Goal: Task Accomplishment & Management: Use online tool/utility

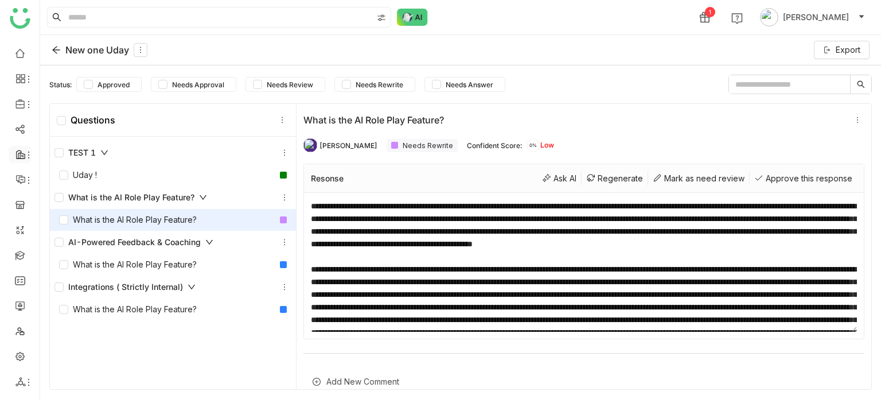
scroll to position [246, 0]
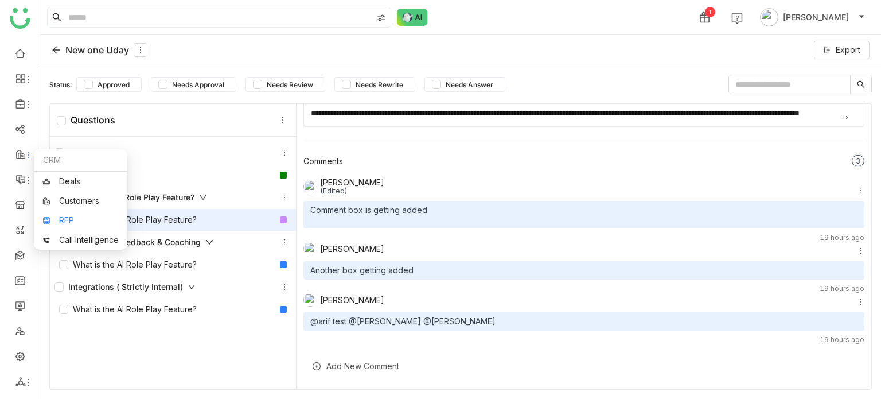
click at [63, 220] on link "RFP" at bounding box center [80, 220] width 76 height 8
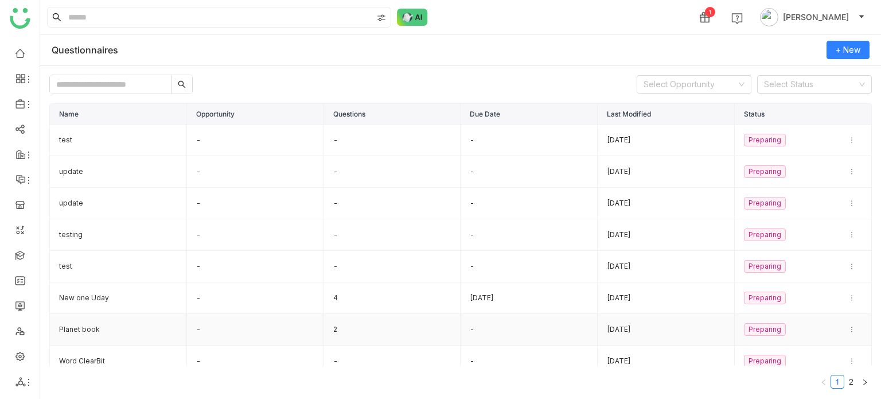
click at [108, 330] on td "Planet book" at bounding box center [118, 330] width 137 height 32
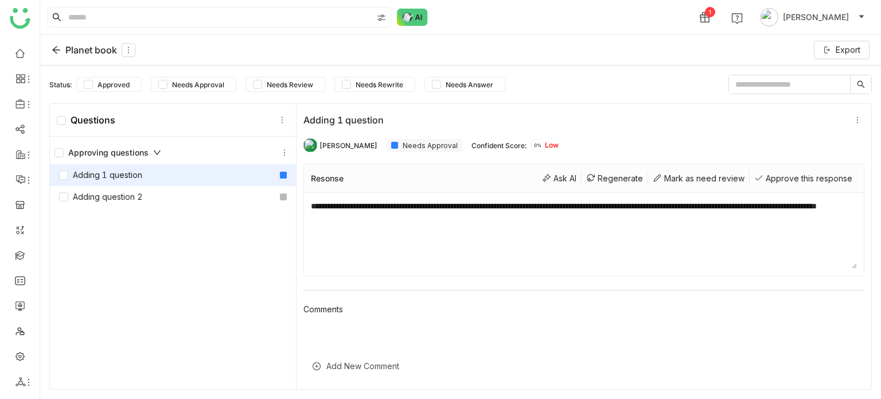
click at [58, 45] on icon at bounding box center [56, 49] width 9 height 9
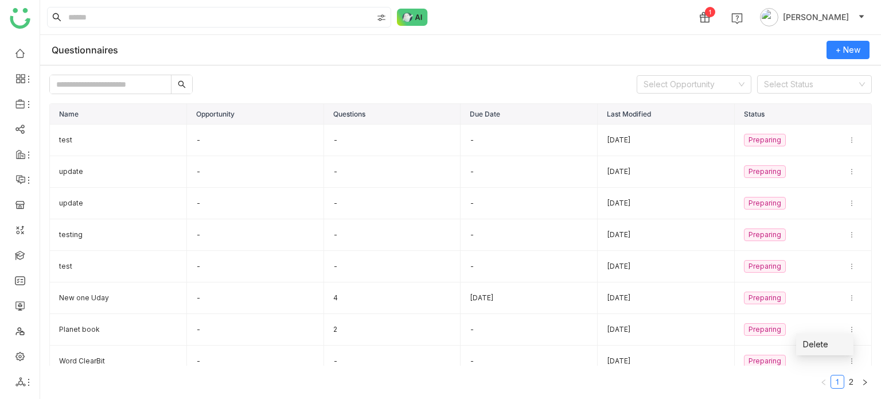
click at [837, 346] on li "Delete" at bounding box center [824, 344] width 57 height 22
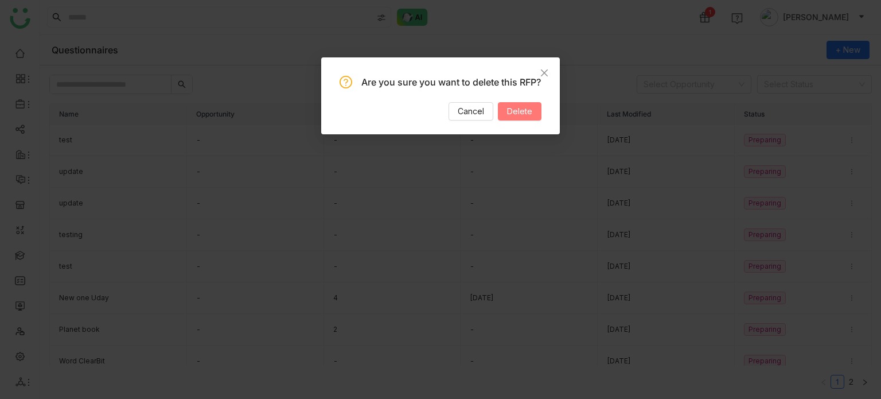
click at [512, 118] on span "Delete" at bounding box center [519, 111] width 25 height 13
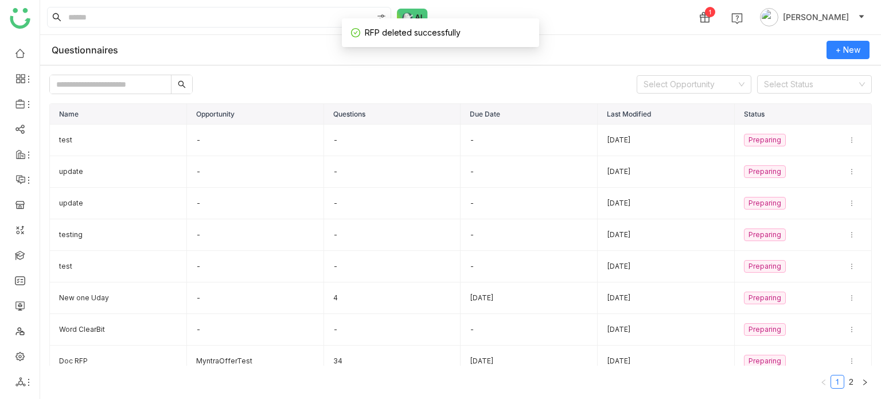
click at [140, 79] on input "text" at bounding box center [110, 84] width 121 height 18
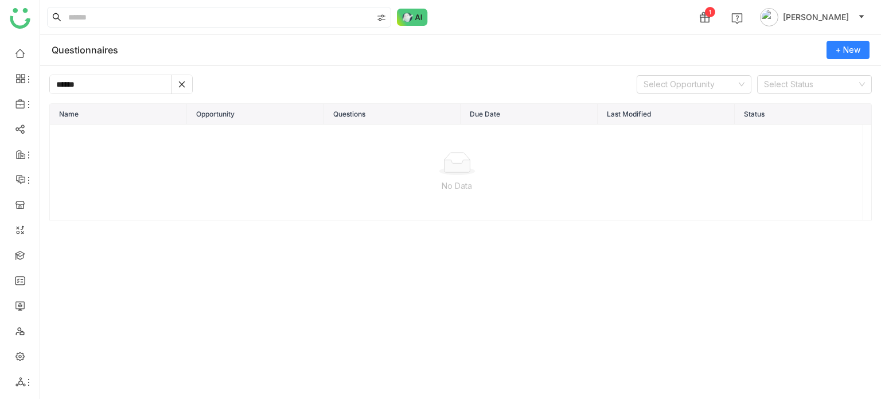
type input "******"
click at [411, 22] on img at bounding box center [412, 17] width 31 height 17
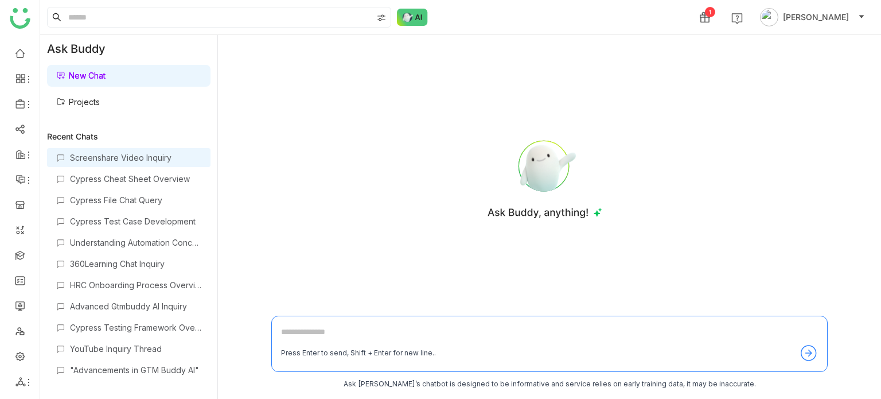
click at [149, 151] on div "Screenshare Video Inquiry" at bounding box center [128, 157] width 163 height 19
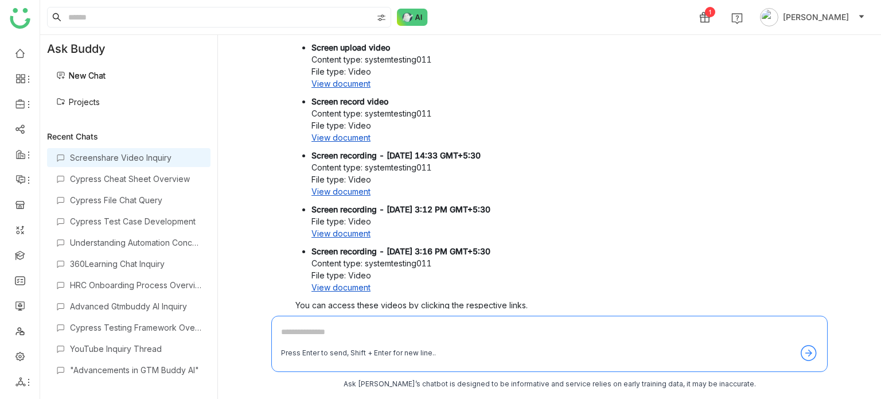
scroll to position [218, 0]
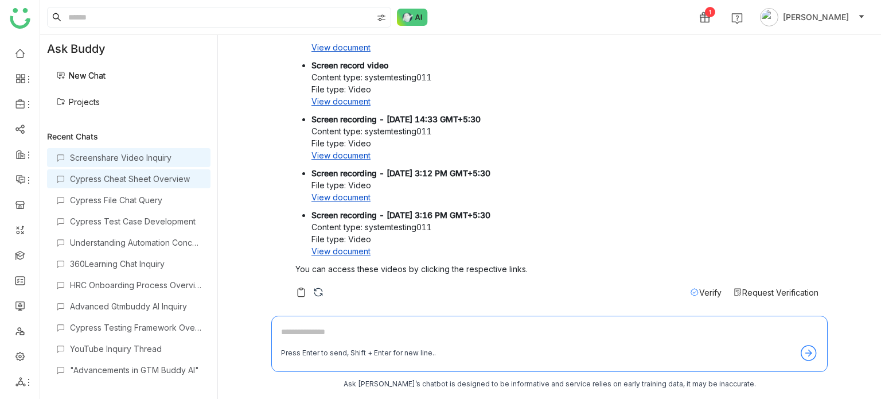
click at [134, 170] on div "Cypress Cheat Sheet Overview" at bounding box center [128, 178] width 163 height 19
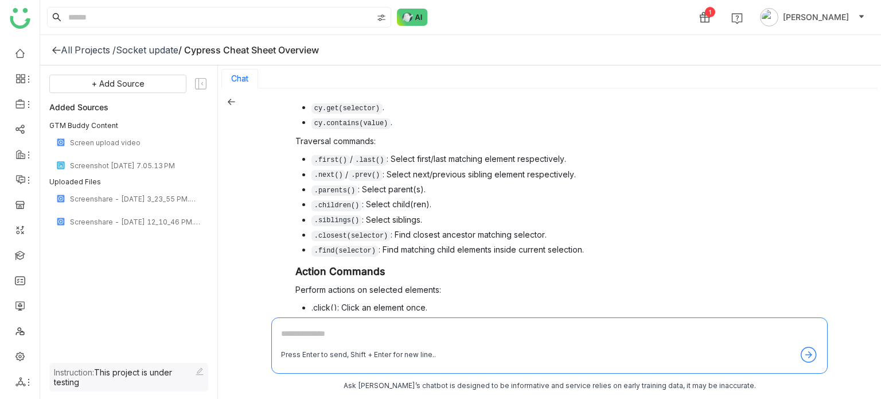
scroll to position [624, 0]
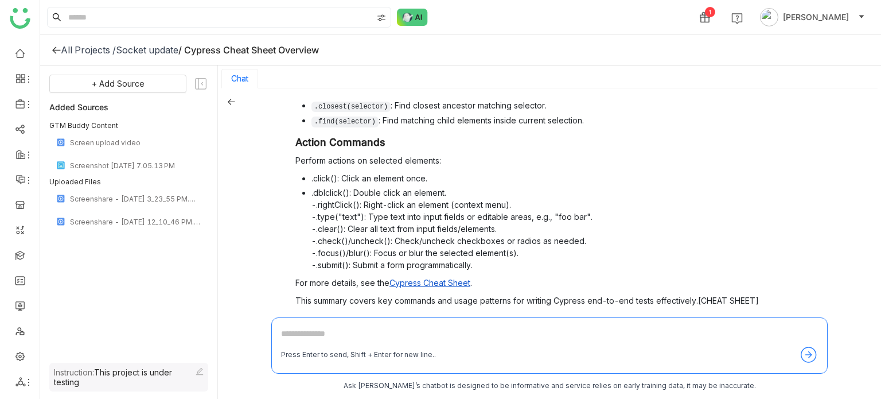
click at [699, 319] on span "Verify" at bounding box center [710, 324] width 22 height 10
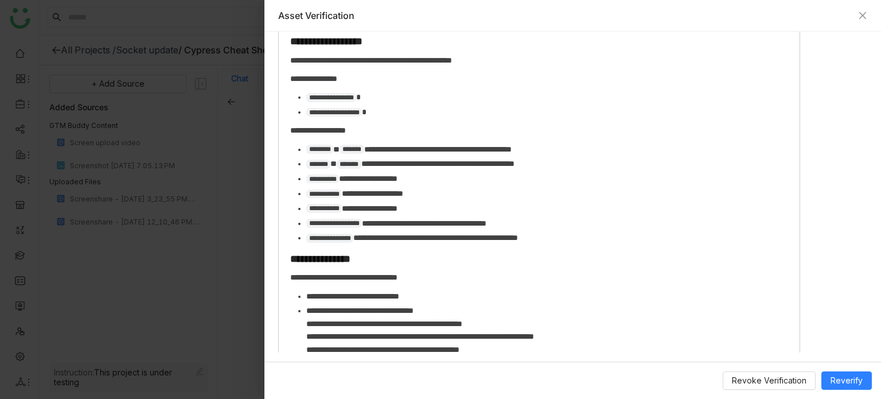
scroll to position [1654, 0]
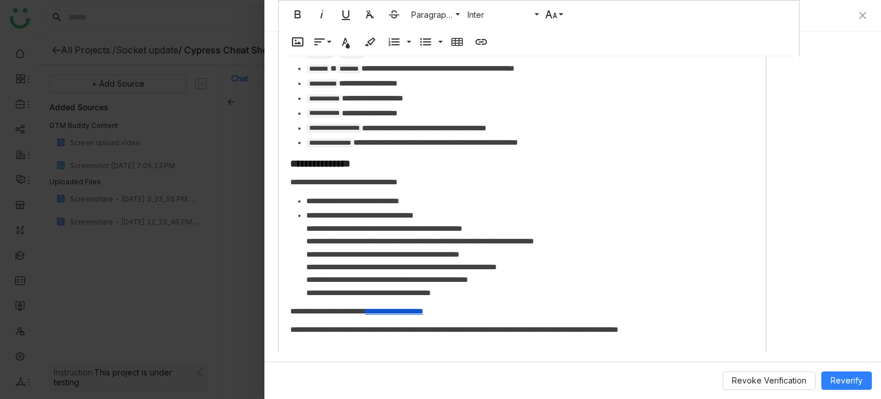
click at [853, 375] on span "Reverify" at bounding box center [846, 380] width 32 height 13
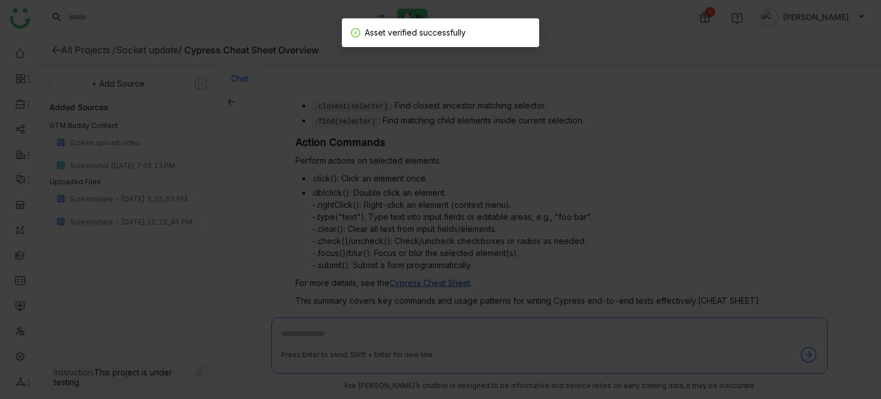
scroll to position [2, 0]
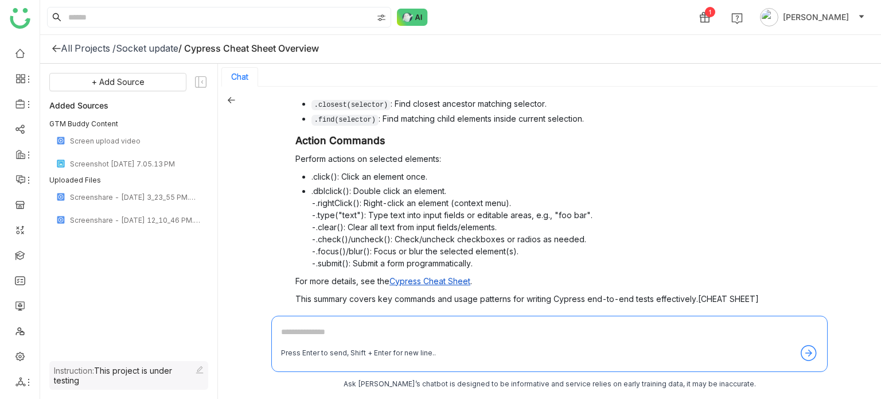
click at [699, 317] on span "Verify" at bounding box center [710, 322] width 22 height 10
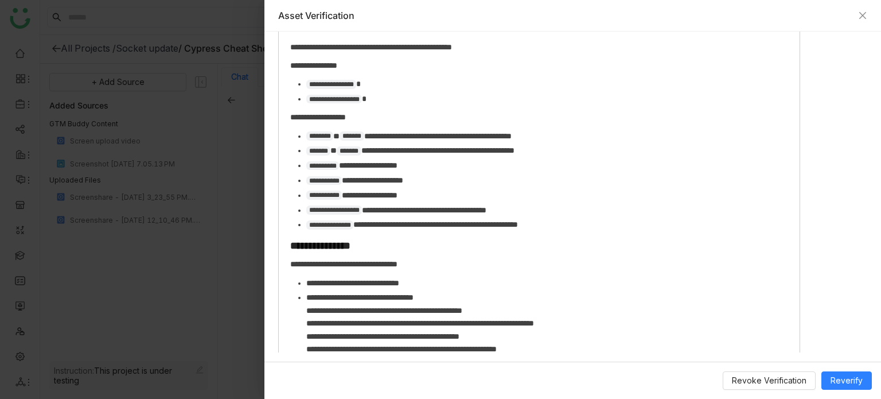
scroll to position [1687, 0]
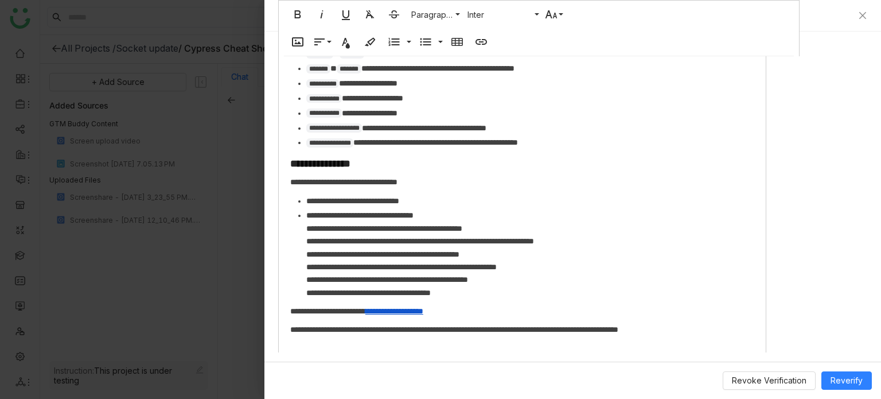
click at [753, 323] on p "**********" at bounding box center [522, 329] width 464 height 13
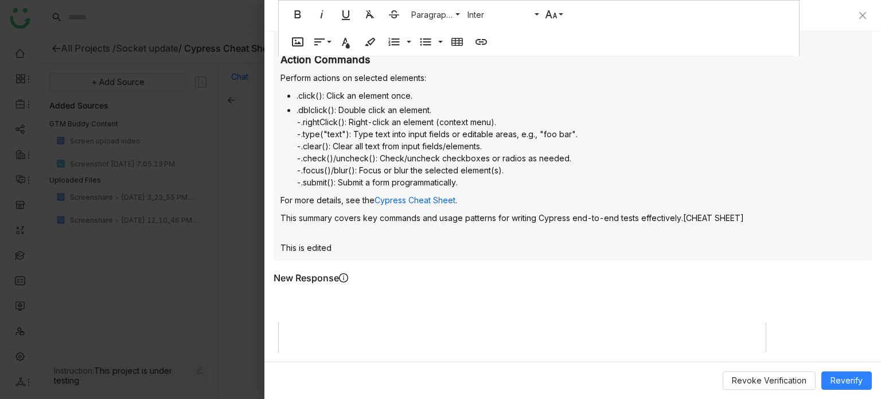
scroll to position [877, 0]
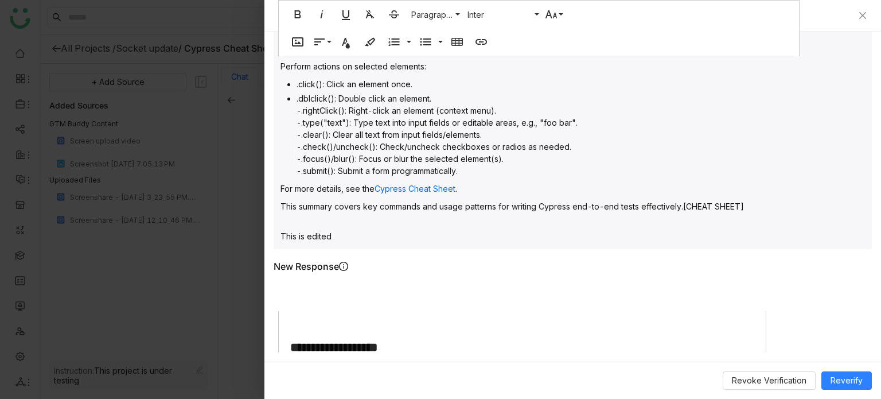
click at [350, 282] on div at bounding box center [522, 296] width 488 height 29
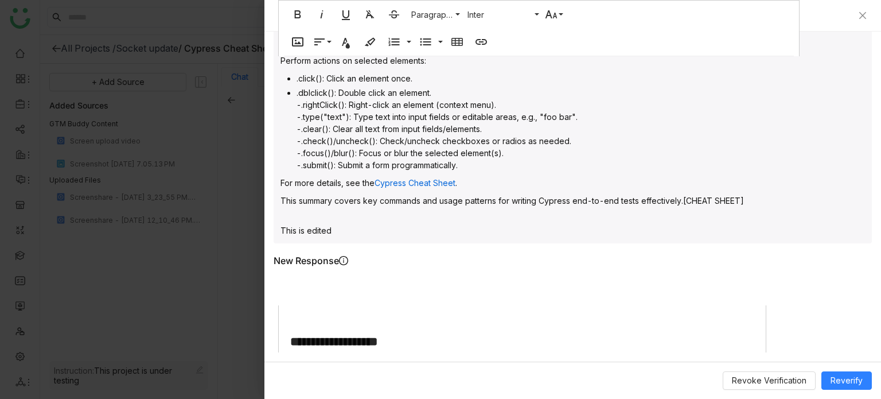
click at [855, 13] on div "Asset Verification" at bounding box center [572, 15] width 589 height 13
click at [862, 14] on icon "Close" at bounding box center [862, 15] width 9 height 9
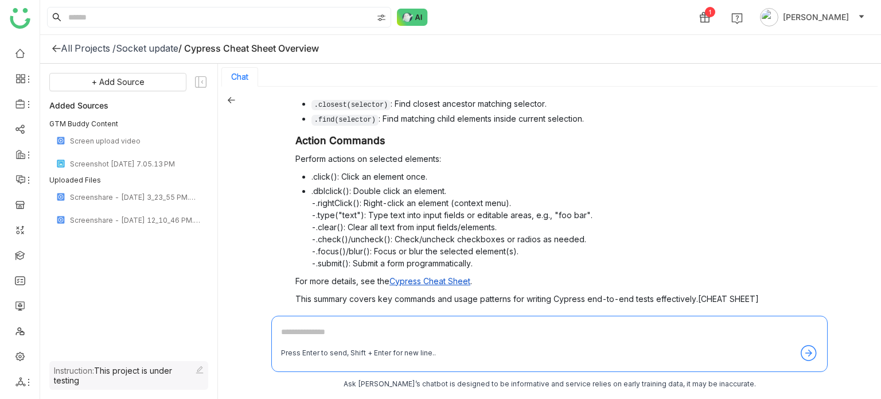
click at [56, 47] on icon at bounding box center [56, 48] width 9 height 9
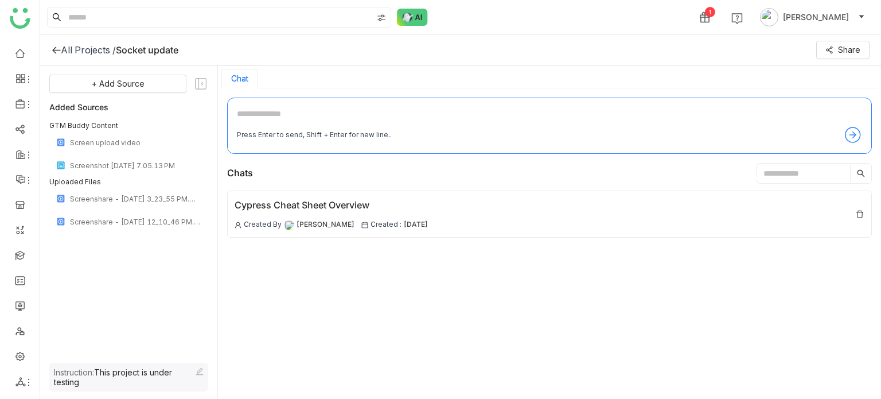
click at [56, 48] on icon at bounding box center [56, 49] width 9 height 9
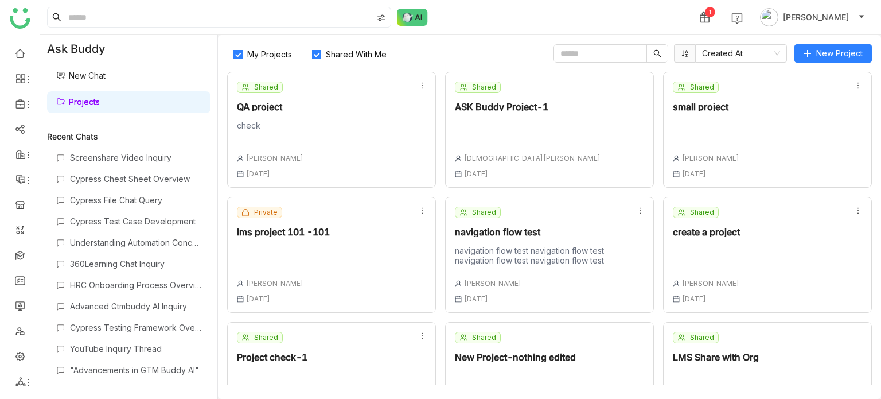
click at [528, 126] on div at bounding box center [528, 128] width 146 height 16
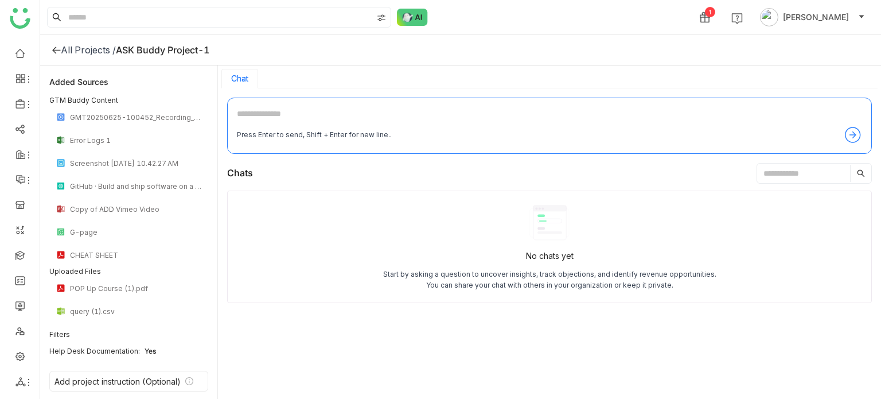
click at [54, 49] on icon at bounding box center [56, 49] width 9 height 9
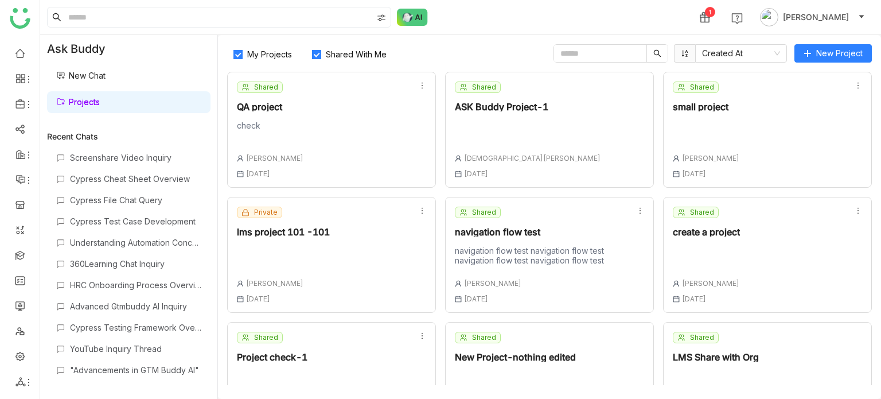
click at [709, 252] on div at bounding box center [706, 253] width 67 height 16
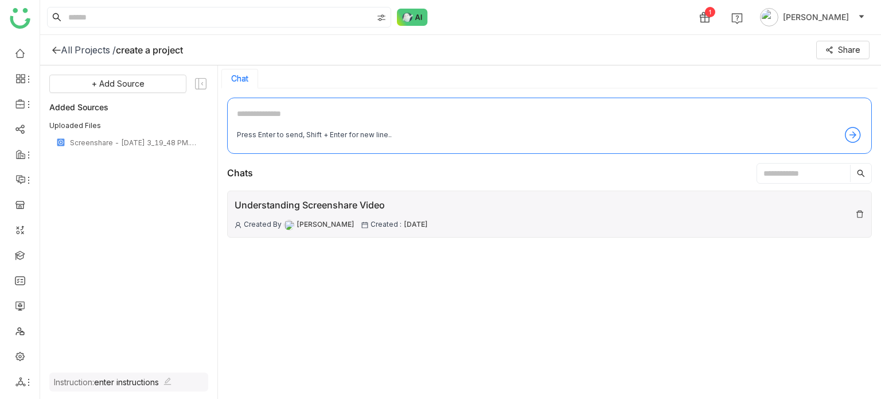
click at [404, 199] on div "Understanding Screenshare Video" at bounding box center [331, 205] width 193 height 14
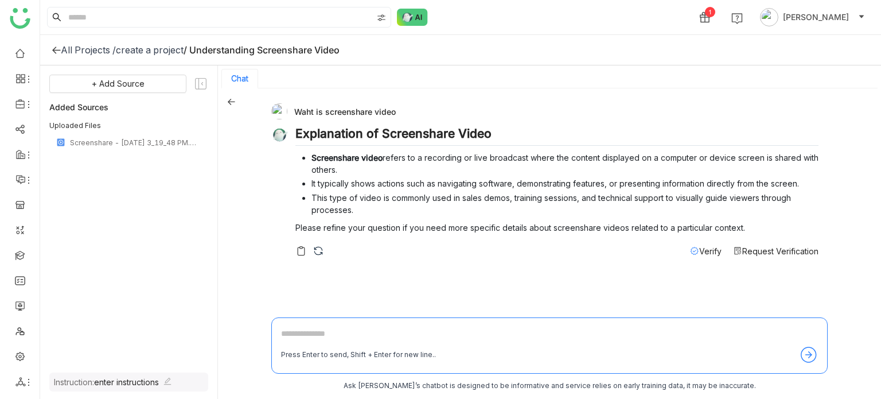
click at [694, 247] on icon at bounding box center [694, 250] width 9 height 9
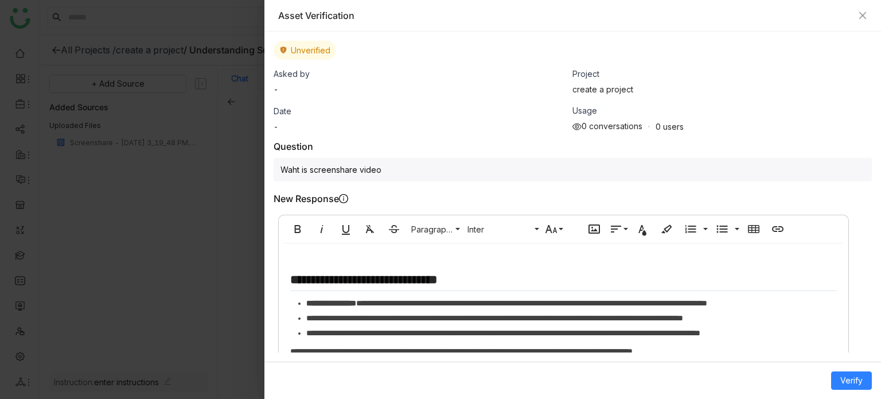
scroll to position [50, 0]
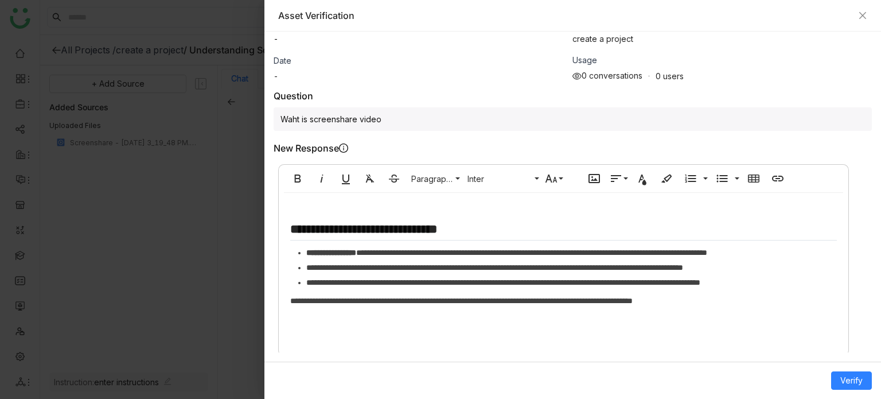
click at [786, 317] on div "**********" at bounding box center [563, 275] width 569 height 148
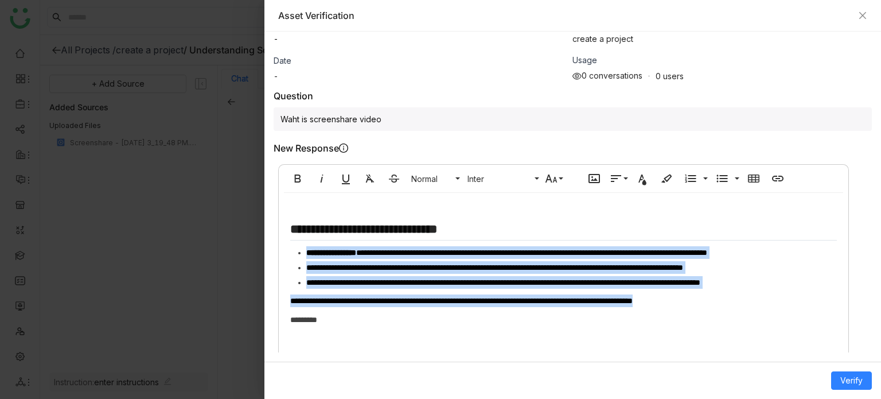
drag, startPoint x: 786, startPoint y: 300, endPoint x: 298, endPoint y: 251, distance: 490.0
click at [298, 251] on div "**********" at bounding box center [563, 281] width 569 height 161
copy div "**********"
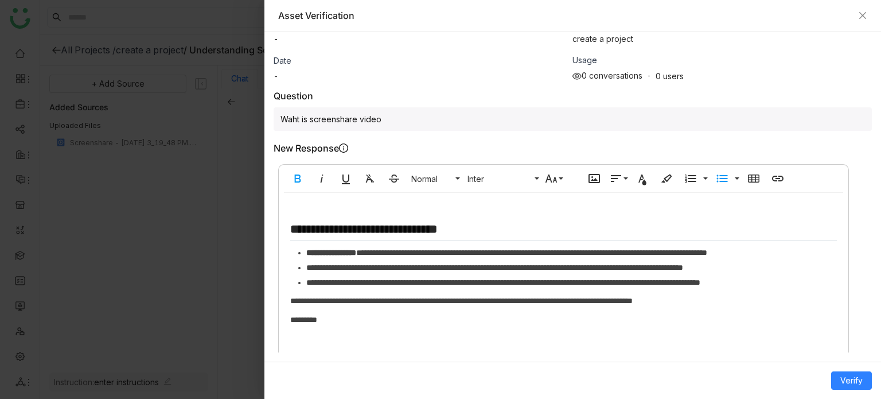
click at [362, 316] on div "*********" at bounding box center [563, 319] width 546 height 13
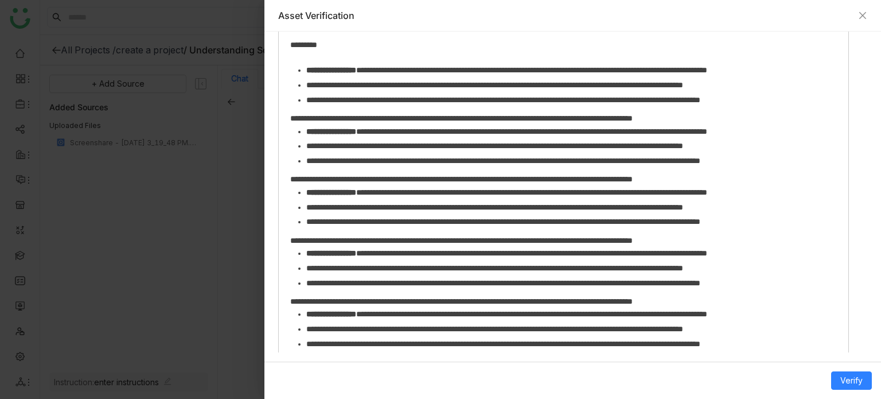
scroll to position [382, 0]
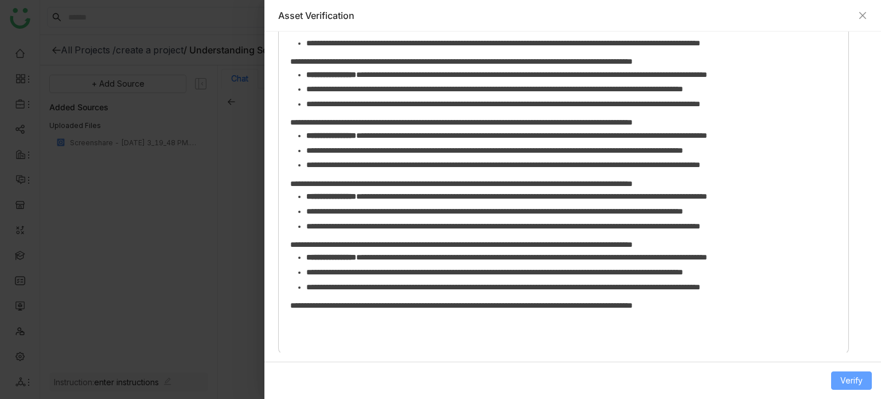
click at [843, 384] on span "Verify" at bounding box center [851, 380] width 22 height 13
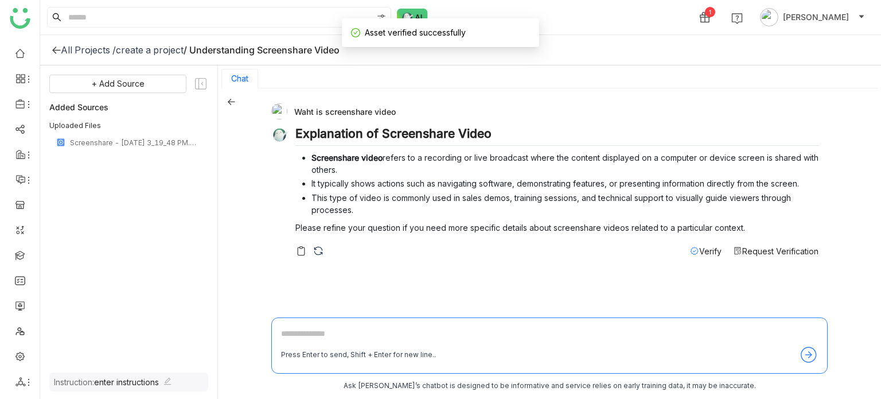
scroll to position [2, 0]
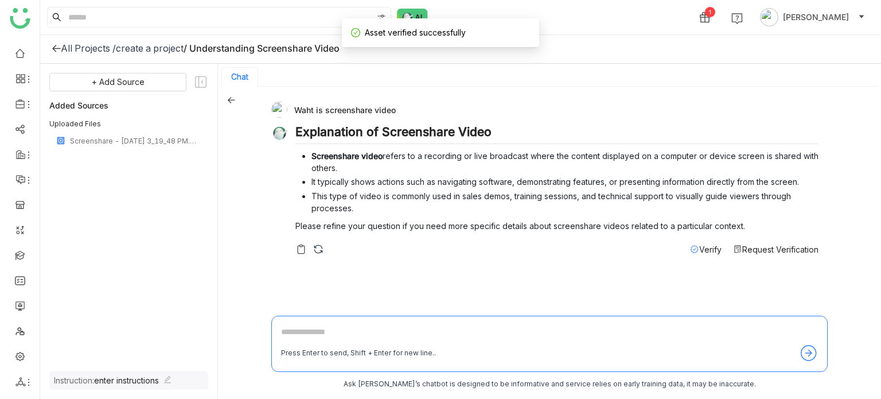
click at [713, 248] on span "Verify" at bounding box center [710, 249] width 22 height 10
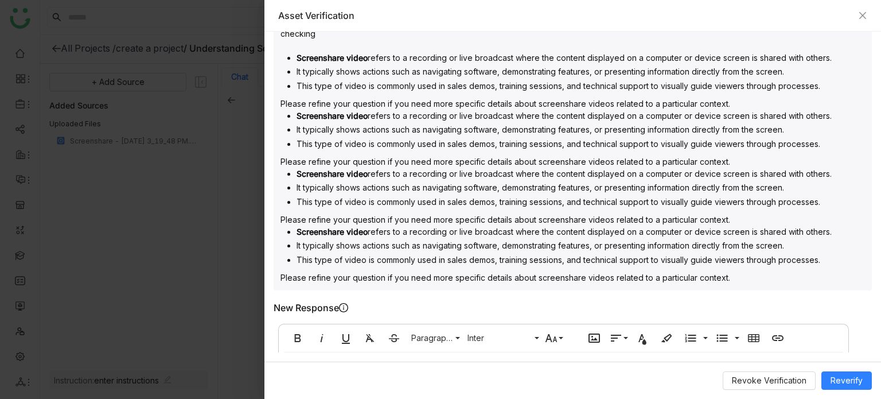
scroll to position [505, 0]
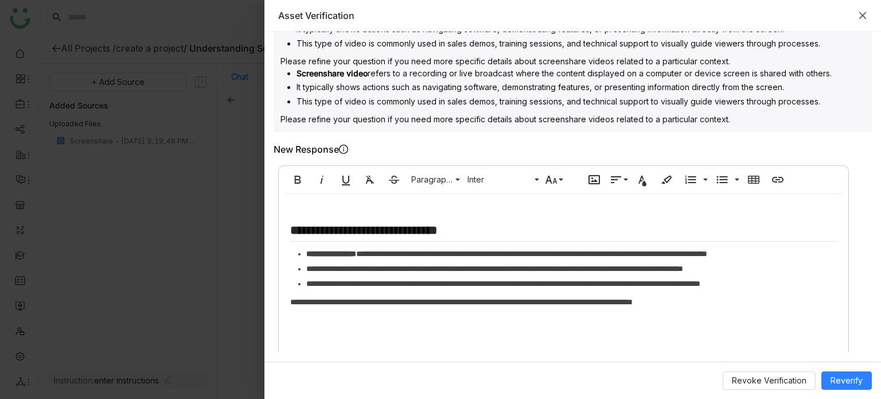
click at [862, 15] on icon "Close" at bounding box center [862, 15] width 7 height 7
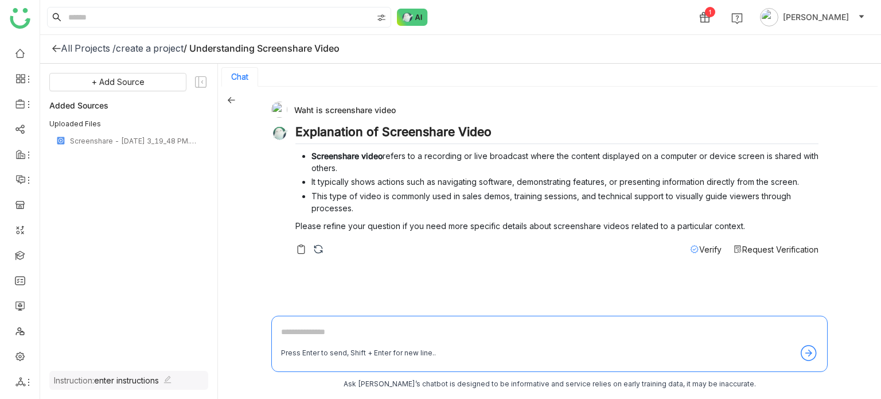
click at [54, 48] on icon at bounding box center [56, 48] width 8 height 7
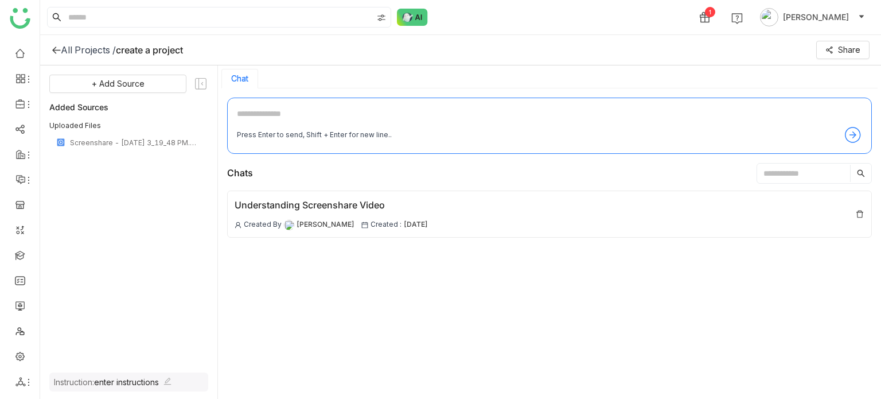
click at [53, 50] on icon at bounding box center [56, 49] width 8 height 7
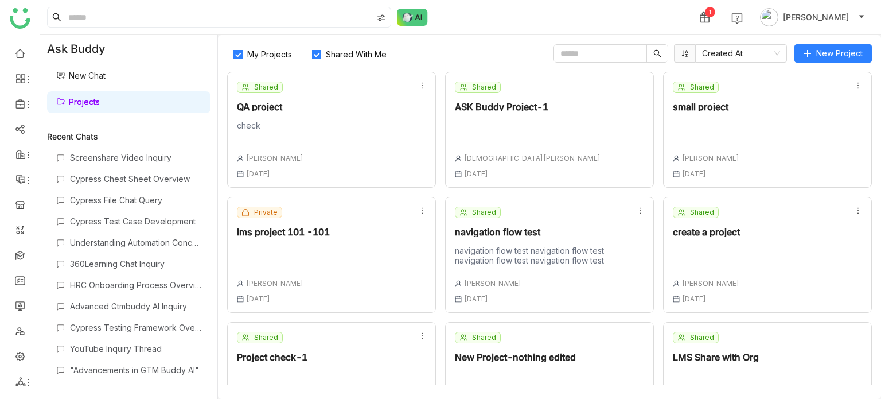
click at [371, 111] on div "Shared QA project check [PERSON_NAME] [DATE]" at bounding box center [331, 130] width 209 height 116
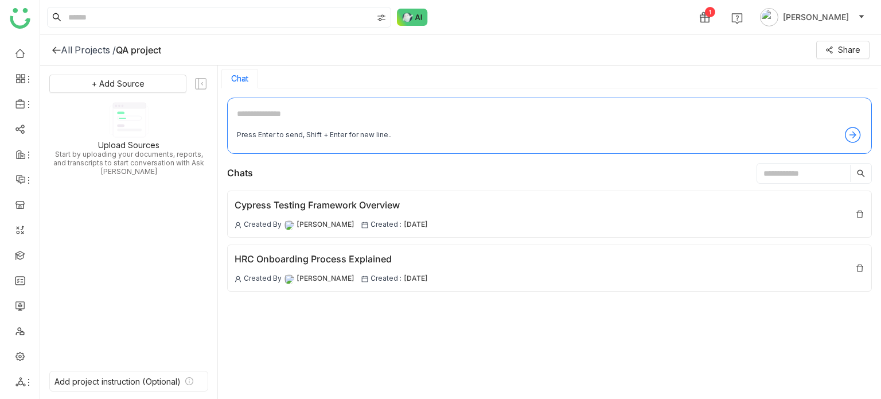
click at [371, 111] on textarea at bounding box center [549, 116] width 625 height 18
type textarea "**********"
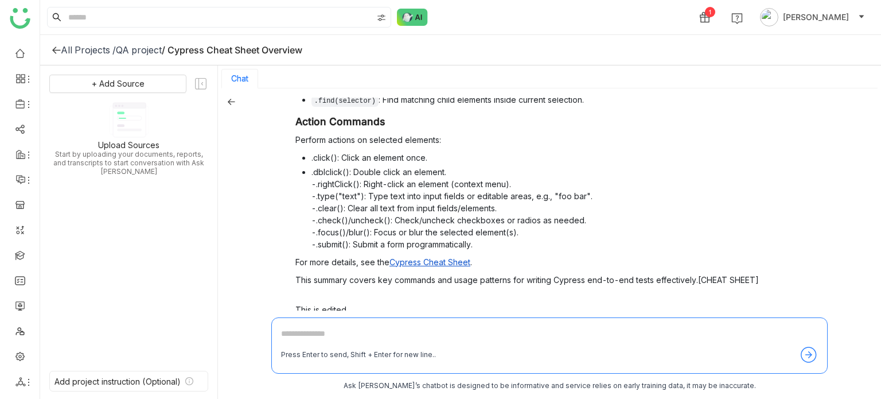
scroll to position [656, 0]
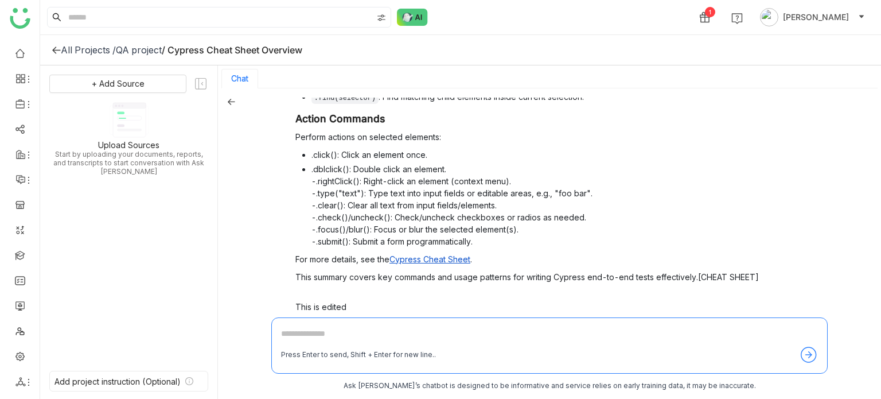
click at [699, 319] on span "Verify" at bounding box center [710, 324] width 22 height 10
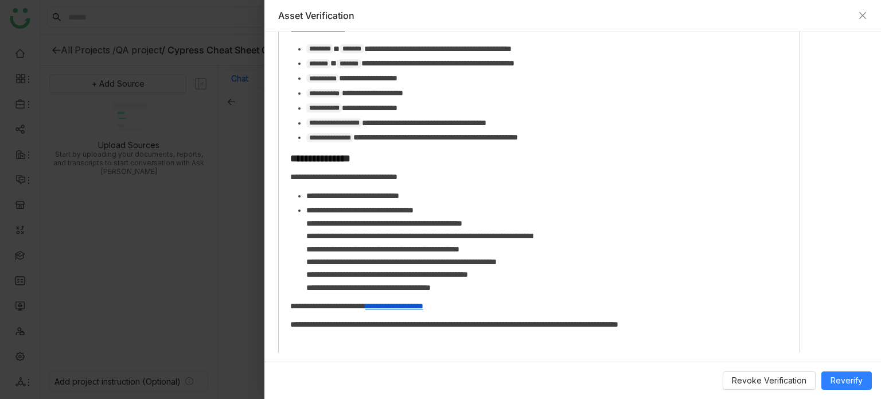
scroll to position [1713, 0]
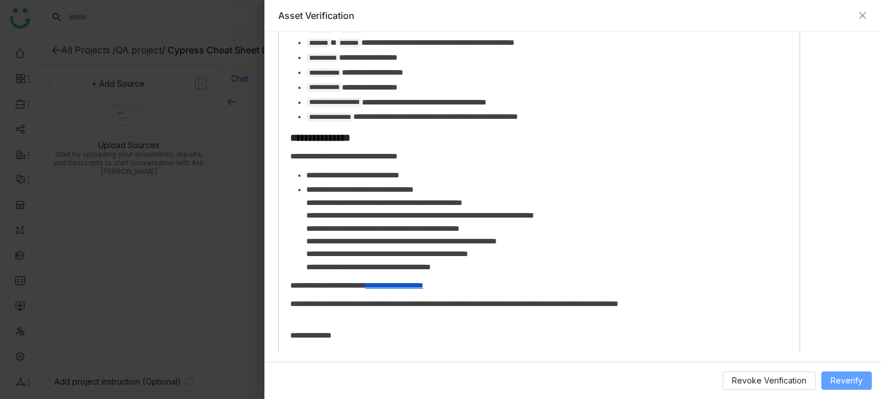
click at [835, 378] on span "Reverify" at bounding box center [846, 380] width 32 height 13
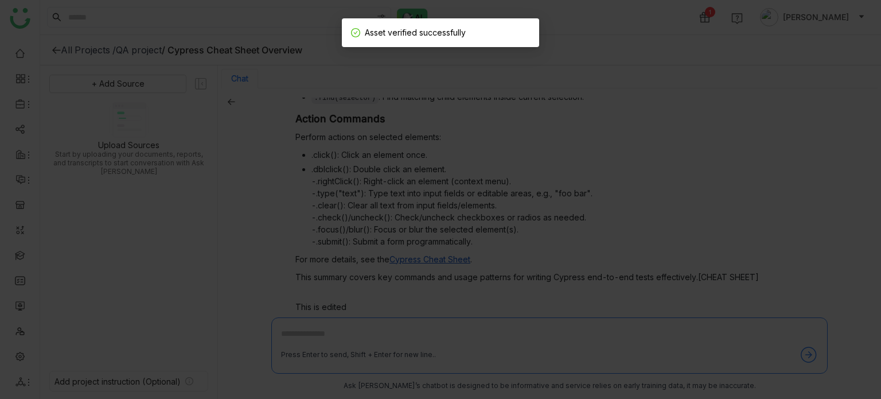
scroll to position [2, 0]
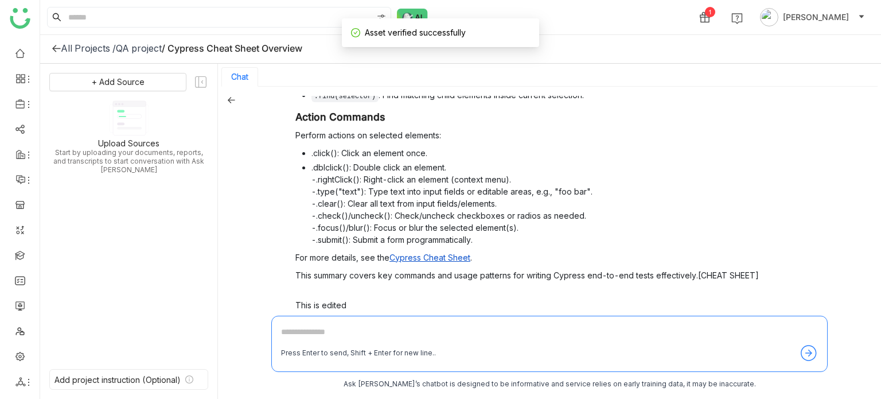
click at [700, 318] on span "Verify" at bounding box center [710, 323] width 22 height 10
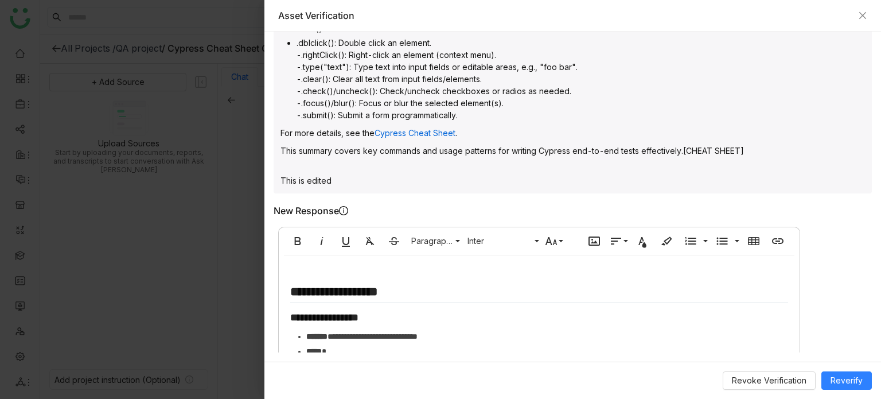
scroll to position [931, 0]
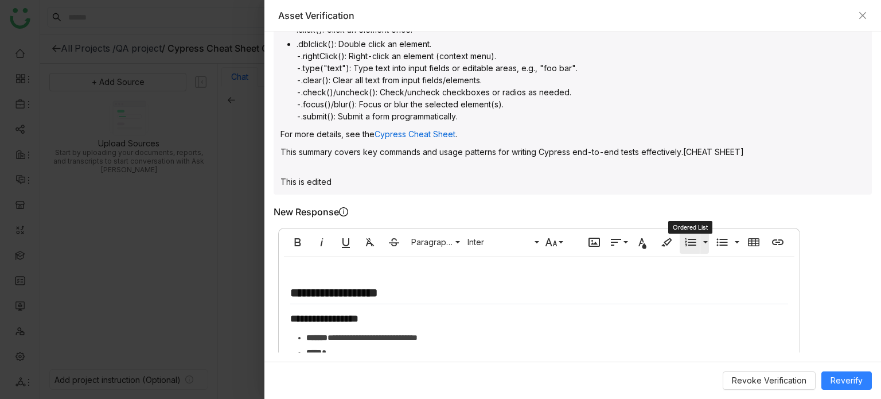
click at [682, 231] on button "Ordered List" at bounding box center [691, 242] width 22 height 23
click at [300, 235] on icon "button" at bounding box center [298, 242] width 14 height 14
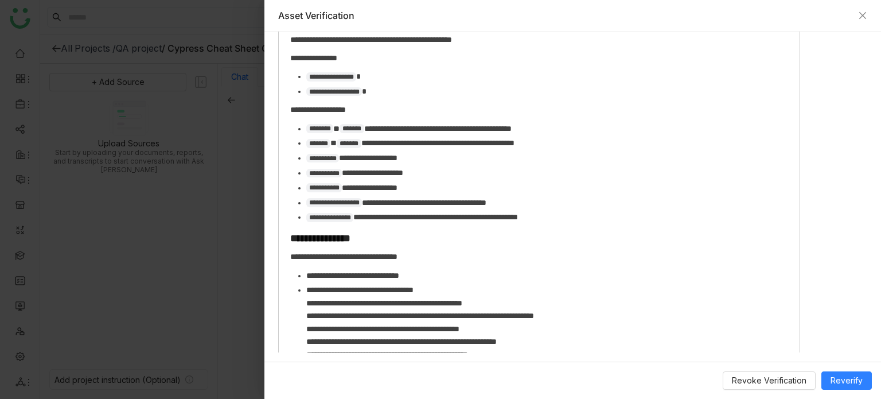
scroll to position [1713, 0]
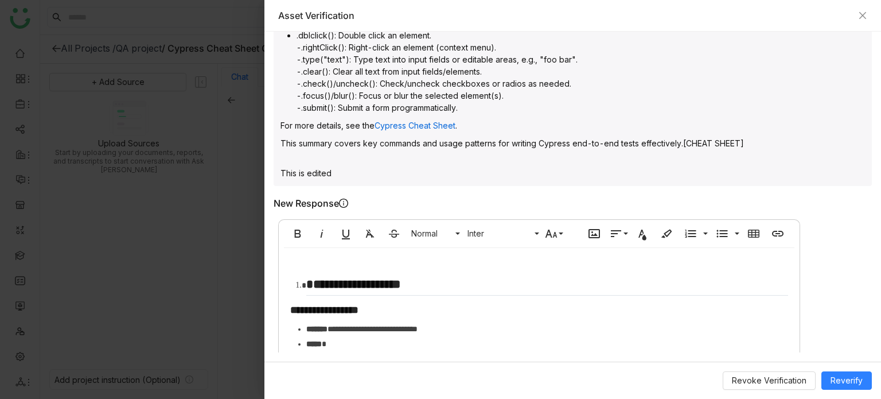
scroll to position [933, 0]
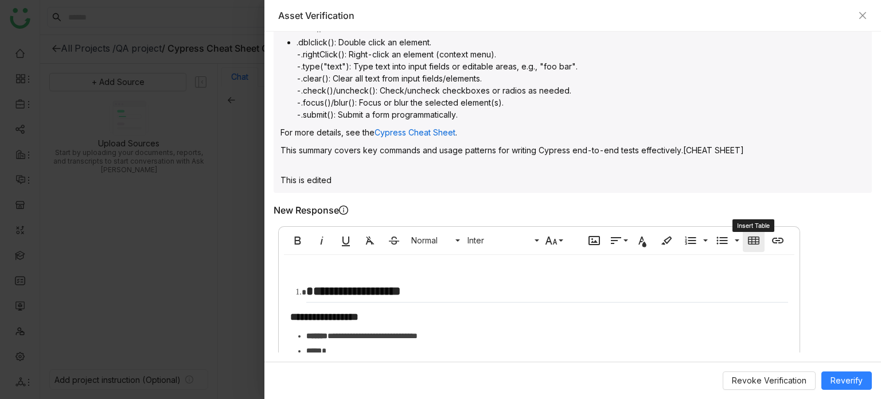
click at [752, 233] on icon "button" at bounding box center [754, 240] width 14 height 14
click at [641, 168] on div "Question cypress cheat sheet Verified Response Cypress Cheat Sheet Context and …" at bounding box center [573, 205] width 598 height 1876
drag, startPoint x: 622, startPoint y: 194, endPoint x: 639, endPoint y: 146, distance: 51.1
click at [639, 146] on div "Question cypress cheat sheet Verified Response Cypress Cheat Sheet Context and …" at bounding box center [573, 205] width 598 height 1876
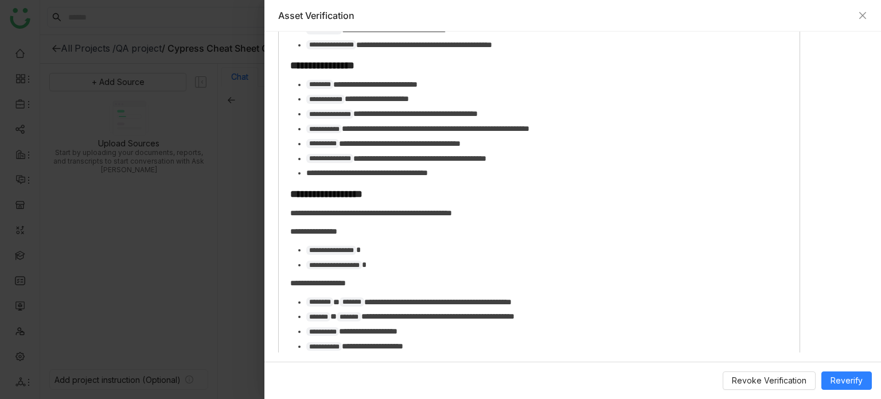
scroll to position [1713, 0]
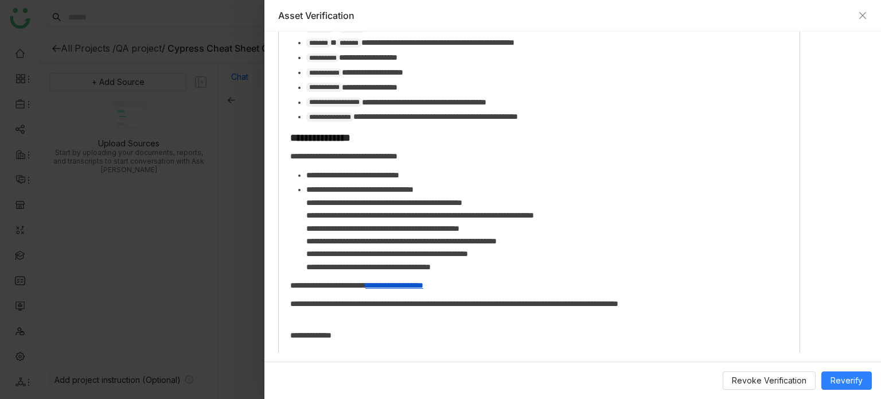
click at [468, 329] on div "**********" at bounding box center [539, 335] width 498 height 13
click at [856, 382] on span "Reverify" at bounding box center [846, 380] width 32 height 13
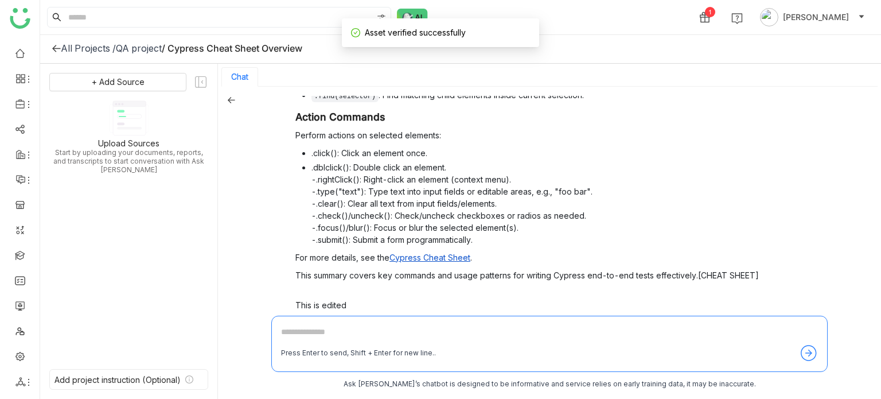
click at [702, 318] on span "Verify" at bounding box center [710, 323] width 22 height 10
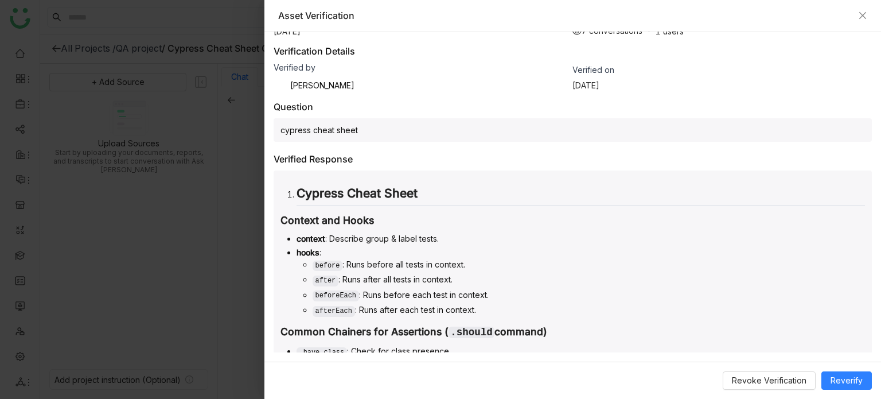
scroll to position [0, 0]
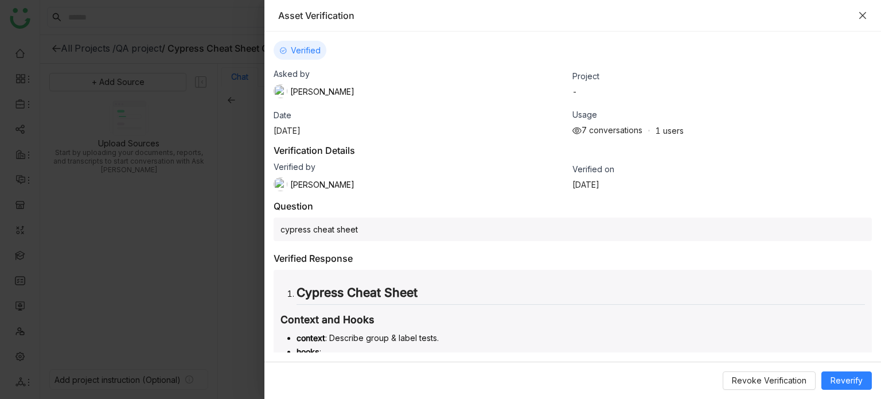
click at [862, 11] on icon "Close" at bounding box center [862, 15] width 9 height 9
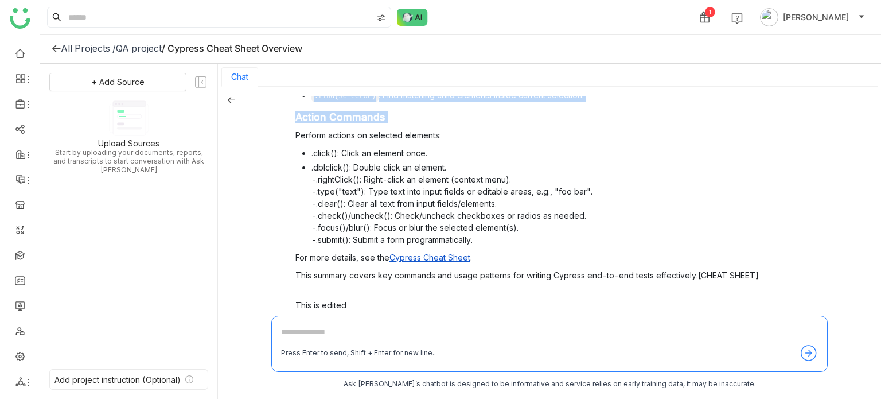
drag, startPoint x: 234, startPoint y: 93, endPoint x: 230, endPoint y: 100, distance: 8.0
click at [230, 100] on div "Cypress cheat sheet Cypress Cheat Sheet Context and Hooks context : Describe gr…" at bounding box center [549, 243] width 663 height 312
click at [230, 100] on icon at bounding box center [231, 100] width 8 height 8
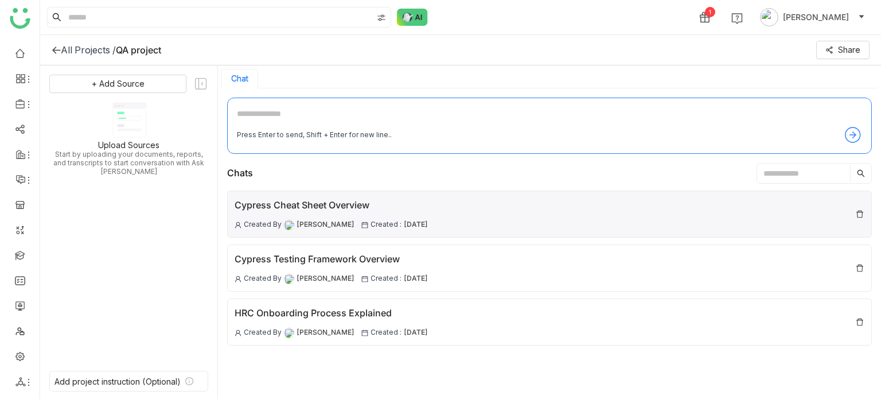
click at [309, 199] on div "Cypress Cheat Sheet Overview" at bounding box center [331, 205] width 193 height 14
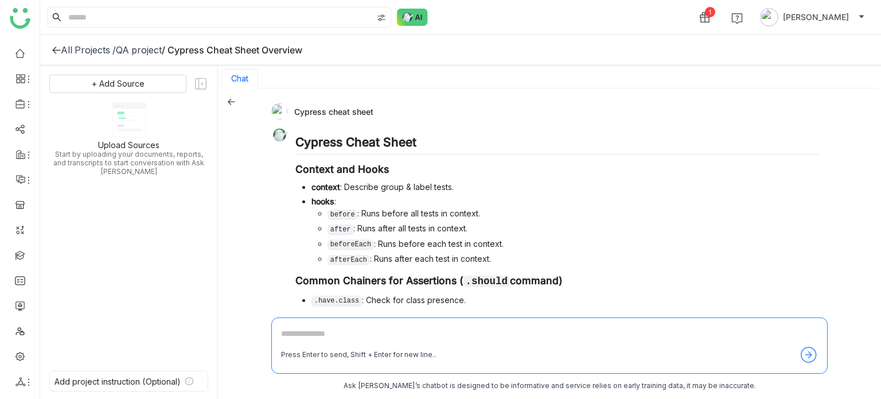
click at [486, 282] on h3 "Common Chainers for Assertions ( .should command)" at bounding box center [556, 281] width 523 height 14
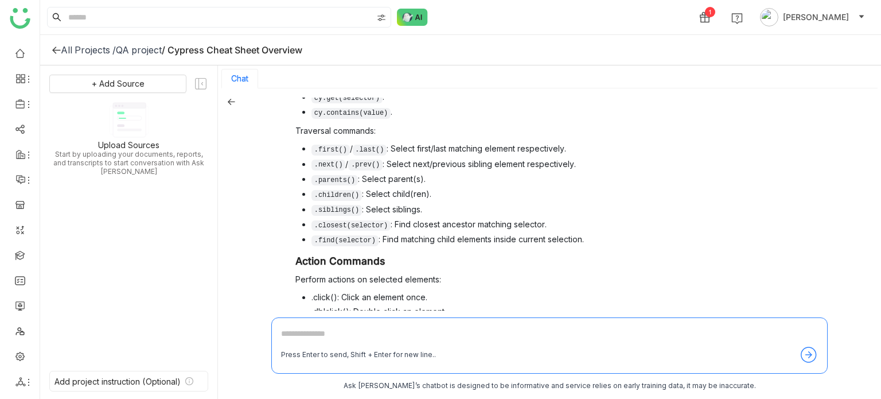
scroll to position [656, 0]
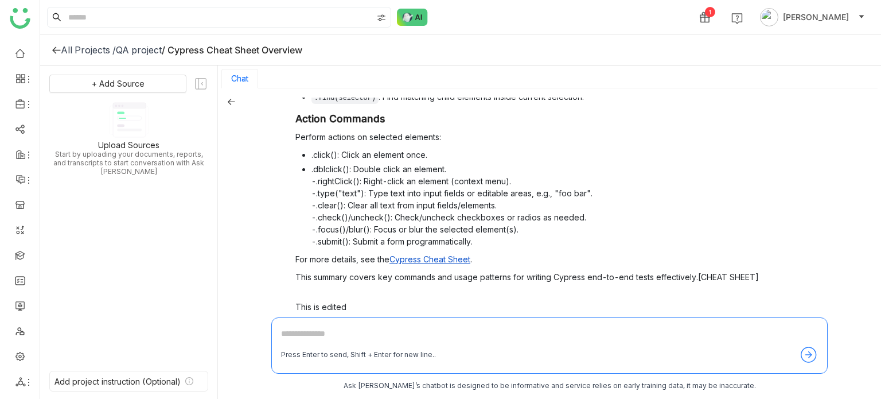
click at [699, 319] on span "Verify" at bounding box center [710, 324] width 22 height 10
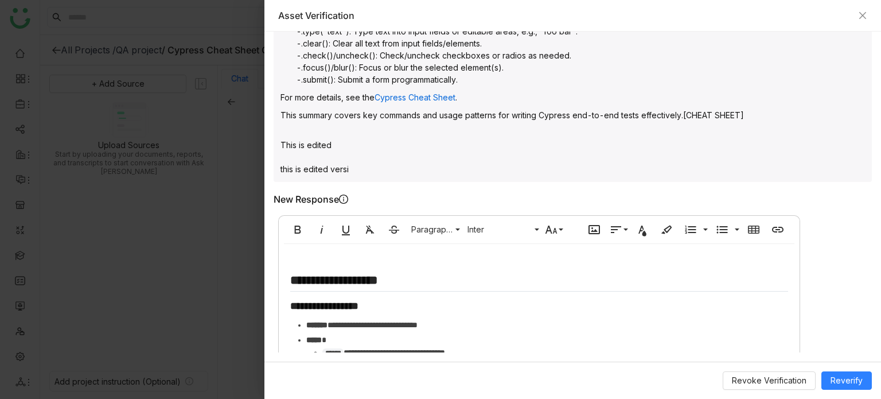
scroll to position [938, 0]
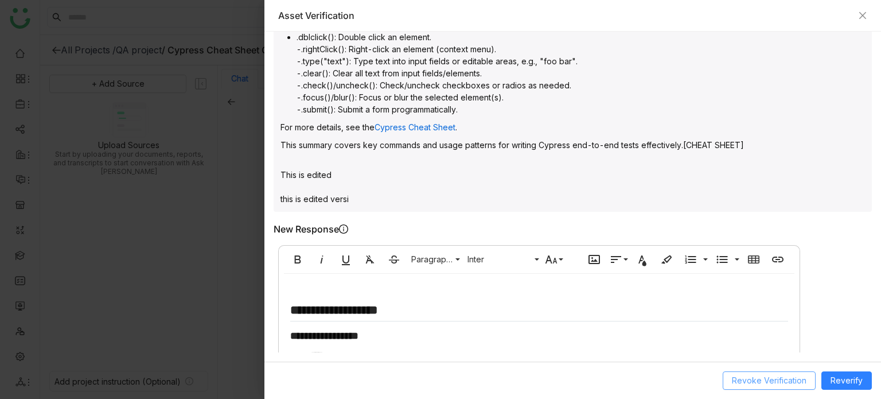
click at [759, 377] on span "Revoke Verification" at bounding box center [769, 380] width 75 height 13
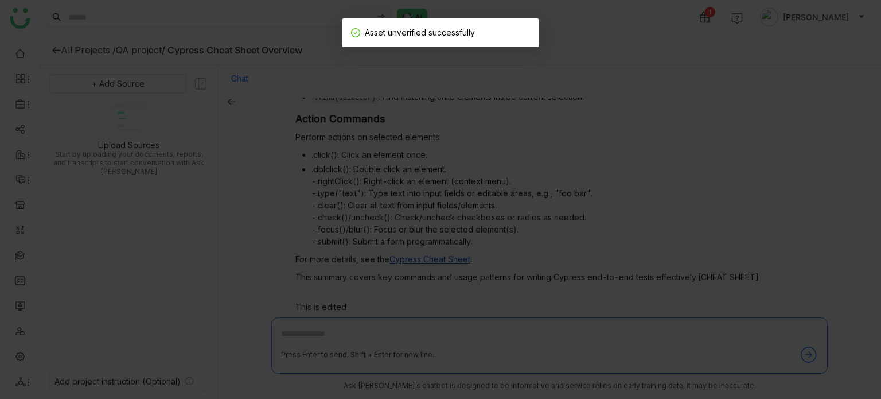
scroll to position [2, 0]
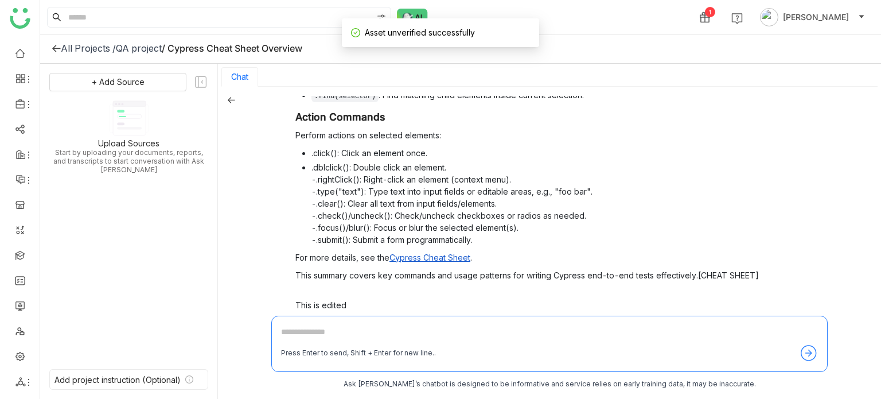
click at [704, 318] on span "Verify" at bounding box center [710, 323] width 22 height 10
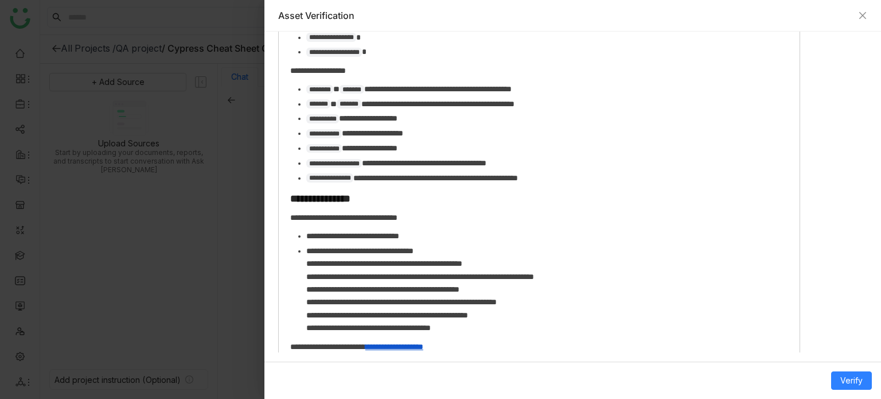
scroll to position [829, 0]
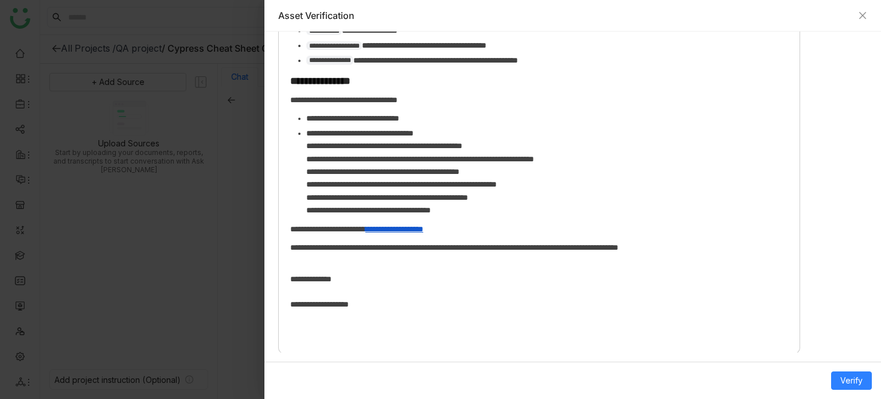
click at [858, 368] on div "Verify" at bounding box center [572, 379] width 616 height 37
click at [859, 377] on span "Verify" at bounding box center [851, 380] width 22 height 13
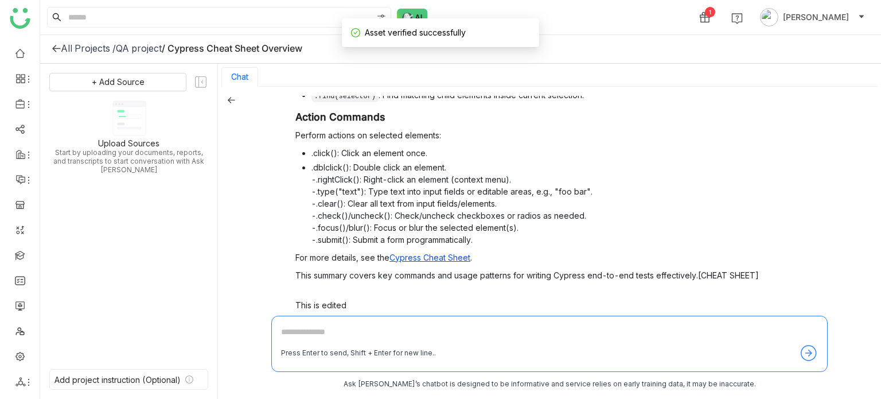
click at [702, 318] on span "Verify" at bounding box center [710, 323] width 22 height 10
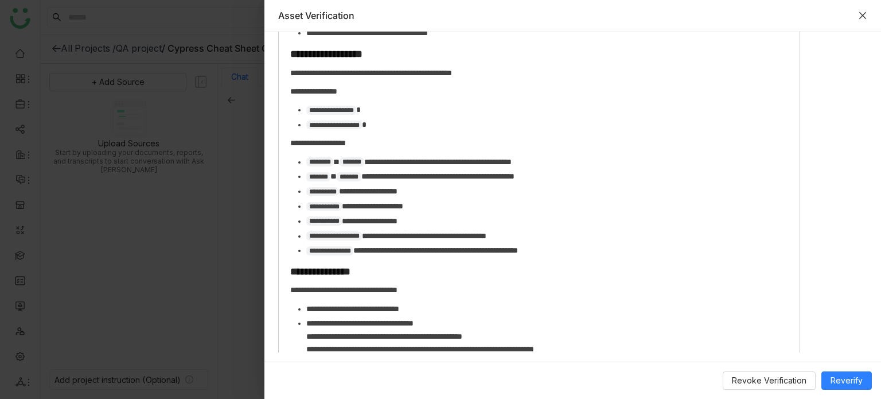
scroll to position [1736, 0]
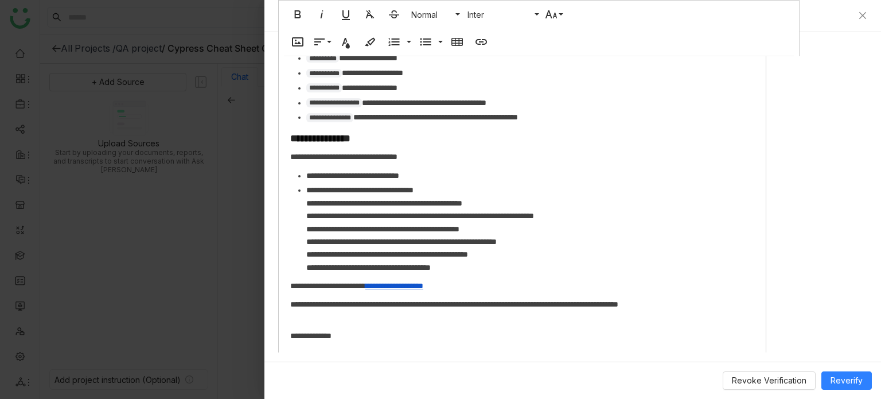
click at [536, 329] on div "**********" at bounding box center [522, 335] width 464 height 13
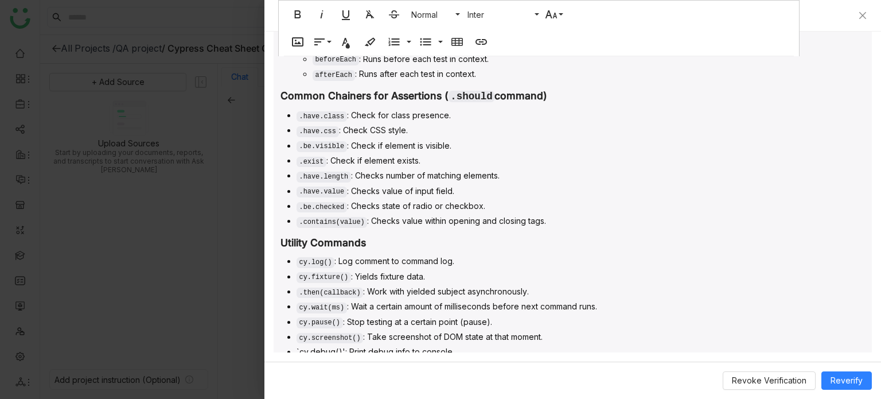
scroll to position [0, 0]
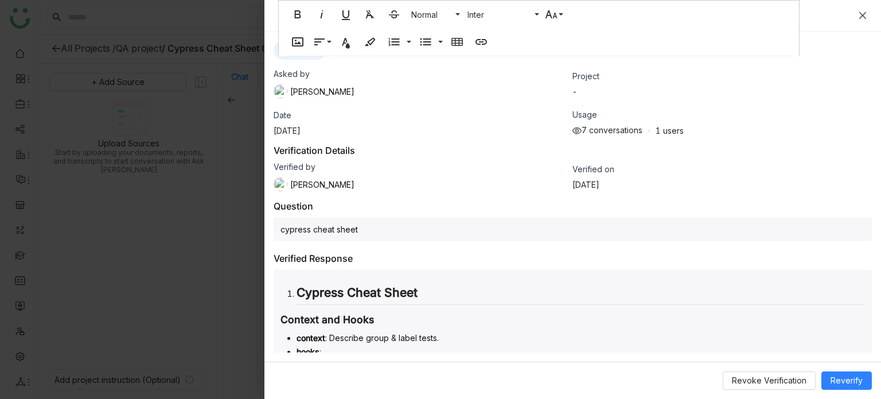
click at [866, 17] on icon "Close" at bounding box center [862, 15] width 9 height 9
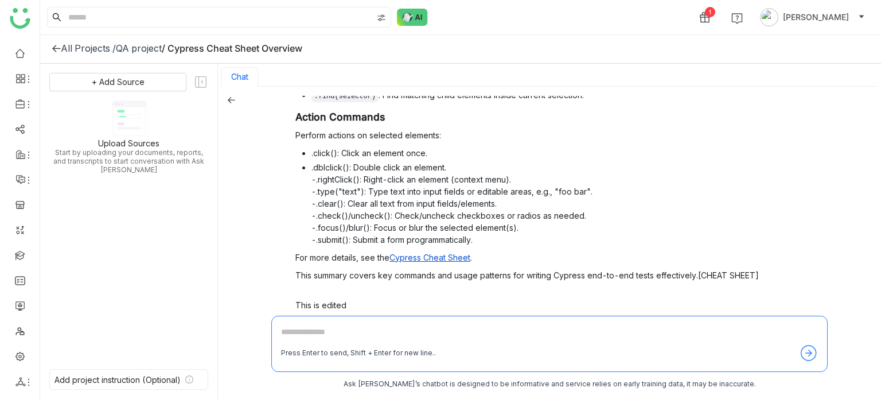
click at [55, 48] on icon at bounding box center [56, 48] width 9 height 9
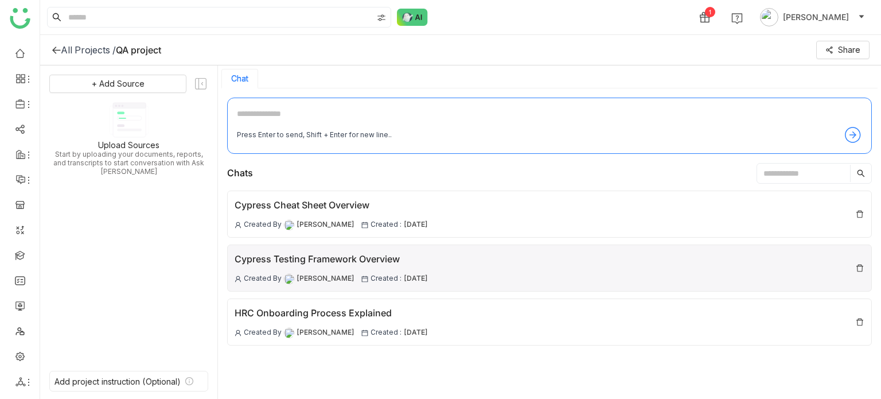
click at [353, 256] on div "Cypress Testing Framework Overview" at bounding box center [331, 259] width 193 height 14
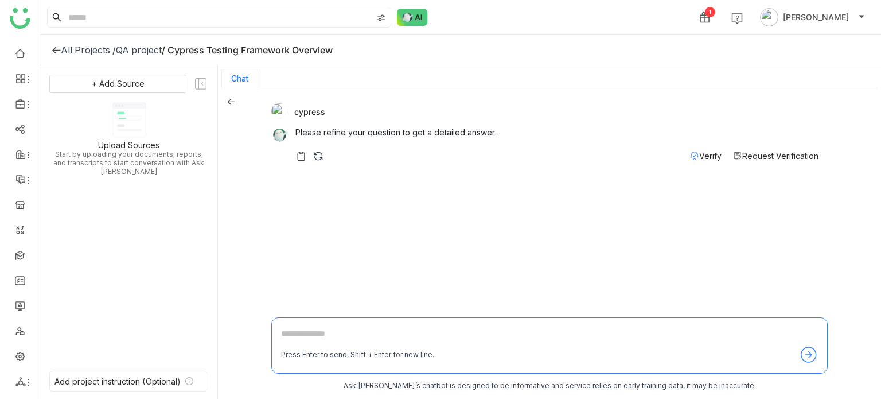
click at [708, 154] on span "Verify" at bounding box center [710, 156] width 22 height 10
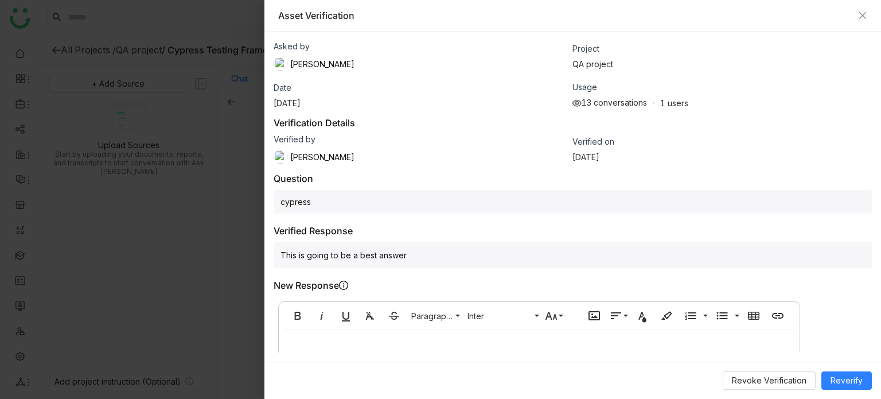
scroll to position [82, 0]
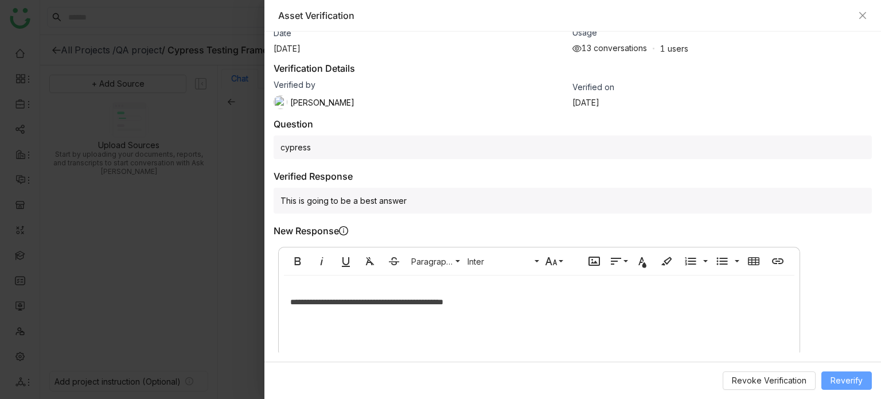
click at [851, 373] on button "Reverify" at bounding box center [846, 380] width 50 height 18
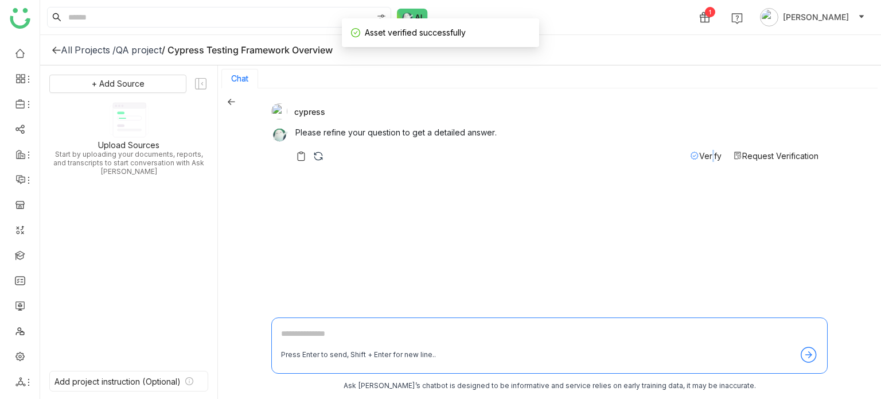
scroll to position [2, 0]
click at [704, 152] on span "Verify" at bounding box center [710, 154] width 22 height 10
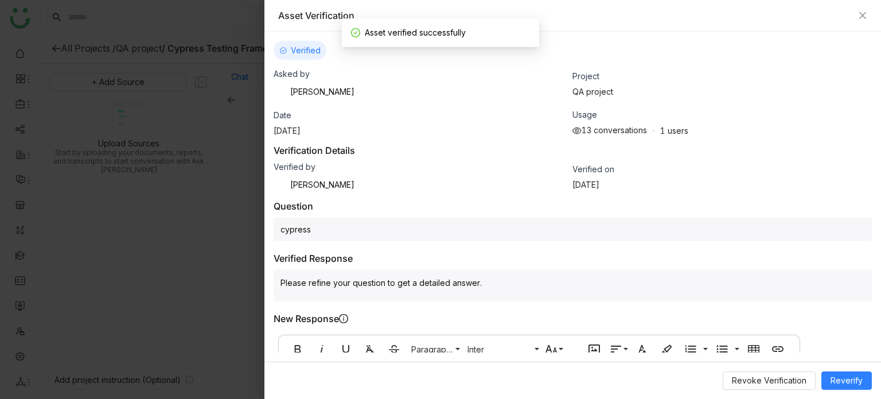
click at [768, 397] on div "Revoke Verification Reverify" at bounding box center [572, 379] width 616 height 37
click at [778, 385] on span "Revoke Verification" at bounding box center [769, 380] width 75 height 13
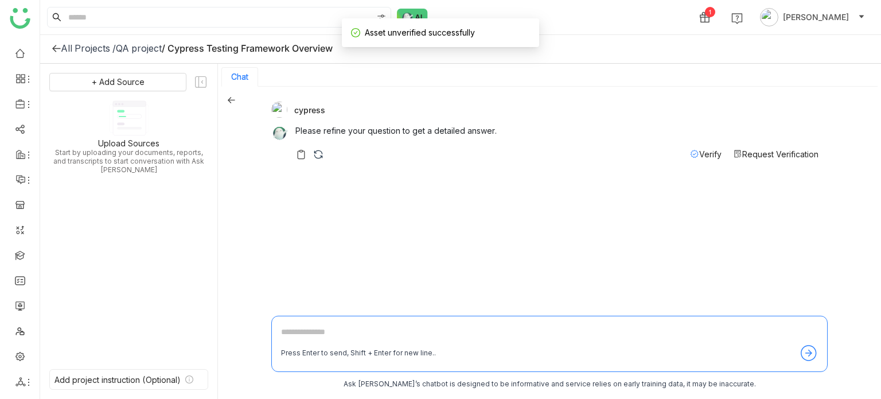
click at [711, 157] on span "Verify" at bounding box center [710, 154] width 22 height 10
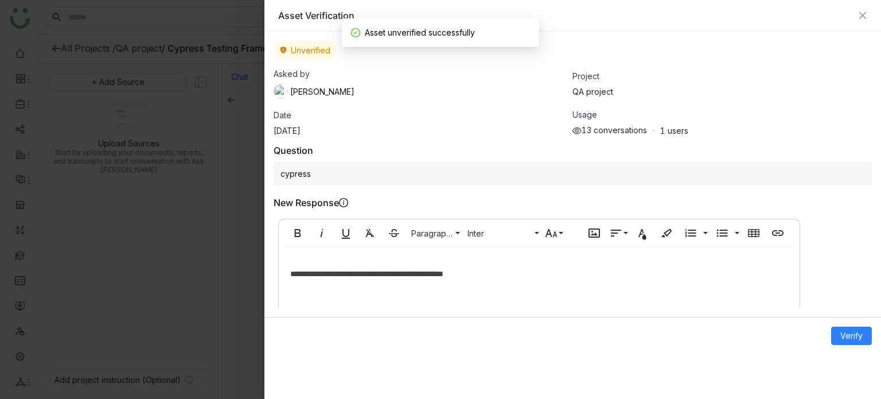
scroll to position [20, 0]
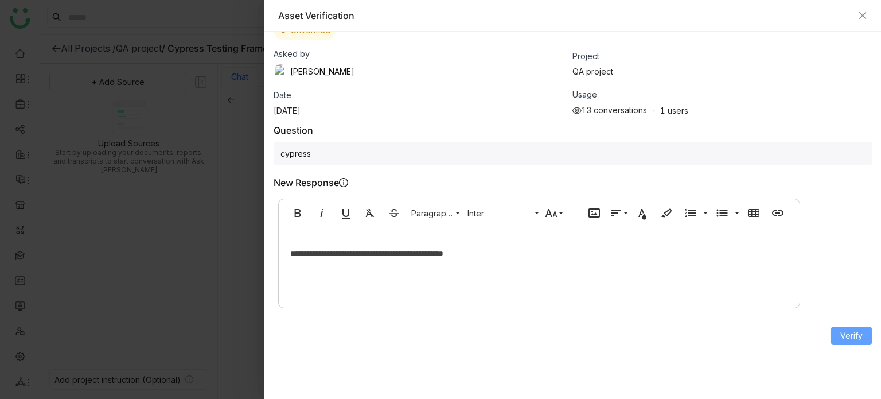
click at [850, 330] on span "Verify" at bounding box center [851, 335] width 22 height 13
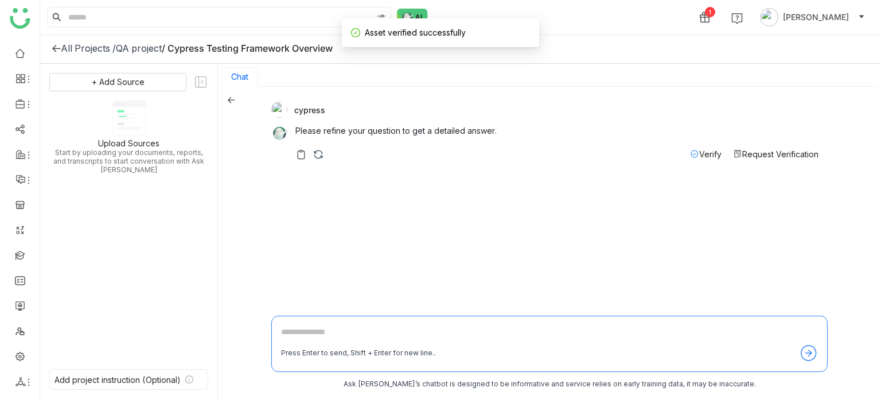
click at [710, 151] on span "Verify" at bounding box center [710, 154] width 22 height 10
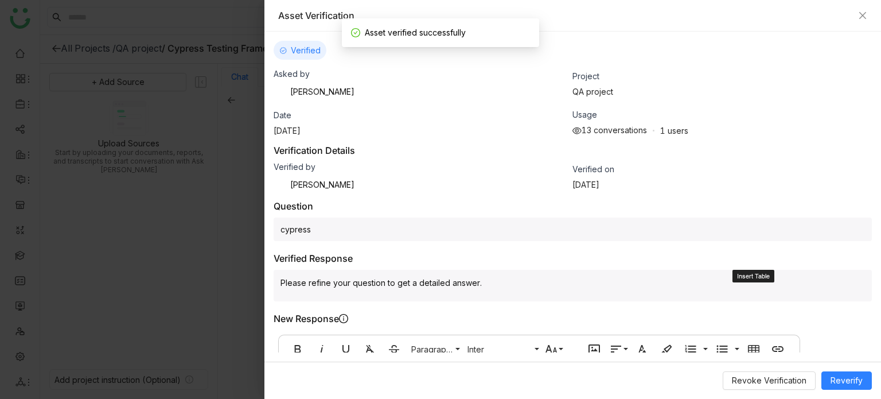
scroll to position [0, 0]
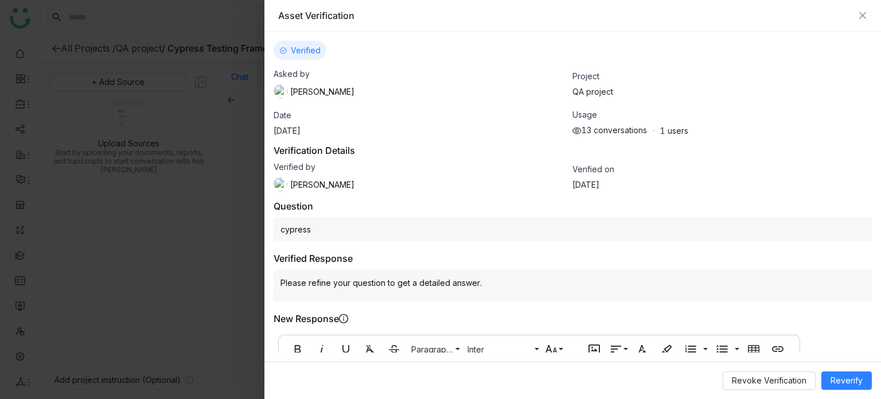
click at [869, 19] on div "Asset Verification" at bounding box center [572, 16] width 616 height 32
click at [865, 13] on icon "Close" at bounding box center [862, 15] width 7 height 7
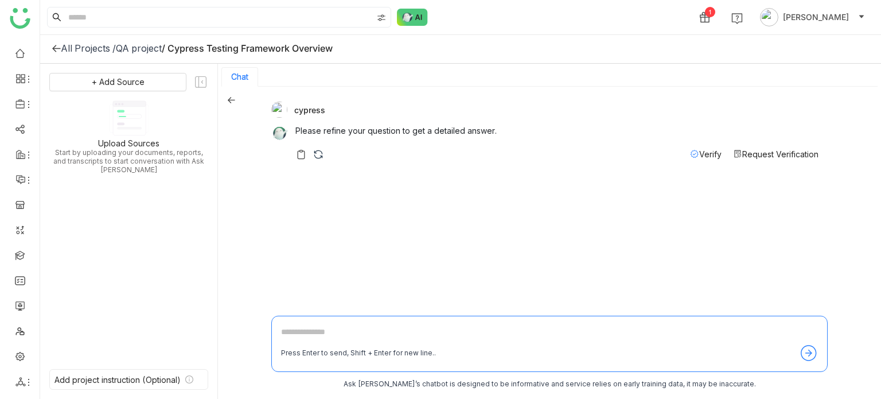
click at [61, 52] on div "All Projects /" at bounding box center [88, 47] width 55 height 11
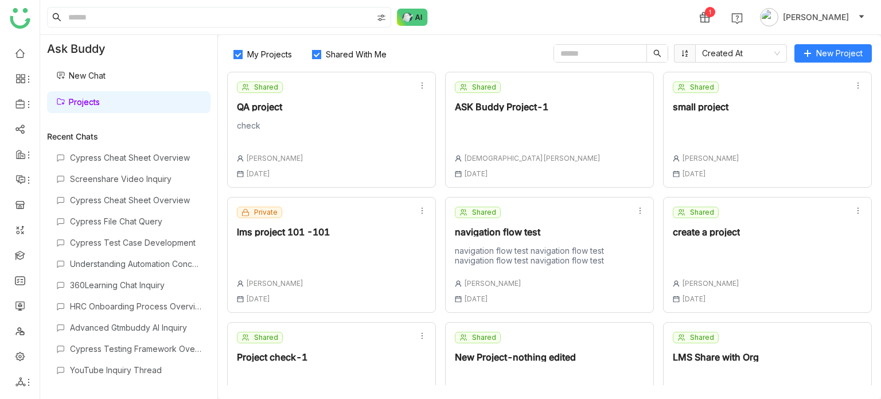
click at [506, 132] on div at bounding box center [528, 128] width 146 height 16
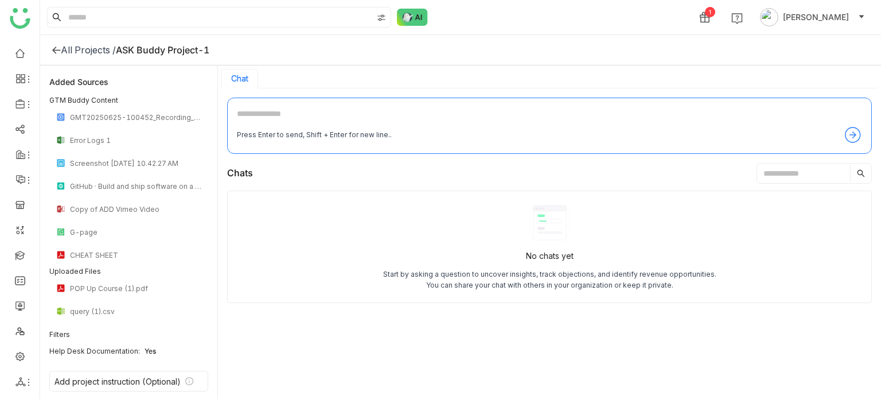
click at [378, 124] on textarea at bounding box center [549, 116] width 625 height 18
type textarea "**********"
click at [860, 132] on icon at bounding box center [853, 135] width 18 height 18
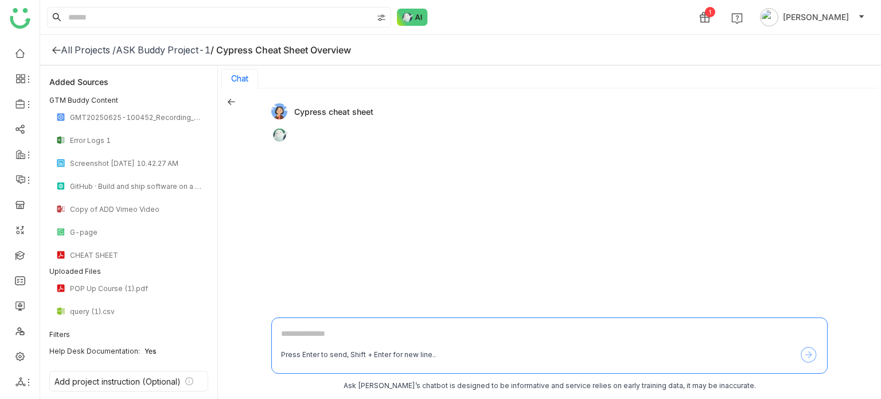
click at [466, 349] on div "Press Enter to send, Shift + Enter for new line.." at bounding box center [549, 354] width 537 height 18
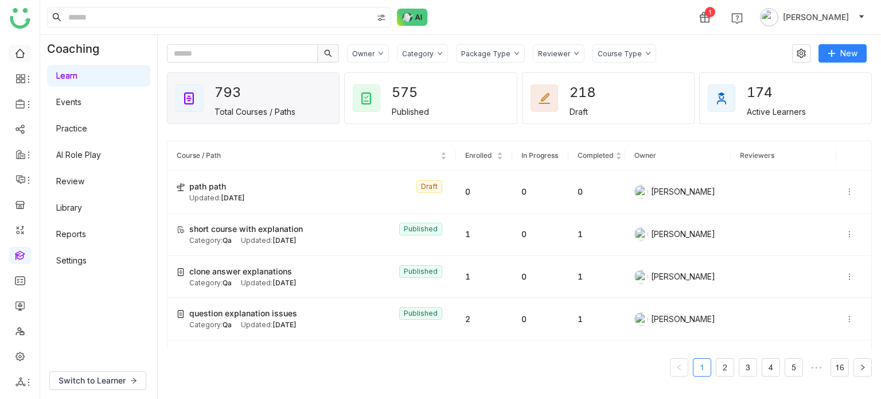
click at [16, 48] on link at bounding box center [20, 53] width 10 height 10
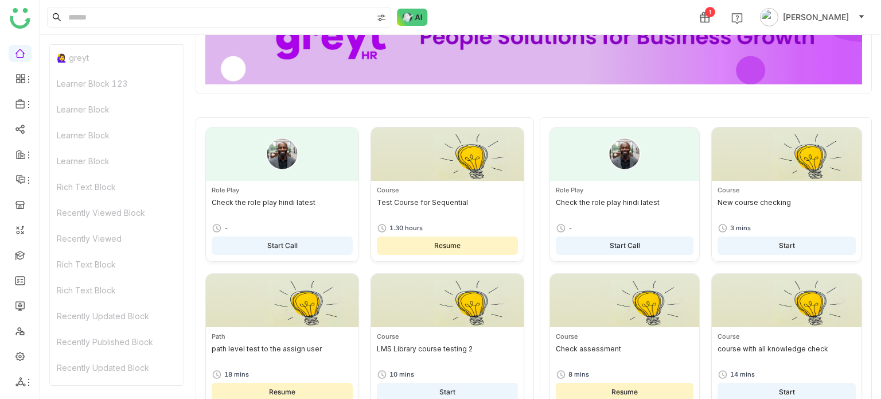
scroll to position [103, 0]
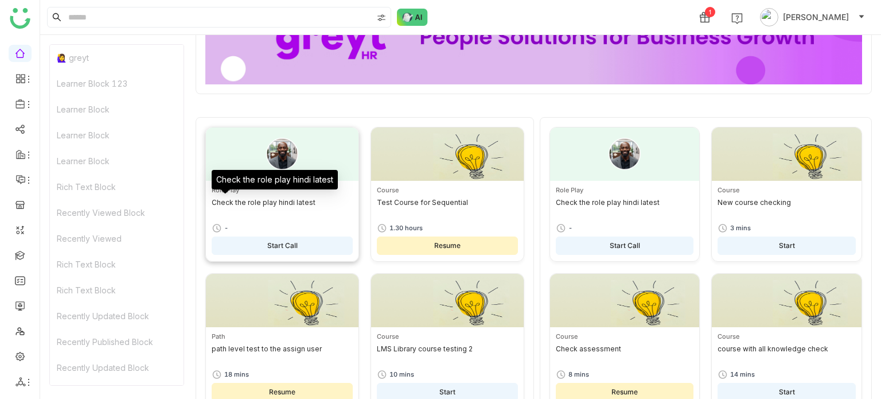
click at [300, 256] on div "Role Play Check the role play hindi latest - Start Call" at bounding box center [282, 223] width 153 height 76
click at [305, 249] on button "Start Call" at bounding box center [282, 245] width 141 height 18
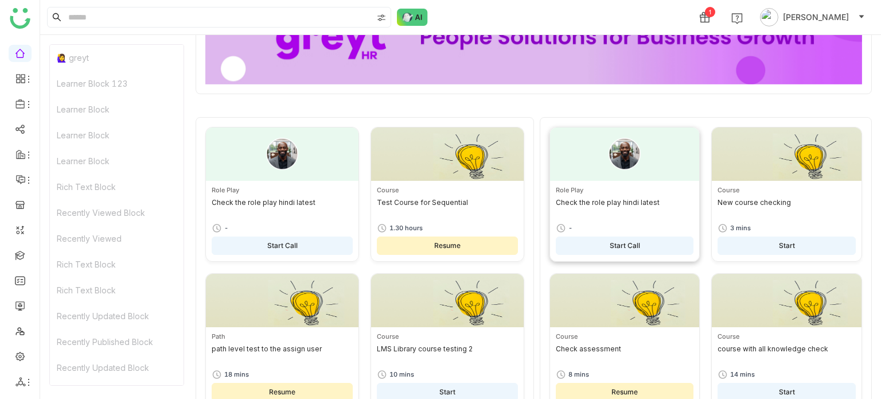
click at [594, 251] on button "Start Call" at bounding box center [625, 245] width 138 height 18
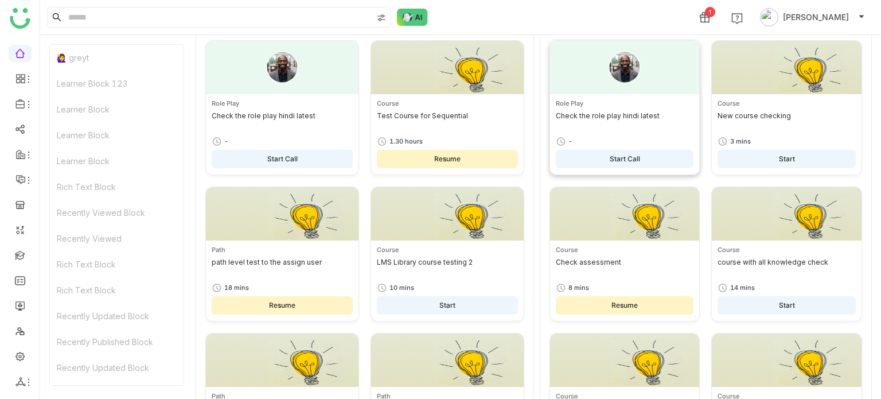
scroll to position [190, 0]
click at [252, 300] on button "Resume" at bounding box center [282, 304] width 141 height 18
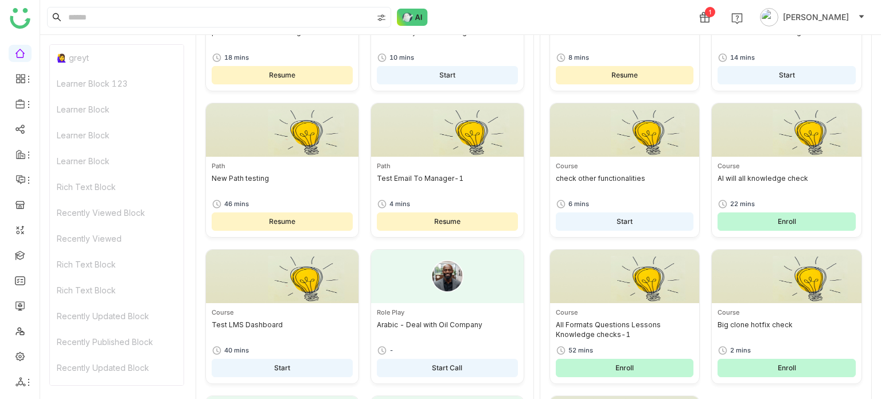
scroll to position [423, 0]
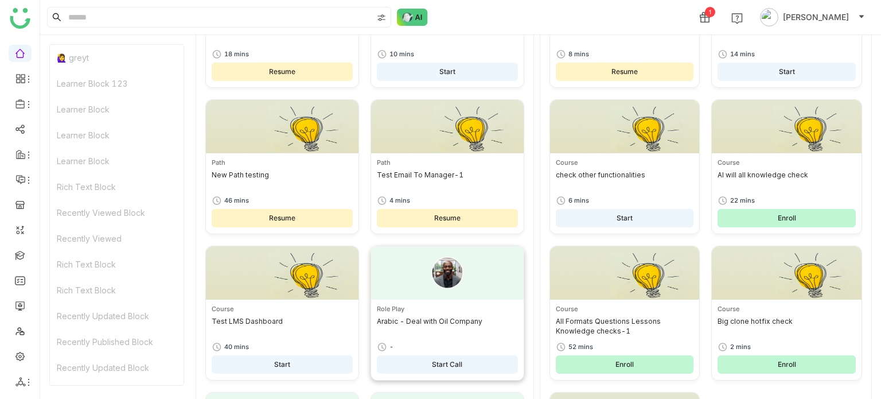
click at [434, 371] on button "Start Call" at bounding box center [447, 364] width 141 height 18
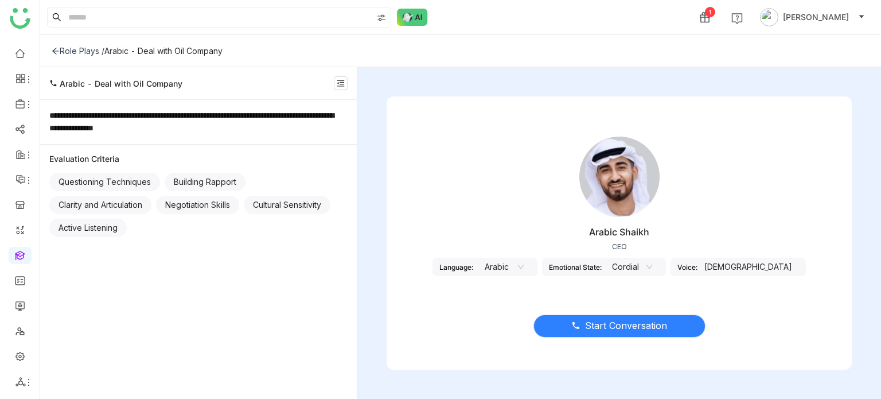
click at [524, 260] on nz-select-item "Arabic" at bounding box center [502, 266] width 44 height 17
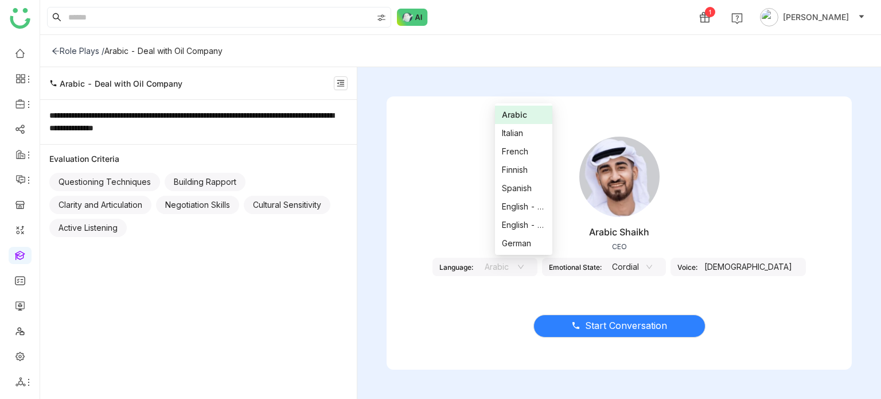
click at [524, 260] on nz-select-item "Arabic" at bounding box center [502, 266] width 44 height 17
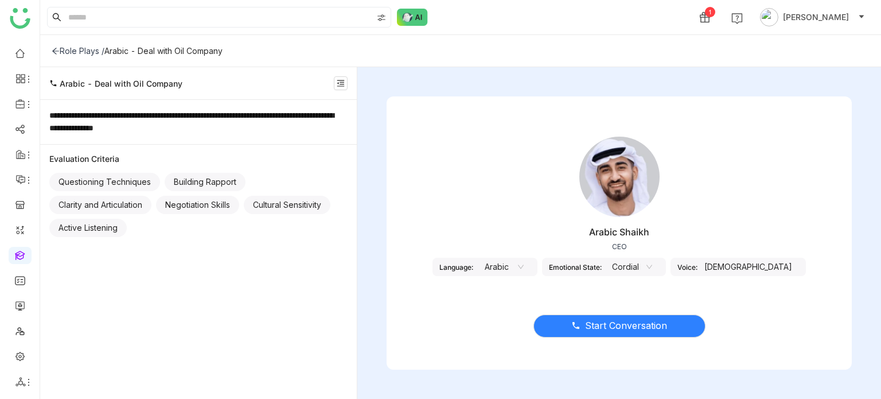
click at [732, 262] on div "Male" at bounding box center [747, 266] width 101 height 18
click at [757, 271] on div "Male" at bounding box center [747, 266] width 101 height 18
click at [602, 268] on div "Emotional State:" at bounding box center [575, 267] width 53 height 9
click at [645, 268] on nz-select-item "Cordial" at bounding box center [630, 266] width 44 height 17
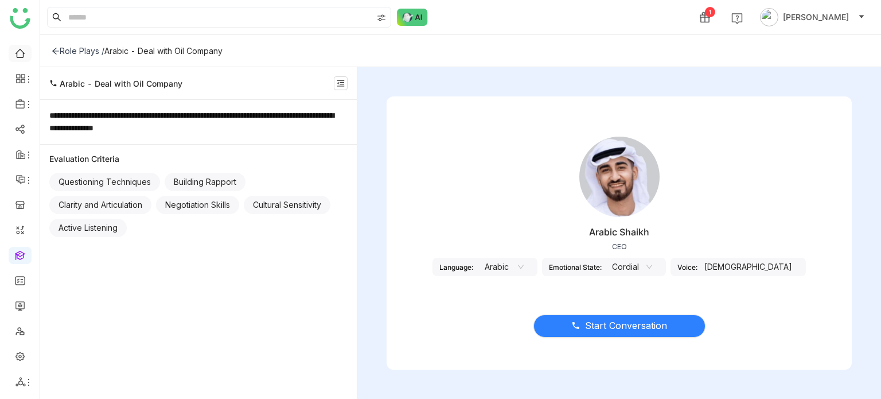
click at [24, 57] on link at bounding box center [20, 53] width 10 height 10
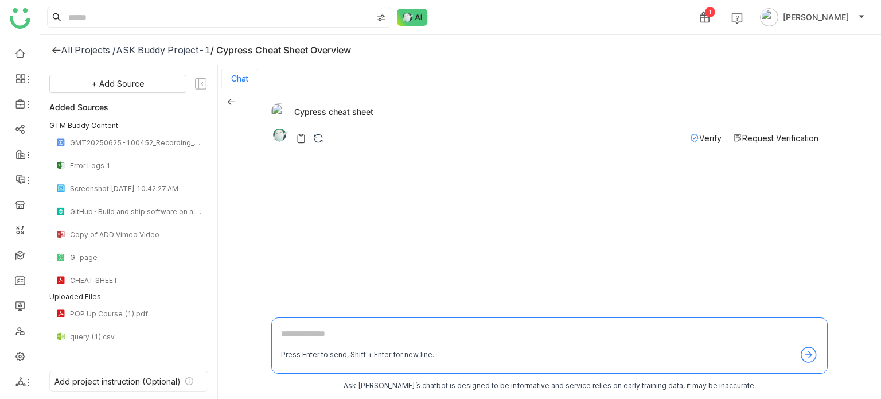
click at [448, 343] on textarea at bounding box center [549, 336] width 537 height 18
type textarea "**********"
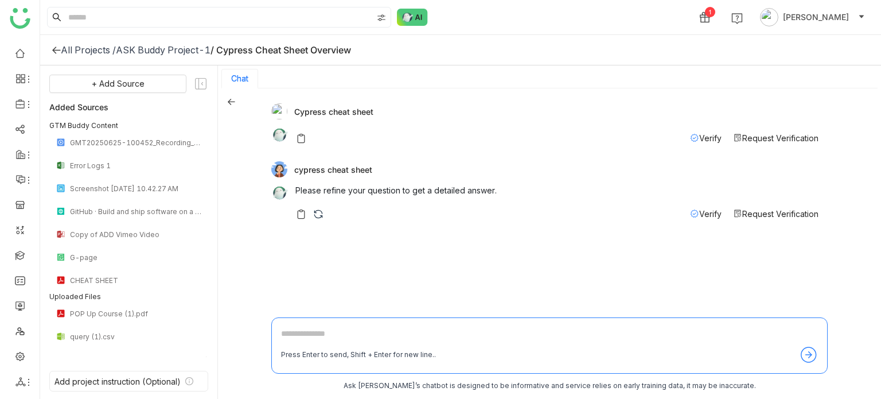
click at [448, 343] on textarea at bounding box center [549, 336] width 537 height 18
type textarea "**********"
click at [55, 48] on icon at bounding box center [56, 49] width 9 height 9
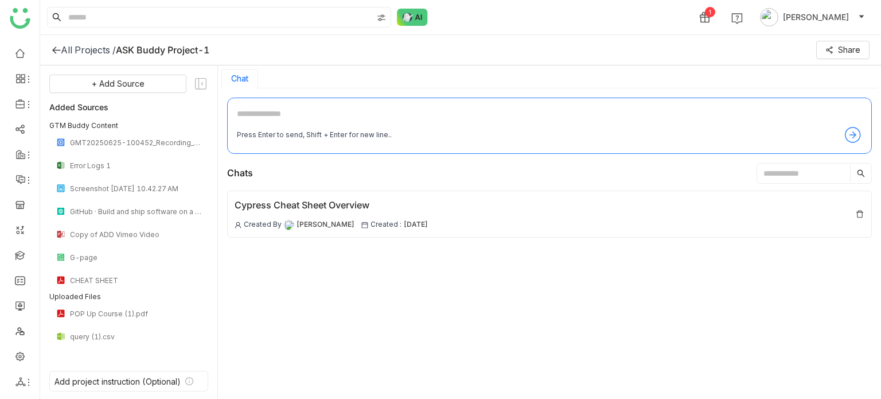
click at [55, 50] on icon at bounding box center [56, 49] width 9 height 9
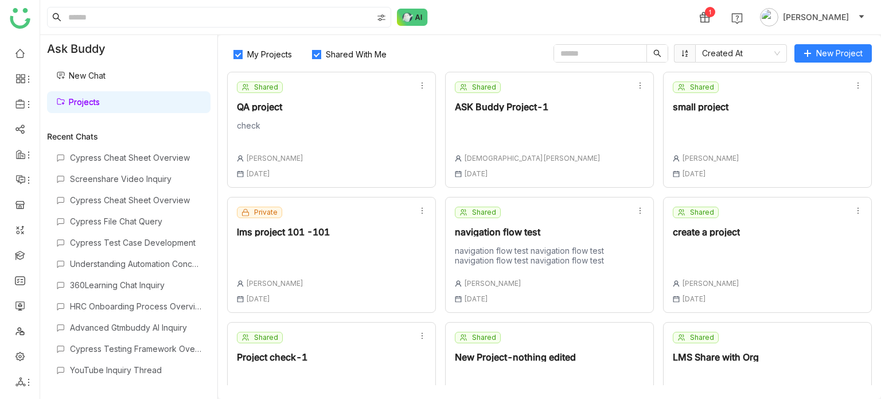
click at [722, 135] on div at bounding box center [706, 128] width 67 height 16
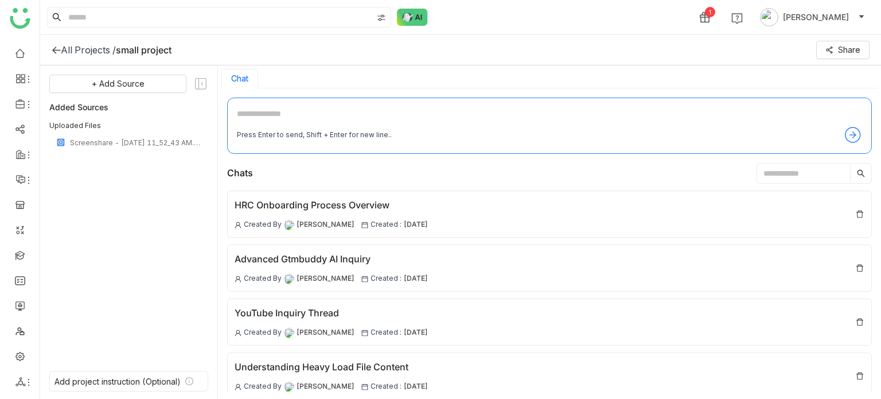
click at [397, 112] on textarea at bounding box center [549, 116] width 625 height 18
type textarea "**********"
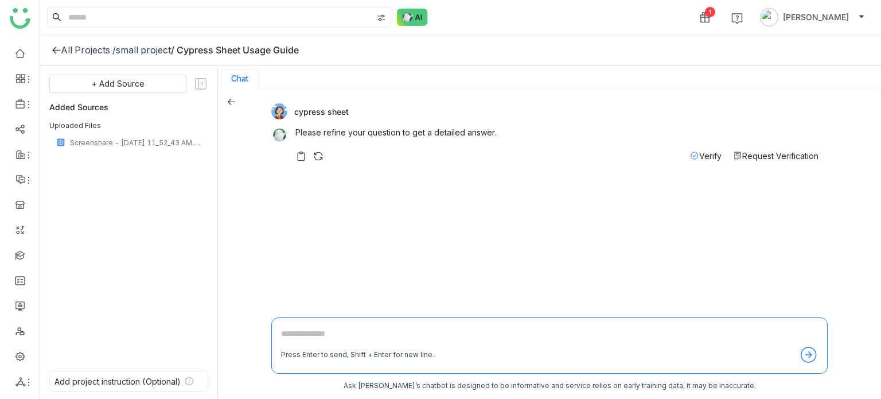
click at [410, 336] on textarea at bounding box center [549, 336] width 537 height 18
type textarea "**********"
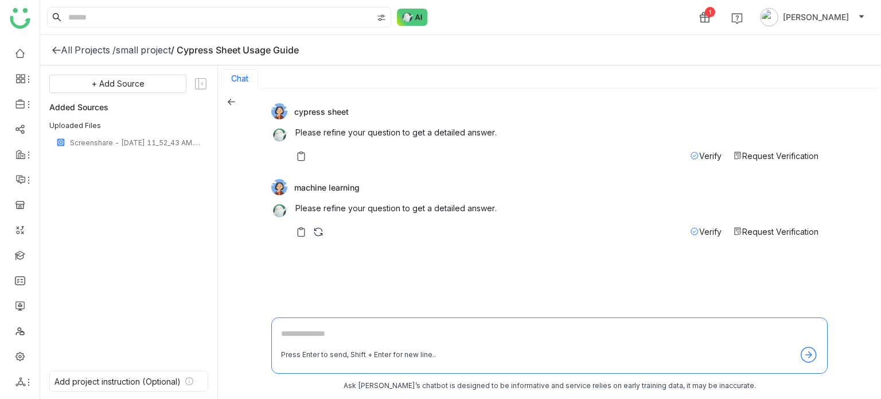
click at [61, 53] on div "All Projects /" at bounding box center [88, 49] width 55 height 11
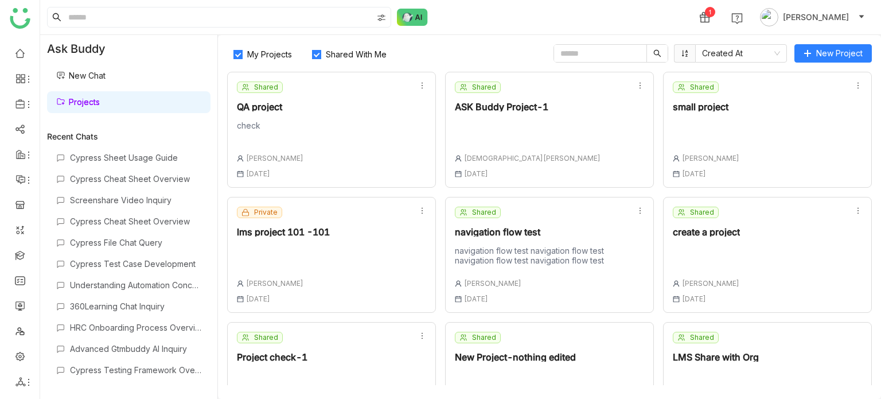
click at [564, 123] on div "Shared ASK Buddy Project-1 Vishnu Vardhan 30 Jun , 2025" at bounding box center [549, 130] width 209 height 116
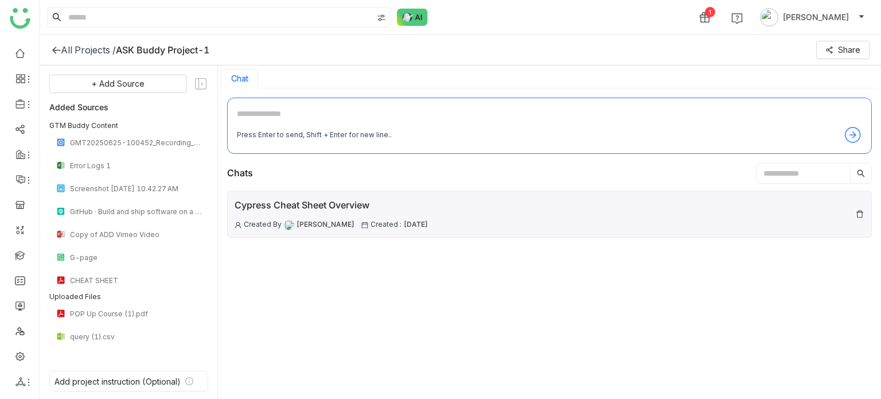
click at [373, 214] on div "Cypress Cheat Sheet Overview Created By [PERSON_NAME] Created : [DATE]" at bounding box center [331, 214] width 193 height 32
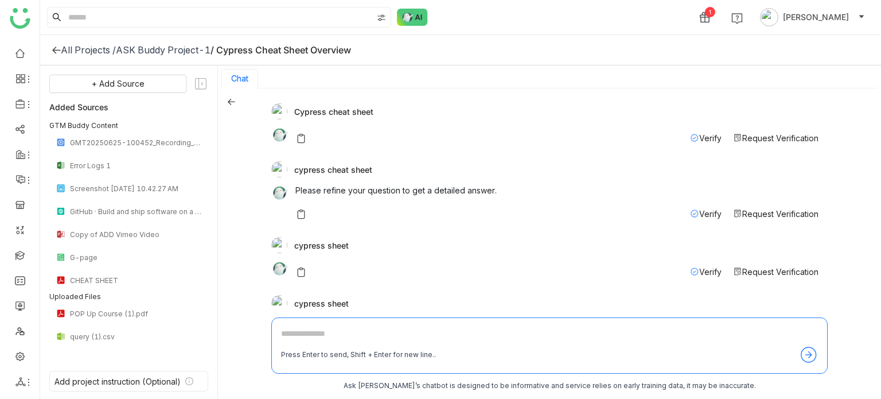
click at [231, 98] on icon at bounding box center [231, 101] width 8 height 8
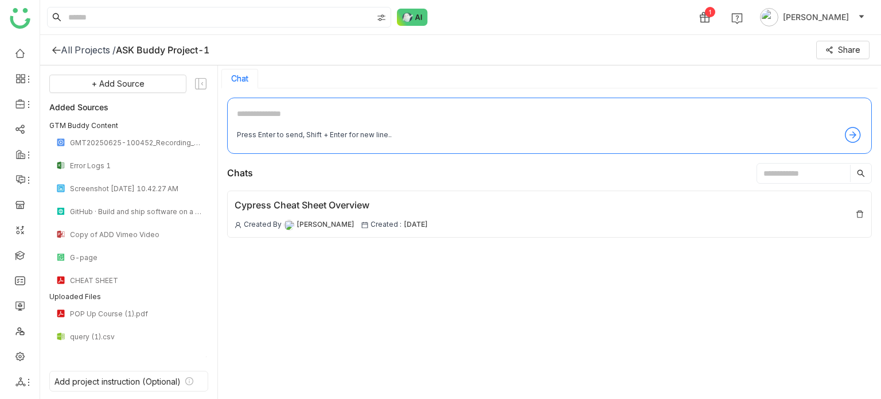
click at [373, 116] on textarea at bounding box center [549, 116] width 625 height 18
click at [58, 44] on div at bounding box center [56, 49] width 9 height 11
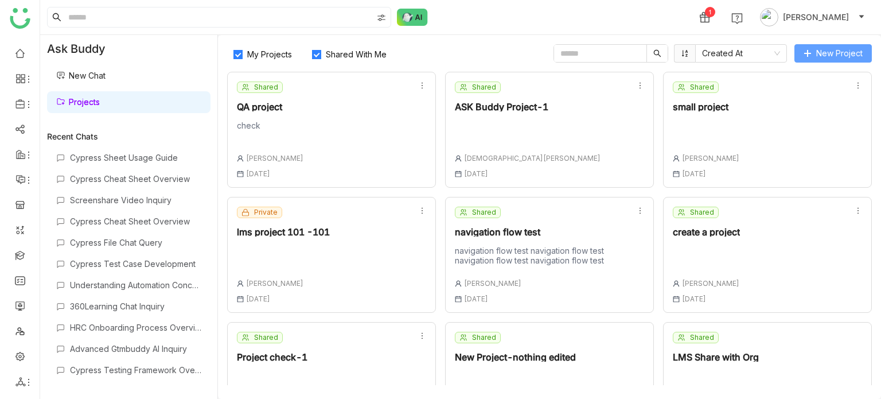
click at [853, 60] on button "New Project" at bounding box center [832, 53] width 77 height 18
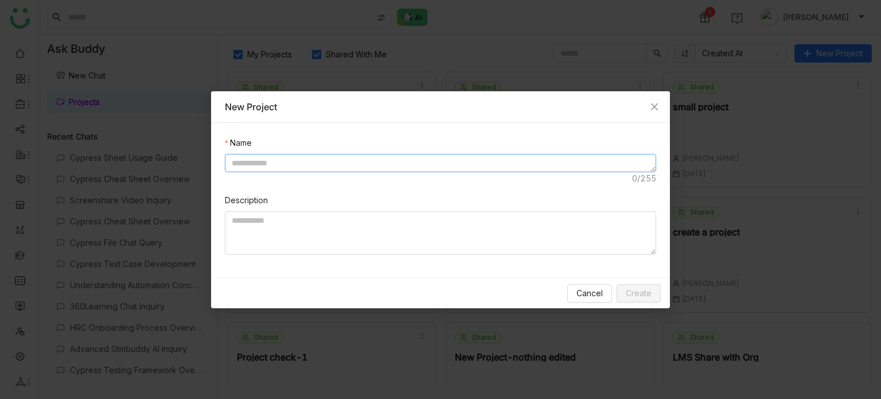
click at [459, 165] on textarea at bounding box center [440, 163] width 431 height 18
type textarea "**********"
type textarea "********"
click at [645, 298] on button "Create" at bounding box center [638, 293] width 44 height 18
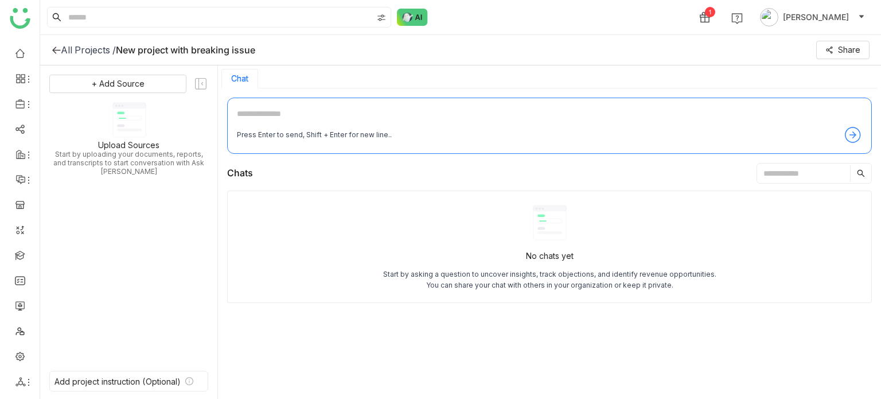
click at [313, 119] on textarea at bounding box center [549, 116] width 625 height 18
type textarea "*******"
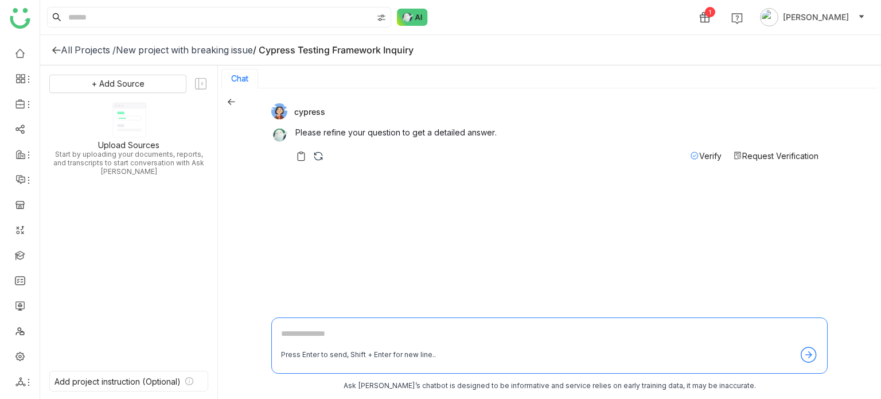
click at [405, 338] on textarea at bounding box center [549, 336] width 537 height 18
type textarea "**********"
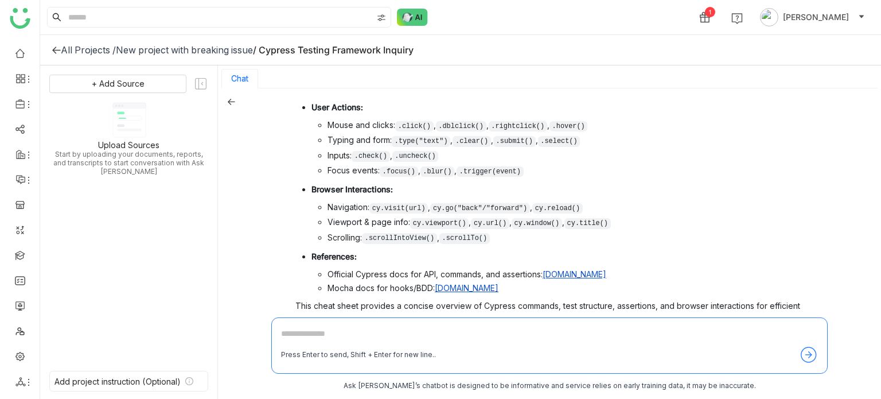
scroll to position [489, 0]
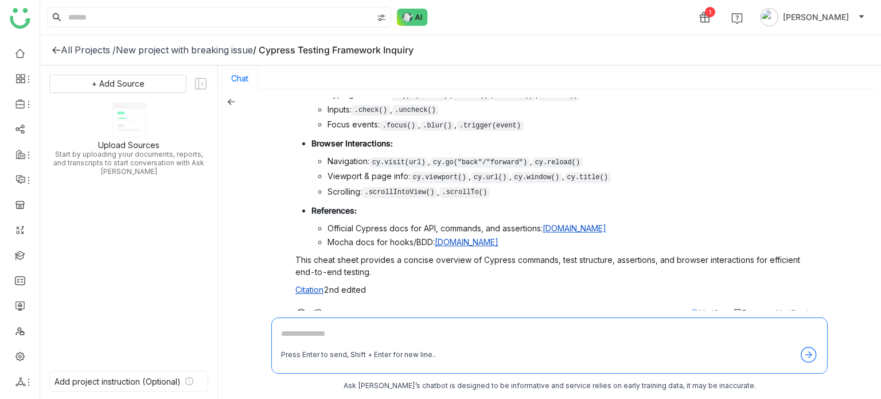
click at [706, 308] on span "Verify" at bounding box center [710, 313] width 22 height 10
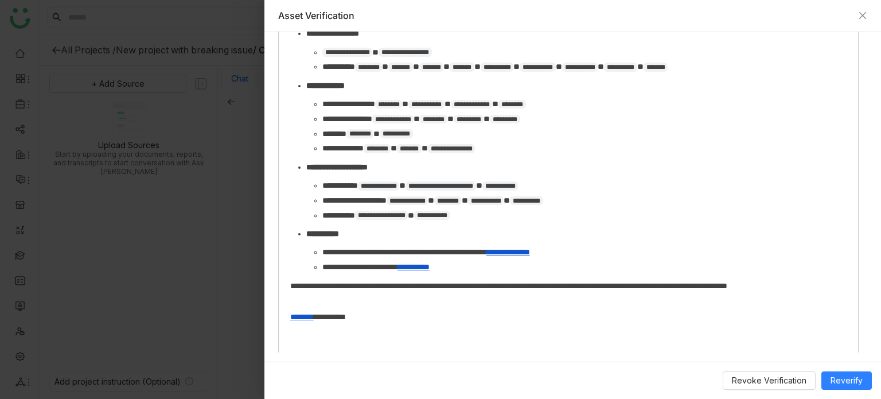
scroll to position [1216, 0]
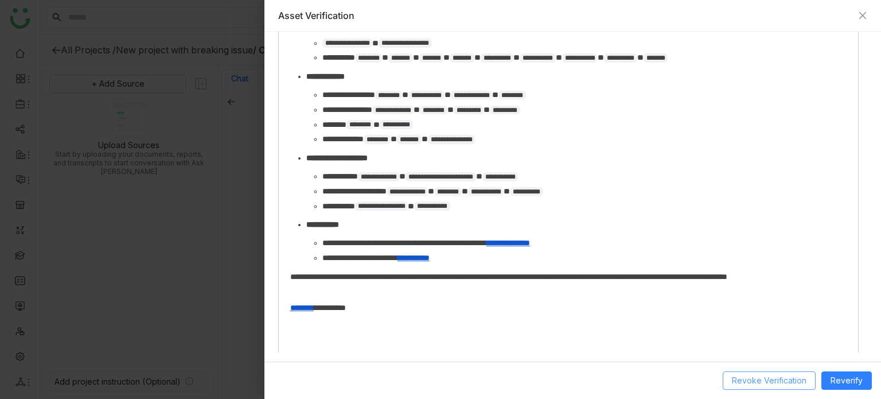
click at [751, 378] on span "Revoke Verification" at bounding box center [769, 380] width 75 height 13
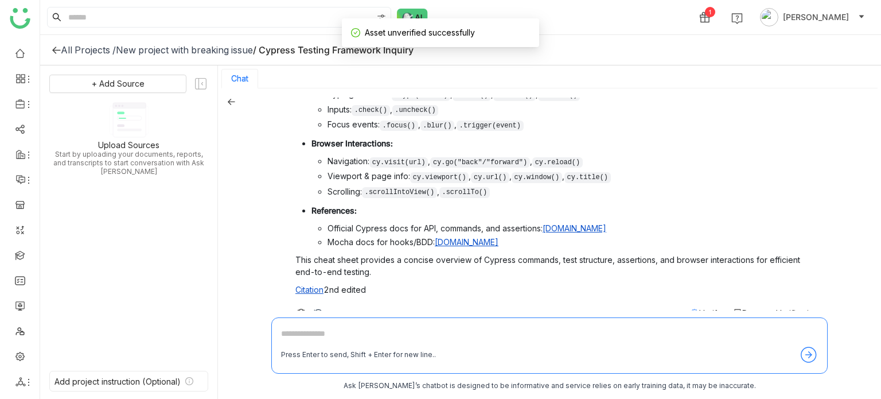
scroll to position [2, 0]
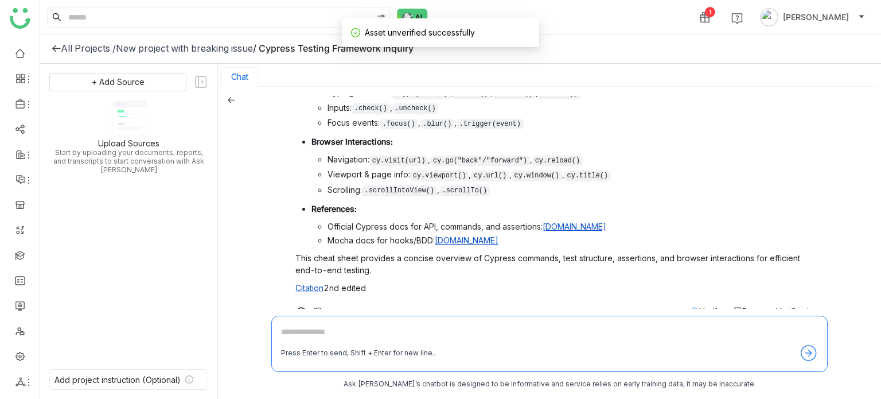
click at [701, 282] on div "Cheat Sheet Summary: [DOMAIN_NAME] Title and Source: [DOMAIN_NAME] Cheat Sheet …" at bounding box center [556, 15] width 523 height 606
click at [702, 306] on span "Verify" at bounding box center [710, 311] width 22 height 10
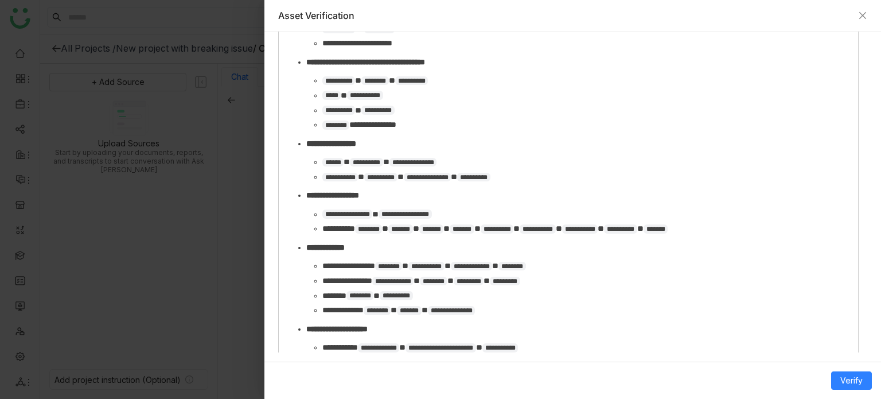
scroll to position [550, 0]
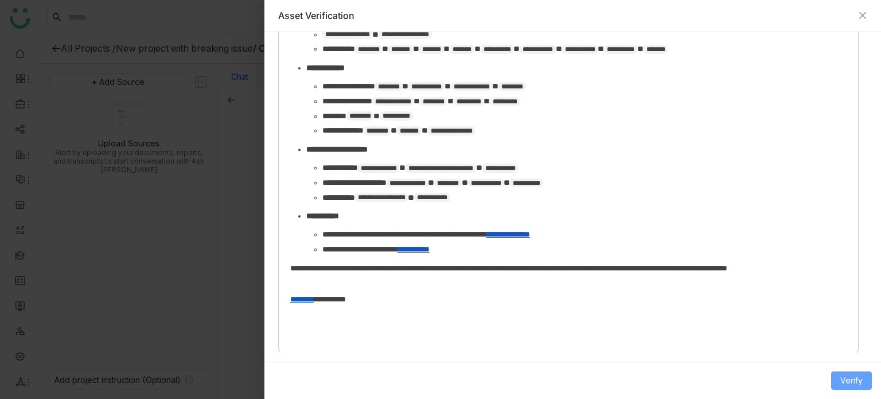
click at [853, 382] on span "Verify" at bounding box center [851, 380] width 22 height 13
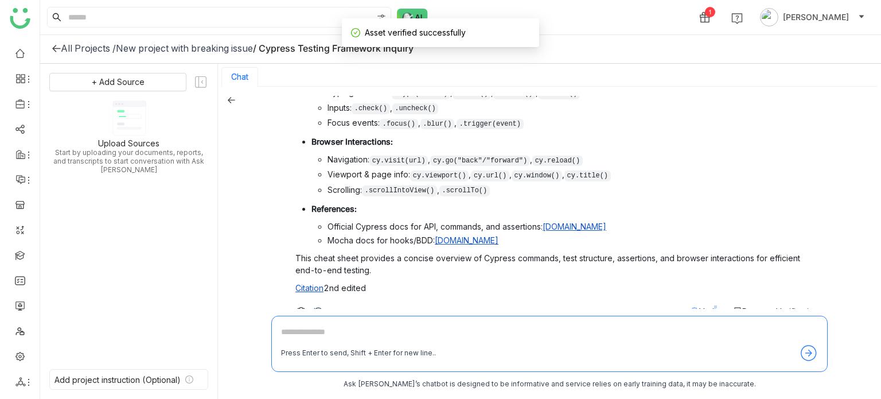
click at [700, 306] on span "Verify" at bounding box center [710, 311] width 22 height 10
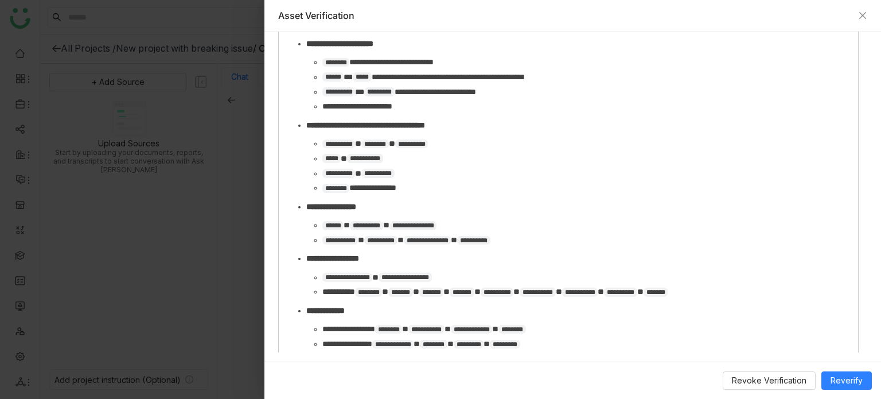
scroll to position [1216, 0]
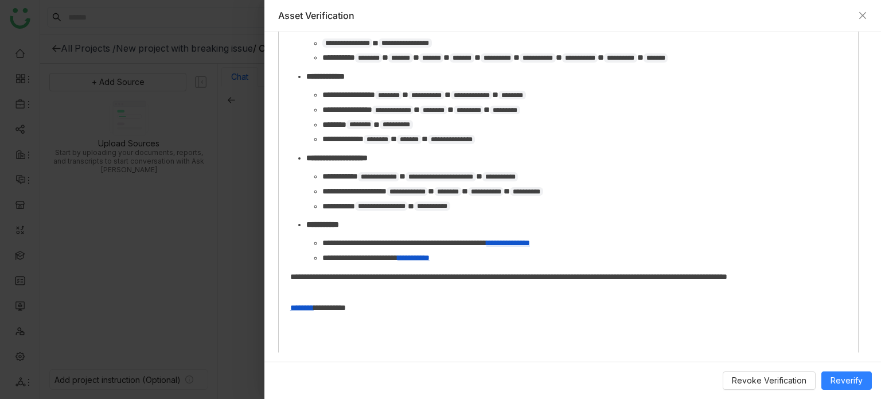
click at [495, 329] on div "**********" at bounding box center [568, 35] width 579 height 642
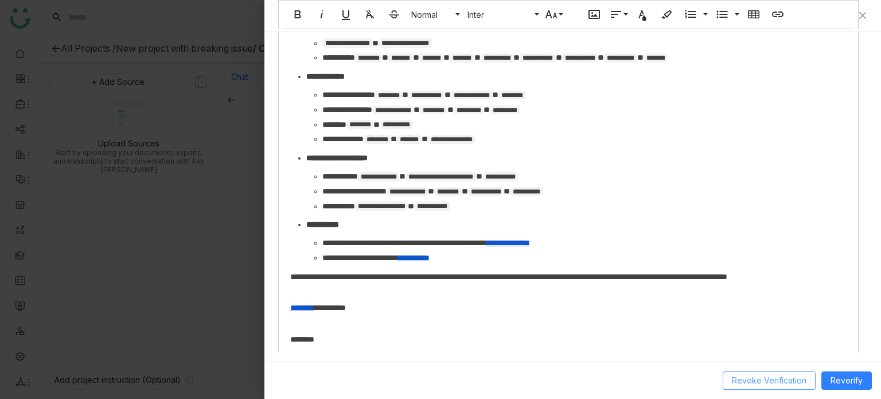
click at [776, 384] on span "Revoke Verification" at bounding box center [769, 380] width 75 height 13
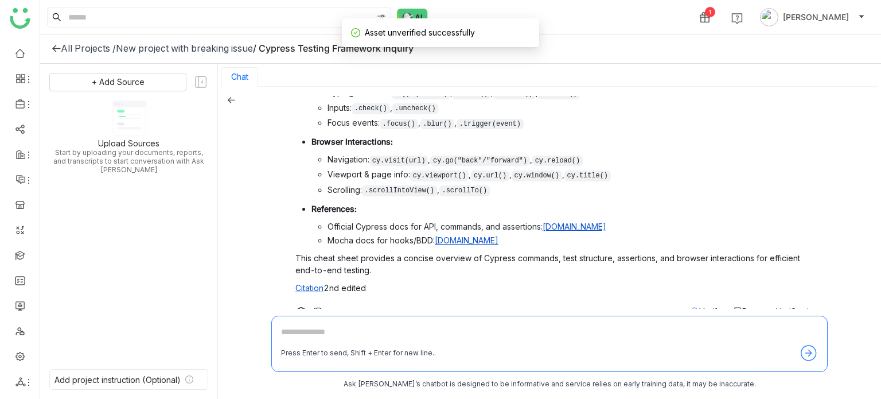
click at [704, 305] on div "Verify" at bounding box center [706, 311] width 32 height 12
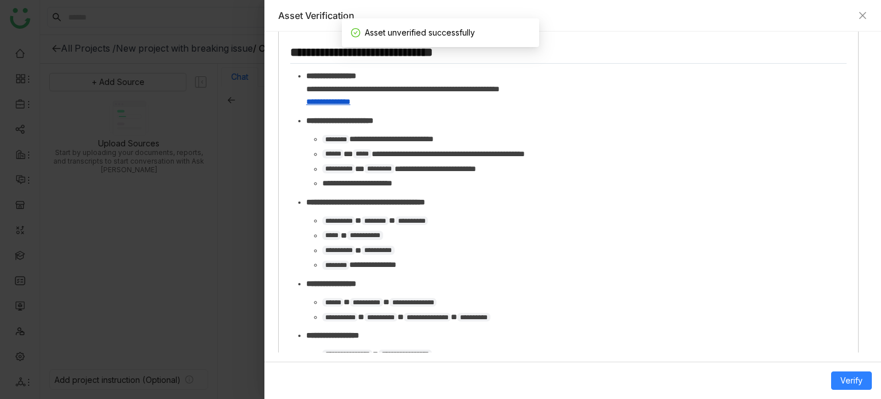
scroll to position [550, 0]
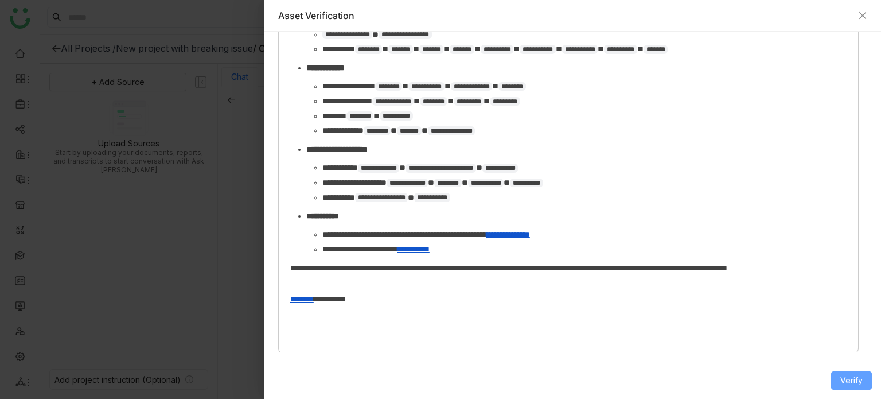
click at [853, 381] on span "Verify" at bounding box center [851, 380] width 22 height 13
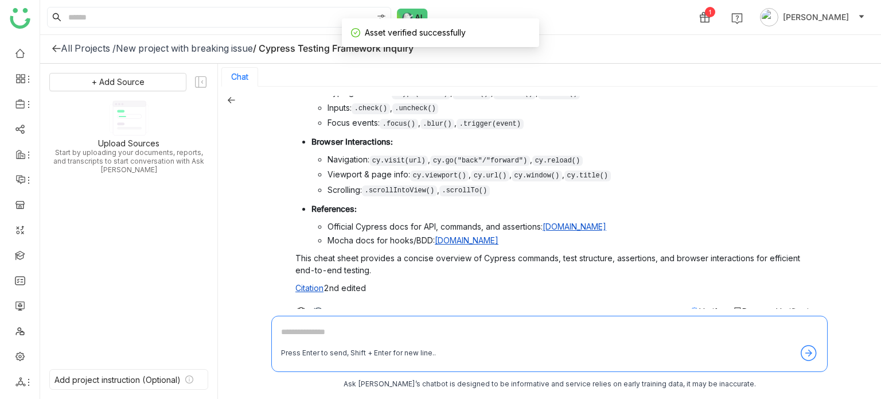
click at [699, 306] on span "Verify" at bounding box center [710, 311] width 22 height 10
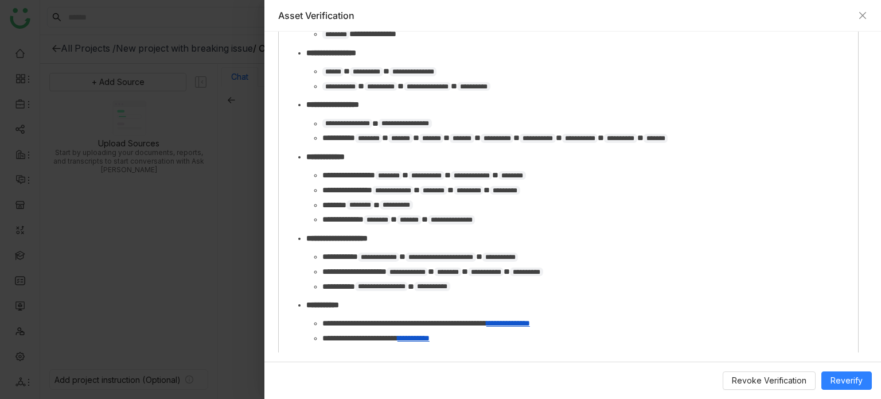
scroll to position [1216, 0]
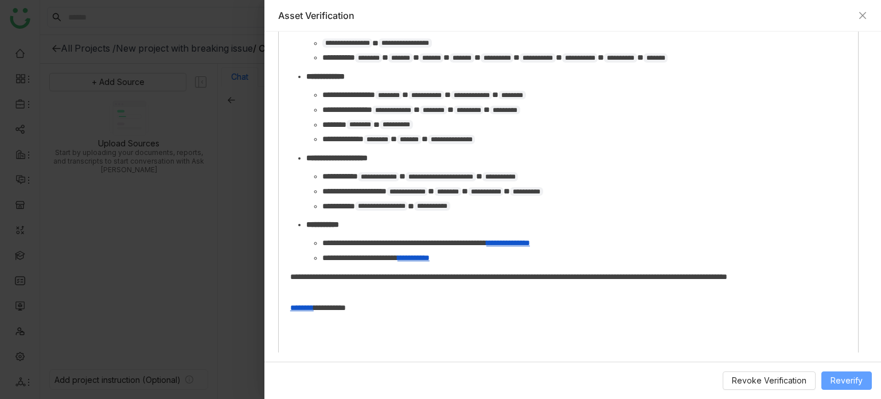
click at [849, 383] on span "Reverify" at bounding box center [846, 380] width 32 height 13
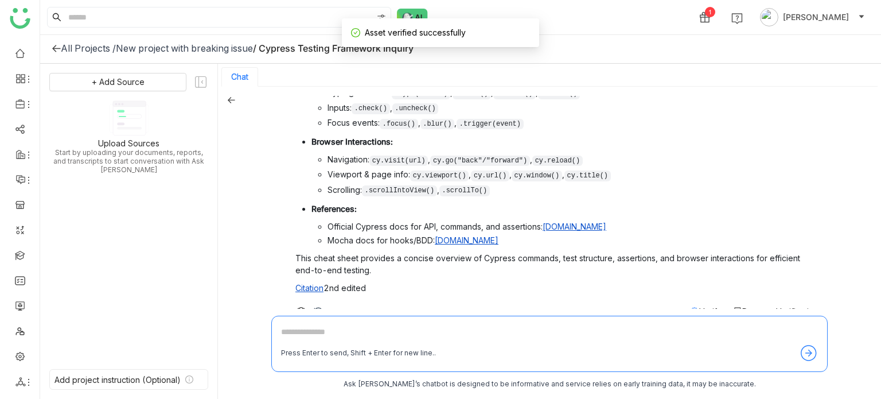
click at [699, 306] on span "Verify" at bounding box center [710, 311] width 22 height 10
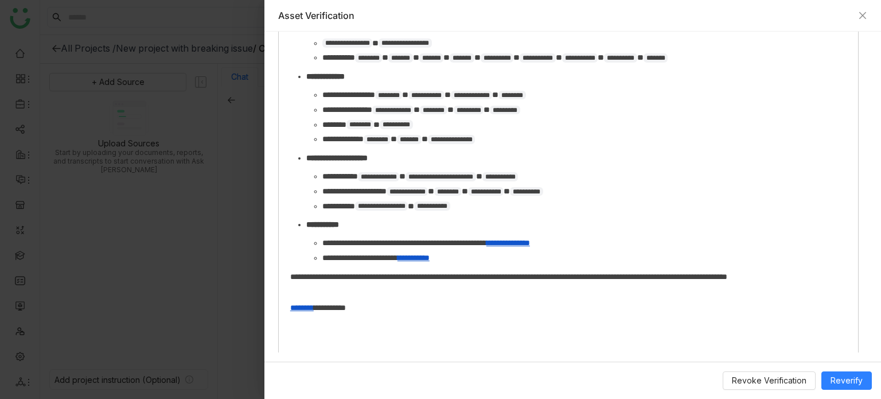
click at [518, 308] on div "**********" at bounding box center [568, 35] width 579 height 642
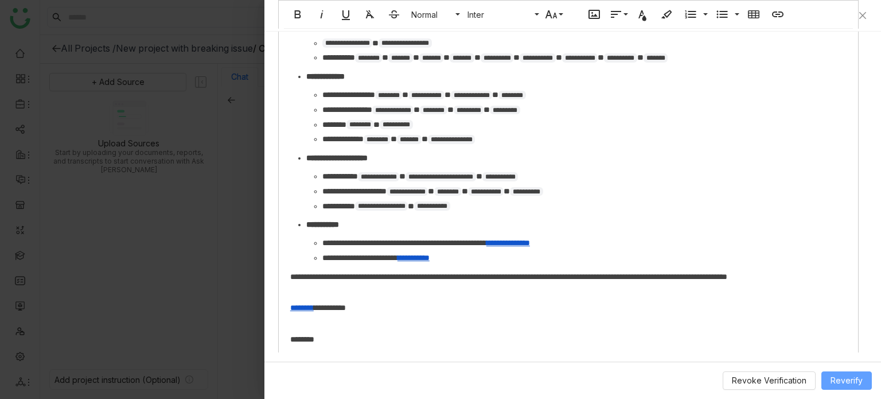
click at [858, 387] on button "Reverify" at bounding box center [846, 380] width 50 height 18
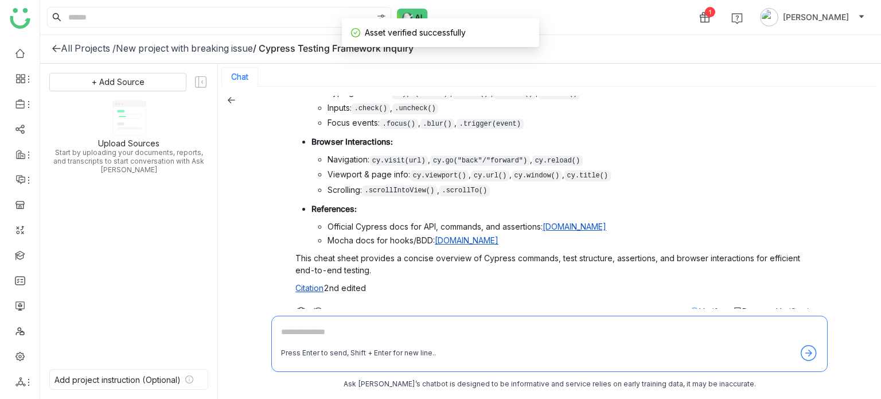
click at [690, 306] on icon at bounding box center [694, 310] width 9 height 9
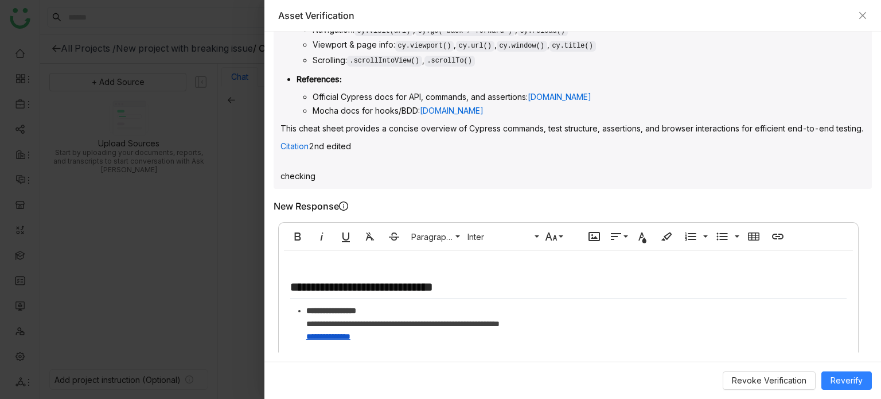
scroll to position [695, 0]
click at [759, 373] on button "Revoke Verification" at bounding box center [769, 380] width 93 height 18
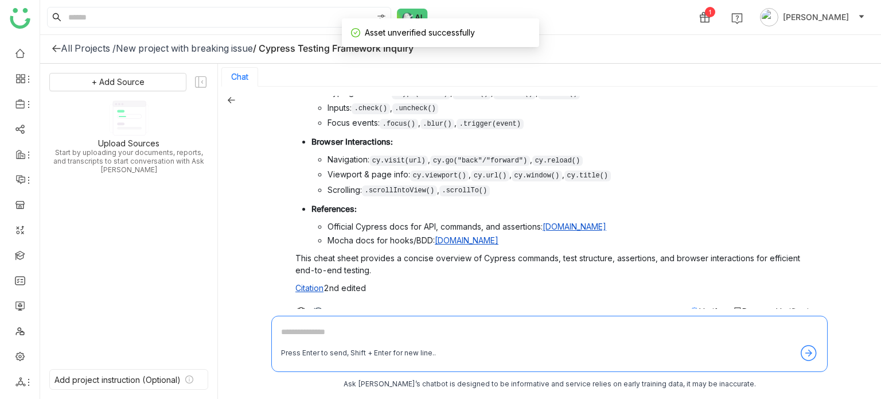
click at [702, 283] on div "Cheat Sheet Summary: [DOMAIN_NAME] Title and Source: [DOMAIN_NAME] Cheat Sheet …" at bounding box center [556, 15] width 523 height 606
click at [702, 306] on span "Verify" at bounding box center [710, 311] width 22 height 10
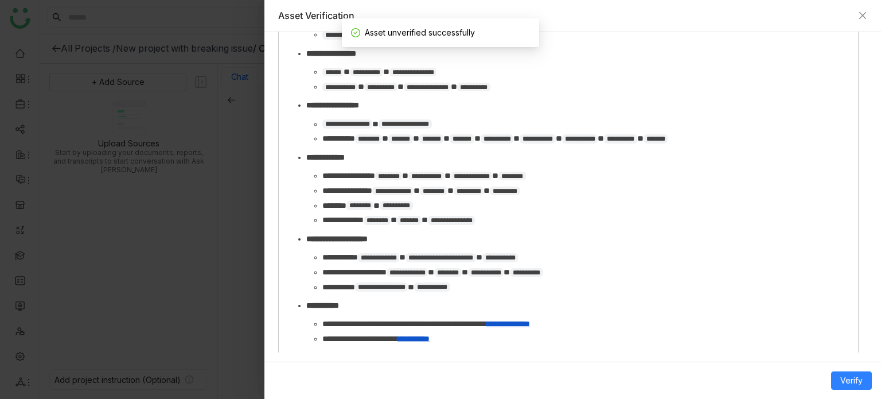
scroll to position [576, 0]
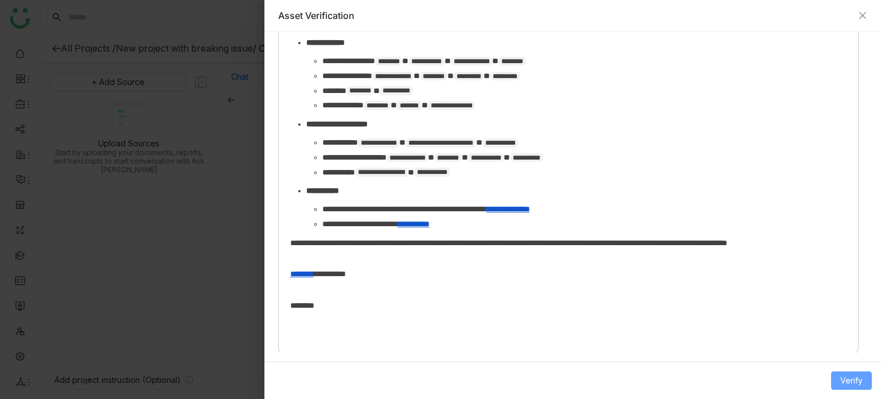
click at [856, 381] on span "Verify" at bounding box center [851, 380] width 22 height 13
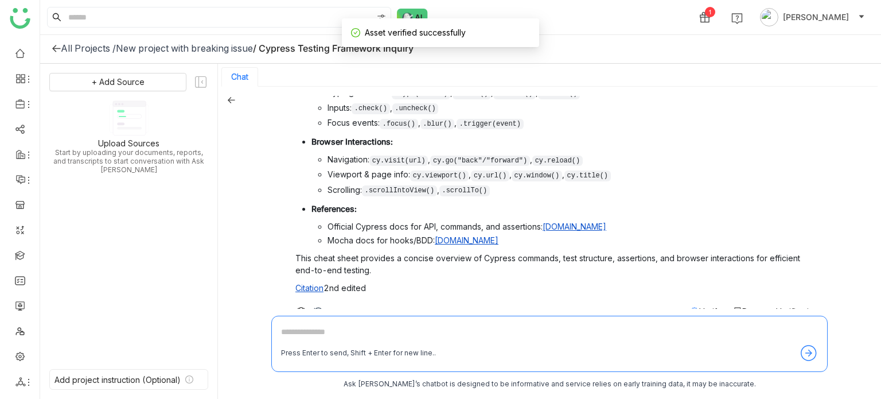
click at [701, 298] on div "cheat sheet Cheat Sheet Summary: [DOMAIN_NAME] Title and Source: [DOMAIN_NAME] …" at bounding box center [544, 6] width 547 height 634
click at [706, 306] on span "Verify" at bounding box center [710, 311] width 22 height 10
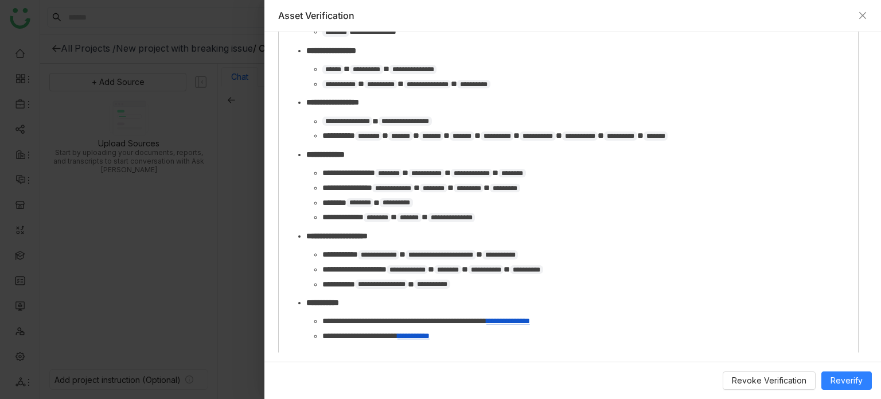
scroll to position [1161, 0]
click at [844, 384] on span "Reverify" at bounding box center [846, 380] width 32 height 13
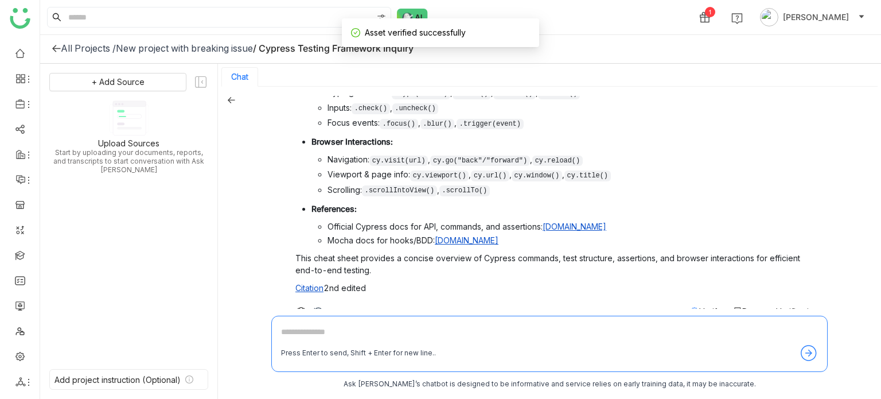
click at [699, 306] on span "Verify" at bounding box center [710, 311] width 22 height 10
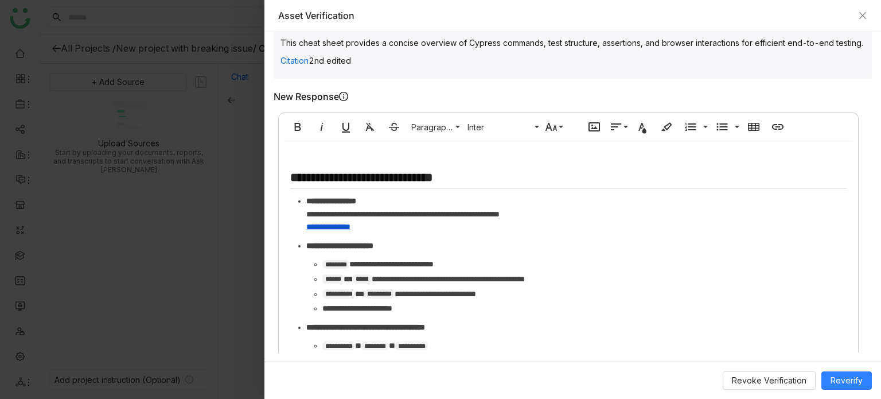
scroll to position [779, 0]
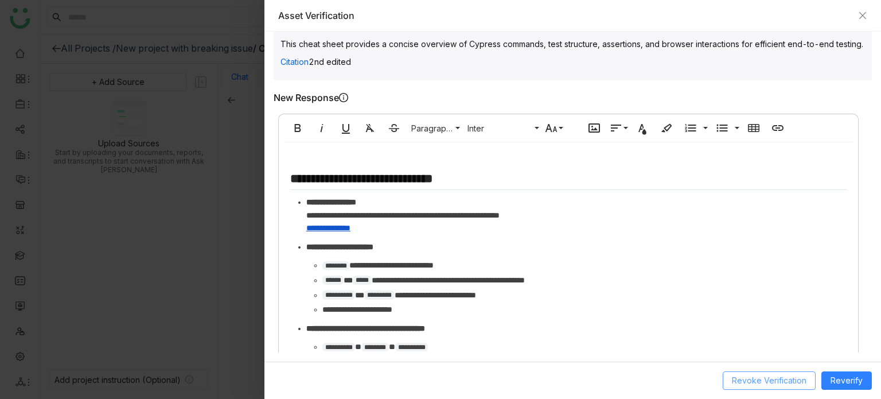
click at [770, 378] on span "Revoke Verification" at bounding box center [769, 380] width 75 height 13
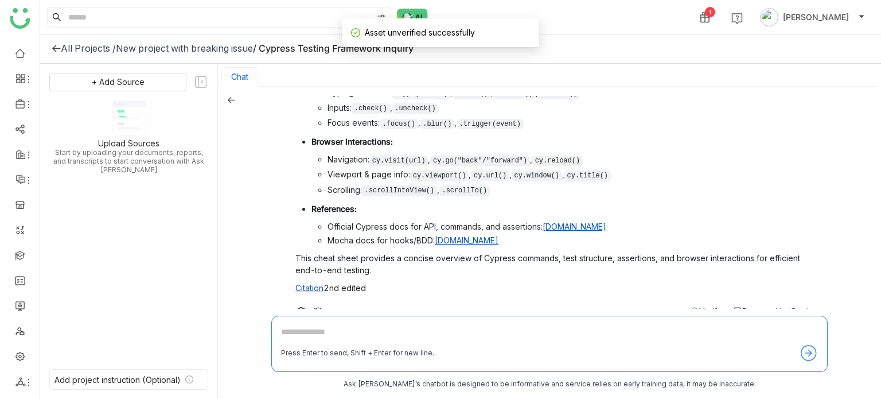
click at [742, 306] on span "Request Verification" at bounding box center [780, 311] width 76 height 10
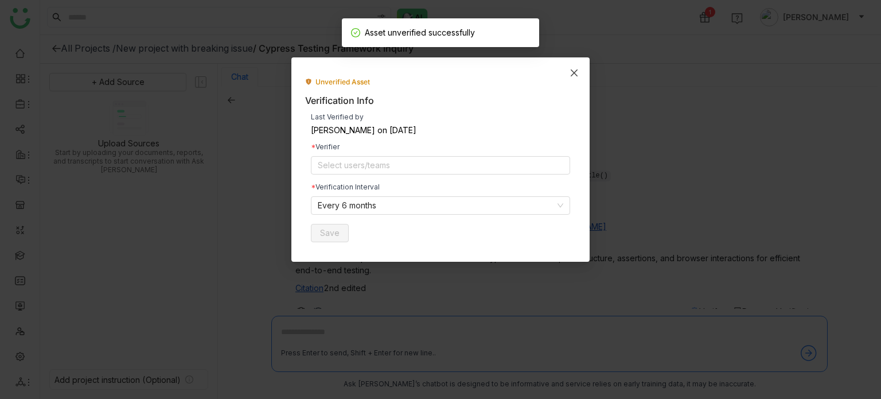
click at [573, 79] on span "Close" at bounding box center [574, 72] width 31 height 31
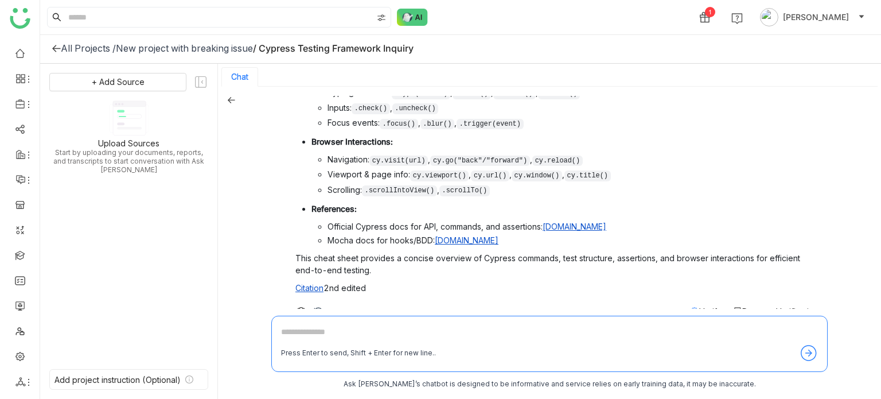
click at [699, 306] on span "Verify" at bounding box center [710, 311] width 22 height 10
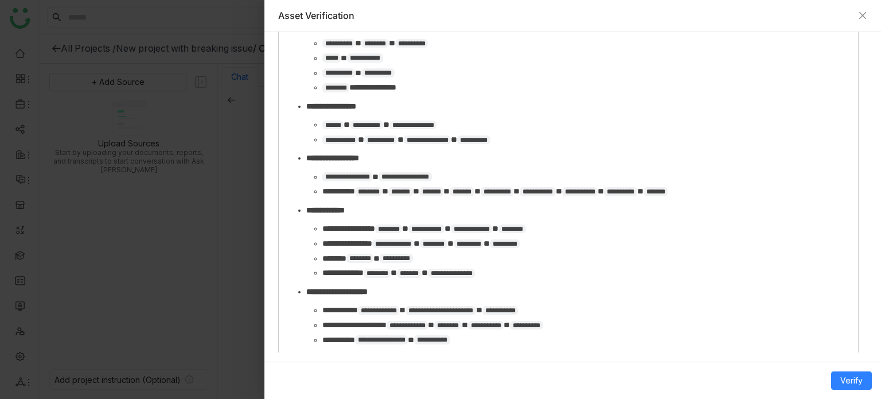
scroll to position [459, 0]
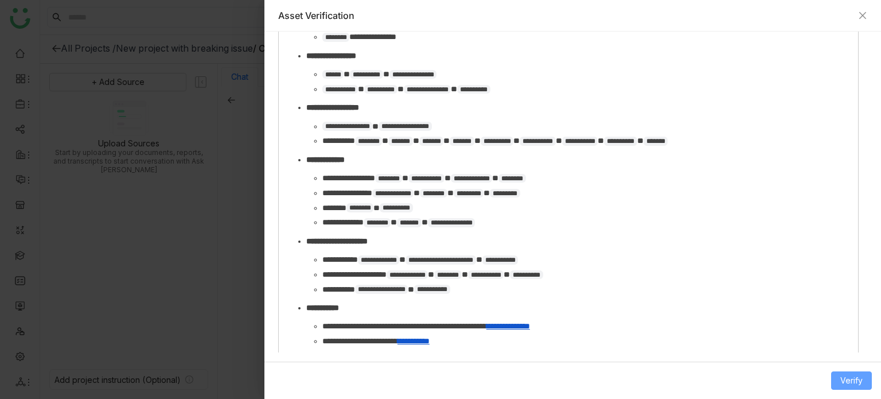
click at [847, 387] on button "Verify" at bounding box center [851, 380] width 41 height 18
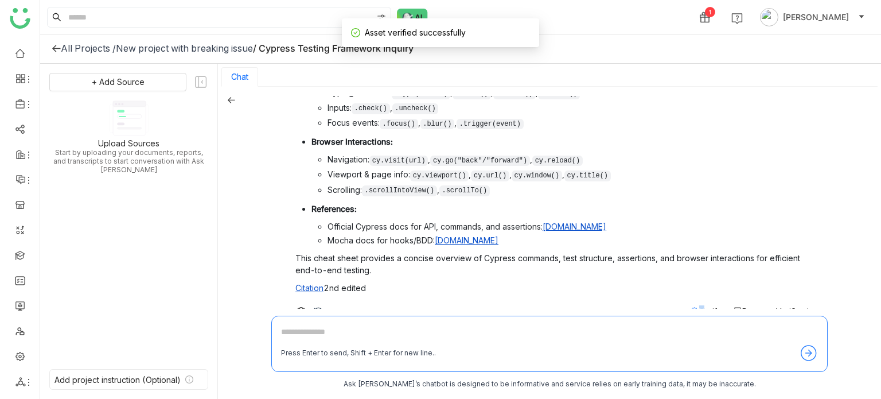
click at [699, 306] on span "Verify" at bounding box center [710, 311] width 22 height 10
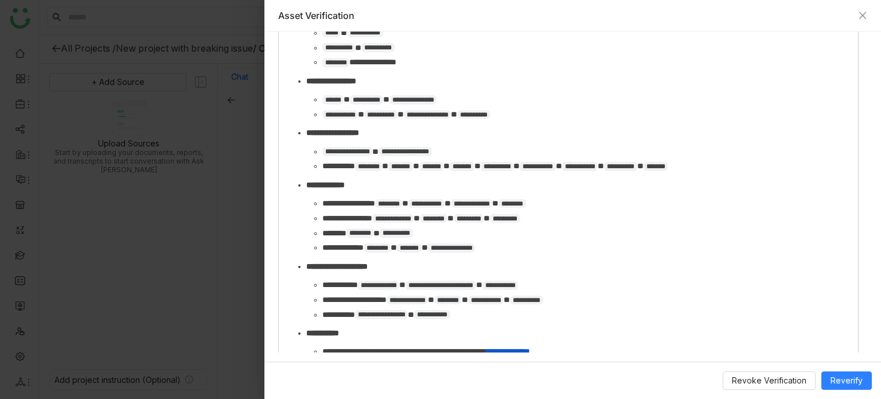
scroll to position [1216, 0]
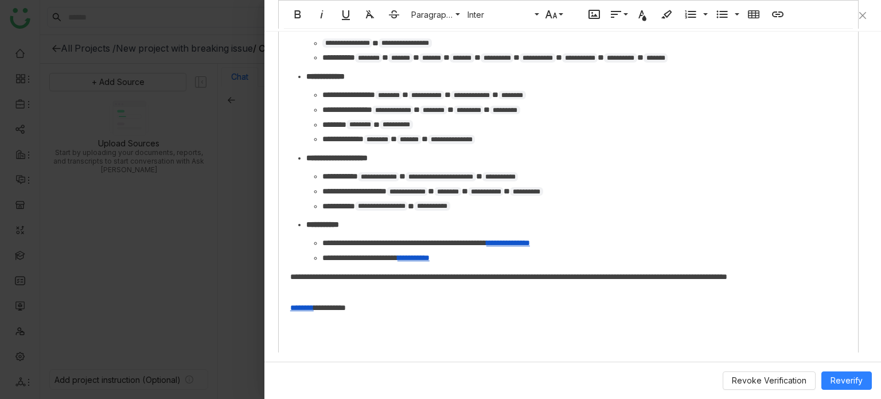
click at [550, 301] on p "**********" at bounding box center [568, 307] width 556 height 13
click at [787, 383] on span "Revoke Verification" at bounding box center [769, 380] width 75 height 13
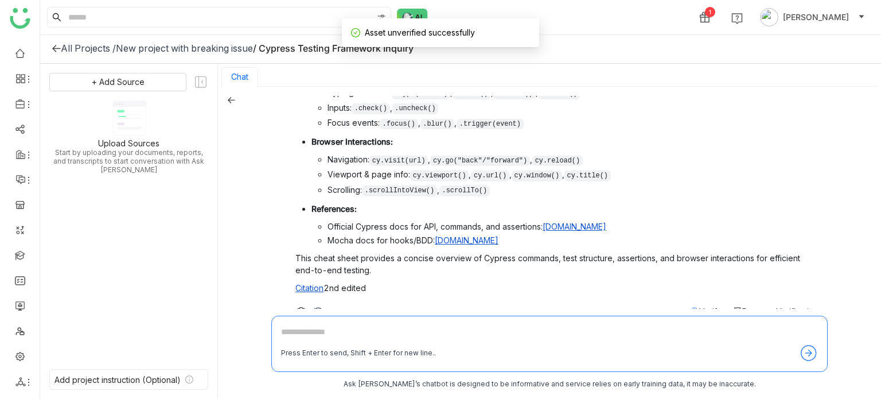
click at [702, 306] on span "Verify" at bounding box center [710, 311] width 22 height 10
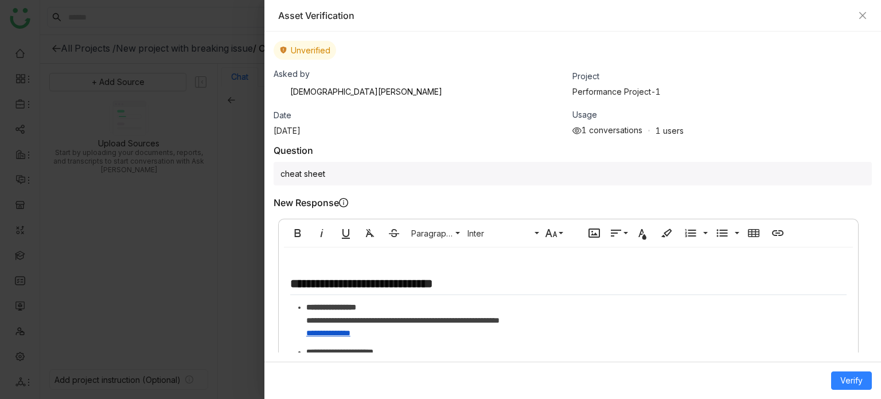
scroll to position [550, 0]
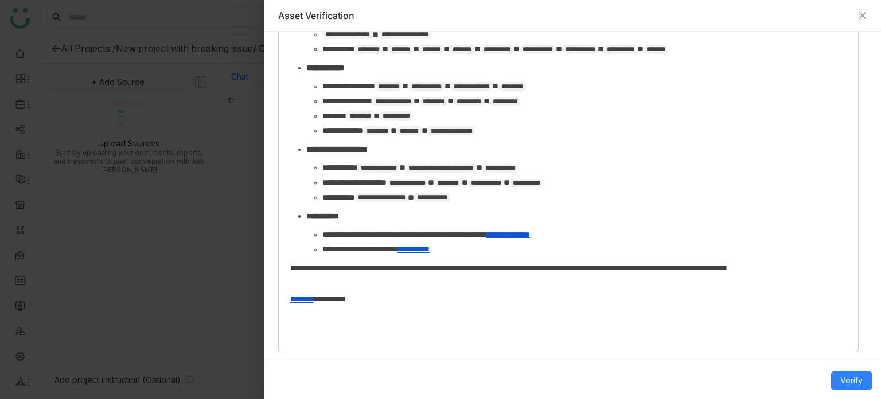
click at [611, 322] on div "**********" at bounding box center [568, 26] width 579 height 642
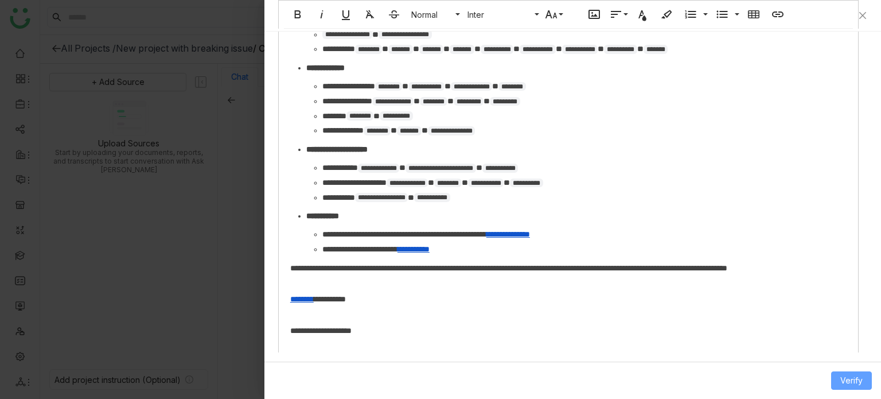
click at [846, 384] on span "Verify" at bounding box center [851, 380] width 22 height 13
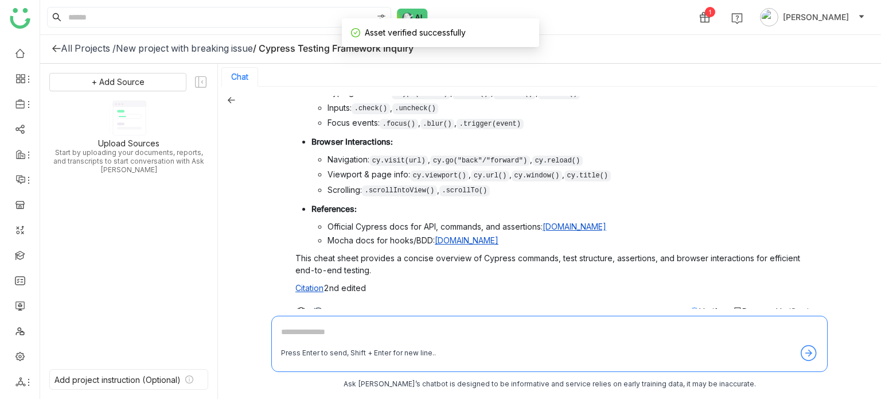
click at [705, 306] on span "Verify" at bounding box center [710, 311] width 22 height 10
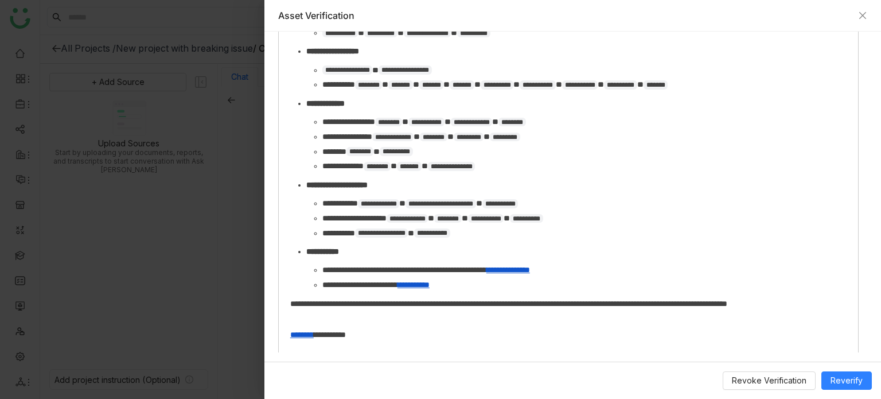
scroll to position [1240, 0]
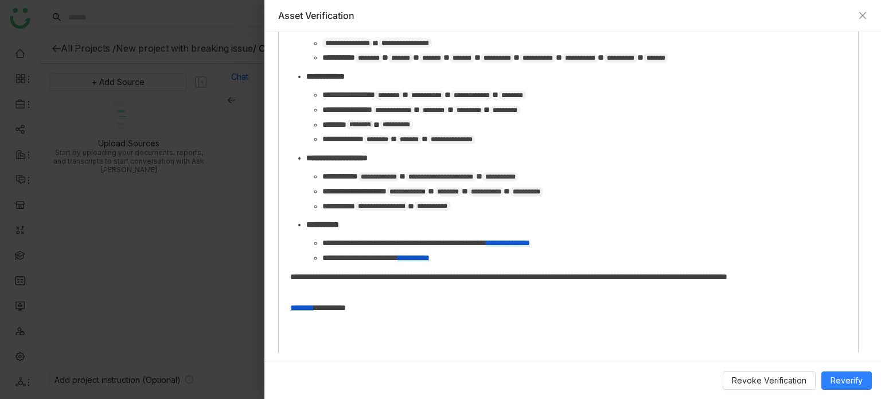
click at [462, 318] on div "**********" at bounding box center [568, 35] width 579 height 642
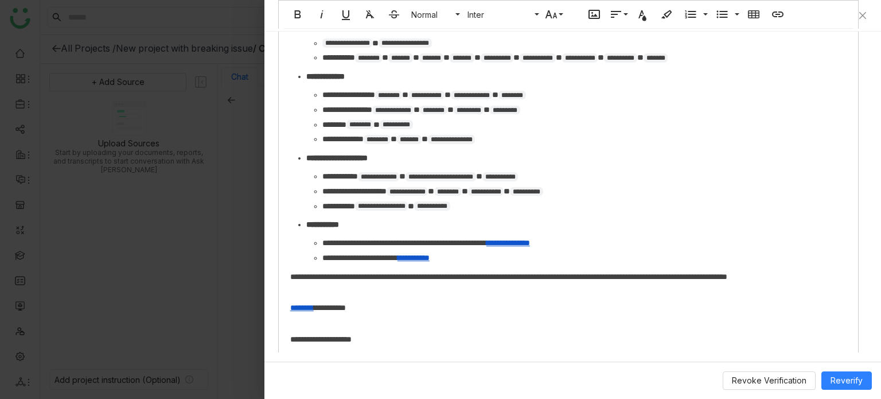
click at [879, 380] on div "Revoke Verification Reverify" at bounding box center [572, 379] width 616 height 37
click at [852, 391] on div "Revoke Verification Reverify" at bounding box center [572, 379] width 616 height 37
click at [838, 378] on span "Reverify" at bounding box center [846, 380] width 32 height 13
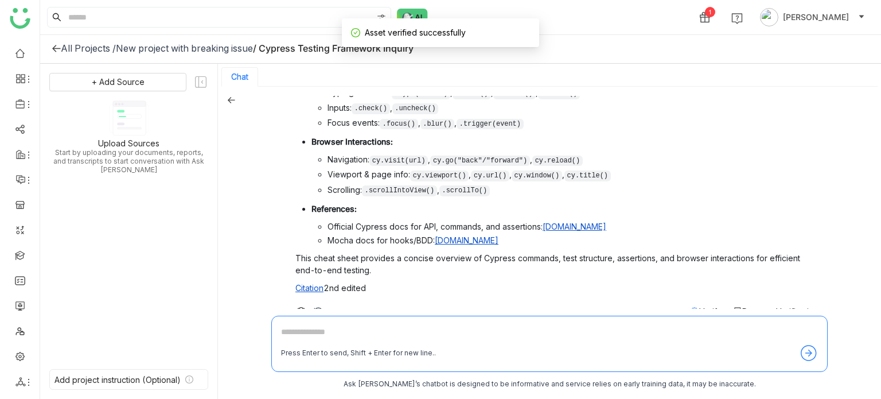
click at [699, 306] on span "Verify" at bounding box center [710, 311] width 22 height 10
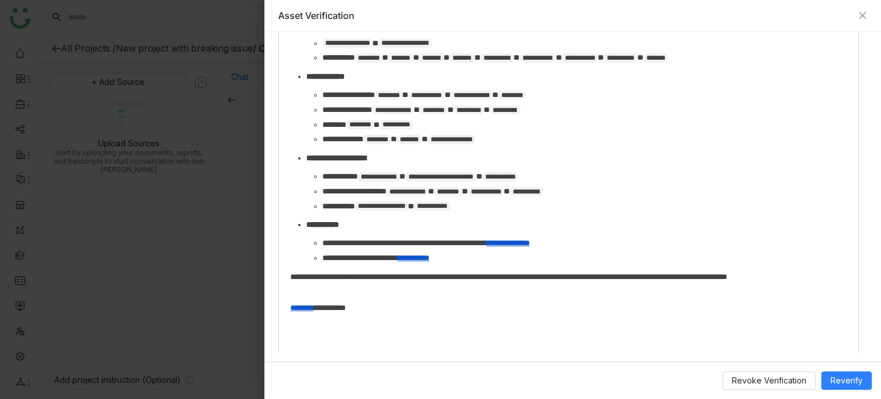
click at [581, 339] on div "**********" at bounding box center [568, 35] width 579 height 642
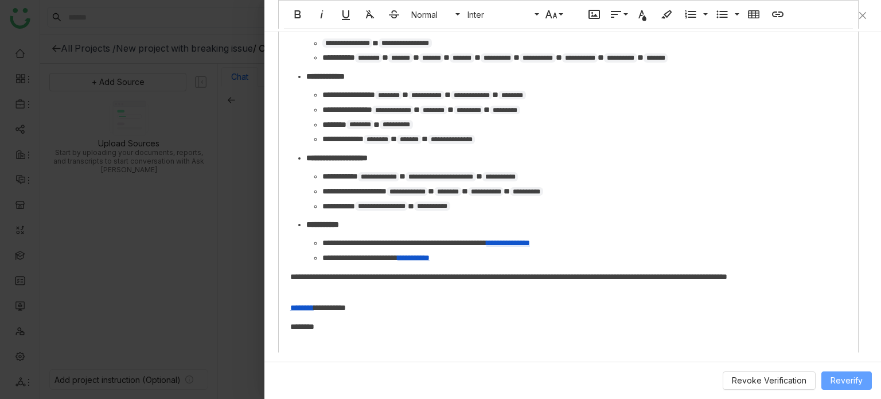
click at [839, 382] on span "Reverify" at bounding box center [846, 380] width 32 height 13
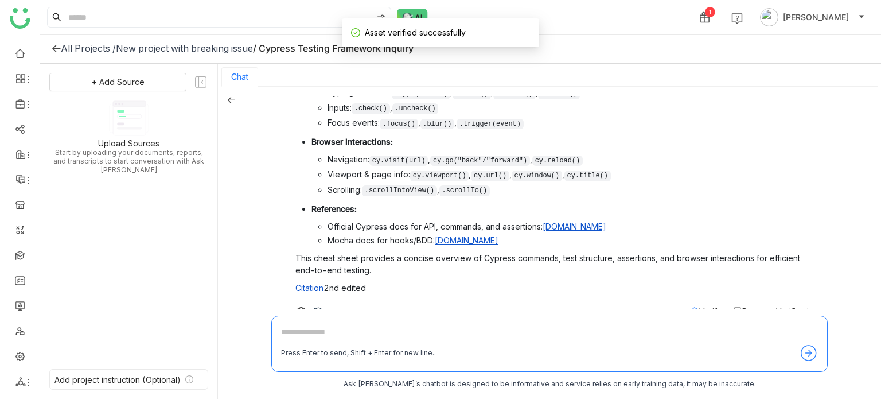
click at [699, 306] on span "Verify" at bounding box center [710, 311] width 22 height 10
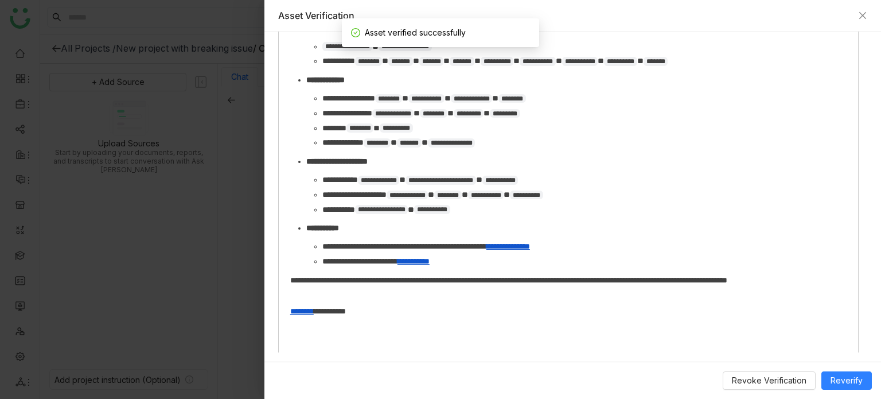
scroll to position [1228, 0]
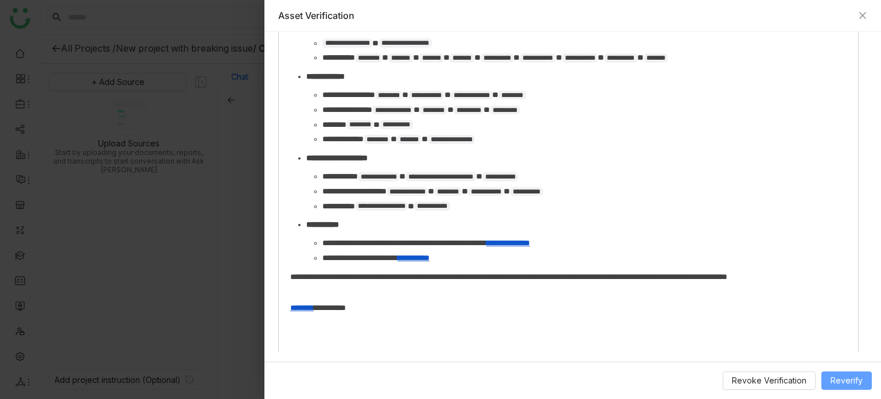
click at [853, 387] on button "Reverify" at bounding box center [846, 380] width 50 height 18
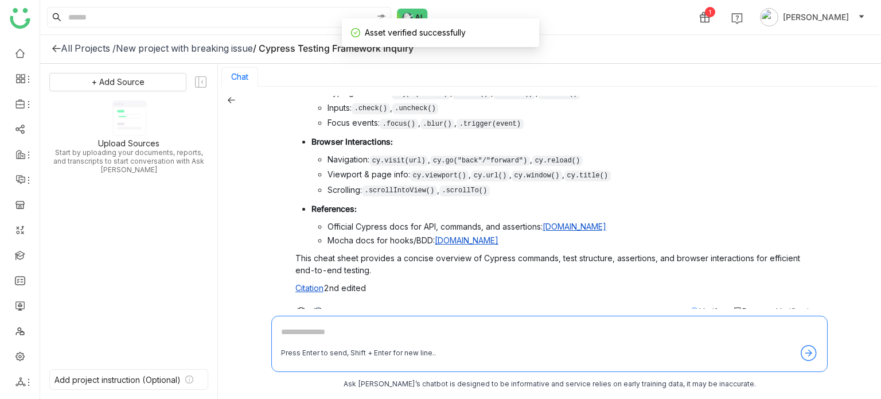
click at [699, 306] on span "Verify" at bounding box center [710, 311] width 22 height 10
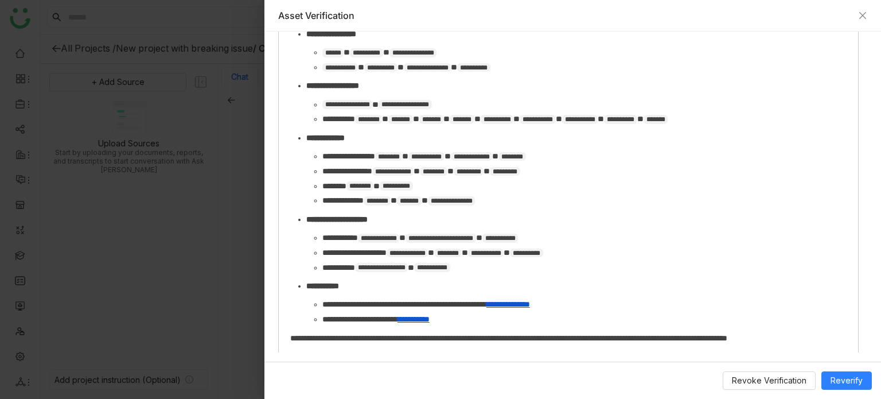
scroll to position [1216, 0]
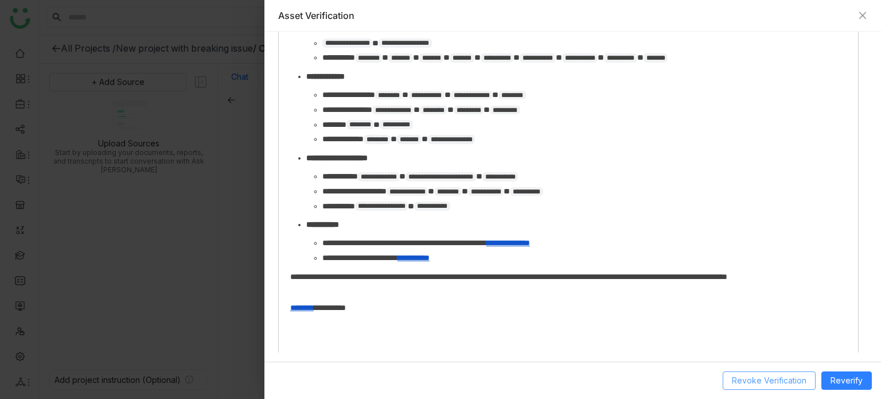
click at [751, 376] on span "Revoke Verification" at bounding box center [769, 380] width 75 height 13
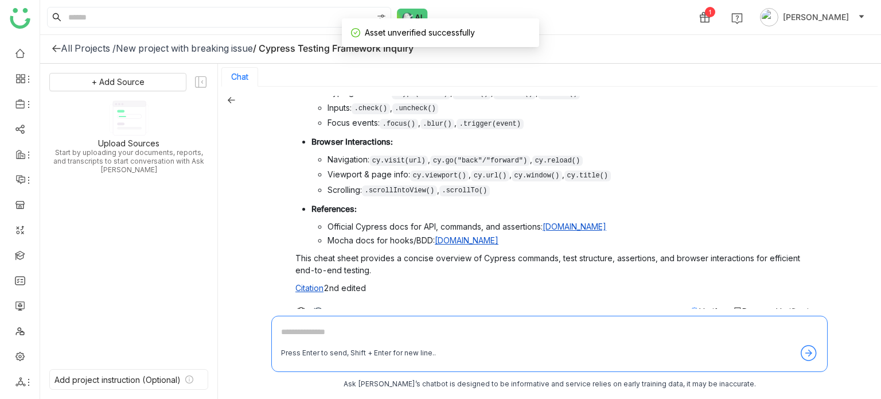
click at [699, 306] on span "Verify" at bounding box center [710, 311] width 22 height 10
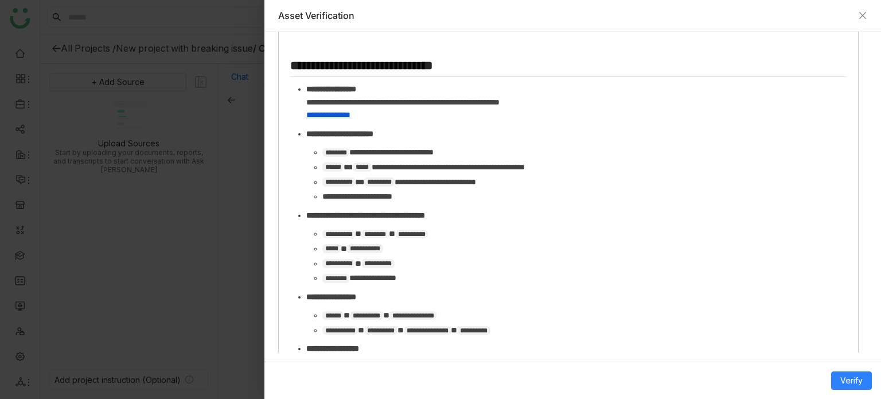
scroll to position [225, 0]
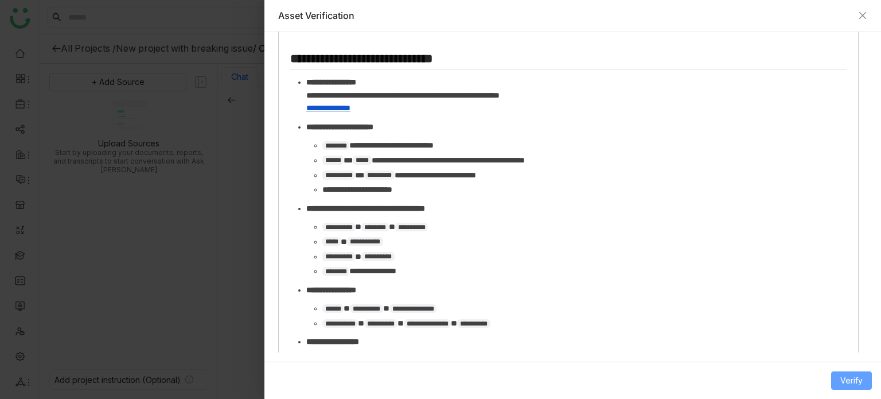
click at [855, 381] on span "Verify" at bounding box center [851, 380] width 22 height 13
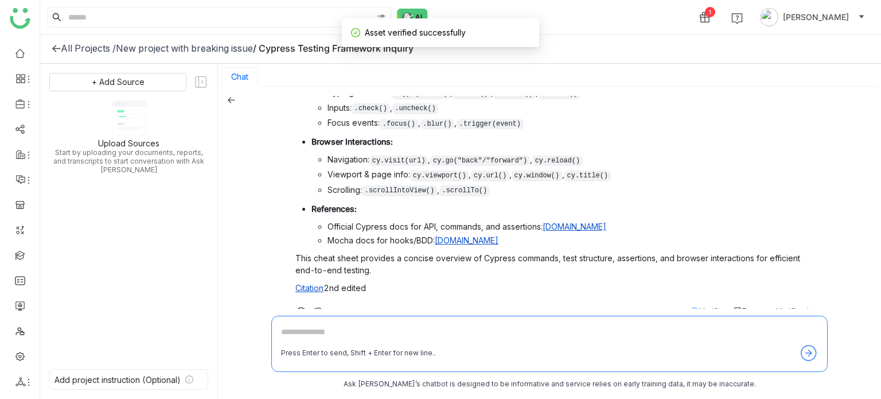
click at [699, 306] on span "Verify" at bounding box center [710, 311] width 22 height 10
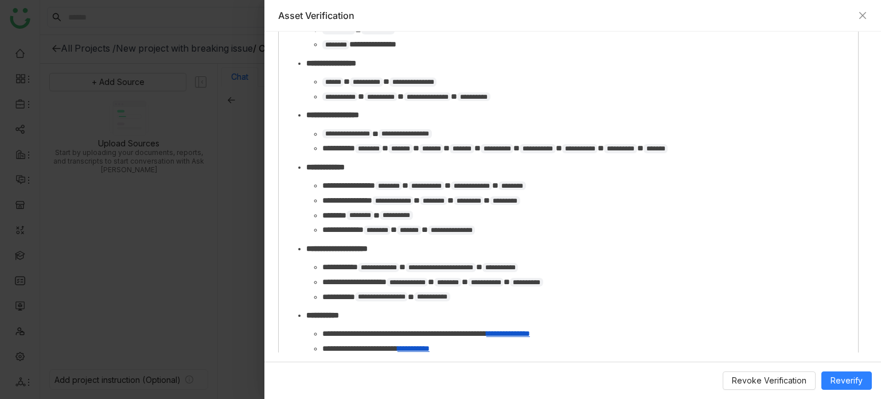
scroll to position [1216, 0]
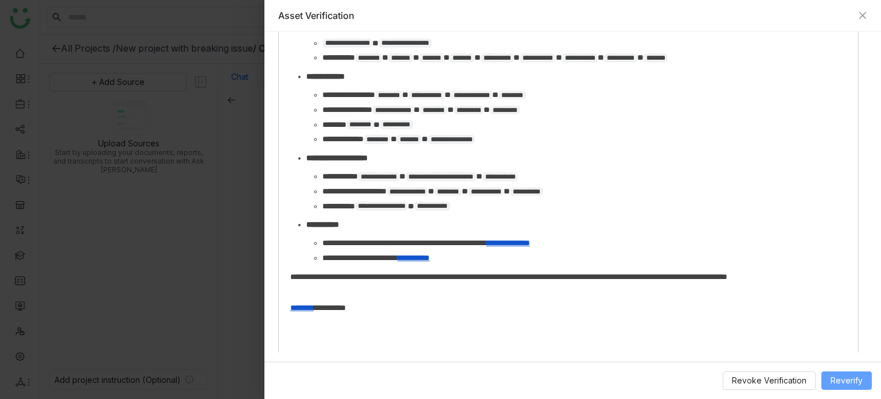
click at [841, 374] on span "Reverify" at bounding box center [846, 380] width 32 height 13
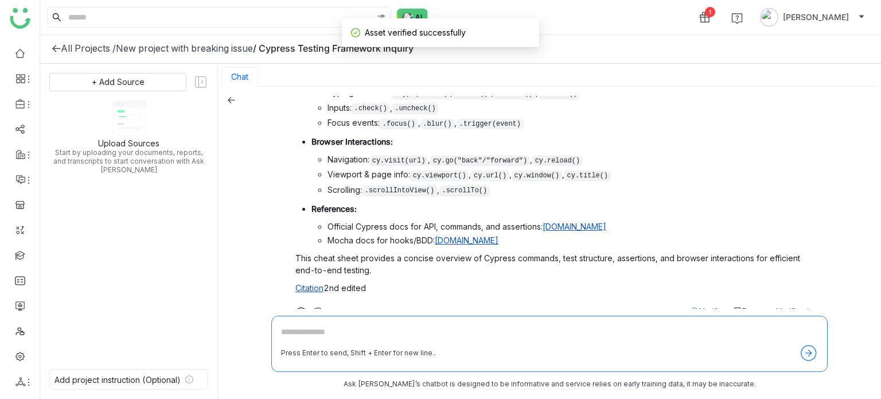
click at [685, 283] on div "Cheat Sheet Summary: Cypress.io Title and Source: Cypress.io Cheat Sheet by Adi…" at bounding box center [556, 15] width 523 height 606
click at [699, 306] on span "Verify" at bounding box center [710, 311] width 22 height 10
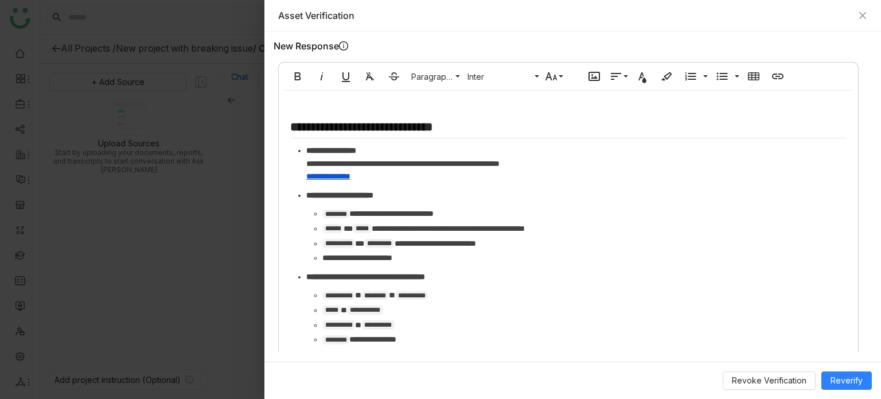
scroll to position [828, 0]
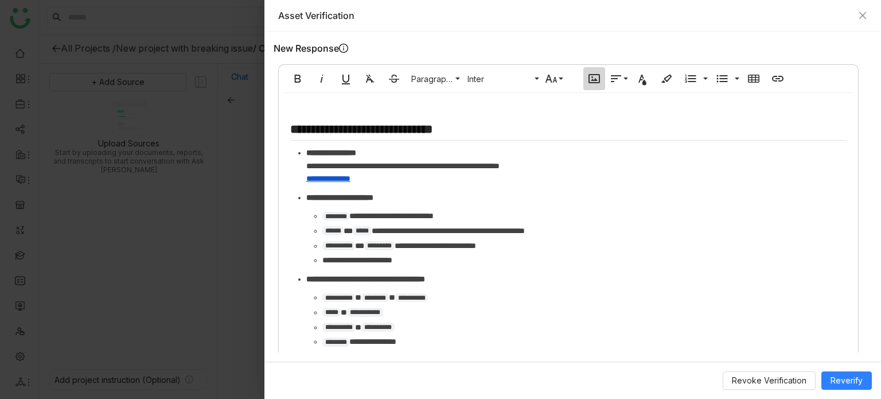
click at [599, 74] on icon "button" at bounding box center [593, 78] width 11 height 9
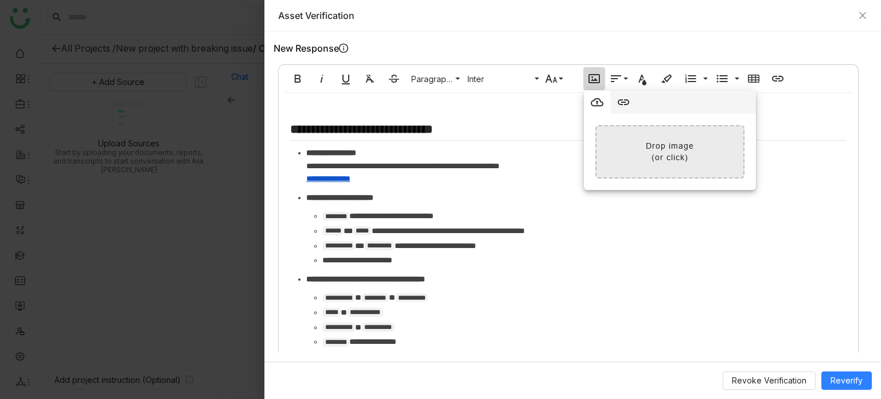
click at [645, 130] on input "file" at bounding box center [376, 151] width 734 height 51
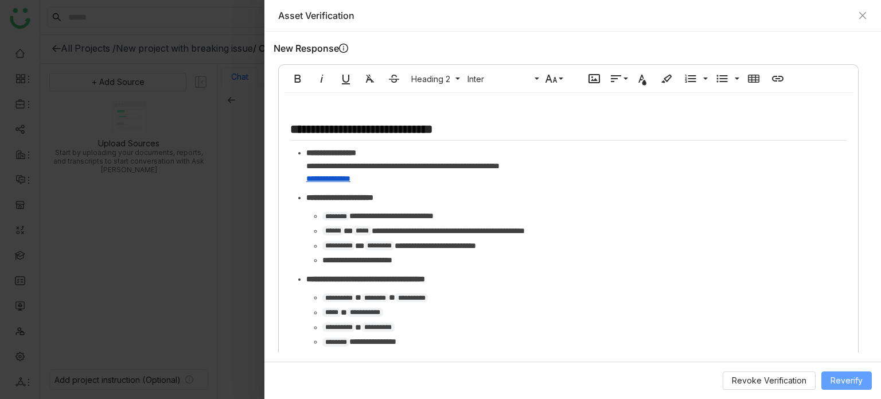
click at [826, 381] on button "Reverify" at bounding box center [846, 380] width 50 height 18
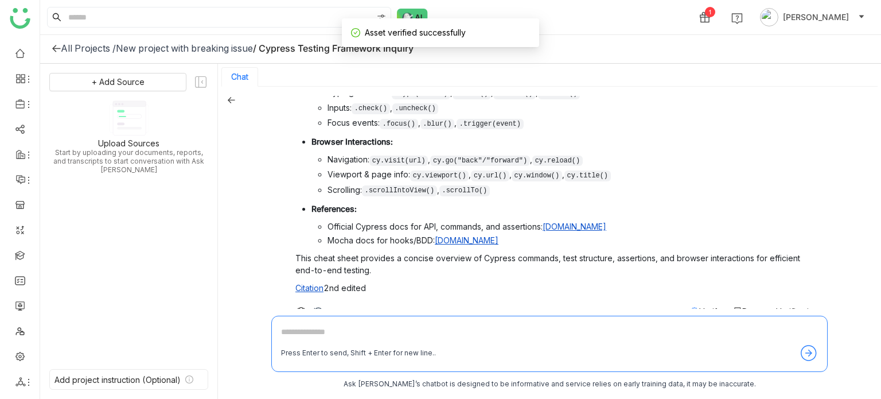
click at [690, 305] on div "Verify" at bounding box center [706, 311] width 32 height 12
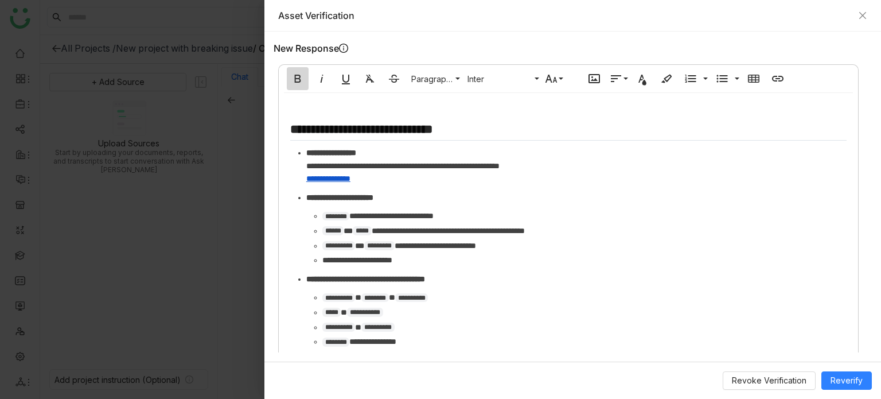
click at [296, 72] on icon "button" at bounding box center [298, 79] width 14 height 14
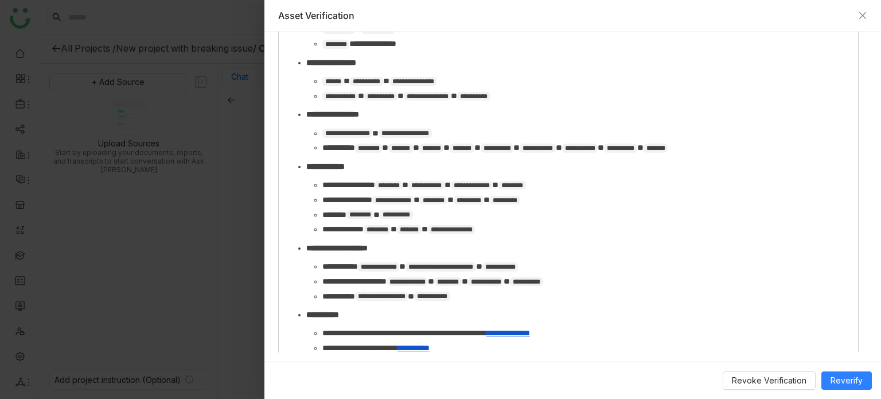
scroll to position [1216, 0]
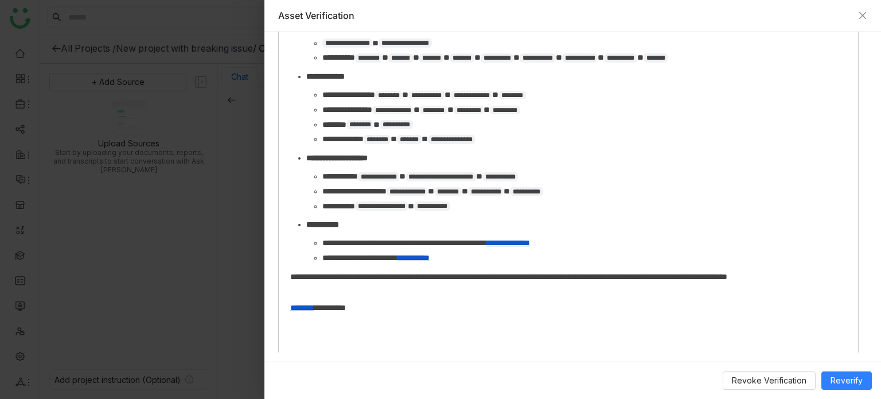
click at [497, 251] on li "**********" at bounding box center [584, 257] width 524 height 13
click at [837, 373] on button "Reverify" at bounding box center [846, 380] width 50 height 18
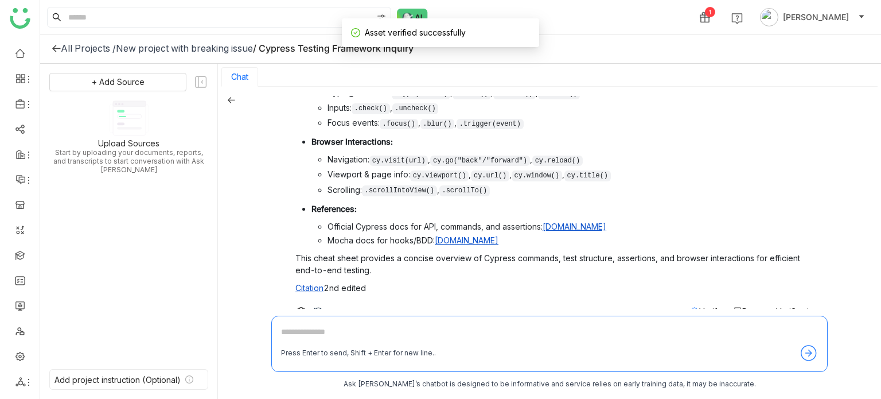
click at [548, 330] on textarea at bounding box center [549, 334] width 537 height 18
type textarea "**********"
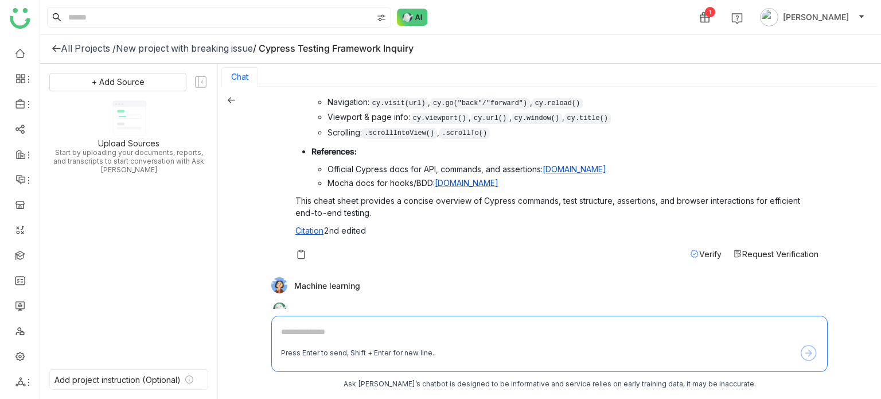
scroll to position [564, 0]
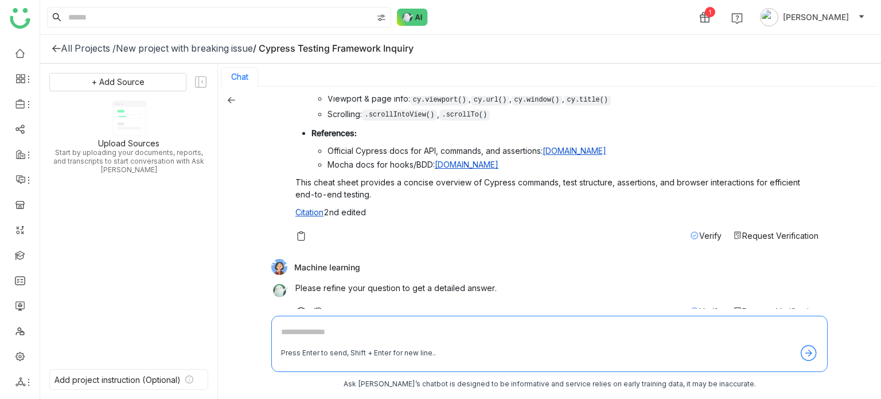
click at [561, 321] on div "Press Enter to send, Shift + Enter for new line.." at bounding box center [549, 343] width 556 height 56
click at [548, 328] on textarea at bounding box center [549, 334] width 537 height 18
type textarea "**********"
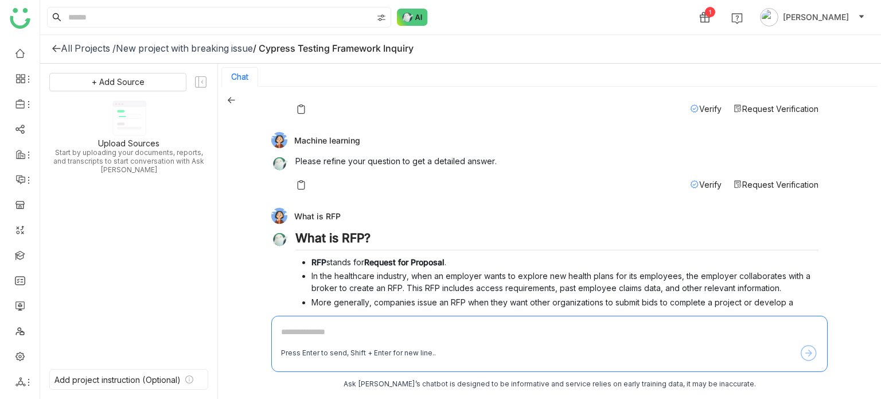
scroll to position [735, 0]
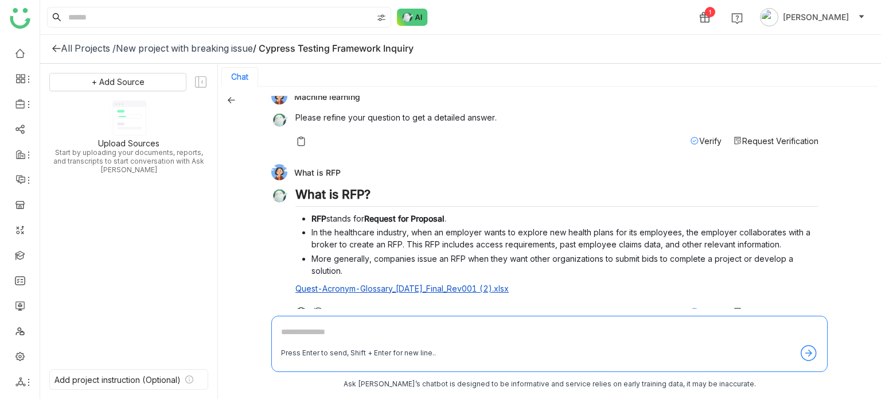
click at [548, 328] on textarea at bounding box center [549, 334] width 537 height 18
click at [690, 306] on div "Verify" at bounding box center [706, 312] width 32 height 12
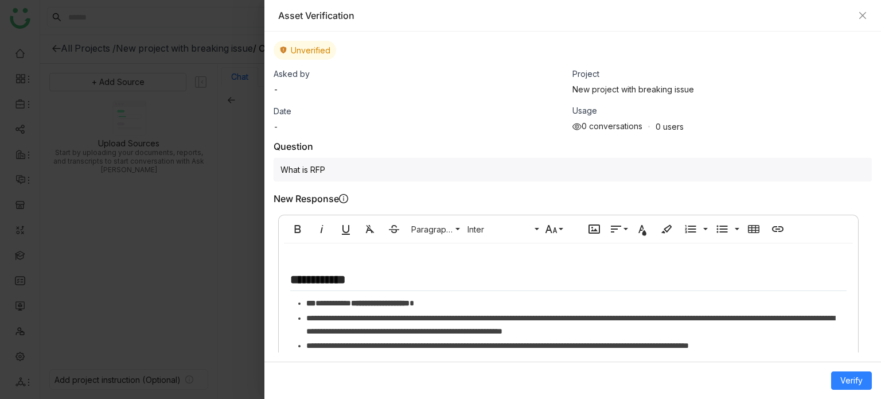
scroll to position [64, 0]
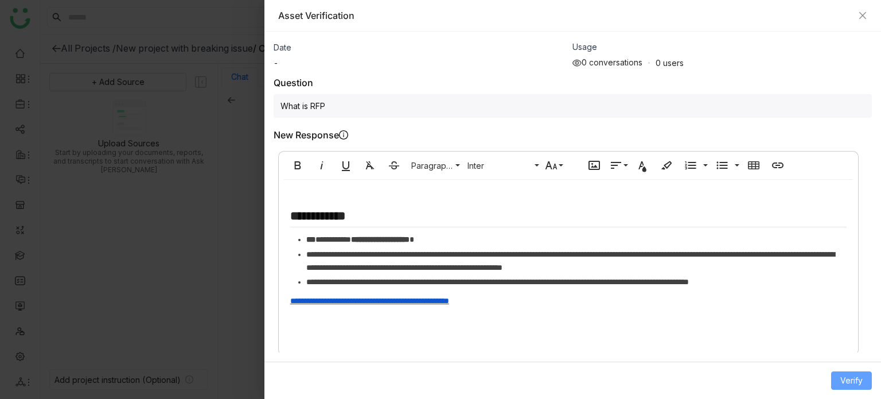
click at [857, 383] on span "Verify" at bounding box center [851, 380] width 22 height 13
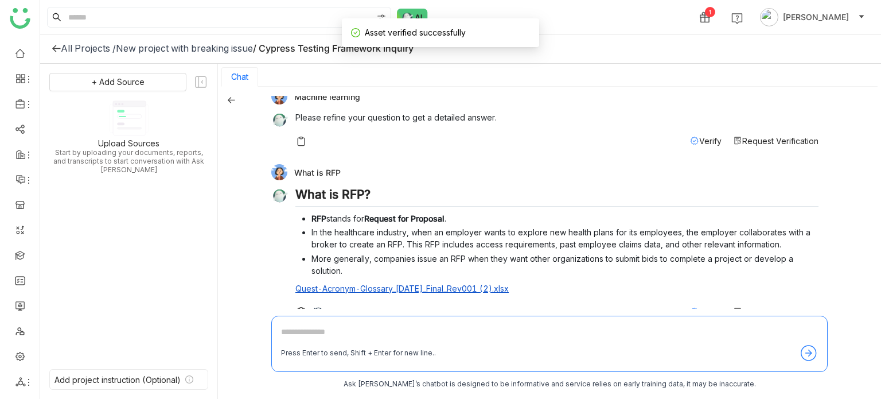
click at [706, 307] on span "Verify" at bounding box center [710, 312] width 22 height 10
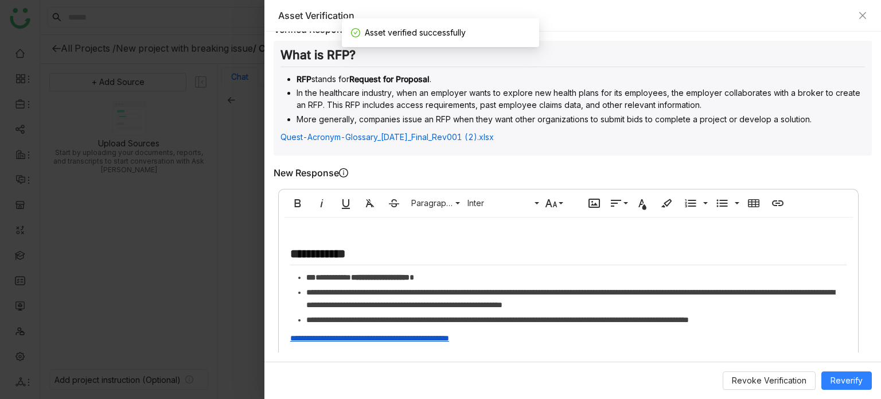
scroll to position [265, 0]
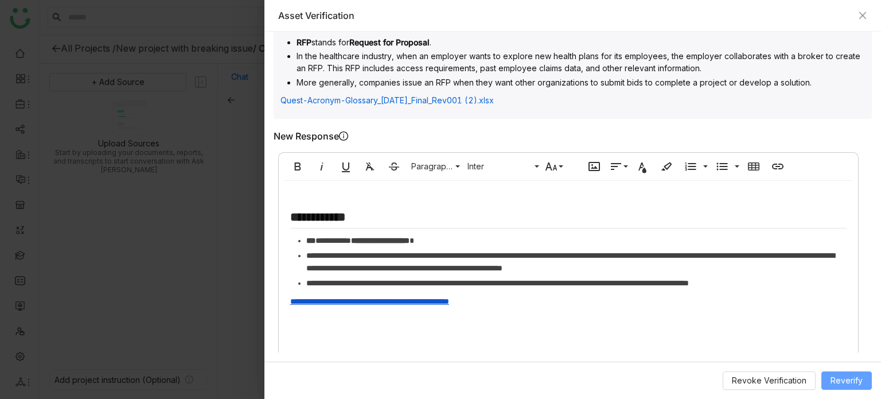
click at [846, 381] on span "Reverify" at bounding box center [846, 380] width 32 height 13
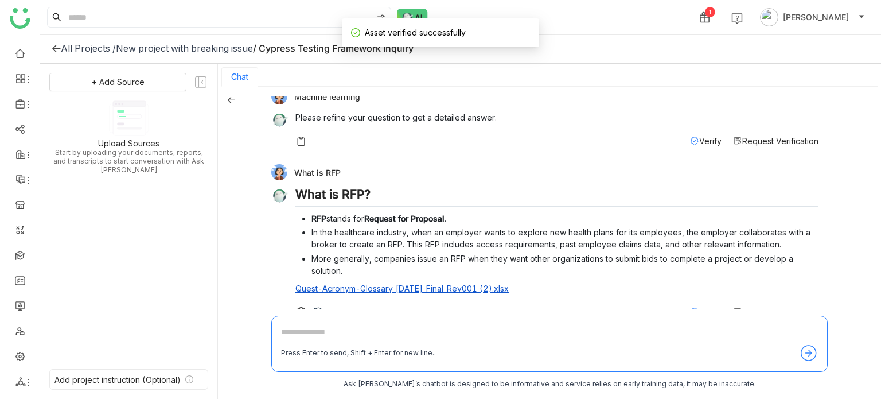
click at [703, 307] on span "Verify" at bounding box center [710, 312] width 22 height 10
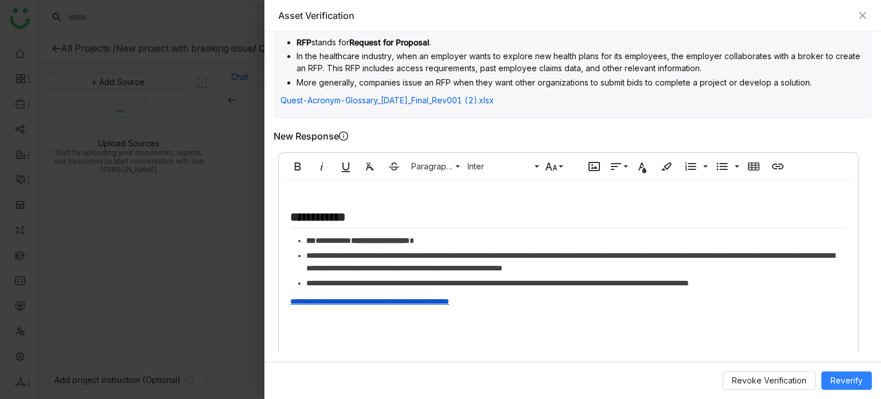
click at [626, 306] on div "**********" at bounding box center [568, 269] width 579 height 161
click at [853, 381] on span "Reverify" at bounding box center [846, 380] width 32 height 13
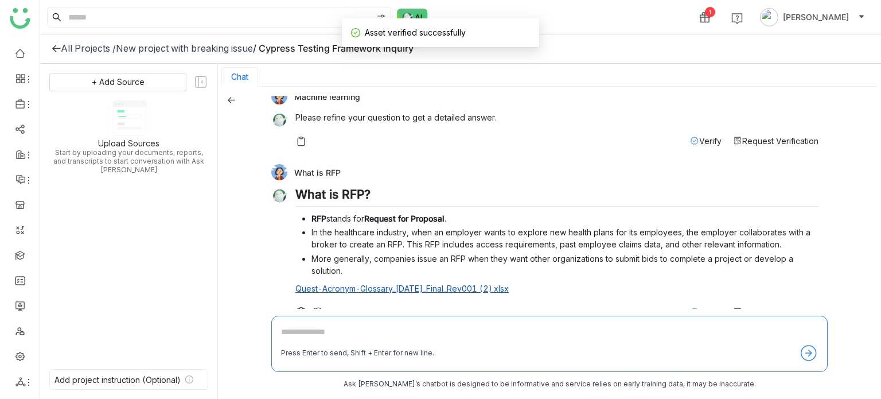
click at [692, 299] on div "What is RFP What is RFP? RFP stands for Request for Proposal . In the healthcar…" at bounding box center [544, 243] width 547 height 159
click at [700, 307] on span "Verify" at bounding box center [710, 312] width 22 height 10
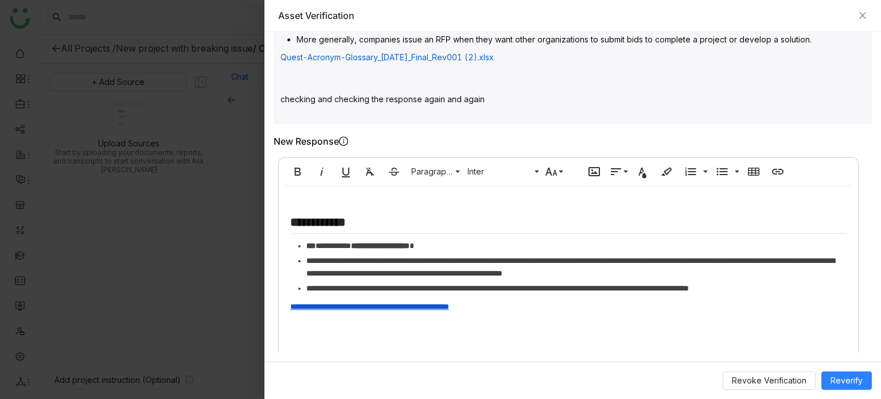
scroll to position [322, 0]
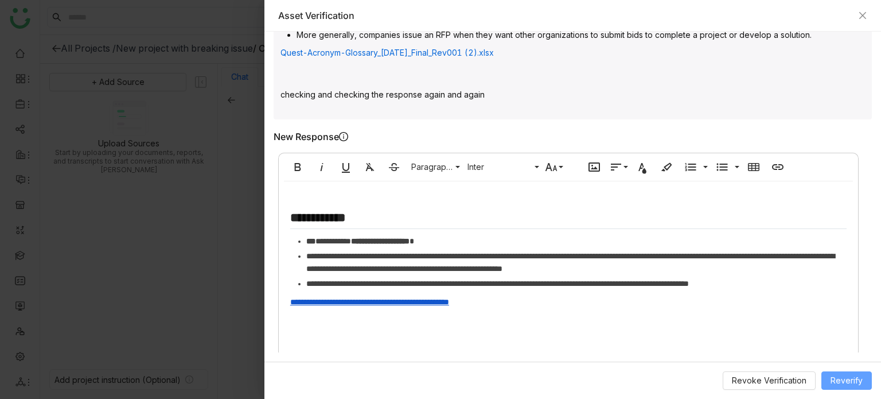
click at [835, 383] on span "Reverify" at bounding box center [846, 380] width 32 height 13
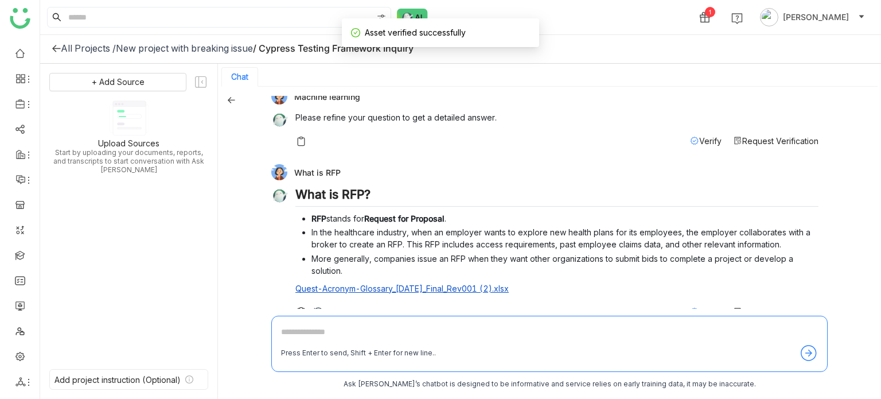
click at [743, 307] on span "Request Verification" at bounding box center [780, 312] width 76 height 10
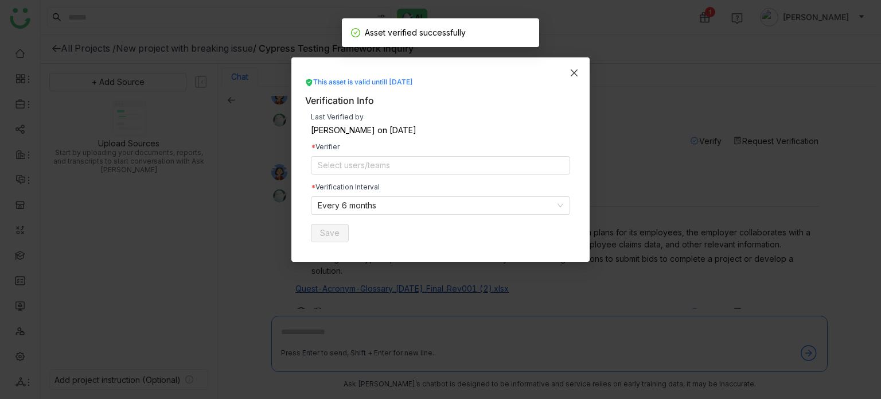
click at [574, 64] on span "Close" at bounding box center [574, 72] width 31 height 31
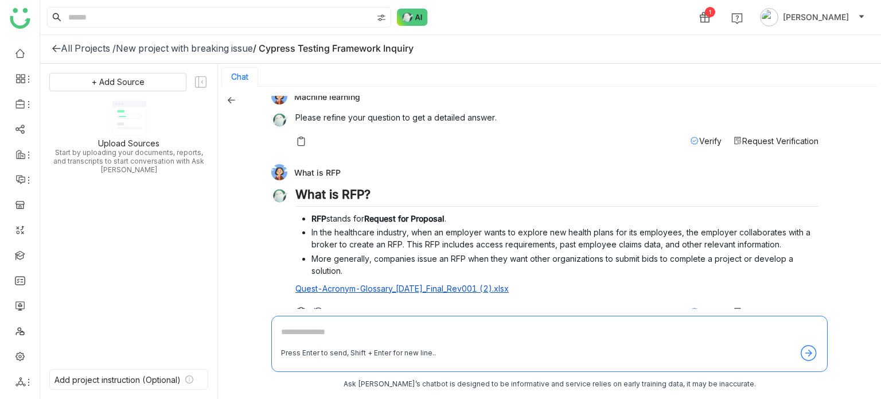
click at [695, 284] on div "What is RFP? RFP stands for Request for Proposal . In the healthcare industry, …" at bounding box center [556, 252] width 523 height 131
click at [699, 307] on span "Verify" at bounding box center [710, 312] width 22 height 10
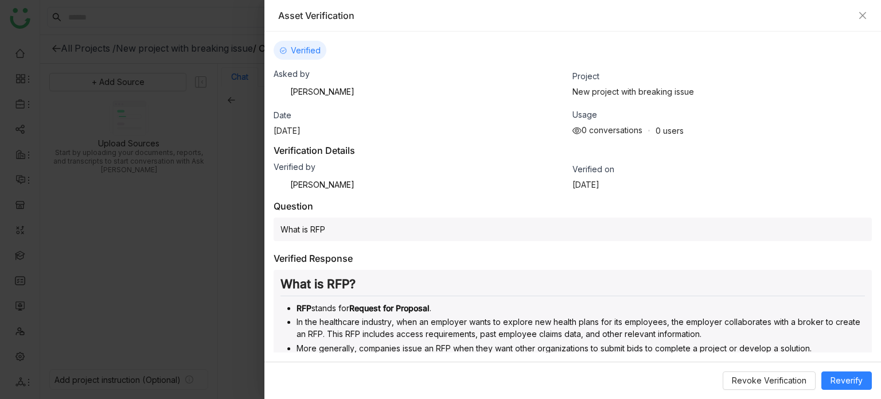
scroll to position [265, 0]
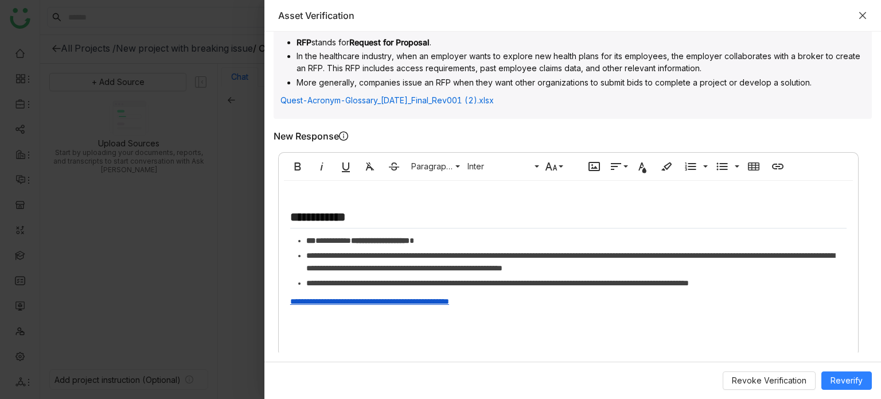
click at [862, 15] on icon "Close" at bounding box center [862, 15] width 7 height 7
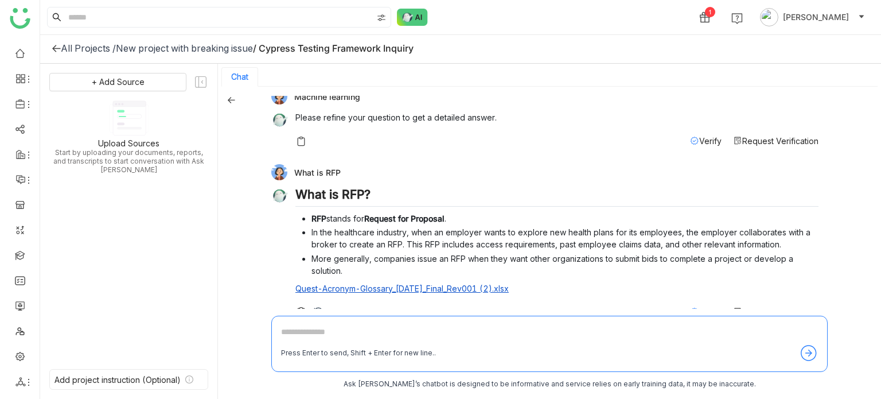
click at [236, 106] on div "cypress Please refine your question to get a detailed answer. Verify Request Ve…" at bounding box center [549, 243] width 663 height 312
click at [230, 96] on icon at bounding box center [231, 100] width 8 height 8
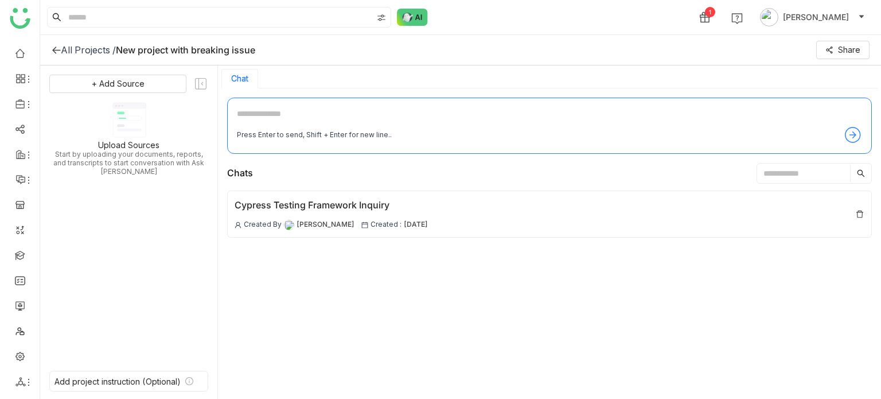
click at [60, 51] on icon at bounding box center [56, 49] width 9 height 9
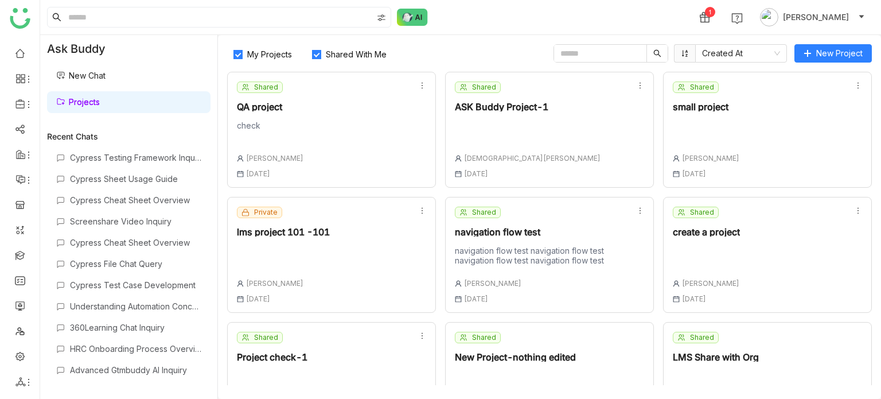
click at [292, 151] on div "Shared QA project check Arif uddin 16 Jun , 2025" at bounding box center [331, 130] width 209 height 116
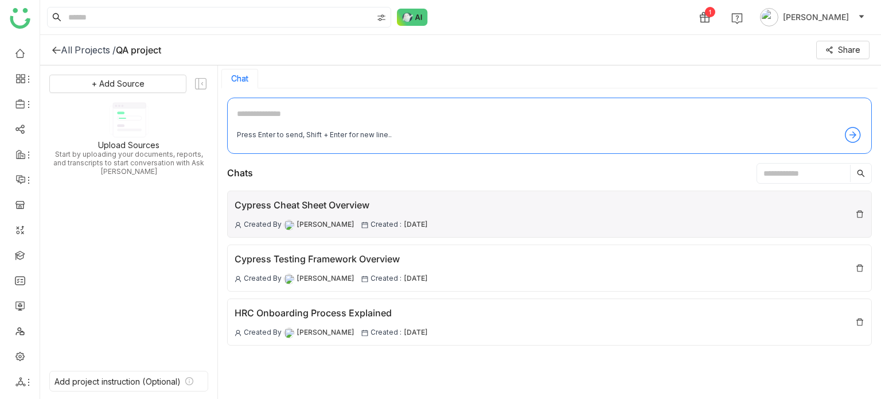
click at [311, 217] on div "Cypress Cheat Sheet Overview Created By Arif uddin Created : 09 Oct , 2025" at bounding box center [331, 214] width 193 height 32
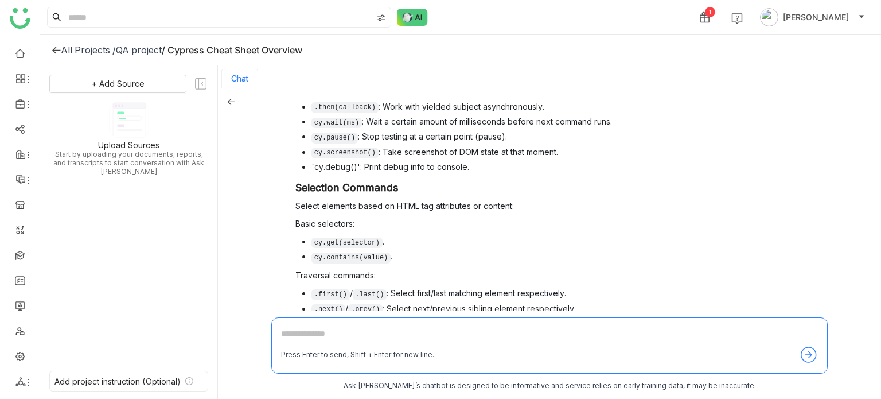
scroll to position [656, 0]
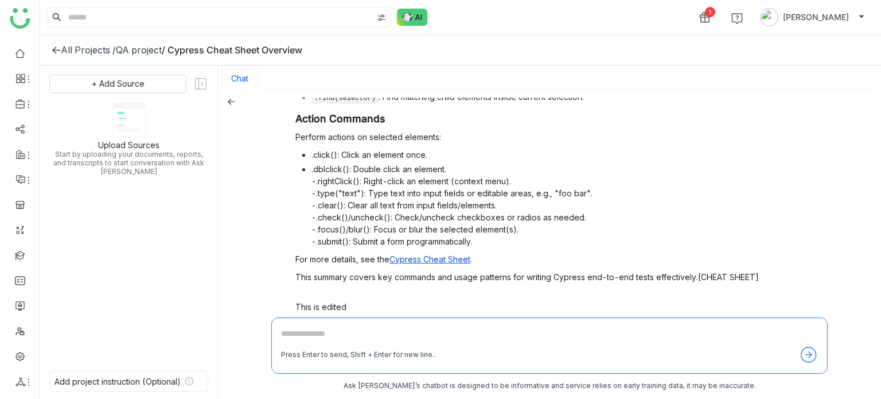
click at [690, 319] on icon at bounding box center [694, 323] width 9 height 9
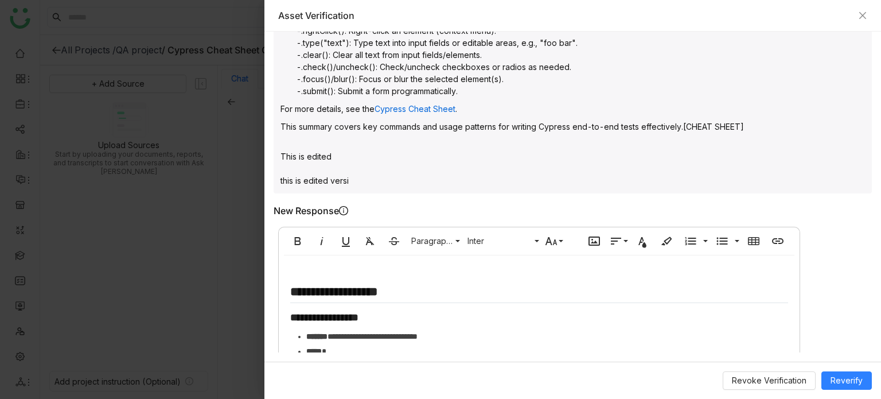
scroll to position [961, 0]
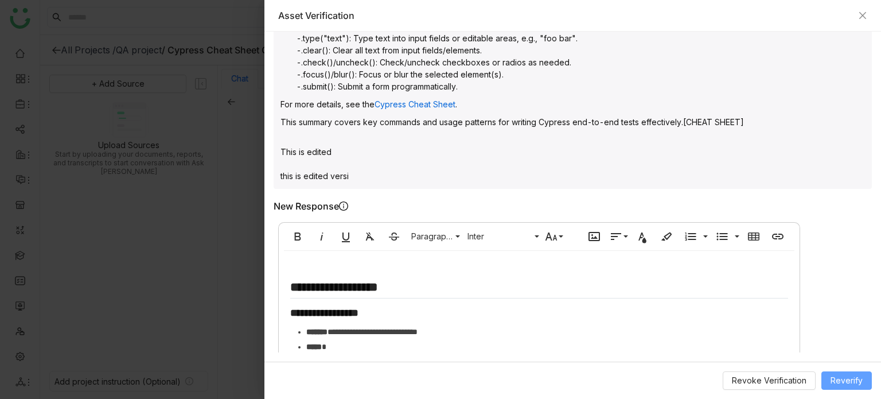
click at [841, 389] on button "Reverify" at bounding box center [846, 380] width 50 height 18
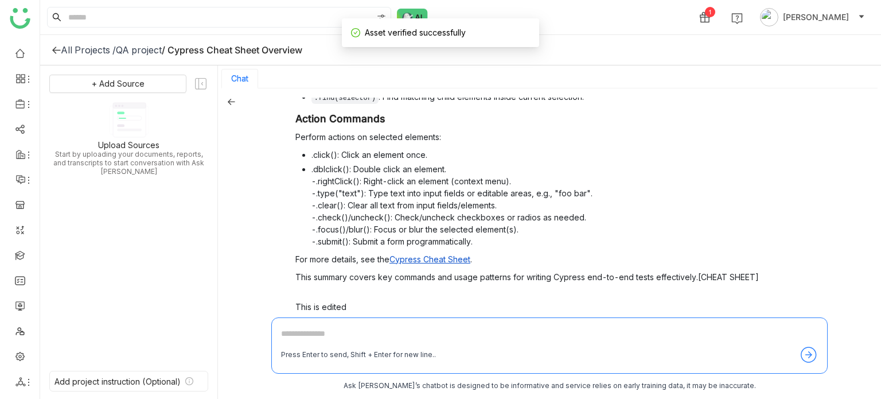
scroll to position [2, 0]
click at [690, 318] on icon at bounding box center [694, 322] width 9 height 9
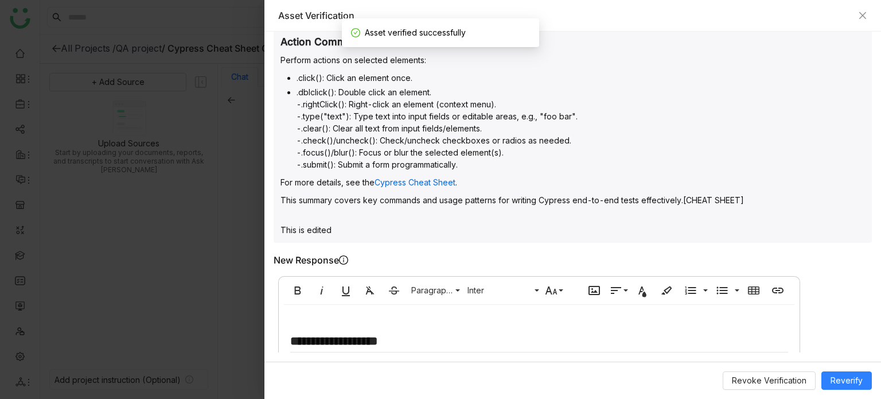
scroll to position [885, 0]
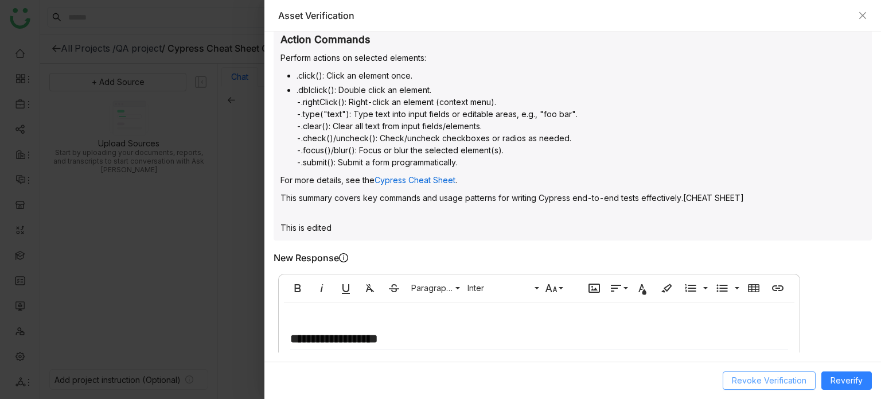
click at [787, 383] on span "Revoke Verification" at bounding box center [769, 380] width 75 height 13
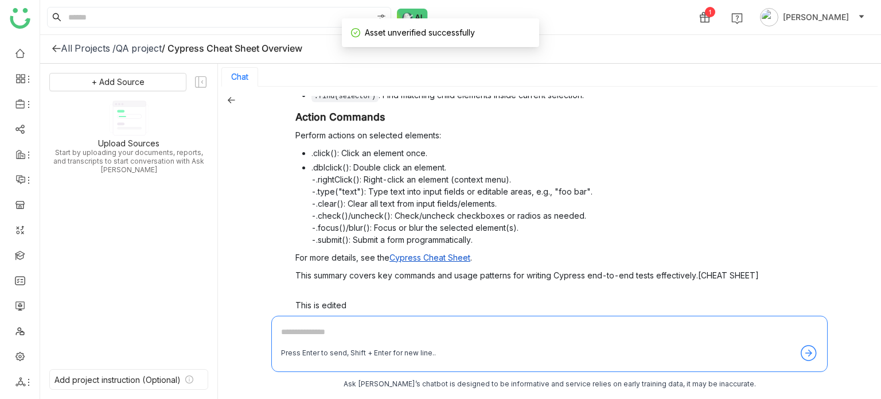
click at [699, 318] on span "Verify" at bounding box center [710, 323] width 22 height 10
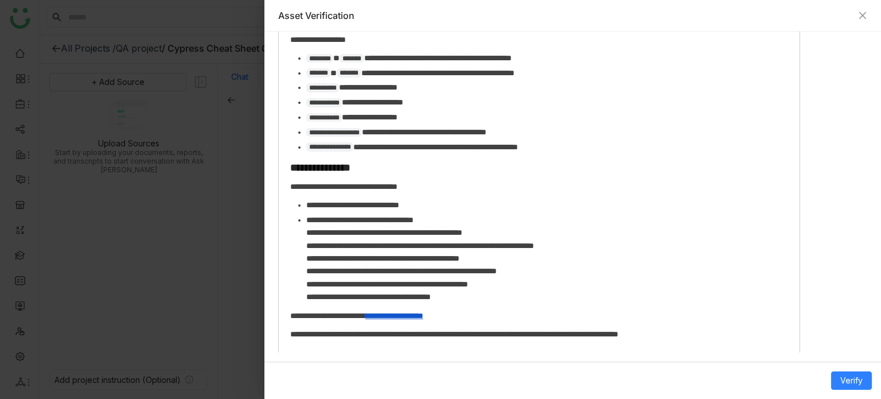
scroll to position [803, 0]
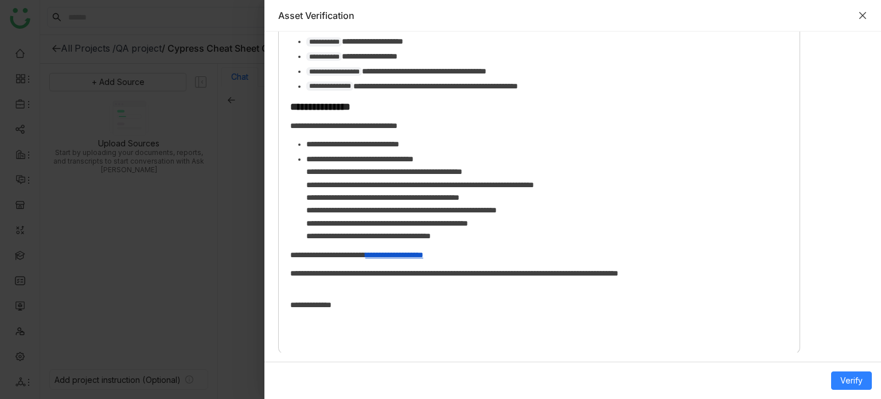
click at [863, 19] on icon "Close" at bounding box center [862, 15] width 9 height 9
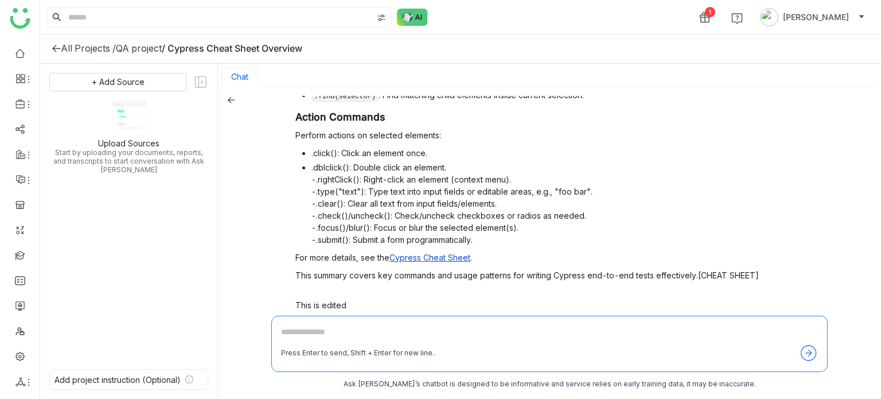
click at [52, 51] on icon at bounding box center [56, 48] width 9 height 9
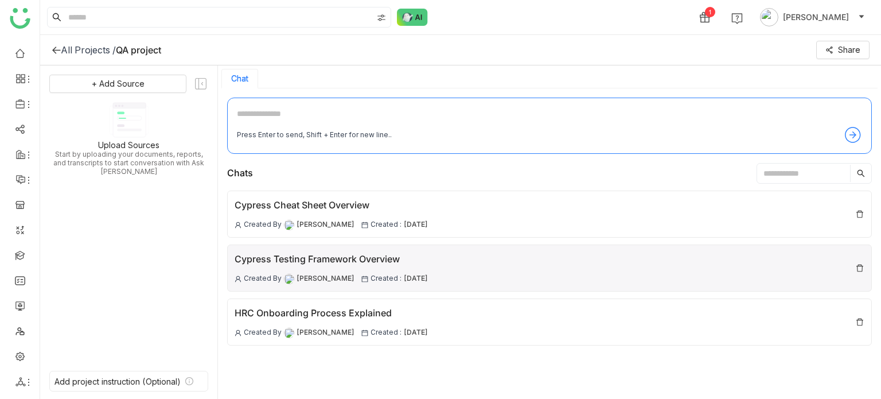
click at [369, 268] on div "Cypress Testing Framework Overview Created By Arif uddin Created : 04 Sep , 2025" at bounding box center [331, 268] width 193 height 32
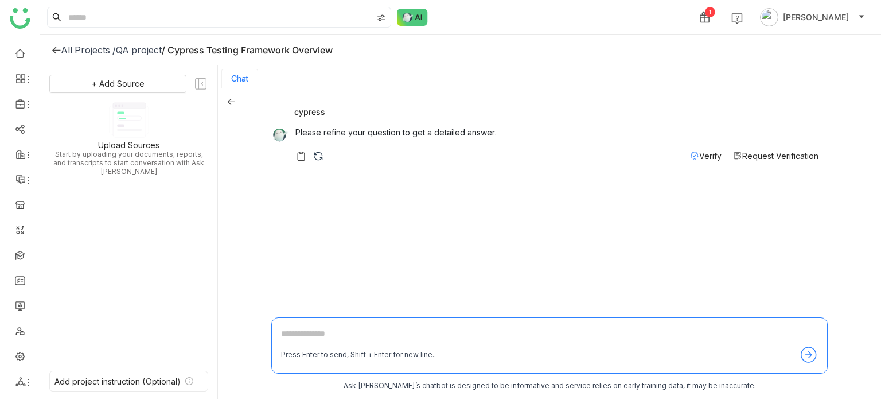
click at [55, 50] on icon at bounding box center [56, 49] width 9 height 9
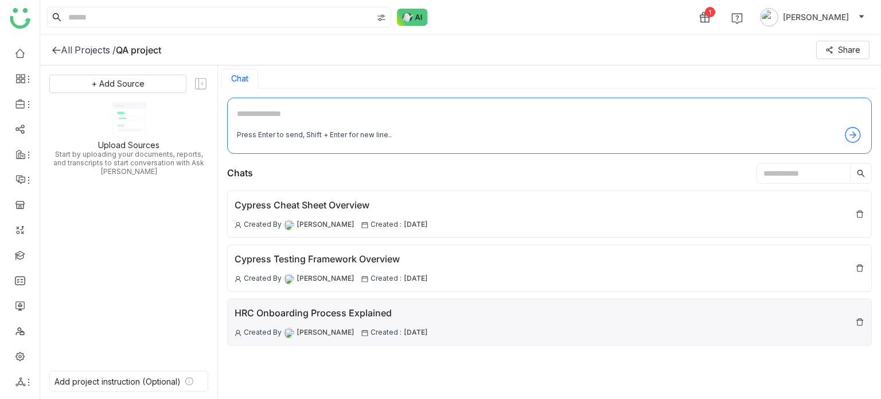
click at [259, 308] on div "HRC Onboarding Process Explained" at bounding box center [331, 313] width 193 height 14
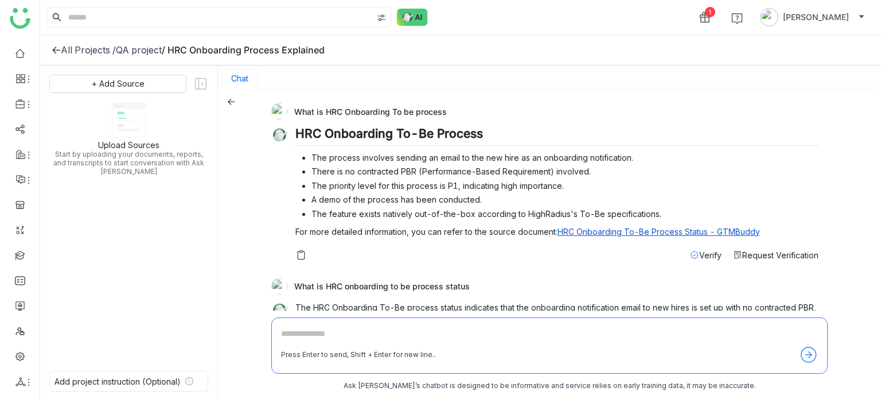
click at [695, 262] on div "What is HRC Onboarding To be process HRC Onboarding To-Be Process The process i…" at bounding box center [544, 184] width 547 height 163
click at [699, 257] on span "Verify" at bounding box center [710, 255] width 22 height 10
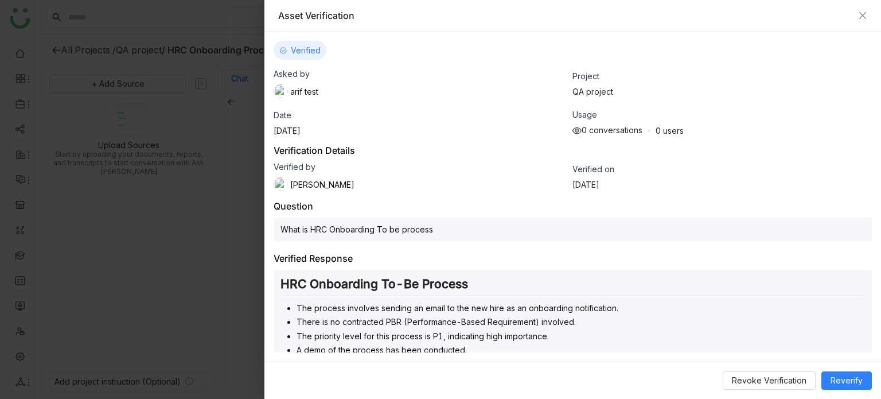
click at [101, 100] on div at bounding box center [440, 199] width 881 height 399
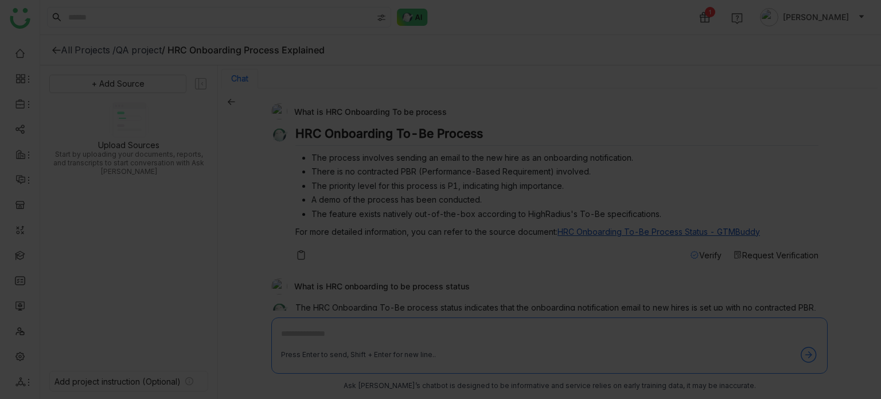
scroll to position [2, 0]
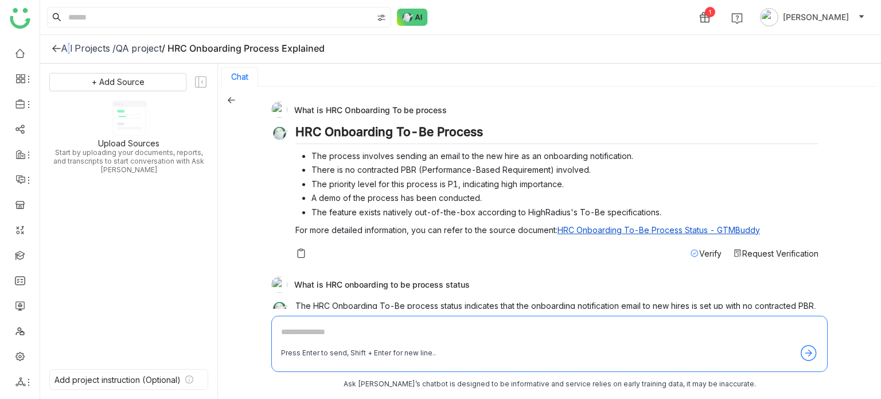
click at [63, 46] on div "All Projects /" at bounding box center [88, 47] width 55 height 11
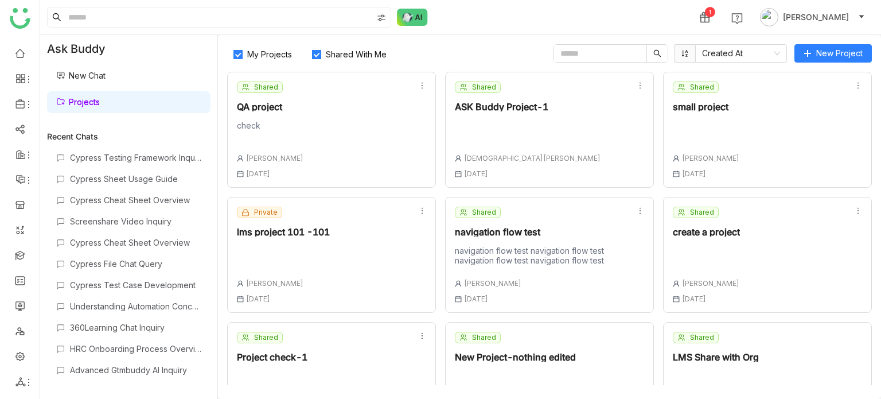
click at [702, 140] on div at bounding box center [706, 132] width 67 height 24
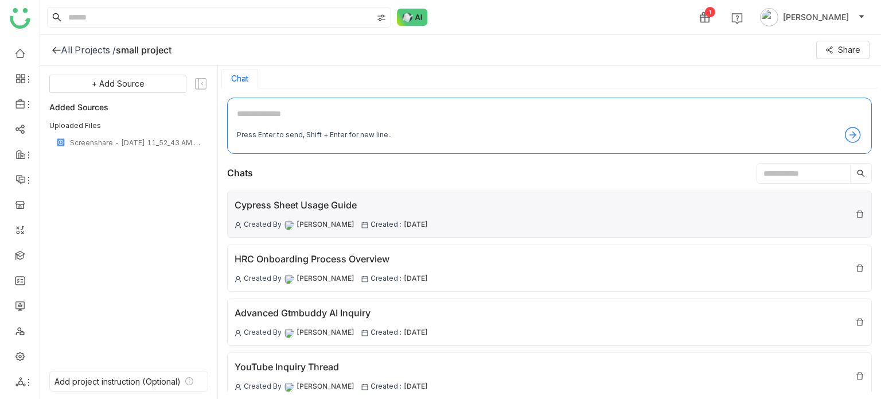
click at [298, 210] on div "Cypress Sheet Usage Guide" at bounding box center [331, 205] width 193 height 14
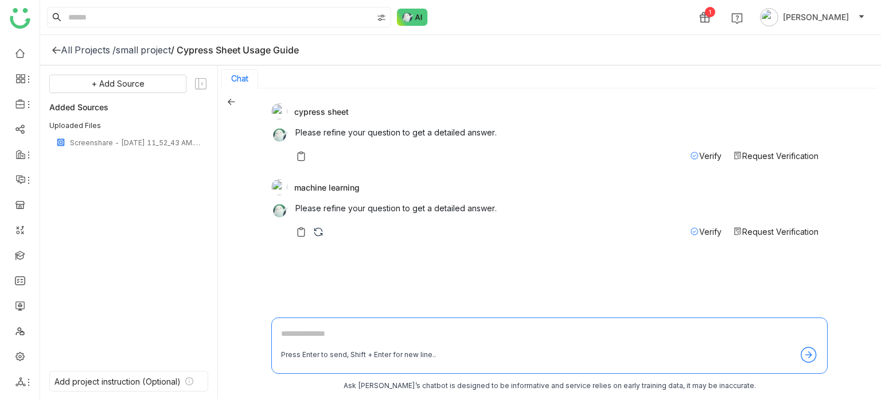
click at [57, 54] on div "All Projects / small project / Cypress Sheet Usage Guide" at bounding box center [460, 50] width 841 height 30
click at [57, 54] on div at bounding box center [56, 49] width 9 height 11
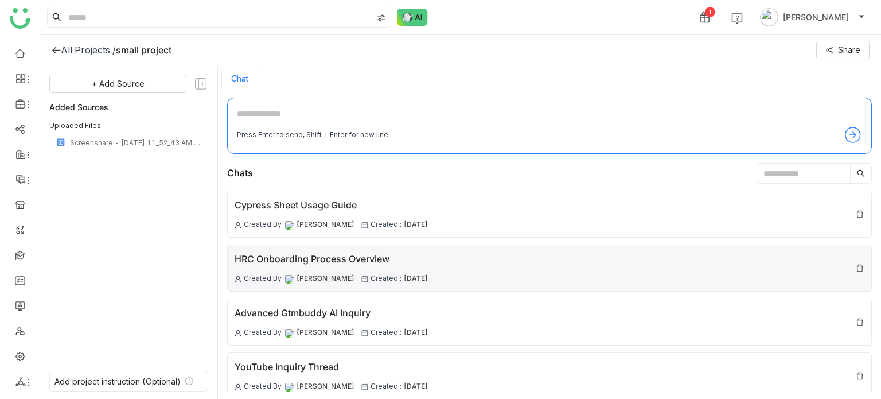
click at [304, 252] on div "HRC Onboarding Process Overview" at bounding box center [331, 259] width 193 height 14
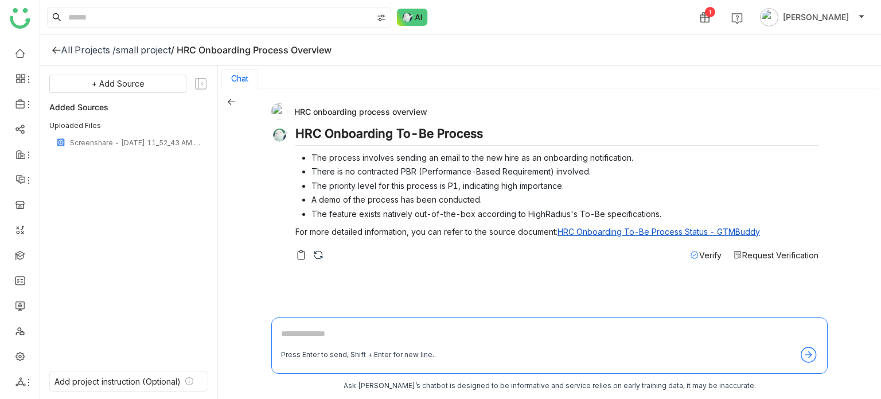
click at [700, 255] on span "Verify" at bounding box center [710, 255] width 22 height 10
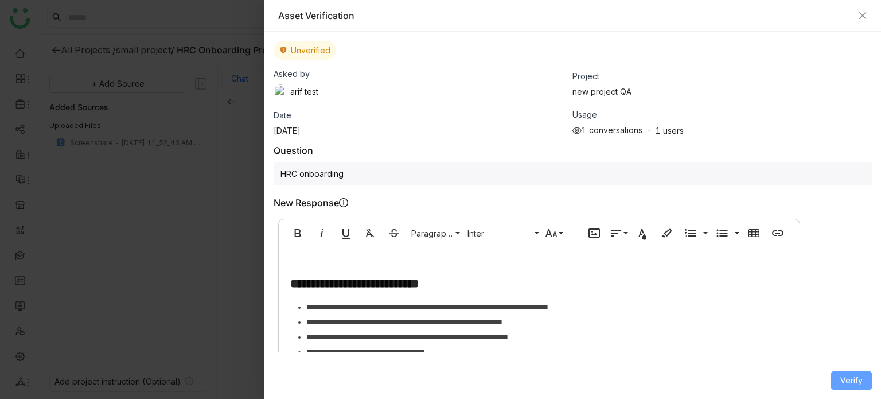
click at [846, 376] on span "Verify" at bounding box center [851, 380] width 22 height 13
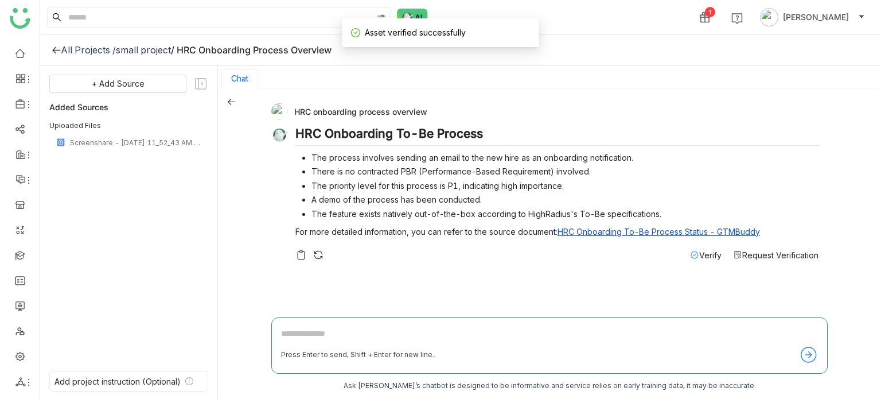
scroll to position [2, 0]
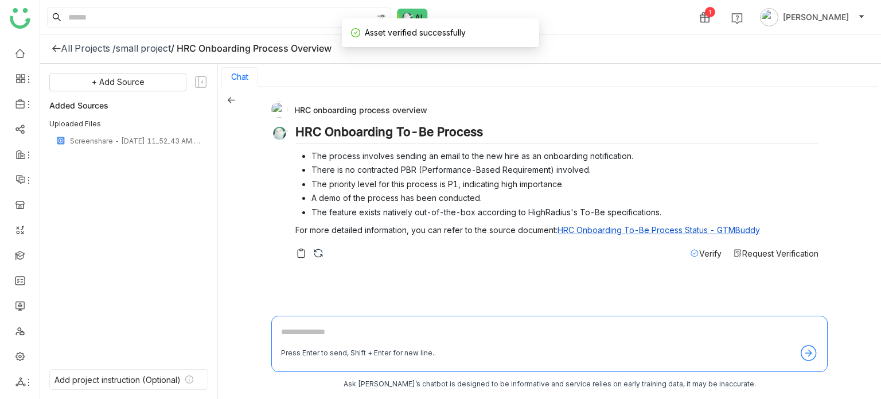
click at [711, 250] on span "Verify" at bounding box center [710, 253] width 22 height 10
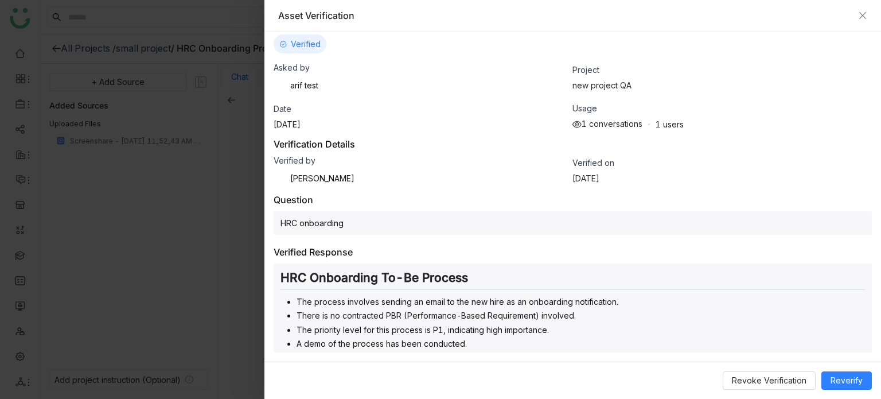
scroll to position [0, 0]
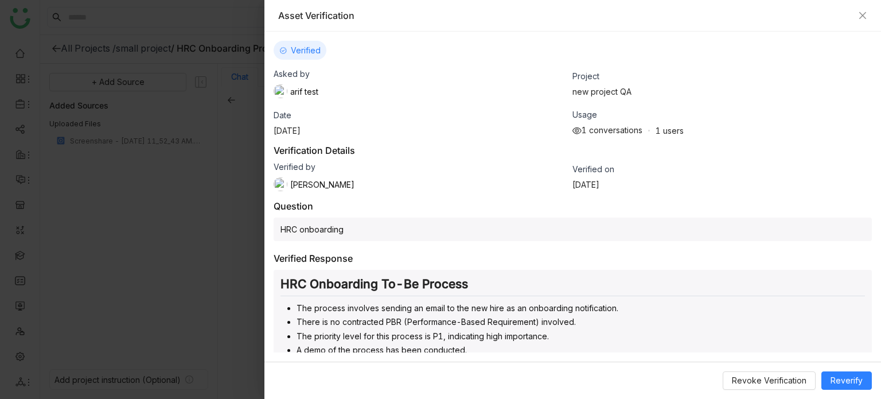
click at [857, 15] on div "Asset Verification" at bounding box center [572, 15] width 589 height 13
click at [868, 15] on div "Asset Verification" at bounding box center [572, 16] width 616 height 32
click at [863, 16] on icon "Close" at bounding box center [862, 15] width 7 height 7
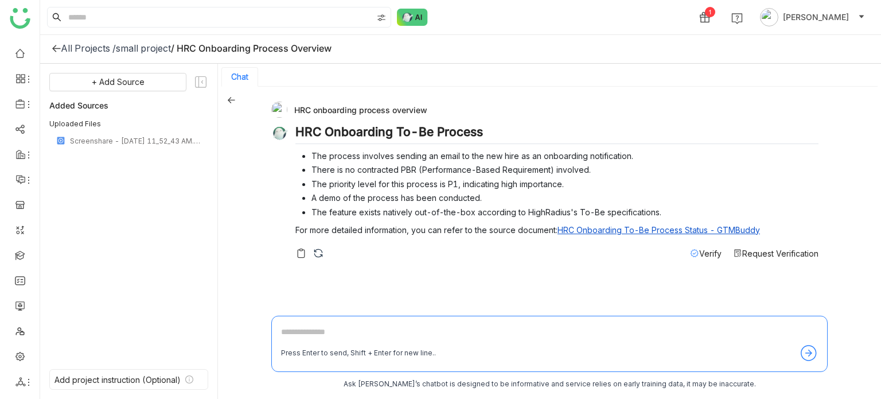
click at [63, 46] on div "All Projects /" at bounding box center [88, 47] width 55 height 11
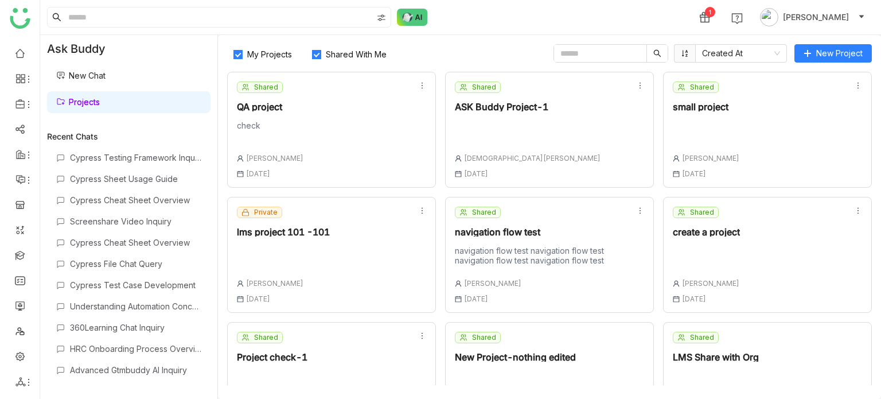
click at [362, 231] on div "Private lms project 101 -101 Arif uddin 01 Jul , 2025" at bounding box center [331, 255] width 209 height 116
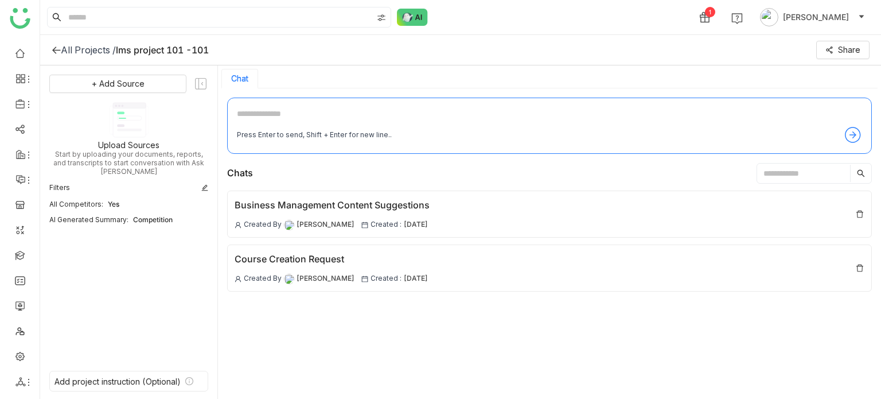
click at [362, 231] on div "Business Management Content Suggestions Created By Arif uddin Created : 06 Aug …" at bounding box center [549, 213] width 645 height 47
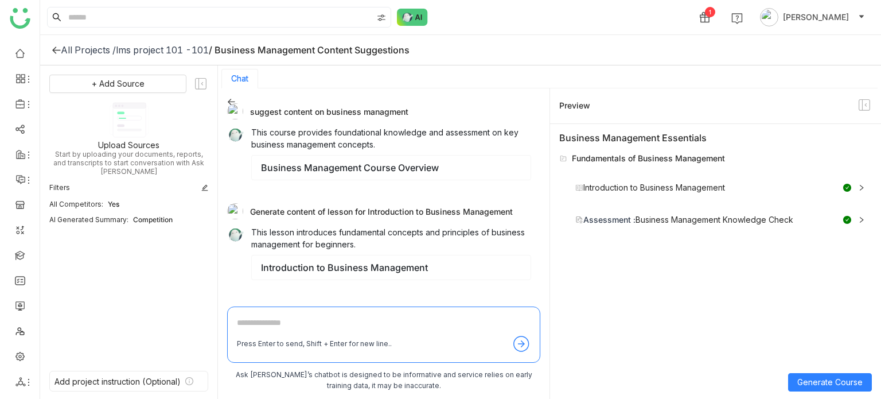
click at [61, 49] on div "All Projects /" at bounding box center [88, 49] width 55 height 11
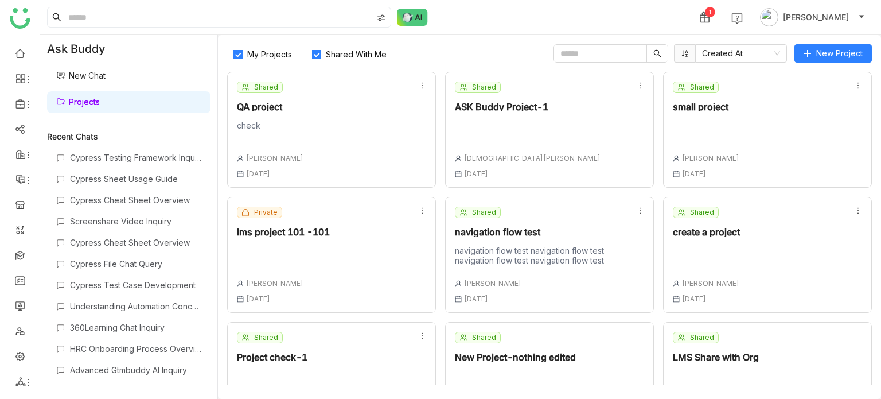
click at [507, 256] on div "navigation flow test navigation flow test navigation flow test navigation flow …" at bounding box center [541, 254] width 172 height 19
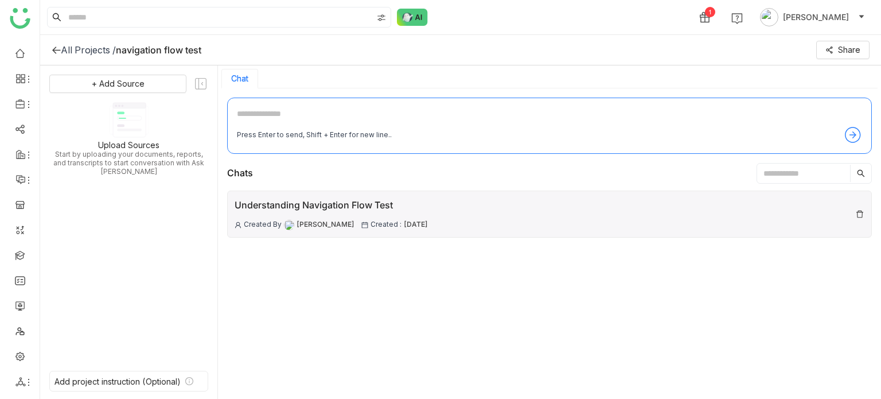
click at [485, 226] on div "Understanding Navigation Flow Test Created By Arif uddin Created : 06 Aug , 2025" at bounding box center [549, 213] width 645 height 47
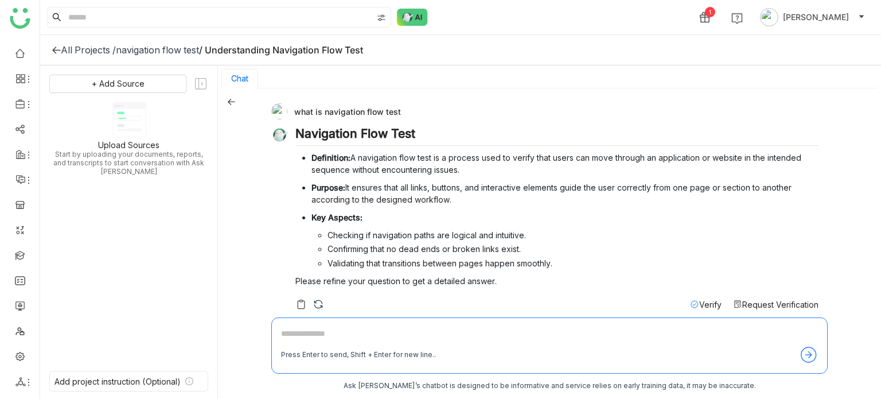
scroll to position [10, 0]
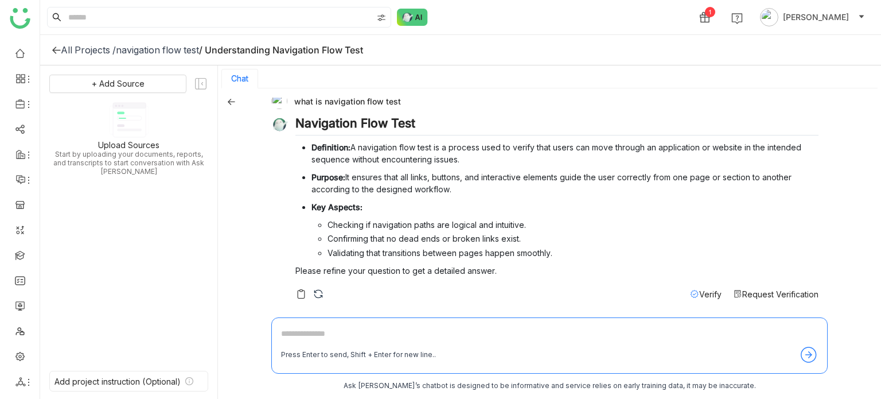
click at [704, 291] on span "Verify" at bounding box center [710, 294] width 22 height 10
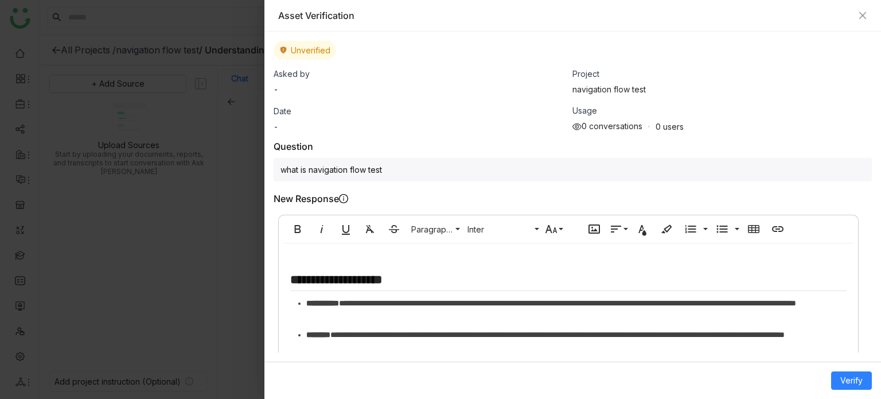
scroll to position [0, 0]
click at [868, 13] on div "Asset Verification" at bounding box center [572, 16] width 616 height 32
click at [866, 14] on icon "Close" at bounding box center [862, 15] width 9 height 9
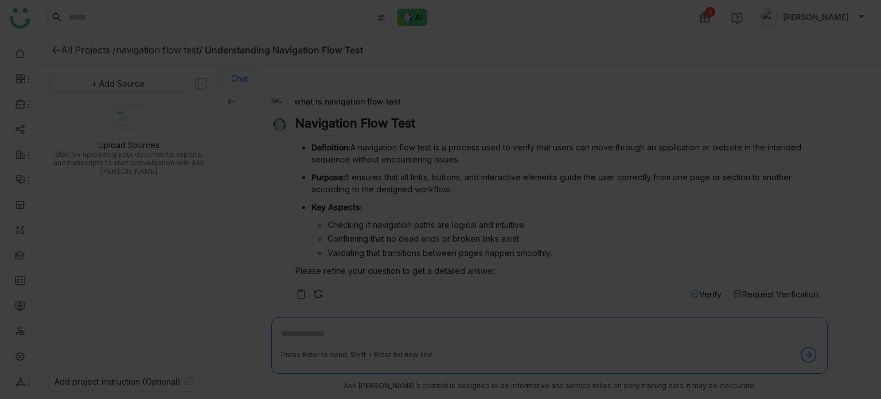
scroll to position [2, 0]
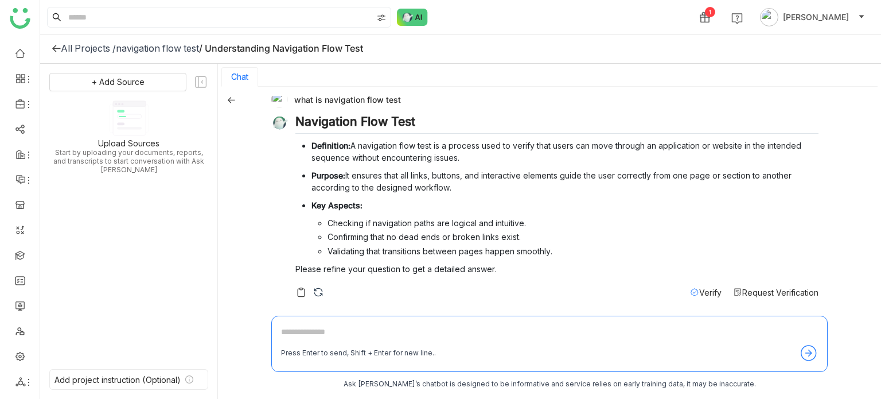
click at [54, 47] on icon at bounding box center [56, 48] width 9 height 9
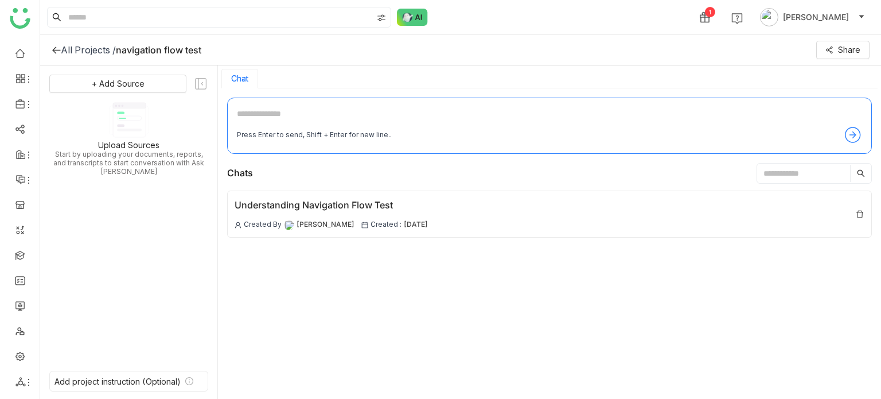
click at [63, 49] on div "All Projects /" at bounding box center [88, 49] width 55 height 11
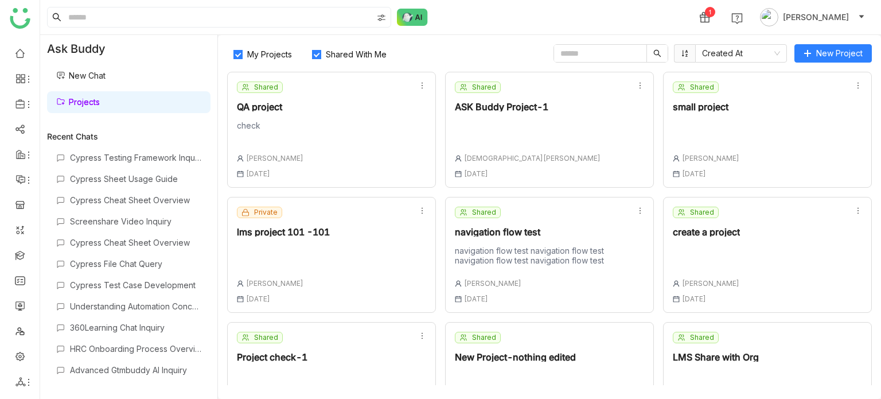
click at [583, 229] on div "navigation flow test" at bounding box center [541, 231] width 172 height 9
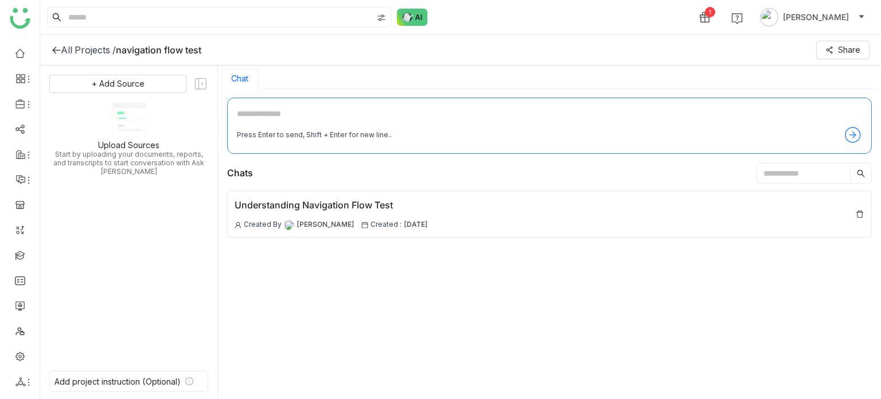
click at [583, 229] on div "Understanding Navigation Flow Test Created By Arif uddin Created : 06 Aug , 2025" at bounding box center [549, 213] width 645 height 47
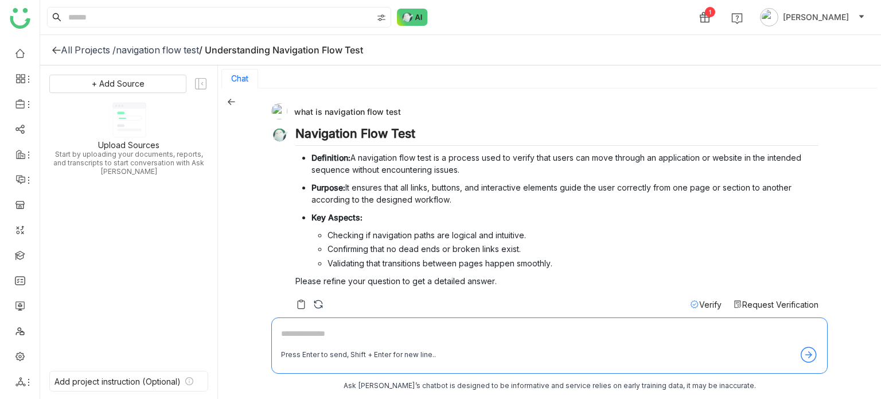
click at [699, 300] on span "Verify" at bounding box center [710, 304] width 22 height 10
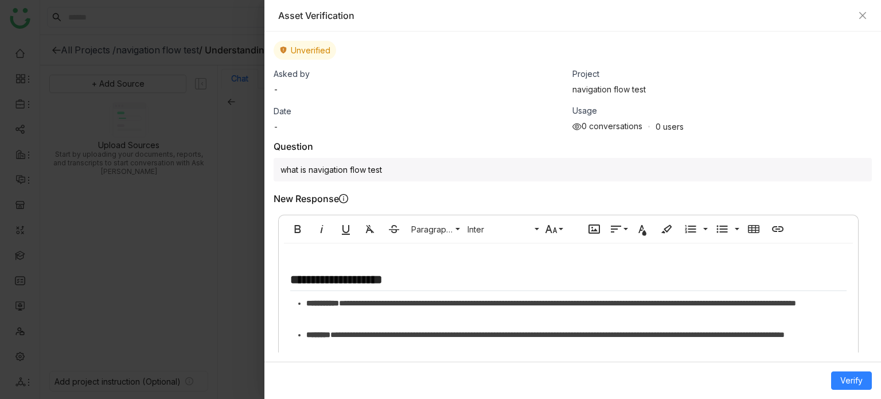
scroll to position [132, 0]
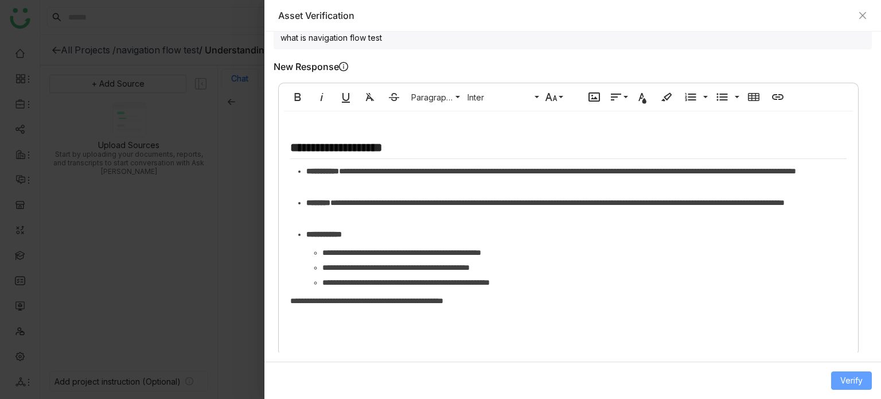
click at [861, 382] on span "Verify" at bounding box center [851, 380] width 22 height 13
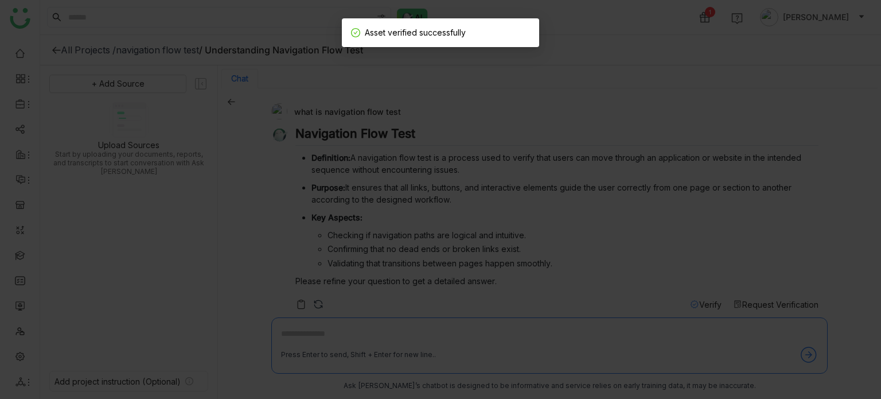
scroll to position [2, 0]
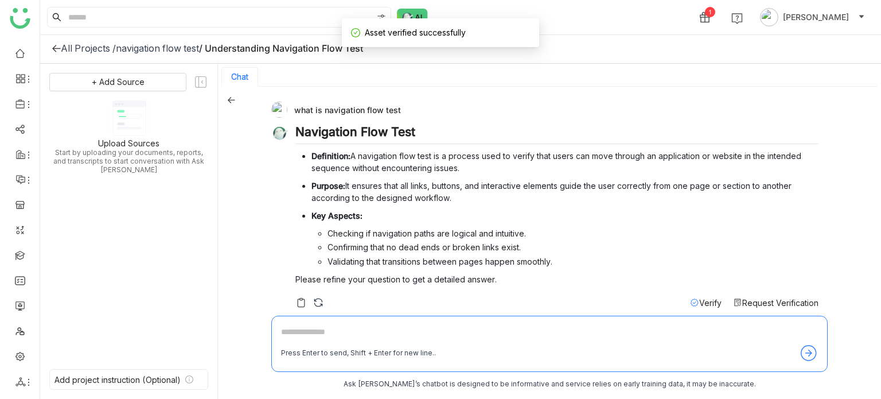
click at [704, 305] on div "Verify" at bounding box center [706, 302] width 32 height 12
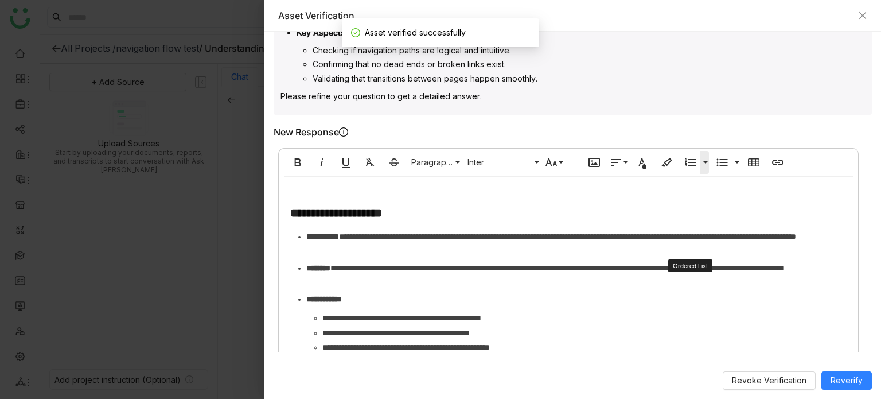
scroll to position [337, 0]
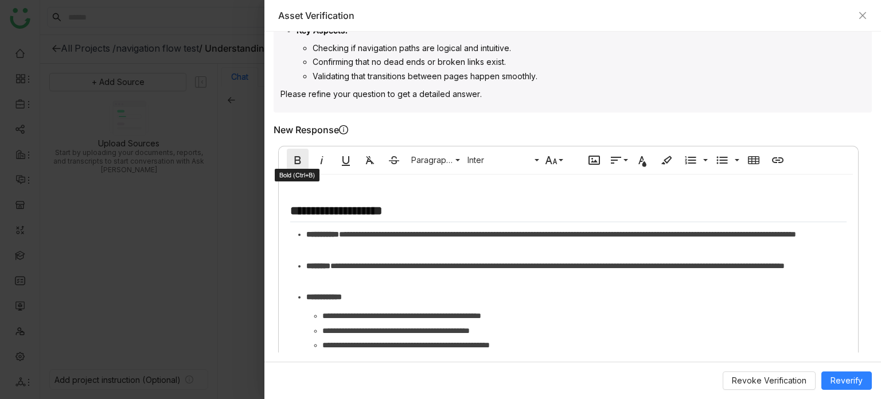
click at [295, 153] on icon "button" at bounding box center [298, 160] width 14 height 14
click at [521, 158] on span "Inter" at bounding box center [499, 160] width 69 height 10
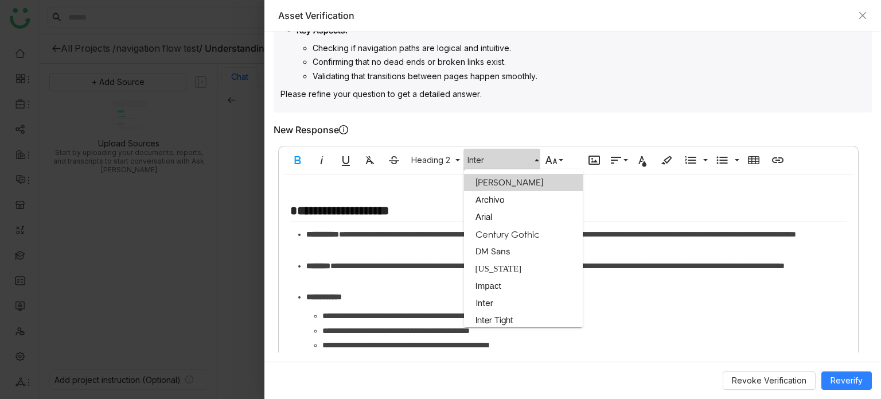
click at [537, 186] on link "Albert Sans" at bounding box center [523, 182] width 119 height 17
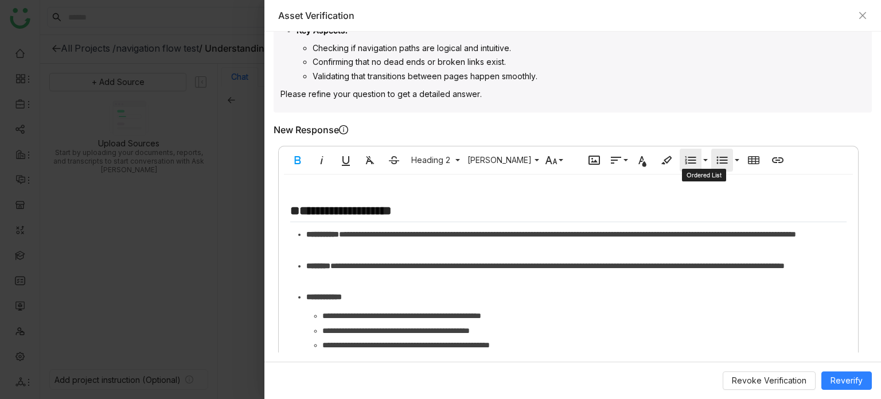
click at [723, 155] on icon "button" at bounding box center [722, 160] width 14 height 14
click at [763, 155] on button "Insert Table" at bounding box center [754, 160] width 22 height 23
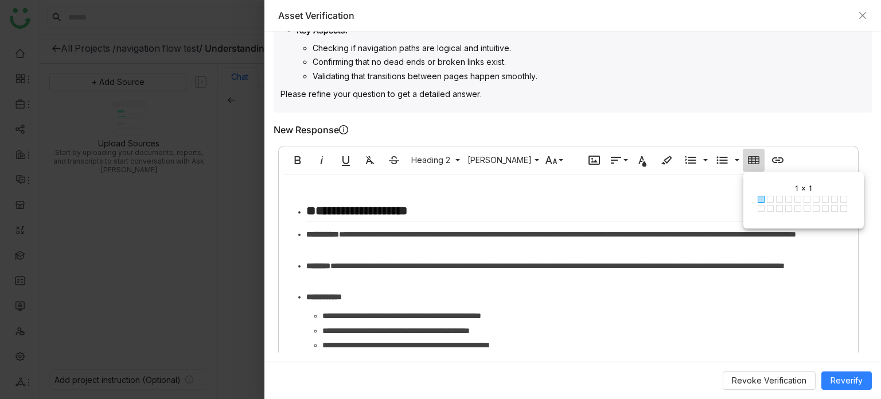
click at [782, 135] on div "New Response Bold Italic Underline Clear Formatting Strikethrough Heading 2 Nor…" at bounding box center [573, 261] width 598 height 274
click at [837, 374] on span "Reverify" at bounding box center [846, 380] width 32 height 13
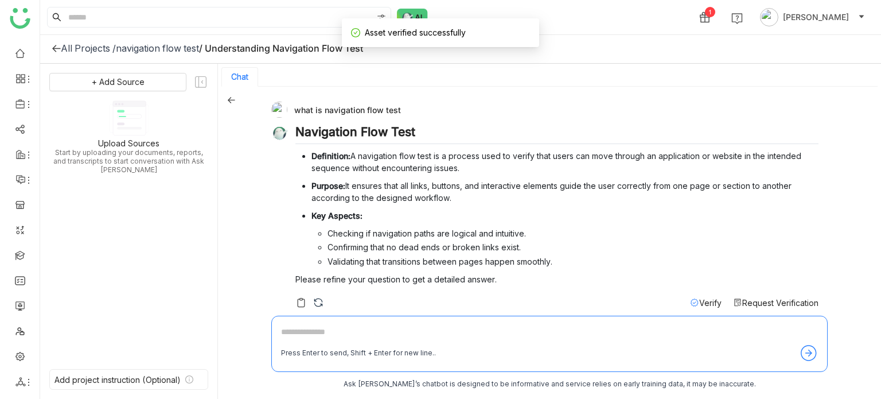
click at [699, 302] on span "Verify" at bounding box center [710, 303] width 22 height 10
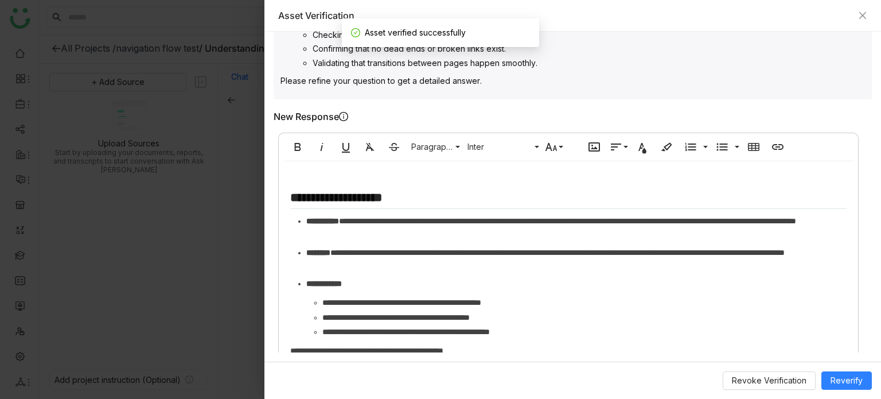
scroll to position [408, 0]
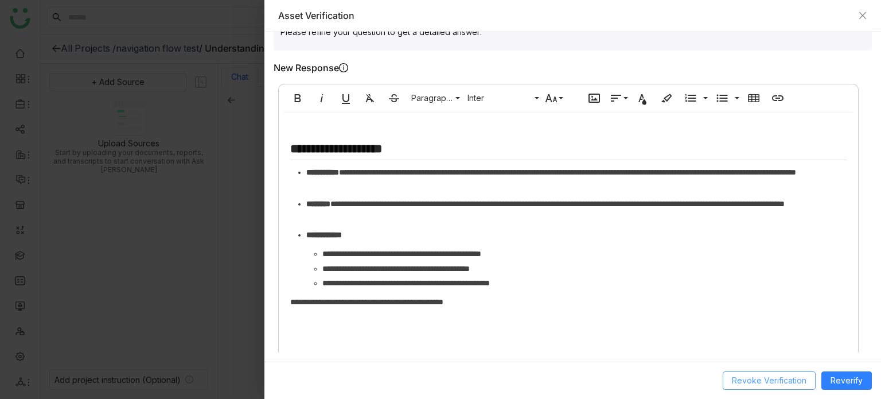
click at [789, 374] on span "Revoke Verification" at bounding box center [769, 380] width 75 height 13
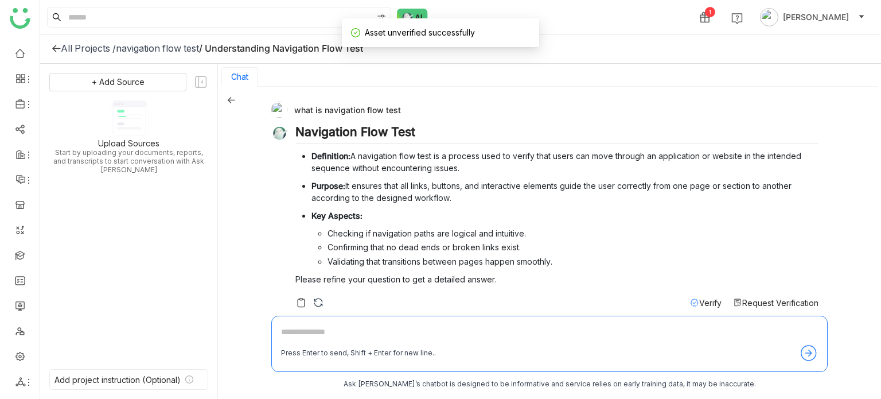
click at [699, 300] on span "Verify" at bounding box center [710, 303] width 22 height 10
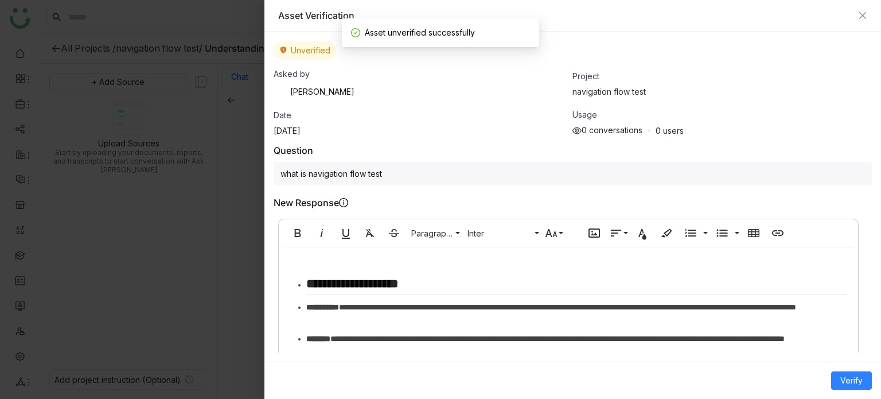
scroll to position [136, 0]
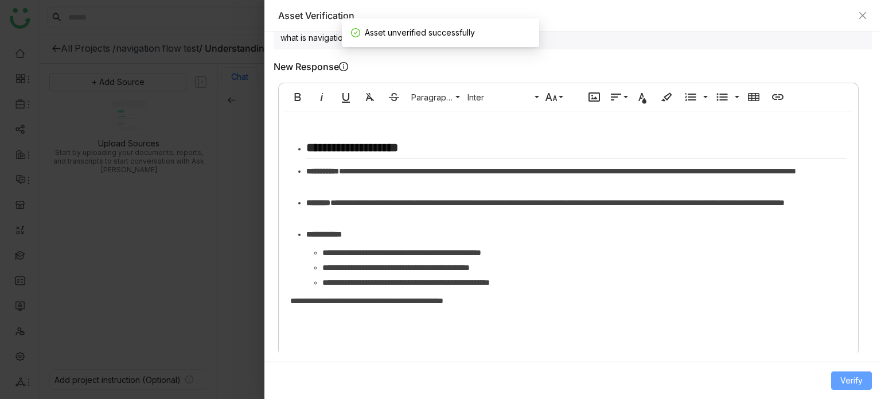
click at [837, 375] on button "Verify" at bounding box center [851, 380] width 41 height 18
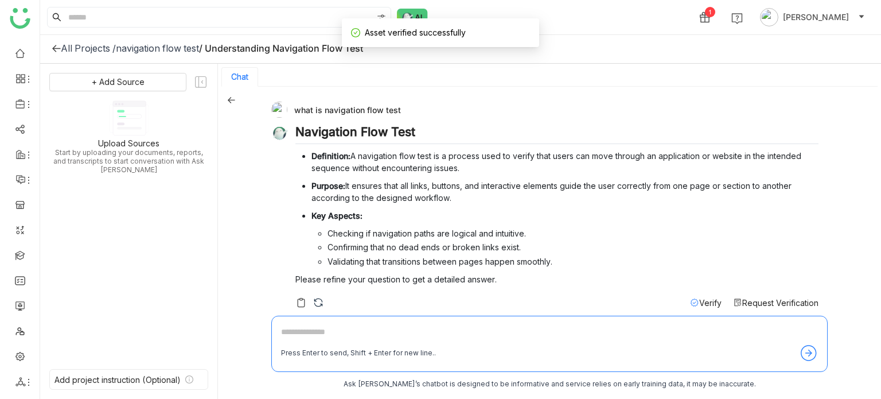
click at [234, 96] on icon at bounding box center [231, 100] width 8 height 8
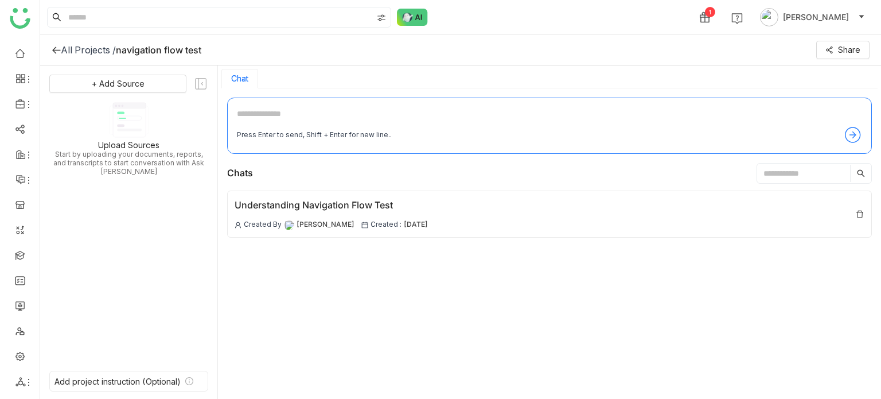
click at [54, 48] on icon at bounding box center [56, 49] width 8 height 7
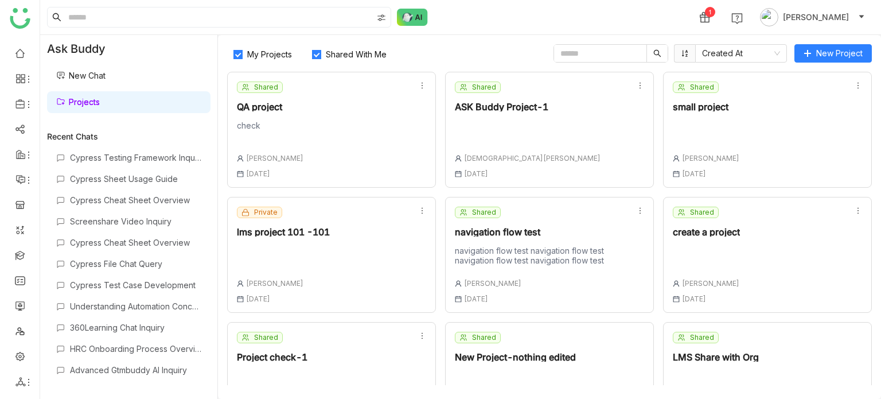
click at [300, 270] on div "Private lms project 101 -101 Arif uddin 01 Jul , 2025" at bounding box center [283, 254] width 93 height 96
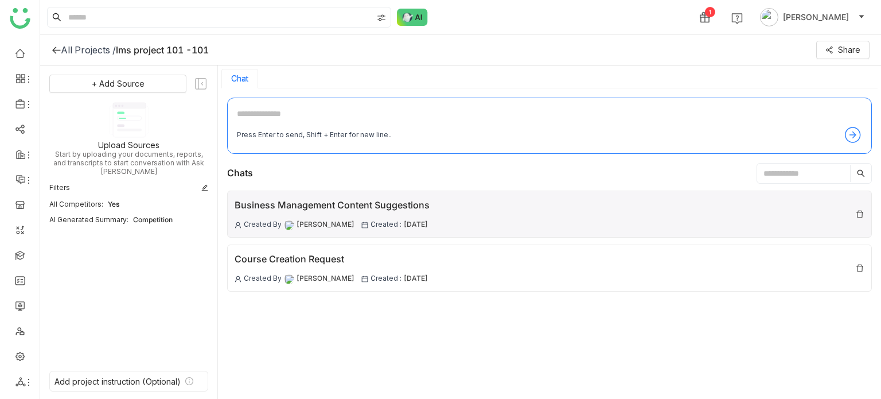
click at [335, 210] on div "Business Management Content Suggestions" at bounding box center [332, 205] width 195 height 14
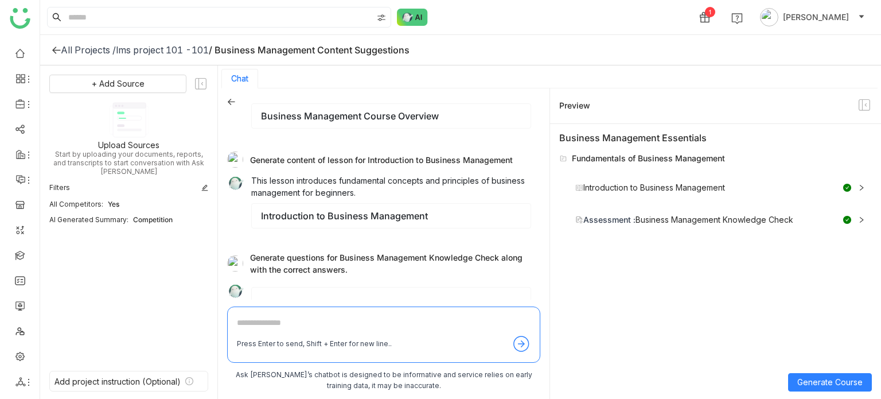
scroll to position [64, 0]
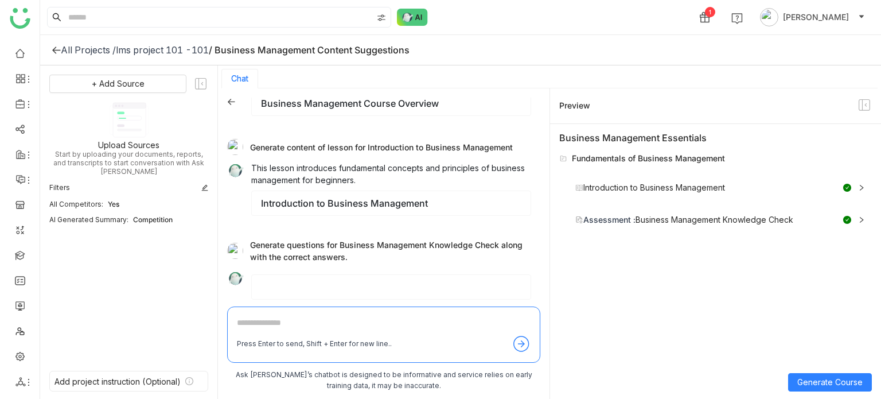
click at [57, 48] on icon at bounding box center [56, 49] width 9 height 9
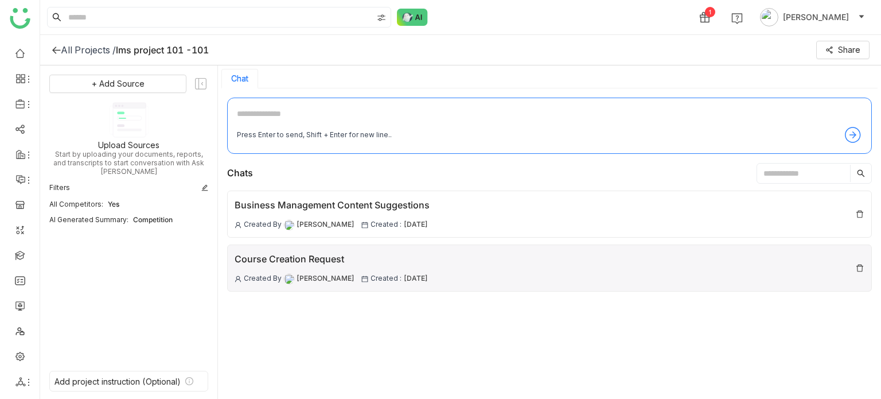
click at [345, 263] on div "Course Creation Request" at bounding box center [331, 259] width 193 height 14
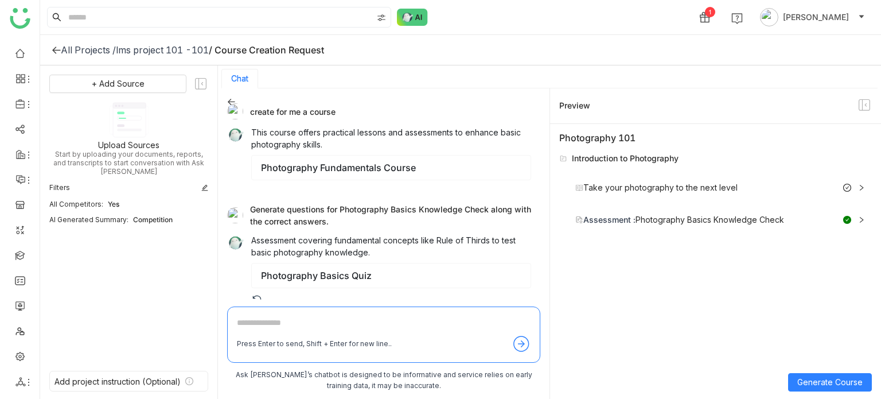
click at [70, 46] on div "All Projects /" at bounding box center [88, 49] width 55 height 11
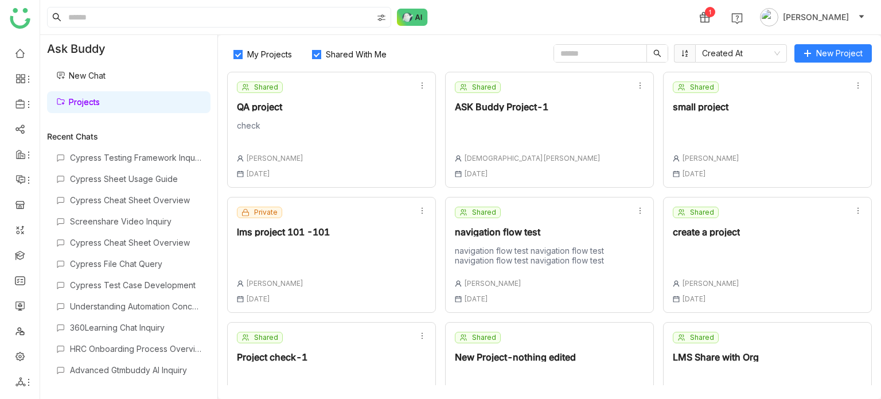
click at [576, 263] on div "navigation flow test navigation flow test navigation flow test navigation flow …" at bounding box center [541, 254] width 172 height 19
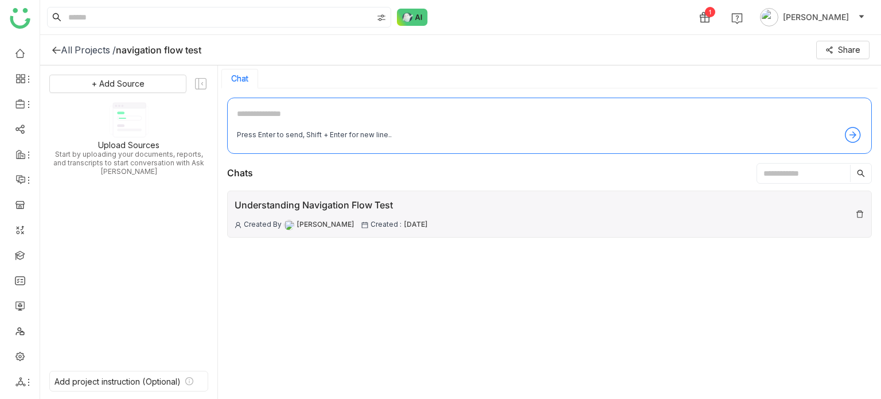
click at [502, 226] on div "Understanding Navigation Flow Test Created By Arif uddin Created : 06 Aug , 2025" at bounding box center [549, 213] width 645 height 47
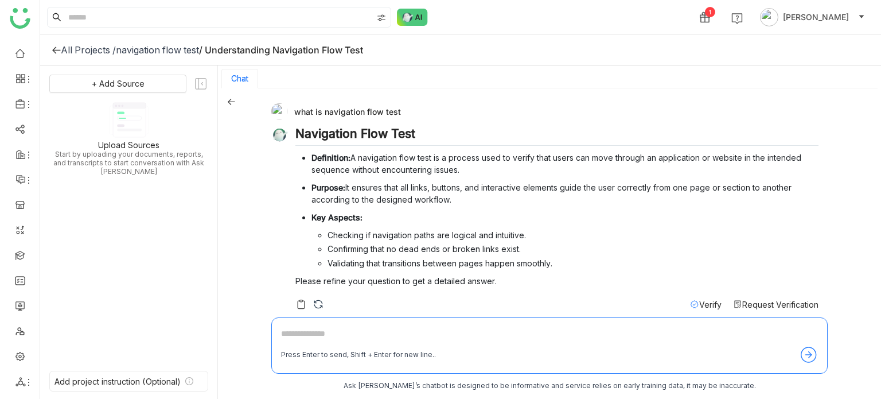
scroll to position [10, 0]
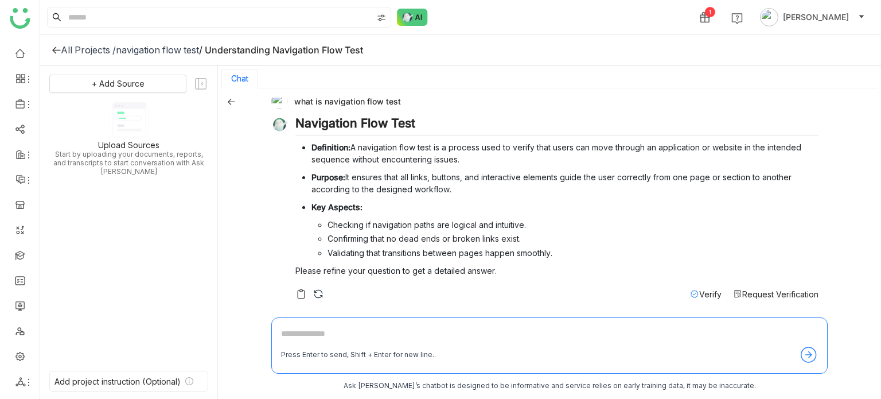
click at [698, 298] on div "Verify" at bounding box center [706, 294] width 32 height 12
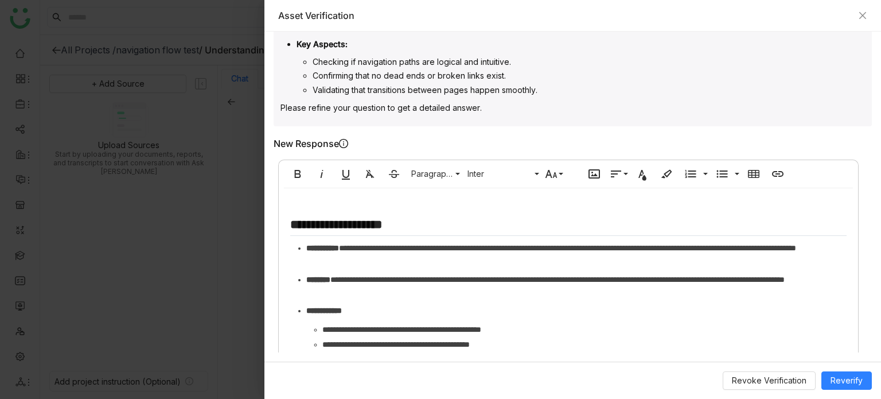
scroll to position [408, 0]
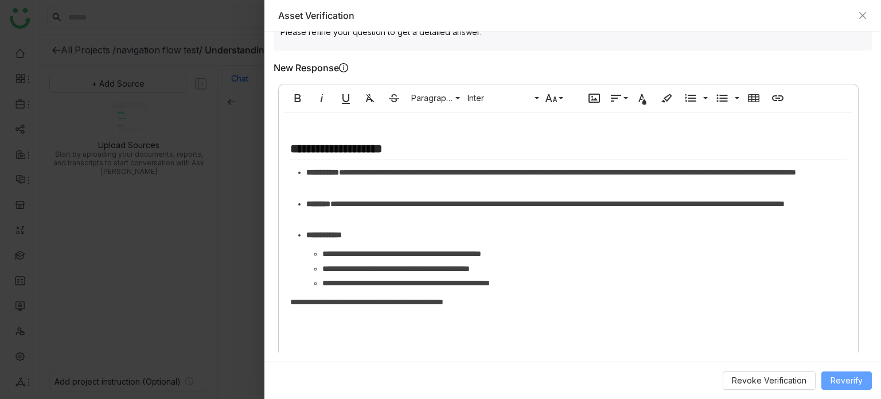
click at [831, 378] on button "Reverify" at bounding box center [846, 380] width 50 height 18
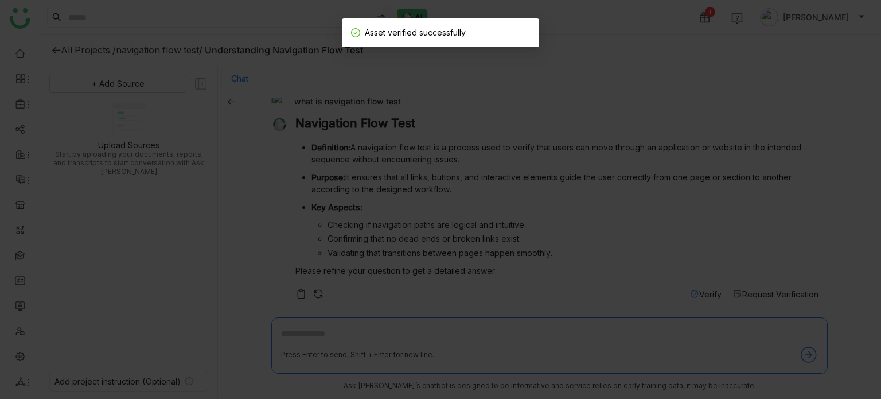
scroll to position [2, 0]
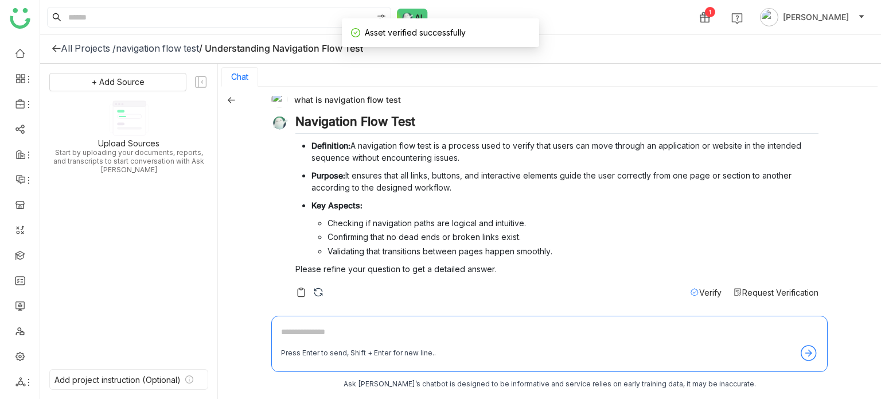
click at [699, 291] on span "Verify" at bounding box center [710, 292] width 22 height 10
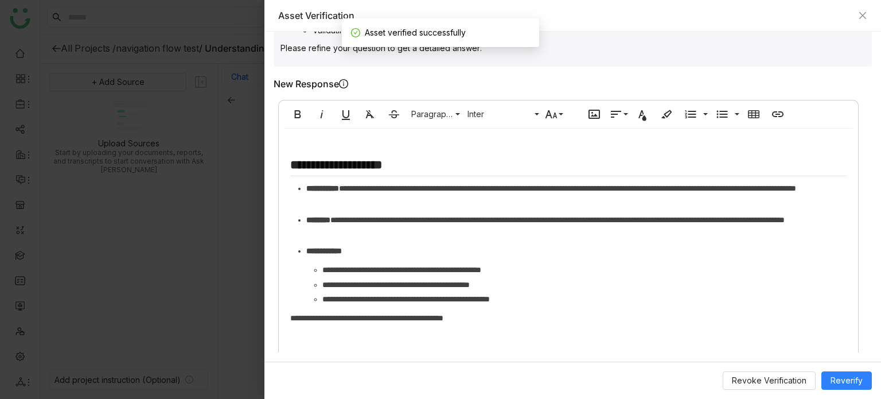
scroll to position [399, 0]
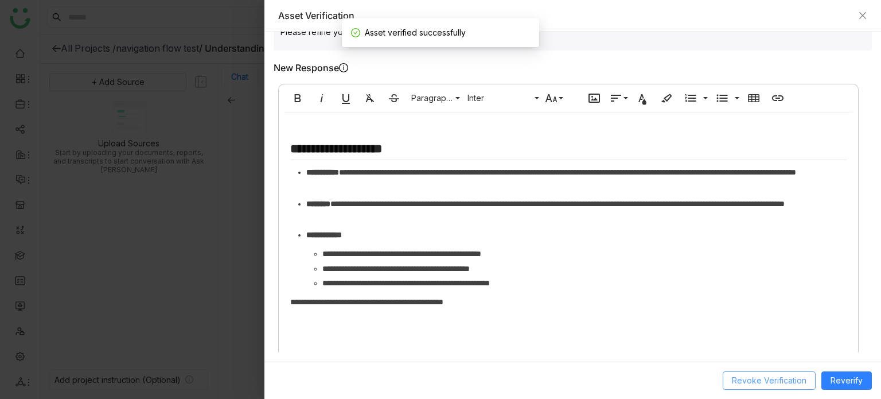
click at [788, 373] on button "Revoke Verification" at bounding box center [769, 380] width 93 height 18
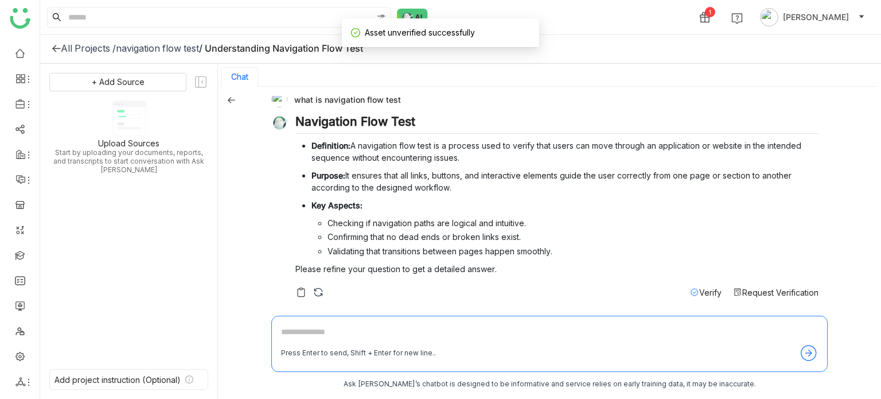
click at [688, 284] on div "Navigation Flow Test Definition: A navigation flow test is a process used to ve…" at bounding box center [556, 206] width 523 height 184
click at [699, 287] on span "Verify" at bounding box center [710, 292] width 22 height 10
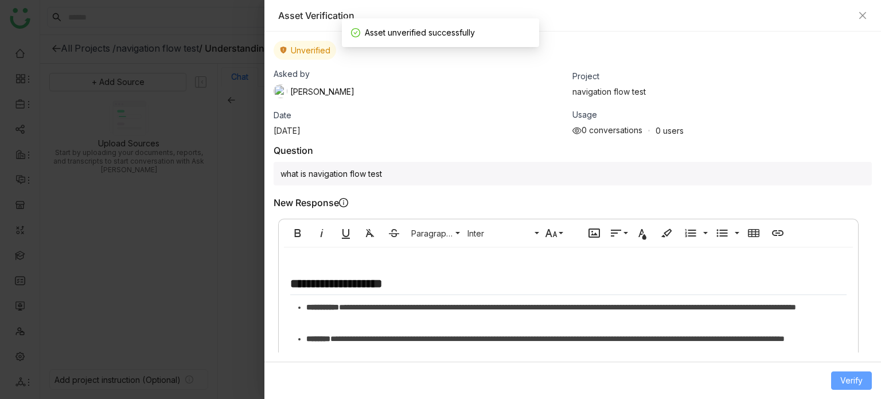
click at [844, 382] on span "Verify" at bounding box center [851, 380] width 22 height 13
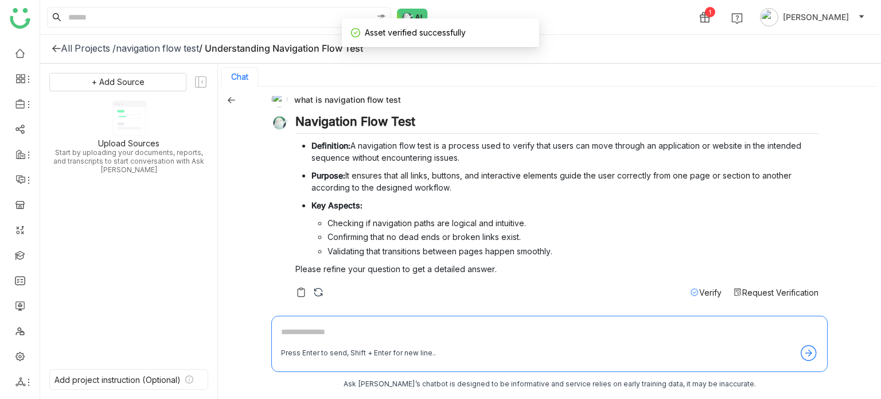
click at [699, 287] on span "Verify" at bounding box center [710, 292] width 22 height 10
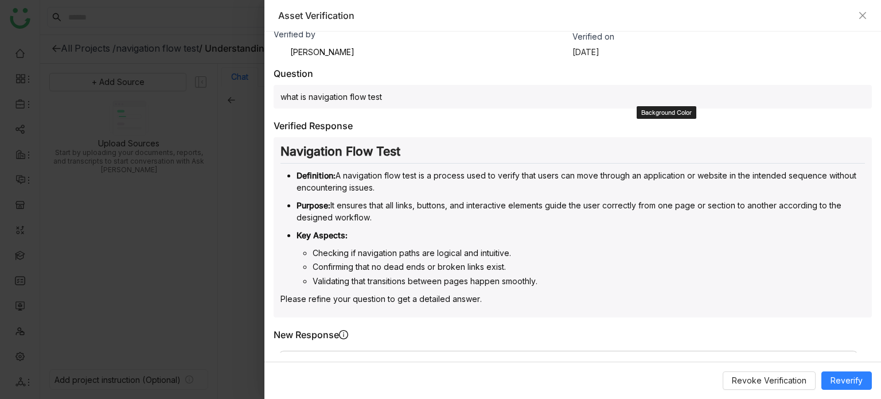
scroll to position [0, 0]
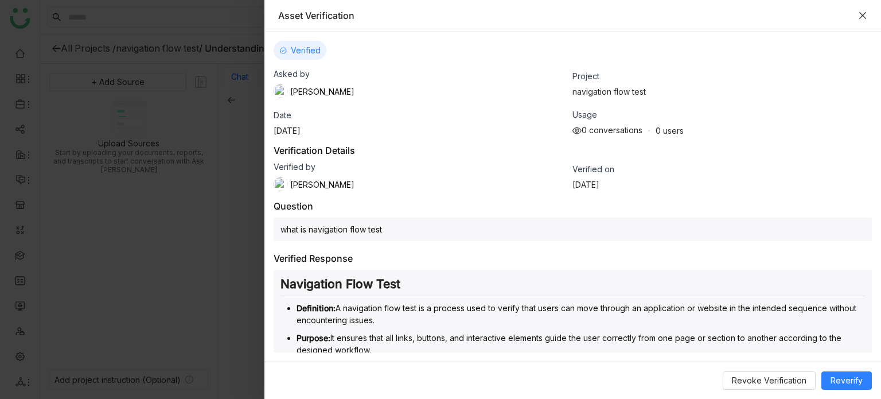
click at [861, 18] on icon "Close" at bounding box center [862, 15] width 9 height 9
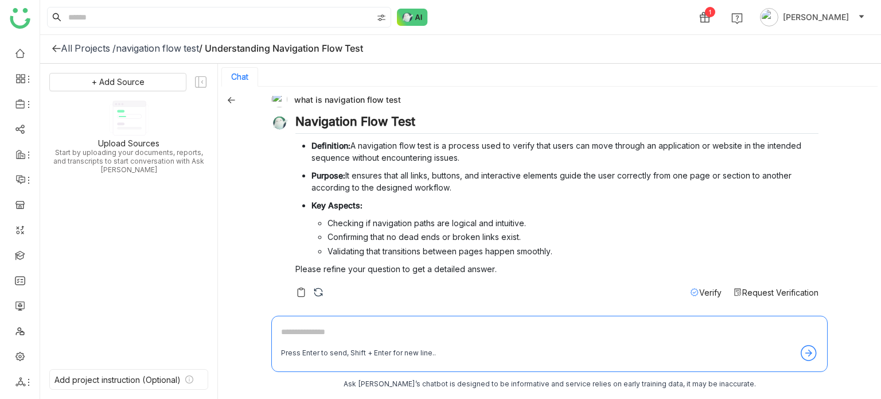
click at [63, 46] on div "All Projects /" at bounding box center [88, 47] width 55 height 11
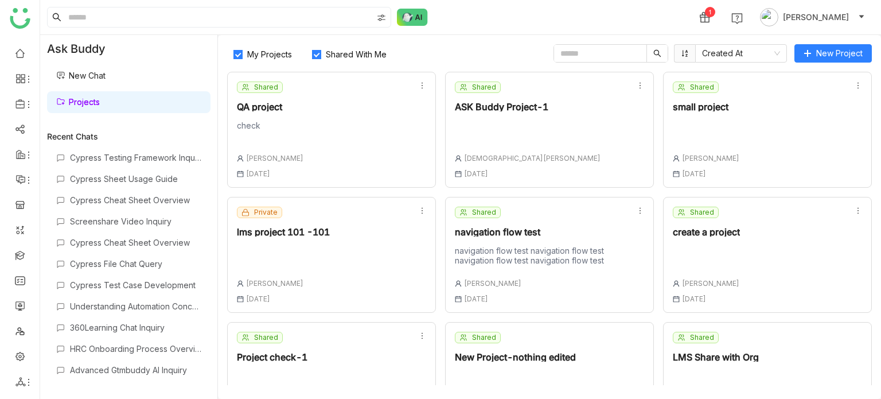
scroll to position [48, 0]
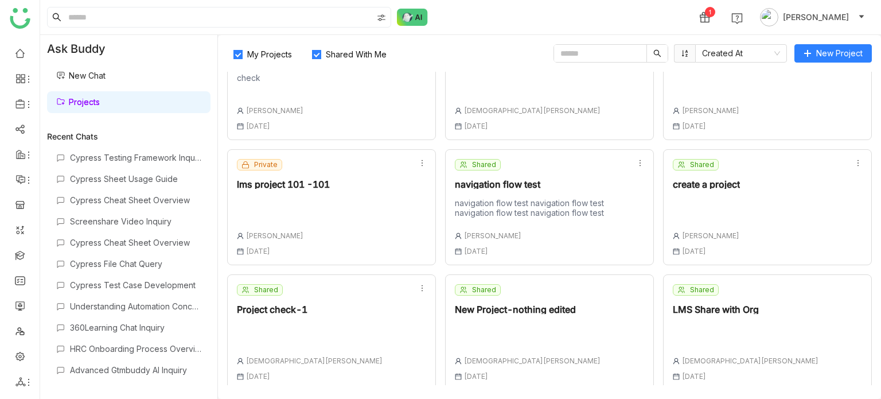
click at [525, 228] on div "Shared navigation flow test navigation flow test navigation flow test navigatio…" at bounding box center [541, 207] width 172 height 96
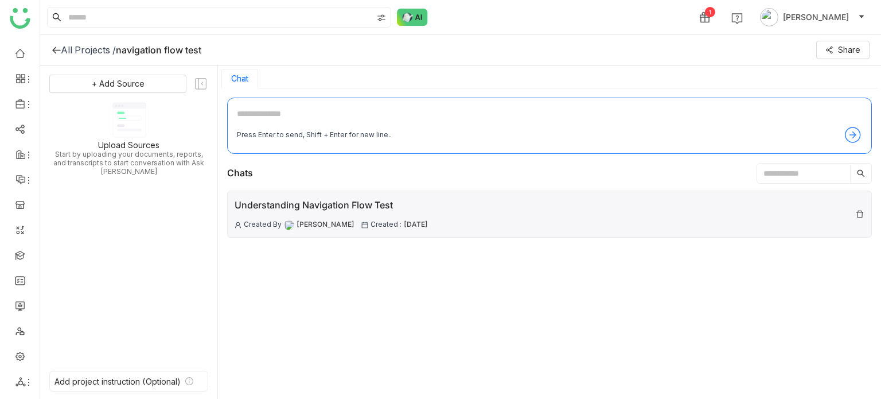
click at [404, 219] on span "06 Aug , 2025" at bounding box center [416, 224] width 24 height 11
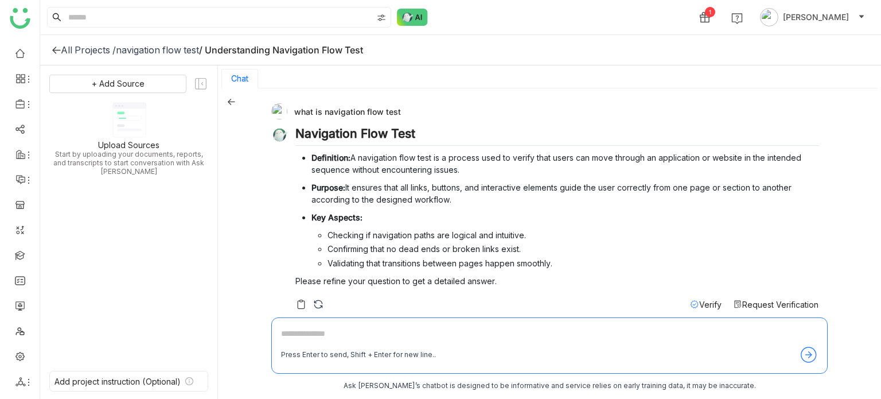
click at [699, 302] on span "Verify" at bounding box center [710, 304] width 22 height 10
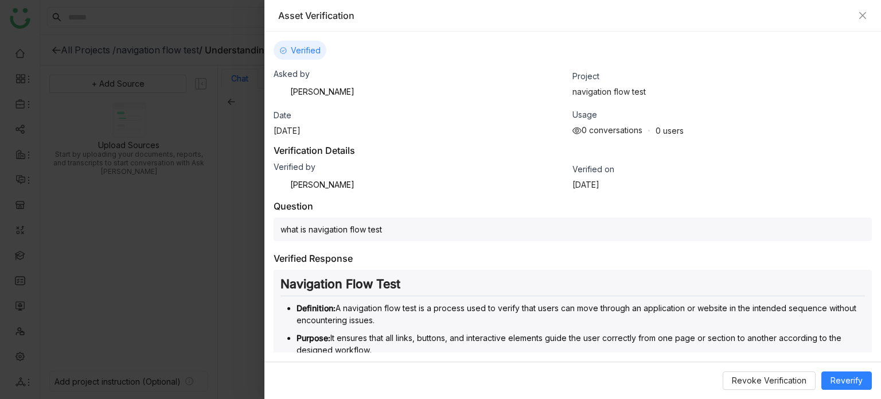
scroll to position [399, 0]
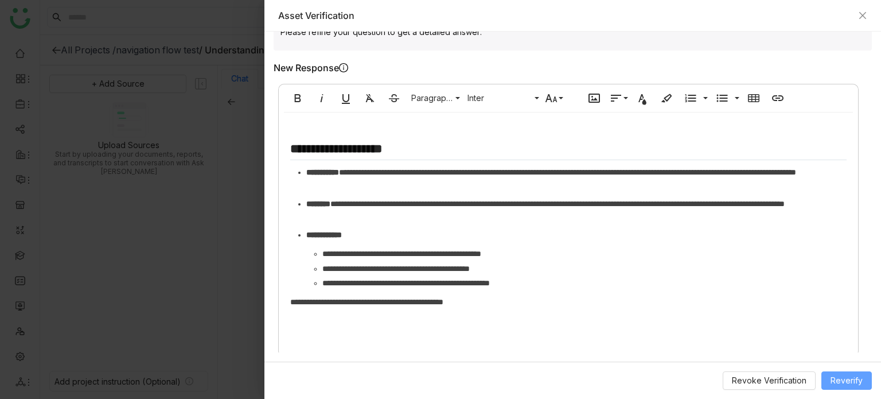
click at [848, 378] on span "Reverify" at bounding box center [846, 380] width 32 height 13
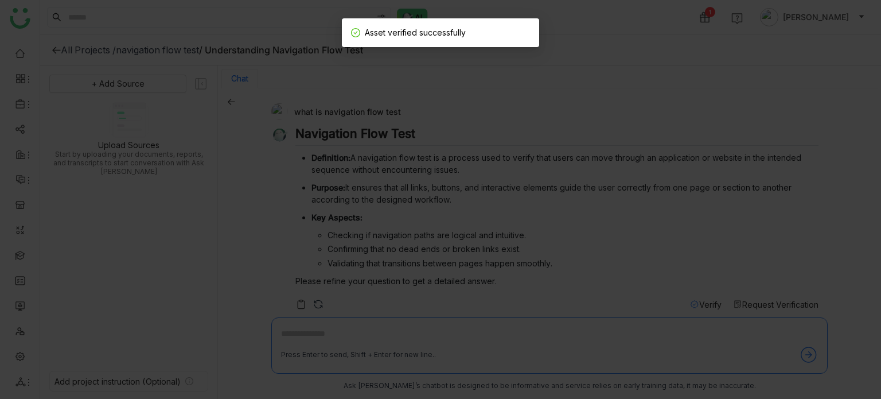
scroll to position [2, 0]
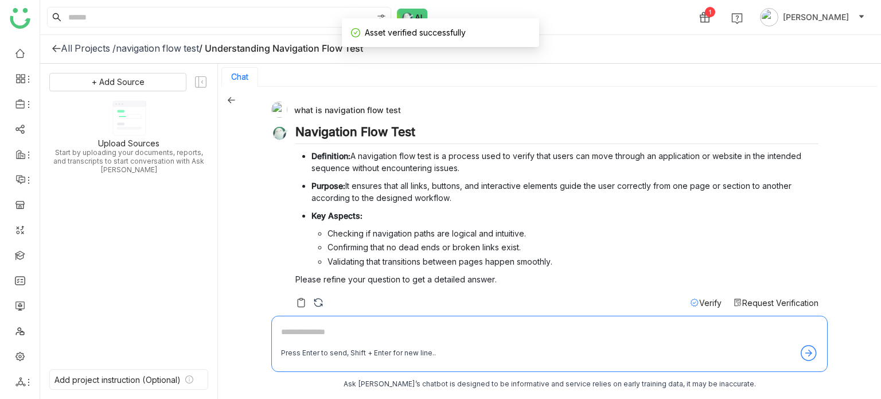
click at [700, 299] on span "Verify" at bounding box center [710, 303] width 22 height 10
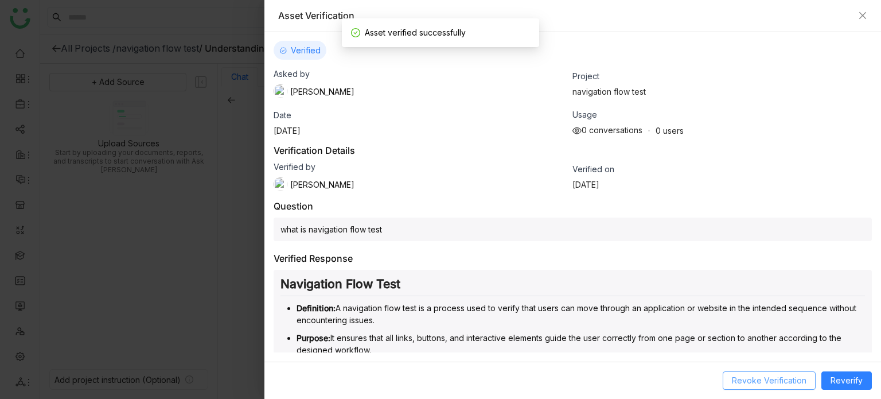
click at [758, 376] on span "Revoke Verification" at bounding box center [769, 380] width 75 height 13
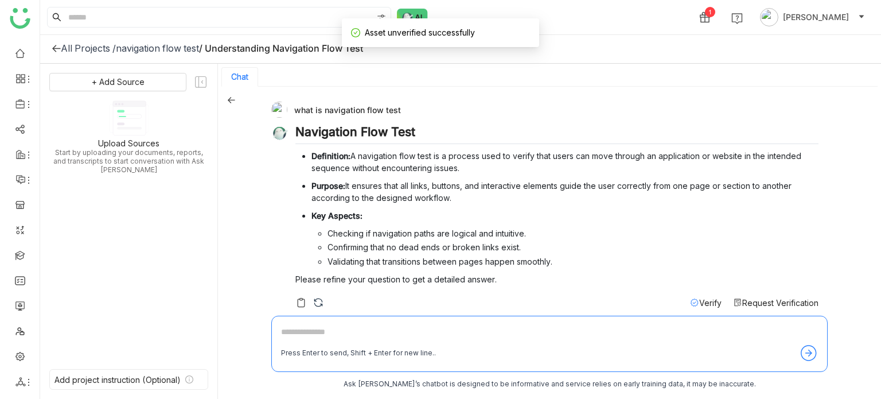
click at [704, 298] on span "Verify" at bounding box center [710, 303] width 22 height 10
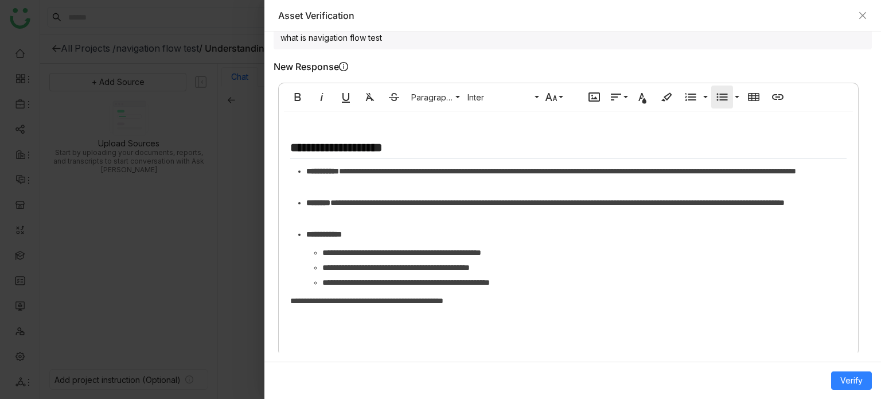
scroll to position [0, 0]
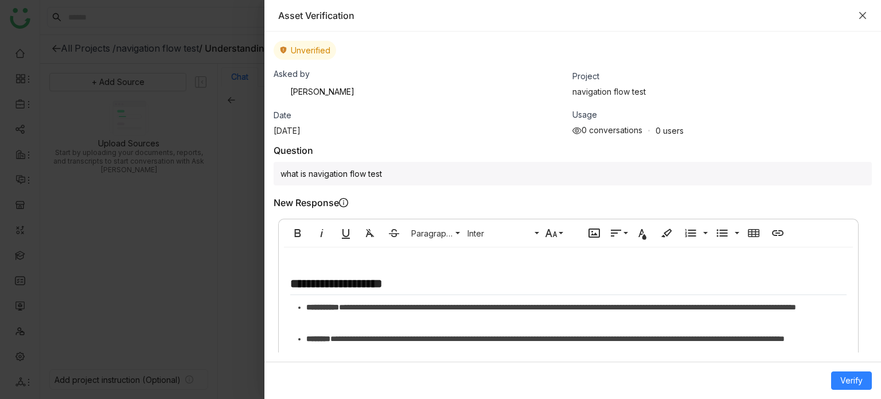
click at [865, 13] on icon "Close" at bounding box center [862, 15] width 7 height 7
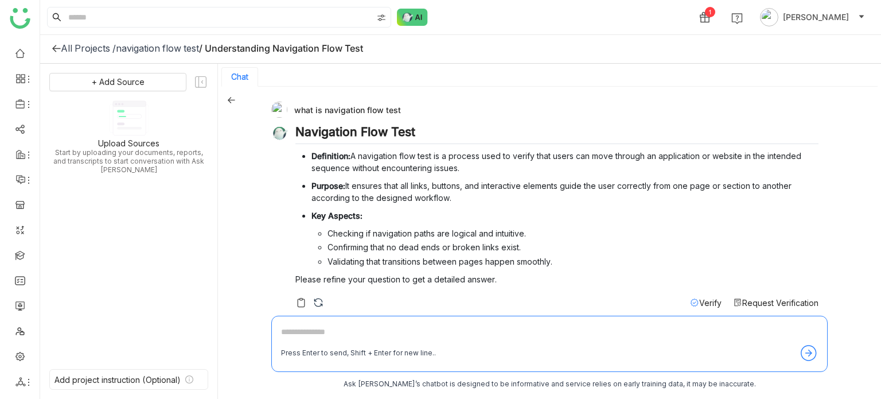
click at [57, 45] on icon at bounding box center [56, 48] width 9 height 9
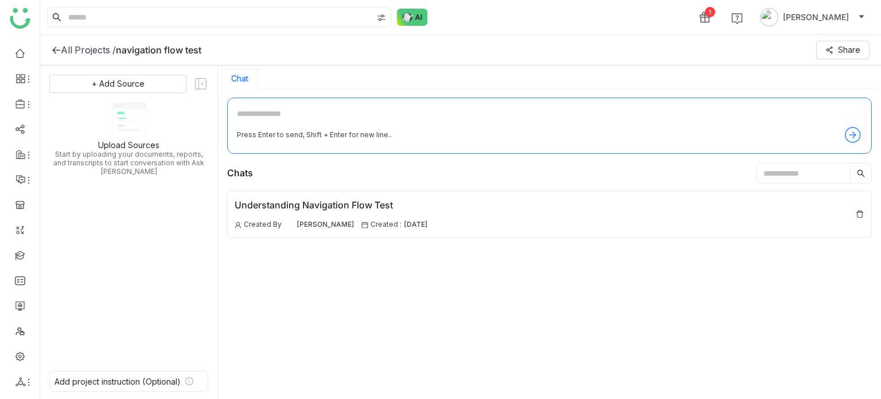
click at [61, 52] on div "All Projects /" at bounding box center [88, 49] width 55 height 11
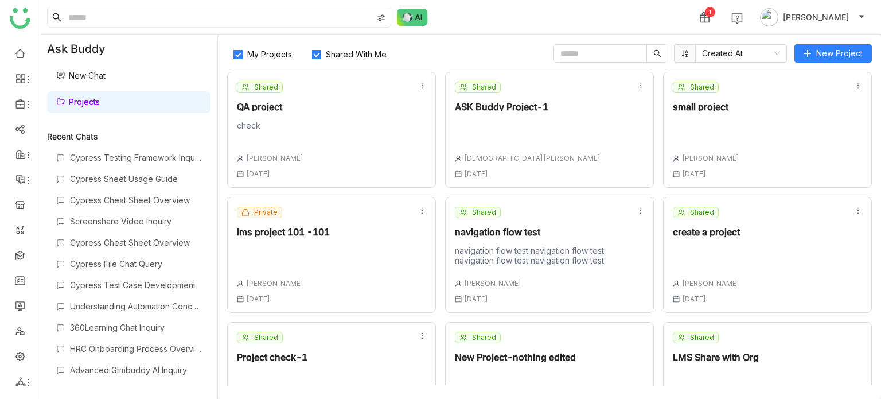
click at [690, 252] on div at bounding box center [706, 253] width 67 height 16
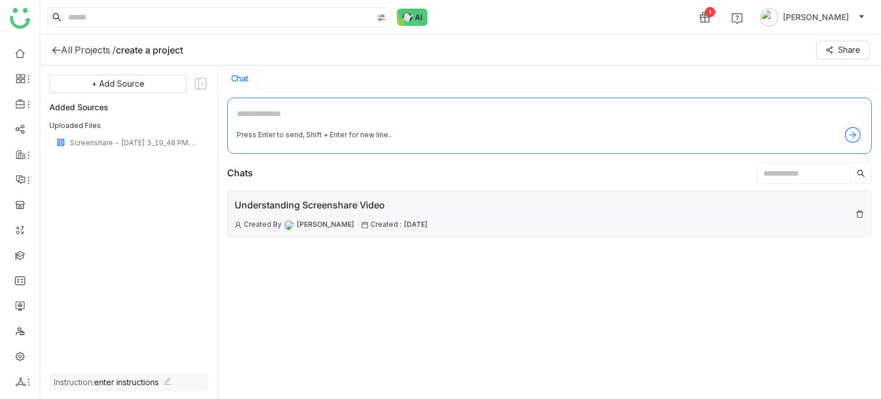
click at [479, 222] on div "Understanding Screenshare Video Created By Arif uddin Created : 05 Aug , 2025" at bounding box center [549, 213] width 645 height 47
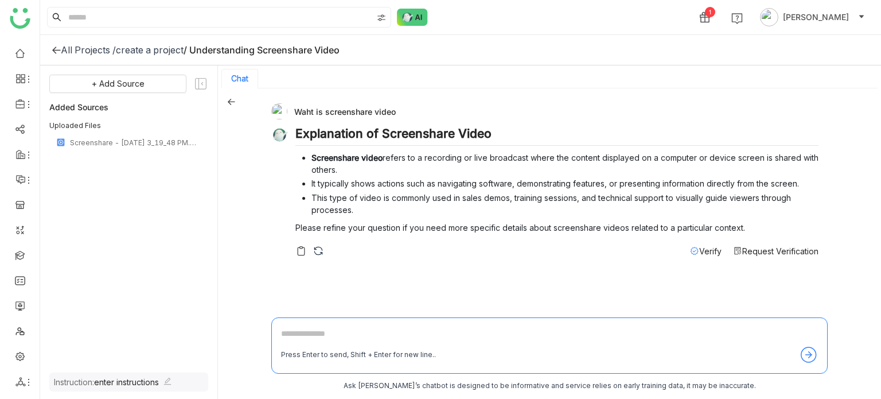
click at [700, 248] on span "Verify" at bounding box center [710, 251] width 22 height 10
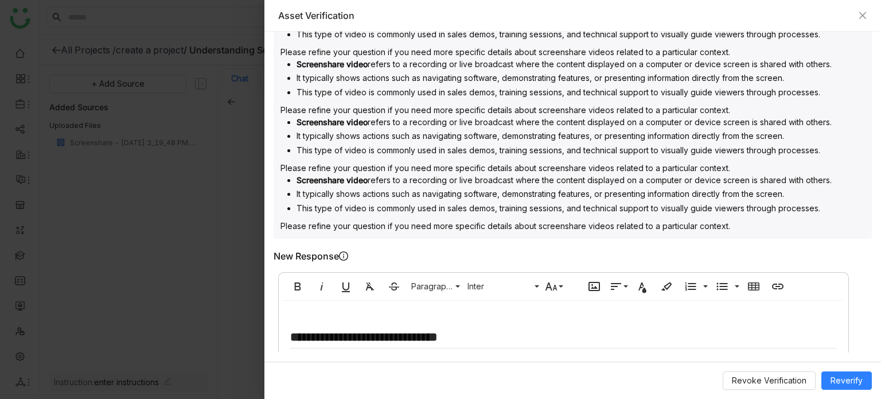
scroll to position [505, 0]
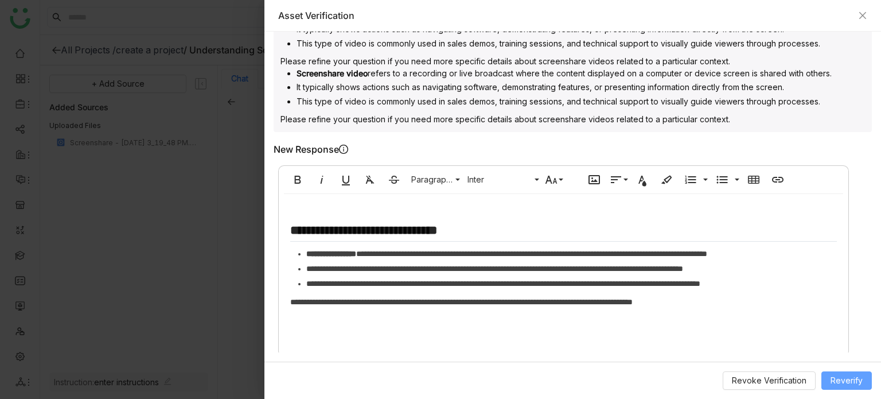
click at [837, 385] on span "Reverify" at bounding box center [846, 380] width 32 height 13
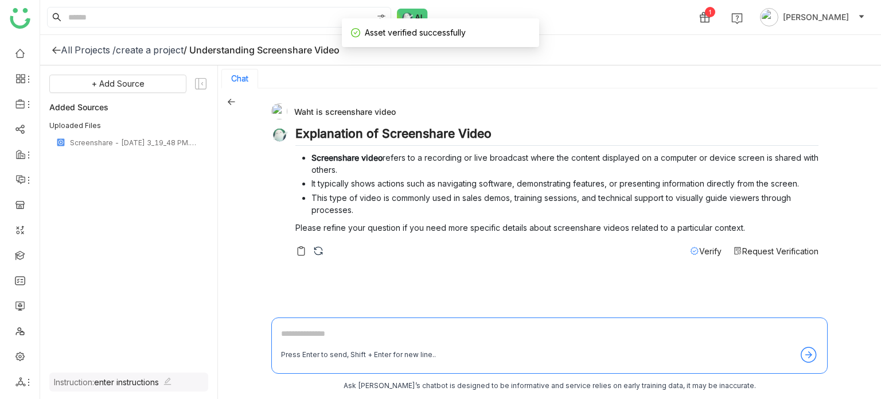
scroll to position [2, 0]
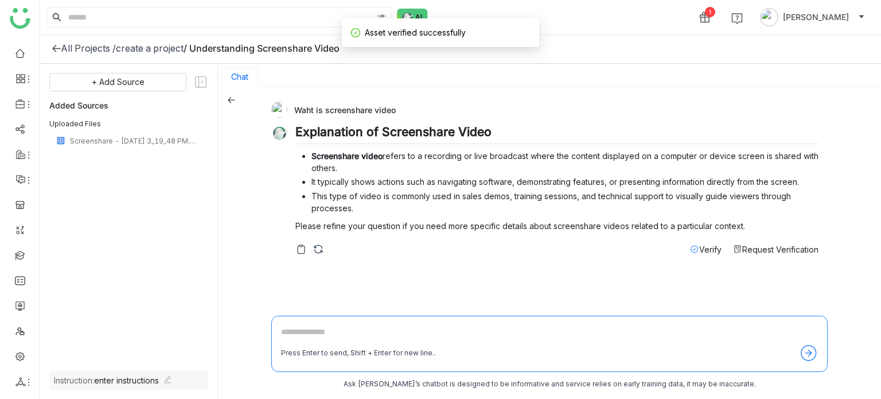
click at [704, 252] on span "Verify" at bounding box center [710, 249] width 22 height 10
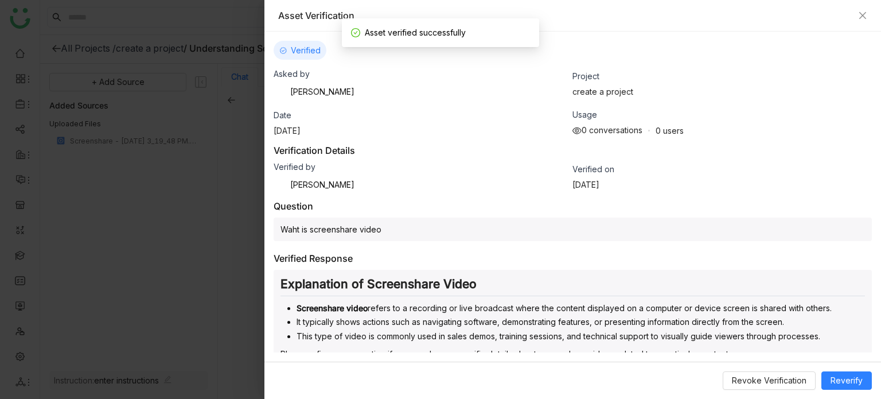
scroll to position [240, 0]
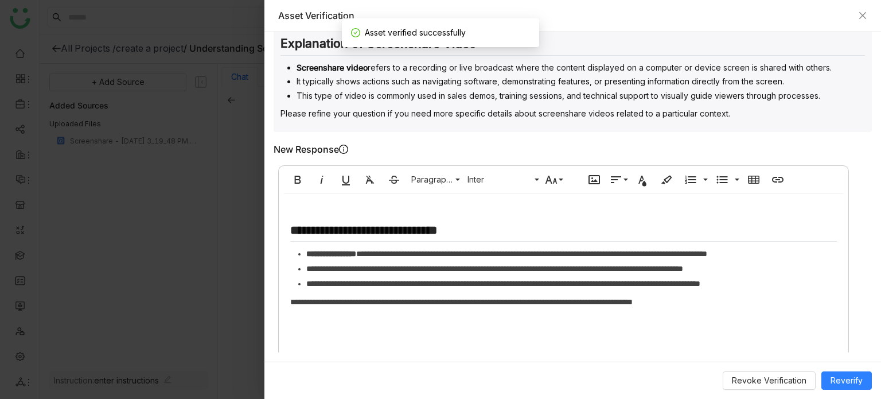
click at [171, 111] on div at bounding box center [440, 199] width 881 height 399
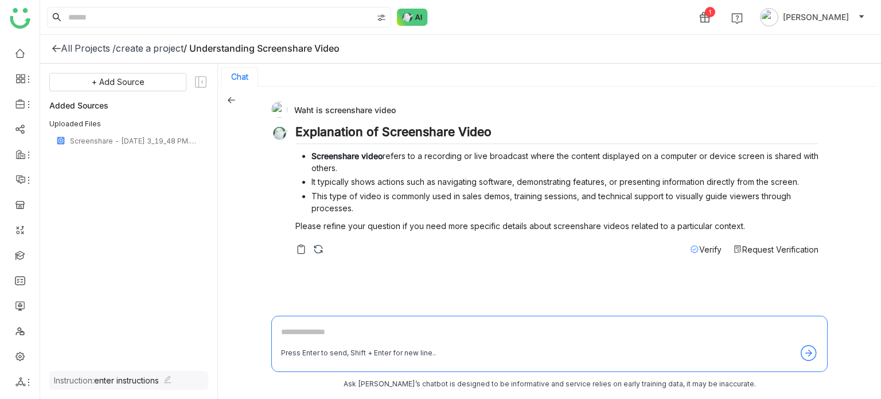
click at [57, 46] on icon at bounding box center [56, 48] width 9 height 9
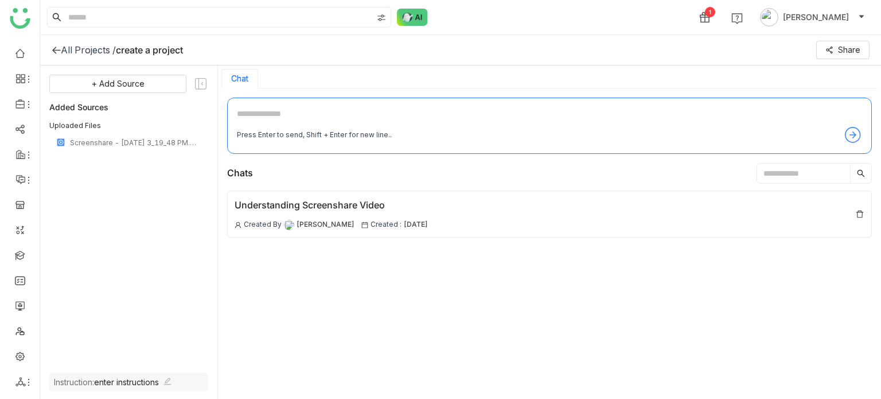
click at [53, 53] on icon at bounding box center [56, 49] width 9 height 9
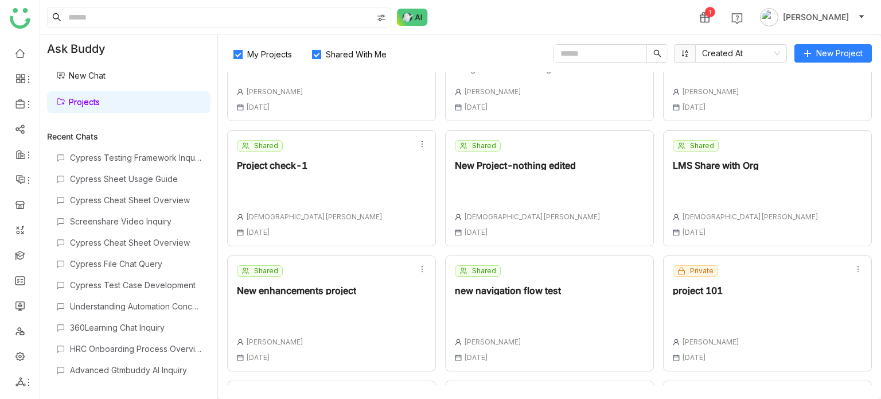
scroll to position [201, 0]
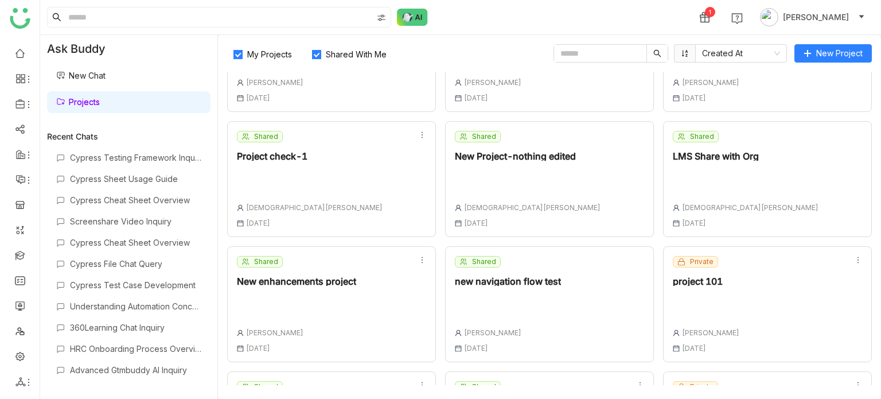
click at [363, 220] on div "Shared Project check-1 Vishnu Vardhan 06 Aug , 2025" at bounding box center [331, 179] width 209 height 116
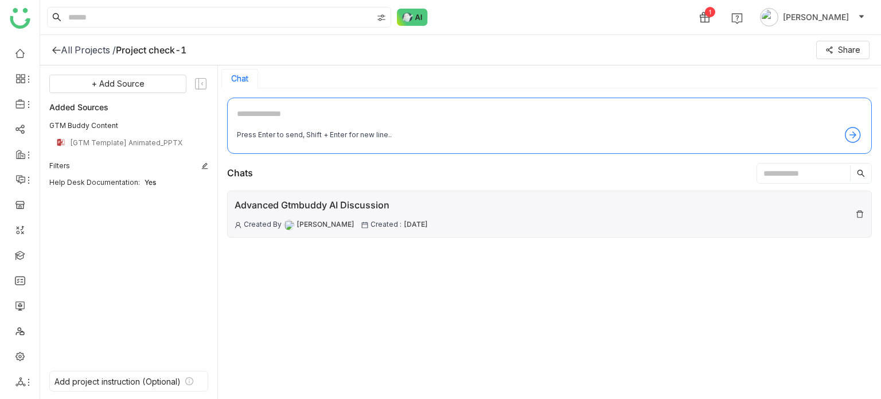
click at [580, 210] on div "Advanced Gtmbuddy AI Discussion Created By Arif uddin Created : 04 Sep , 2025" at bounding box center [549, 213] width 645 height 47
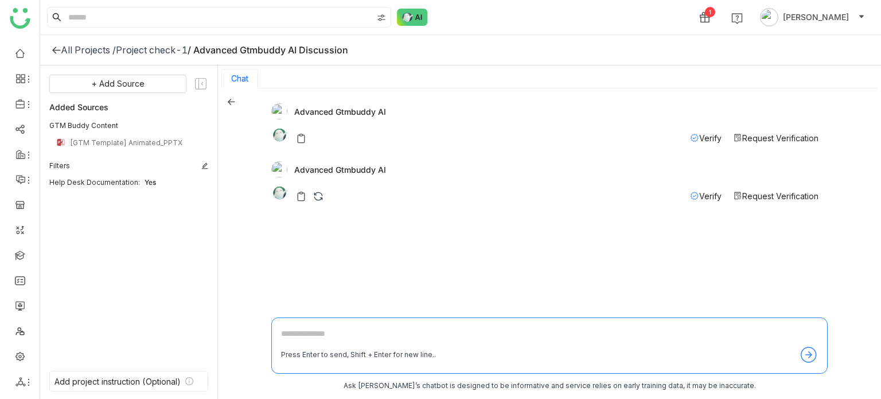
click at [59, 52] on icon at bounding box center [56, 49] width 9 height 9
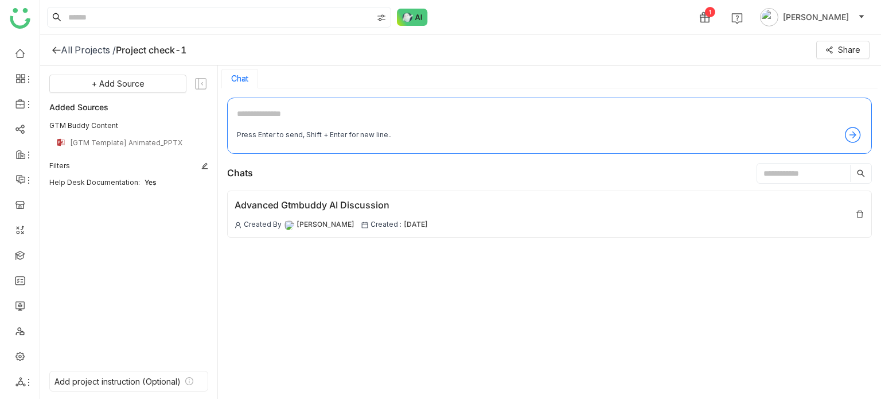
click at [60, 47] on icon at bounding box center [56, 49] width 9 height 9
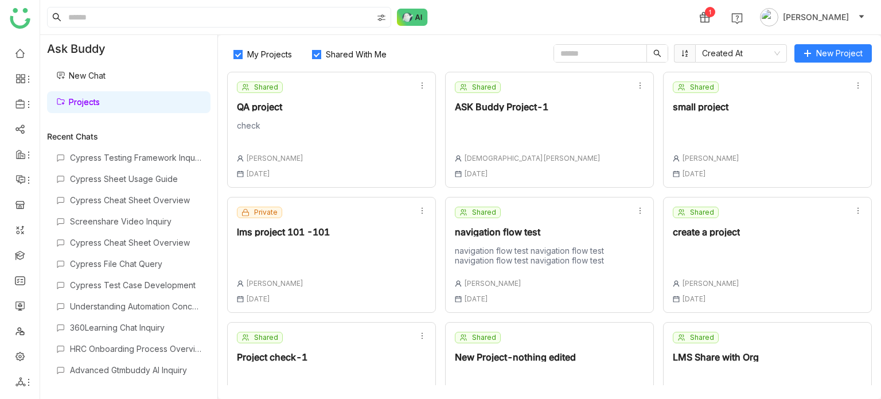
click at [359, 116] on div "Shared QA project check Arif uddin 16 Jun , 2025" at bounding box center [331, 130] width 209 height 116
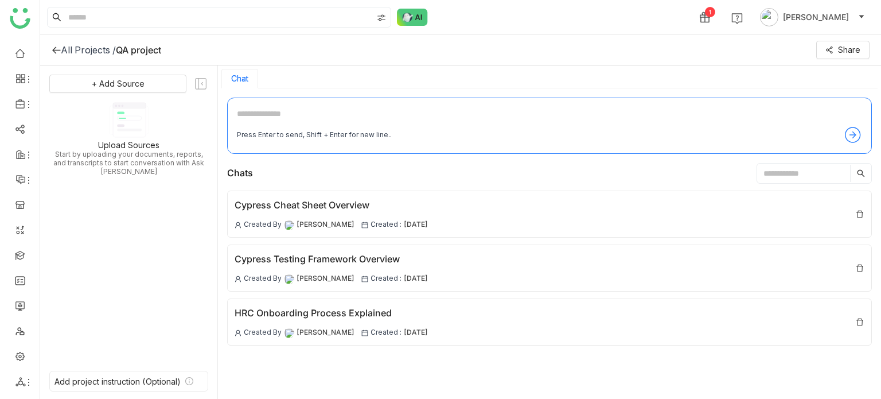
click at [389, 120] on textarea at bounding box center [549, 116] width 625 height 18
type textarea "**********"
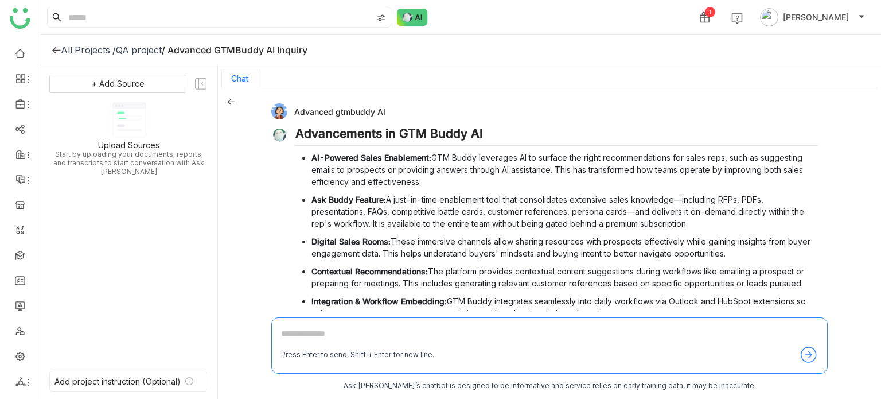
scroll to position [220, 0]
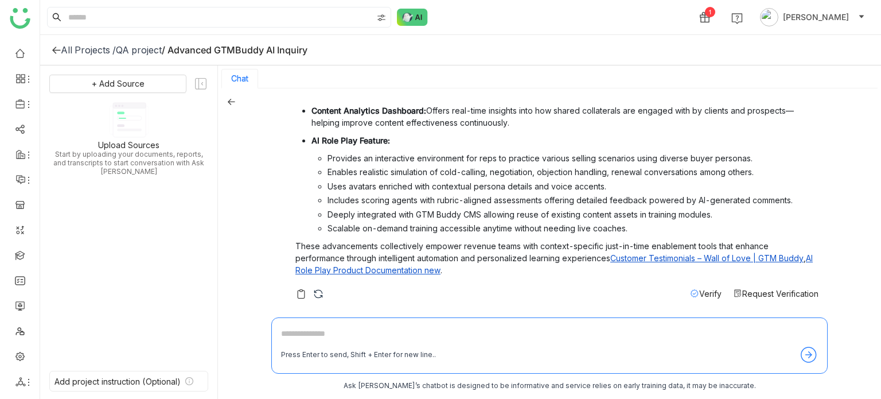
click at [699, 296] on span "Verify" at bounding box center [710, 293] width 22 height 10
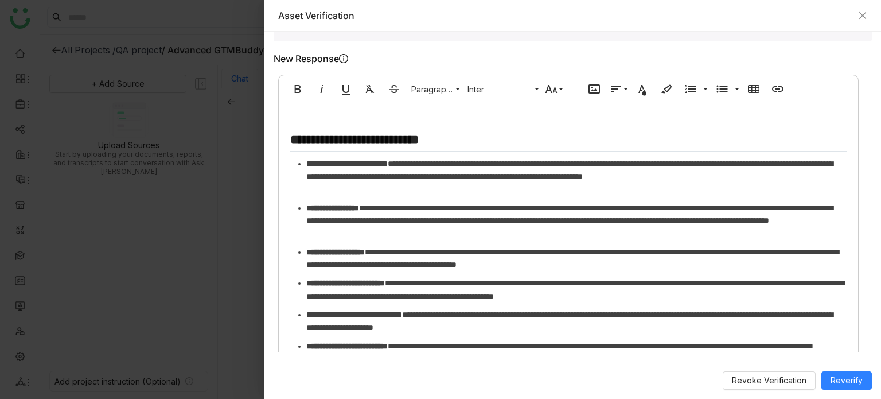
scroll to position [538, 0]
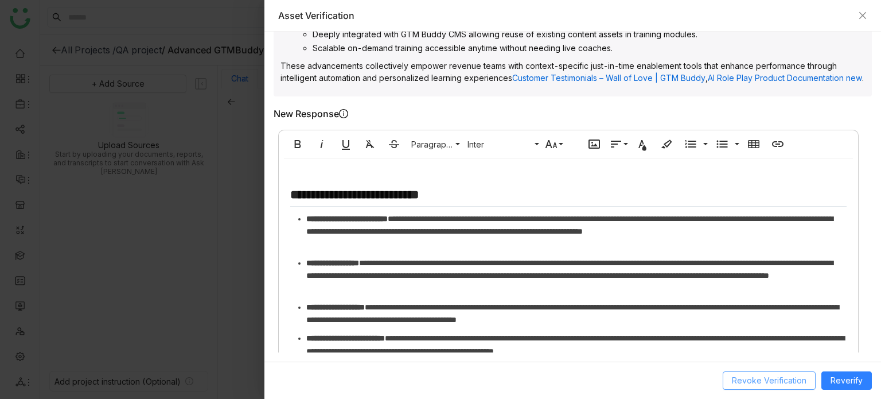
click at [789, 379] on span "Revoke Verification" at bounding box center [769, 380] width 75 height 13
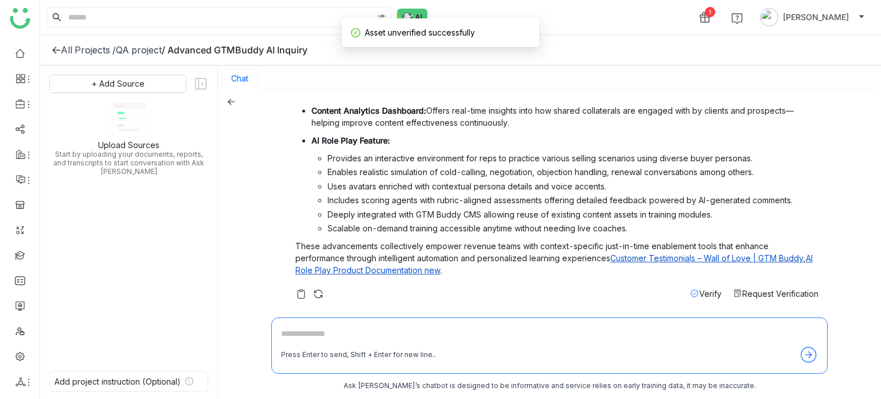
scroll to position [2, 0]
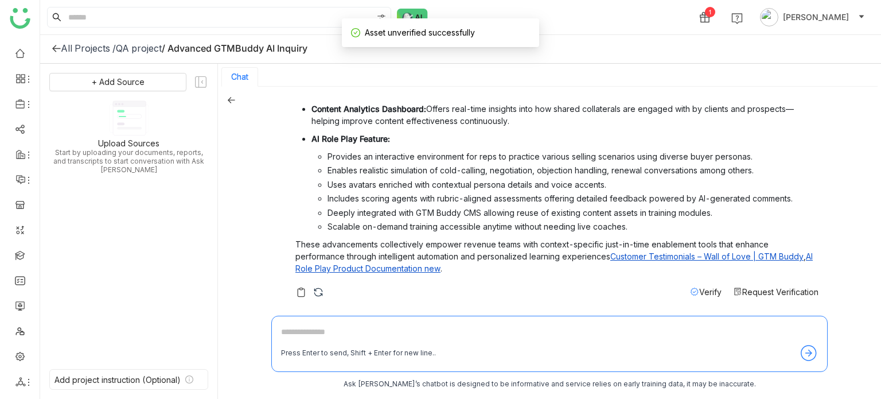
click at [701, 291] on span "Verify" at bounding box center [710, 292] width 22 height 10
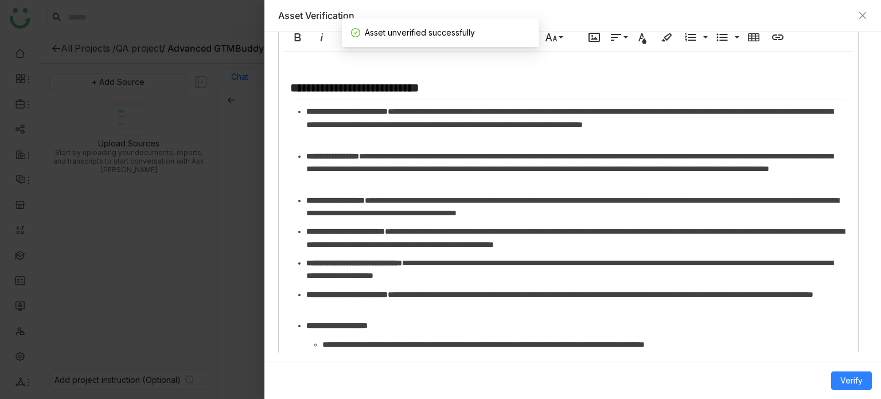
scroll to position [188, 0]
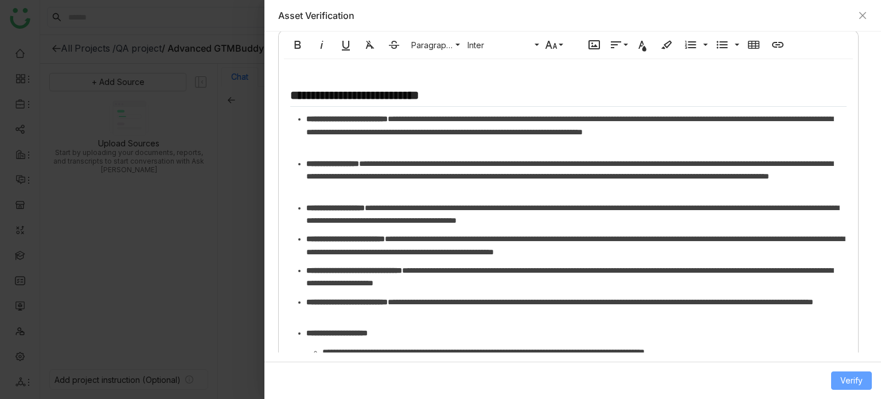
click at [840, 379] on span "Verify" at bounding box center [851, 380] width 22 height 13
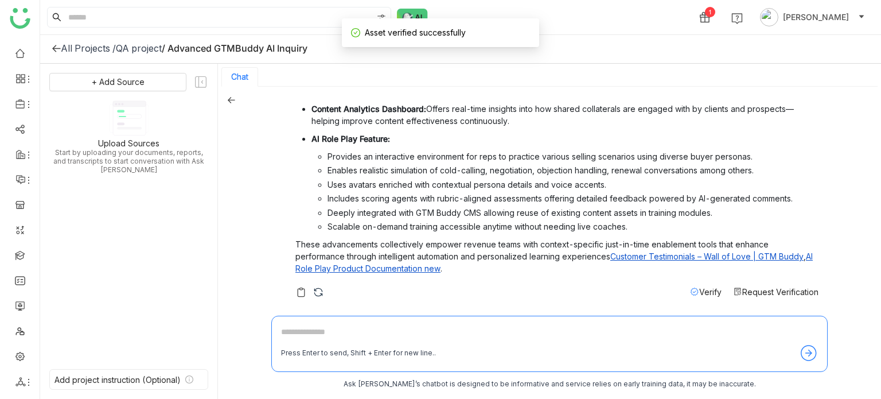
click at [699, 287] on span "Verify" at bounding box center [710, 292] width 22 height 10
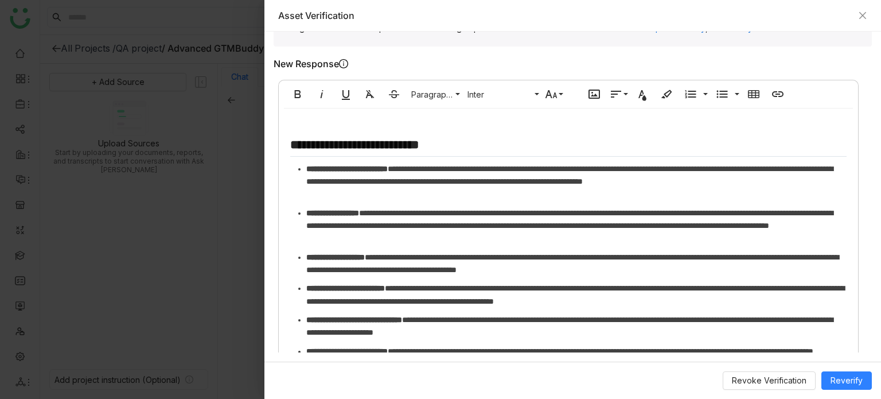
scroll to position [830, 0]
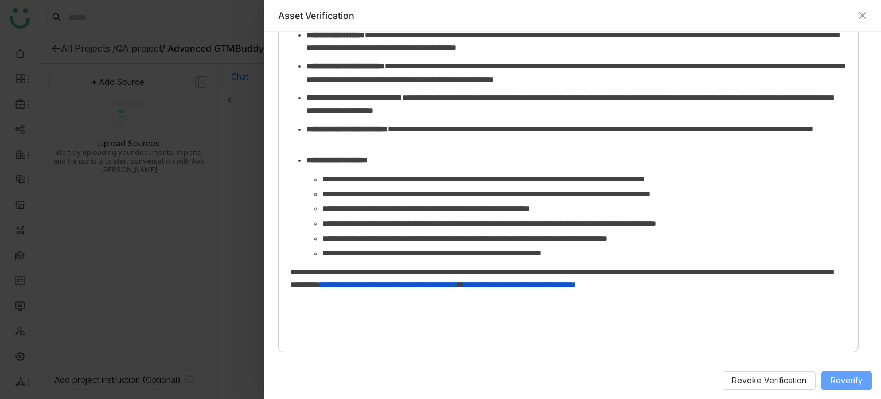
click at [834, 377] on span "Reverify" at bounding box center [846, 380] width 32 height 13
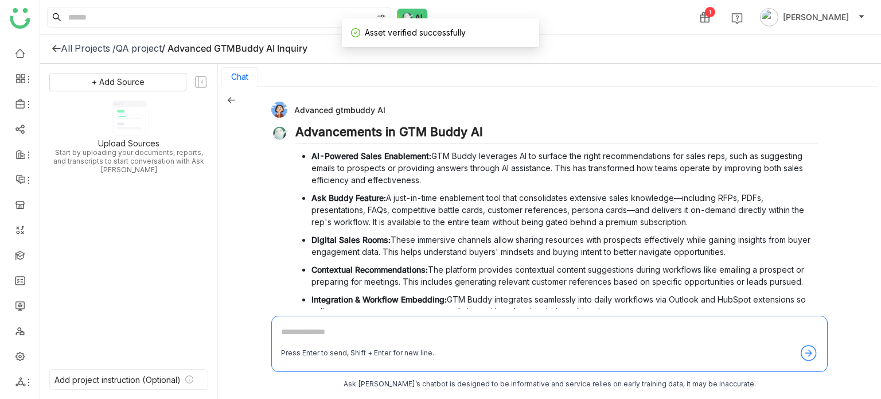
scroll to position [220, 0]
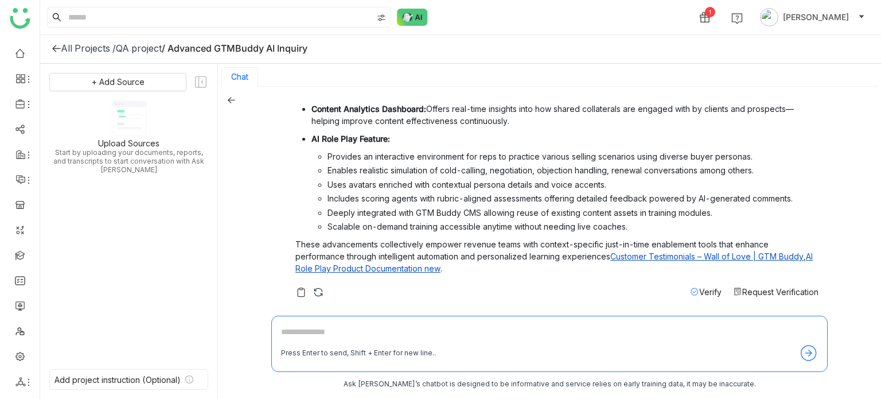
click at [699, 295] on span "Verify" at bounding box center [710, 292] width 22 height 10
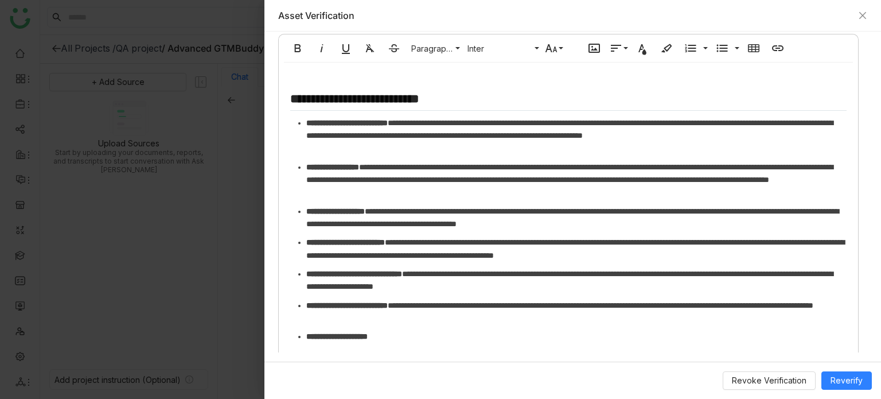
scroll to position [642, 0]
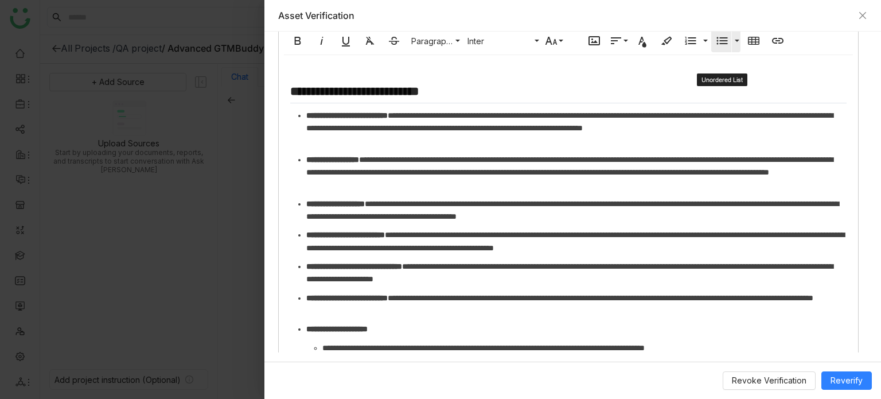
click at [720, 45] on icon "button" at bounding box center [721, 40] width 11 height 7
click at [838, 380] on span "Reverify" at bounding box center [846, 380] width 32 height 13
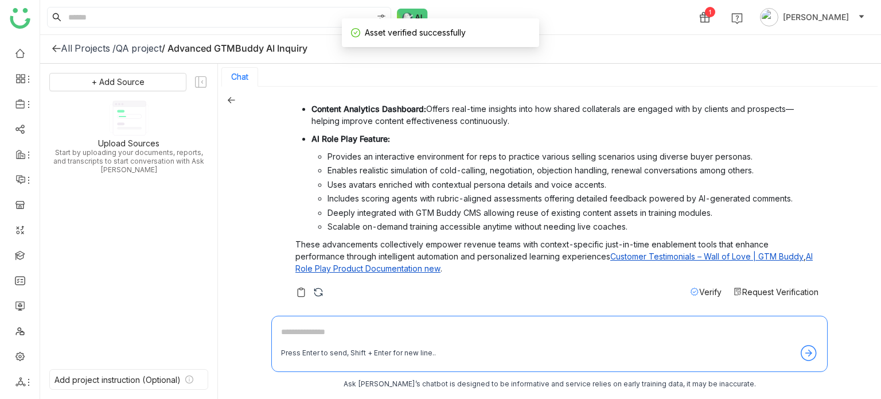
click at [684, 298] on div "Advanced gtmbuddy AI Advancements in GTM Buddy AI AI-Powered Sales Enablement: …" at bounding box center [544, 92] width 547 height 422
click at [699, 294] on span "Verify" at bounding box center [710, 292] width 22 height 10
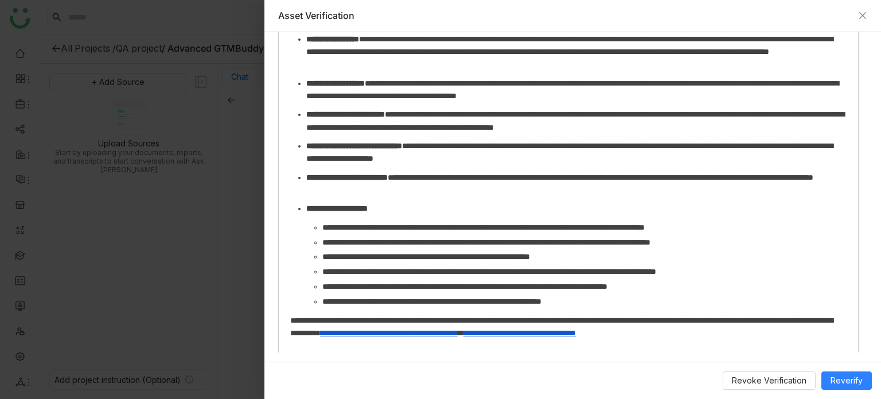
scroll to position [839, 0]
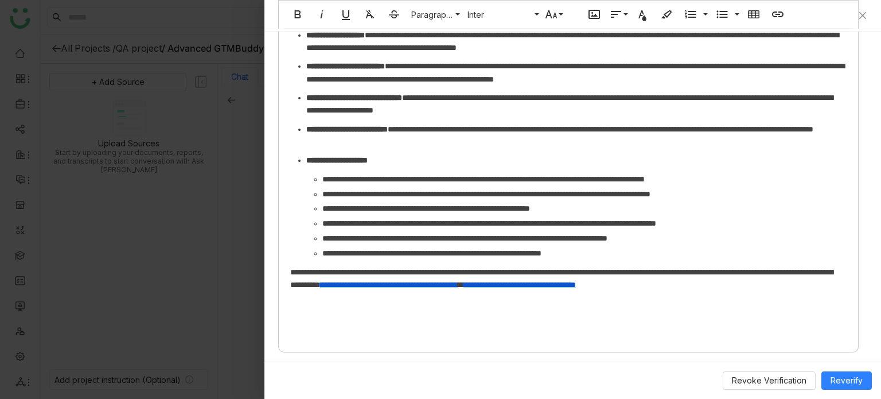
click at [631, 307] on div "**********" at bounding box center [568, 120] width 579 height 451
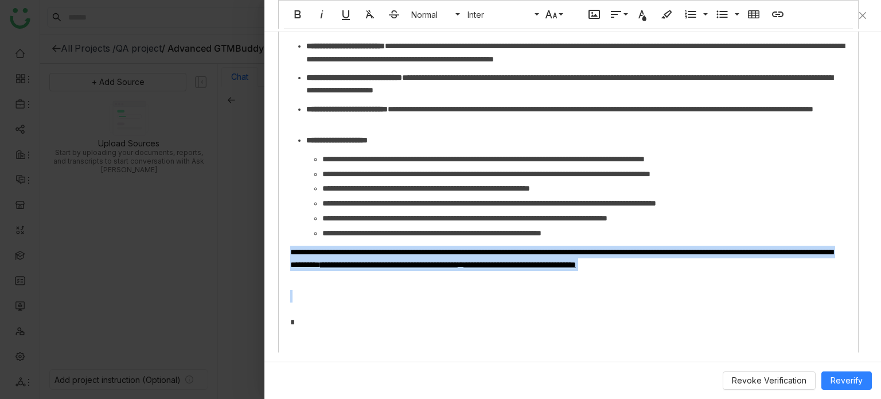
drag, startPoint x: 393, startPoint y: 308, endPoint x: 283, endPoint y: 275, distance: 114.5
click at [283, 275] on div "**********" at bounding box center [568, 120] width 579 height 490
copy p "**********"
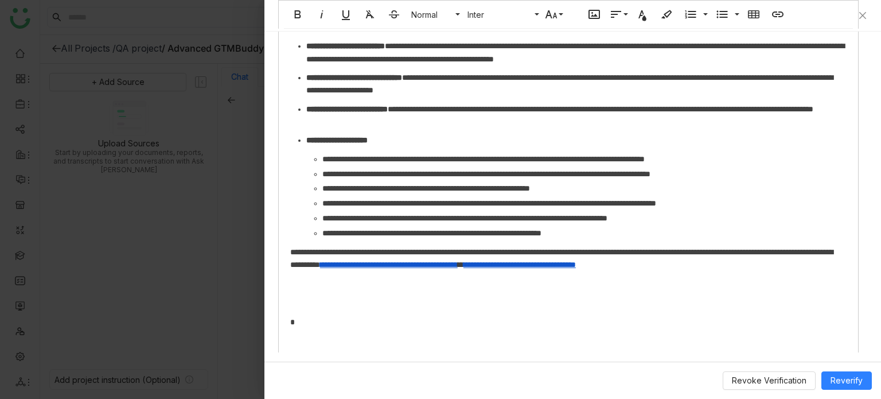
click at [319, 315] on div at bounding box center [568, 308] width 556 height 13
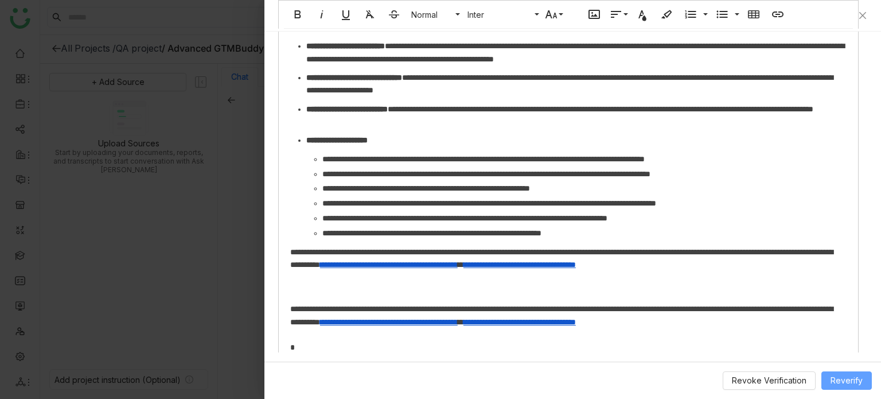
click at [848, 389] on div "Revoke Verification Reverify" at bounding box center [572, 379] width 616 height 37
click at [848, 388] on button "Reverify" at bounding box center [846, 380] width 50 height 18
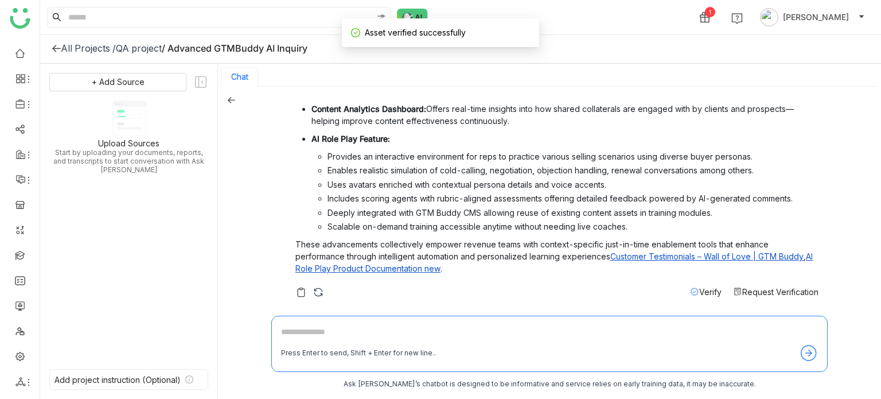
click at [699, 289] on span "Verify" at bounding box center [710, 292] width 22 height 10
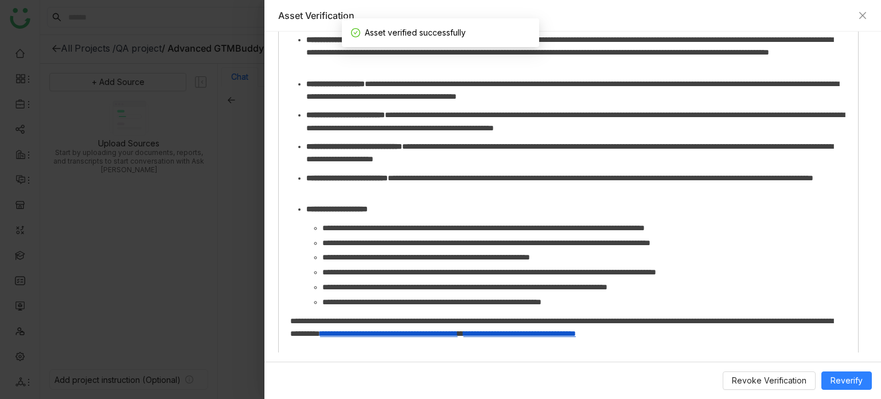
scroll to position [899, 0]
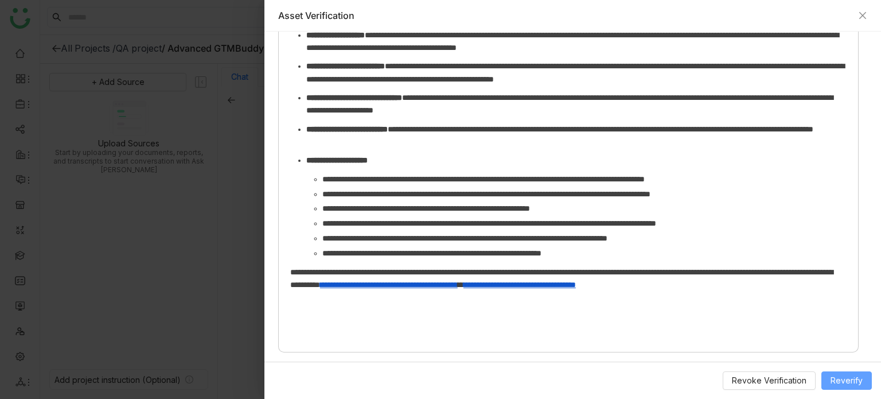
click at [860, 376] on span "Reverify" at bounding box center [846, 380] width 32 height 13
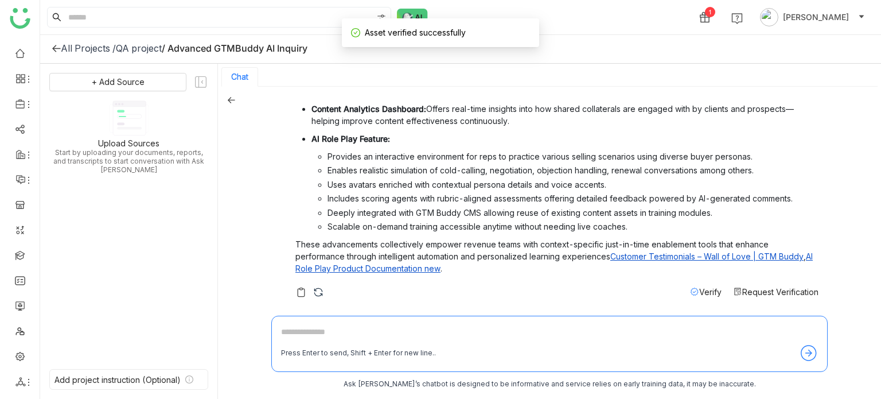
click at [699, 291] on span "Verify" at bounding box center [710, 292] width 22 height 10
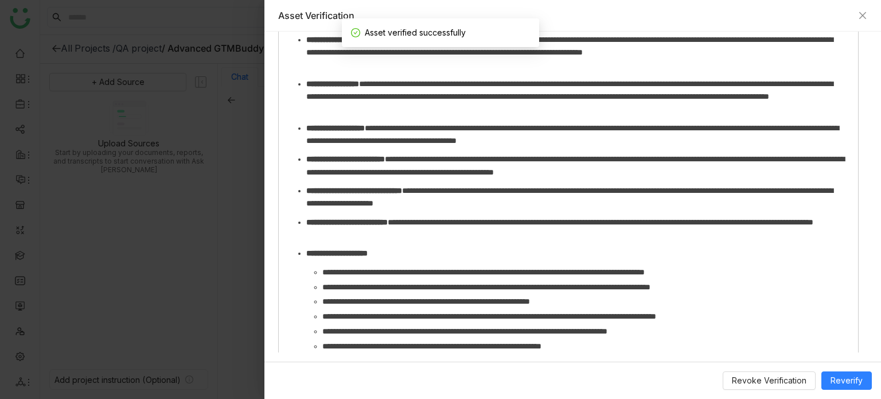
scroll to position [830, 0]
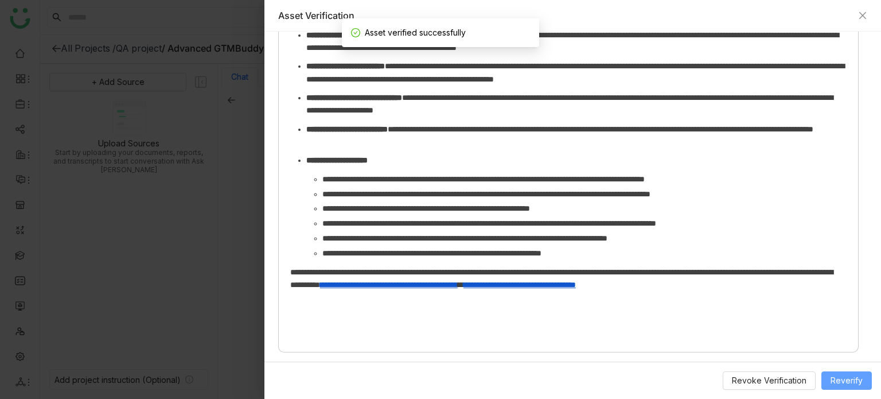
click at [853, 386] on button "Reverify" at bounding box center [846, 380] width 50 height 18
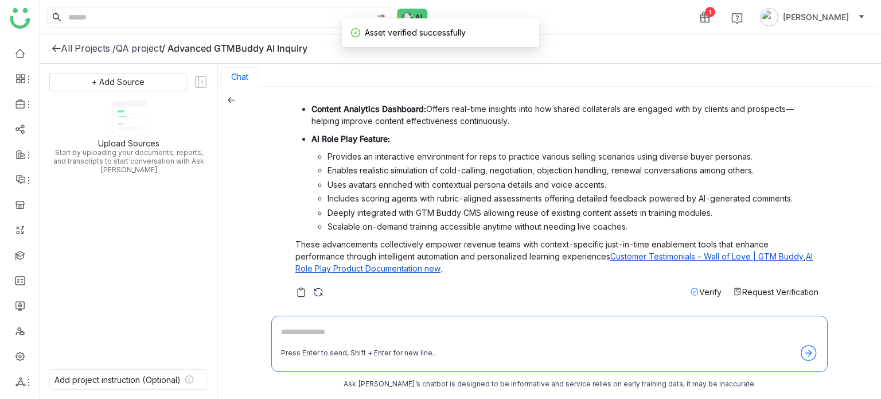
click at [699, 292] on span "Verify" at bounding box center [710, 292] width 22 height 10
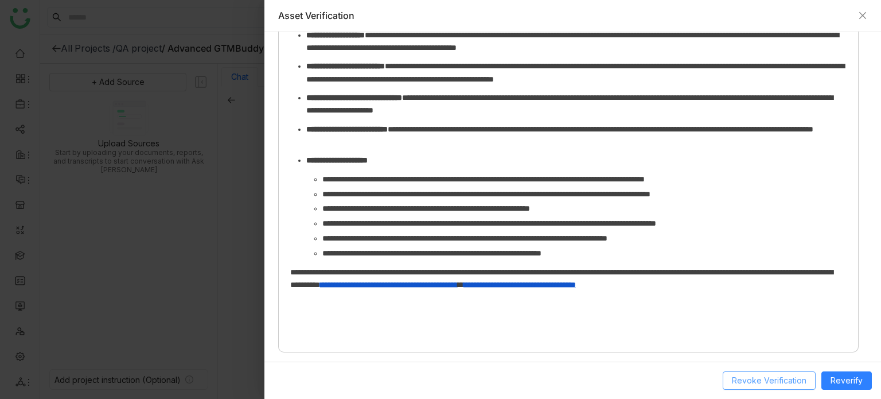
click at [782, 385] on span "Revoke Verification" at bounding box center [769, 380] width 75 height 13
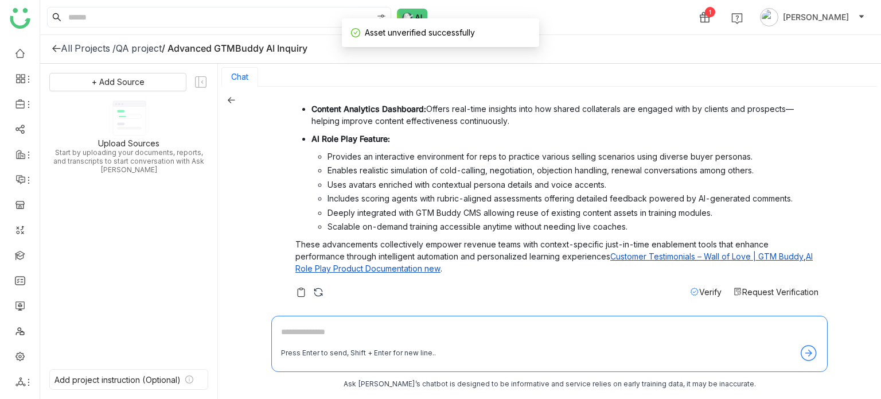
click at [706, 294] on span "Verify" at bounding box center [710, 292] width 22 height 10
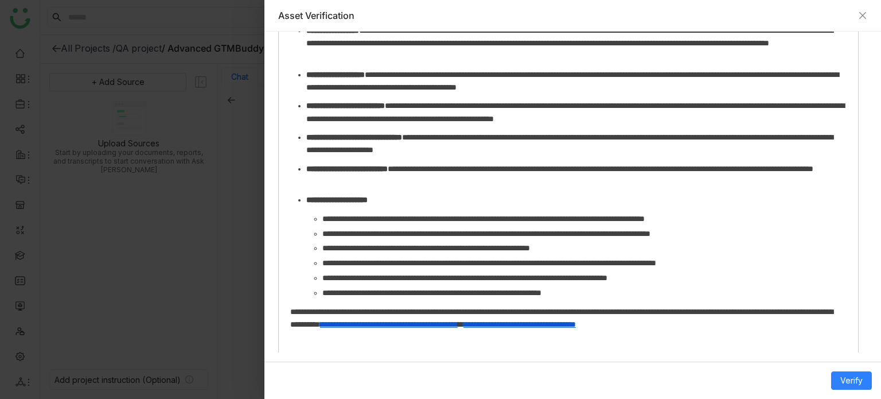
scroll to position [358, 0]
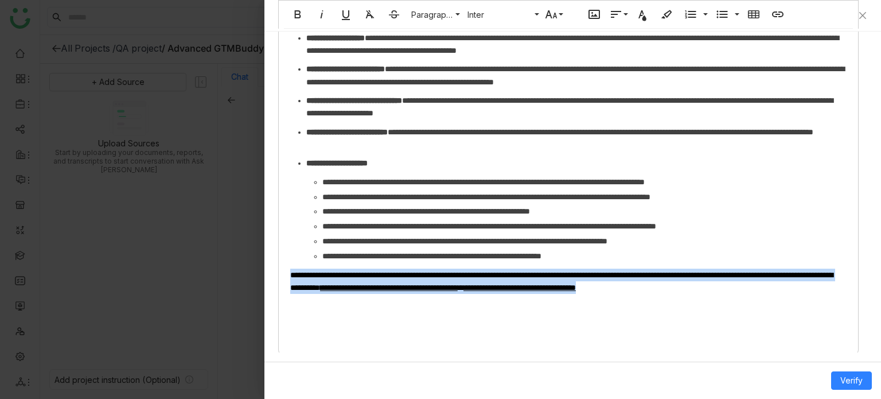
drag, startPoint x: 358, startPoint y: 281, endPoint x: 287, endPoint y: 275, distance: 70.8
click at [287, 275] on div "**********" at bounding box center [568, 123] width 579 height 451
copy p "**********"
click at [370, 330] on div "**********" at bounding box center [568, 123] width 579 height 451
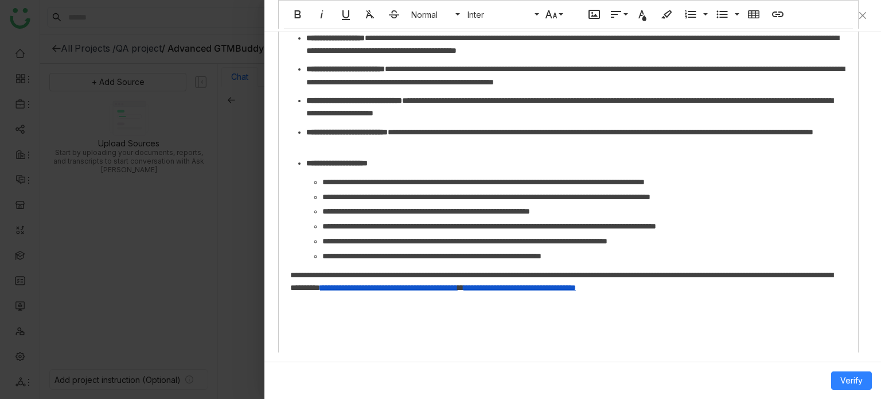
scroll to position [550, 0]
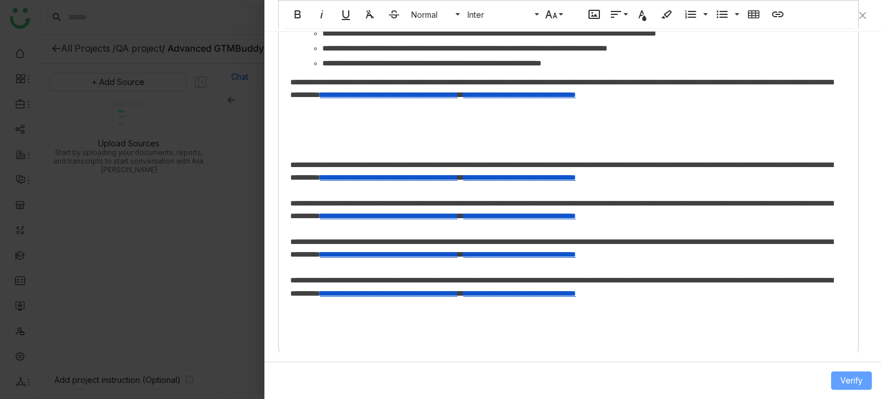
click at [841, 386] on button "Verify" at bounding box center [851, 380] width 41 height 18
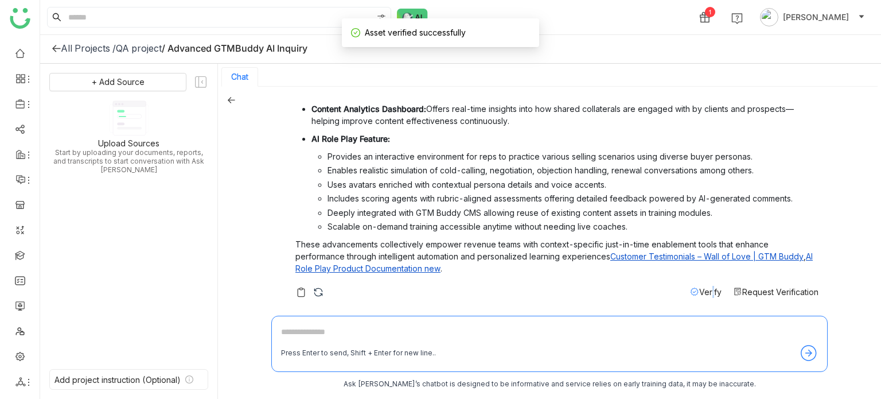
click at [698, 298] on div "Advanced gtmbuddy AI Advancements in GTM Buddy AI AI-Powered Sales Enablement: …" at bounding box center [544, 92] width 547 height 422
click at [702, 293] on span "Verify" at bounding box center [710, 292] width 22 height 10
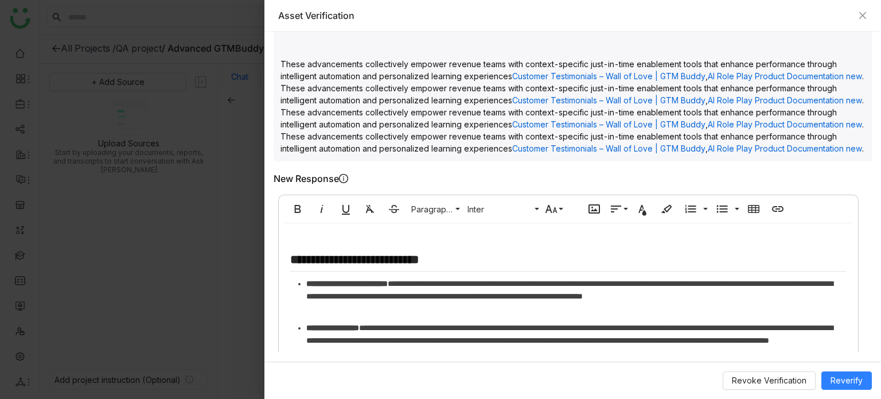
scroll to position [1020, 0]
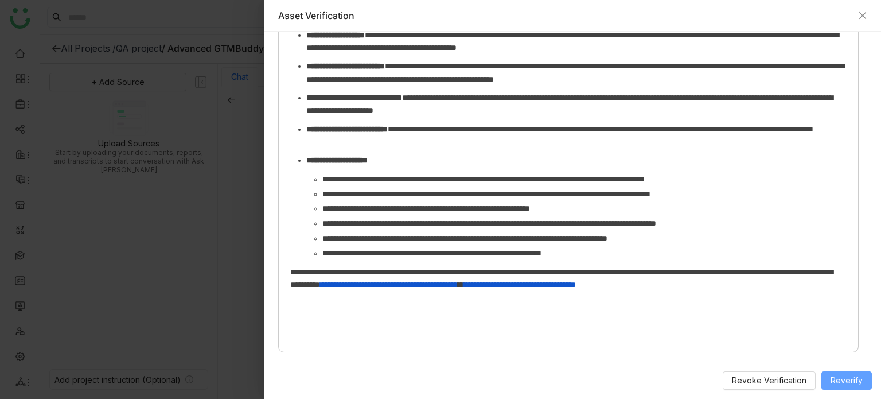
click at [830, 378] on button "Reverify" at bounding box center [846, 380] width 50 height 18
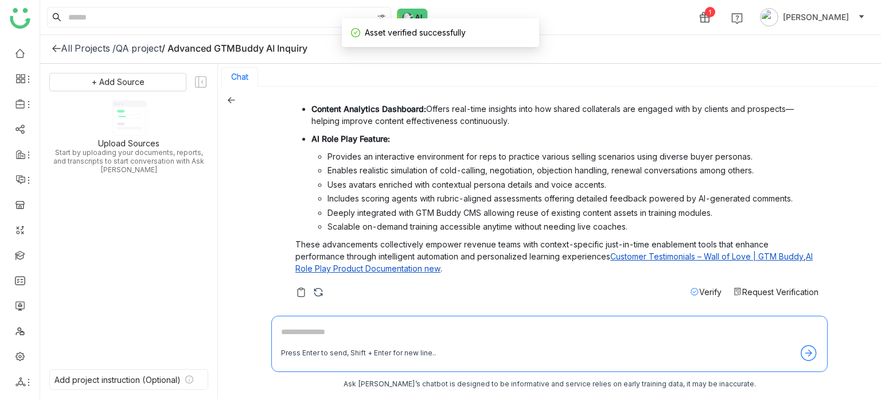
click at [699, 290] on span "Verify" at bounding box center [710, 292] width 22 height 10
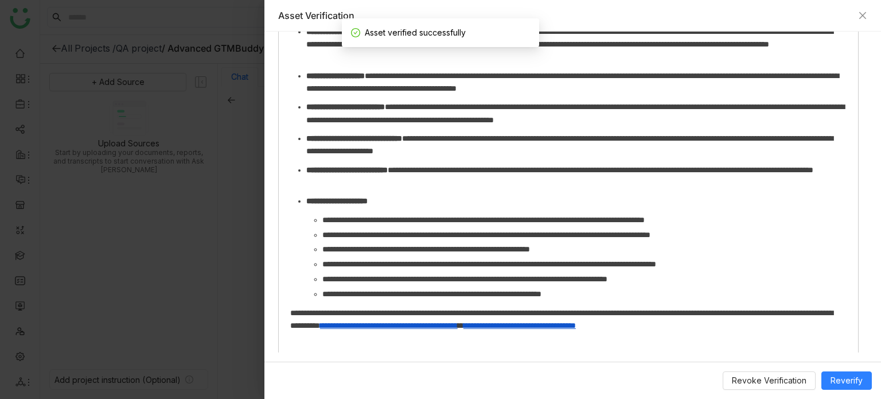
scroll to position [830, 0]
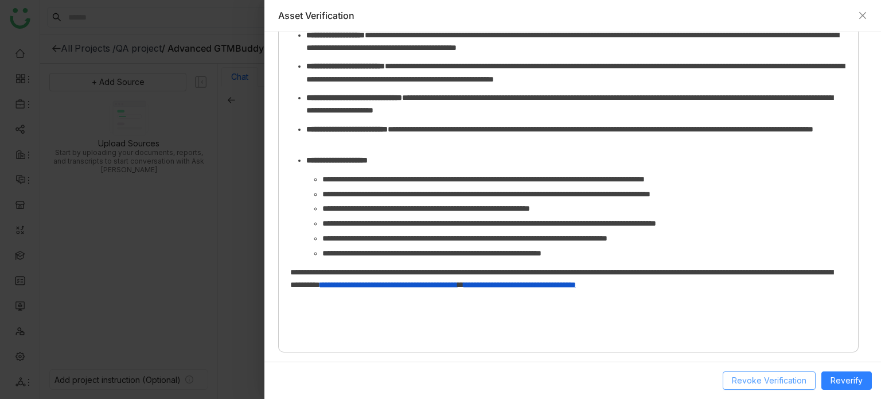
click at [759, 386] on button "Revoke Verification" at bounding box center [769, 380] width 93 height 18
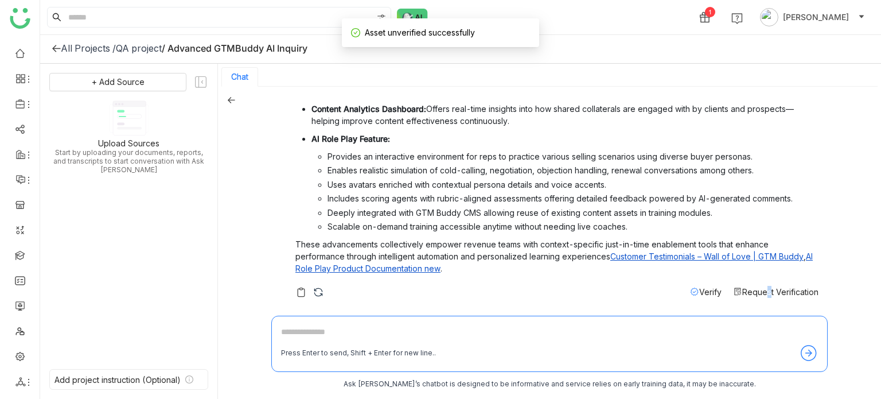
click at [755, 284] on div "Advancements in GTM Buddy AI AI-Powered Sales Enablement: GTM Buddy leverages A…" at bounding box center [556, 100] width 523 height 393
click at [712, 293] on div "Verify Request Verification" at bounding box center [754, 292] width 128 height 12
click at [699, 295] on span "Verify" at bounding box center [710, 292] width 22 height 10
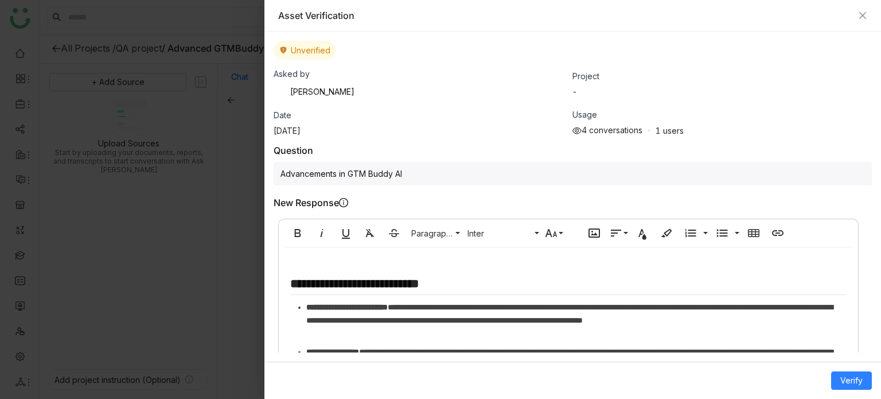
click at [776, 231] on icon "button" at bounding box center [778, 233] width 14 height 14
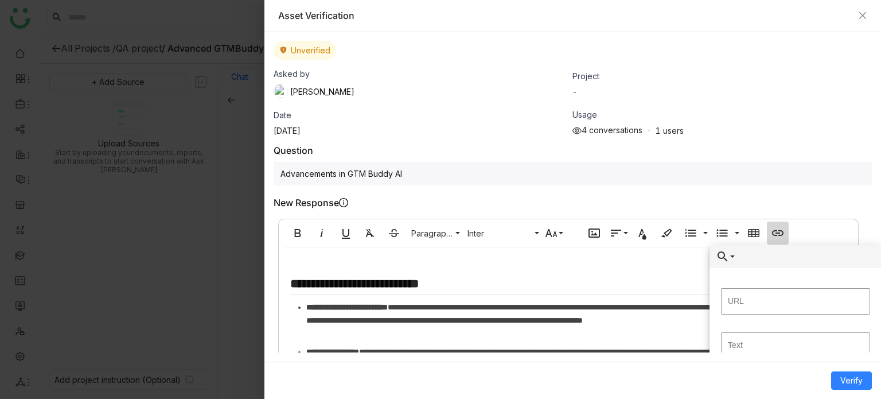
click at [845, 374] on button "Verify" at bounding box center [851, 380] width 41 height 18
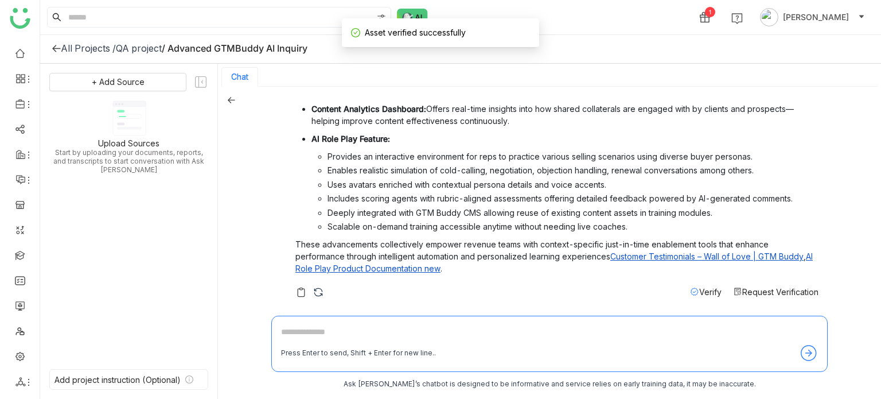
click at [700, 296] on div "Verify" at bounding box center [706, 292] width 32 height 12
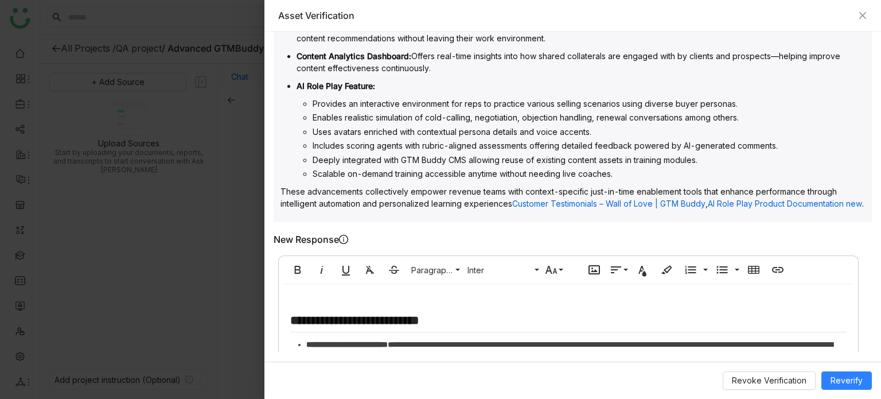
scroll to position [412, 0]
click at [862, 15] on icon "Close" at bounding box center [862, 15] width 9 height 9
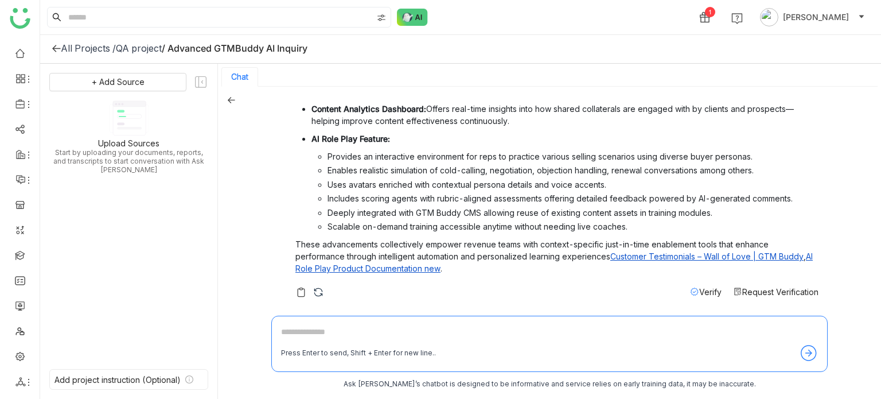
click at [699, 289] on span "Verify" at bounding box center [710, 292] width 22 height 10
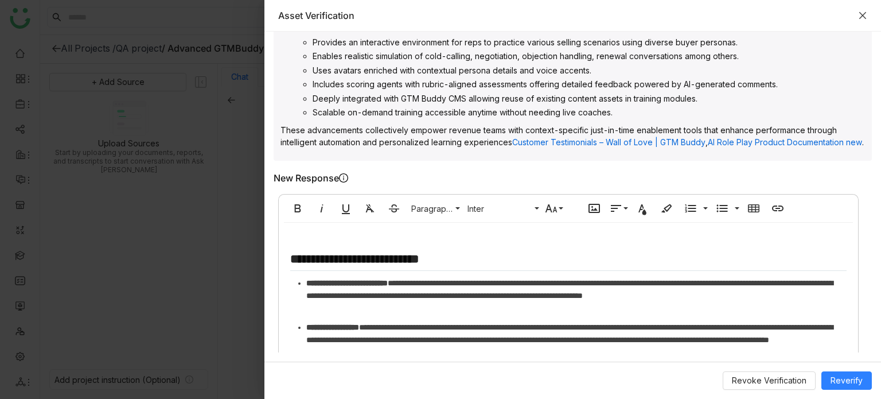
scroll to position [830, 0]
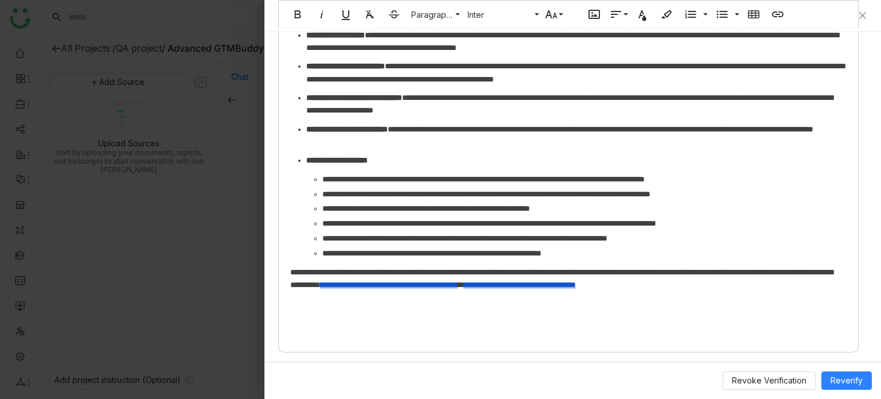
click at [433, 288] on p "**********" at bounding box center [568, 284] width 556 height 38
click at [430, 299] on p "**********" at bounding box center [568, 284] width 556 height 38
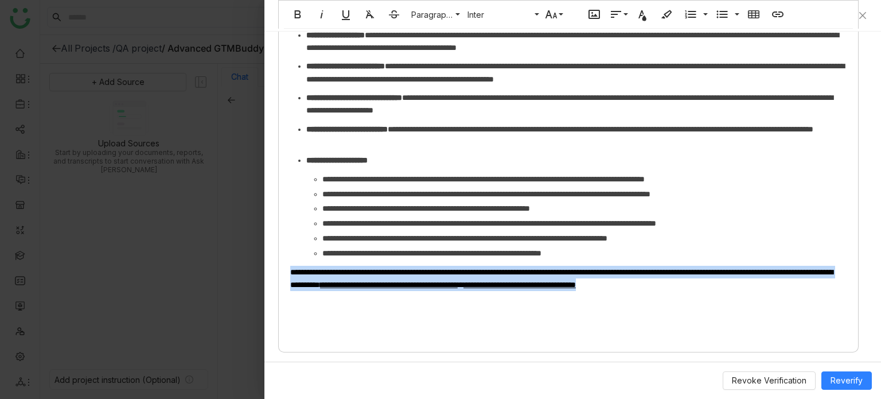
drag, startPoint x: 339, startPoint y: 296, endPoint x: 251, endPoint y: 270, distance: 92.7
click at [251, 270] on div "Asset Verification Verified Asked by Arif uddin Project - Date Sep 04, 2025 Usa…" at bounding box center [440, 199] width 881 height 399
copy p "**********"
click at [438, 306] on div "**********" at bounding box center [568, 120] width 579 height 451
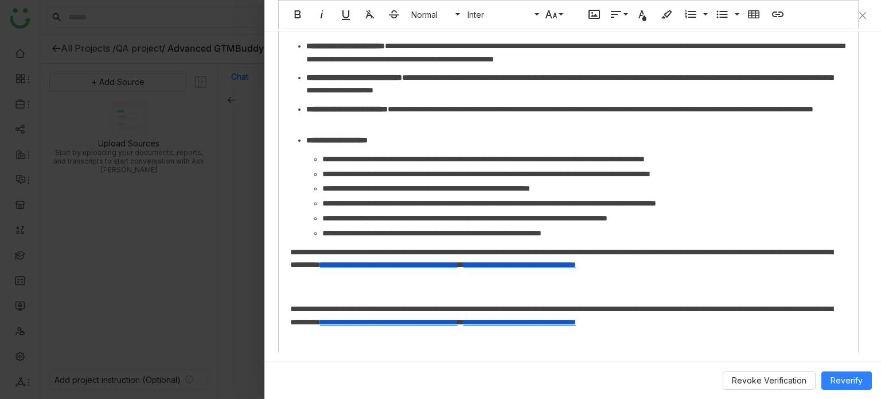
scroll to position [882, 0]
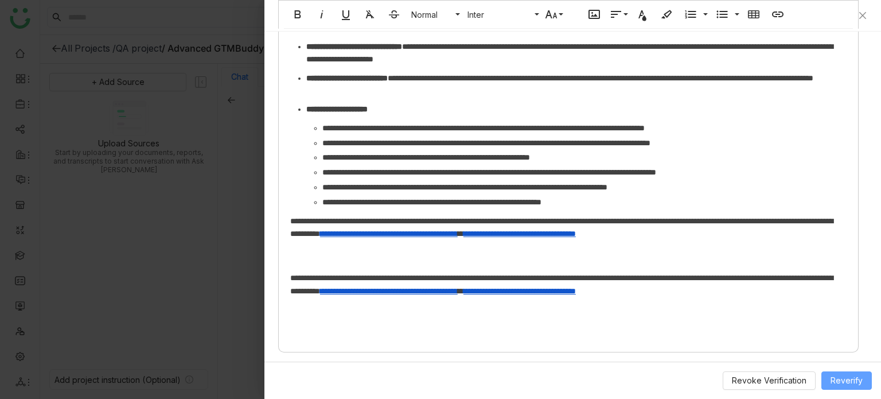
click at [848, 382] on span "Reverify" at bounding box center [846, 380] width 32 height 13
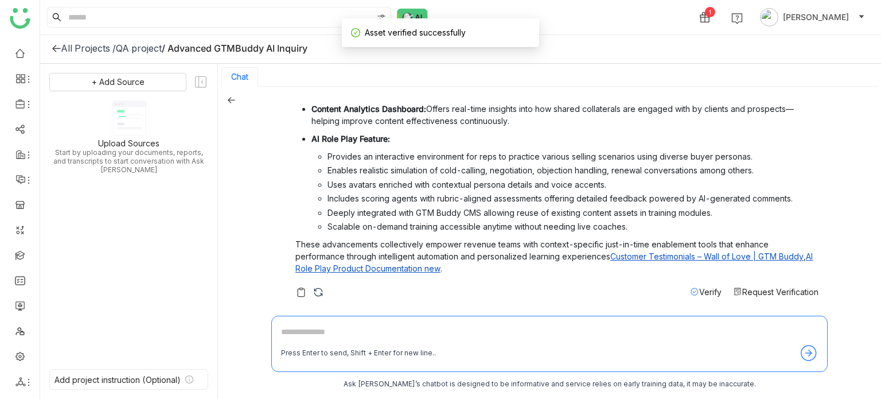
click at [701, 295] on span "Verify" at bounding box center [710, 292] width 22 height 10
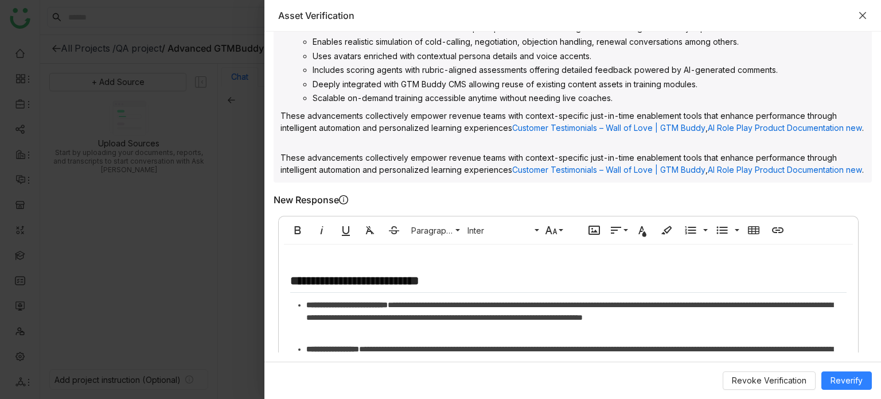
scroll to position [499, 0]
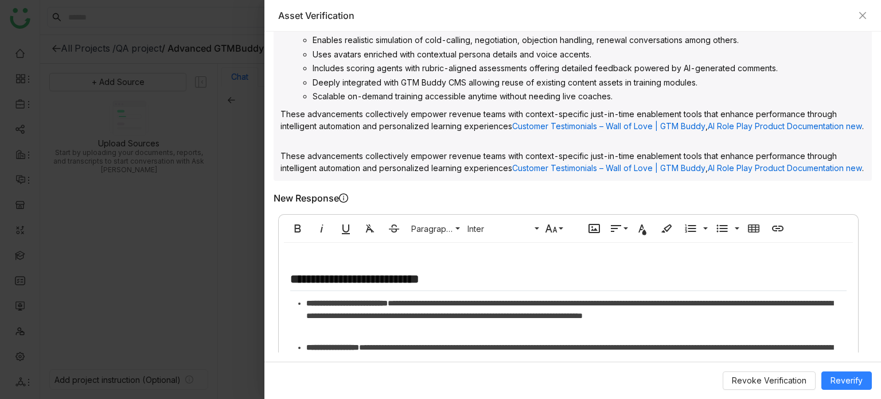
click at [862, 9] on div "Asset Verification" at bounding box center [572, 15] width 589 height 13
click at [862, 15] on icon "Close" at bounding box center [862, 15] width 7 height 7
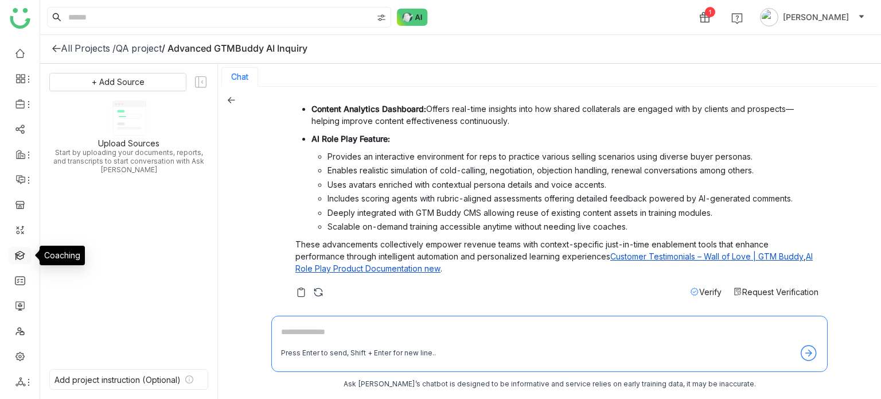
click at [24, 249] on link at bounding box center [20, 254] width 10 height 10
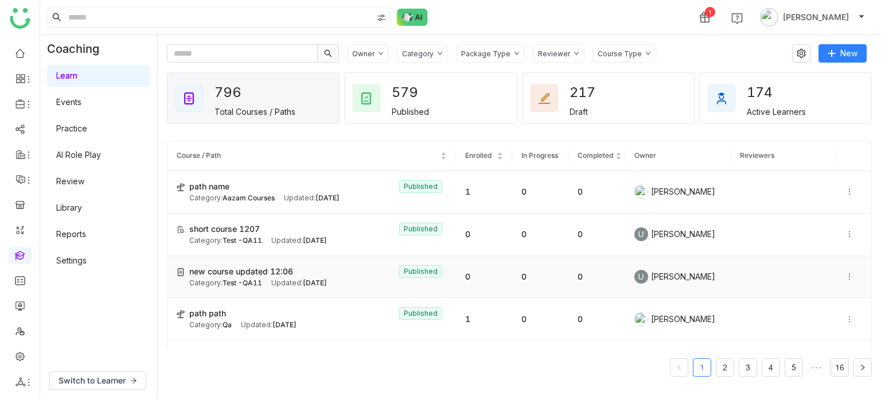
click at [845, 276] on icon at bounding box center [849, 276] width 8 height 8
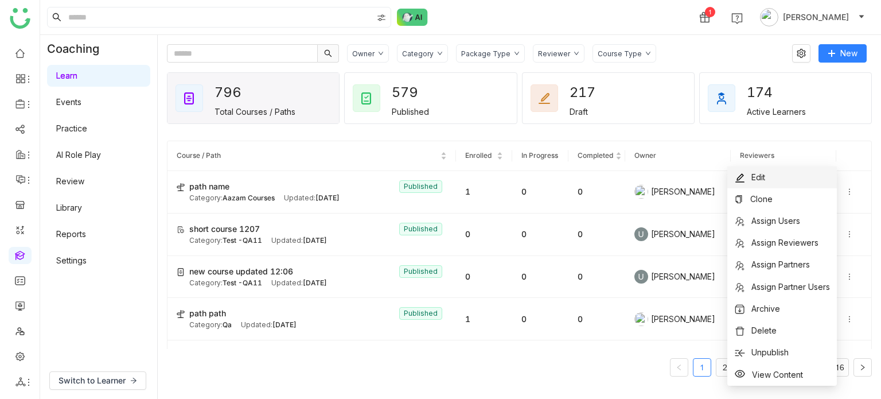
click at [796, 177] on li "Edit" at bounding box center [782, 177] width 110 height 22
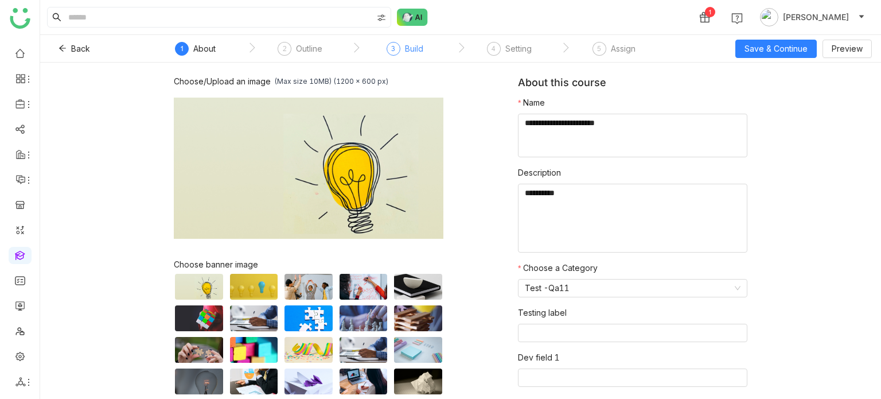
click at [405, 50] on div "Build" at bounding box center [414, 49] width 18 height 14
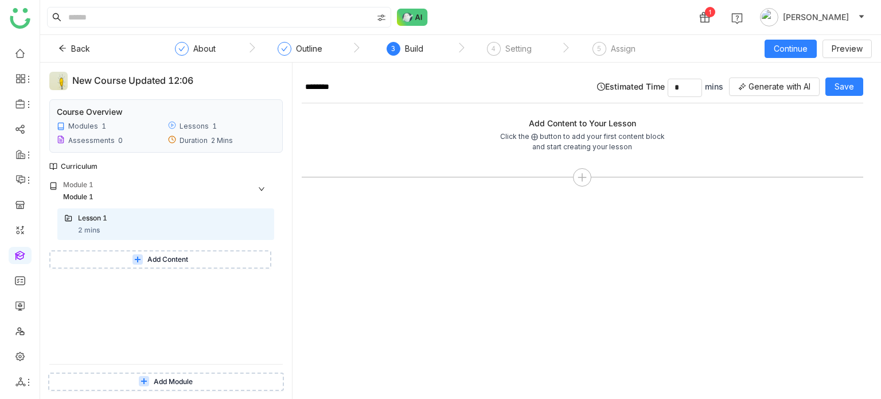
click at [182, 268] on div "Module 1 Module 1 Lesson 1 2 mins Add Content" at bounding box center [165, 271] width 233 height 184
click at [186, 263] on span "Add Content" at bounding box center [167, 259] width 41 height 11
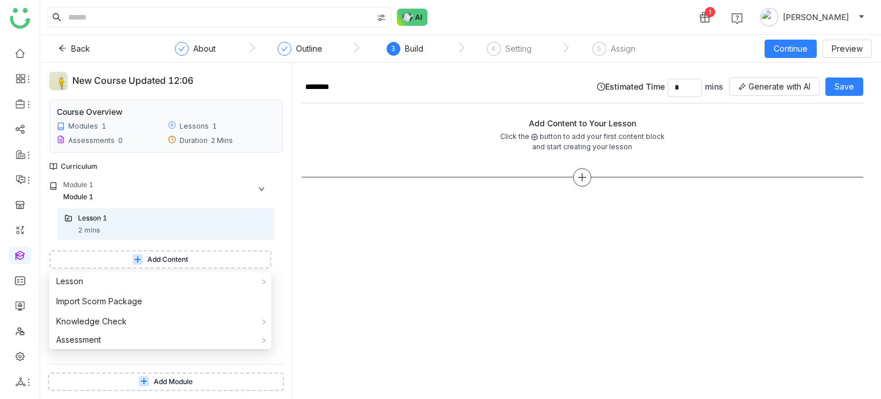
click at [579, 172] on icon at bounding box center [582, 177] width 10 height 10
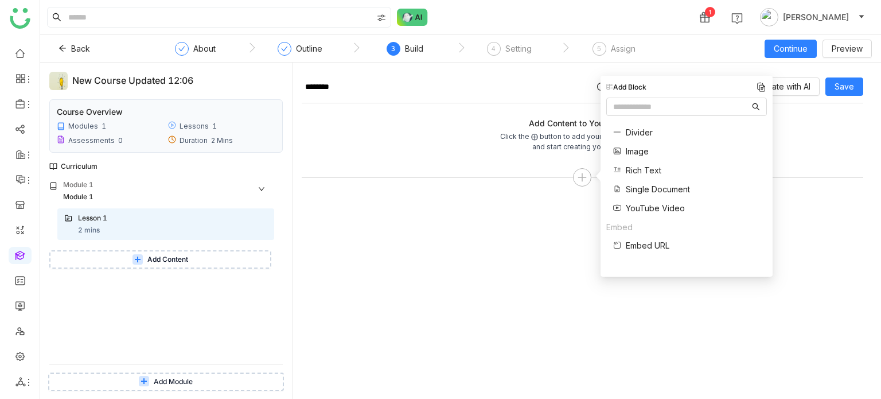
click at [643, 192] on span "Single Document" at bounding box center [658, 189] width 64 height 12
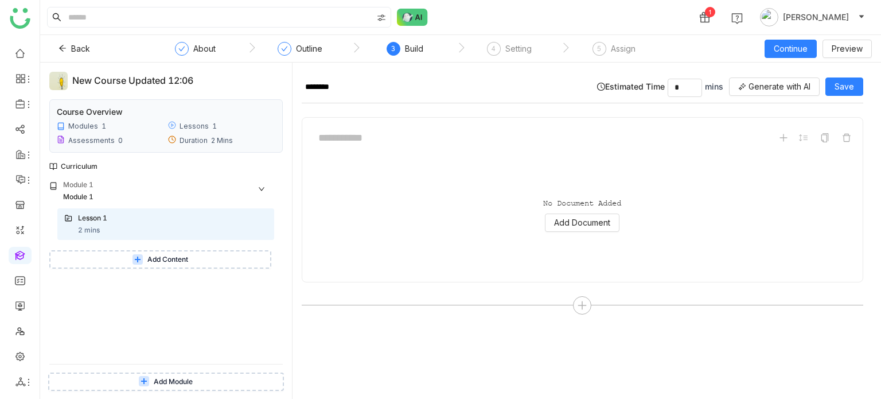
click at [595, 210] on div "No Document Added Add Document" at bounding box center [582, 215] width 542 height 115
click at [592, 217] on span "Add Document" at bounding box center [582, 222] width 56 height 13
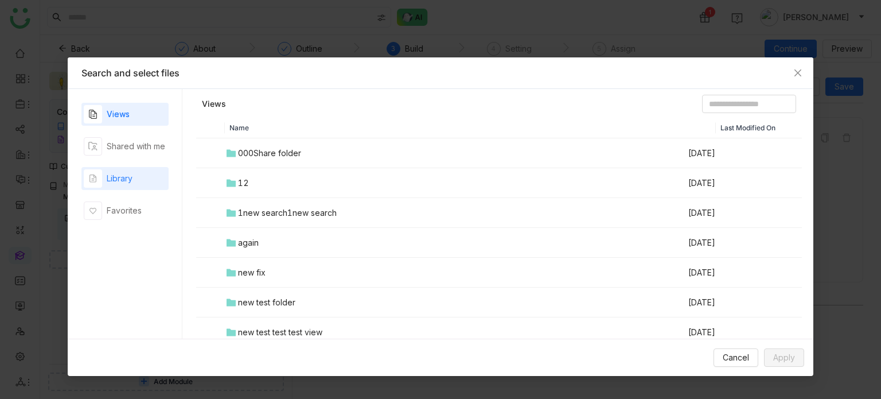
click at [138, 182] on div "Library" at bounding box center [124, 178] width 87 height 23
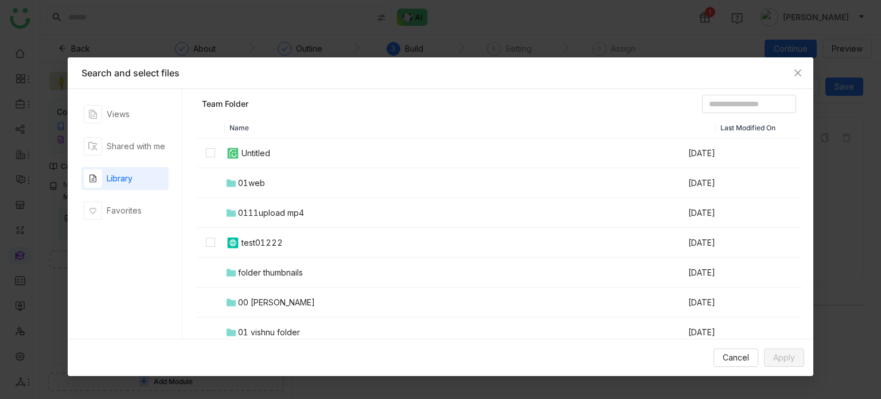
click at [274, 309] on td "00 Arif Folder" at bounding box center [456, 302] width 462 height 30
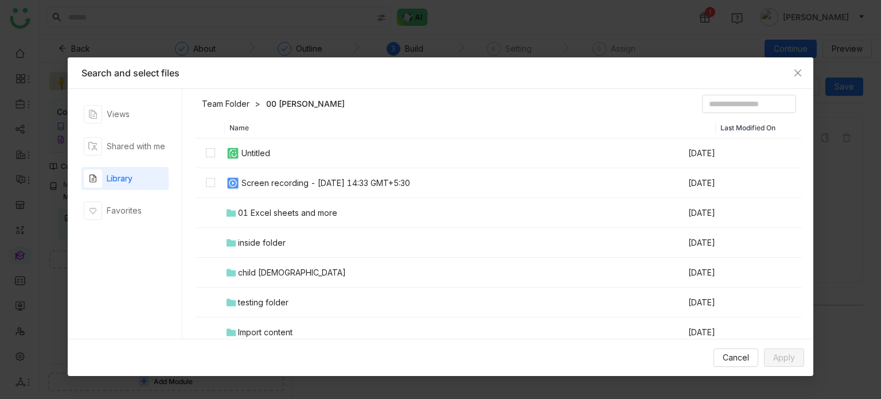
click at [314, 185] on div "Screen recording - 3 October 2025 at 14:33 GMT+5:30" at bounding box center [325, 183] width 169 height 13
click at [776, 366] on button "Apply" at bounding box center [784, 357] width 40 height 18
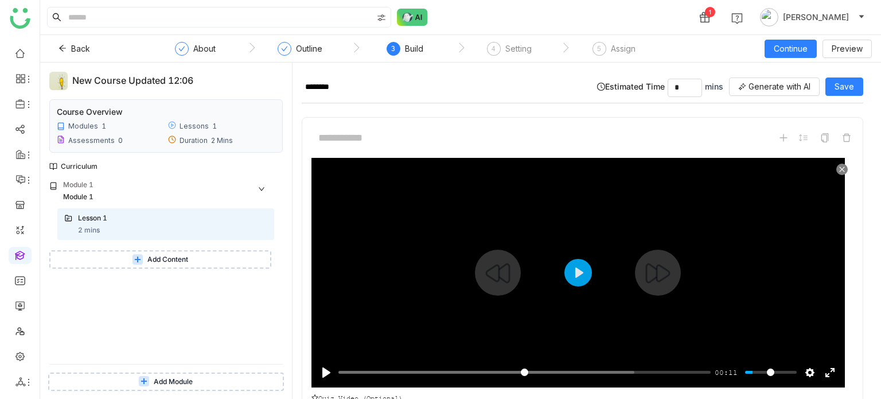
click at [478, 378] on div "Pause Play % buffered 00:04 00:11 Settings Captions Disabled Quality undefined …" at bounding box center [577, 365] width 533 height 44
click at [489, 370] on input "Seek" at bounding box center [524, 371] width 372 height 11
click at [322, 368] on button "Pause Play" at bounding box center [326, 372] width 18 height 18
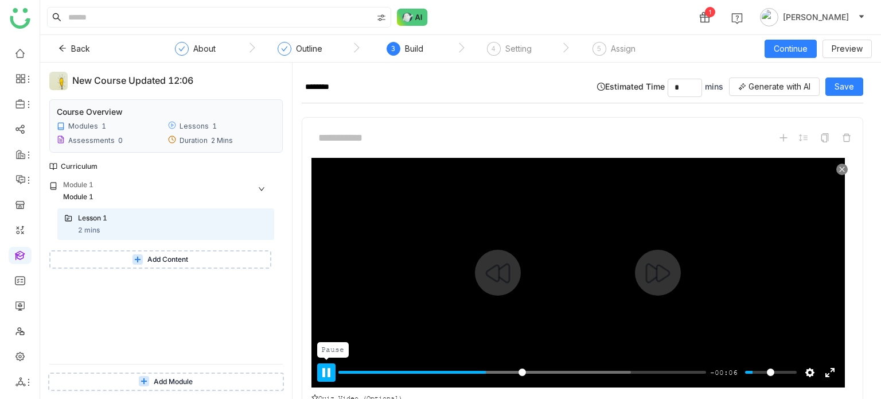
click at [322, 368] on button "Pause Play" at bounding box center [326, 372] width 18 height 18
type input "*****"
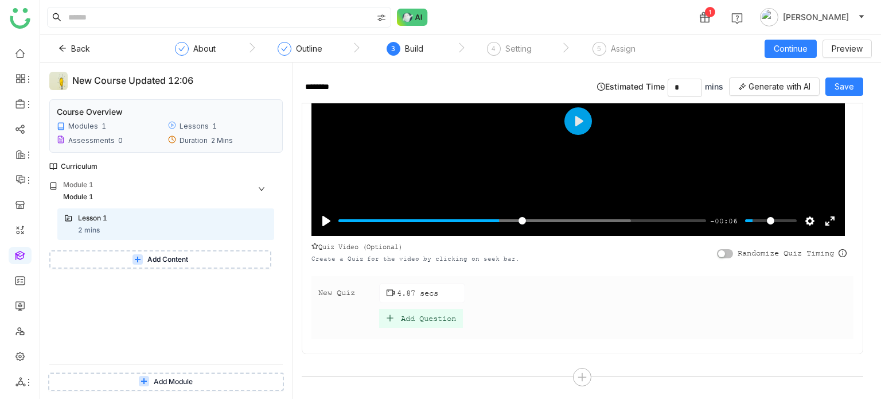
scroll to position [151, 0]
click at [448, 314] on div "Add Question" at bounding box center [428, 318] width 55 height 10
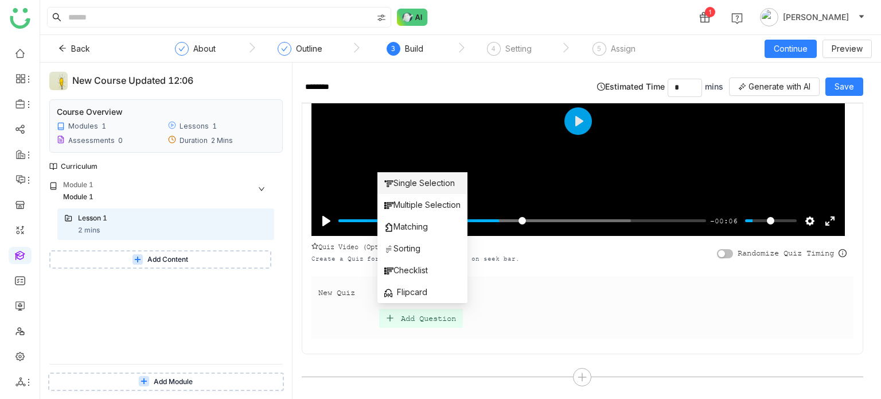
click at [439, 183] on span "Single Selection" at bounding box center [419, 183] width 71 height 13
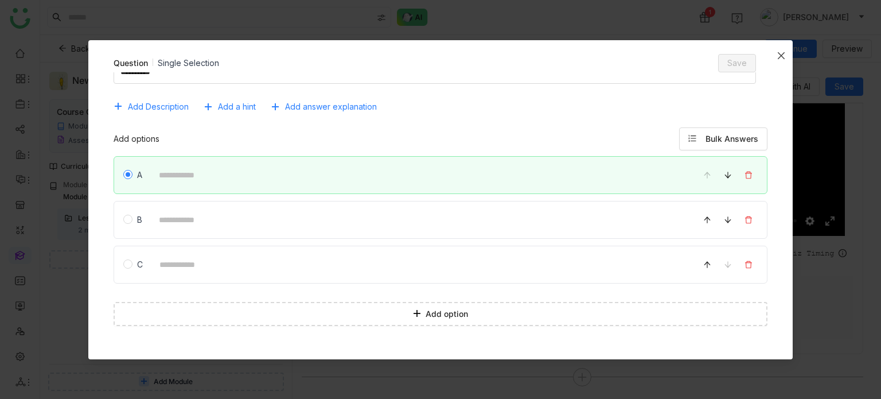
scroll to position [0, 0]
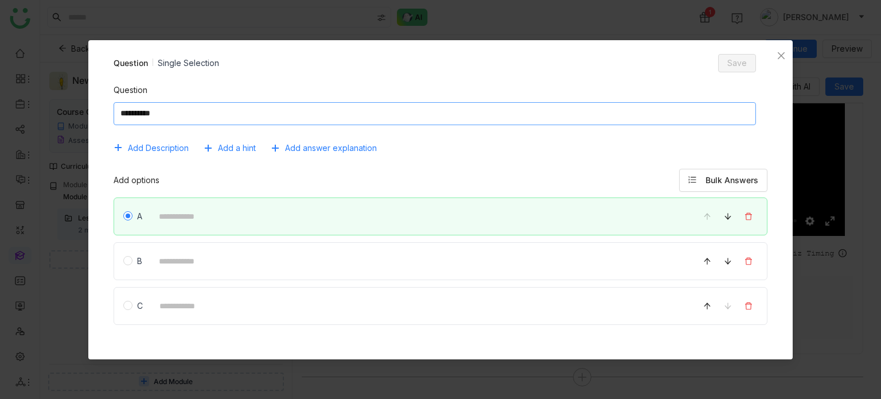
click at [341, 103] on textarea at bounding box center [435, 113] width 643 height 23
type textarea "**********"
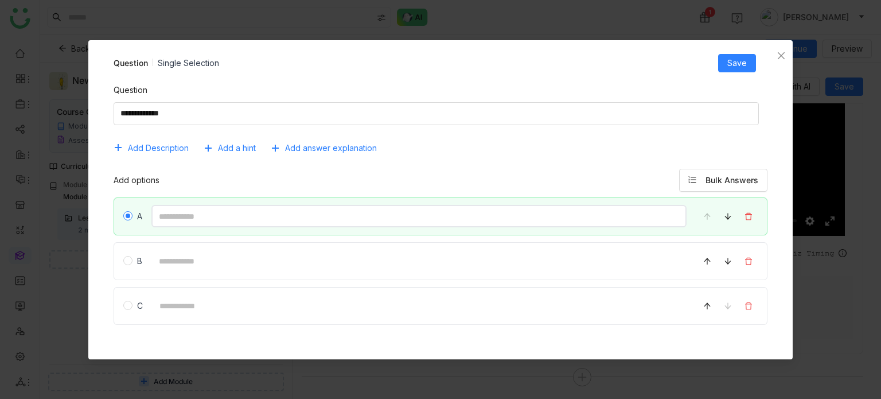
click at [252, 210] on input at bounding box center [419, 216] width 536 height 22
type input "*"
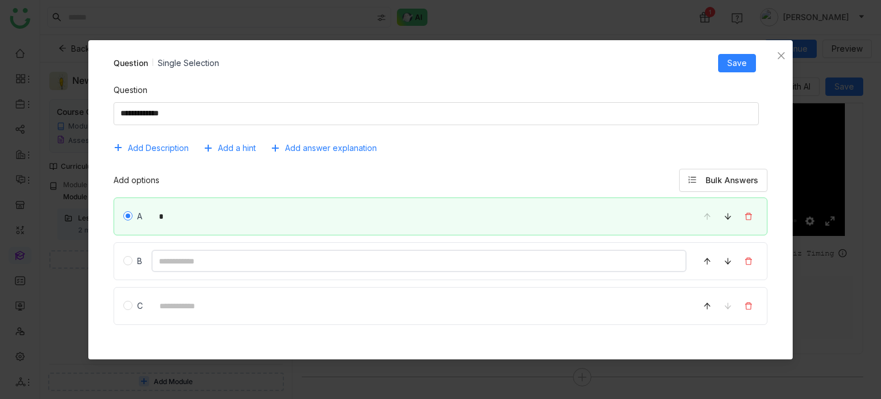
click at [441, 265] on input at bounding box center [419, 260] width 536 height 22
type input "*"
click at [743, 68] on span "Save" at bounding box center [736, 63] width 19 height 13
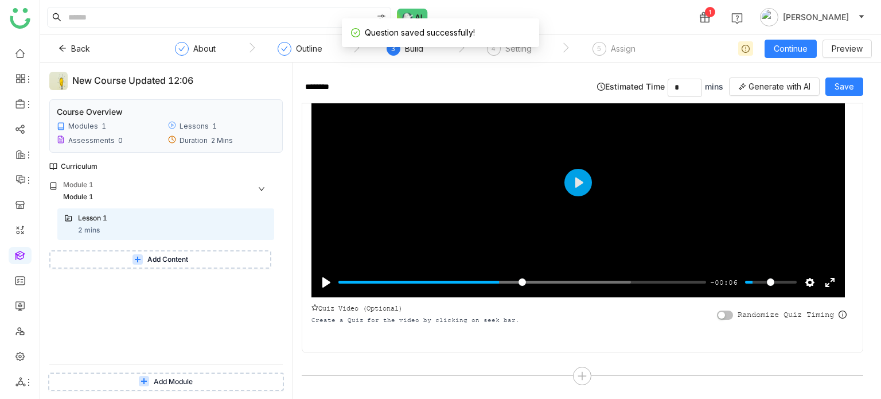
scroll to position [151, 0]
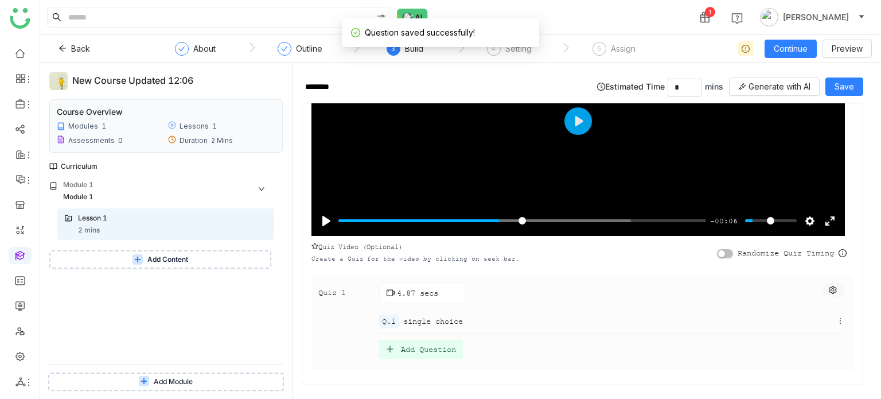
click at [829, 291] on icon at bounding box center [833, 290] width 8 height 8
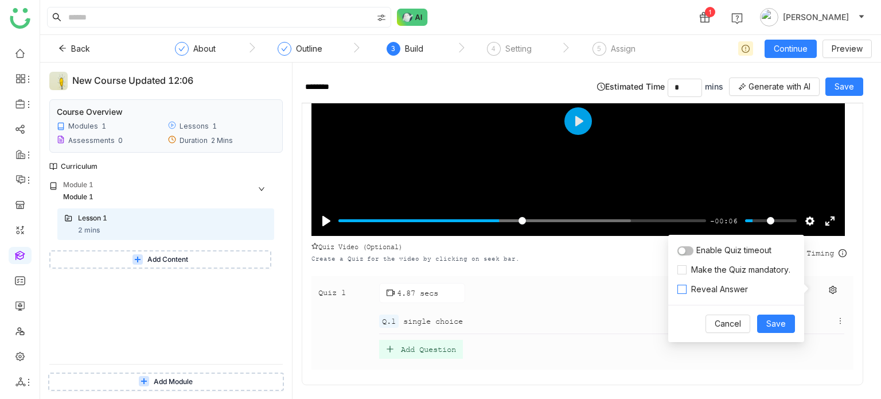
click at [696, 294] on span "Reveal Answer" at bounding box center [719, 289] width 66 height 13
click at [772, 321] on span "Save" at bounding box center [775, 323] width 19 height 13
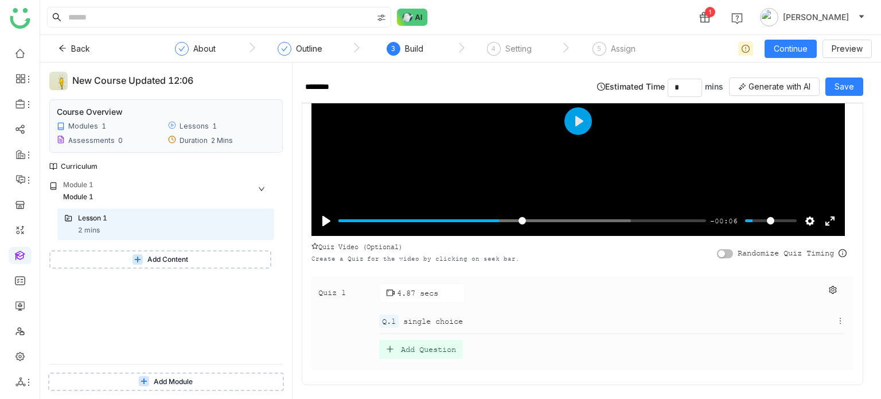
click at [719, 255] on div "Randomize Quiz Timing" at bounding box center [782, 253] width 130 height 10
click at [829, 288] on icon at bounding box center [833, 290] width 8 height 8
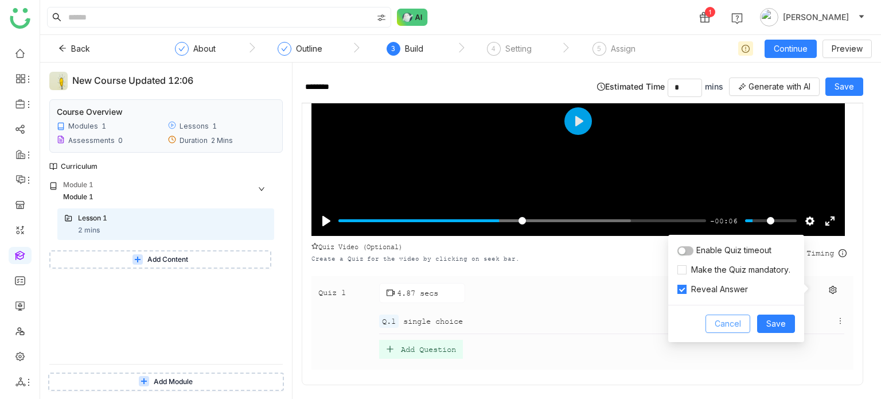
click at [745, 330] on button "Cancel" at bounding box center [727, 323] width 45 height 18
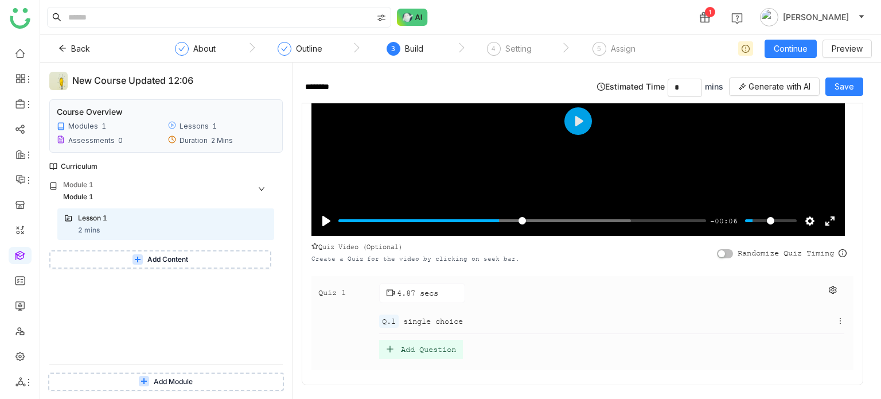
click at [836, 318] on icon at bounding box center [840, 321] width 8 height 8
click at [826, 339] on li "Edit" at bounding box center [810, 337] width 52 height 22
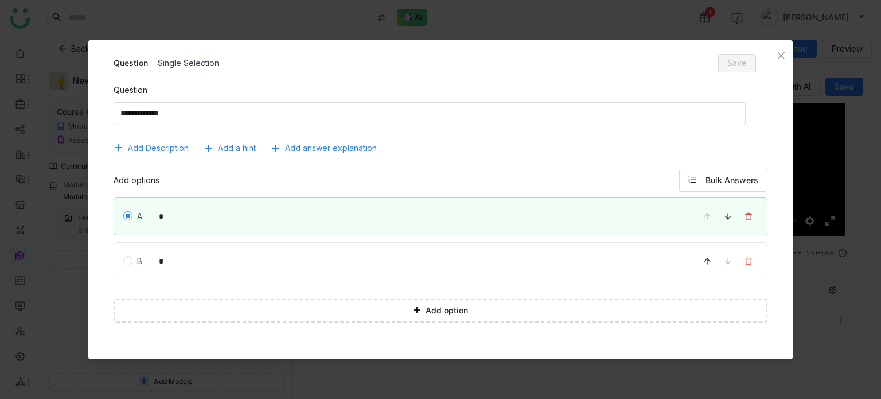
click at [165, 70] on div "Question Single Selection Save" at bounding box center [435, 63] width 666 height 18
click at [366, 146] on span "Add answer explanation" at bounding box center [331, 148] width 92 height 13
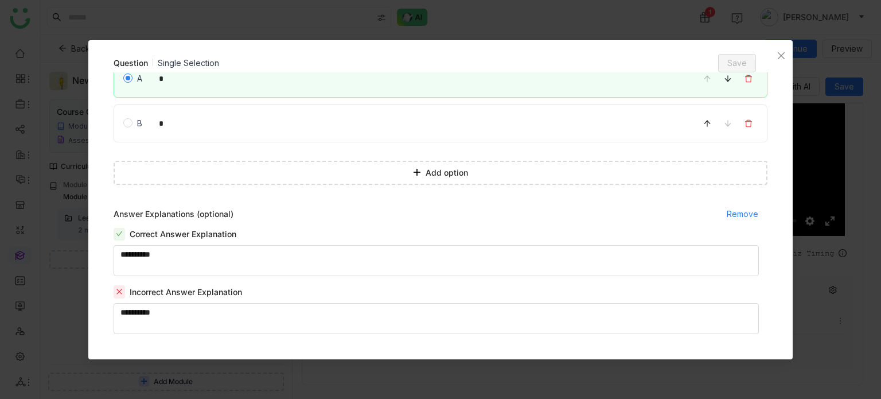
scroll to position [144, 0]
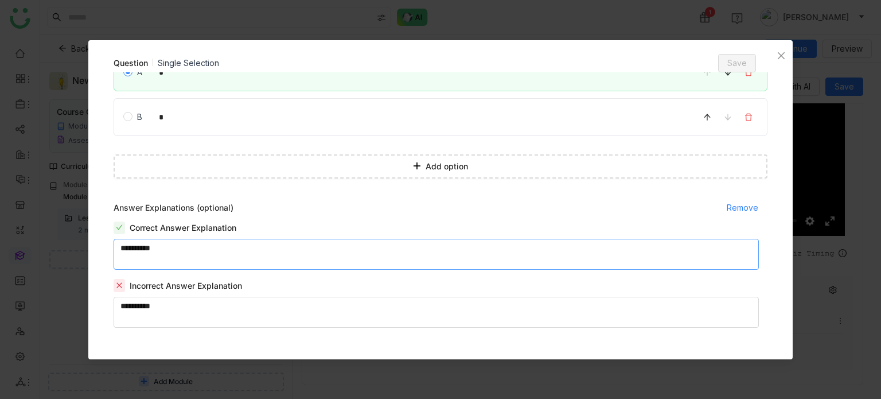
click at [300, 255] on textarea at bounding box center [437, 254] width 646 height 31
type textarea "********"
click at [239, 320] on textarea at bounding box center [437, 311] width 646 height 31
type textarea "********"
click at [743, 57] on span "Save" at bounding box center [736, 63] width 19 height 13
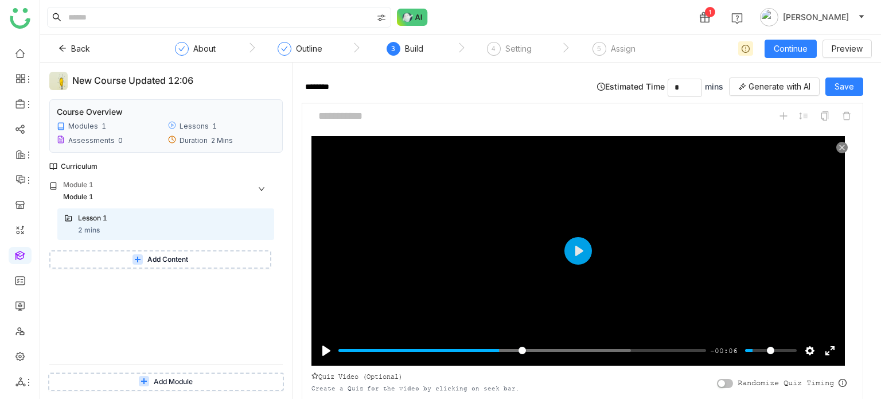
scroll to position [15, 0]
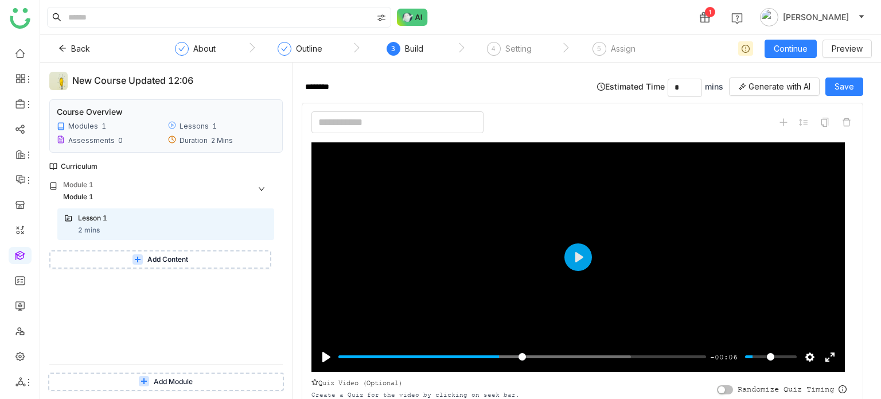
click at [455, 115] on input at bounding box center [397, 122] width 172 height 22
type input "********"
click at [560, 134] on div "******** Pause Play % buffered 00:07 -00:06 Settings Captions Disabled Quality …" at bounding box center [582, 310] width 561 height 419
click at [67, 47] on button "Back" at bounding box center [74, 49] width 50 height 18
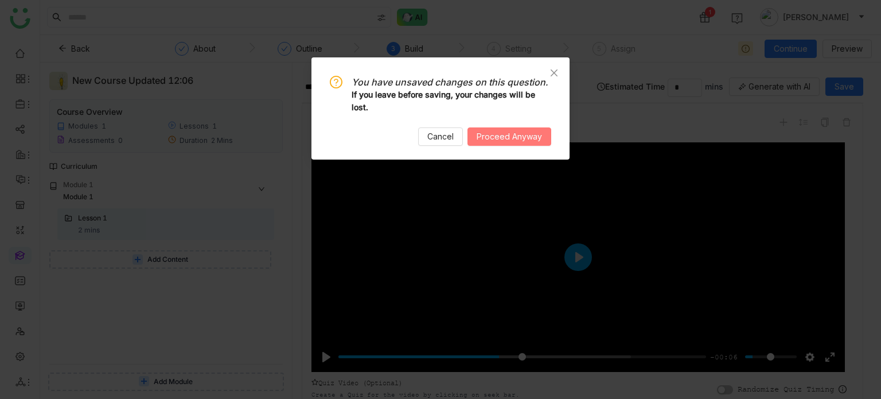
click at [534, 145] on button "Proceed Anyway" at bounding box center [509, 136] width 84 height 18
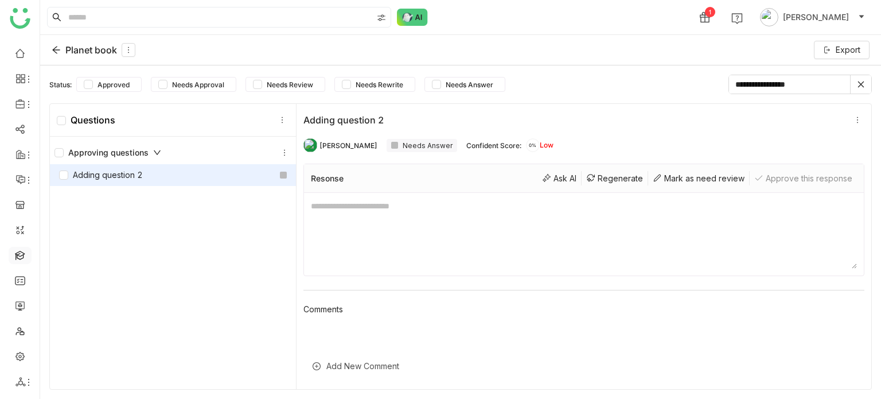
click at [16, 254] on link at bounding box center [20, 254] width 10 height 10
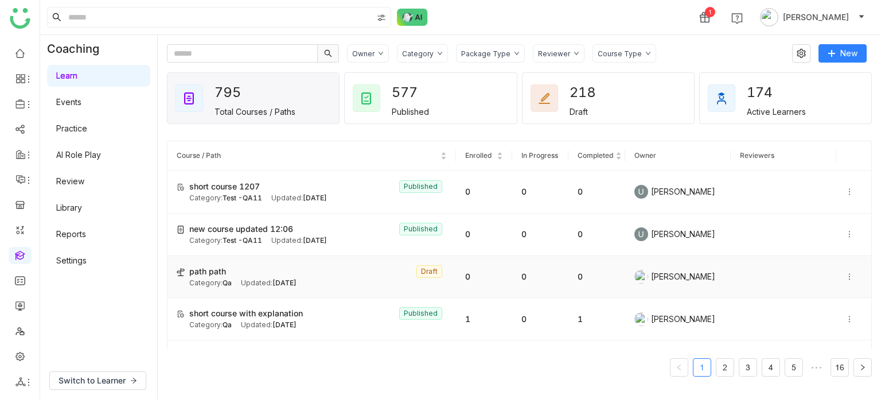
click at [296, 279] on span "[DATE]" at bounding box center [284, 282] width 24 height 9
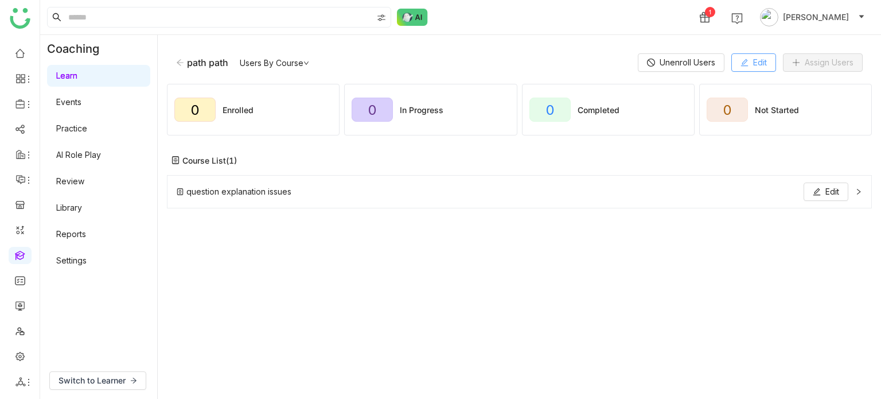
click at [765, 71] on button "Edit" at bounding box center [753, 62] width 45 height 18
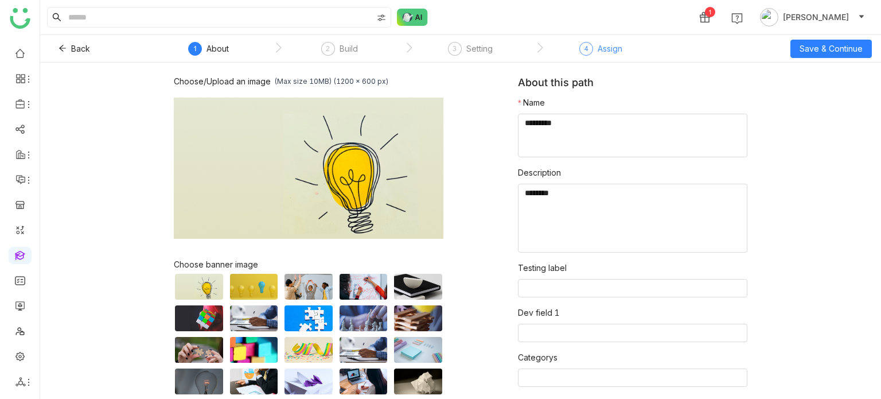
click at [594, 49] on div "4 Assign" at bounding box center [600, 52] width 43 height 21
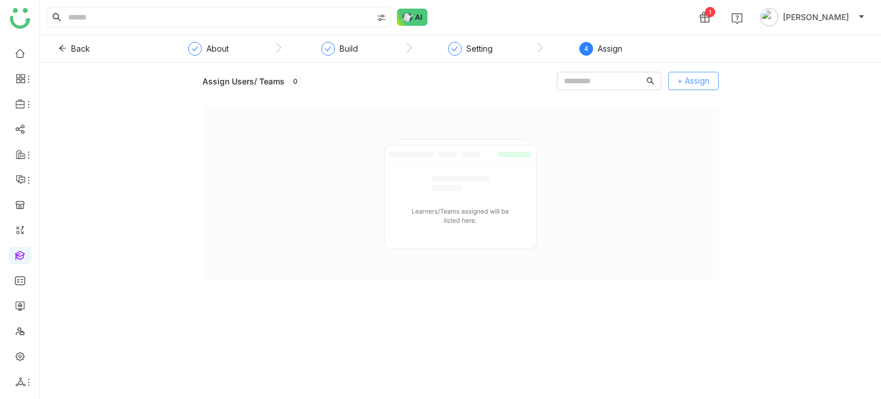
click at [683, 87] on span "+ Assign" at bounding box center [693, 81] width 32 height 13
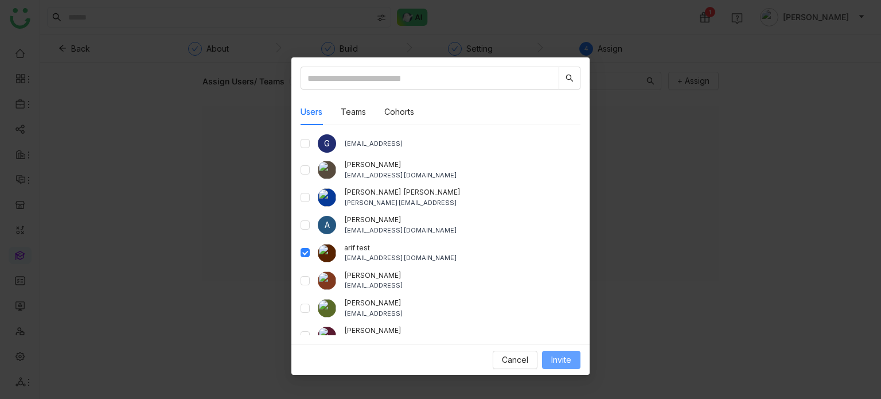
click at [557, 362] on span "Invite" at bounding box center [561, 359] width 20 height 13
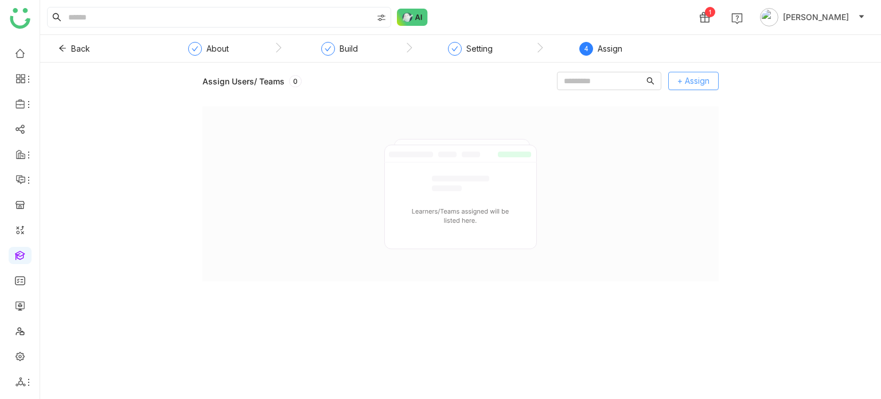
click at [686, 76] on span "+ Assign" at bounding box center [693, 81] width 32 height 13
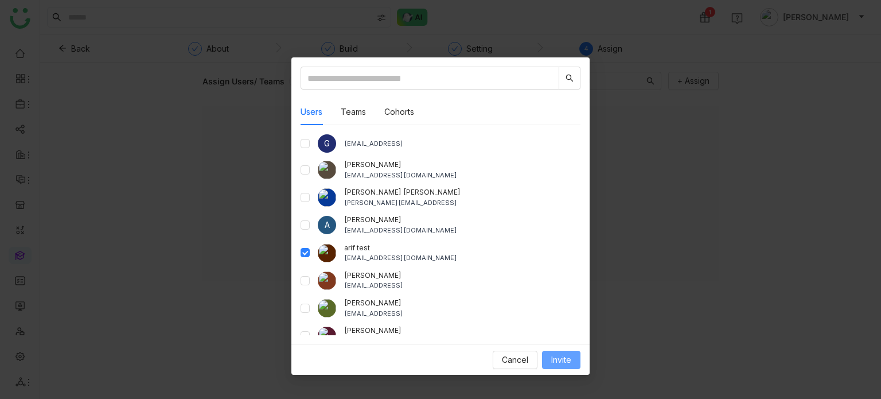
click at [551, 361] on span "Invite" at bounding box center [561, 359] width 20 height 13
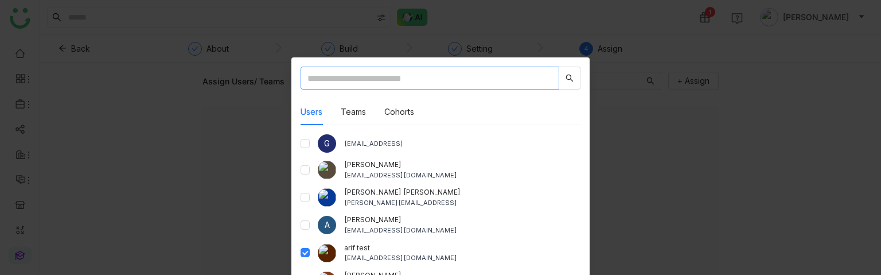
click at [391, 76] on input "text" at bounding box center [429, 78] width 259 height 23
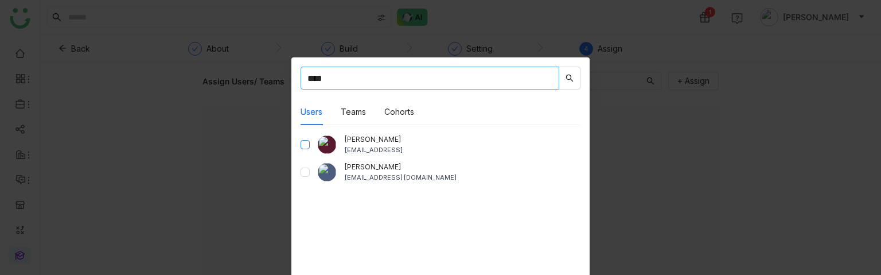
type input "****"
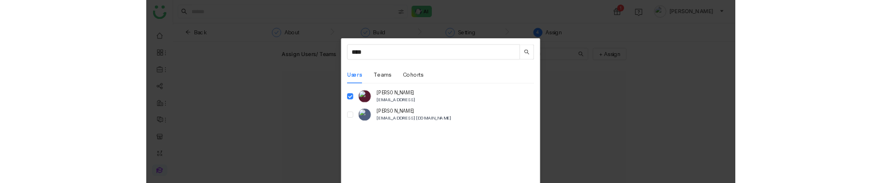
scroll to position [113, 0]
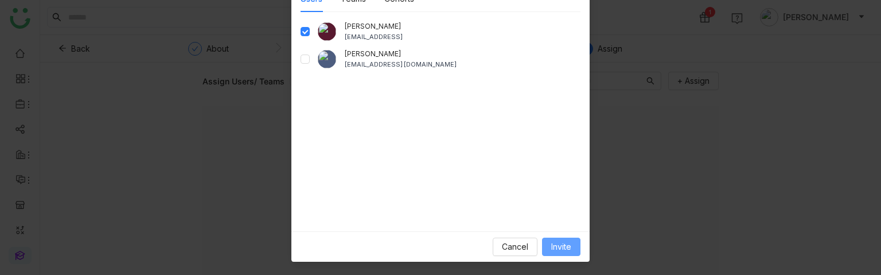
click at [553, 241] on span "Invite" at bounding box center [561, 246] width 20 height 13
click at [556, 246] on span "Invite" at bounding box center [561, 246] width 20 height 13
click at [551, 244] on span "Invite" at bounding box center [561, 246] width 20 height 13
click at [559, 250] on span "Invite" at bounding box center [561, 246] width 20 height 13
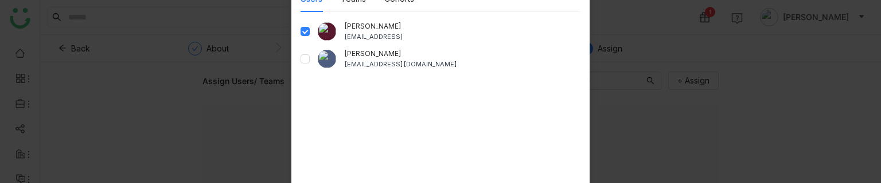
scroll to position [204, 0]
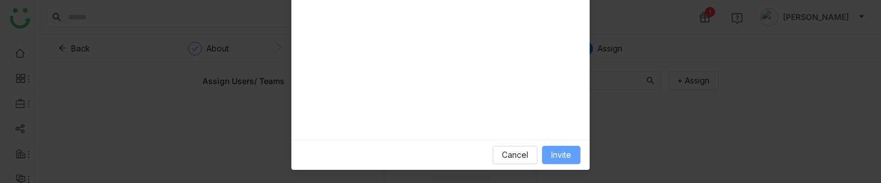
click at [557, 151] on span "Invite" at bounding box center [561, 155] width 20 height 13
click at [516, 156] on span "Cancel" at bounding box center [515, 155] width 26 height 13
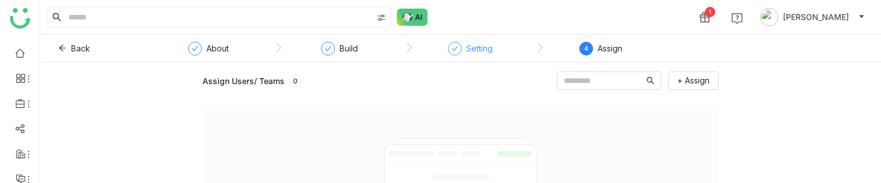
click at [472, 54] on div "Setting" at bounding box center [470, 52] width 45 height 21
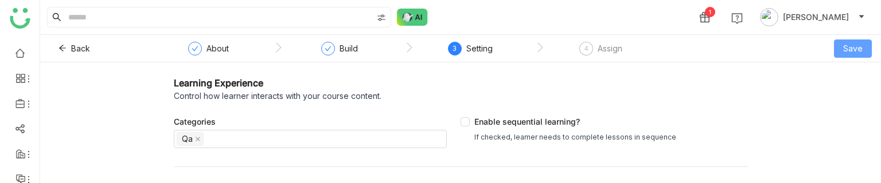
drag, startPoint x: 878, startPoint y: 44, endPoint x: 865, endPoint y: 48, distance: 13.8
click at [873, 45] on div "Back ` About ` Build ` 3 Setting ` 4 Assign Save" at bounding box center [460, 49] width 841 height 28
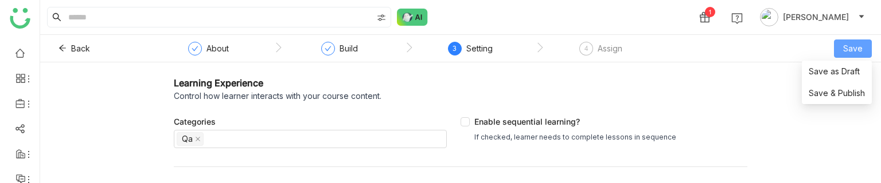
click at [864, 48] on button "Save" at bounding box center [853, 49] width 38 height 18
click at [835, 87] on span "Save & Publish" at bounding box center [837, 93] width 56 height 13
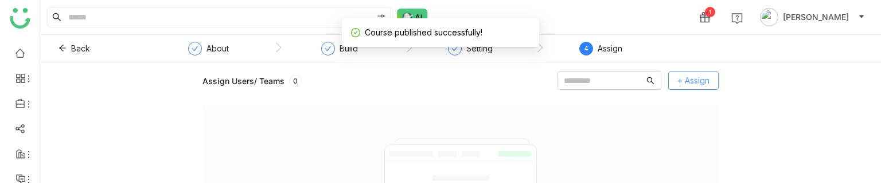
click at [684, 79] on span "+ Assign" at bounding box center [693, 81] width 32 height 13
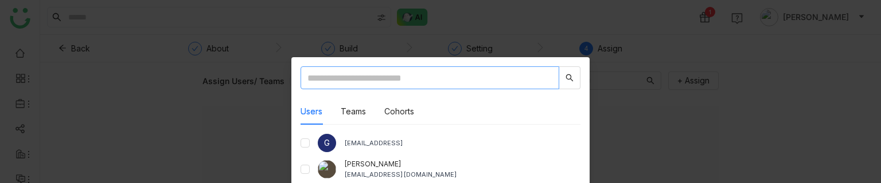
click at [401, 86] on input "text" at bounding box center [429, 78] width 259 height 23
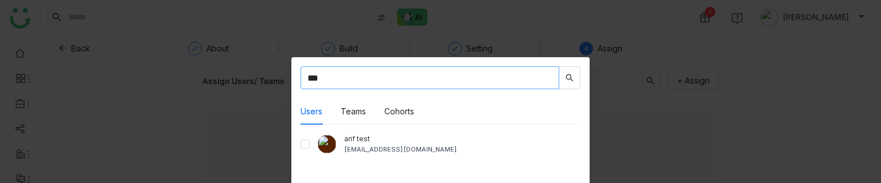
type input "***"
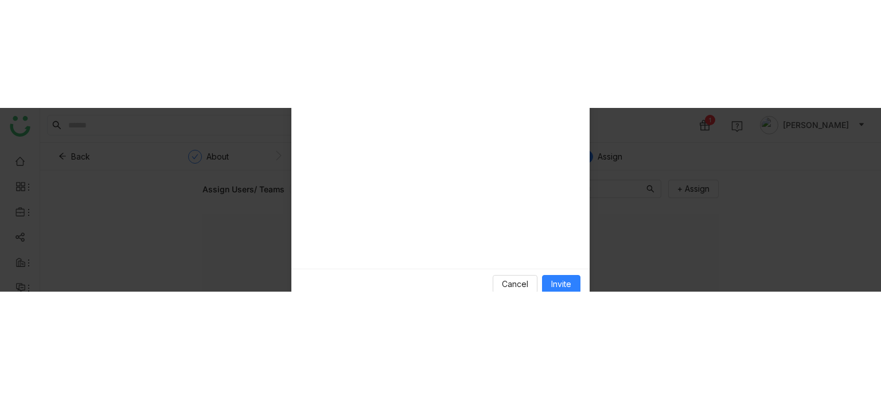
scroll to position [190, 0]
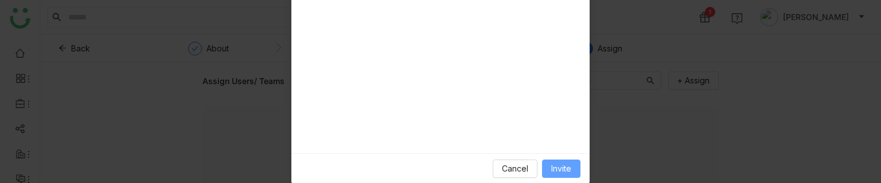
click at [567, 164] on span "Invite" at bounding box center [561, 169] width 20 height 13
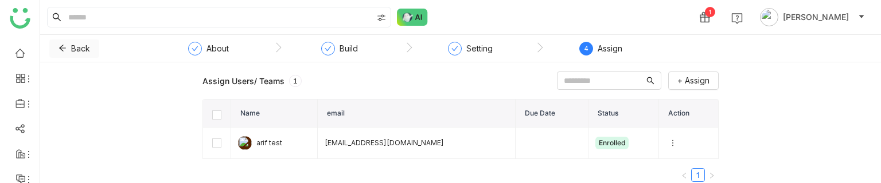
click at [64, 52] on span at bounding box center [62, 48] width 8 height 9
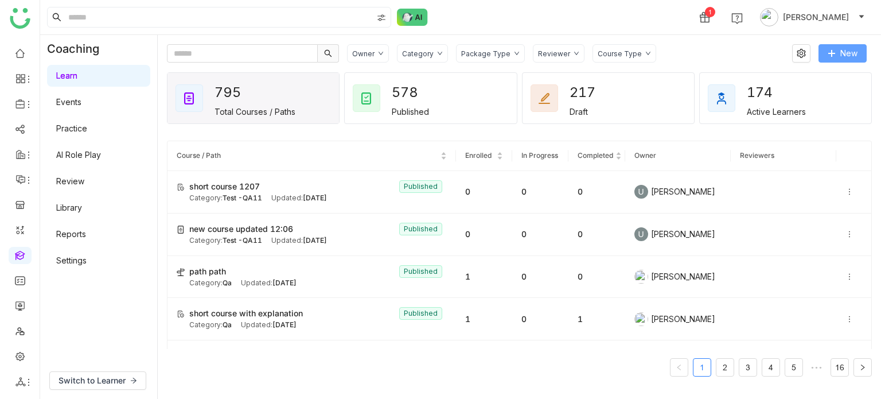
click at [852, 44] on button "New" at bounding box center [842, 53] width 48 height 18
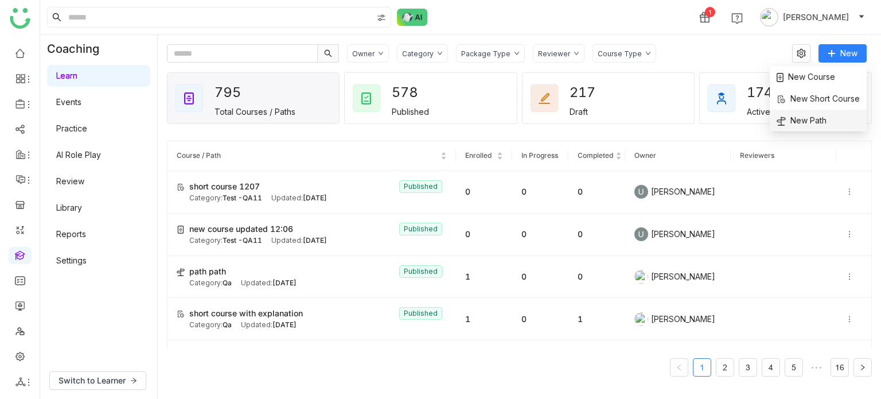
click at [807, 120] on span "New Path" at bounding box center [801, 120] width 50 height 13
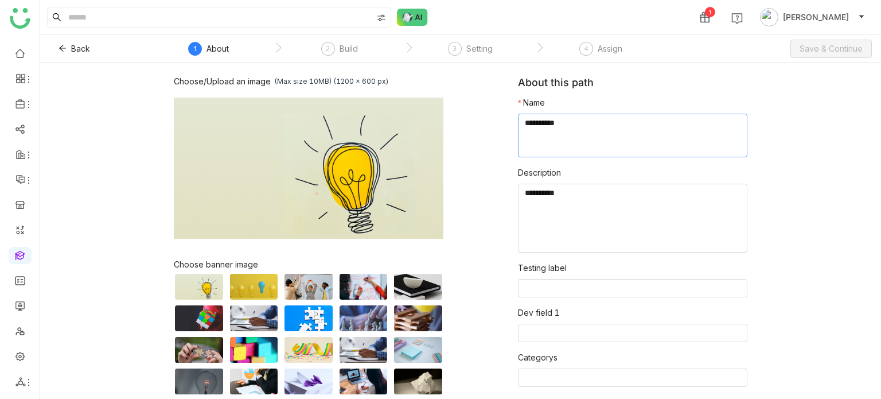
click at [580, 119] on textarea at bounding box center [632, 136] width 229 height 44
type textarea "*********"
click at [606, 56] on div "4 Assign" at bounding box center [600, 52] width 43 height 21
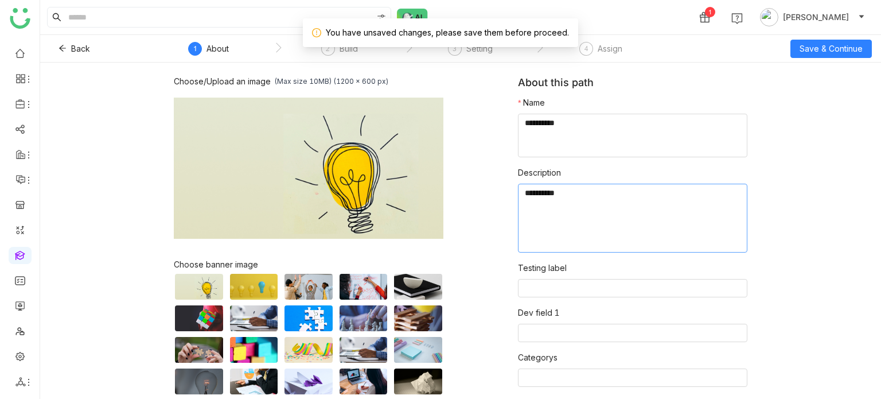
click at [544, 213] on textarea at bounding box center [632, 217] width 229 height 69
type textarea "********"
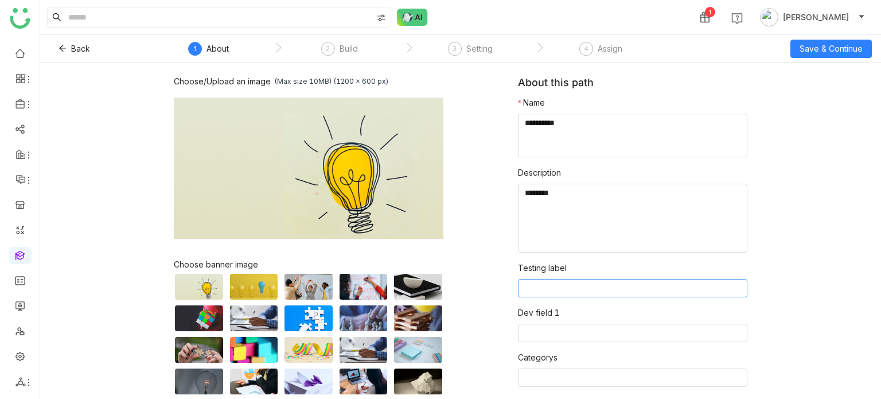
scroll to position [48, 0]
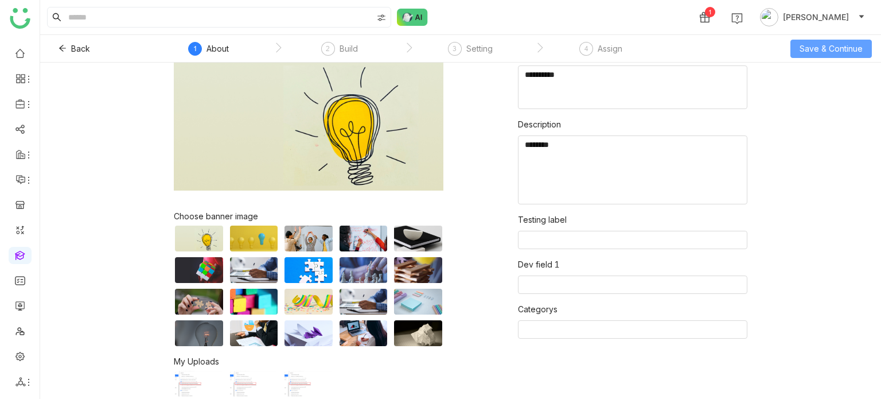
click at [824, 49] on span "Save & Continue" at bounding box center [830, 48] width 63 height 13
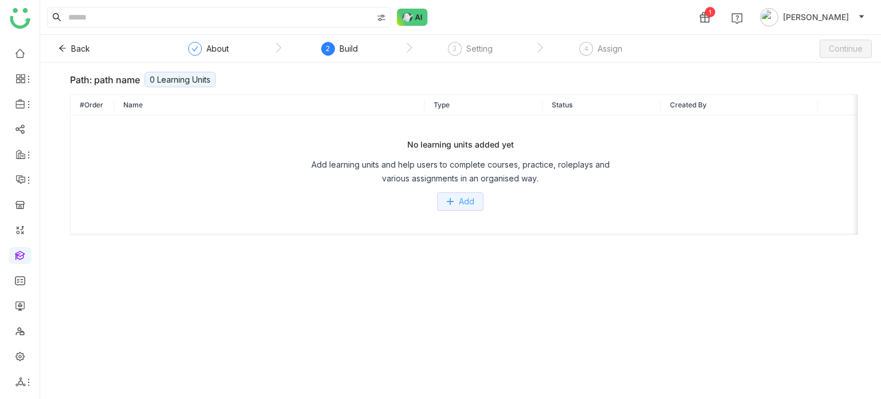
click at [450, 200] on icon at bounding box center [450, 201] width 8 height 8
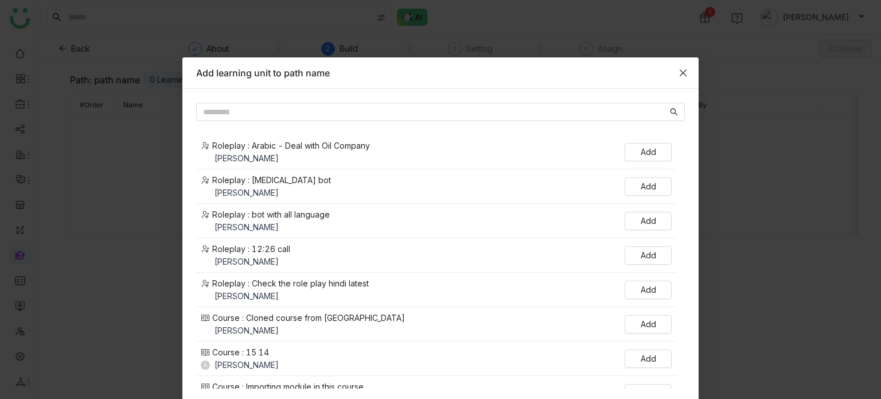
click at [671, 65] on span "Close" at bounding box center [682, 72] width 31 height 31
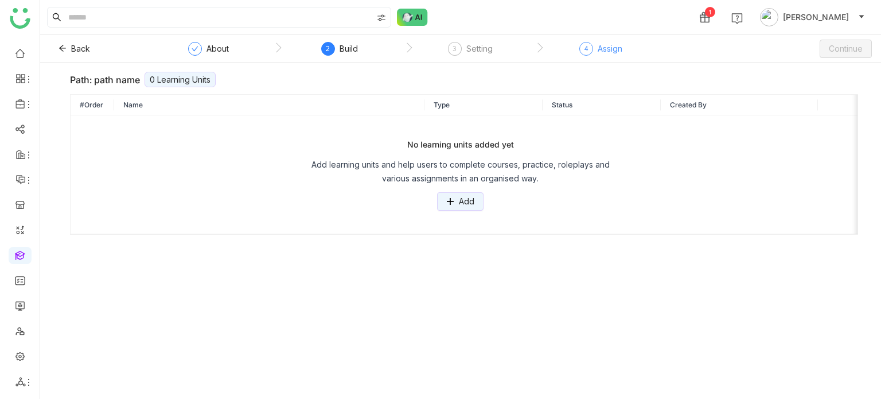
click at [610, 57] on div "4 Assign" at bounding box center [600, 52] width 43 height 21
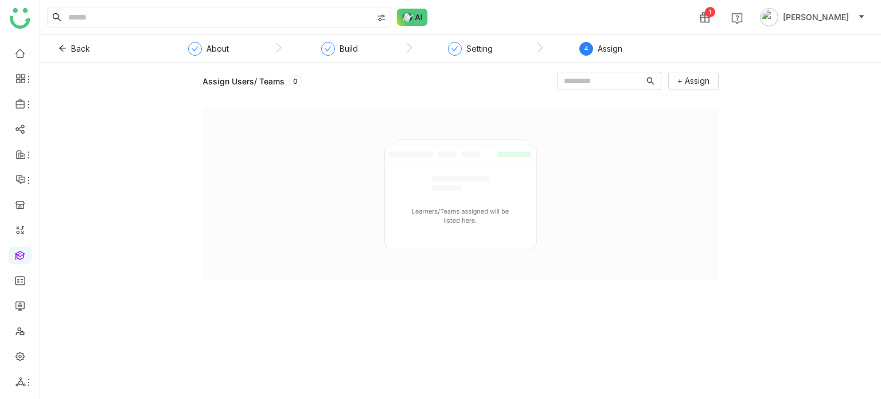
click at [594, 56] on div "4 Assign" at bounding box center [600, 52] width 43 height 21
click at [603, 53] on div "Assign" at bounding box center [610, 49] width 25 height 14
click at [470, 54] on div "Setting" at bounding box center [479, 49] width 26 height 14
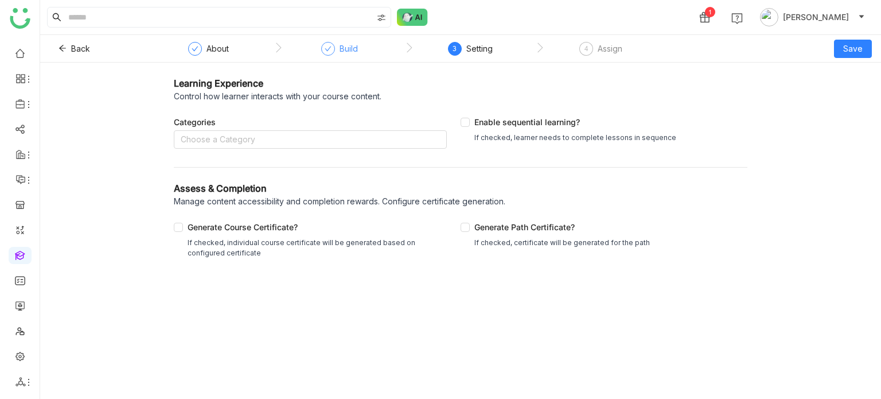
click at [353, 44] on div "Build" at bounding box center [348, 49] width 18 height 14
click at [339, 52] on div "Build" at bounding box center [348, 49] width 18 height 14
click at [236, 52] on nz-step "About" at bounding box center [212, 52] width 124 height 21
click at [213, 54] on div "About" at bounding box center [217, 49] width 22 height 14
click at [348, 58] on div "Build" at bounding box center [339, 52] width 37 height 21
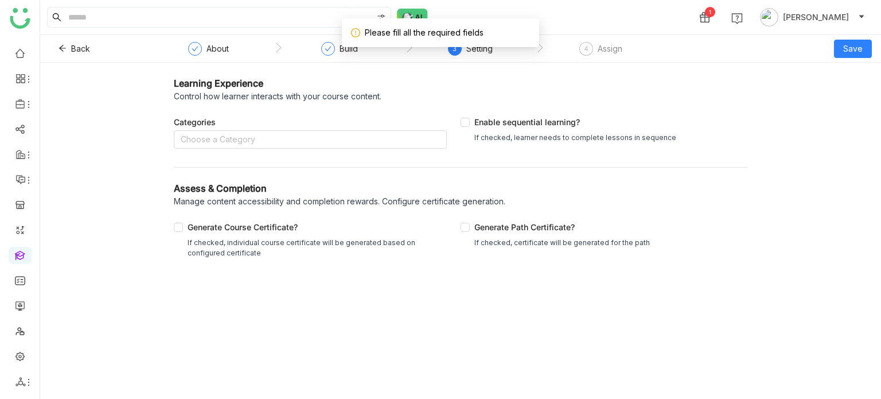
click at [215, 38] on nz-steps "` About ` Build ` 3 Setting ` 4 Assign" at bounding box center [408, 49] width 516 height 28
click at [214, 47] on div "About" at bounding box center [217, 49] width 22 height 14
click at [85, 54] on button "Back" at bounding box center [74, 49] width 50 height 18
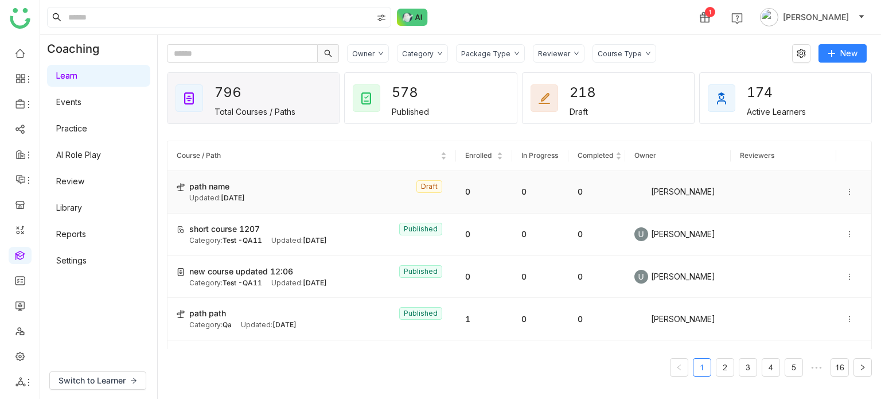
click at [845, 192] on icon at bounding box center [849, 192] width 8 height 8
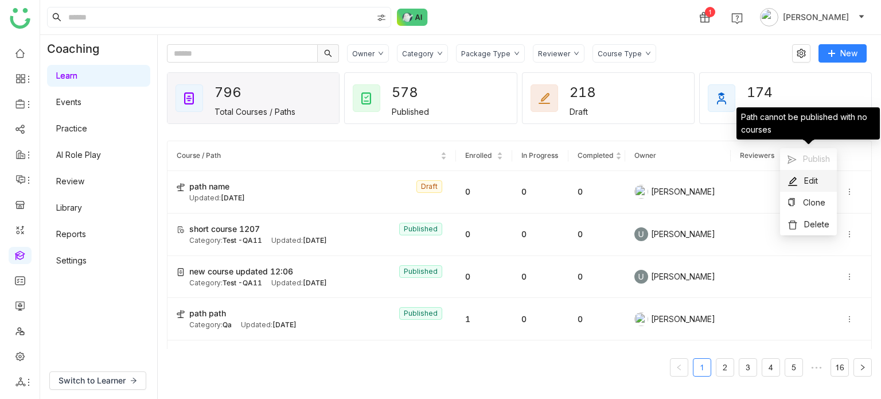
click at [807, 182] on span "Edit" at bounding box center [811, 180] width 14 height 10
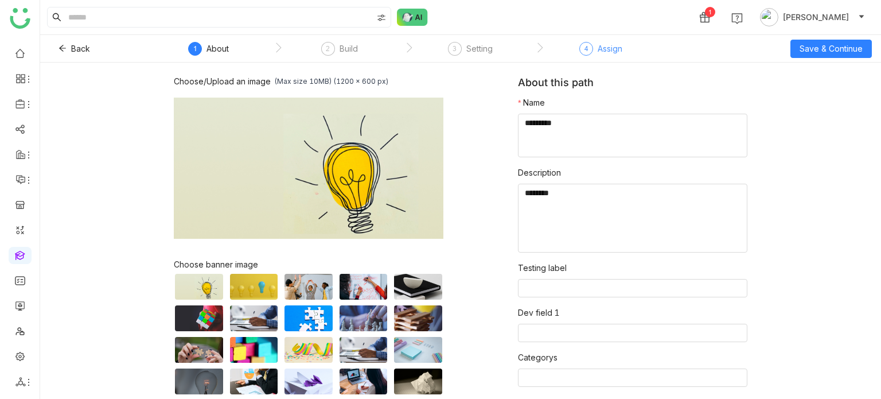
click at [606, 52] on div "Assign" at bounding box center [610, 49] width 25 height 14
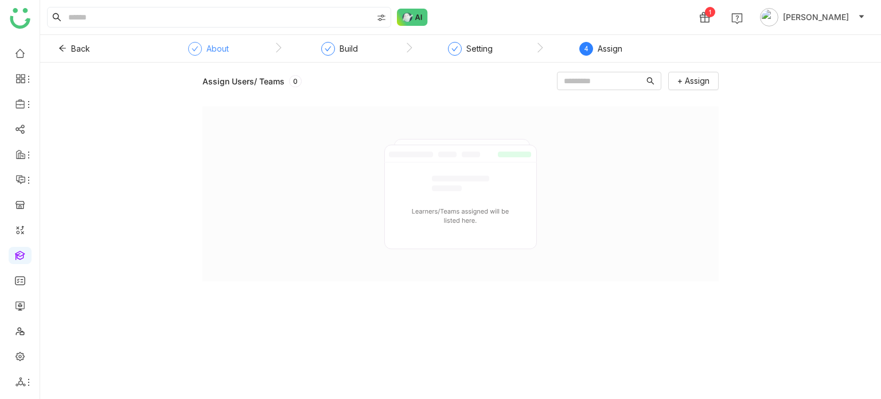
click at [222, 51] on div "About" at bounding box center [217, 49] width 22 height 14
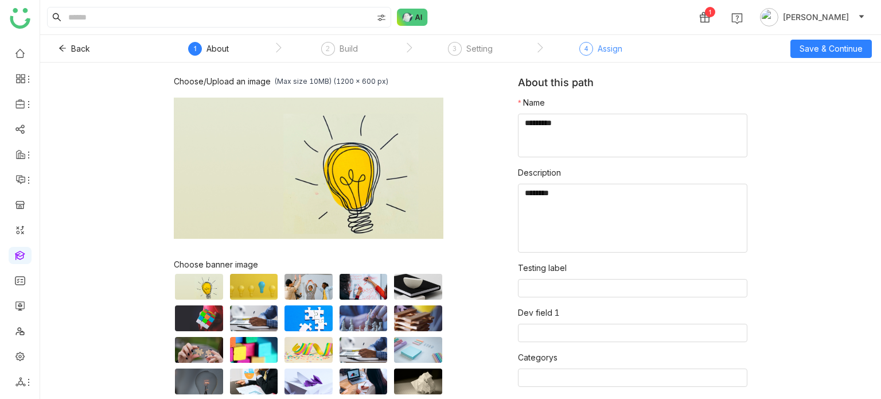
click at [610, 54] on div "Assign" at bounding box center [610, 49] width 25 height 14
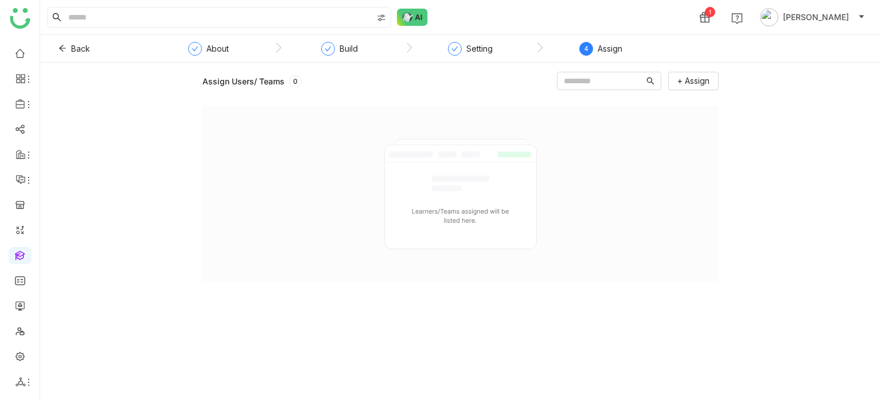
click at [493, 48] on nz-step "Setting" at bounding box center [470, 52] width 131 height 21
click at [483, 49] on div "Setting" at bounding box center [479, 49] width 26 height 14
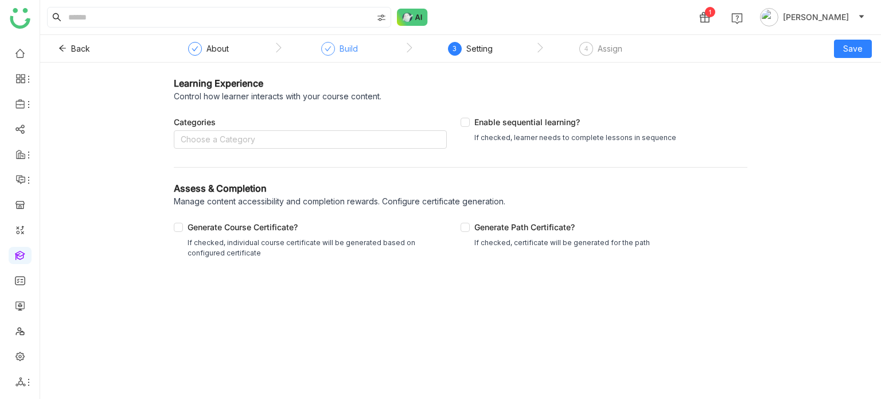
click at [353, 53] on div "Build" at bounding box center [348, 49] width 18 height 14
click at [232, 42] on nz-step "About" at bounding box center [212, 52] width 124 height 21
click at [207, 52] on div "About" at bounding box center [217, 49] width 22 height 14
click at [603, 45] on div "Assign" at bounding box center [610, 49] width 25 height 14
click at [69, 47] on button "Back" at bounding box center [74, 49] width 50 height 18
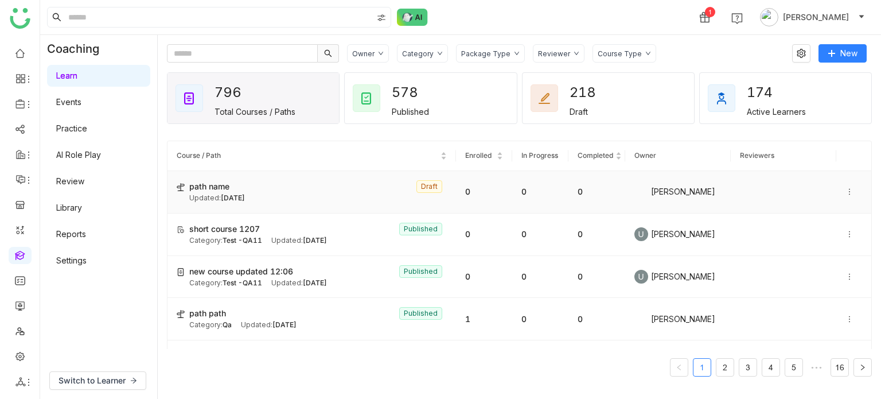
click at [302, 210] on td "path name Draft Updated: Oct 09, 2025" at bounding box center [311, 192] width 288 height 42
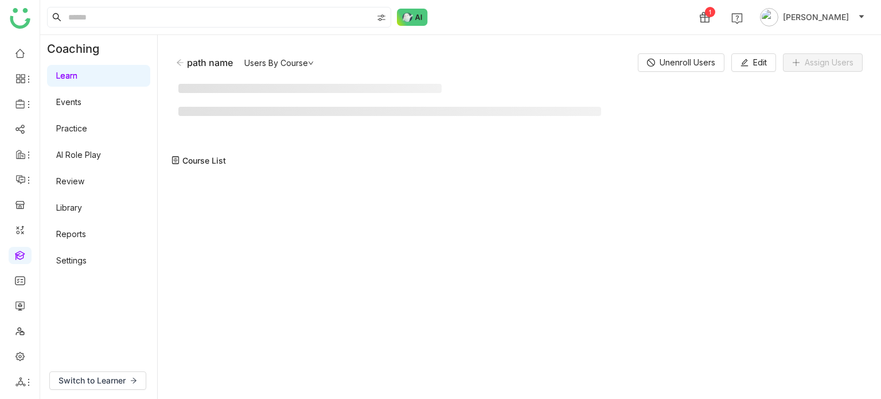
click at [293, 204] on div at bounding box center [519, 281] width 705 height 213
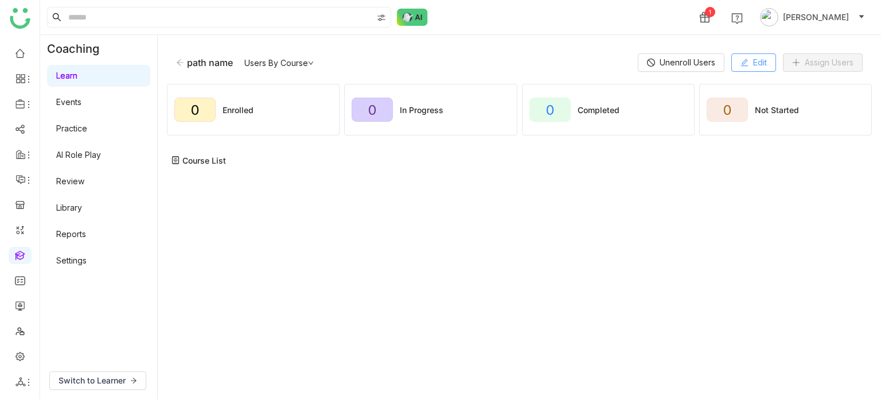
click at [745, 61] on icon at bounding box center [744, 62] width 8 height 8
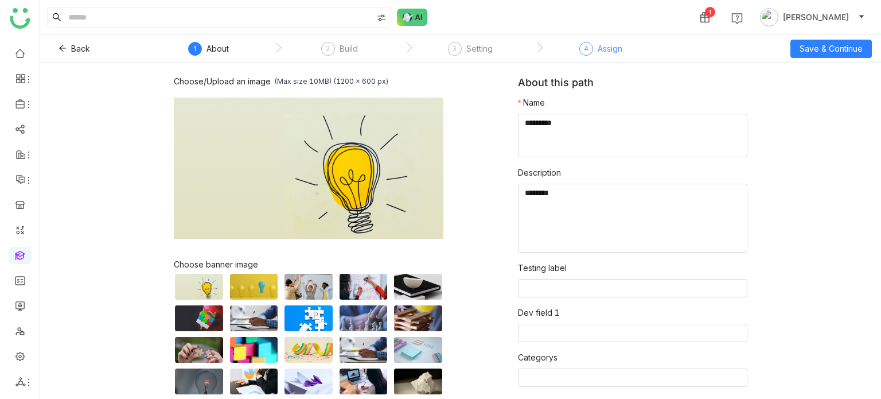
click at [600, 56] on div "4 Assign" at bounding box center [600, 52] width 43 height 21
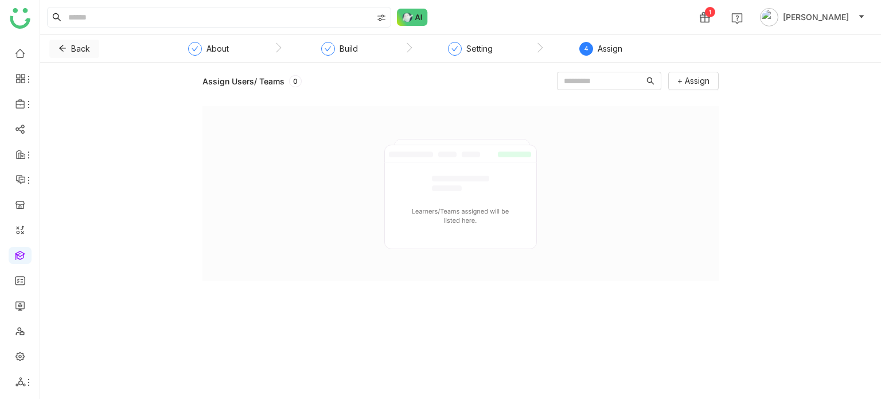
click at [79, 50] on span "Back" at bounding box center [80, 48] width 19 height 13
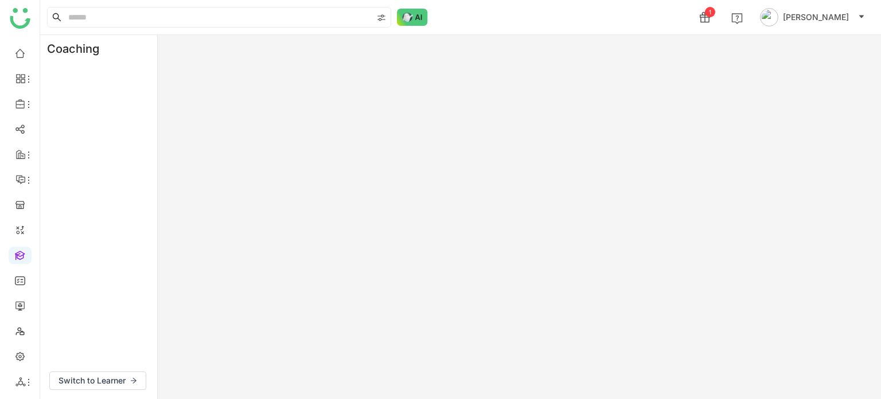
click at [79, 50] on div "Coaching" at bounding box center [78, 49] width 76 height 28
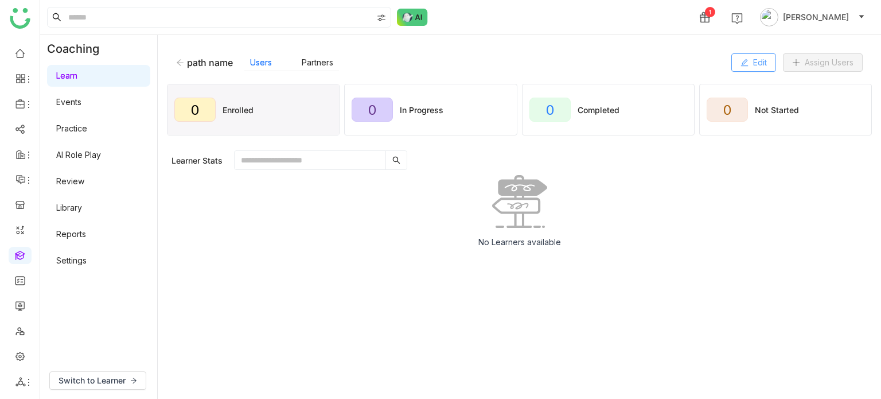
click at [754, 62] on span "Edit" at bounding box center [760, 62] width 14 height 13
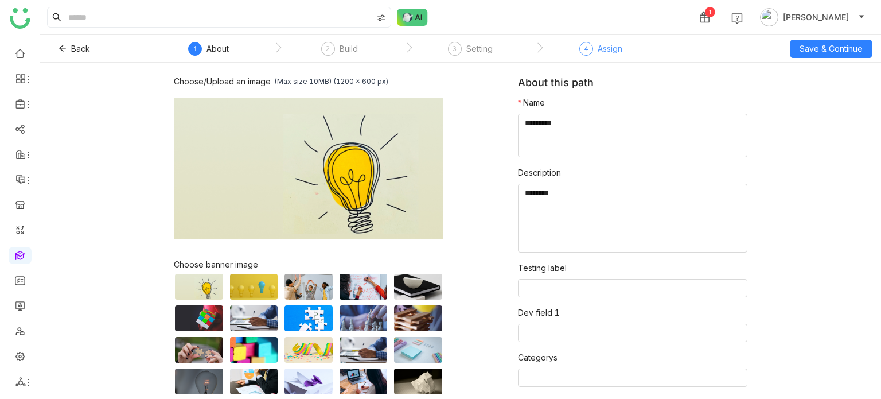
click at [612, 52] on div "Assign" at bounding box center [610, 49] width 25 height 14
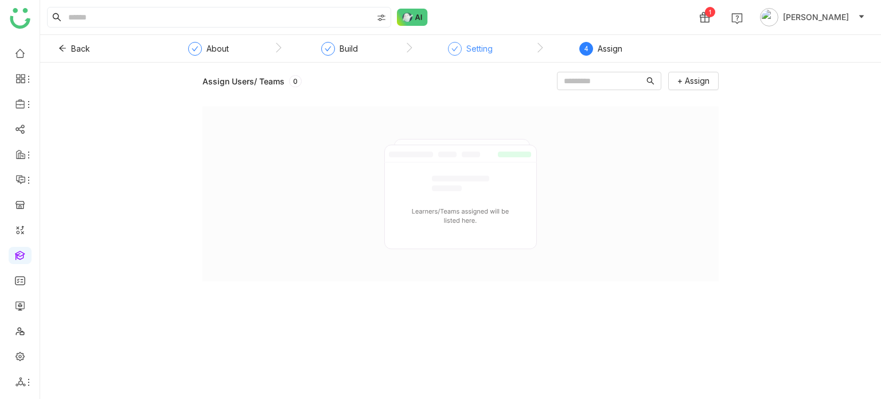
click at [466, 44] on div "Setting" at bounding box center [479, 49] width 26 height 14
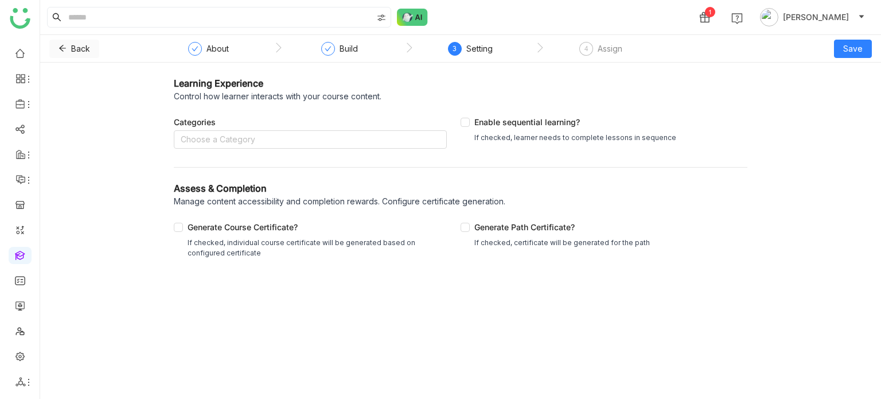
click at [77, 46] on span "Back" at bounding box center [80, 48] width 19 height 13
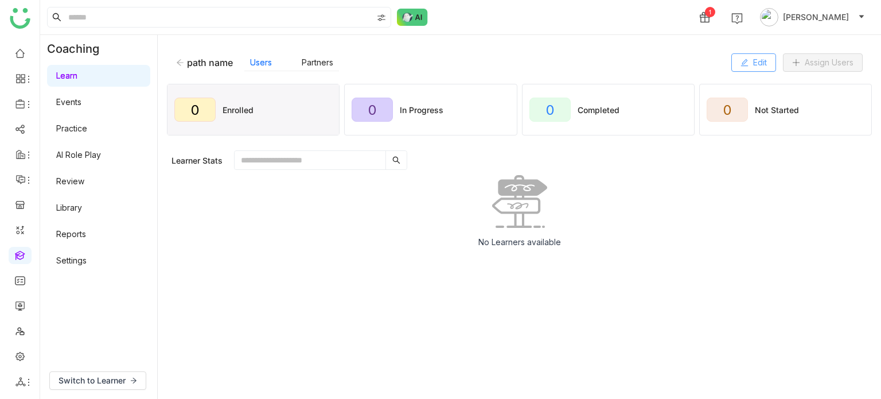
click at [747, 63] on button "Edit" at bounding box center [753, 62] width 45 height 18
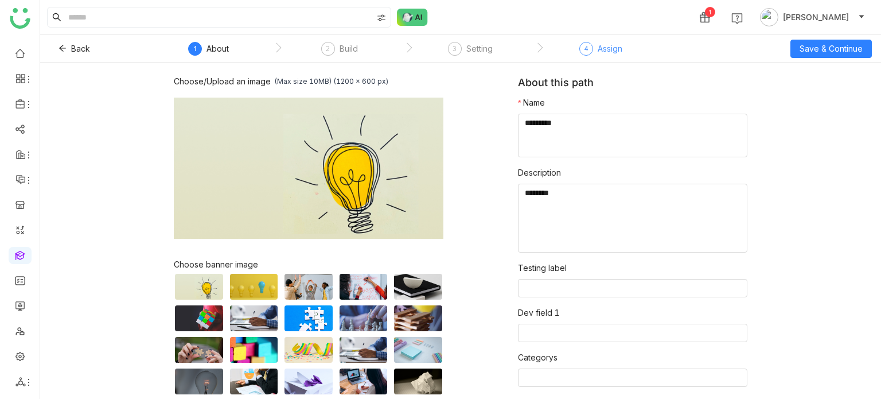
click at [593, 46] on div "4 Assign" at bounding box center [600, 52] width 43 height 21
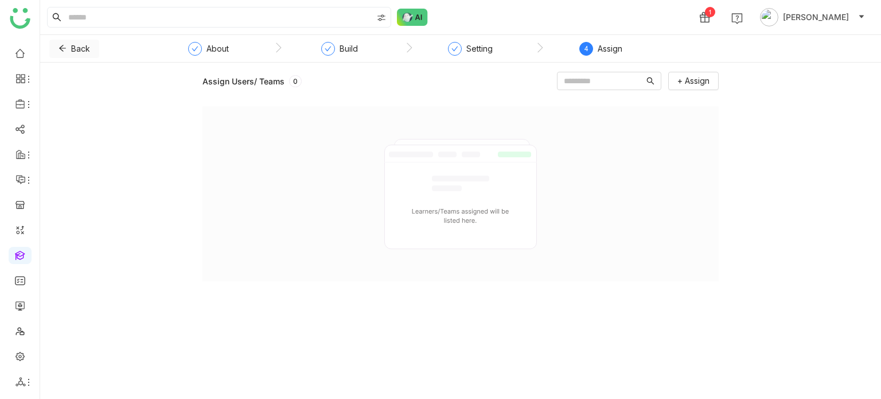
click at [86, 48] on span "Back" at bounding box center [80, 48] width 19 height 13
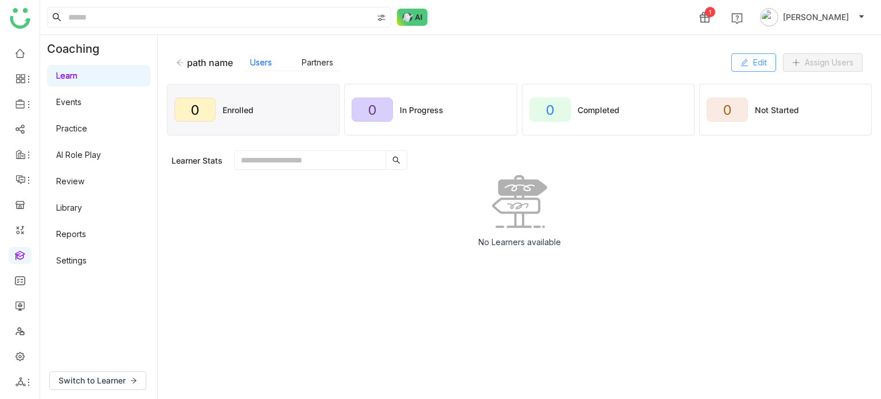
click at [760, 59] on span "Edit" at bounding box center [760, 62] width 14 height 13
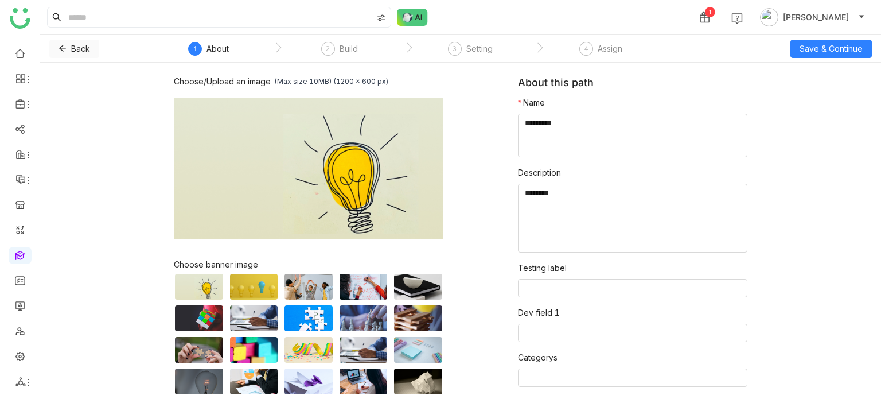
click at [68, 44] on button "Back" at bounding box center [74, 49] width 50 height 18
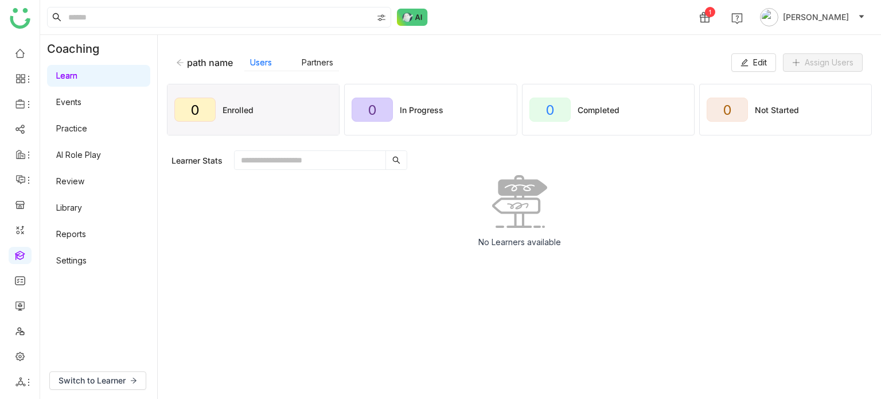
click at [189, 71] on div "path name Users Partners Edit Assign Users" at bounding box center [519, 62] width 705 height 37
click at [189, 67] on div "path name" at bounding box center [210, 62] width 46 height 11
click at [182, 64] on icon at bounding box center [180, 62] width 8 height 8
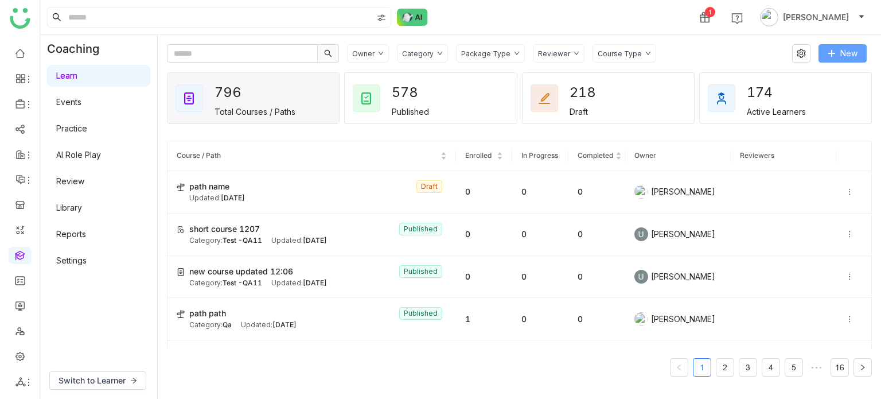
click at [846, 53] on span "New" at bounding box center [848, 53] width 17 height 13
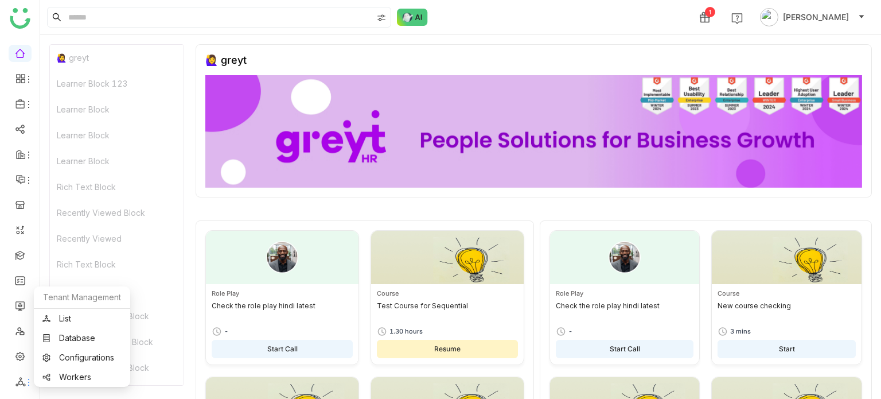
click at [22, 382] on icon at bounding box center [20, 381] width 10 height 9
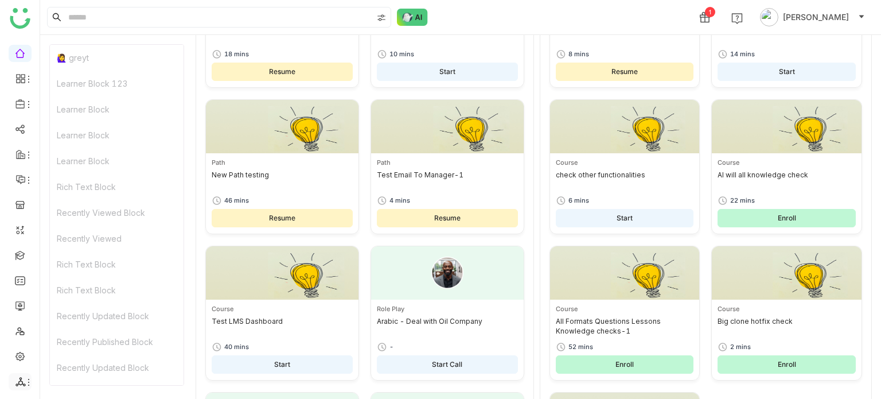
click at [26, 378] on icon at bounding box center [28, 381] width 9 height 9
click at [68, 315] on link "List" at bounding box center [81, 318] width 79 height 8
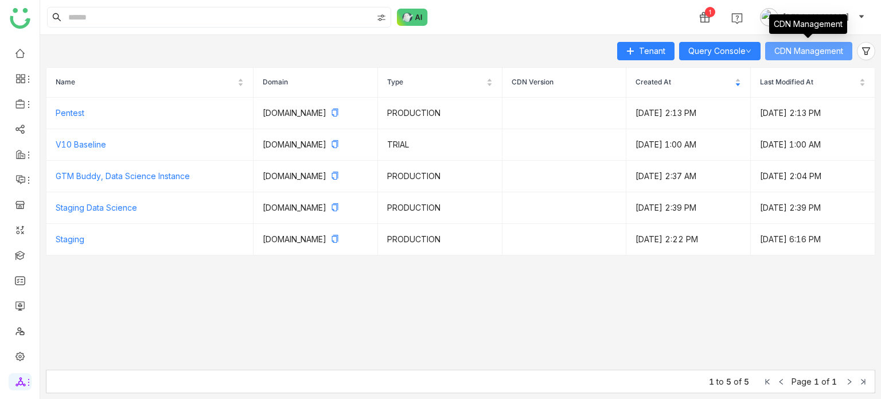
click at [835, 45] on span "CDN Management" at bounding box center [808, 51] width 69 height 13
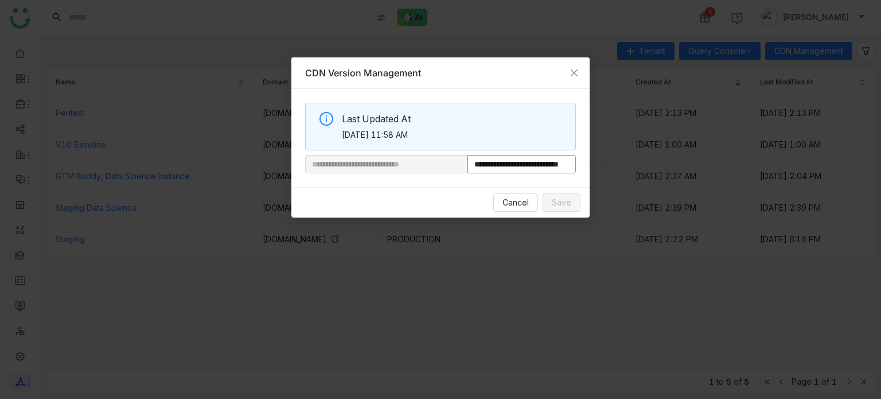
scroll to position [0, 43]
drag, startPoint x: 508, startPoint y: 165, endPoint x: 627, endPoint y: 176, distance: 119.3
click at [627, 176] on nz-modal-container "**********" at bounding box center [440, 199] width 881 height 399
paste input "**********"
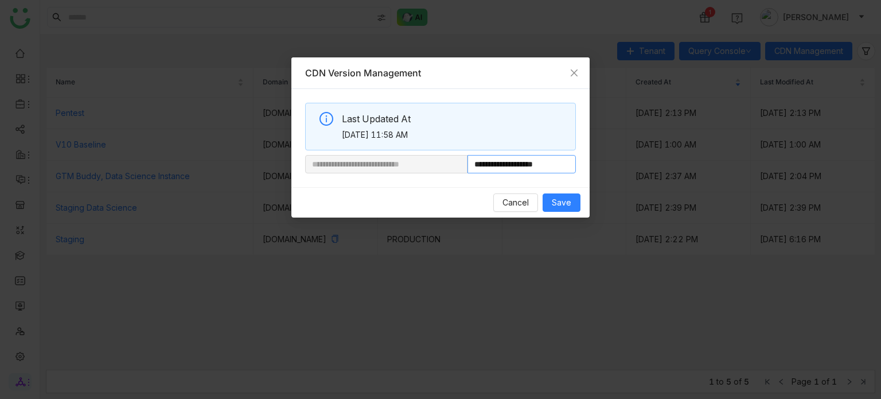
type input "**********"
click at [582, 199] on div "Cancel Save" at bounding box center [440, 202] width 298 height 30
click at [576, 200] on button "Save" at bounding box center [561, 202] width 38 height 18
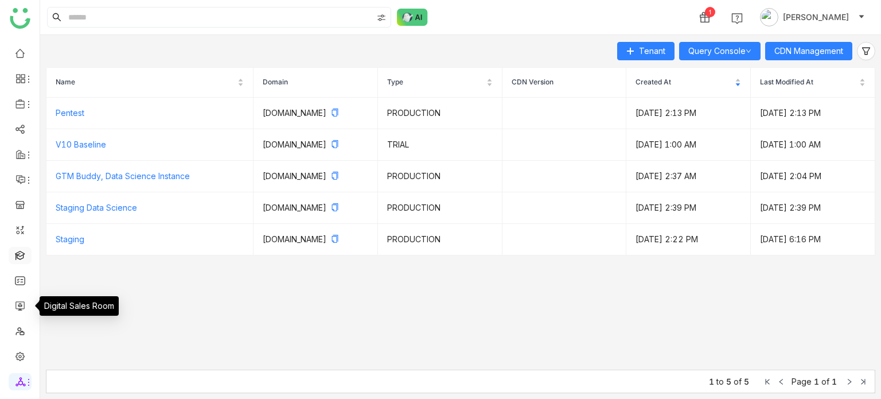
click at [18, 259] on link at bounding box center [20, 254] width 10 height 10
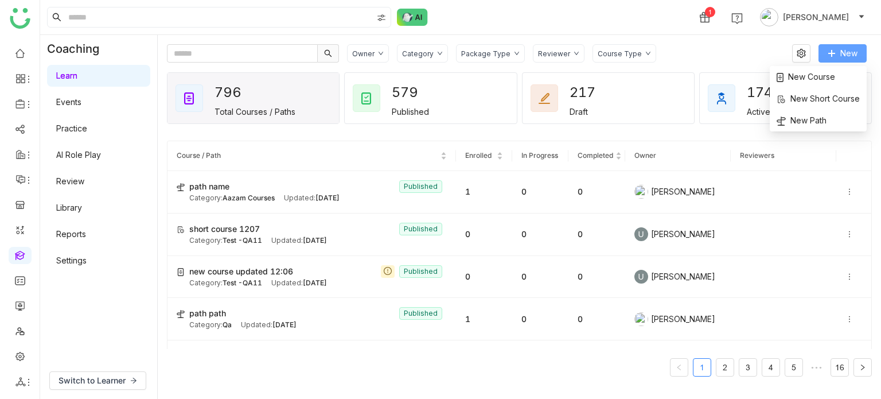
click at [860, 52] on button "New" at bounding box center [842, 53] width 48 height 18
click at [827, 68] on li "New Course" at bounding box center [818, 77] width 97 height 22
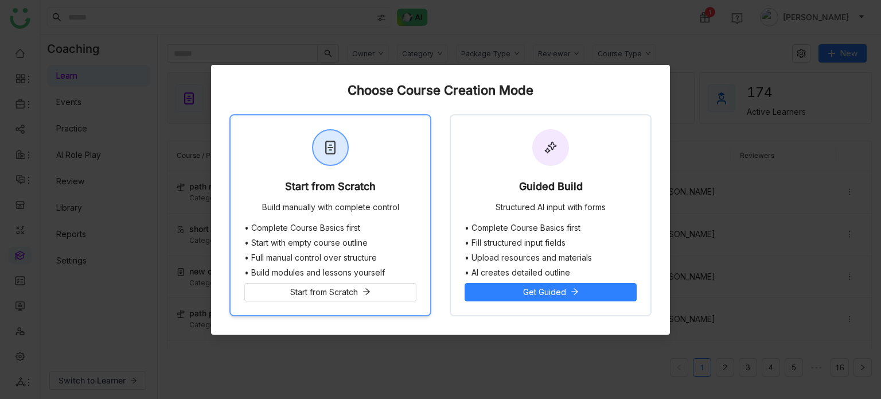
click at [419, 157] on div "Start from Scratch Build manually with complete control" at bounding box center [331, 169] width 200 height 108
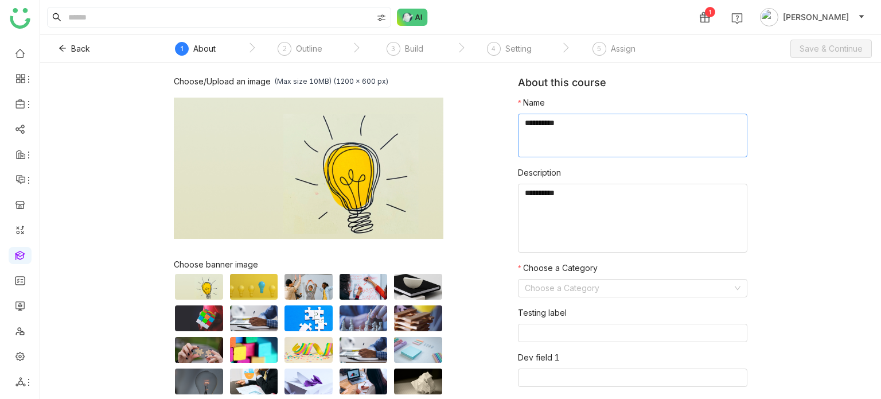
click at [630, 124] on textarea at bounding box center [632, 136] width 229 height 44
type textarea "**********"
type textarea "********"
click at [646, 121] on textarea at bounding box center [632, 136] width 229 height 44
type textarea "**********"
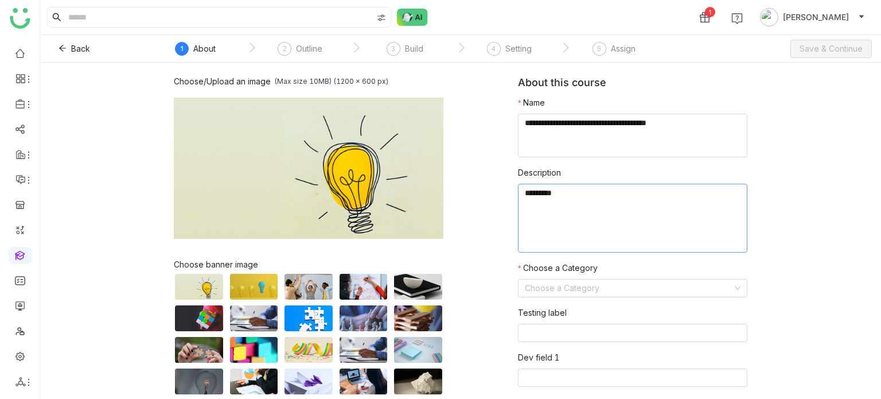
drag, startPoint x: 610, startPoint y: 199, endPoint x: 587, endPoint y: 272, distance: 76.7
click at [610, 200] on textarea at bounding box center [632, 217] width 229 height 69
click at [585, 278] on nz-form-label "Choose a Category" at bounding box center [558, 269] width 80 height 17
click at [585, 282] on input at bounding box center [629, 287] width 208 height 17
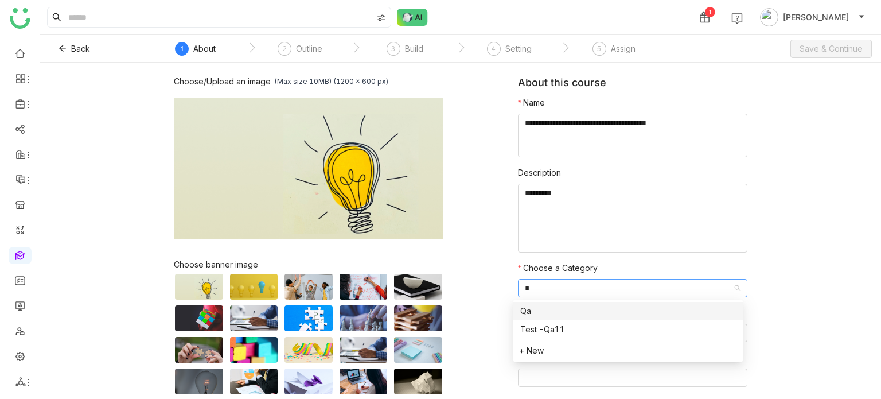
type input "**"
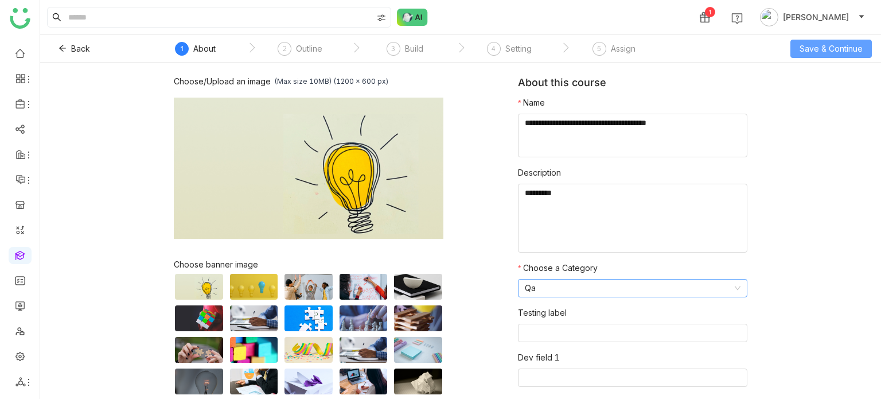
click at [835, 48] on span "Save & Continue" at bounding box center [830, 48] width 63 height 13
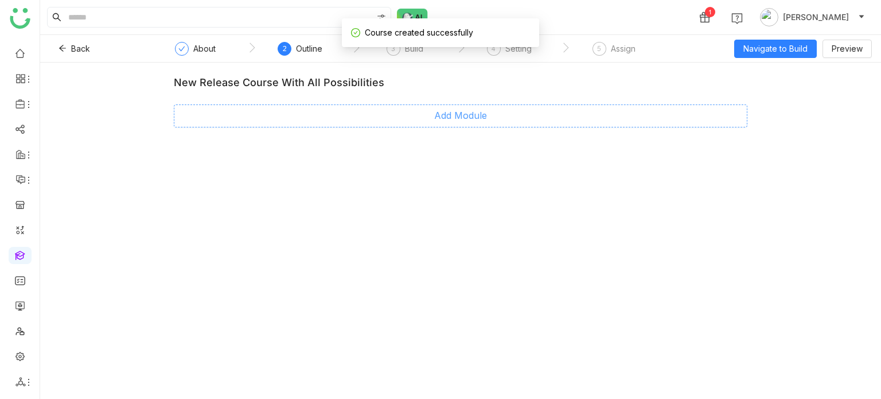
click at [501, 125] on button "Add Module" at bounding box center [460, 115] width 573 height 23
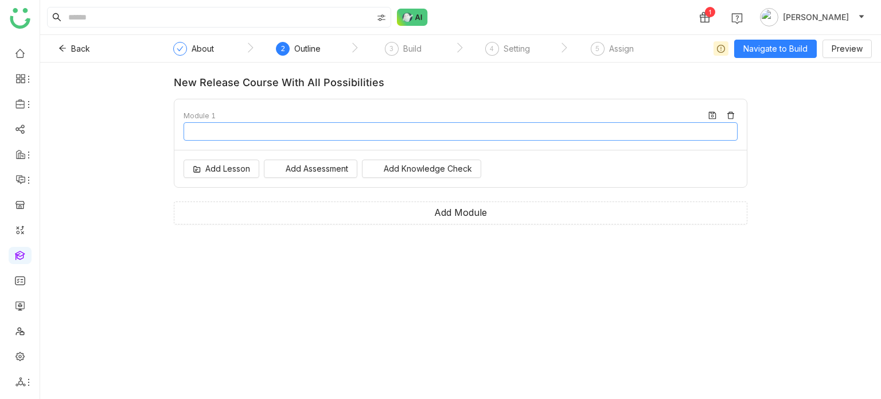
type input "********"
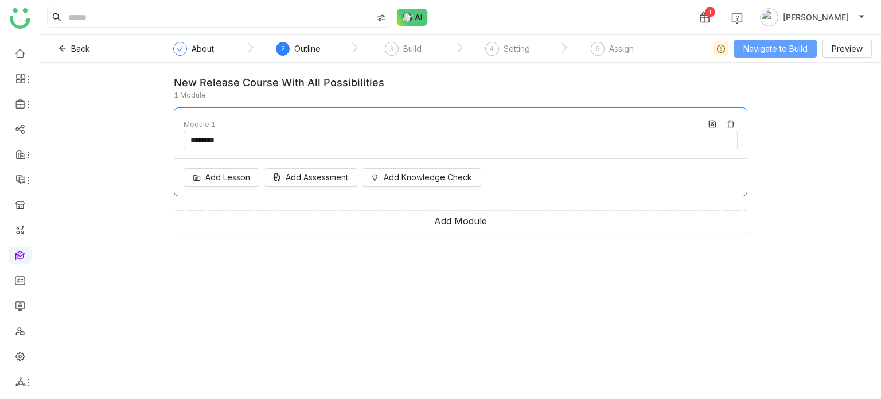
click at [780, 54] on span "Navigate to Build" at bounding box center [775, 48] width 64 height 13
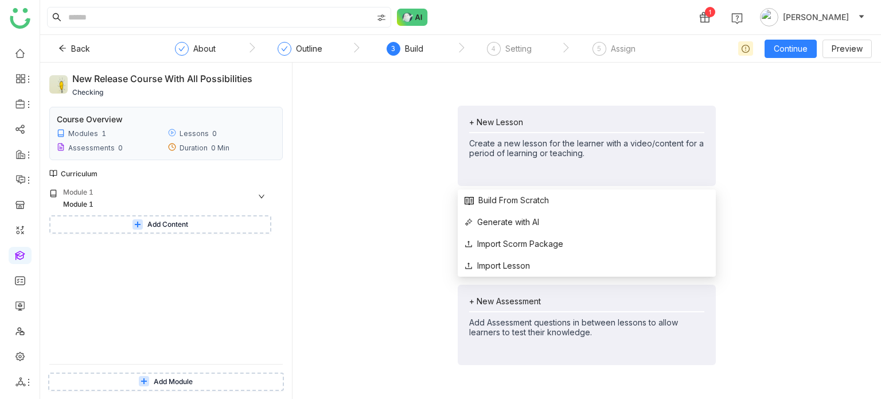
click at [528, 112] on div "+ New Lesson Create a new lesson for the learner with a video/content for a per…" at bounding box center [587, 146] width 258 height 80
click at [502, 198] on span "Build From Scratch" at bounding box center [506, 200] width 84 height 13
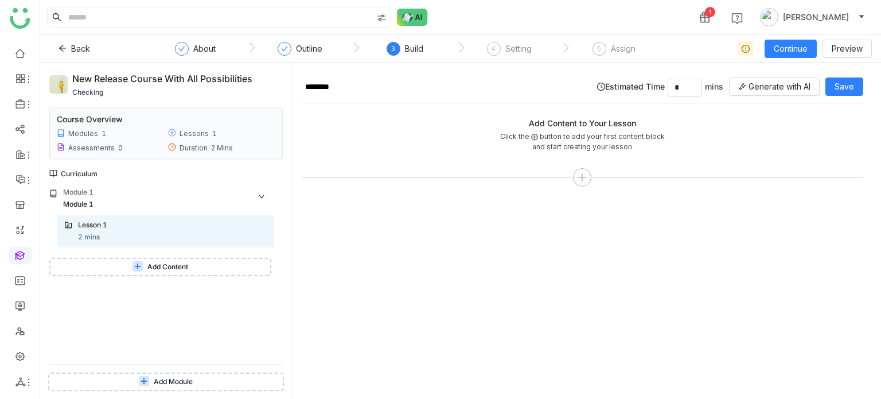
click at [389, 114] on gtmb-coaching-edit-lesson "Add Content to Your Lesson Click the ⨁ button to add your first content block a…" at bounding box center [582, 152] width 561 height 99
click at [576, 182] on div at bounding box center [582, 177] width 18 height 18
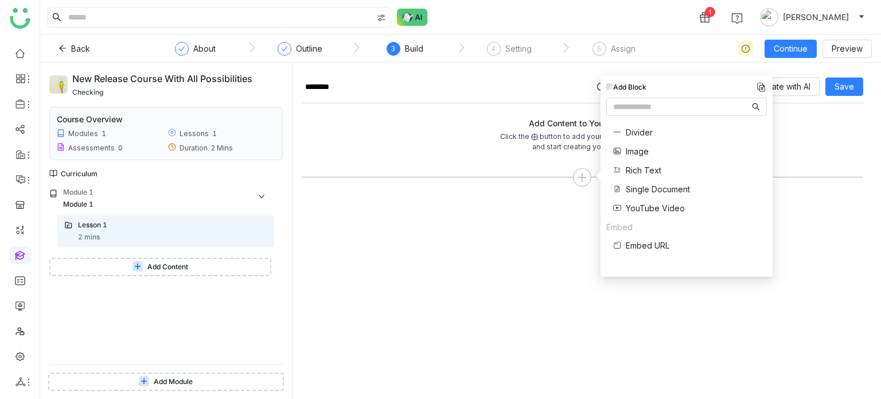
click at [643, 181] on div "Divider Image Rich Text Single Document YouTube Video" at bounding box center [648, 170] width 84 height 100
click at [643, 186] on span "Single Document" at bounding box center [658, 189] width 64 height 12
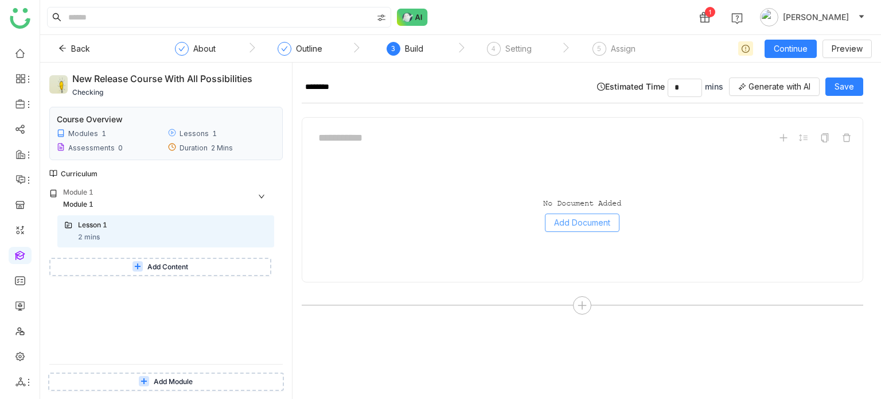
click at [571, 220] on span "Add Document" at bounding box center [582, 222] width 56 height 13
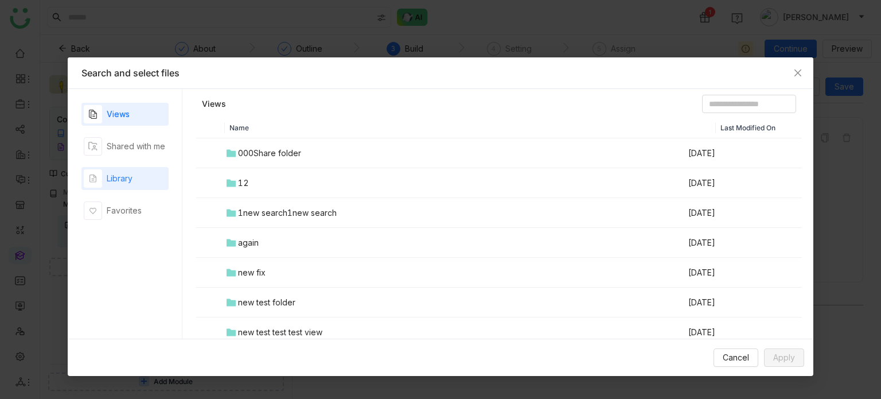
click at [130, 172] on div "Library" at bounding box center [120, 178] width 26 height 13
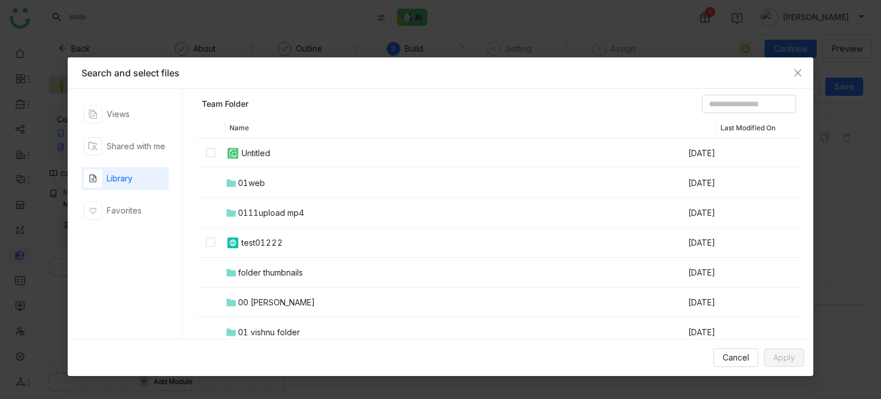
scroll to position [25, 0]
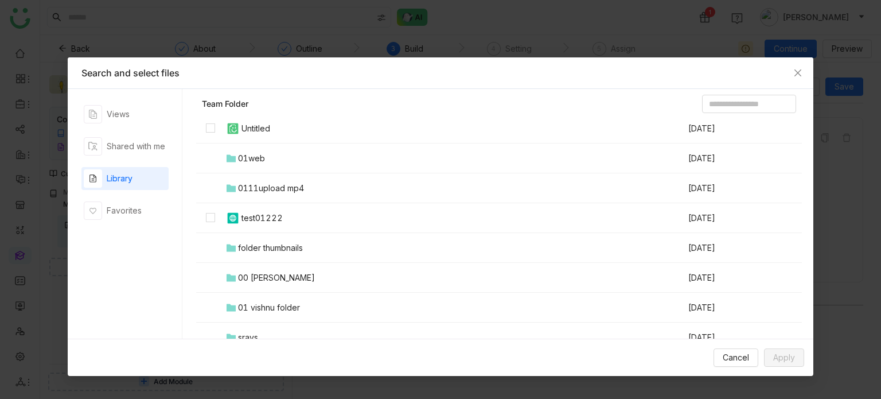
click at [289, 267] on td "00 Arif Folder" at bounding box center [456, 278] width 462 height 30
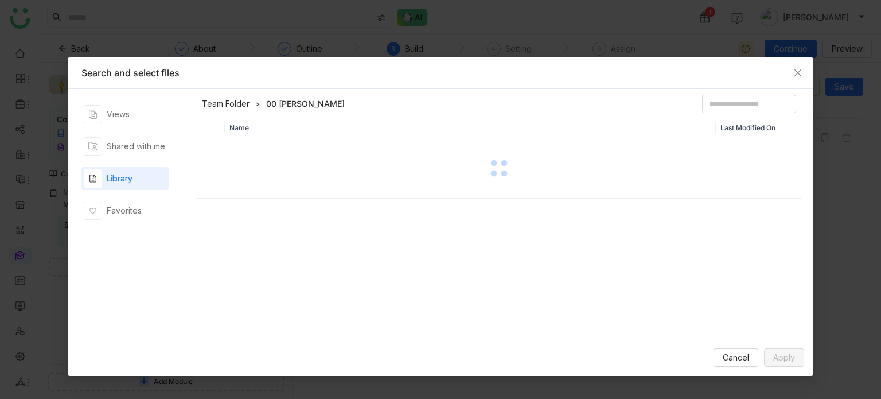
scroll to position [0, 0]
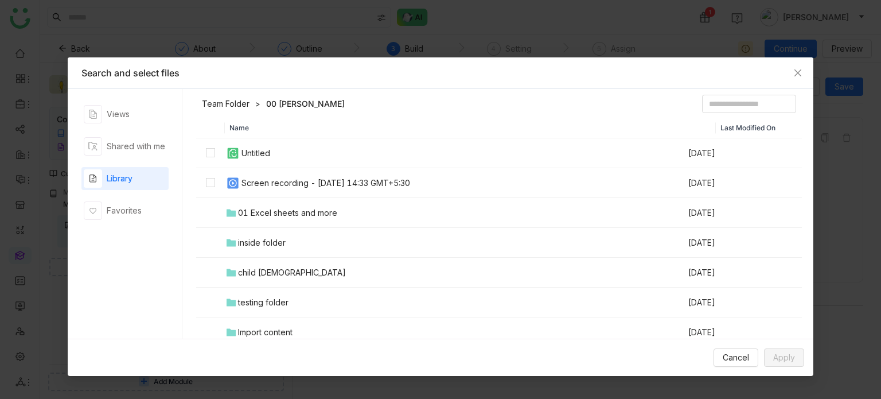
click at [291, 190] on td "Screen recording - 3 October 2025 at 14:33 GMT+5:30" at bounding box center [456, 183] width 462 height 30
click at [779, 354] on span "Apply" at bounding box center [784, 357] width 22 height 13
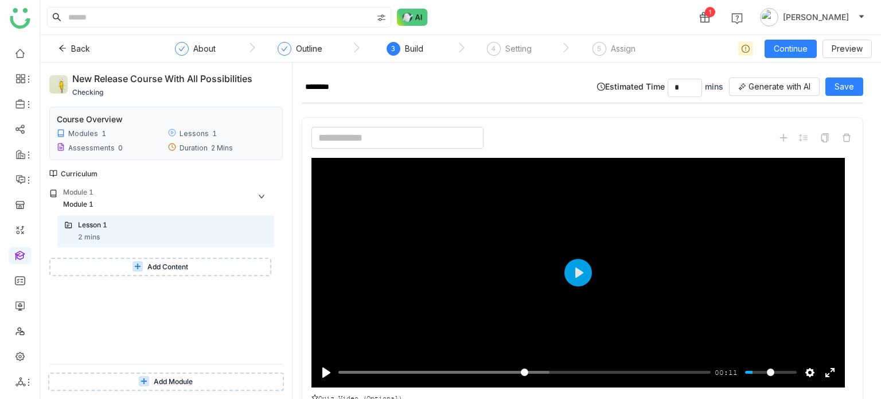
click at [413, 142] on input at bounding box center [397, 138] width 172 height 22
type input "**********"
click at [525, 127] on div "**********" at bounding box center [582, 138] width 542 height 22
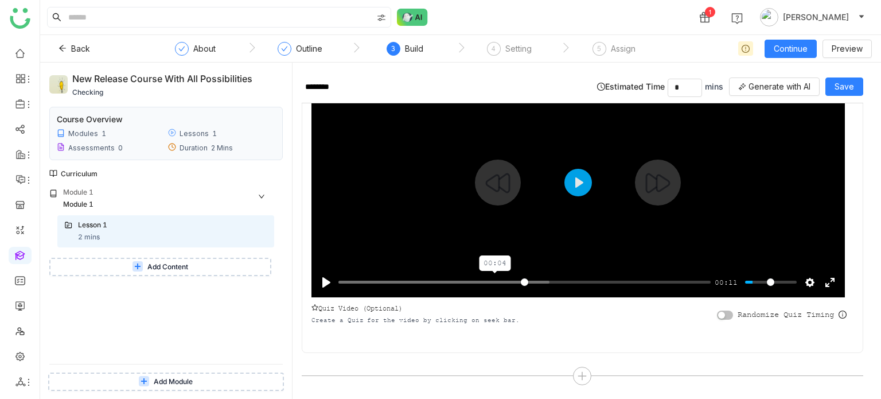
type input "*****"
click at [495, 281] on input "Seek" at bounding box center [524, 281] width 372 height 11
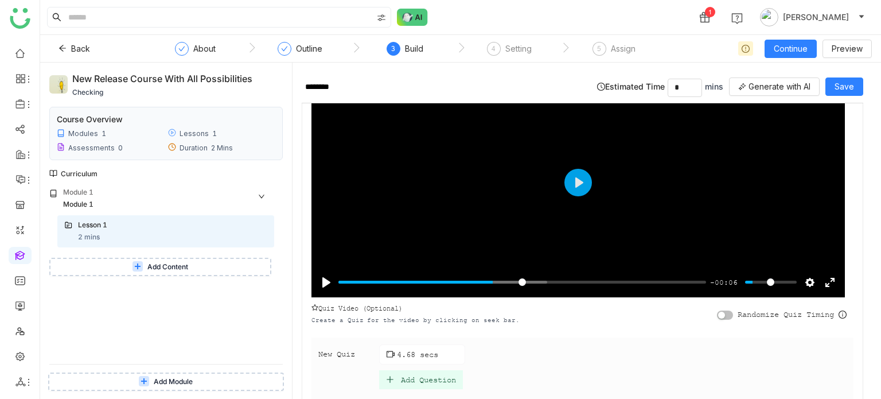
click at [416, 378] on div "Add Question" at bounding box center [428, 379] width 55 height 10
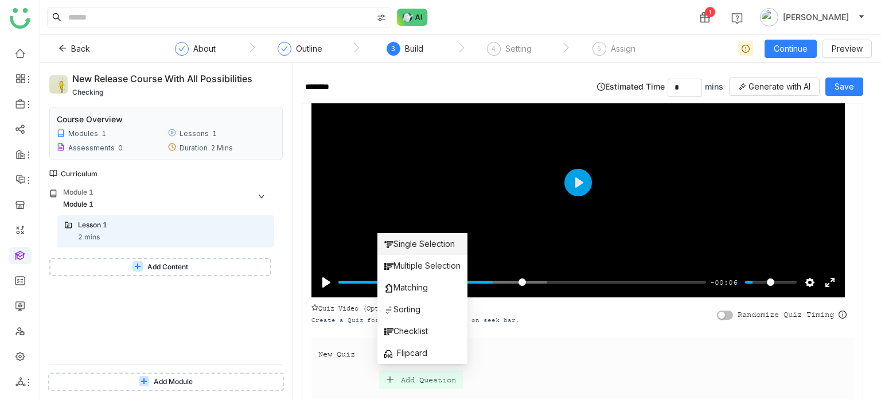
click at [429, 245] on span "Single Selection" at bounding box center [419, 243] width 71 height 13
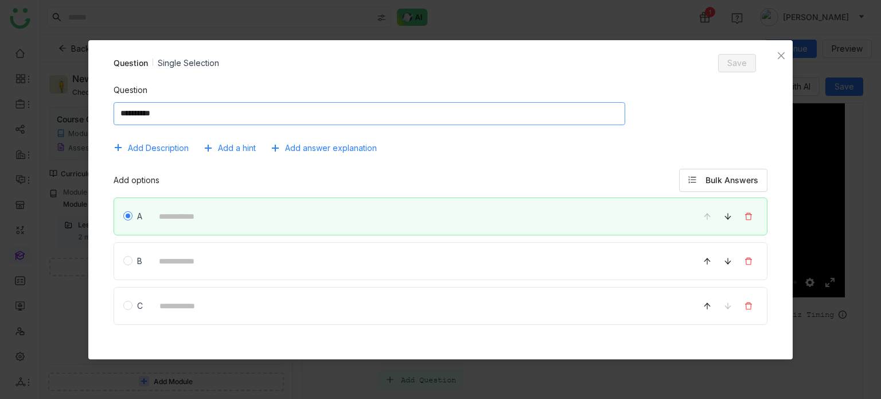
click at [346, 108] on textarea at bounding box center [370, 113] width 512 height 23
type textarea "**********"
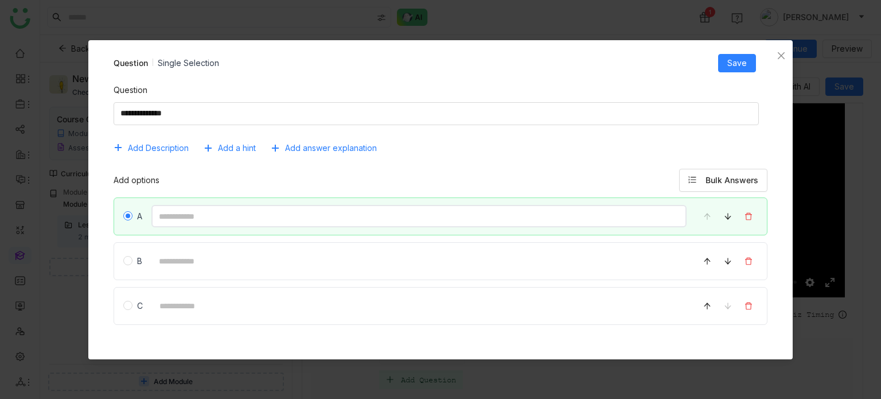
click at [271, 212] on input at bounding box center [419, 216] width 536 height 22
type input "*"
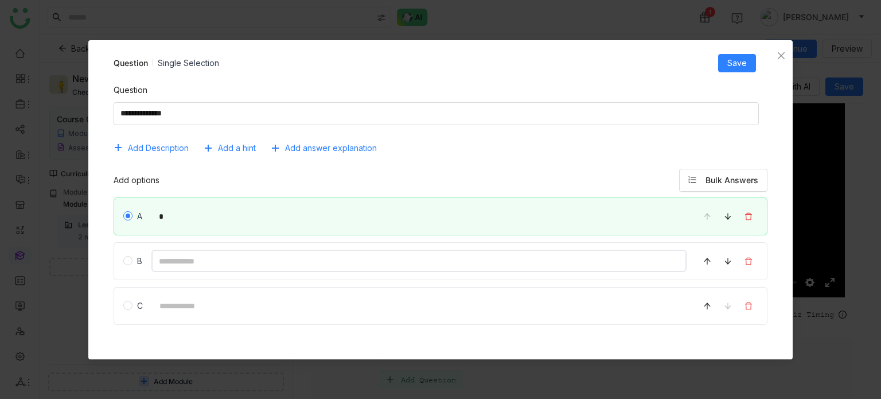
click at [168, 256] on input at bounding box center [419, 260] width 536 height 22
type input "*"
click at [750, 64] on button "Save" at bounding box center [737, 63] width 38 height 18
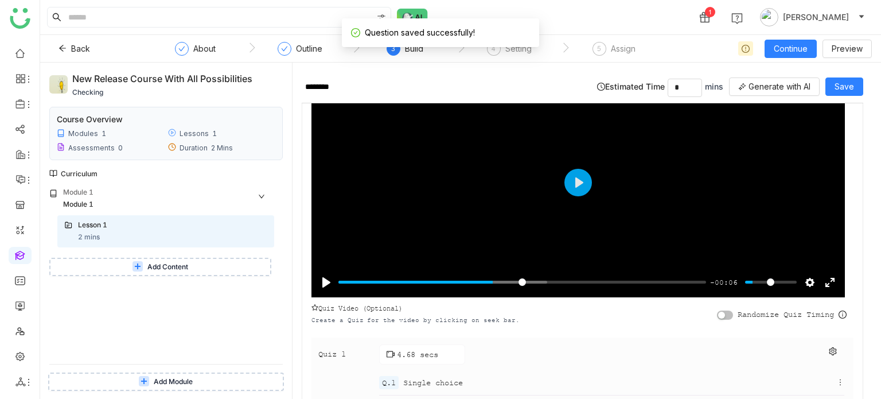
scroll to position [182, 0]
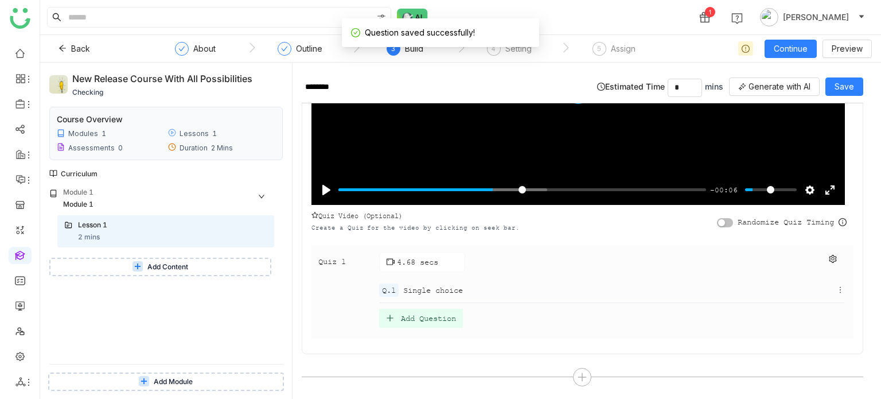
click at [452, 313] on div "Add Question" at bounding box center [428, 318] width 55 height 10
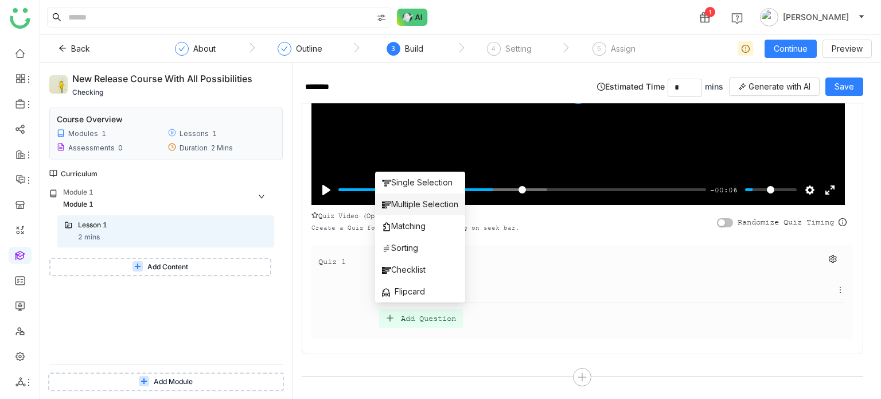
click at [436, 203] on span "Multiple Selection" at bounding box center [420, 204] width 76 height 13
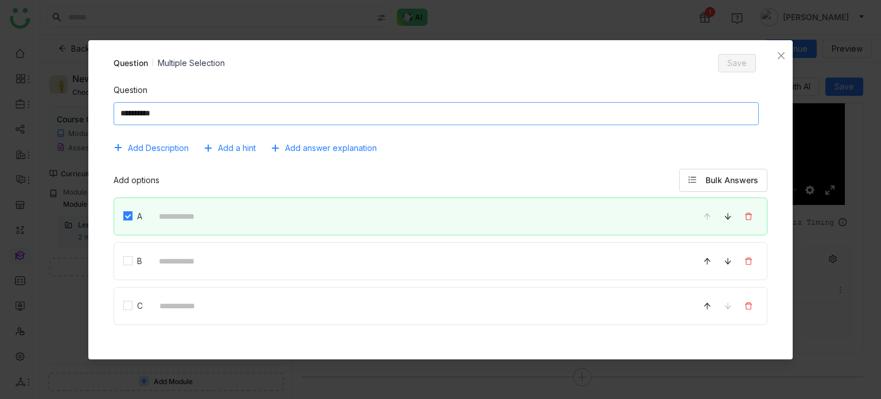
click at [381, 120] on textarea at bounding box center [437, 113] width 646 height 23
type textarea "**********"
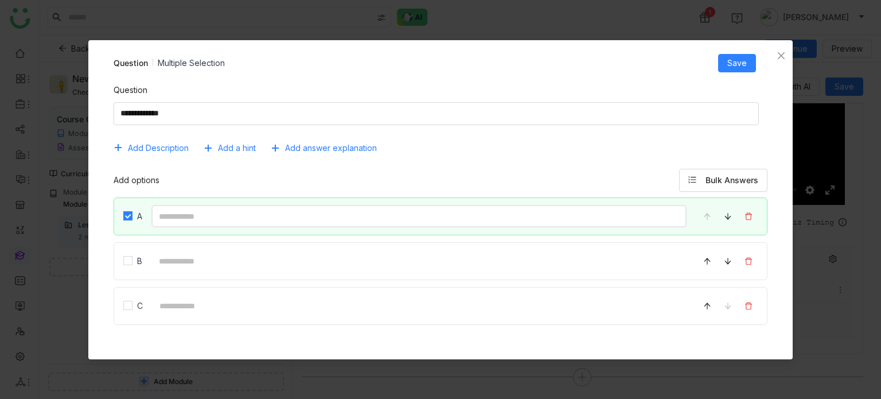
click at [307, 214] on input at bounding box center [419, 216] width 536 height 22
type input "*"
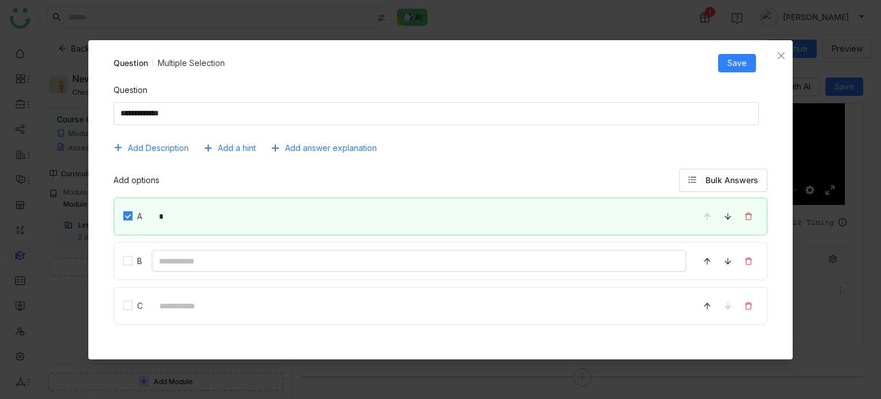
click at [169, 256] on input at bounding box center [419, 260] width 536 height 22
type input "*"
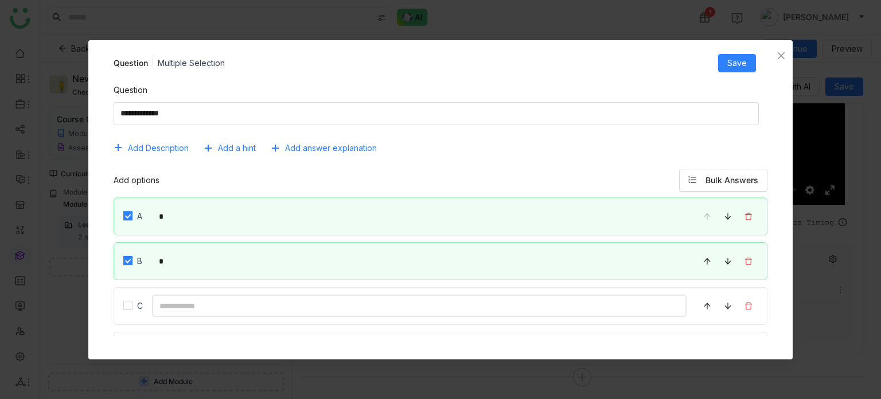
click at [184, 310] on input at bounding box center [419, 305] width 535 height 22
type input "*"
click at [733, 55] on button "Save" at bounding box center [737, 63] width 38 height 18
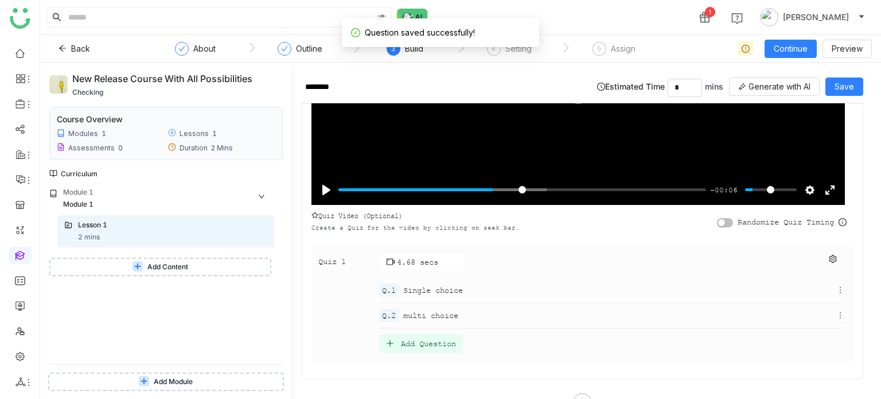
click at [428, 286] on span "Single choice" at bounding box center [433, 290] width 60 height 12
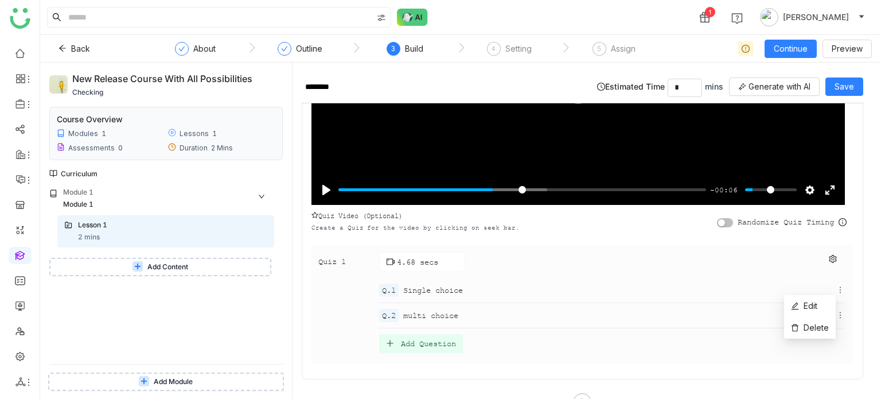
click at [836, 287] on icon at bounding box center [840, 290] width 8 height 8
click at [814, 310] on span "Edit" at bounding box center [804, 305] width 26 height 13
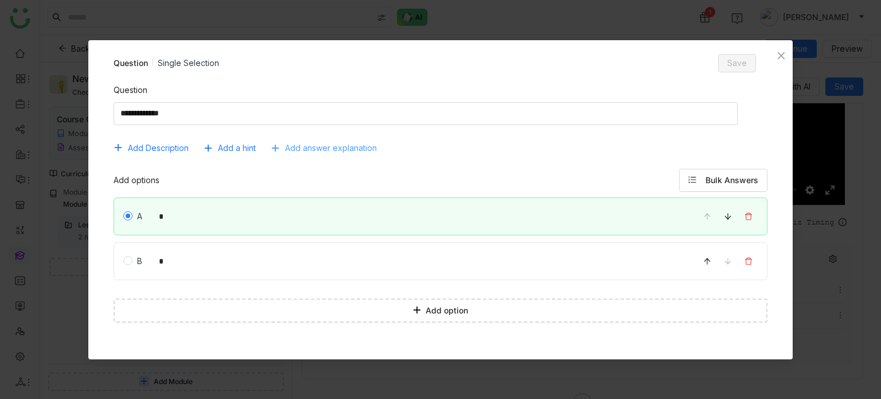
click at [308, 150] on span "Add answer explanation" at bounding box center [331, 148] width 92 height 13
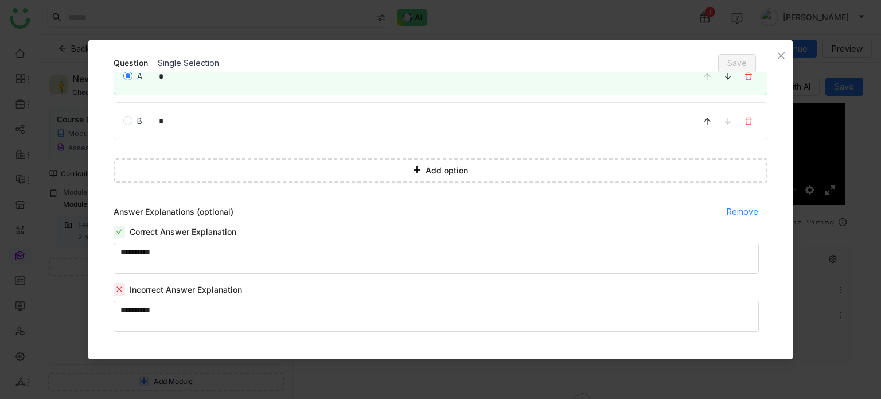
scroll to position [144, 0]
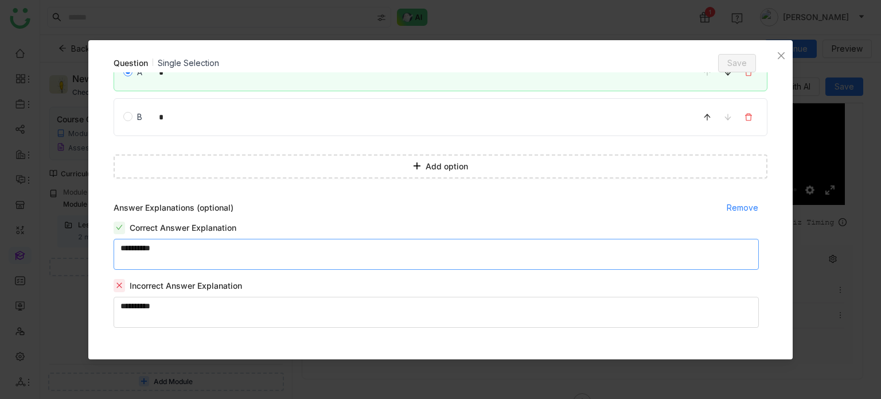
click at [306, 249] on textarea at bounding box center [437, 254] width 646 height 31
type textarea "***"
type textarea "**"
click at [734, 67] on span "Save" at bounding box center [736, 63] width 19 height 13
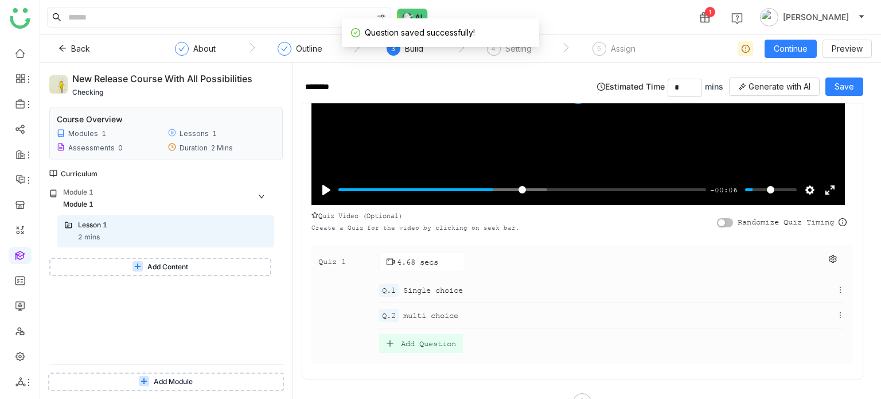
click at [430, 317] on span "multi choice" at bounding box center [430, 315] width 55 height 12
click at [836, 314] on icon at bounding box center [840, 315] width 8 height 8
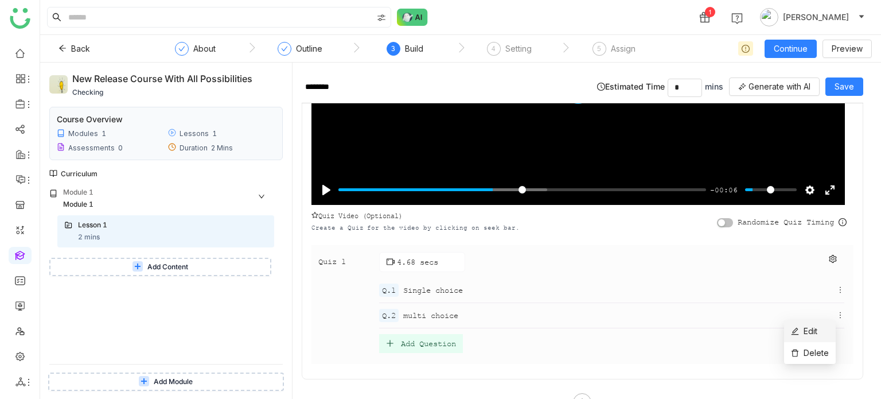
click at [817, 327] on span "Edit" at bounding box center [810, 331] width 14 height 10
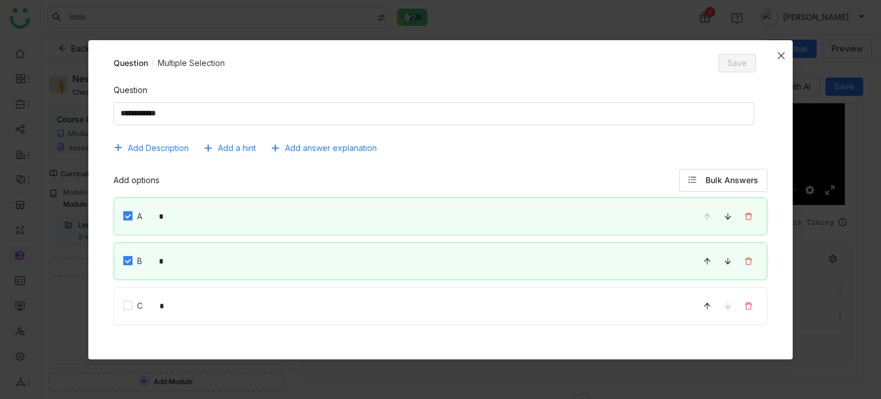
scroll to position [41, 0]
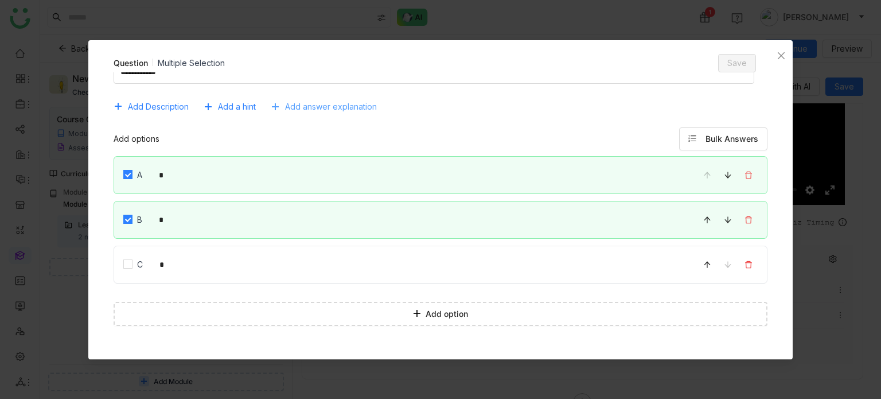
click at [348, 112] on span "Add answer explanation" at bounding box center [331, 106] width 92 height 13
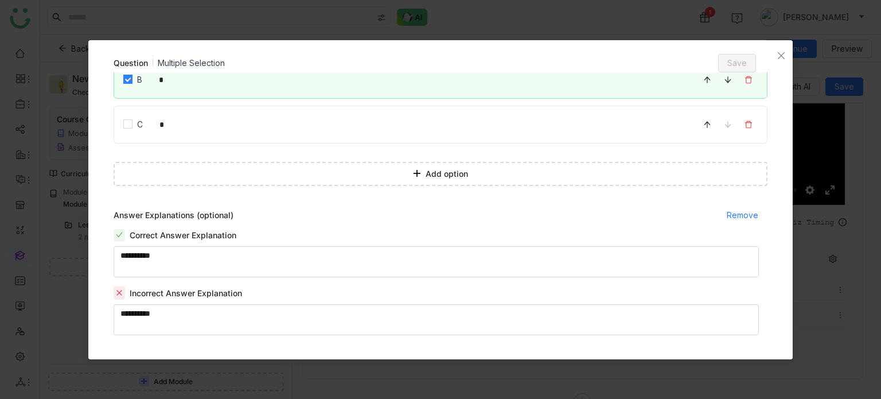
scroll to position [188, 0]
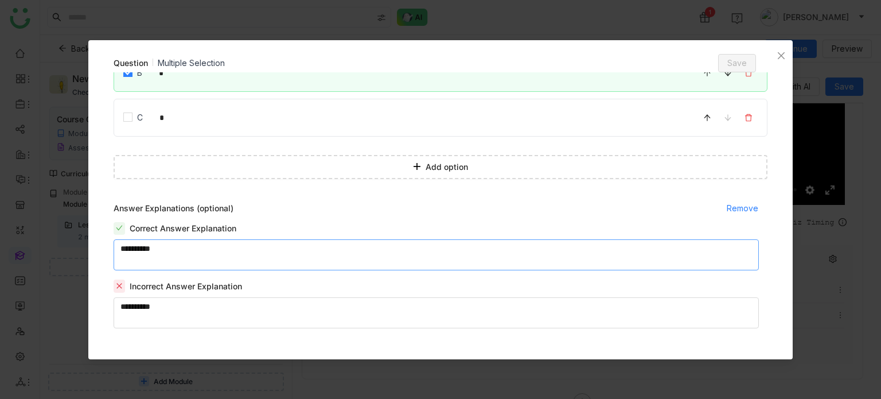
click at [275, 253] on textarea at bounding box center [437, 254] width 646 height 31
type textarea "***"
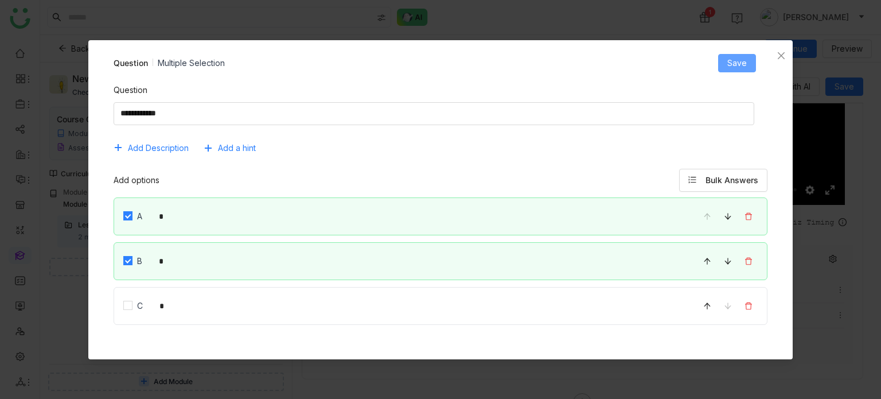
type textarea "**"
click at [752, 64] on button "Save" at bounding box center [737, 63] width 38 height 18
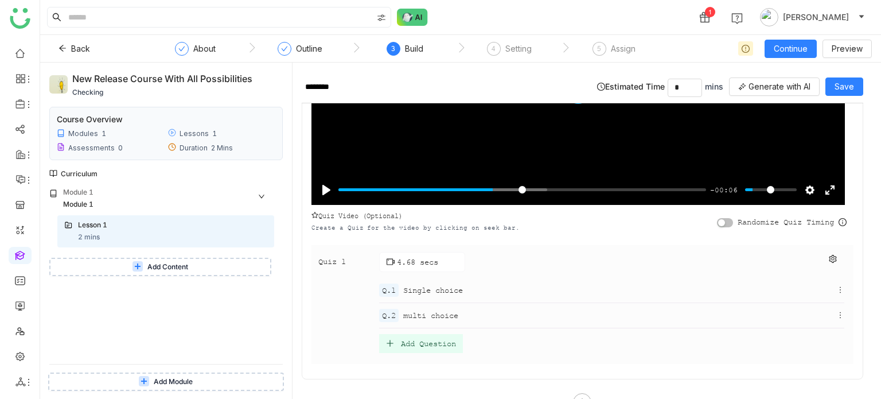
click at [193, 264] on button "Add Content" at bounding box center [160, 266] width 222 height 18
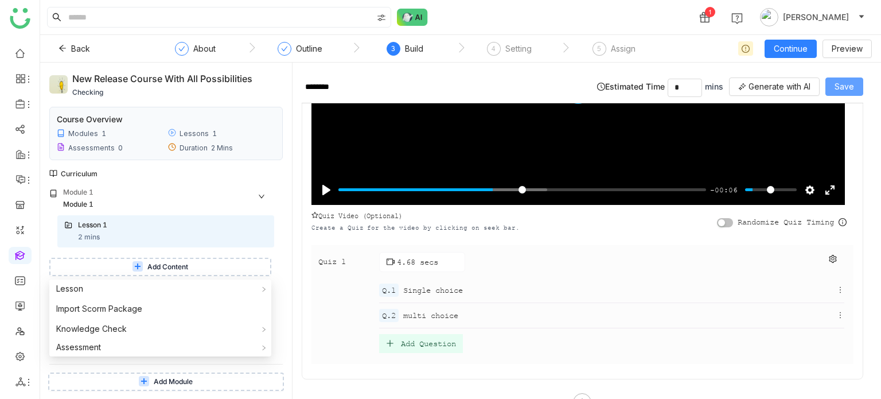
click at [858, 86] on button "Save" at bounding box center [844, 86] width 38 height 18
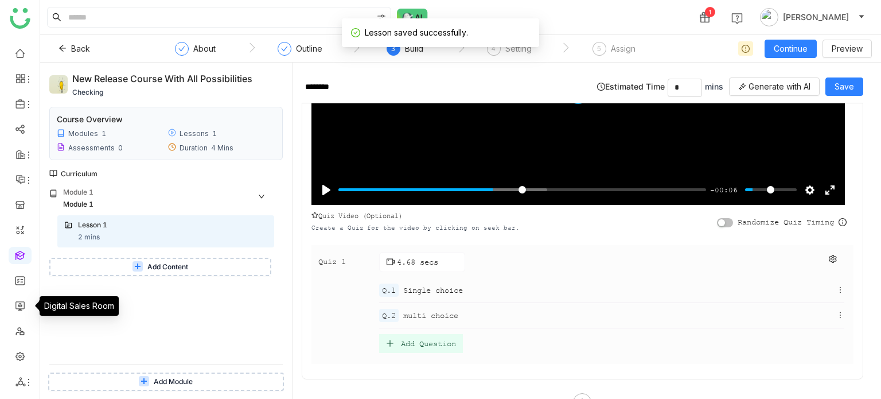
click at [96, 264] on button "Add Content" at bounding box center [160, 266] width 222 height 18
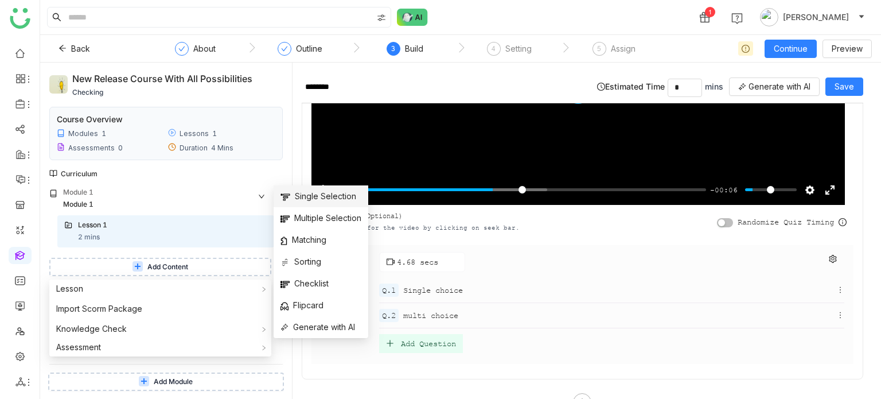
click at [323, 200] on span "Single Selection" at bounding box center [318, 196] width 76 height 13
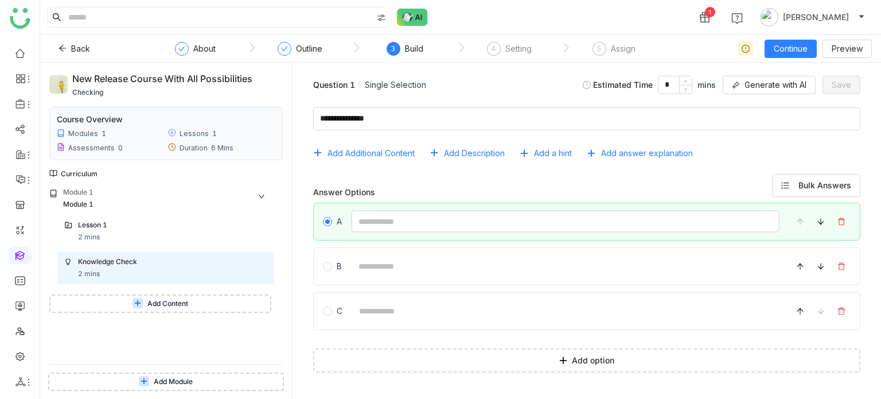
click at [440, 221] on input at bounding box center [565, 221] width 428 height 22
type input "*"
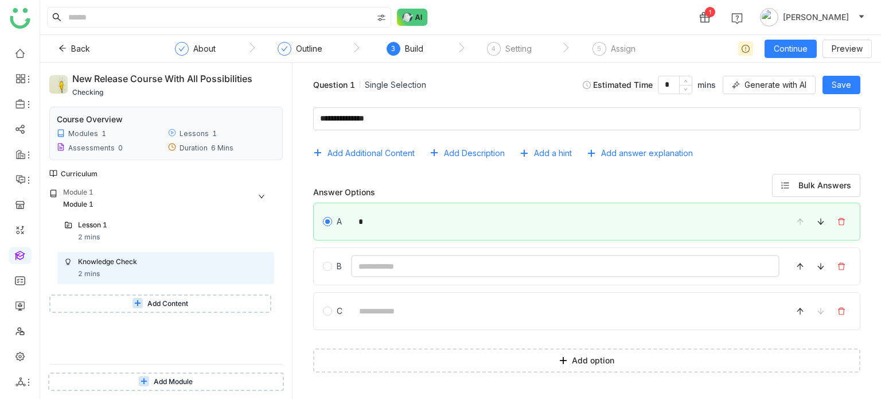
click at [397, 256] on input at bounding box center [565, 266] width 428 height 22
type input "*"
click at [376, 302] on input at bounding box center [566, 310] width 428 height 22
type input "*"
click at [853, 78] on button "Save" at bounding box center [841, 85] width 38 height 18
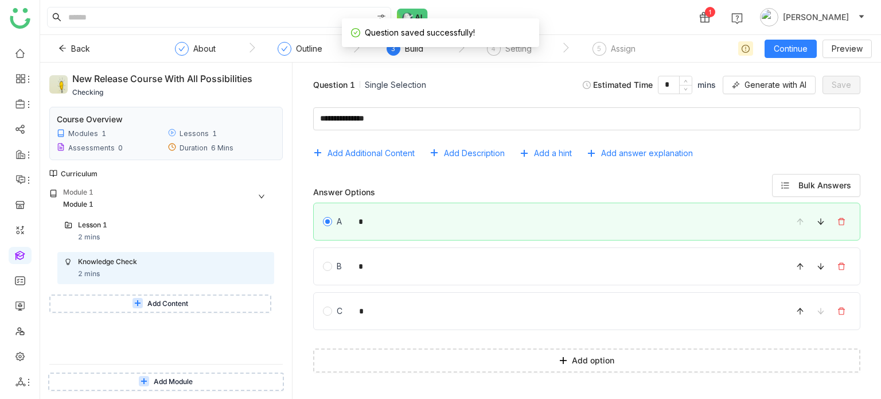
click at [145, 291] on div "Lesson 1 2 mins Knowledge Check 2 mins Add Content" at bounding box center [161, 263] width 225 height 97
click at [140, 302] on icon at bounding box center [137, 303] width 10 height 10
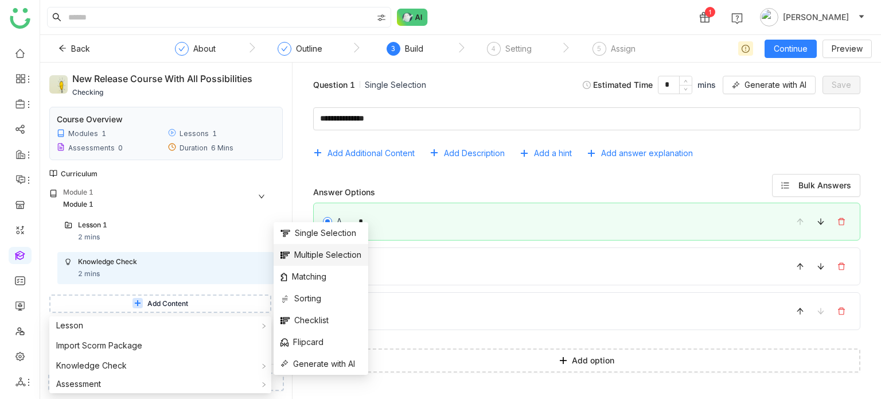
click at [359, 256] on span "Multiple Selection" at bounding box center [320, 254] width 81 height 13
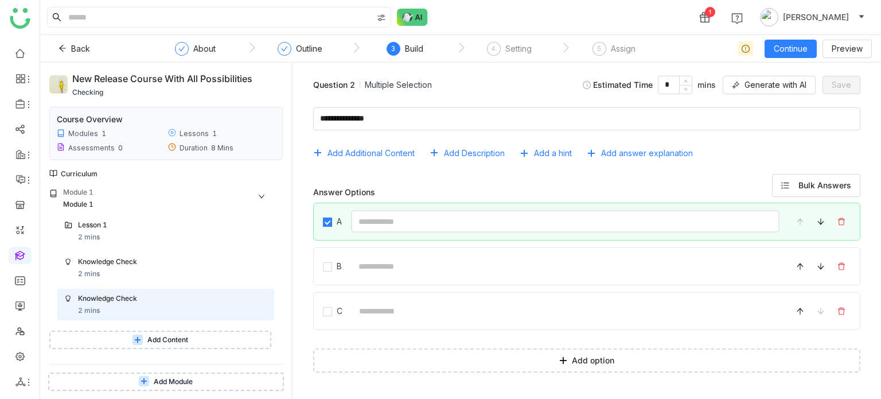
click at [442, 221] on input at bounding box center [565, 221] width 428 height 22
type input "*"
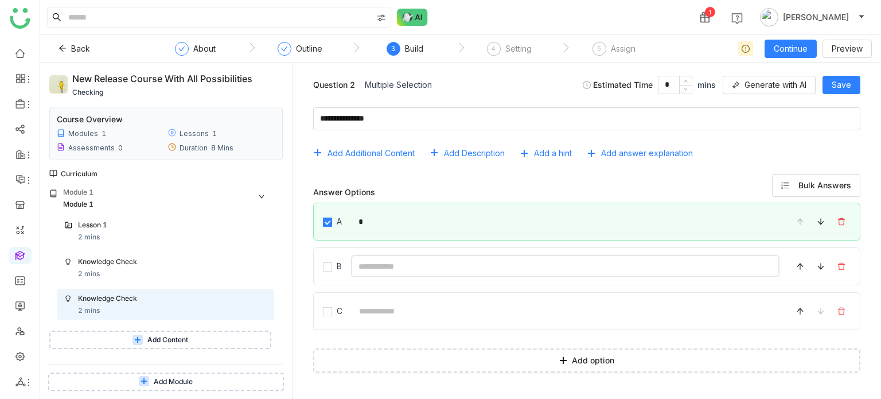
click at [377, 272] on input at bounding box center [565, 266] width 428 height 22
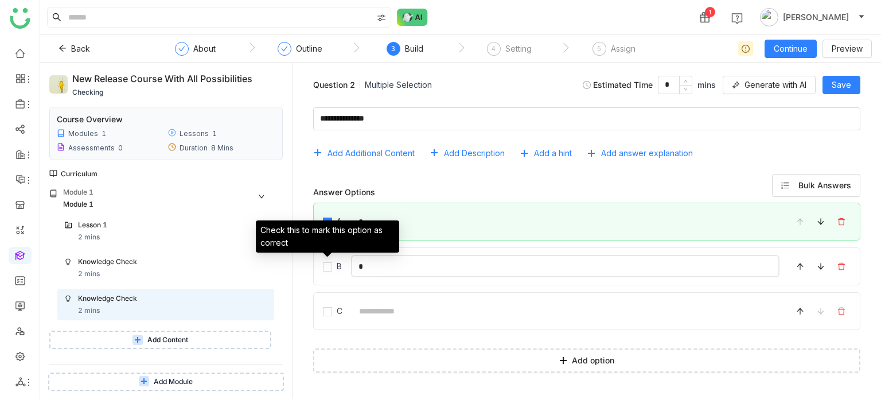
type input "*"
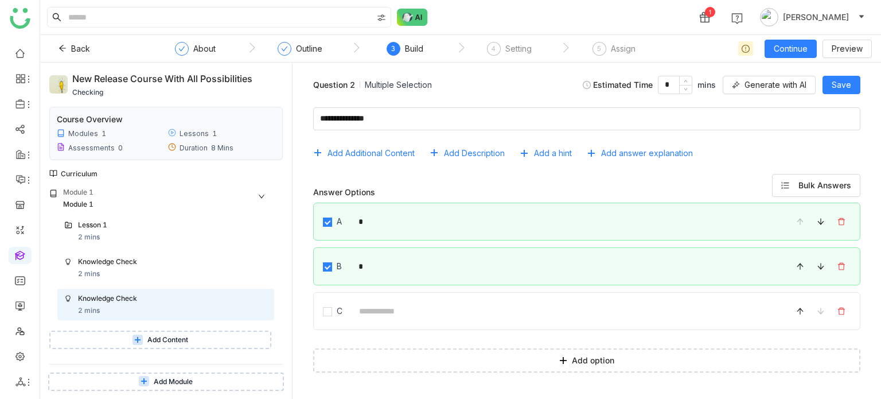
click at [853, 76] on div "Estimated Time * mins Generate with AI Save" at bounding box center [722, 85] width 278 height 18
click at [849, 79] on span "Save" at bounding box center [840, 85] width 19 height 13
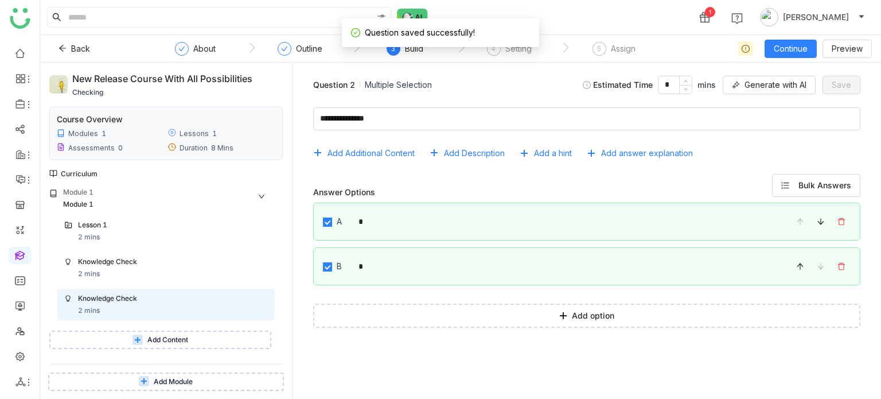
drag, startPoint x: 170, startPoint y: 322, endPoint x: 169, endPoint y: 329, distance: 6.3
click at [203, 341] on button "Add Content" at bounding box center [160, 339] width 222 height 18
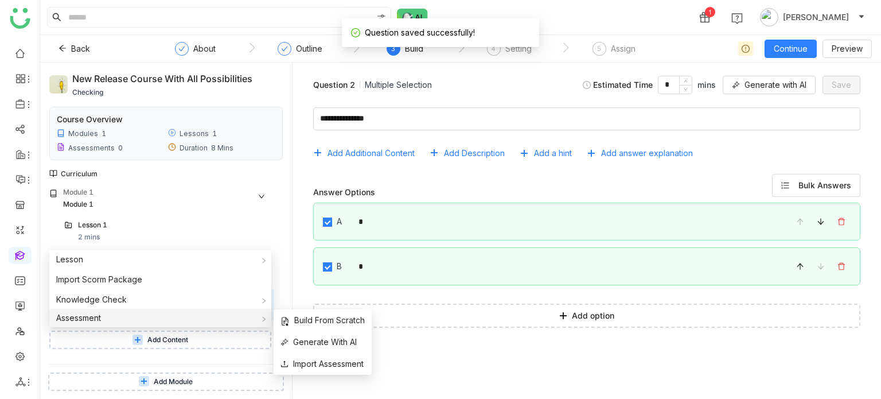
click at [158, 315] on div "Assessment" at bounding box center [160, 318] width 222 height 18
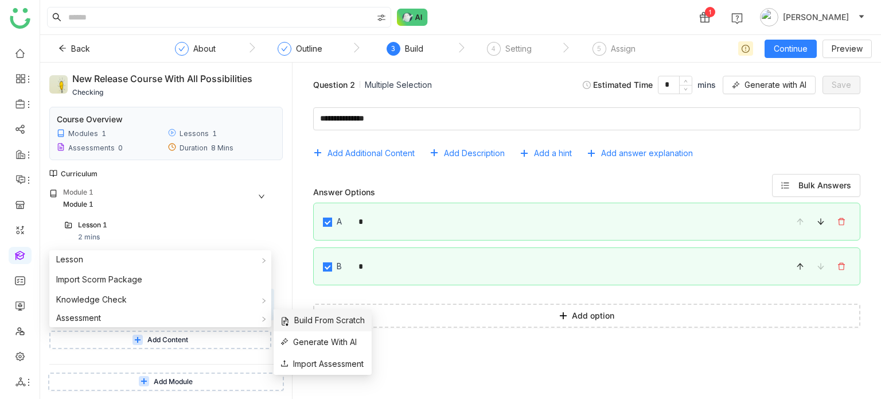
click at [338, 315] on span "Build From Scratch" at bounding box center [322, 320] width 84 height 13
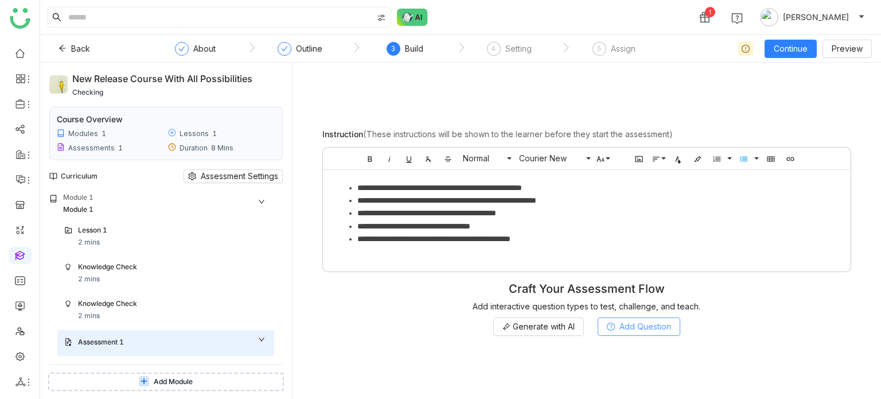
click at [615, 321] on button "Add Question" at bounding box center [639, 326] width 83 height 18
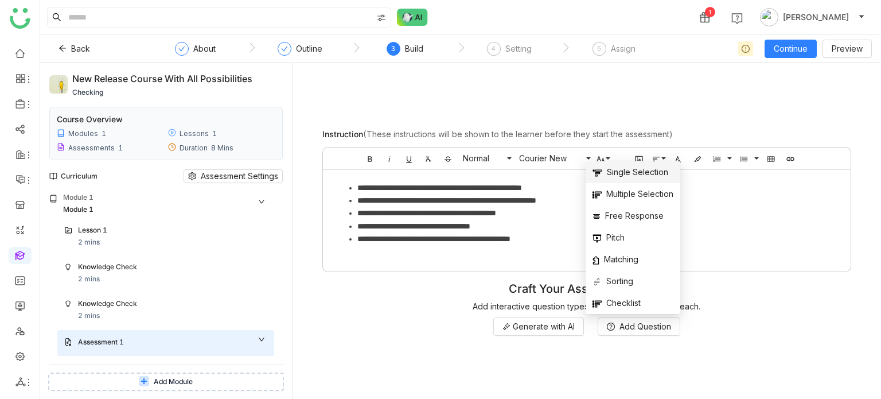
click at [654, 174] on span "Single Selection" at bounding box center [630, 172] width 76 height 13
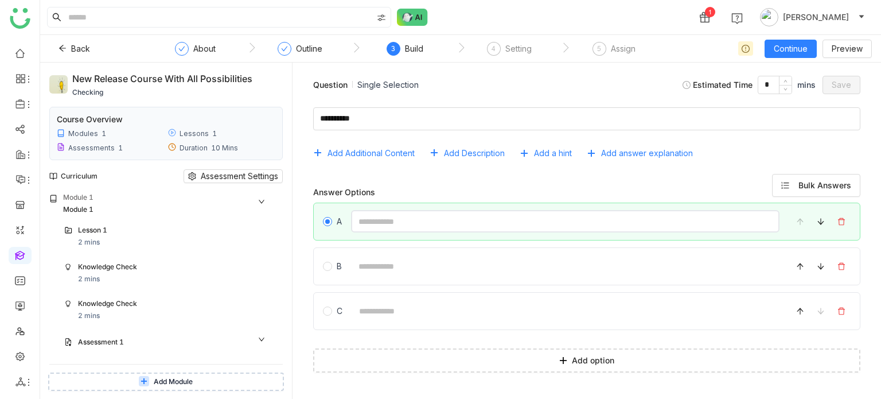
click at [445, 218] on input at bounding box center [565, 221] width 428 height 22
type input "*"
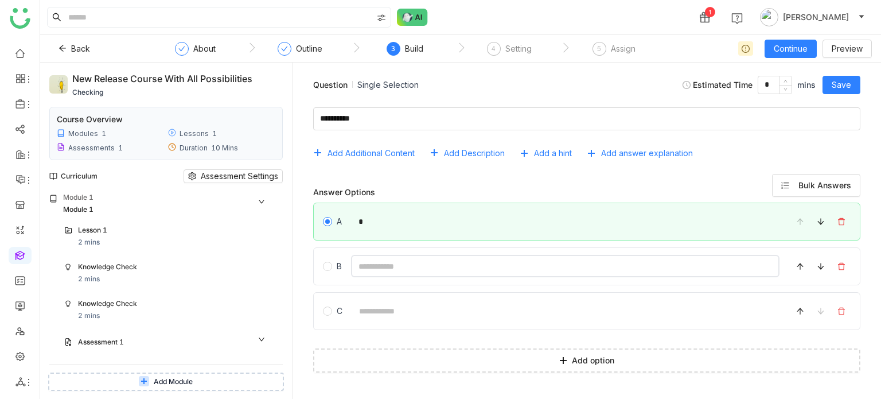
click at [362, 275] on input at bounding box center [565, 266] width 428 height 22
type input "*"
click at [367, 308] on input at bounding box center [566, 310] width 428 height 22
type input "*"
click at [637, 155] on span "Add answer explanation" at bounding box center [647, 153] width 92 height 13
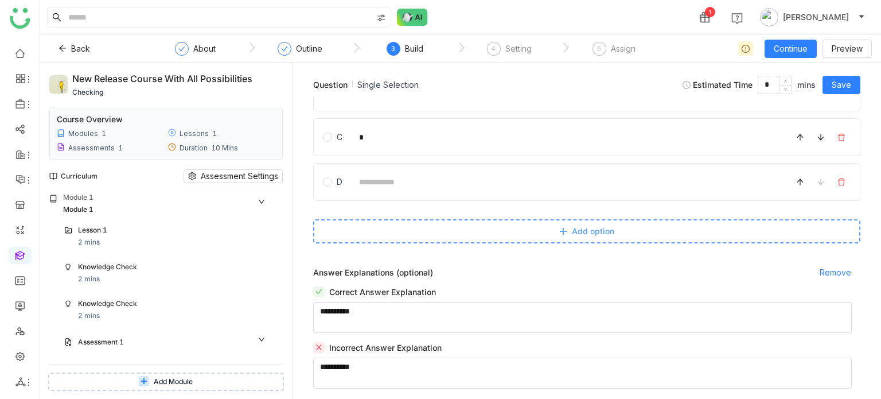
scroll to position [181, 0]
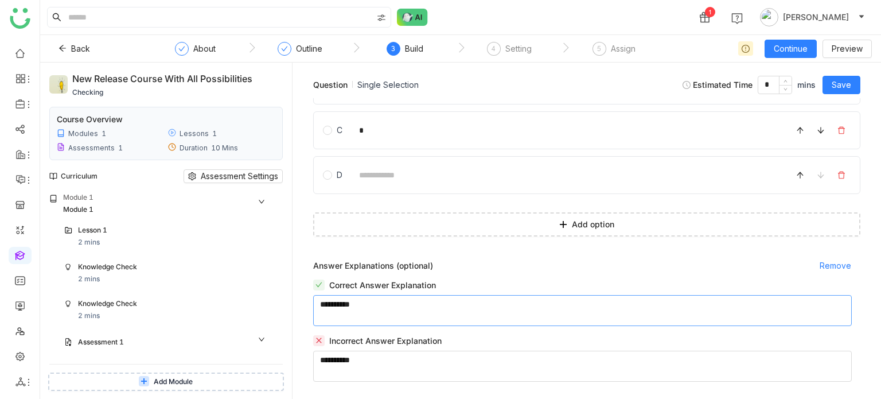
click at [518, 312] on textarea at bounding box center [582, 310] width 538 height 31
type textarea "*"
click at [500, 350] on textarea at bounding box center [582, 365] width 538 height 31
type textarea "*"
click at [841, 94] on div "Question Single Selection Estimated Time * mins Save" at bounding box center [587, 85] width 570 height 26
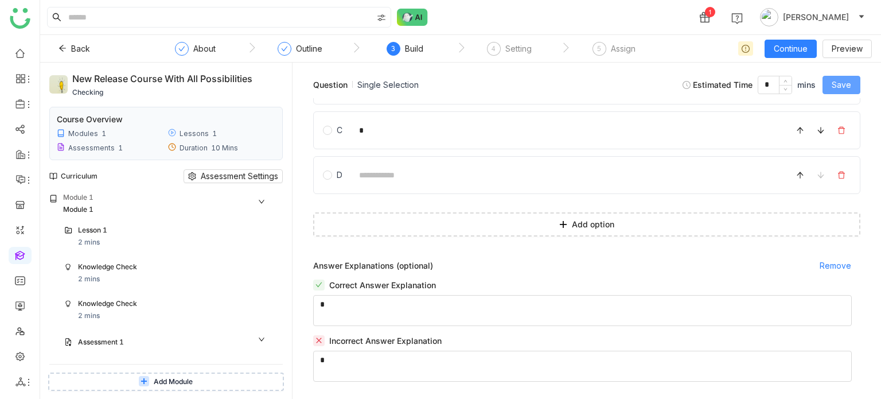
click at [841, 92] on button "Save" at bounding box center [841, 85] width 38 height 18
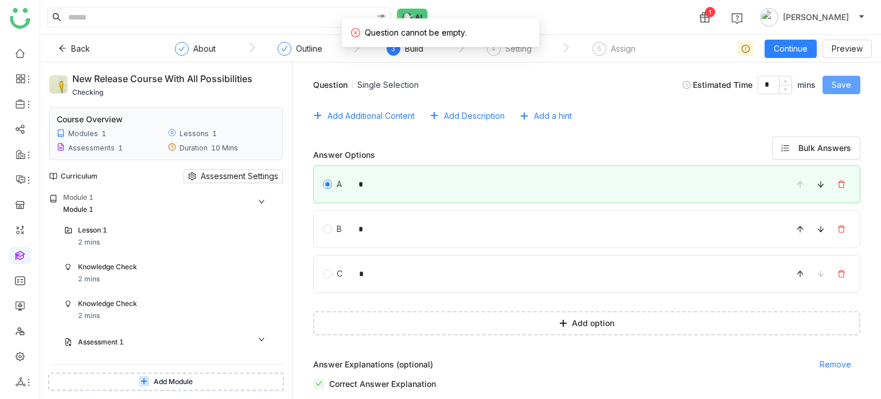
scroll to position [0, 0]
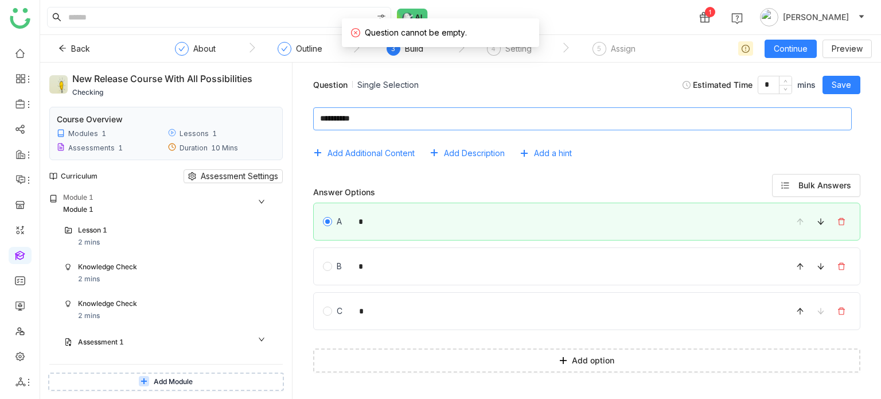
click at [438, 122] on textarea at bounding box center [582, 118] width 538 height 23
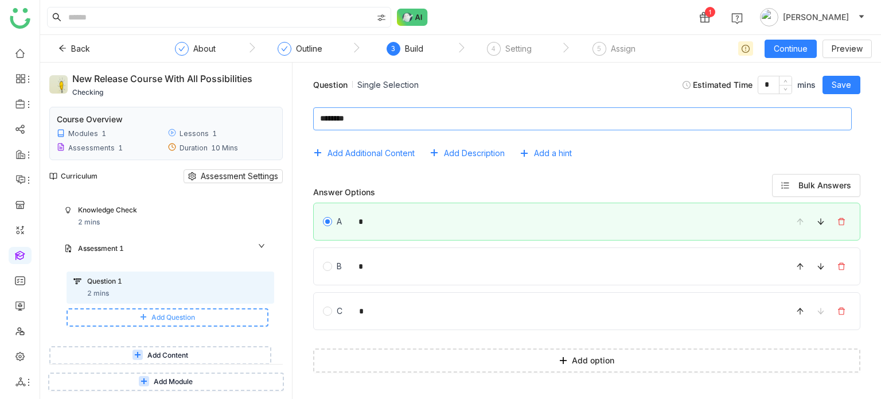
type textarea "********"
click at [140, 317] on icon at bounding box center [143, 316] width 7 height 7
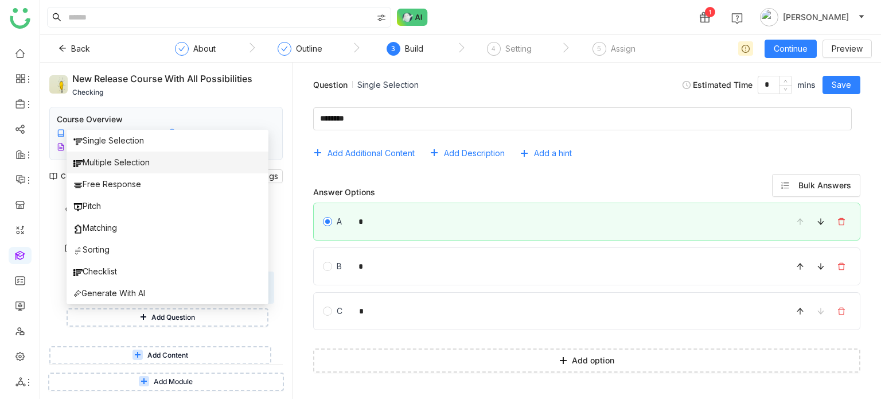
click at [155, 167] on li "Multiple Selection" at bounding box center [168, 162] width 202 height 22
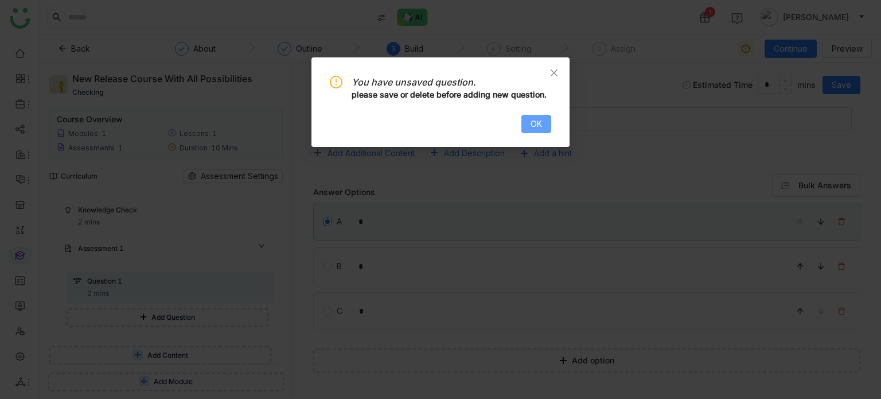
drag, startPoint x: 520, startPoint y: 130, endPoint x: 537, endPoint y: 119, distance: 20.4
click at [521, 127] on div "OK" at bounding box center [440, 124] width 221 height 18
click at [539, 119] on span "OK" at bounding box center [535, 124] width 11 height 13
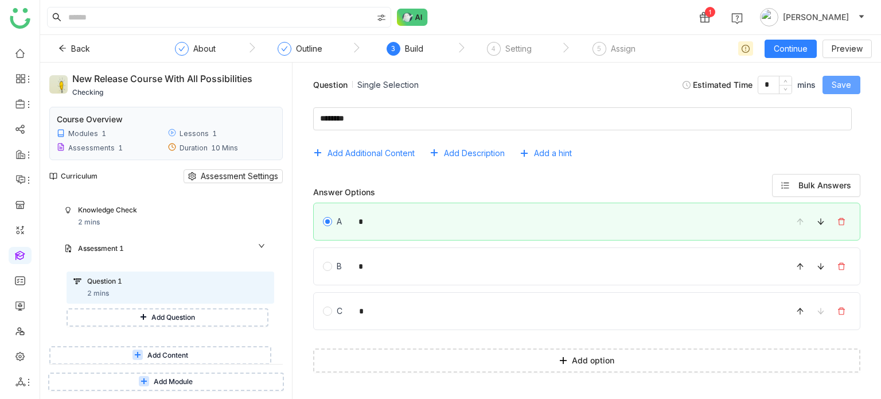
click at [830, 89] on button "Save" at bounding box center [841, 85] width 38 height 18
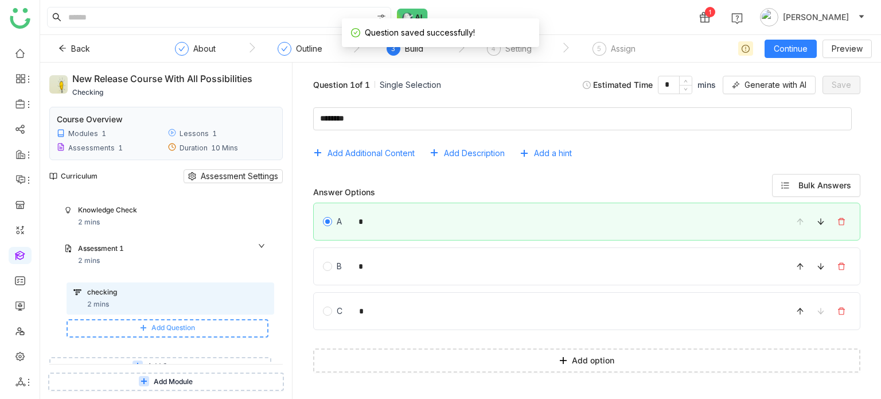
click at [91, 327] on button "Add Question" at bounding box center [168, 328] width 202 height 18
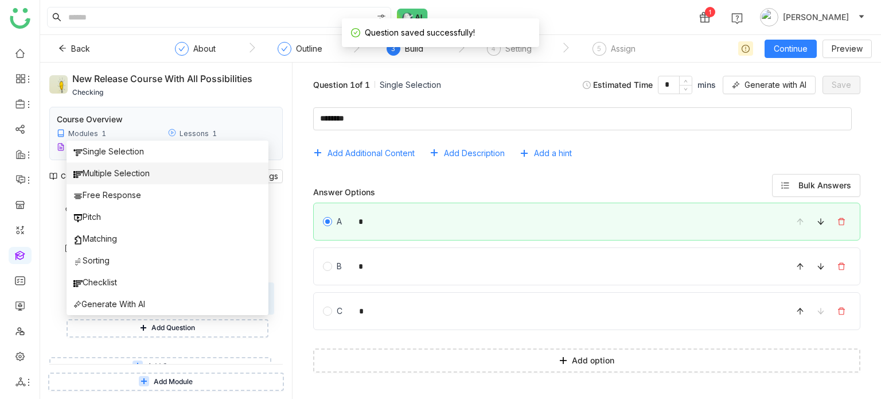
click at [138, 165] on li "Multiple Selection" at bounding box center [168, 173] width 202 height 22
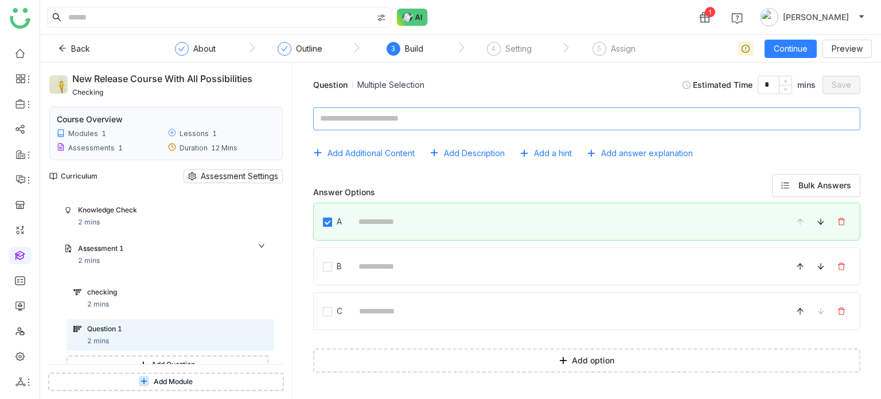
click at [409, 122] on textarea at bounding box center [586, 118] width 547 height 23
type textarea "**********"
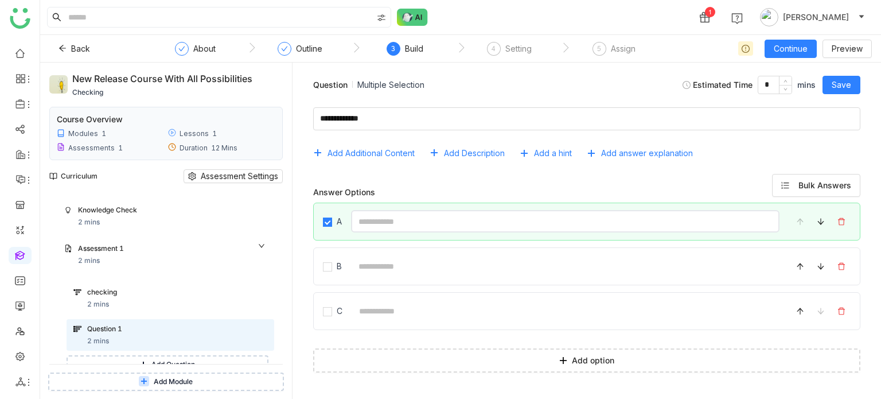
click at [362, 231] on input at bounding box center [565, 221] width 428 height 22
type input "*"
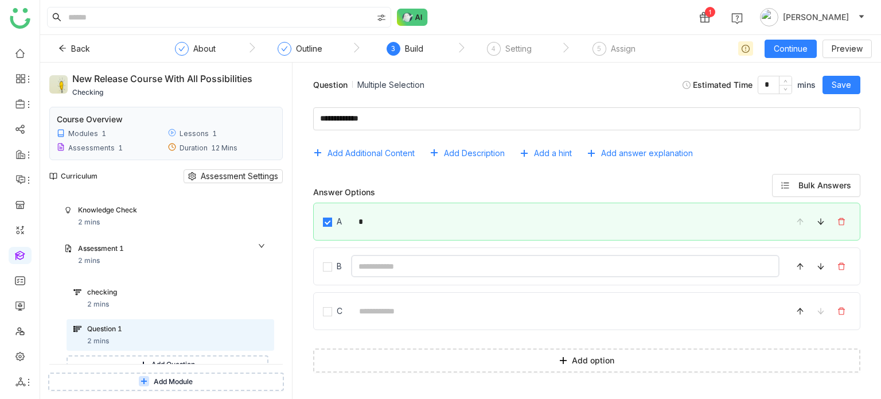
click at [363, 256] on input at bounding box center [565, 266] width 428 height 22
type input "*"
click at [648, 153] on span "Add answer explanation" at bounding box center [647, 153] width 92 height 13
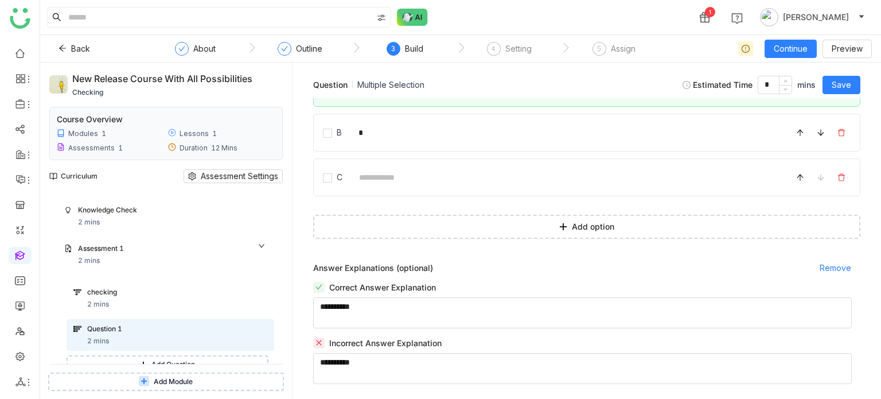
scroll to position [135, 0]
click at [436, 302] on textarea at bounding box center [582, 310] width 538 height 31
type textarea "*"
click at [407, 361] on textarea at bounding box center [582, 366] width 538 height 31
type textarea "*"
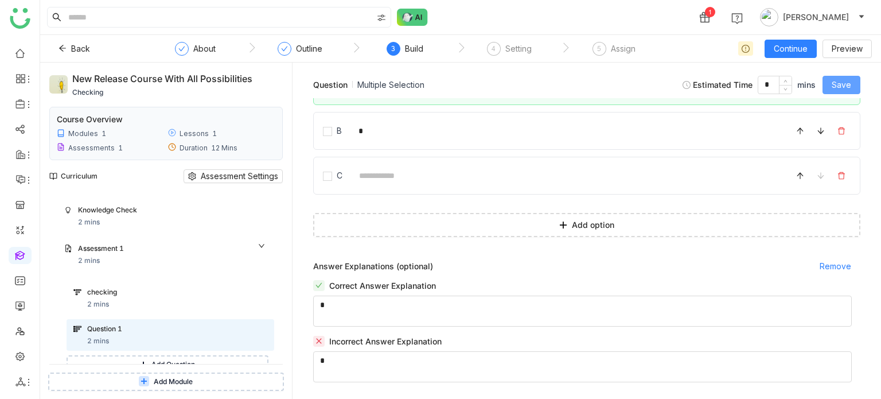
click at [833, 85] on span "Save" at bounding box center [840, 85] width 19 height 13
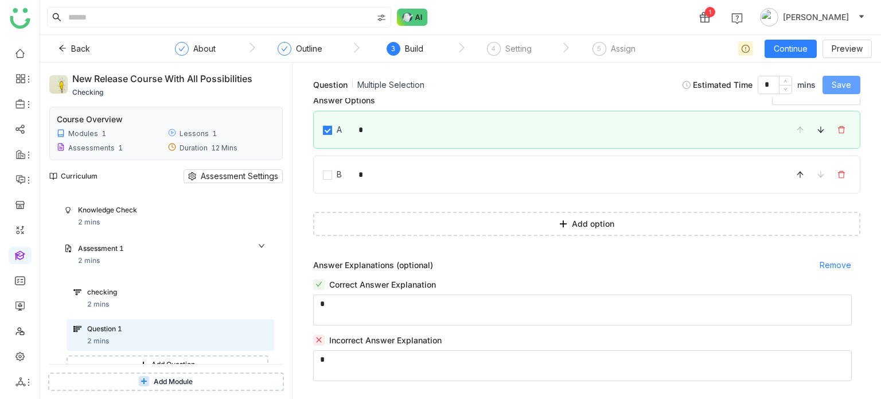
scroll to position [91, 0]
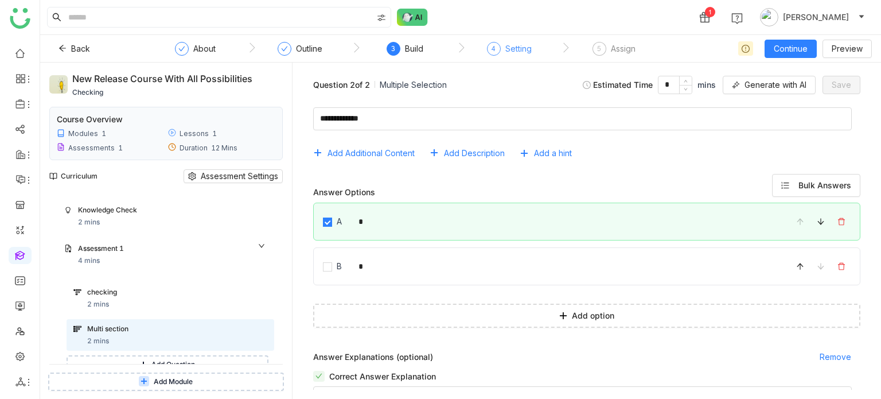
click at [516, 44] on div "Setting" at bounding box center [518, 49] width 26 height 14
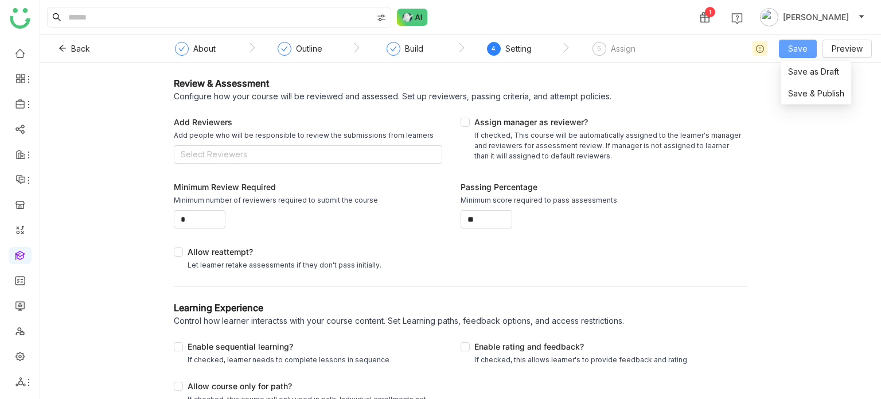
click at [790, 46] on span "Save" at bounding box center [797, 48] width 19 height 13
click at [786, 89] on li "Save & Publish" at bounding box center [816, 94] width 70 height 22
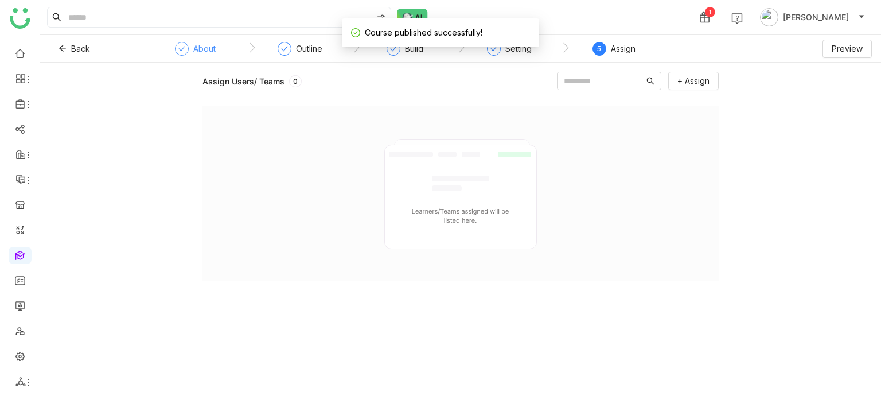
click at [191, 50] on div "About" at bounding box center [195, 52] width 41 height 21
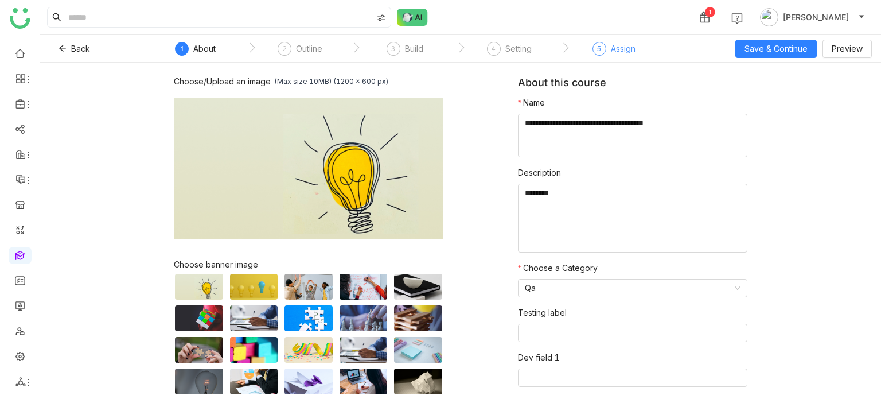
click at [608, 47] on div "5 Assign" at bounding box center [613, 52] width 43 height 21
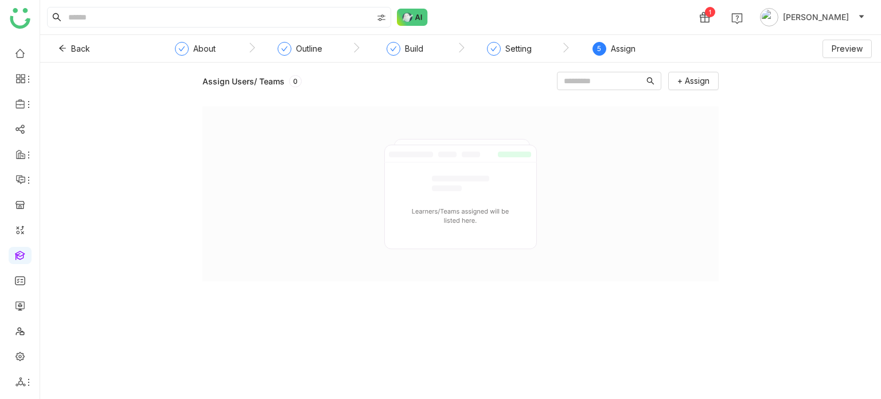
click at [532, 52] on nz-step "Setting" at bounding box center [509, 52] width 104 height 21
click at [528, 52] on div "Setting" at bounding box center [518, 49] width 26 height 14
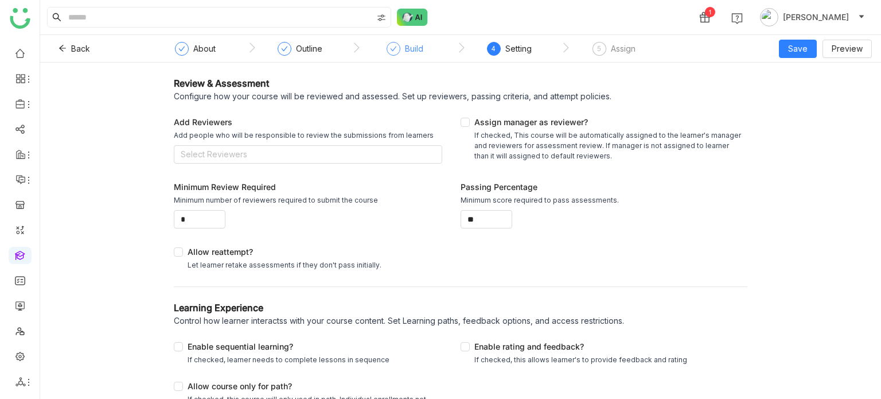
click at [400, 52] on div "Build" at bounding box center [404, 52] width 37 height 21
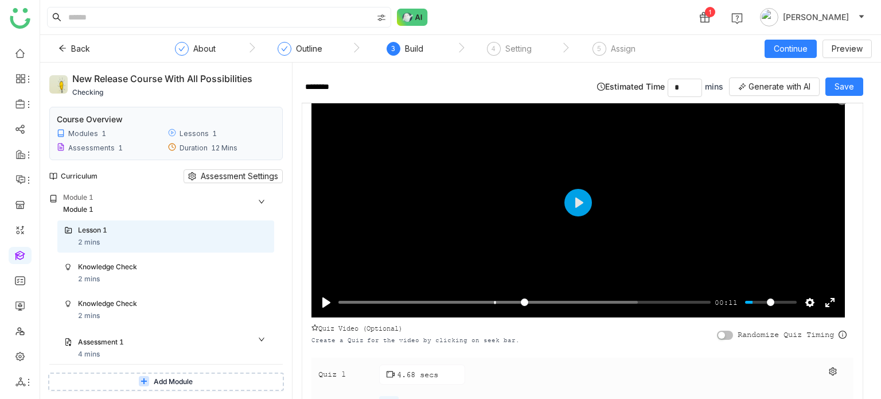
scroll to position [208, 0]
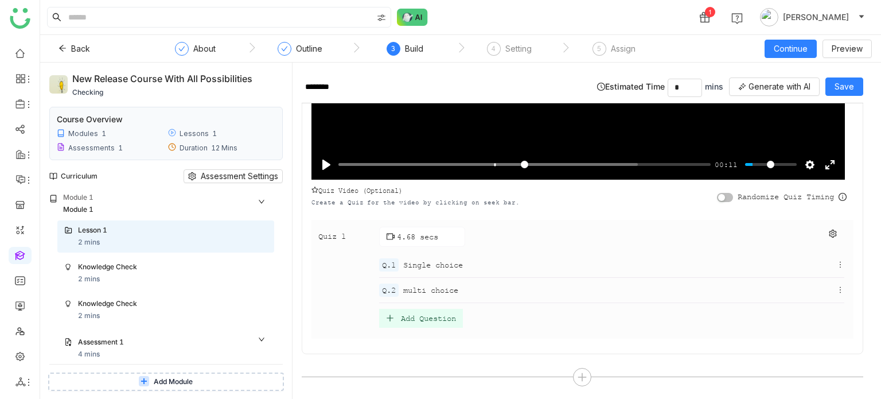
click at [442, 316] on div "Add Question" at bounding box center [428, 318] width 55 height 10
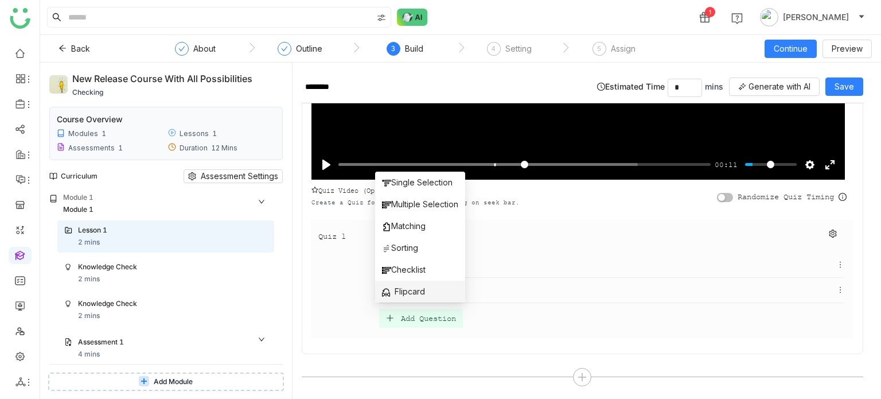
click at [442, 294] on li "Flipcard" at bounding box center [420, 291] width 90 height 22
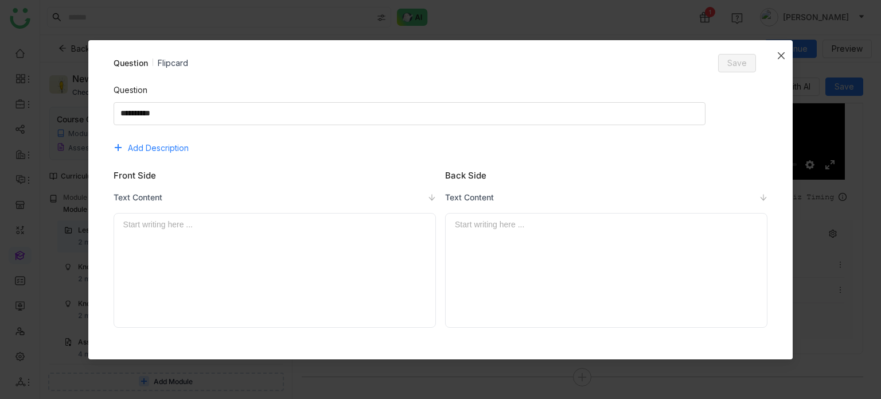
click at [784, 46] on span "Close" at bounding box center [781, 55] width 23 height 31
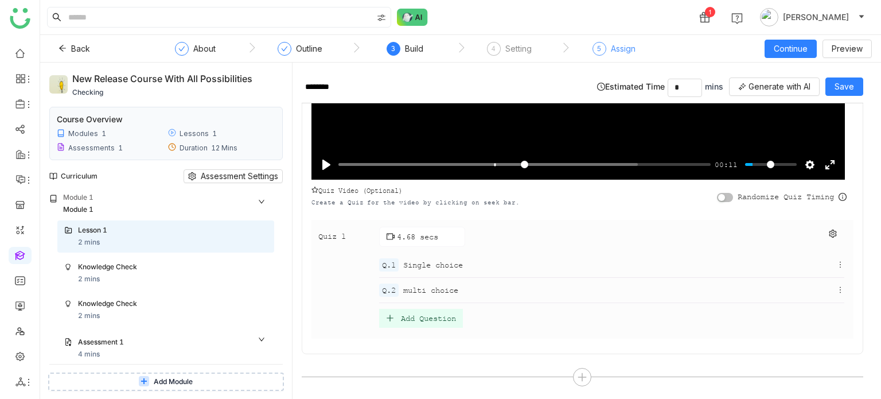
click at [620, 50] on div "Assign" at bounding box center [623, 49] width 25 height 14
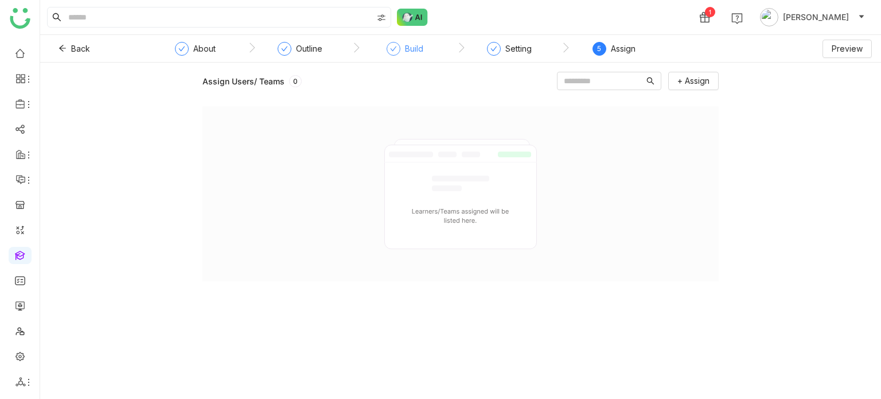
click at [419, 50] on div "Build" at bounding box center [414, 49] width 18 height 14
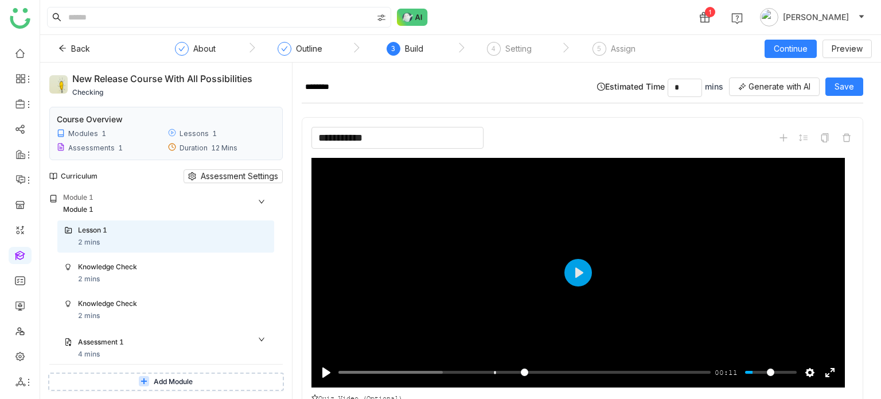
drag, startPoint x: 485, startPoint y: 129, endPoint x: 471, endPoint y: 131, distance: 13.4
click at [471, 131] on div "**********" at bounding box center [582, 138] width 542 height 22
click at [471, 131] on input "**********" at bounding box center [397, 138] width 172 height 22
type input "**********"
click at [619, 58] on div "5 Assign" at bounding box center [613, 52] width 43 height 21
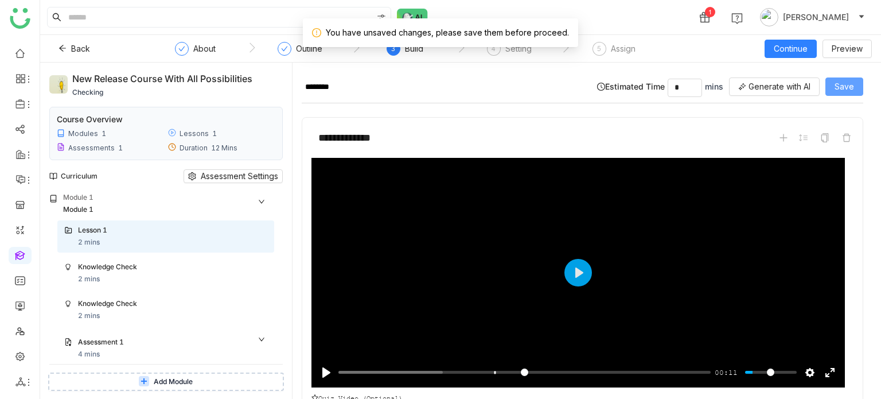
click at [844, 92] on span "Save" at bounding box center [843, 86] width 19 height 13
click at [782, 51] on span "Continue" at bounding box center [791, 48] width 34 height 13
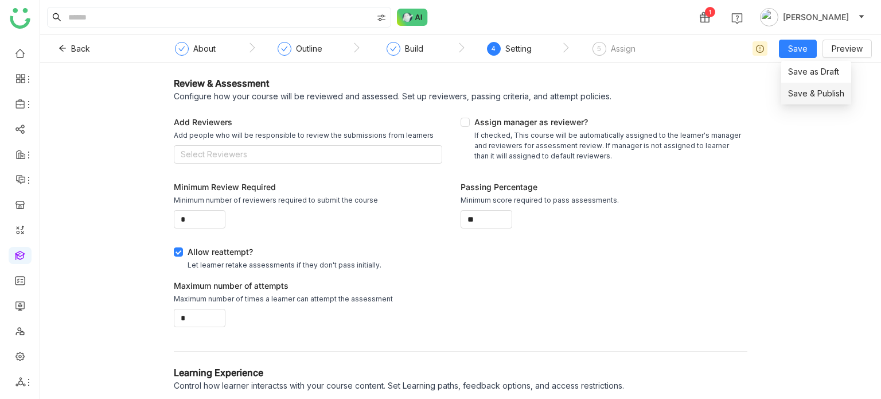
click at [796, 91] on span "Save & Publish" at bounding box center [816, 93] width 56 height 13
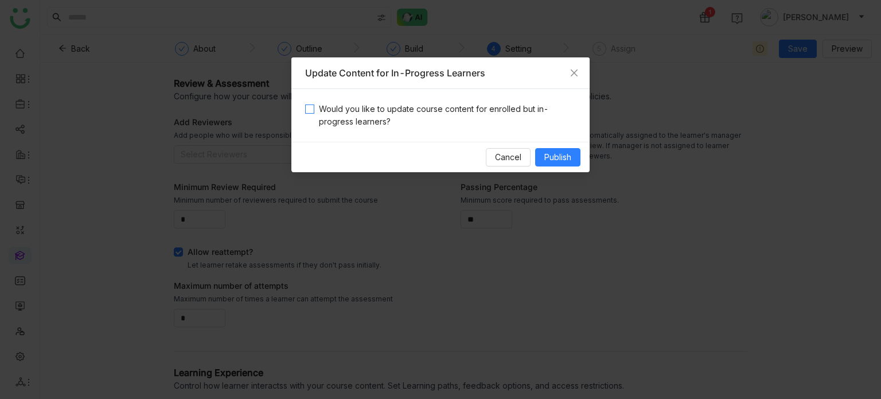
drag, startPoint x: 477, startPoint y: 117, endPoint x: 536, endPoint y: 153, distance: 69.2
click at [477, 118] on span "Would you like to update course content for enrolled but in-progress learners?" at bounding box center [444, 115] width 261 height 25
click at [575, 157] on button "Publish" at bounding box center [557, 157] width 45 height 18
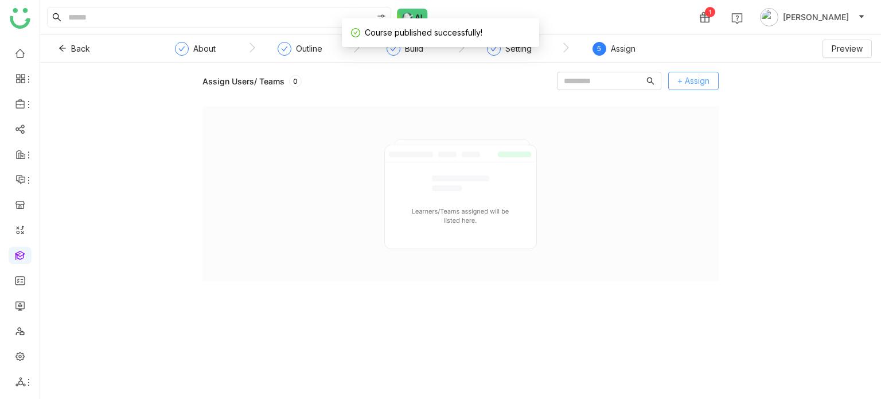
click at [696, 76] on span "+ Assign" at bounding box center [693, 81] width 32 height 13
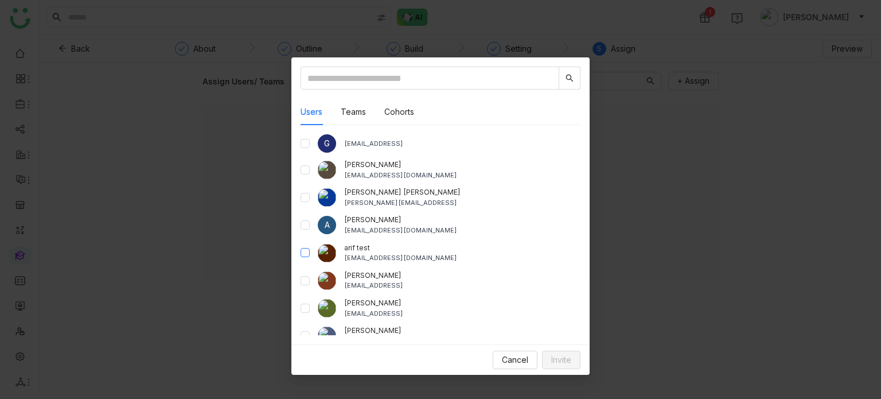
click at [309, 258] on label at bounding box center [304, 253] width 9 height 13
click at [561, 358] on span "Invite" at bounding box center [561, 359] width 20 height 13
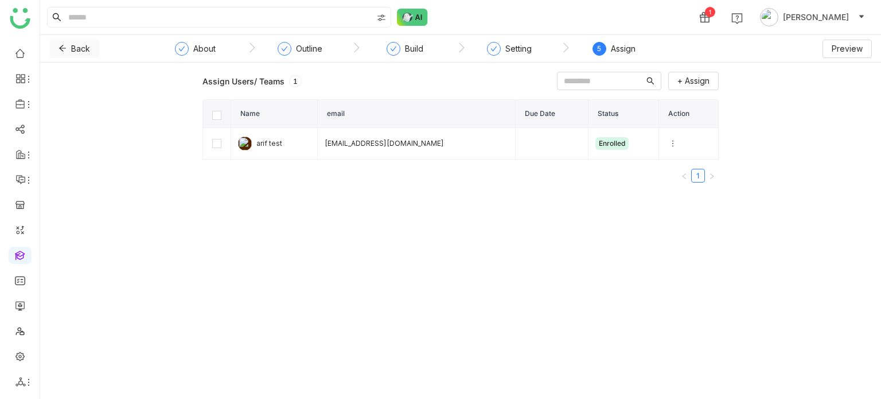
click at [78, 41] on button "Back" at bounding box center [74, 49] width 50 height 18
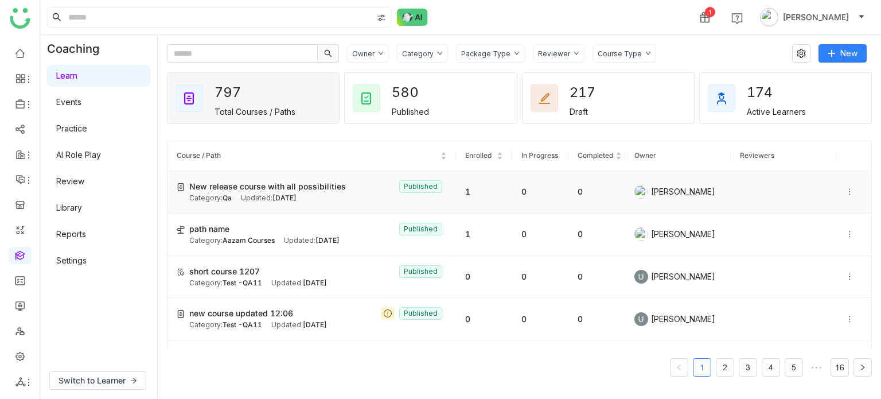
click at [845, 189] on icon at bounding box center [849, 192] width 8 height 8
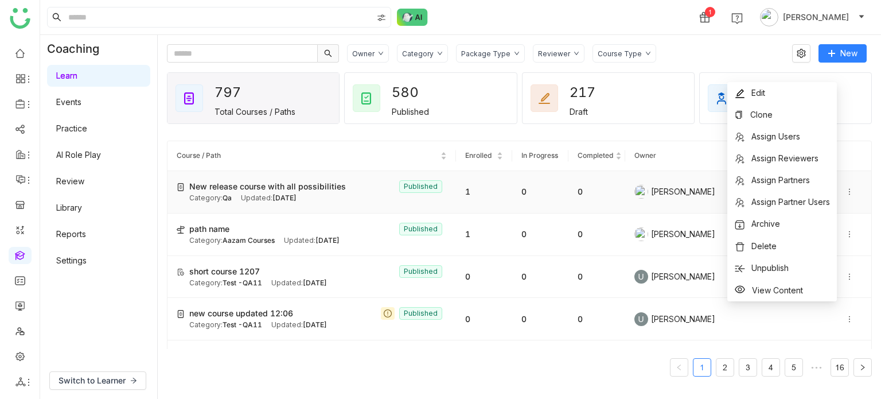
click at [493, 192] on td "1" at bounding box center [484, 192] width 56 height 42
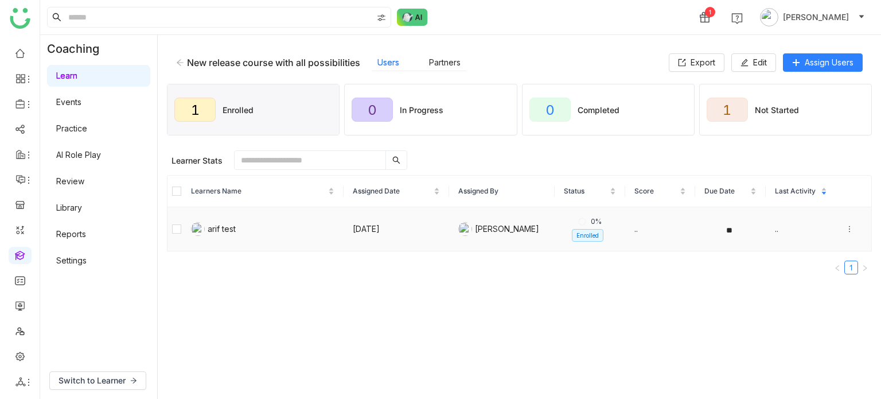
click at [849, 228] on icon at bounding box center [849, 228] width 1 height 6
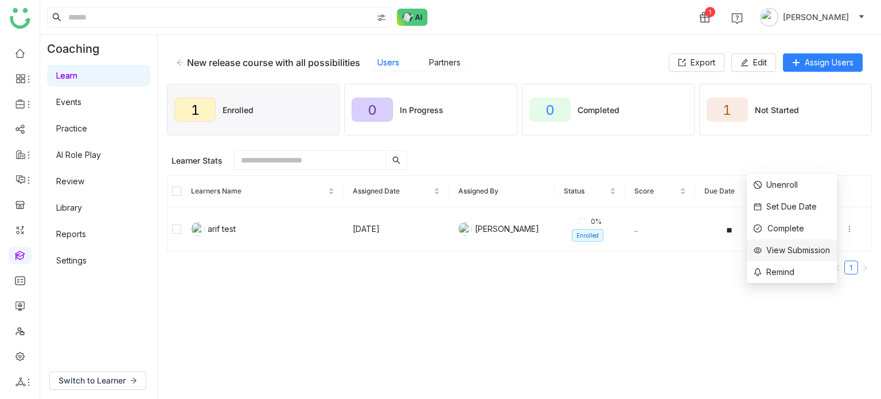
click at [815, 253] on div "View Submission" at bounding box center [791, 250] width 76 height 13
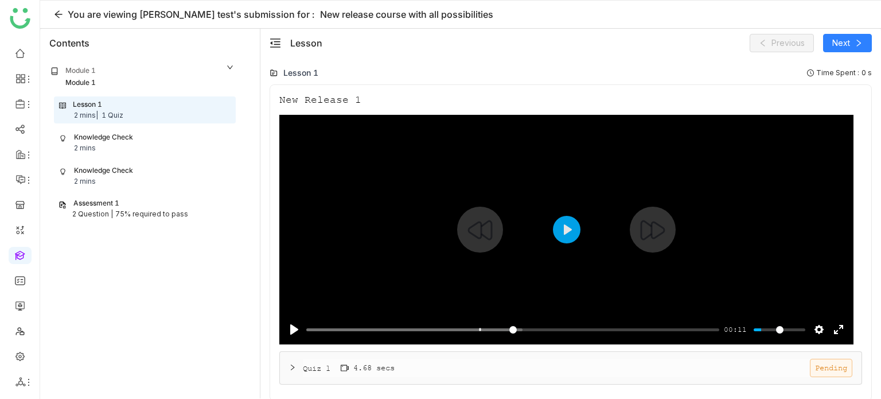
scroll to position [1, 0]
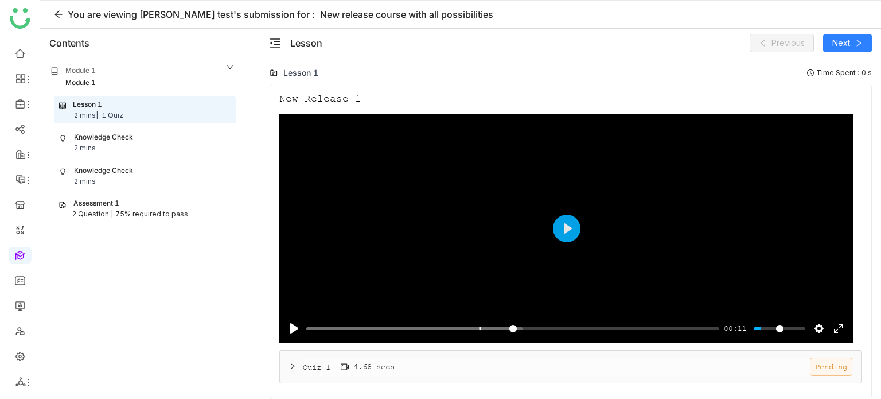
click at [419, 372] on div "Quiz 1 4.68 secs Pending" at bounding box center [577, 366] width 549 height 18
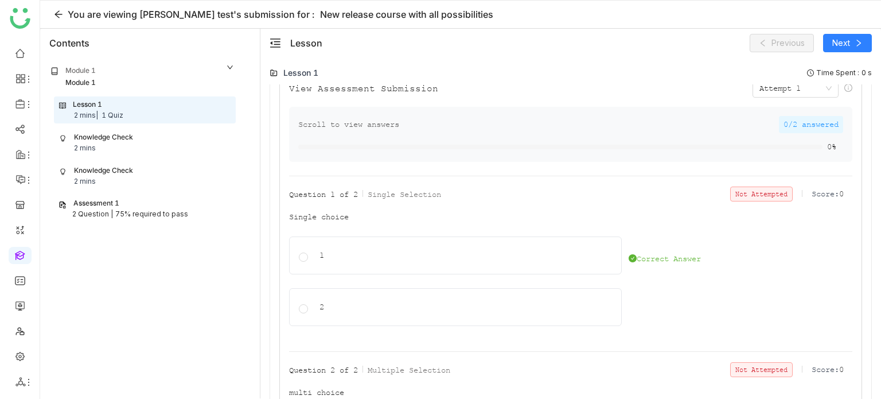
scroll to position [314, 0]
click at [163, 142] on div "Knowledge Check 2 mins" at bounding box center [144, 143] width 171 height 22
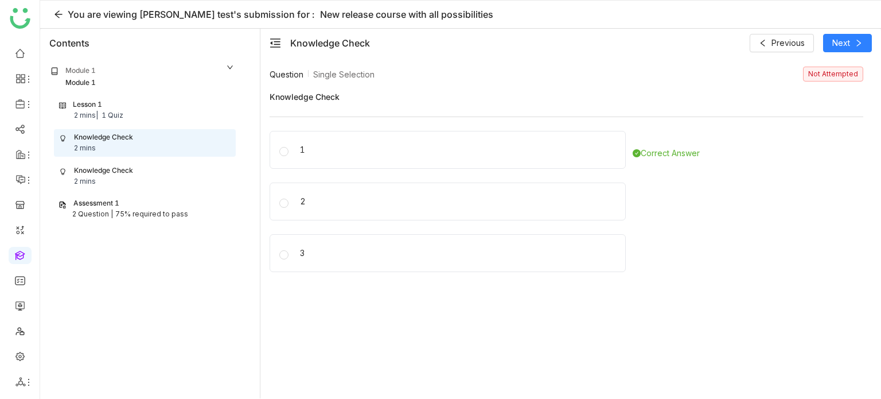
click at [158, 174] on div "Knowledge Check 2 mins" at bounding box center [144, 176] width 171 height 22
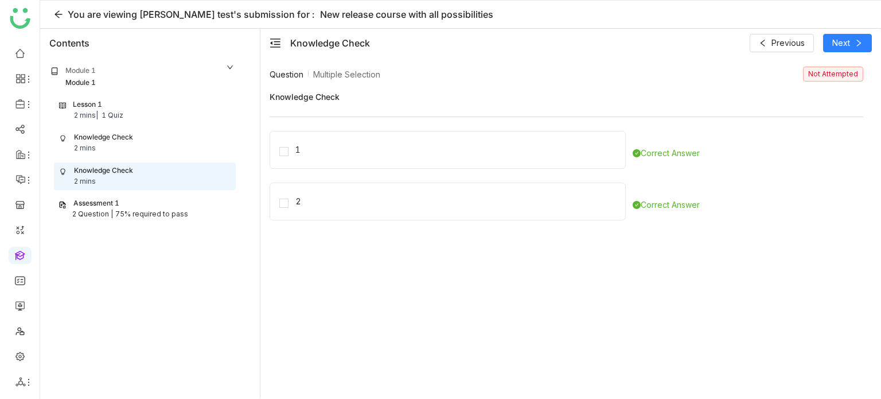
click at [167, 206] on div "Assessment 1" at bounding box center [144, 203] width 173 height 11
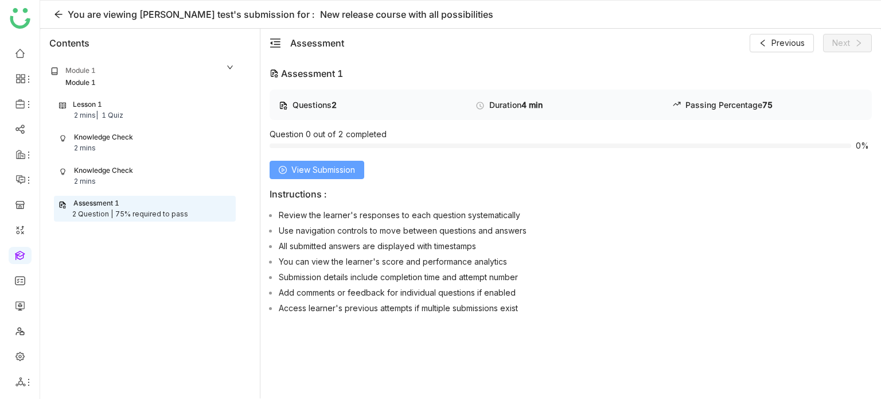
click at [350, 166] on span "View Submission" at bounding box center [323, 169] width 64 height 13
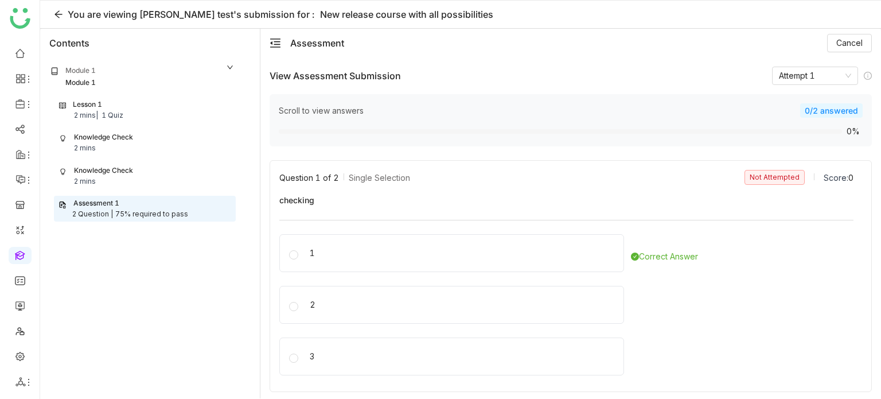
click at [154, 108] on div "Lesson 1 2 mins | 1 Quiz" at bounding box center [144, 110] width 171 height 22
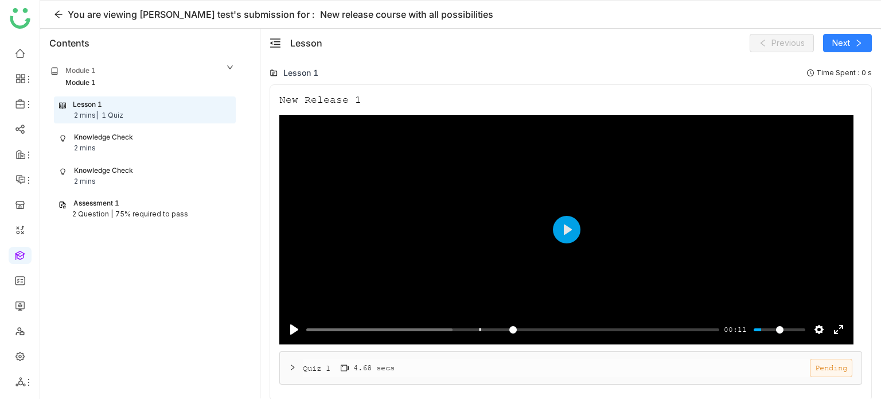
click at [412, 359] on div "Quiz 1 4.68 secs Pending" at bounding box center [577, 367] width 549 height 18
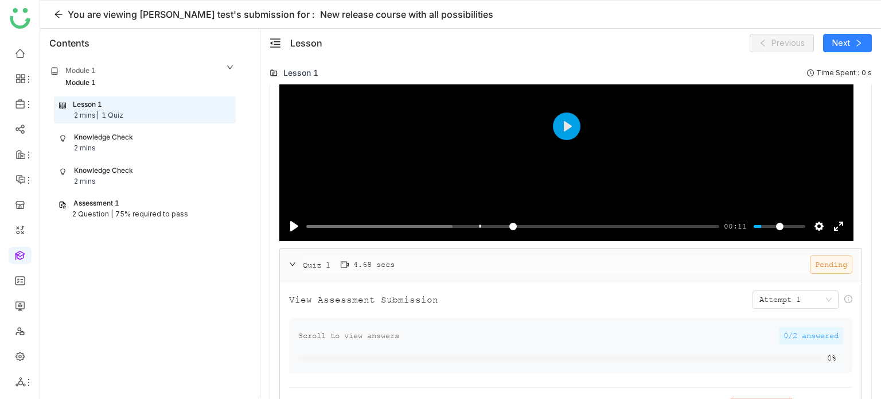
scroll to position [107, 0]
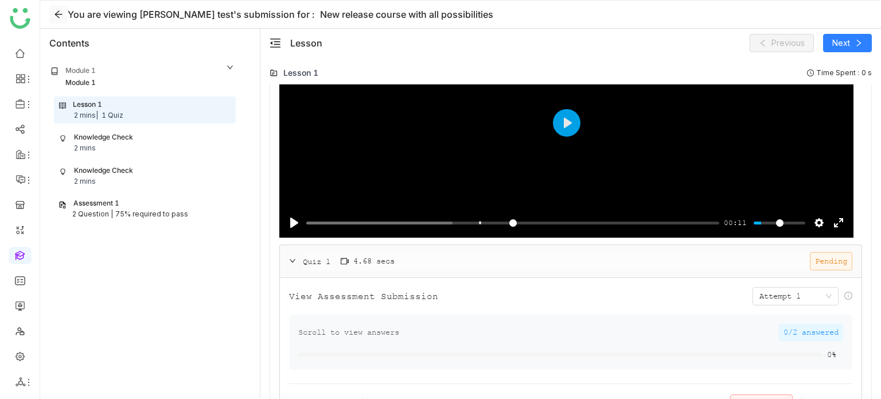
click at [58, 17] on icon at bounding box center [58, 14] width 9 height 9
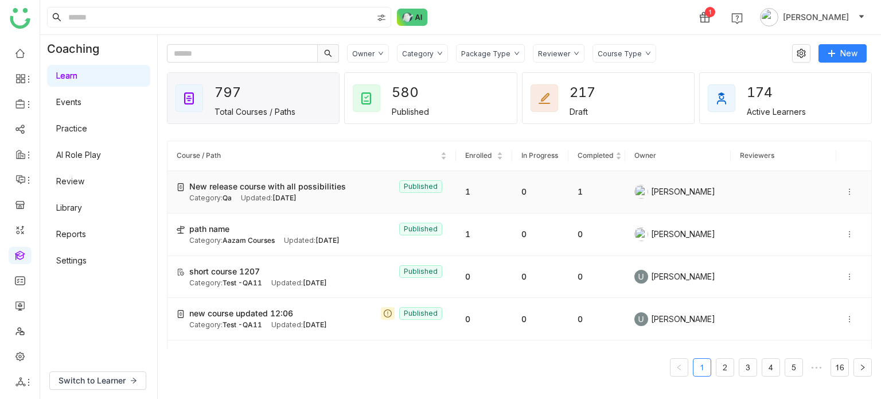
click at [845, 190] on icon at bounding box center [849, 192] width 8 height 8
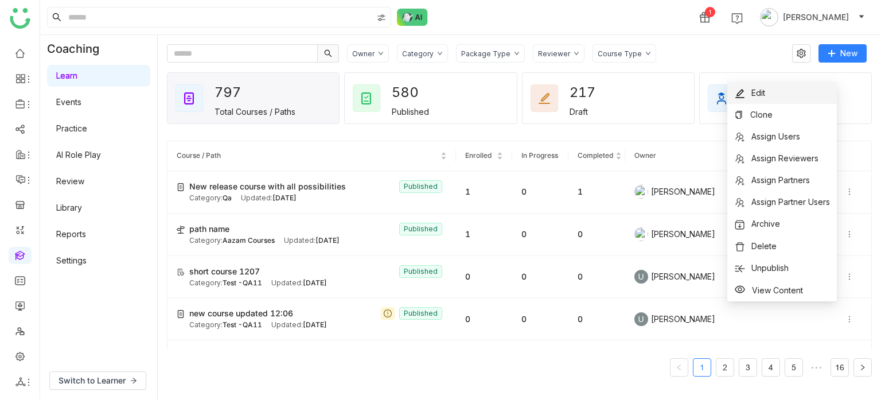
click at [783, 100] on li "Edit" at bounding box center [782, 93] width 110 height 22
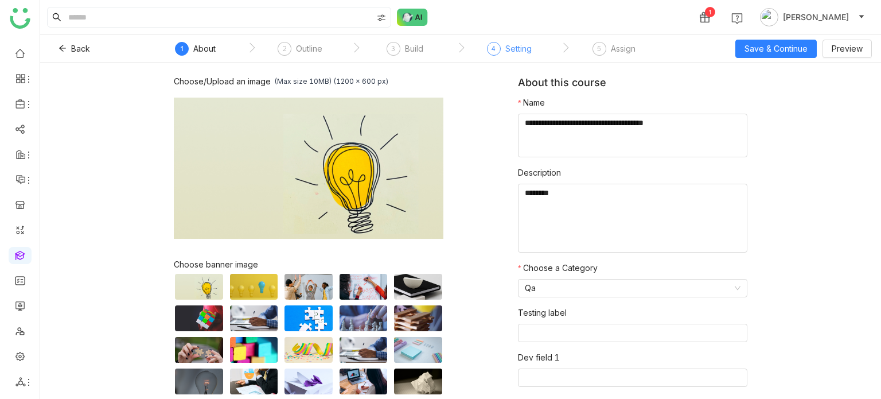
click at [501, 56] on div "4 Setting" at bounding box center [509, 52] width 45 height 21
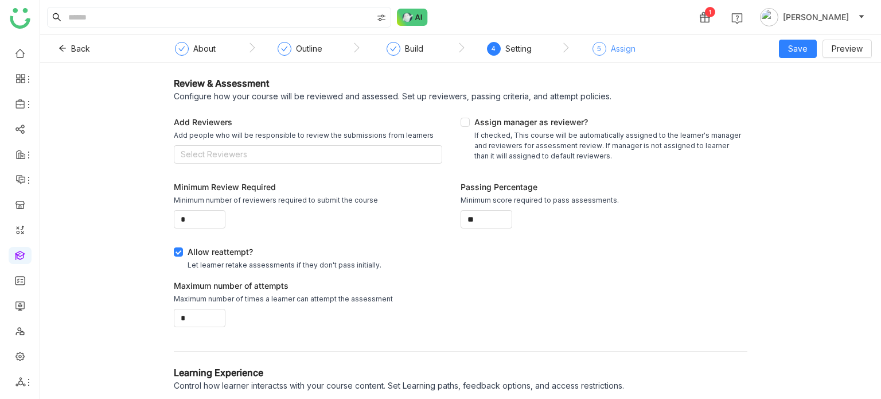
click at [612, 46] on div "Assign" at bounding box center [623, 49] width 25 height 14
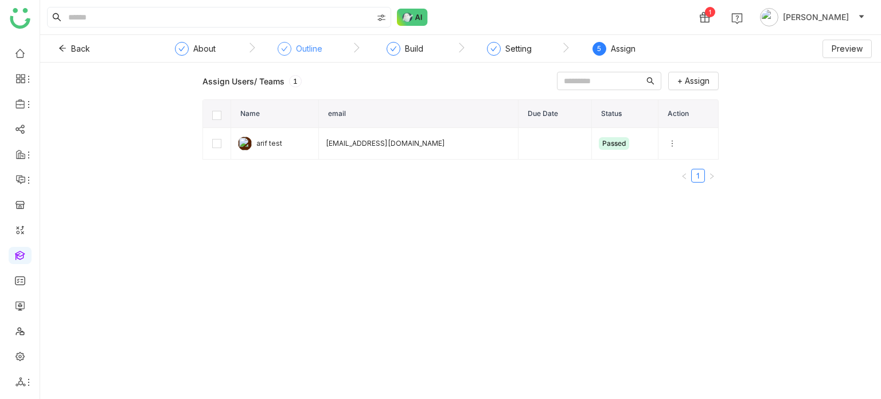
click at [295, 59] on div "Outline" at bounding box center [300, 52] width 45 height 21
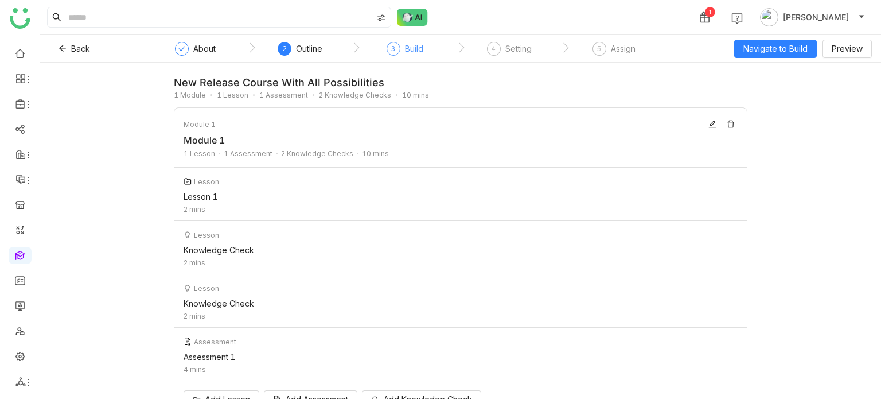
click at [400, 54] on div "3 Build" at bounding box center [404, 52] width 37 height 21
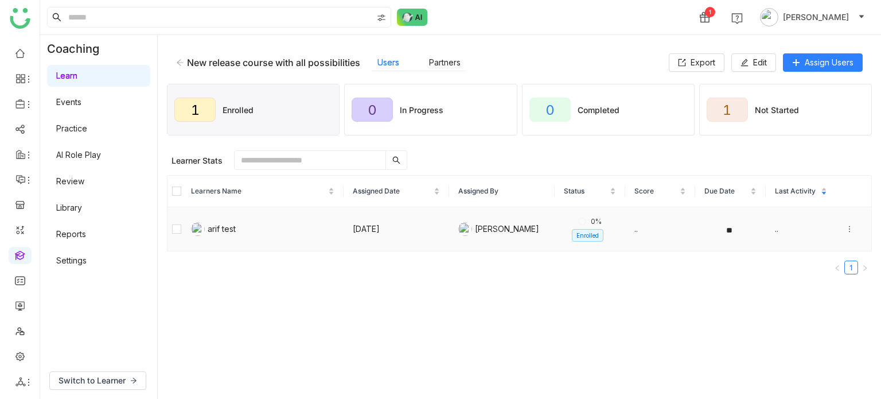
click at [845, 227] on icon at bounding box center [849, 229] width 8 height 8
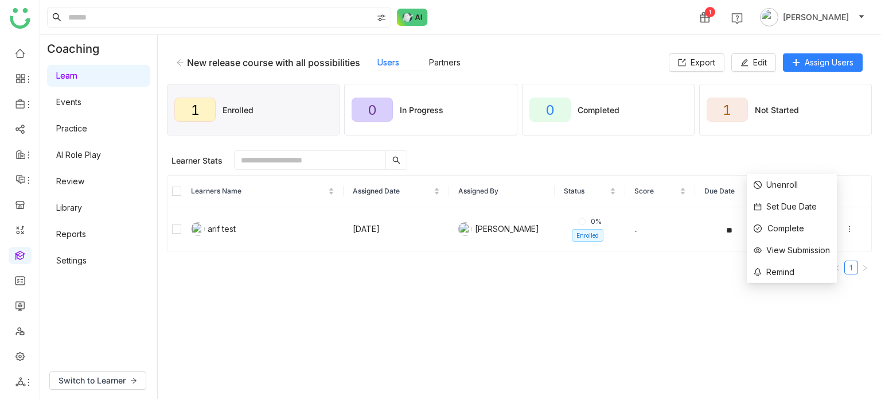
click at [561, 304] on gtmb-manage-detail-wrapper "New release course with all possibilities Users Partners Export Edit Assign Use…" at bounding box center [519, 216] width 705 height 345
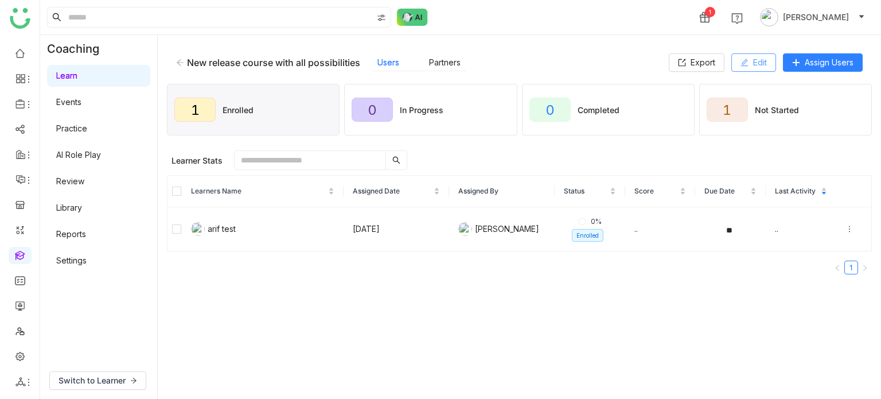
click at [759, 71] on button "Edit" at bounding box center [753, 62] width 45 height 18
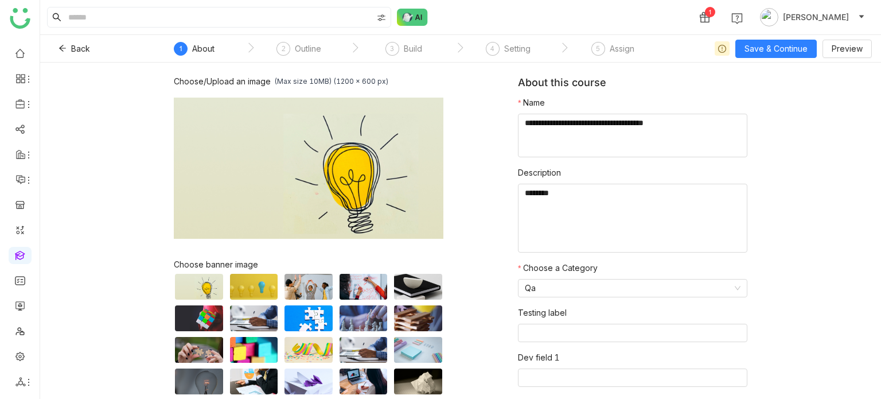
click at [432, 40] on nz-steps "` 1 About ` 2 Outline ` 3 Build ` 4 Setting ` 5 Assign" at bounding box center [407, 49] width 516 height 28
click at [403, 52] on div "3 Build" at bounding box center [403, 52] width 37 height 21
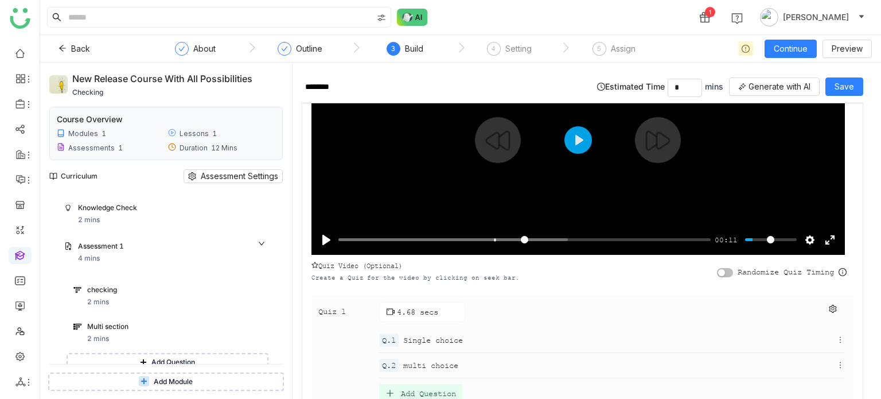
scroll to position [146, 0]
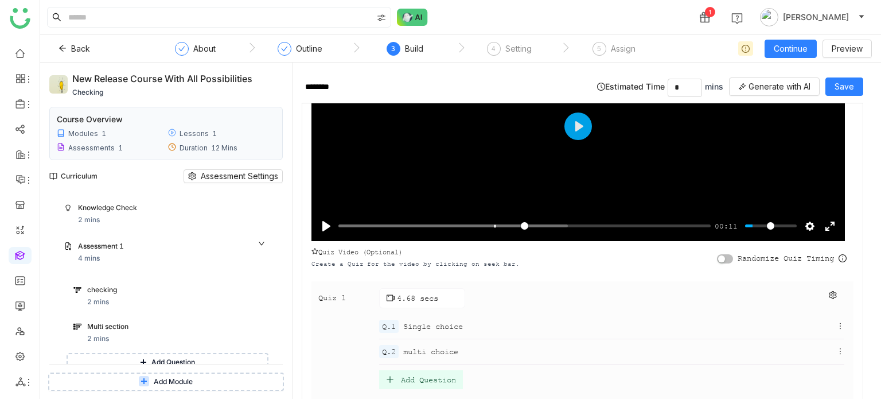
click at [820, 285] on div "Quiz 1 4.68 secs Q.1 Single choice Q.2 multi choice Add Question" at bounding box center [582, 340] width 542 height 119
click at [829, 291] on icon at bounding box center [833, 295] width 8 height 8
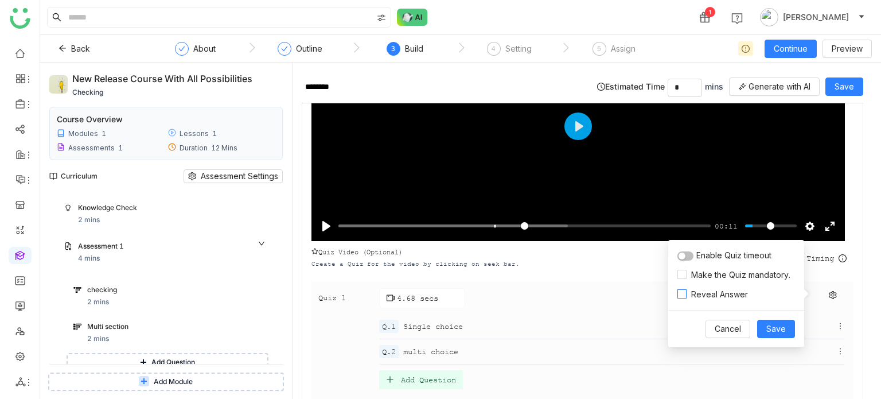
click at [698, 291] on span "Reveal Answer" at bounding box center [719, 294] width 66 height 13
click at [595, 259] on div "Quiz Video (Optional) Create a Quiz for the video by clicking on seek bar. Rand…" at bounding box center [582, 258] width 542 height 34
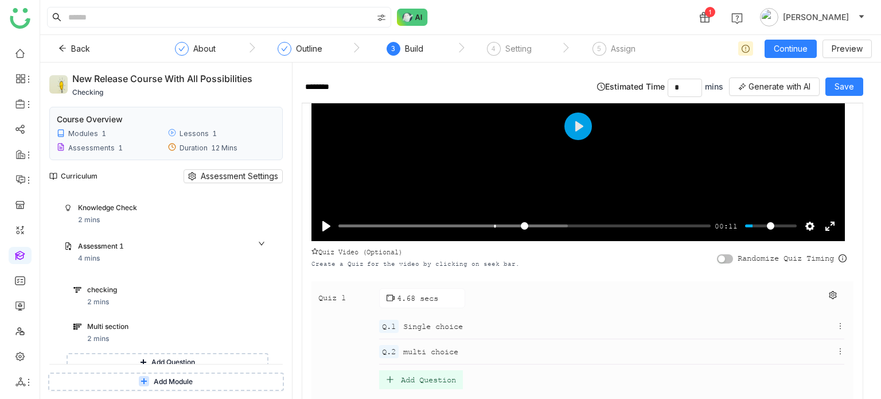
scroll to position [208, 0]
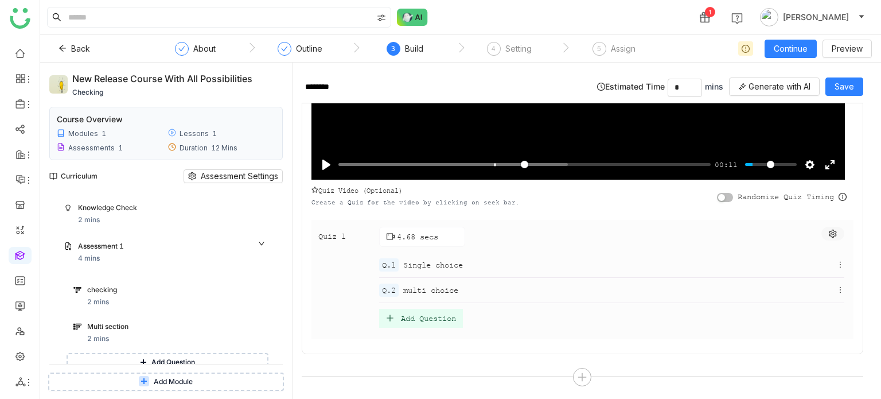
click at [829, 229] on icon at bounding box center [832, 233] width 7 height 8
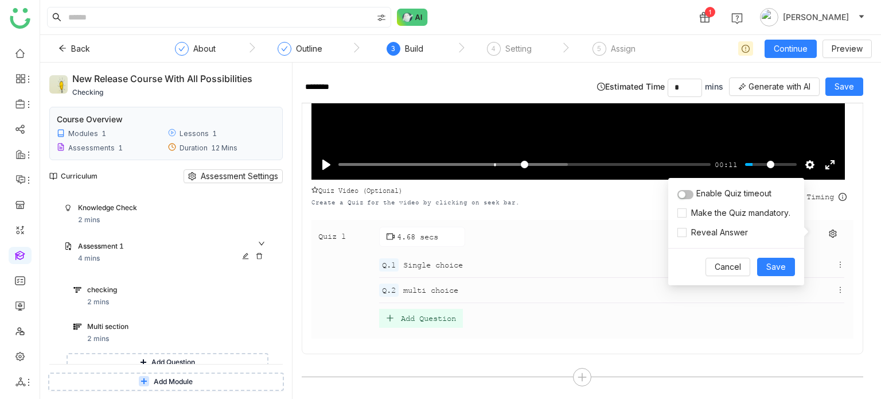
click at [113, 253] on div "Assessment 1 4 mins" at bounding box center [172, 252] width 189 height 23
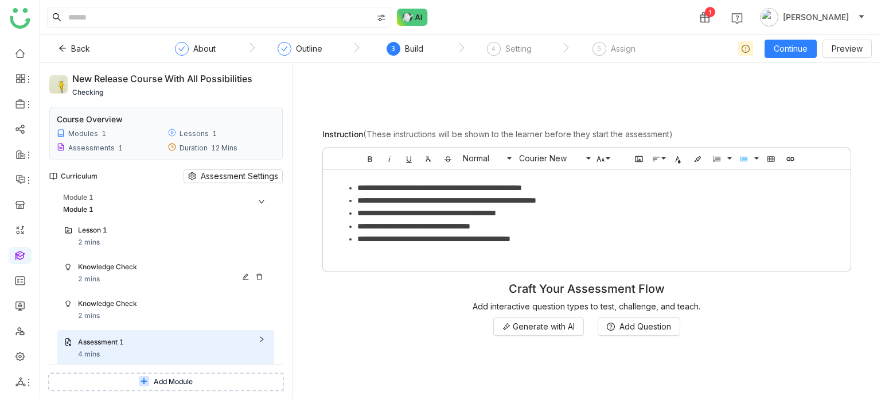
click at [156, 278] on div "Knowledge Check 2 mins" at bounding box center [172, 272] width 189 height 23
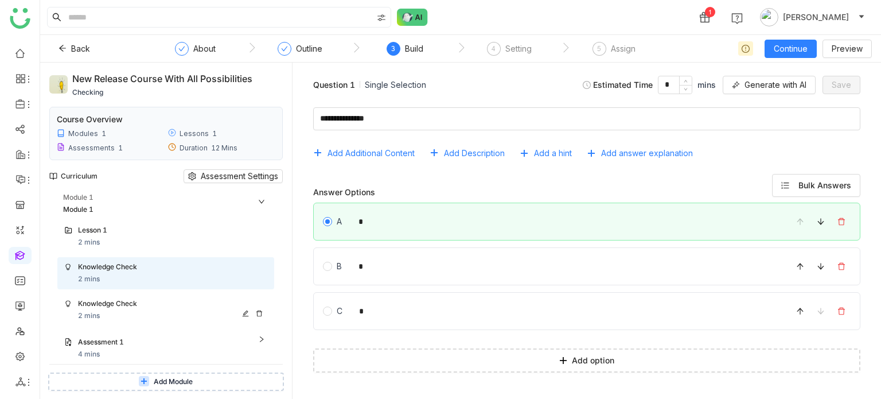
click at [155, 302] on div "Knowledge Check" at bounding box center [161, 303] width 166 height 11
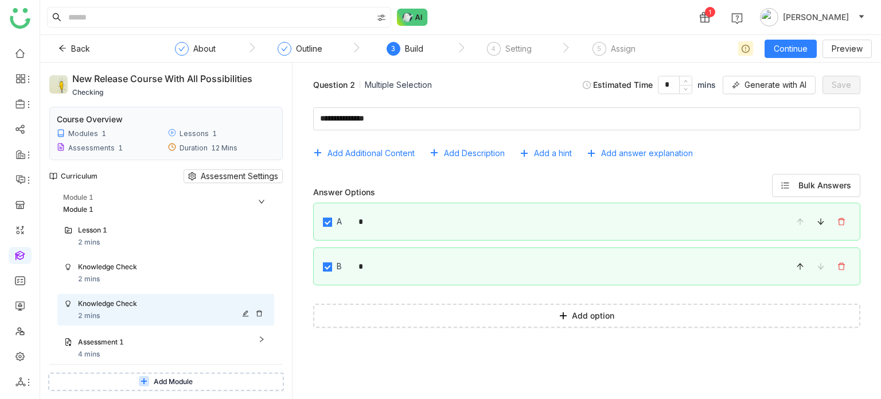
scroll to position [31, 0]
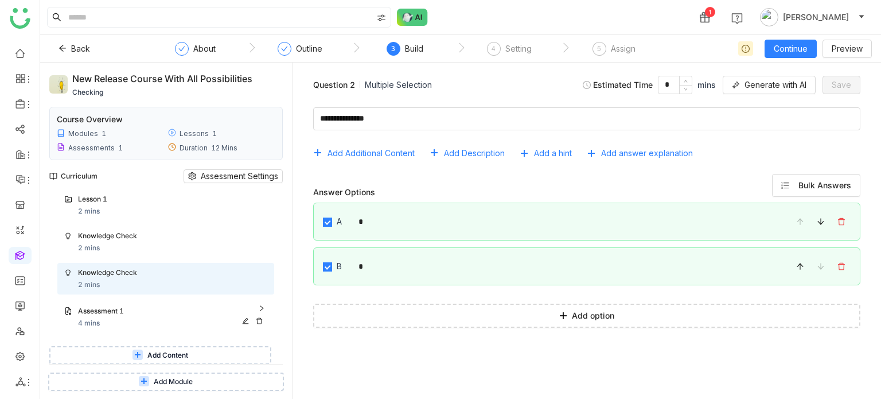
click at [166, 325] on div "Assessment 1 4 mins" at bounding box center [172, 317] width 189 height 23
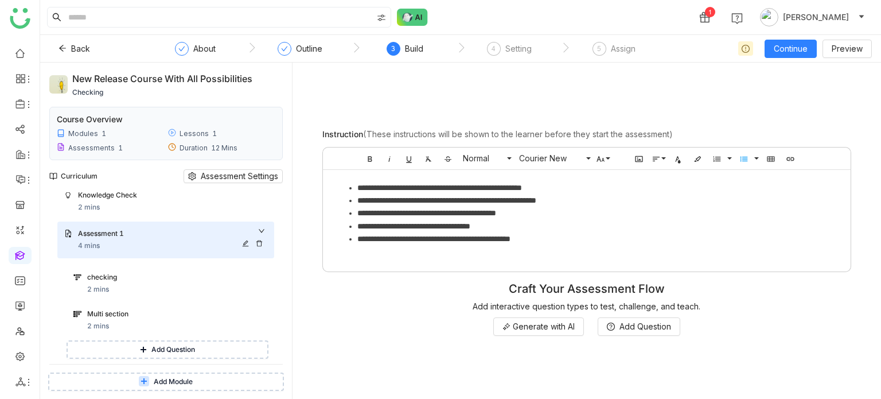
scroll to position [110, 0]
click at [188, 291] on div "checking 2 mins" at bounding box center [177, 282] width 180 height 23
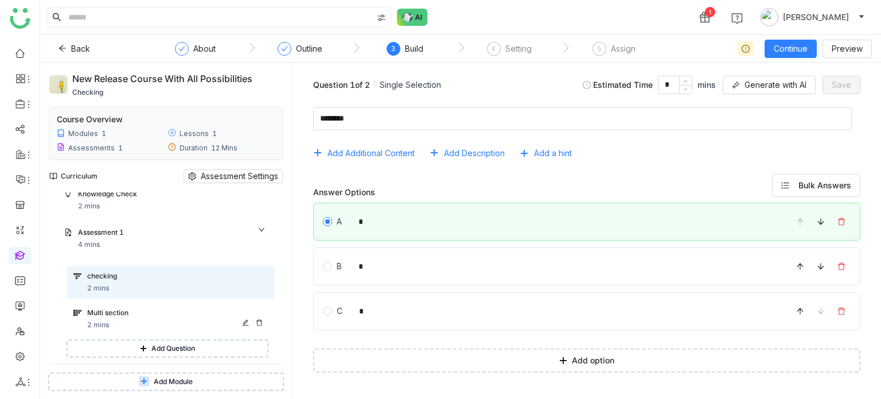
click at [204, 310] on div "Multi section" at bounding box center [166, 312] width 158 height 11
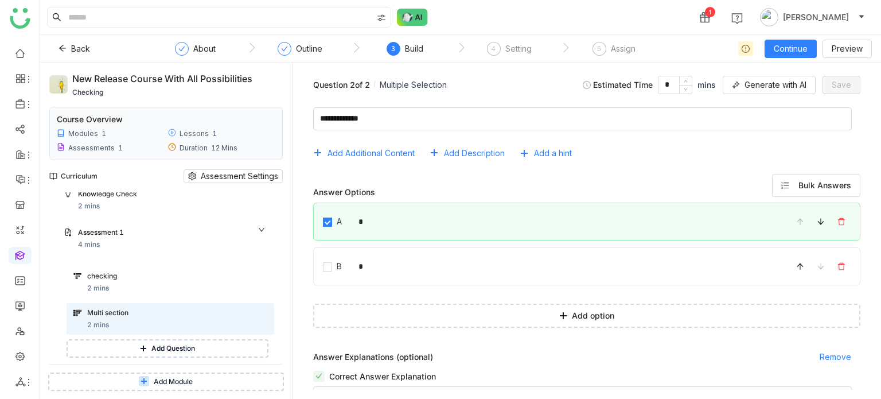
scroll to position [91, 0]
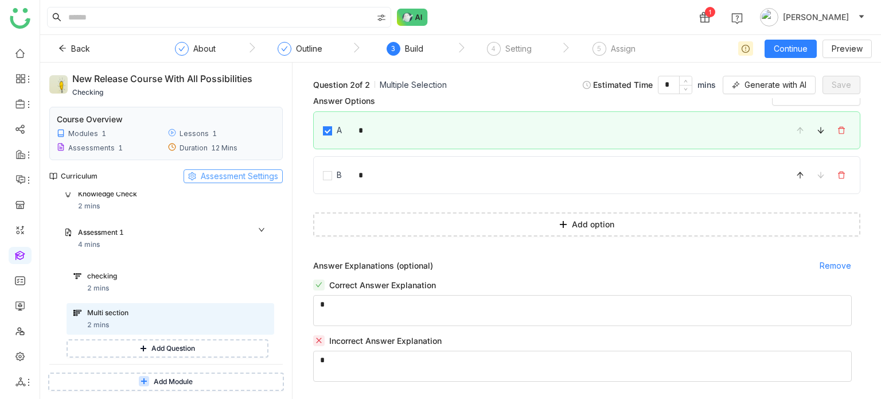
click at [256, 172] on span "Assessment Settings" at bounding box center [239, 176] width 77 height 13
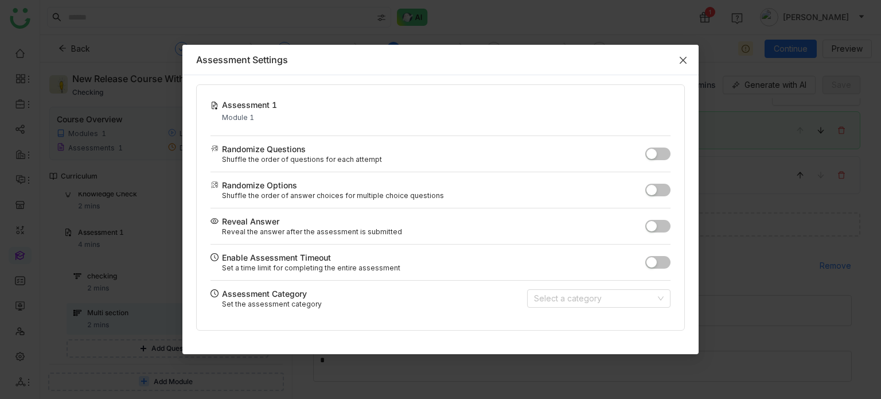
click at [679, 59] on icon "Close" at bounding box center [682, 60] width 9 height 9
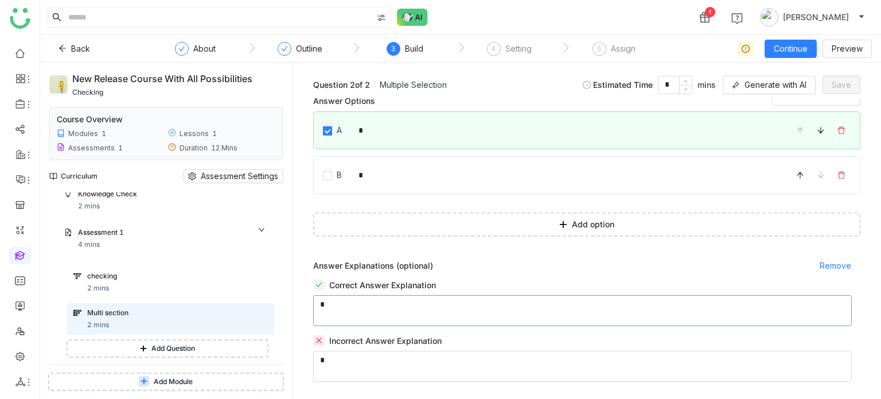
scroll to position [0, 0]
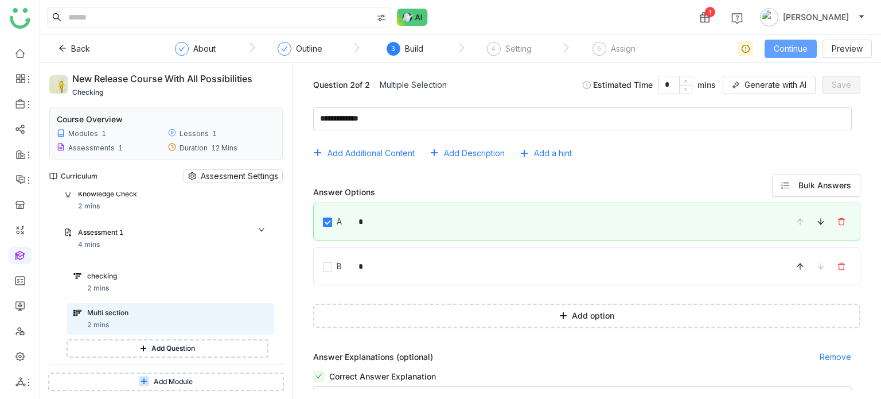
click at [787, 49] on span "Continue" at bounding box center [791, 48] width 34 height 13
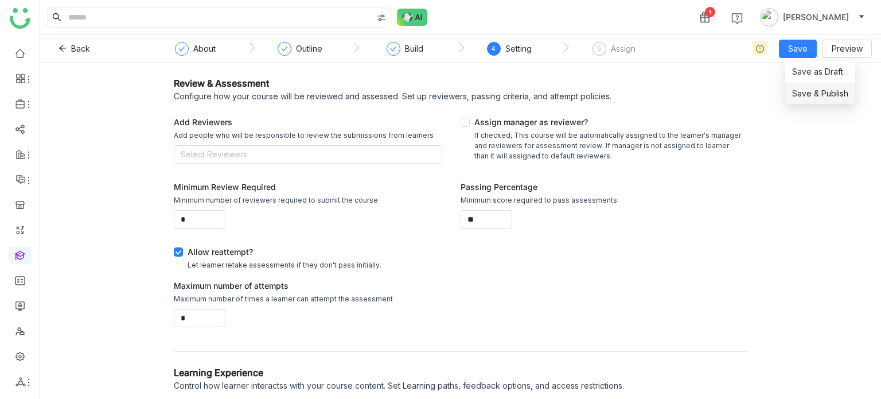
click at [798, 91] on span "Save & Publish" at bounding box center [820, 93] width 56 height 13
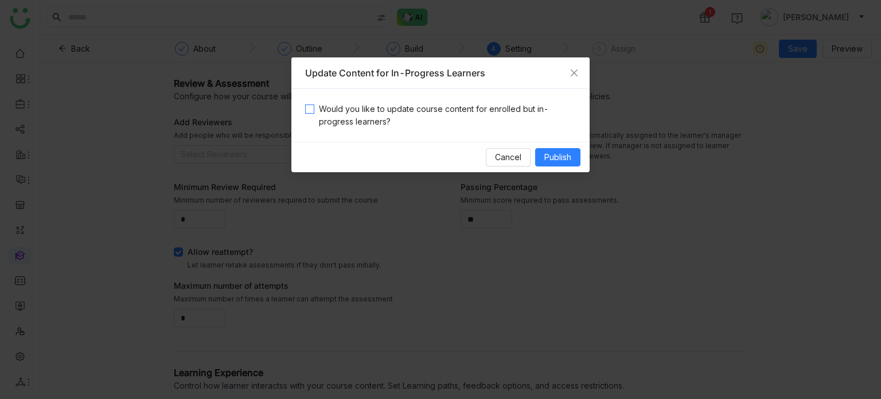
click at [482, 121] on span "Would you like to update course content for enrolled but in-progress learners?" at bounding box center [444, 115] width 261 height 25
click at [566, 167] on div "Cancel Publish" at bounding box center [440, 157] width 298 height 30
click at [573, 158] on button "Publish" at bounding box center [557, 157] width 45 height 18
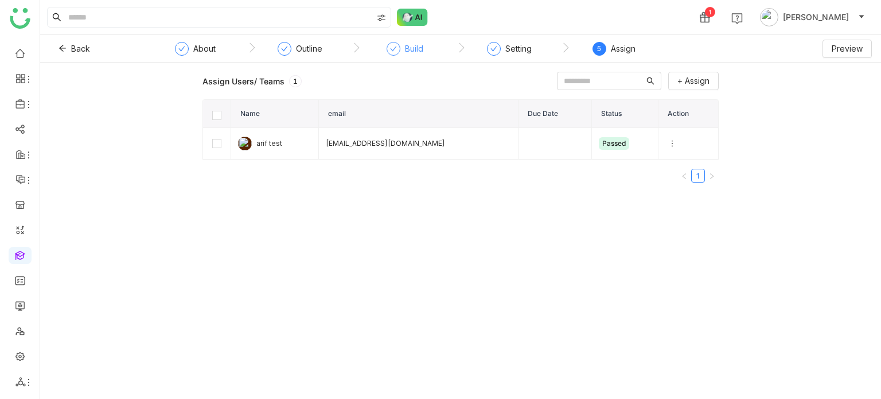
click at [413, 46] on div "Build" at bounding box center [414, 49] width 18 height 14
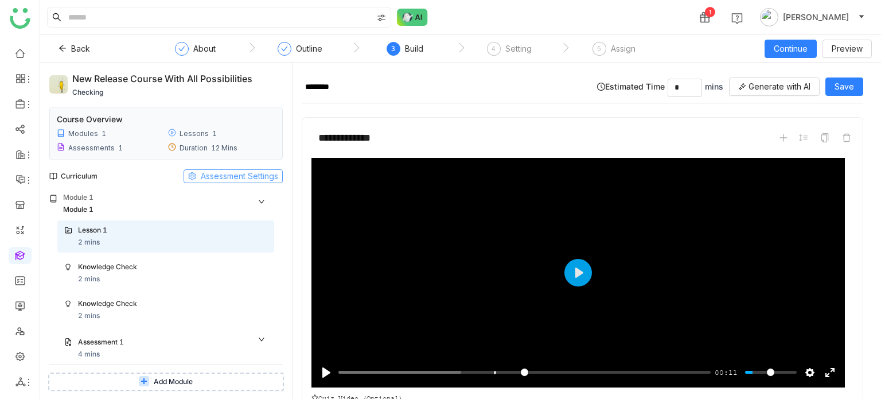
click at [262, 178] on span "Assessment Settings" at bounding box center [239, 176] width 77 height 13
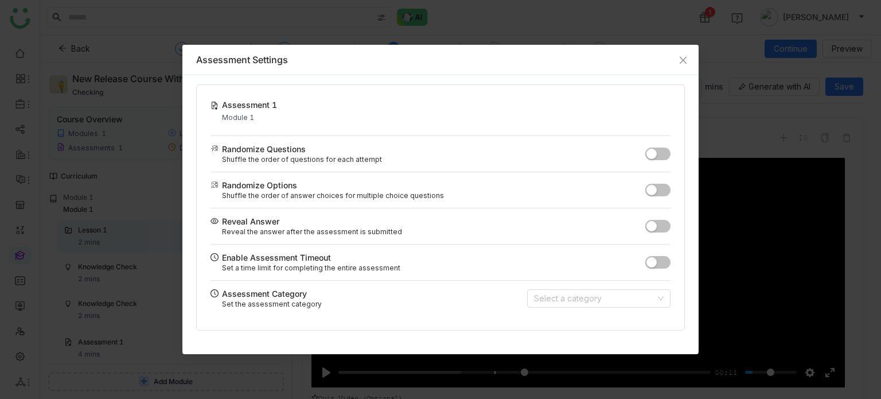
click at [730, 61] on nz-modal-container "Assessment Settings Assessment 1 Module 1 Randomize Questions Shuffle the order…" at bounding box center [440, 199] width 881 height 399
click at [680, 58] on icon "Close" at bounding box center [682, 60] width 9 height 9
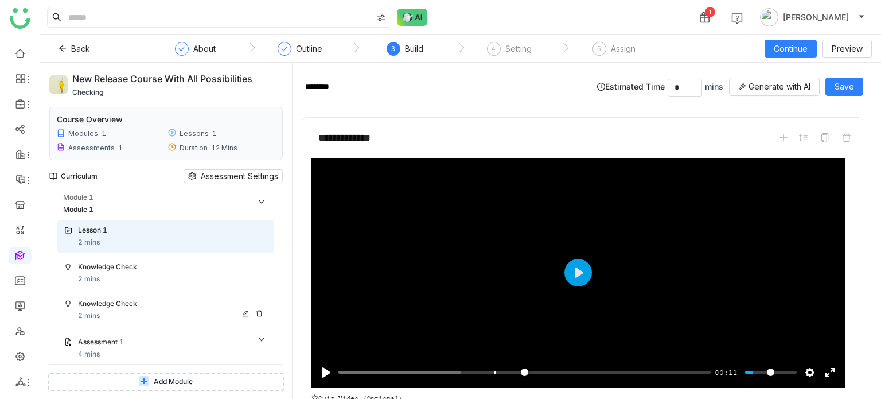
scroll to position [140, 0]
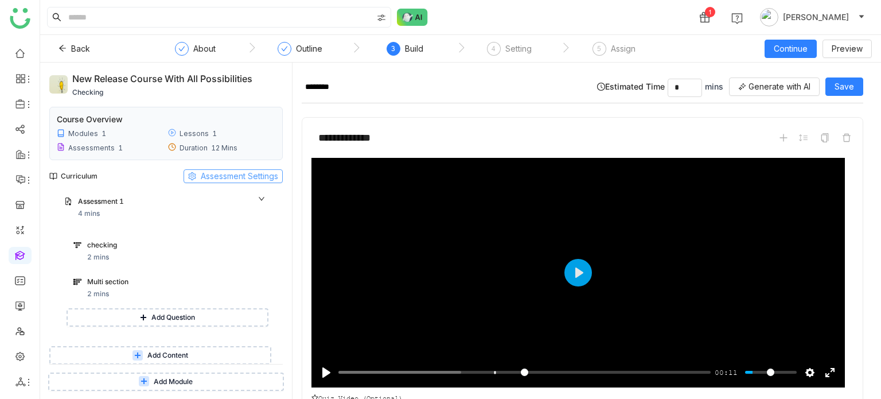
click at [239, 180] on span "Assessment Settings" at bounding box center [239, 176] width 77 height 13
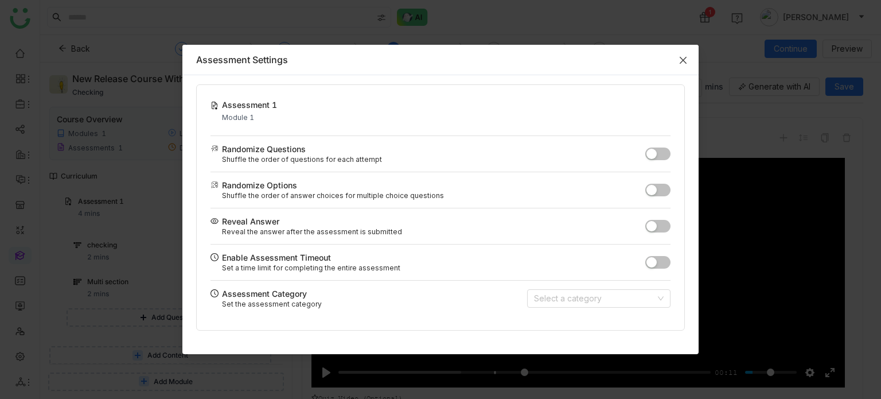
click at [674, 54] on span "Close" at bounding box center [682, 60] width 31 height 31
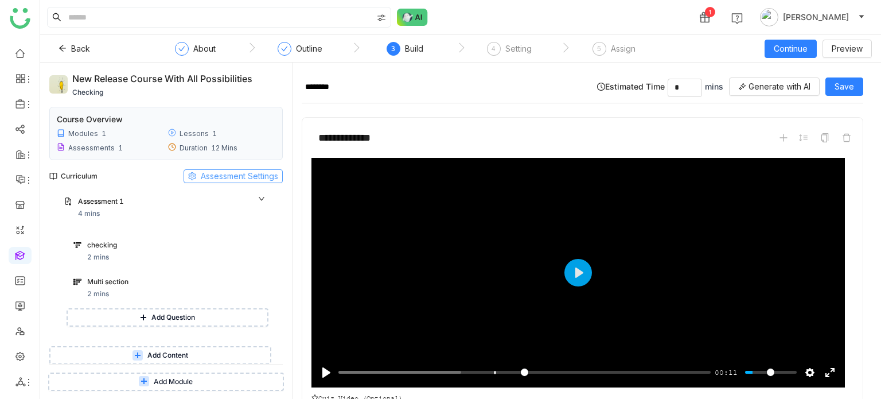
click at [236, 175] on span "Assessment Settings" at bounding box center [239, 176] width 77 height 13
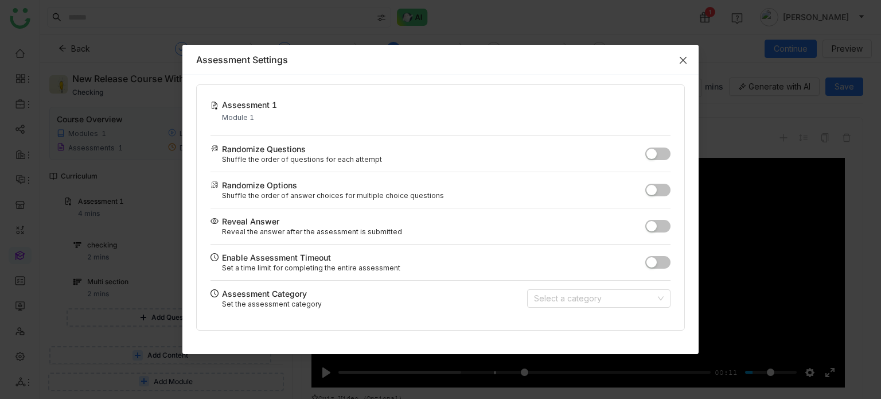
click at [688, 60] on span "Close" at bounding box center [682, 60] width 31 height 31
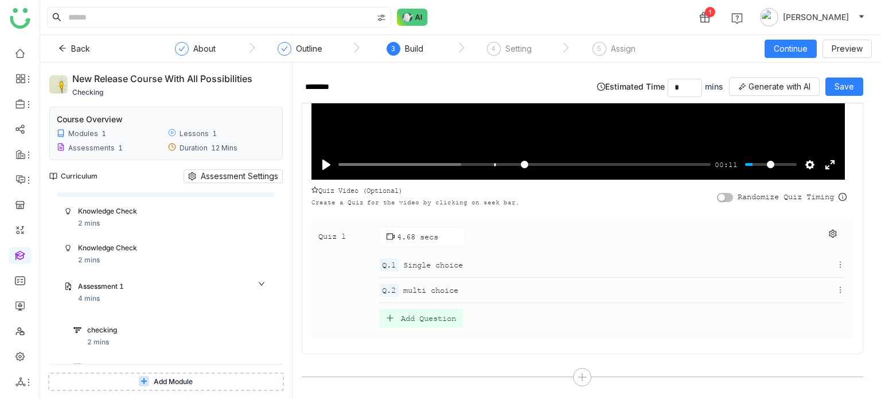
scroll to position [49, 0]
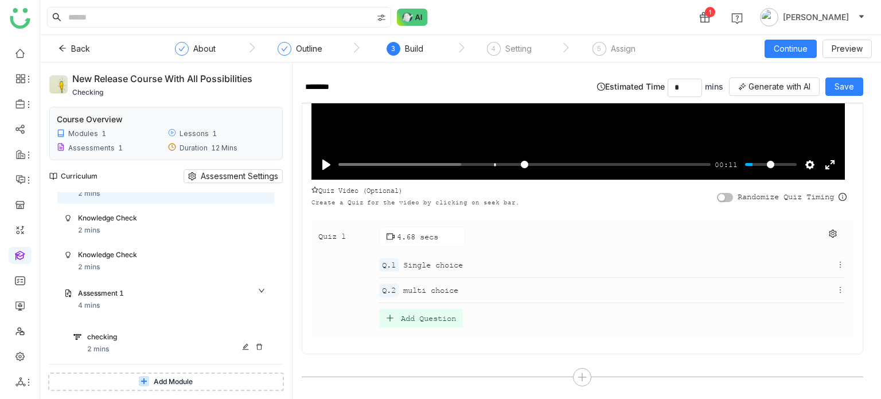
click at [137, 340] on div "checking" at bounding box center [166, 336] width 158 height 11
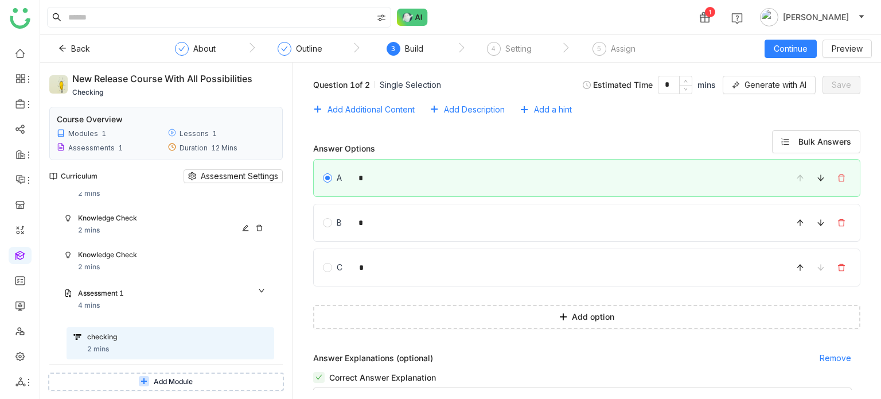
scroll to position [37, 0]
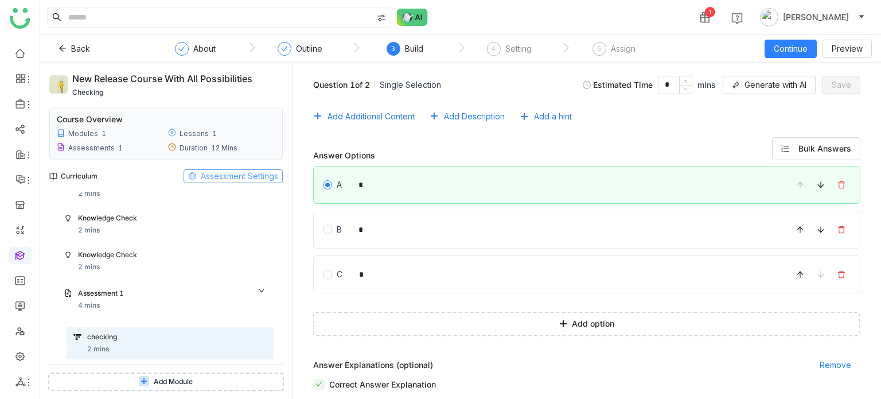
click at [264, 177] on span "Assessment Settings" at bounding box center [239, 176] width 77 height 13
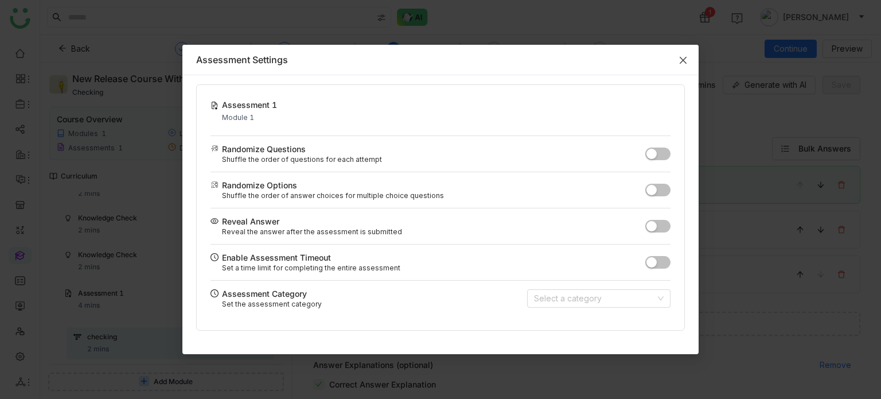
click at [681, 63] on icon "Close" at bounding box center [682, 60] width 9 height 9
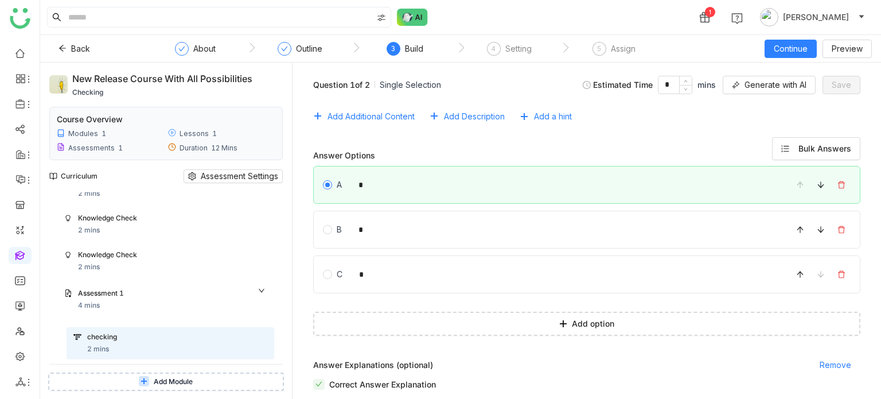
scroll to position [0, 0]
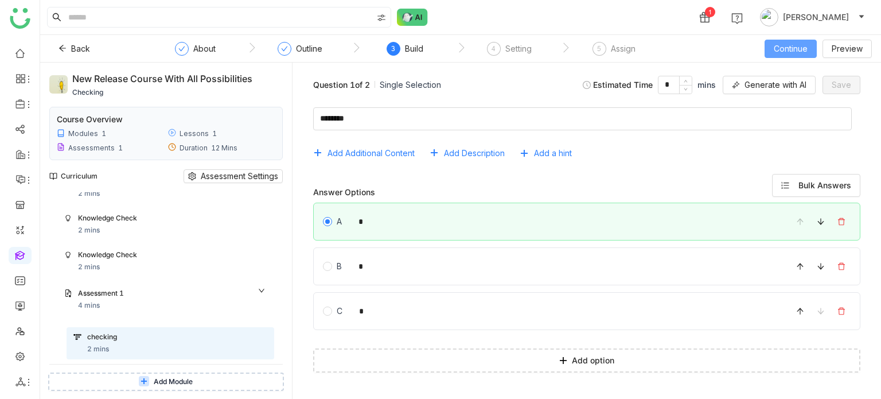
click at [799, 50] on span "Continue" at bounding box center [791, 48] width 34 height 13
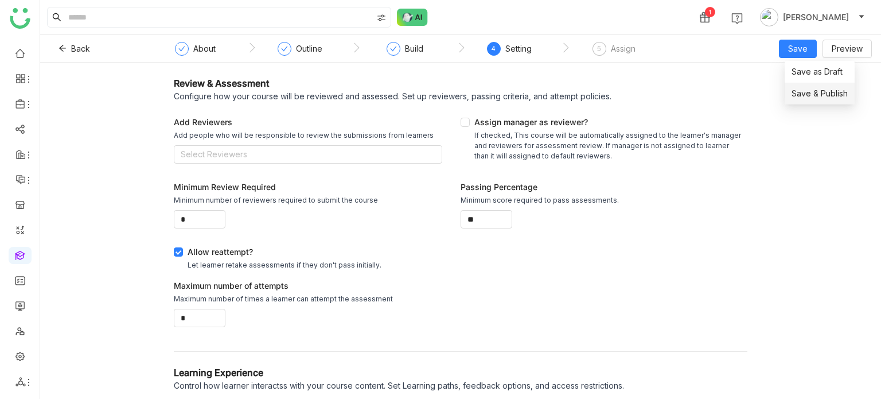
click at [803, 92] on span "Save & Publish" at bounding box center [819, 93] width 56 height 13
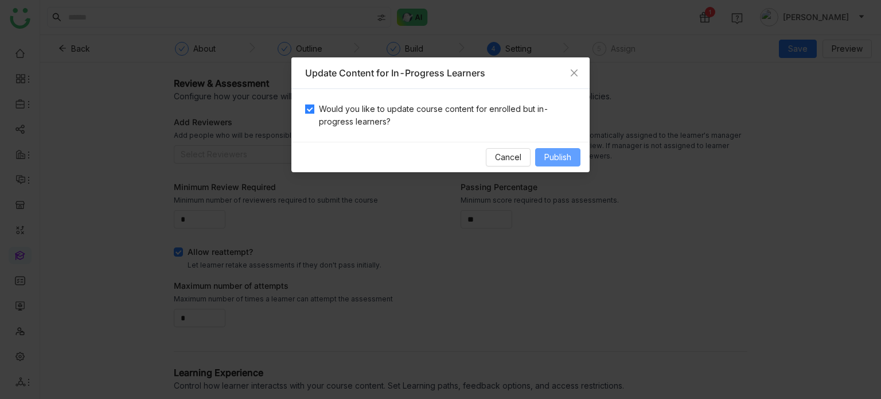
click at [556, 155] on span "Publish" at bounding box center [557, 157] width 27 height 13
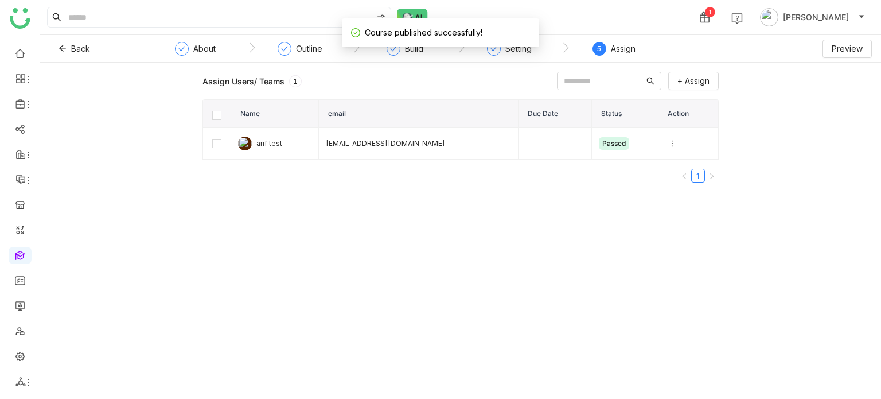
click at [628, 53] on div "Assign" at bounding box center [623, 49] width 25 height 14
click at [665, 149] on button at bounding box center [672, 143] width 14 height 14
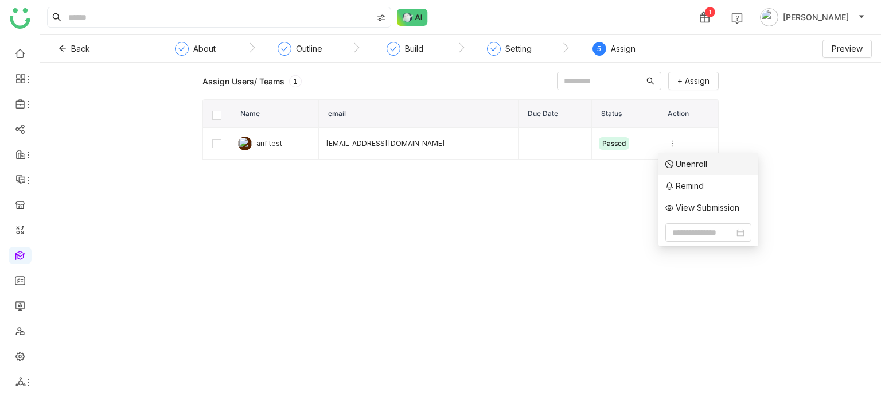
click at [689, 166] on span "Unenroll" at bounding box center [686, 164] width 42 height 13
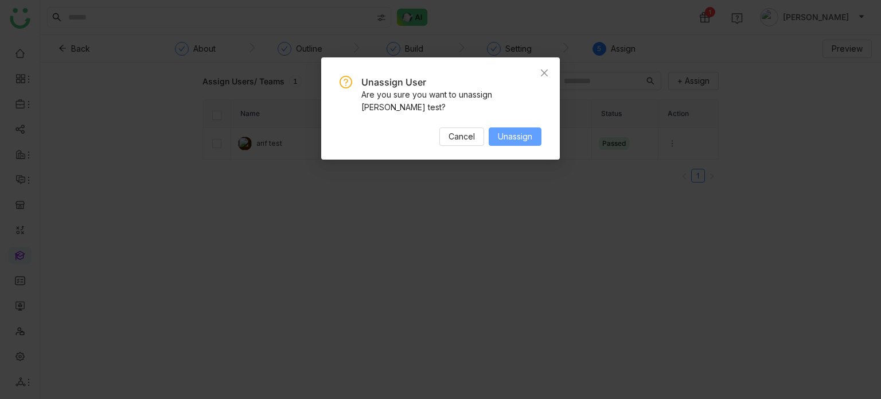
click at [540, 130] on button "Unassign" at bounding box center [515, 136] width 53 height 18
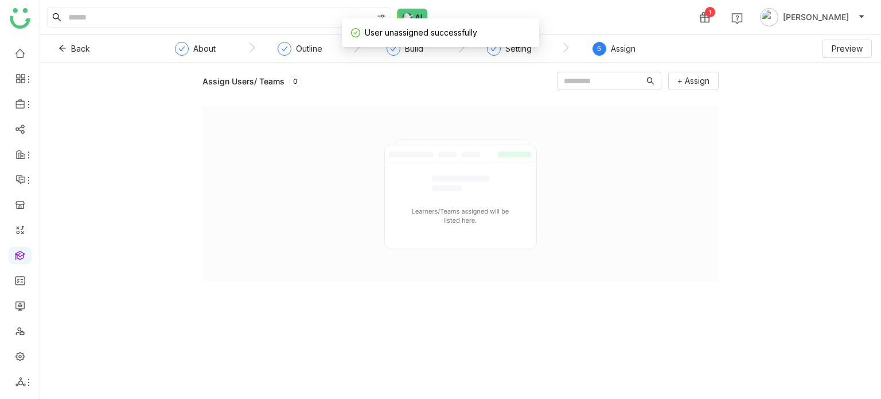
click at [689, 90] on div "Assign Users/ Teams 0 + Assign" at bounding box center [460, 176] width 516 height 209
click at [698, 83] on span "+ Assign" at bounding box center [693, 81] width 32 height 13
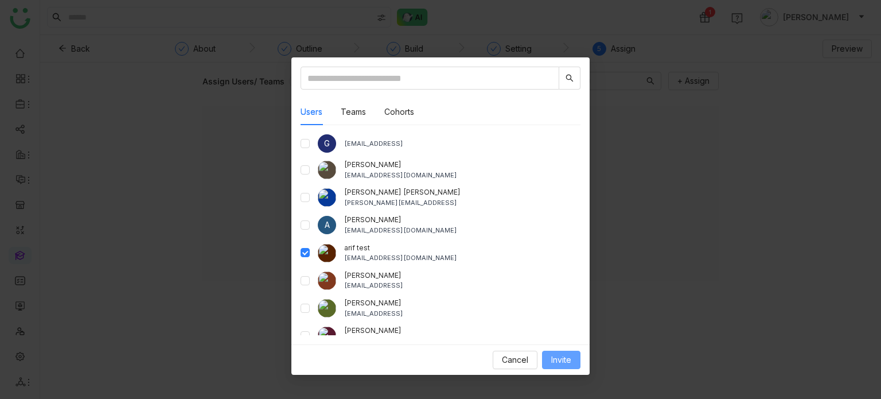
click at [567, 358] on span "Invite" at bounding box center [561, 359] width 20 height 13
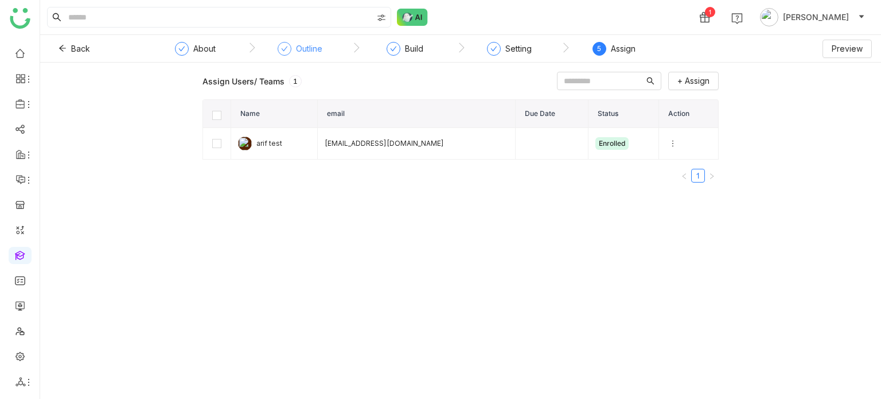
click at [305, 45] on div "Outline" at bounding box center [309, 49] width 26 height 14
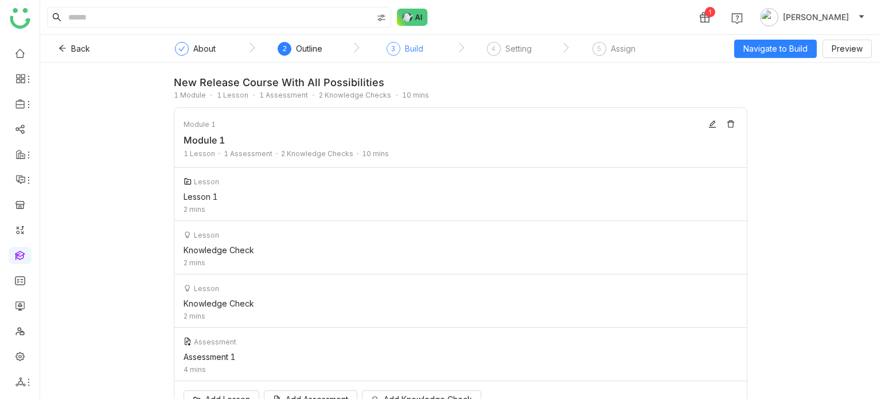
click at [412, 52] on div "Build" at bounding box center [414, 49] width 18 height 14
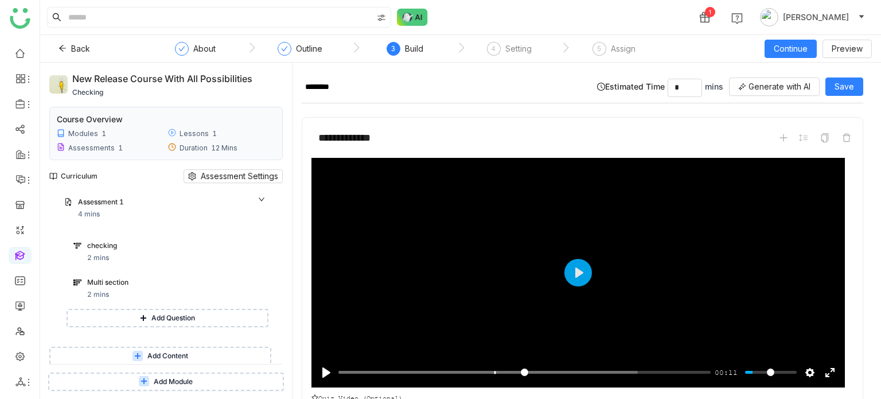
scroll to position [140, 0]
click at [181, 288] on div "Multi section" at bounding box center [177, 283] width 180 height 12
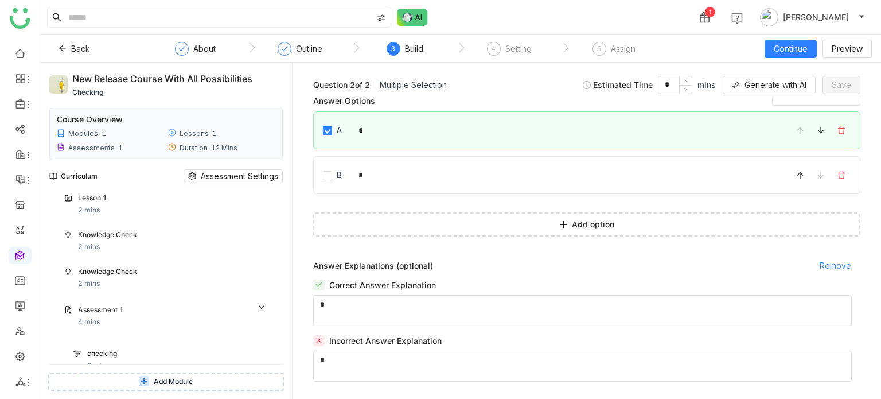
scroll to position [31, 0]
click at [188, 270] on div "Knowledge Check" at bounding box center [161, 272] width 166 height 11
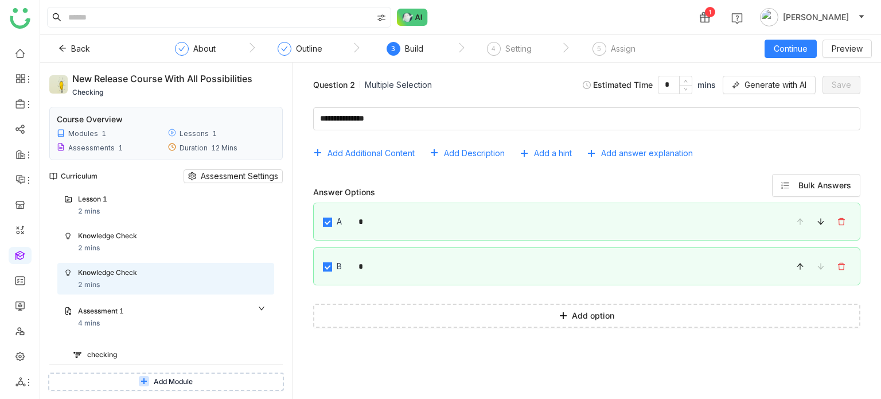
click at [188, 270] on div "Knowledge Check" at bounding box center [161, 272] width 166 height 11
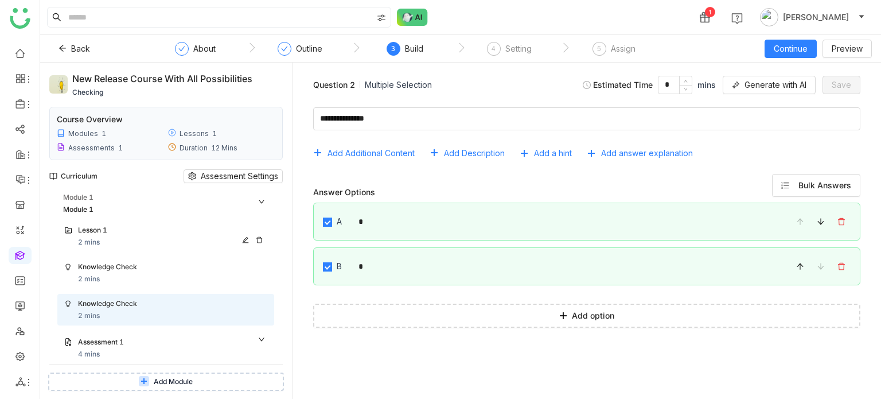
click at [191, 232] on div "Lesson 1" at bounding box center [161, 230] width 166 height 11
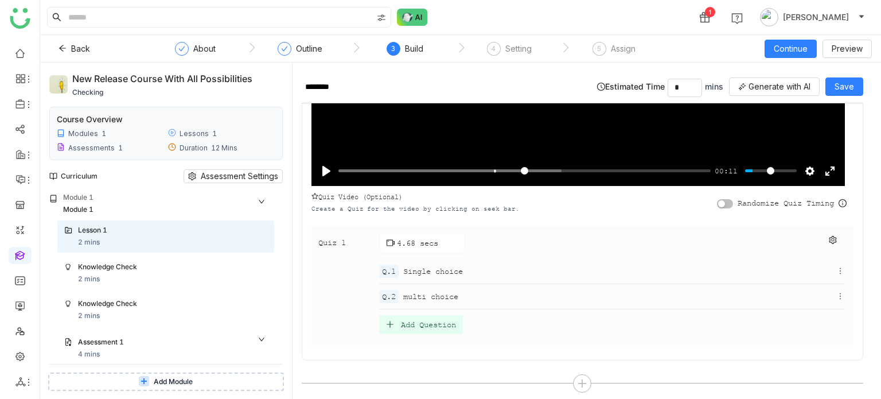
scroll to position [208, 0]
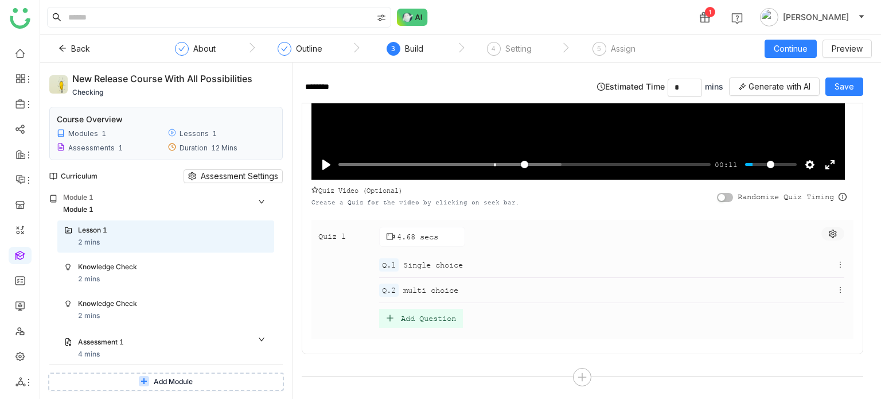
click at [829, 233] on icon at bounding box center [832, 233] width 7 height 8
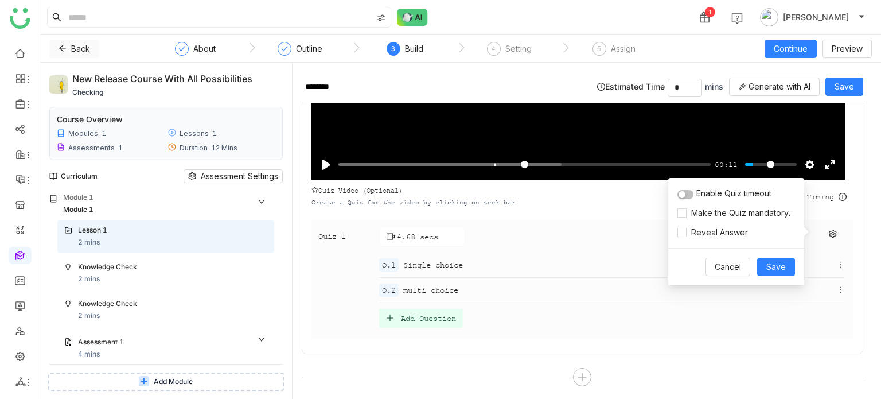
click at [64, 45] on icon at bounding box center [62, 48] width 8 height 8
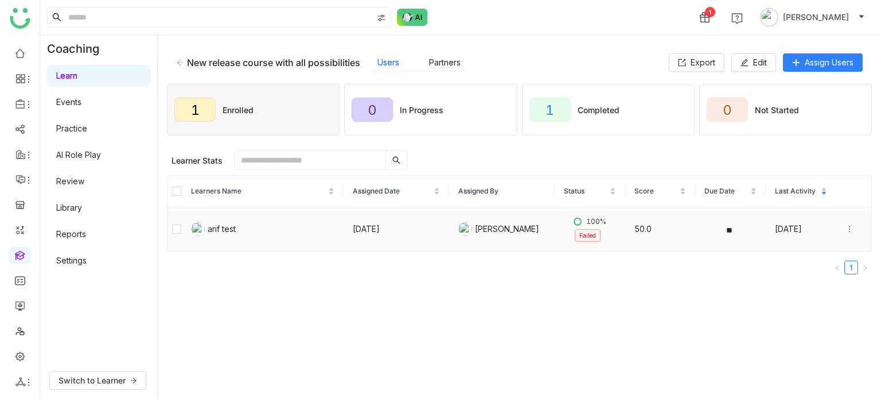
click at [845, 228] on icon at bounding box center [849, 229] width 8 height 8
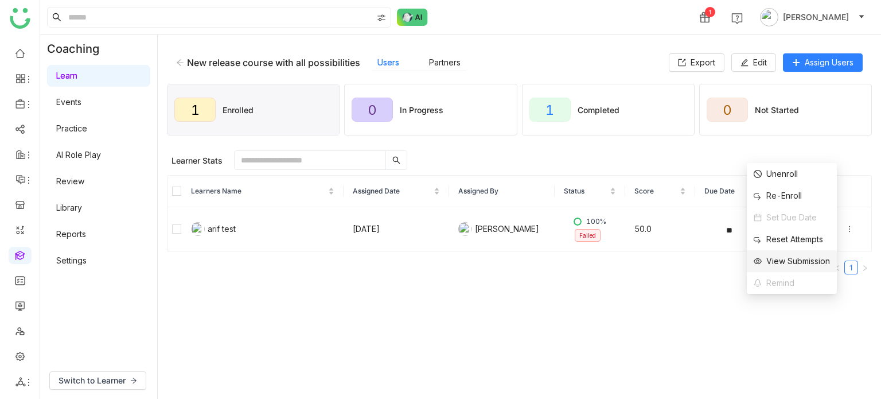
click at [802, 257] on div "View Submission" at bounding box center [791, 261] width 76 height 13
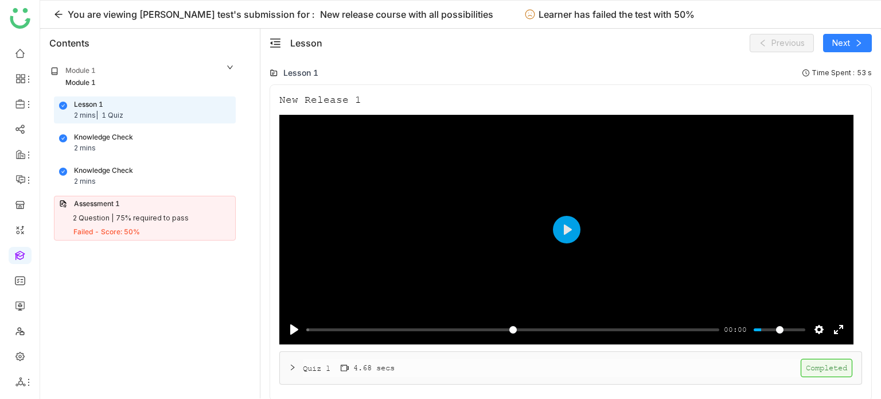
click at [153, 205] on div "Assessment 1" at bounding box center [144, 203] width 171 height 11
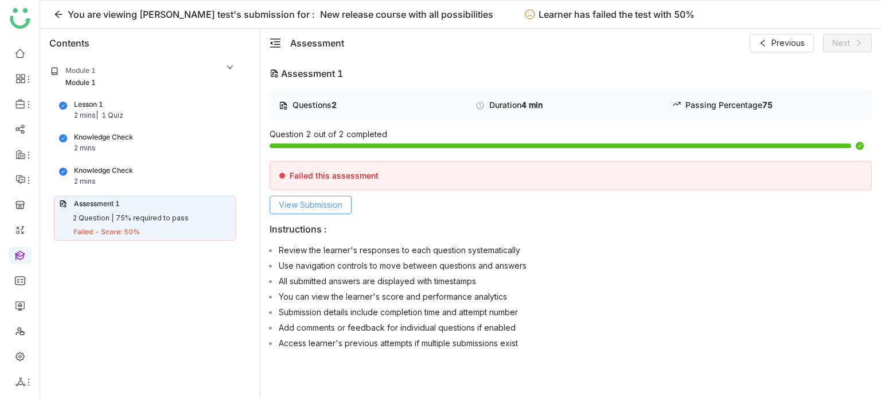
click at [301, 201] on span "View Submission" at bounding box center [311, 204] width 64 height 13
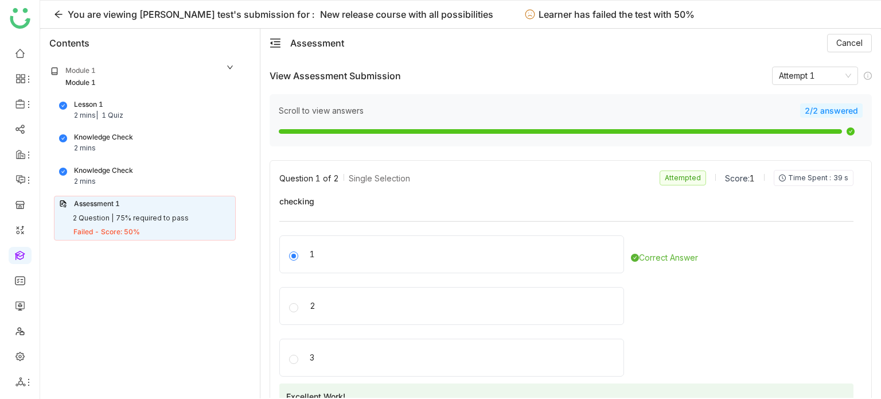
click at [153, 99] on div "Lesson 1 2 mins | 1 Quiz" at bounding box center [144, 110] width 171 height 22
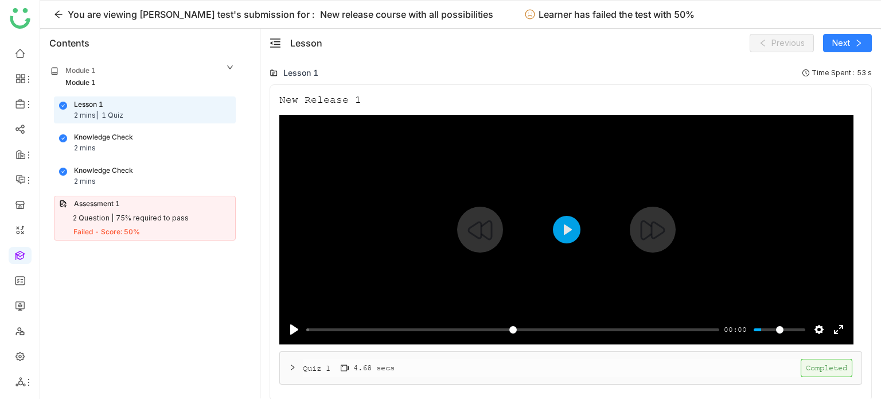
scroll to position [1, 0]
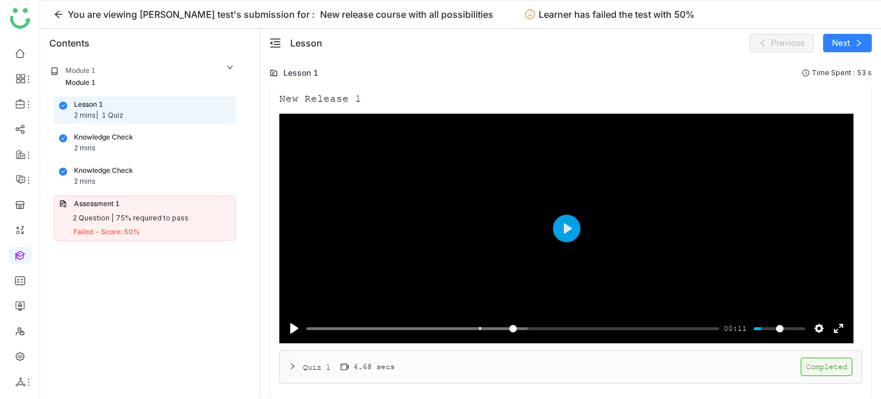
click at [393, 367] on div "4.68 secs" at bounding box center [368, 366] width 54 height 13
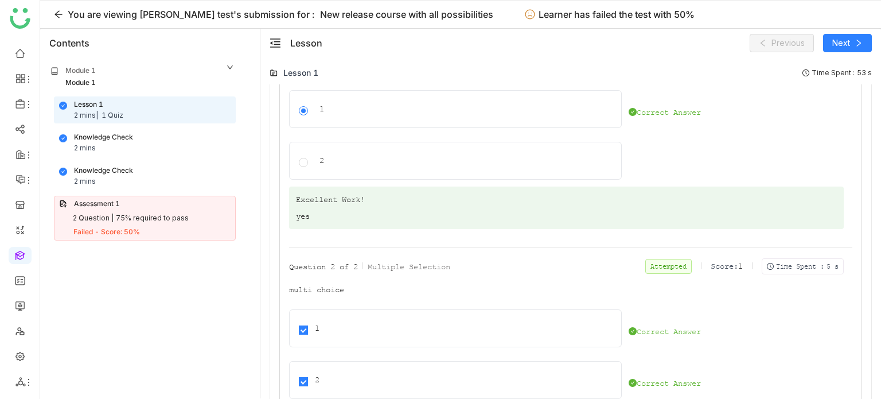
scroll to position [596, 0]
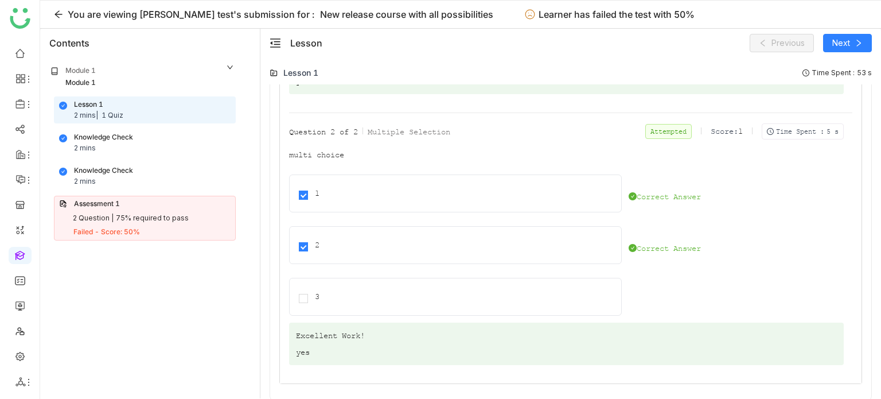
click at [158, 208] on div "Assessment 1 2 Question | 75% required to pass Failed - Score: 50%" at bounding box center [145, 218] width 182 height 45
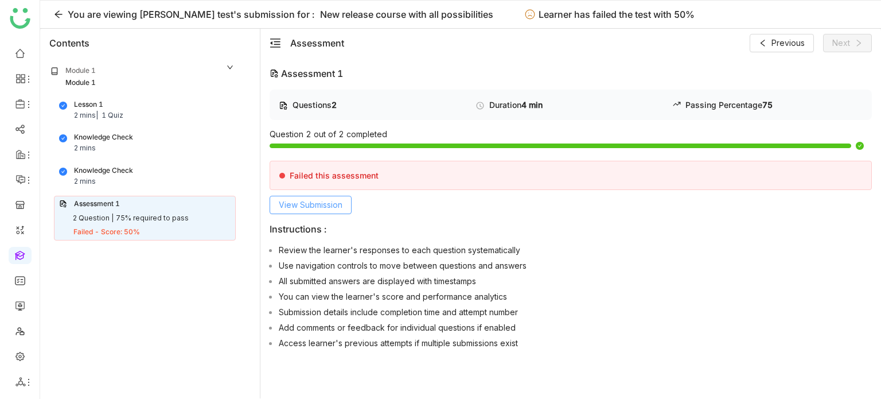
click at [311, 205] on span "View Submission" at bounding box center [311, 204] width 64 height 13
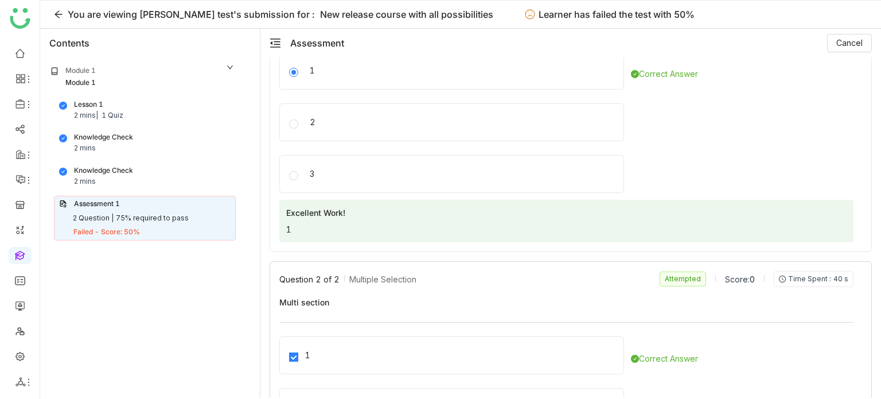
scroll to position [229, 0]
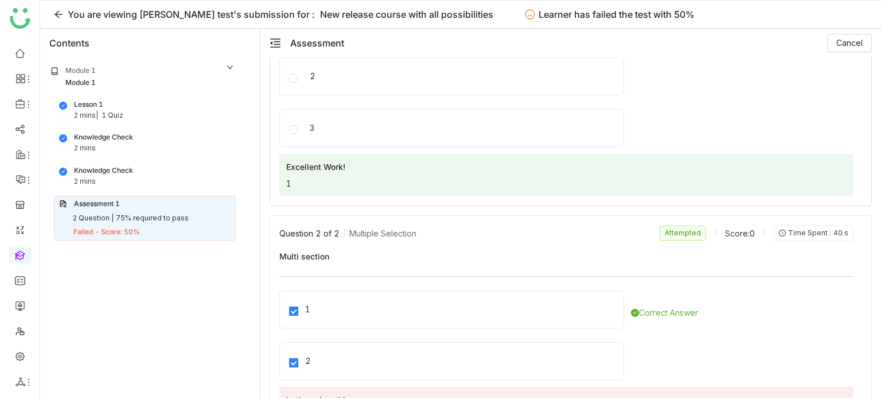
click at [358, 135] on div "3" at bounding box center [451, 128] width 345 height 38
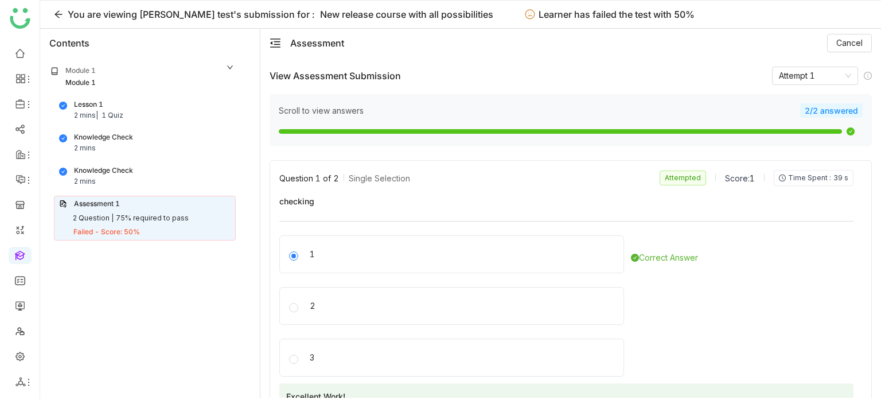
click at [140, 224] on div "Assessment 1 2 Question | 75% required to pass Failed - Score: 50%" at bounding box center [145, 218] width 182 height 45
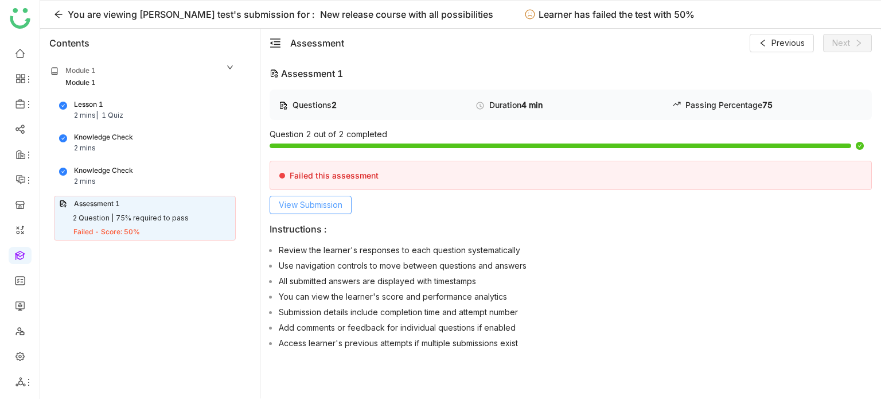
click at [315, 204] on span "View Submission" at bounding box center [311, 204] width 64 height 13
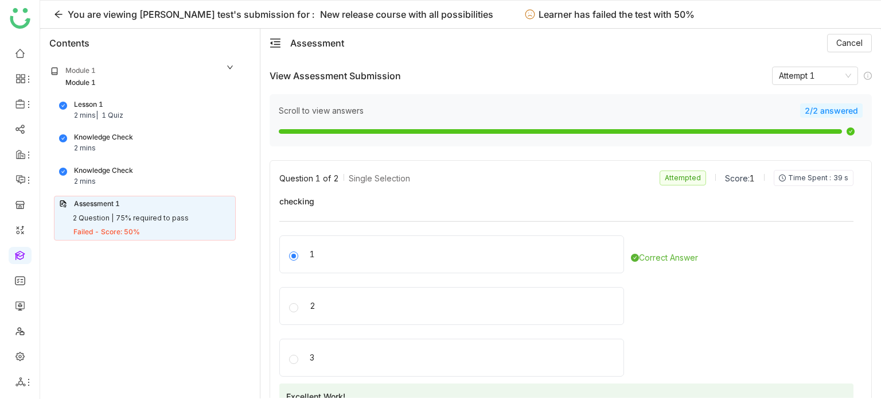
click at [68, 18] on div "You are viewing [PERSON_NAME] test's submission for :" at bounding box center [191, 14] width 247 height 14
drag, startPoint x: 56, startPoint y: 13, endPoint x: 77, endPoint y: 21, distance: 23.2
click at [56, 13] on icon at bounding box center [58, 14] width 9 height 9
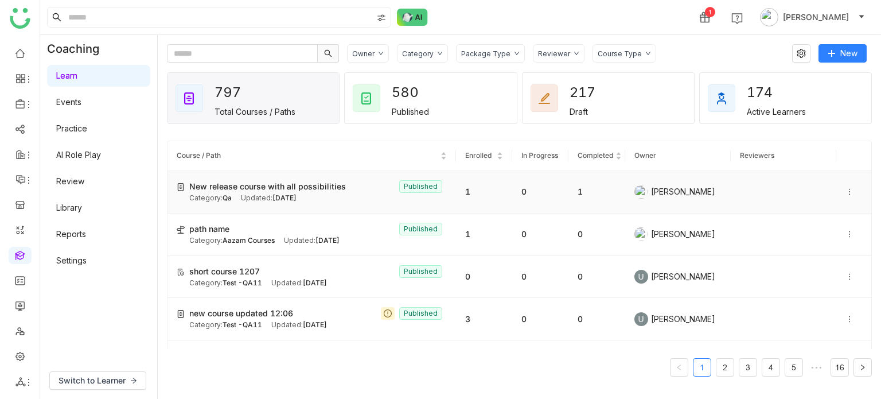
click at [515, 203] on td "0" at bounding box center [540, 192] width 56 height 42
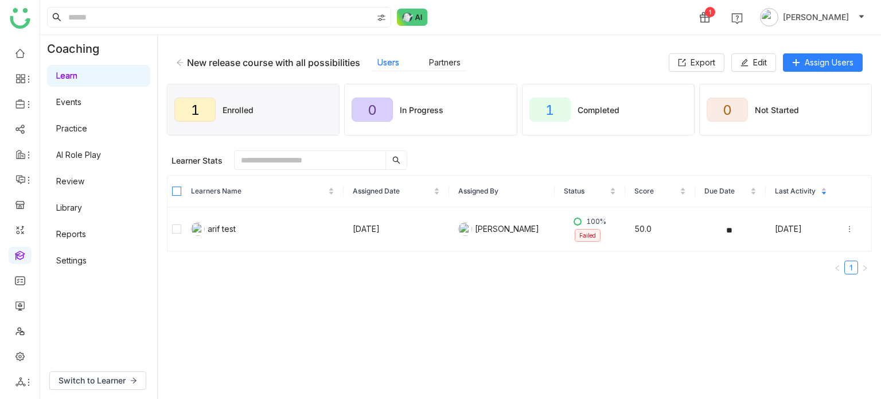
click at [177, 185] on label at bounding box center [176, 191] width 9 height 13
click at [376, 155] on span "Unenroll" at bounding box center [387, 160] width 28 height 11
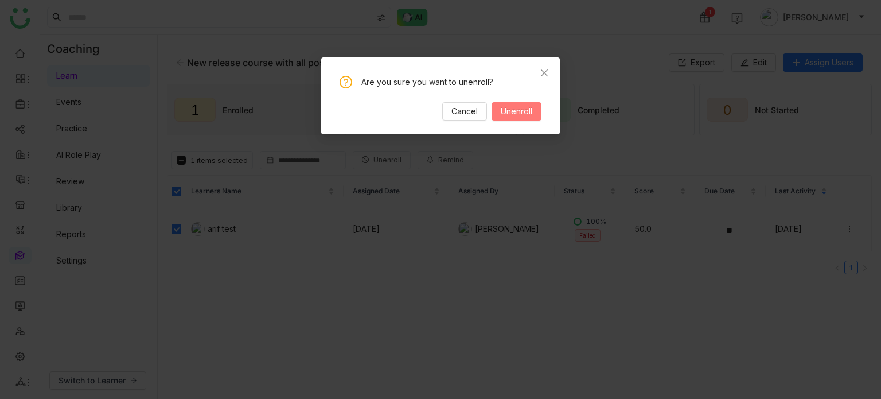
click at [528, 114] on span "Unenroll" at bounding box center [517, 111] width 32 height 13
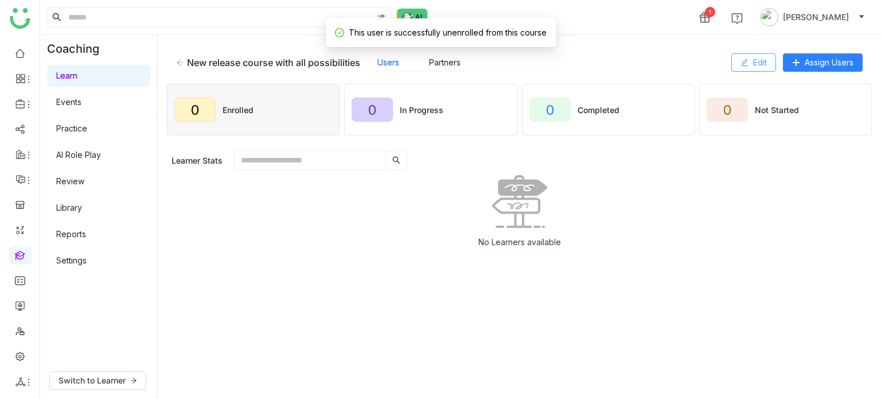
click at [741, 66] on icon at bounding box center [744, 62] width 8 height 8
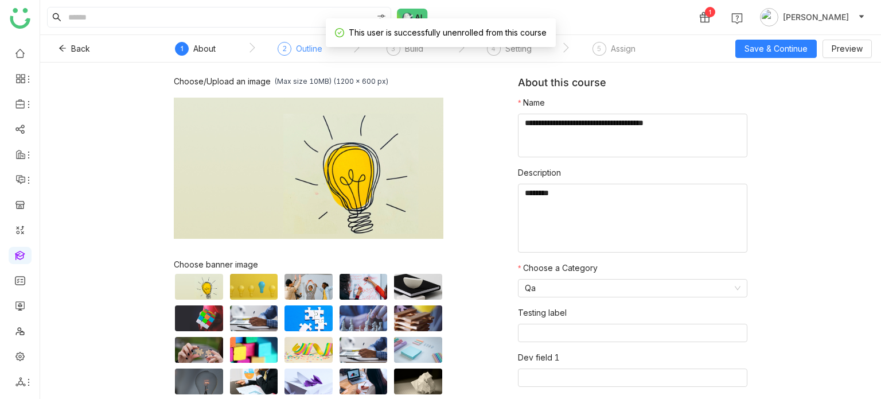
click at [310, 44] on div "Outline" at bounding box center [309, 49] width 26 height 14
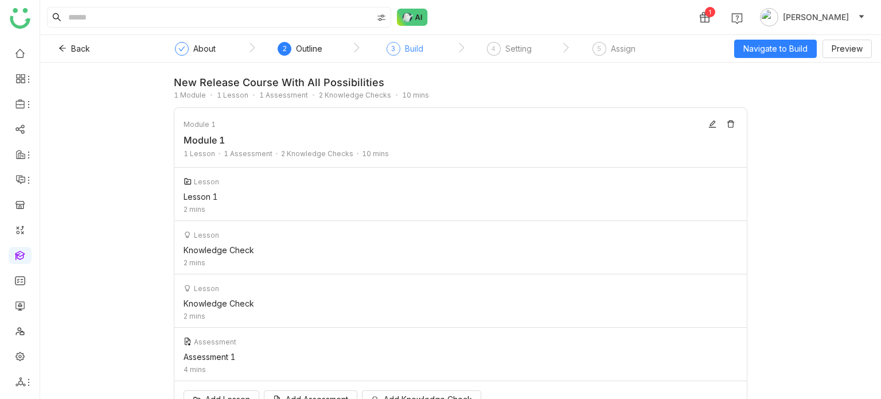
click at [413, 48] on div "Build" at bounding box center [414, 49] width 18 height 14
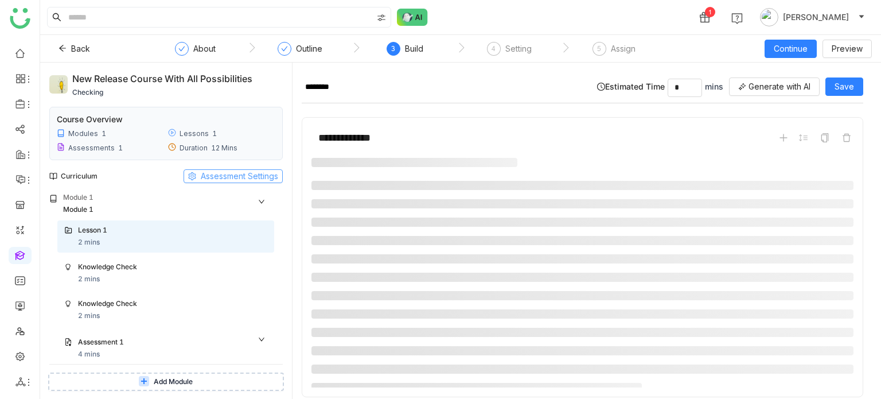
click at [247, 174] on span "Assessment Settings" at bounding box center [239, 176] width 77 height 13
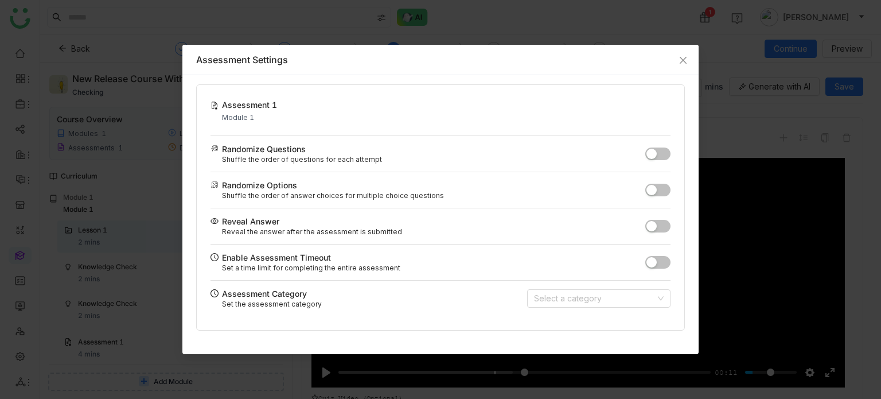
click at [661, 224] on button "button" at bounding box center [657, 226] width 25 height 13
click at [728, 129] on nz-modal-container "Assessment Settings Assessment 1 Module 1 Saved! Randomize Questions Shuffle th…" at bounding box center [440, 199] width 881 height 399
click at [683, 60] on icon "Close" at bounding box center [682, 60] width 9 height 9
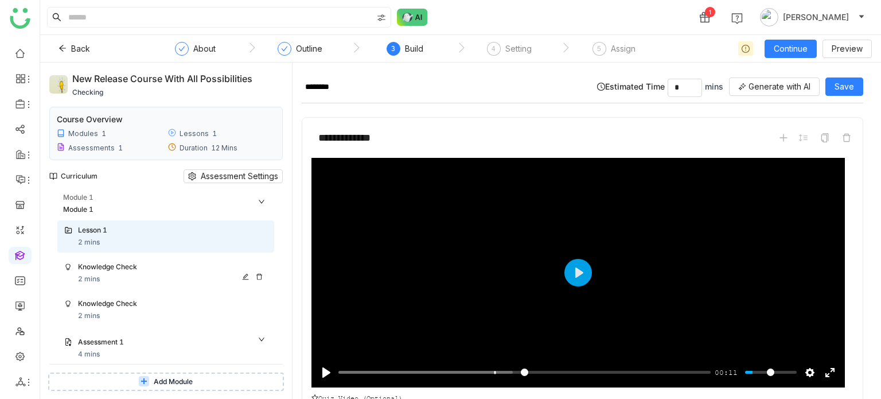
click at [174, 259] on div "Knowledge Check 2 mins" at bounding box center [165, 273] width 217 height 32
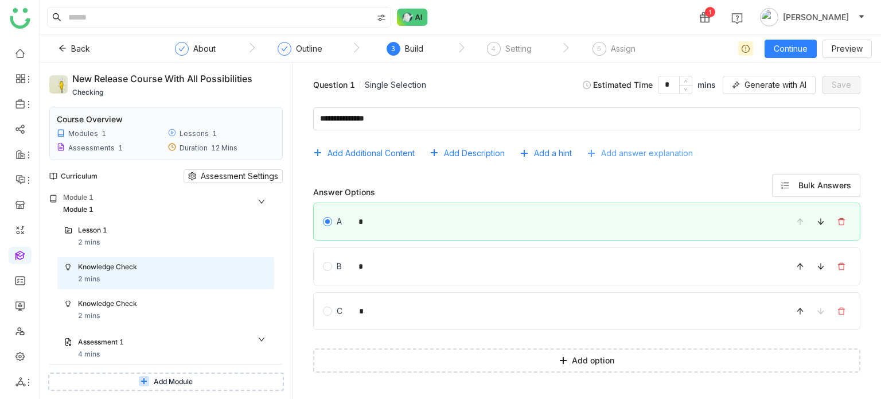
click at [640, 159] on button "Add answer explanation" at bounding box center [644, 153] width 115 height 18
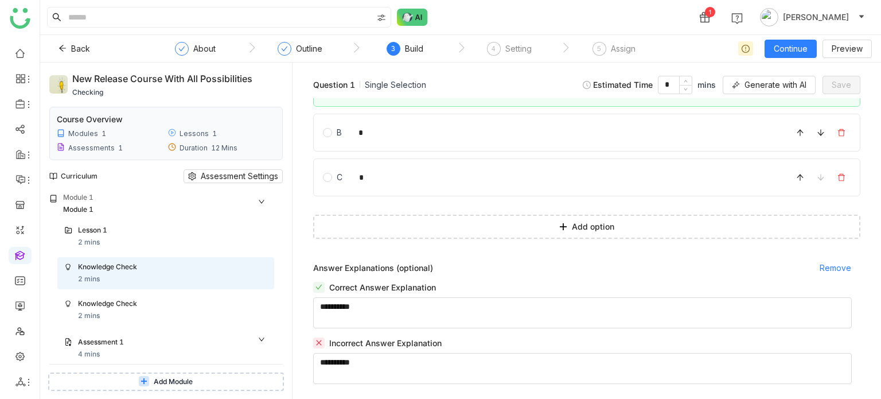
scroll to position [135, 0]
click at [411, 312] on textarea at bounding box center [582, 310] width 538 height 31
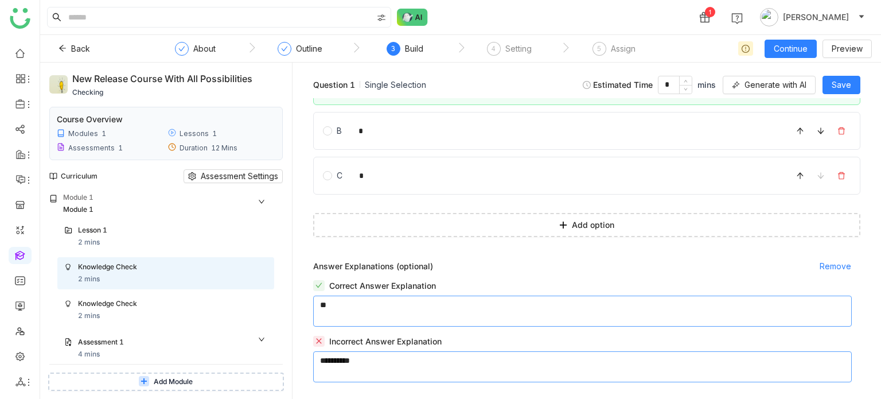
type textarea "**"
click at [399, 362] on textarea at bounding box center [582, 366] width 538 height 31
type textarea "**"
click at [853, 82] on button "Save" at bounding box center [841, 85] width 38 height 18
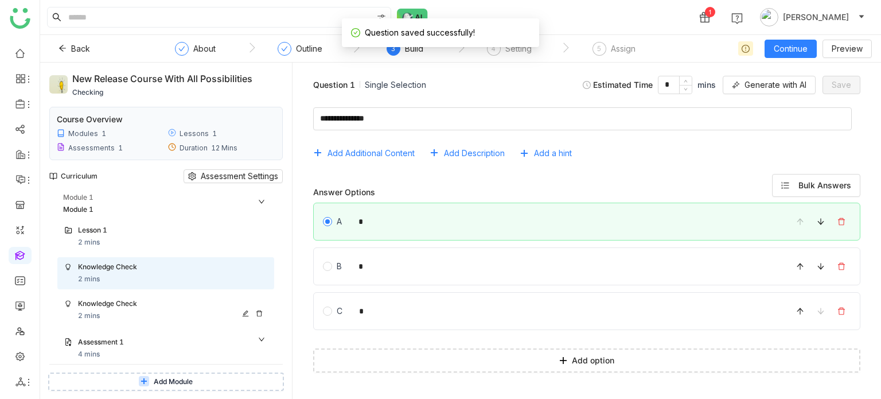
click at [118, 324] on div "Lesson 1 2 mins Knowledge Check 2 mins Knowledge Check 2 mins Assessment 1 4 mi…" at bounding box center [161, 350] width 225 height 260
click at [131, 314] on div "Knowledge Check 2 mins" at bounding box center [172, 309] width 189 height 23
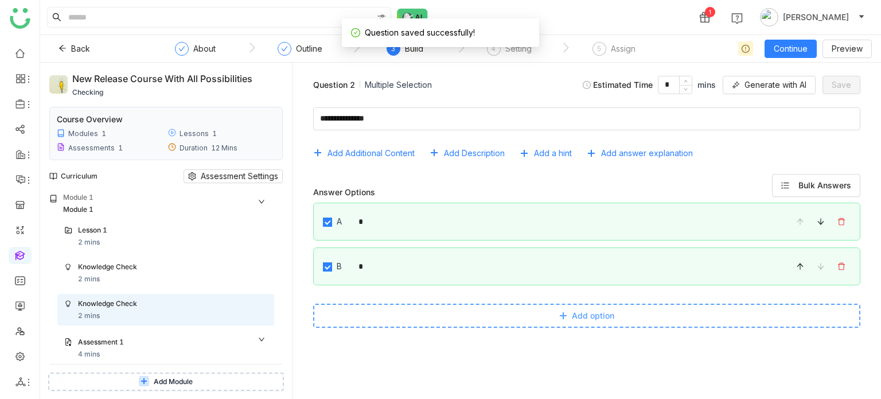
click at [360, 319] on button "Add option" at bounding box center [586, 315] width 547 height 24
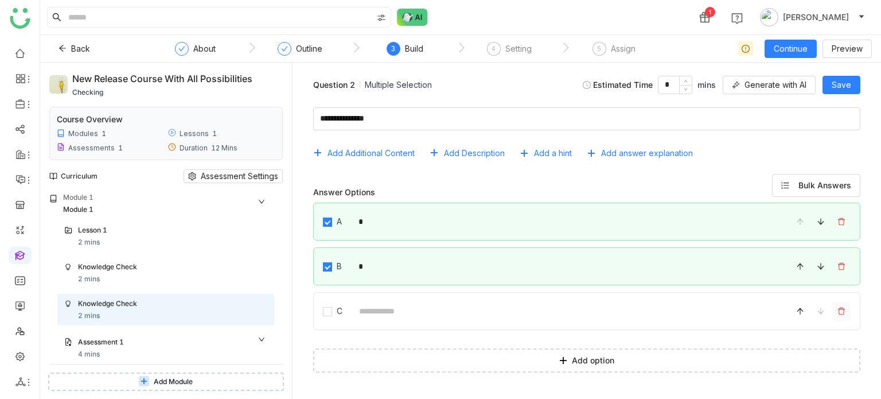
click at [842, 308] on icon at bounding box center [841, 311] width 8 height 8
click at [671, 148] on span "Add answer explanation" at bounding box center [647, 153] width 92 height 13
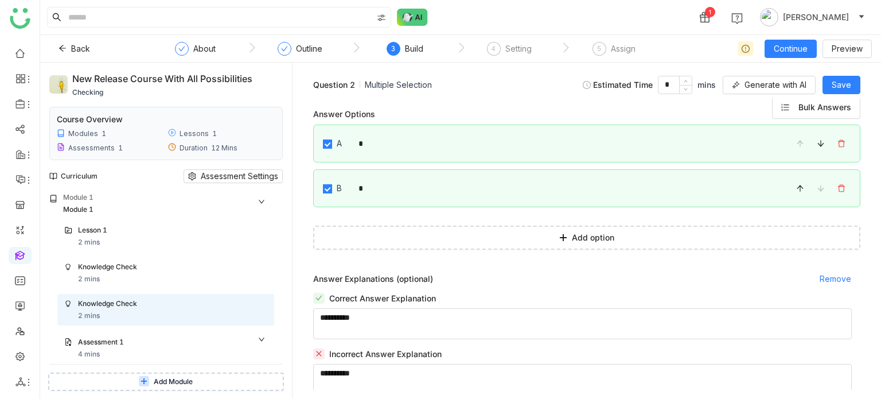
scroll to position [91, 0]
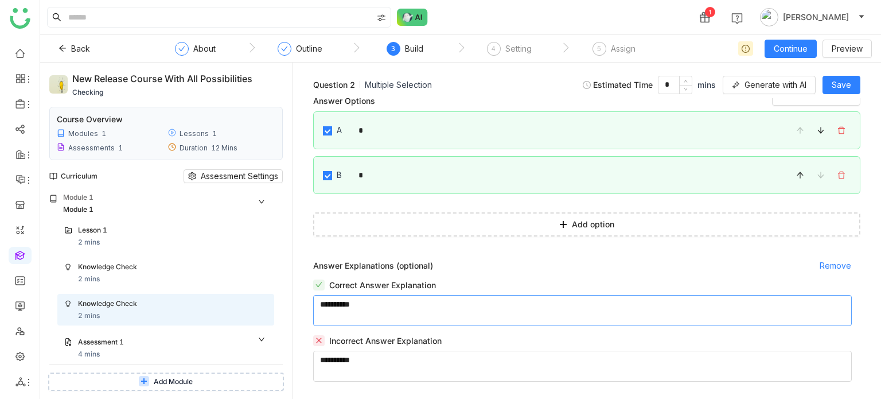
click at [381, 307] on textarea at bounding box center [582, 310] width 538 height 31
type textarea "**"
click at [364, 374] on textarea at bounding box center [582, 365] width 538 height 31
type textarea "**"
click at [852, 84] on button "Save" at bounding box center [841, 85] width 38 height 18
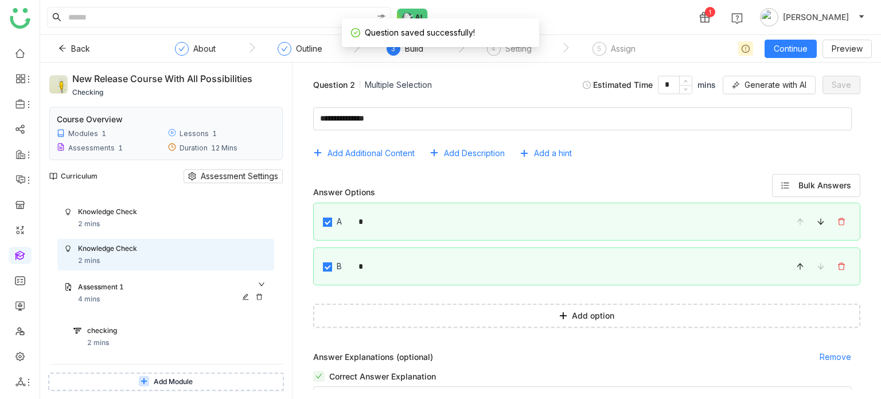
scroll to position [60, 0]
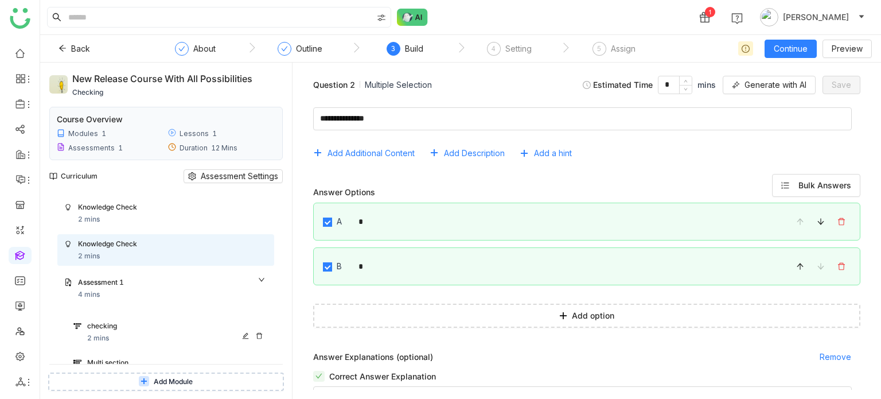
click at [183, 330] on div "checking" at bounding box center [166, 326] width 158 height 11
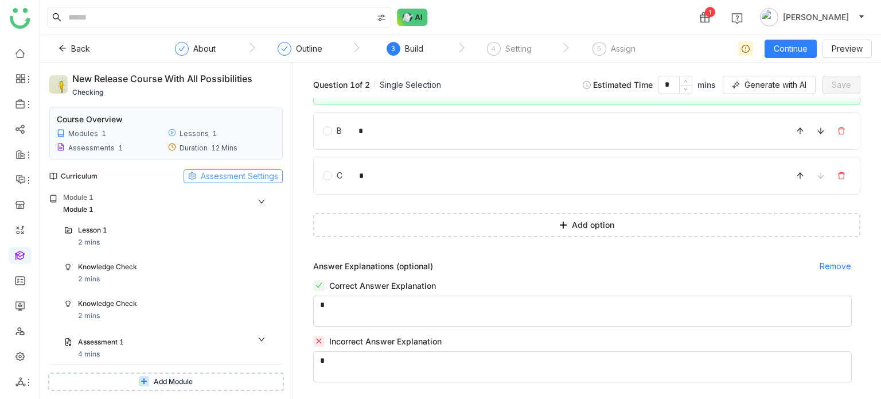
click at [229, 180] on span "Assessment Settings" at bounding box center [239, 176] width 77 height 13
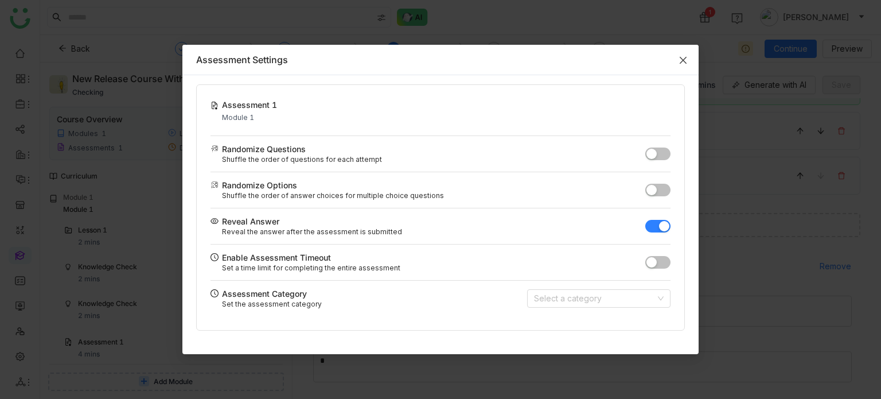
click at [689, 54] on span "Close" at bounding box center [682, 60] width 31 height 31
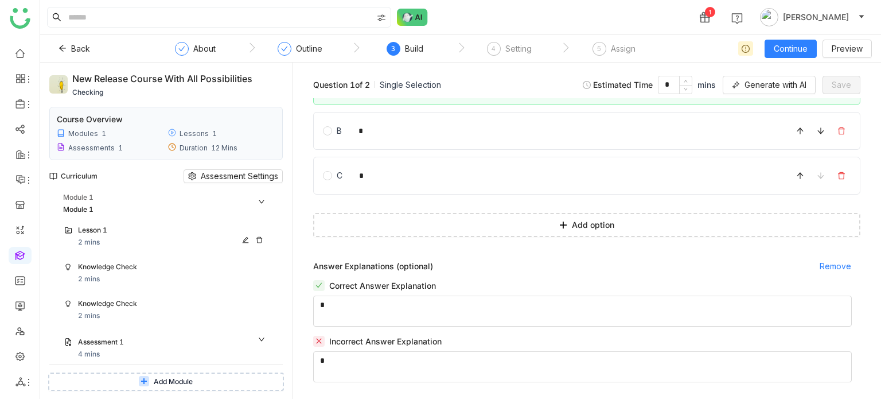
click at [181, 231] on div "Lesson 1" at bounding box center [161, 230] width 166 height 11
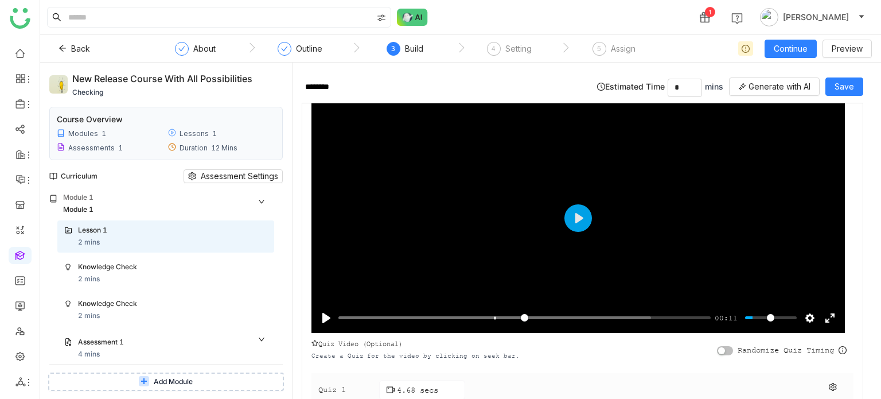
scroll to position [55, 0]
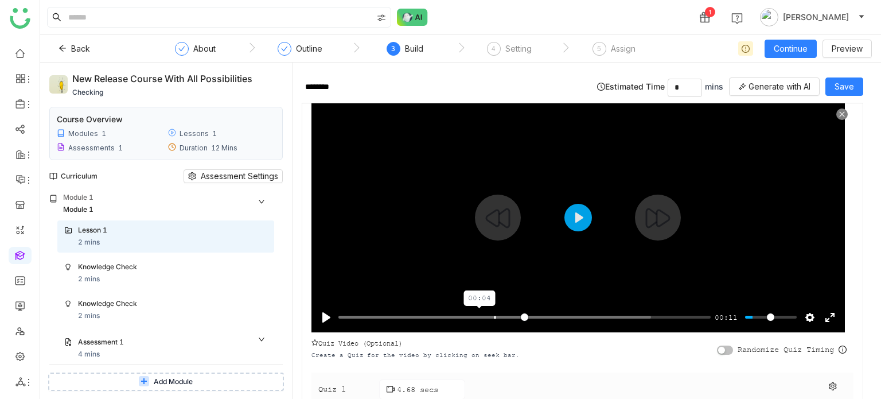
click at [479, 315] on input "Seek" at bounding box center [524, 316] width 372 height 11
click at [583, 214] on button "Play" at bounding box center [578, 218] width 28 height 28
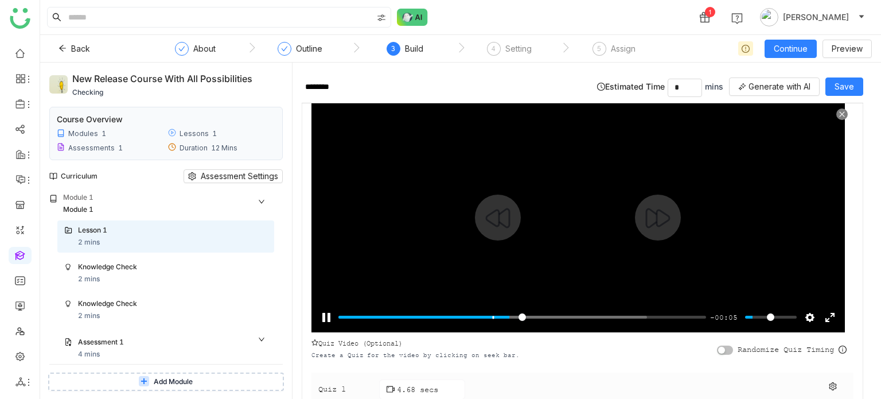
click at [583, 214] on div at bounding box center [577, 217] width 533 height 229
type input "*****"
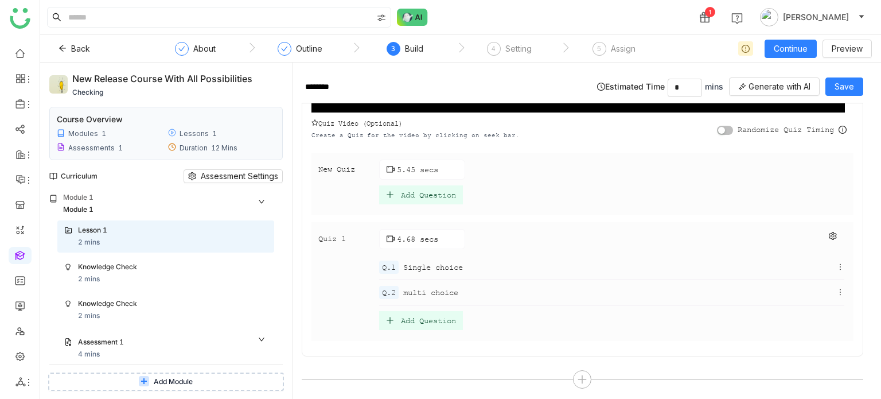
scroll to position [275, 0]
click at [829, 234] on icon at bounding box center [832, 235] width 7 height 8
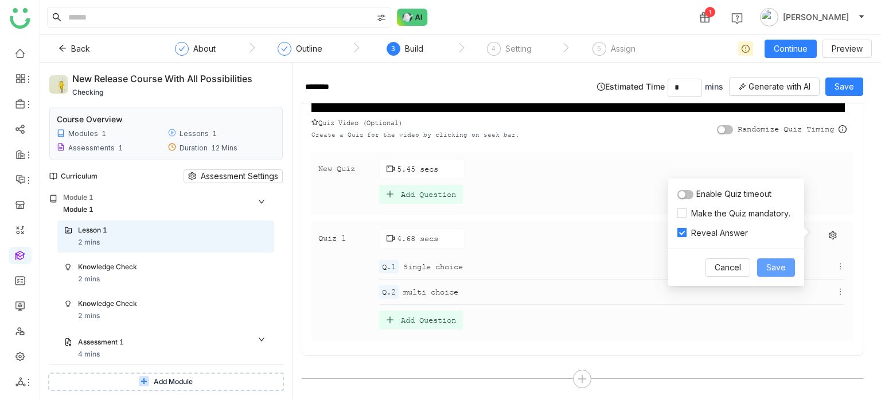
click at [783, 265] on span "Save" at bounding box center [775, 267] width 19 height 13
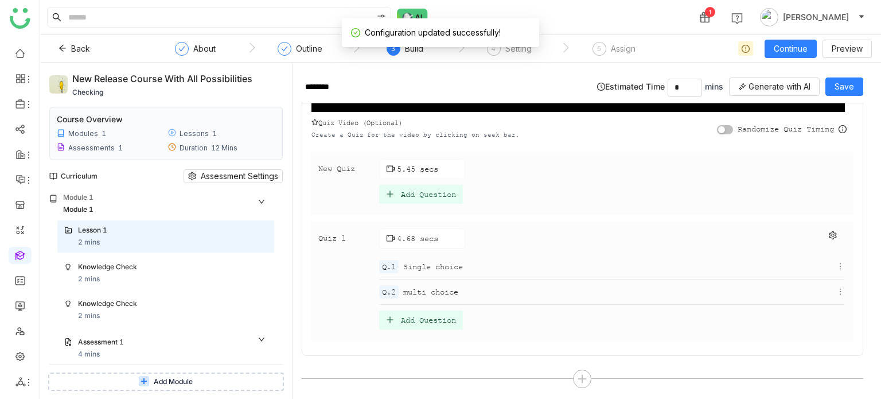
click at [836, 263] on icon at bounding box center [840, 266] width 8 height 8
click at [819, 279] on li "Edit" at bounding box center [810, 281] width 52 height 22
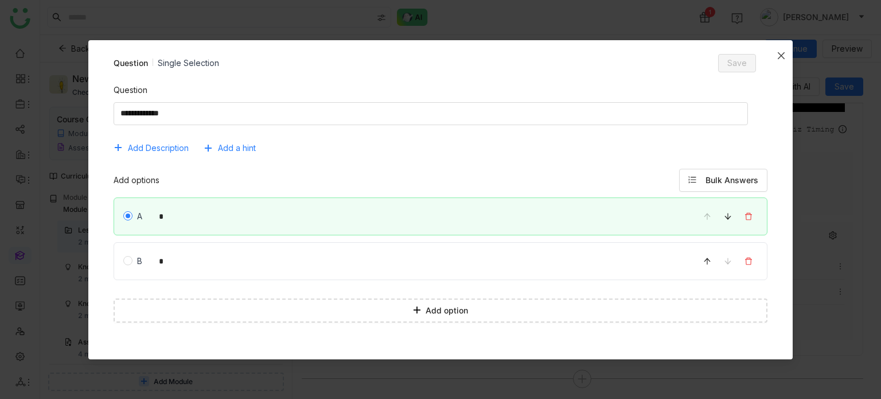
scroll to position [144, 0]
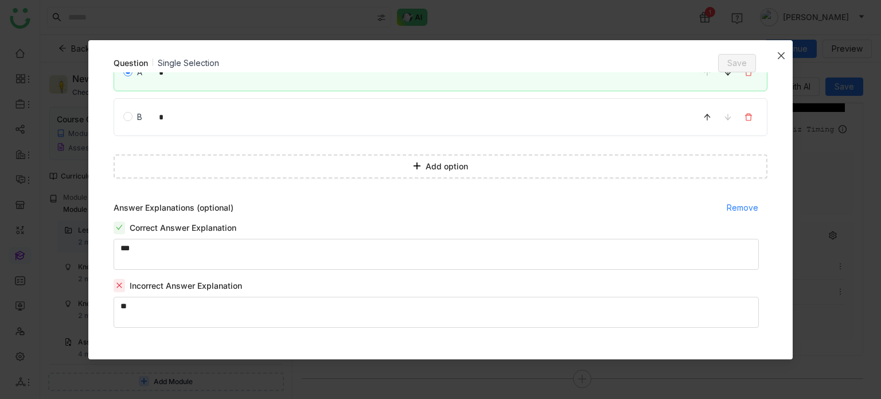
click at [780, 55] on icon "Close" at bounding box center [781, 55] width 7 height 7
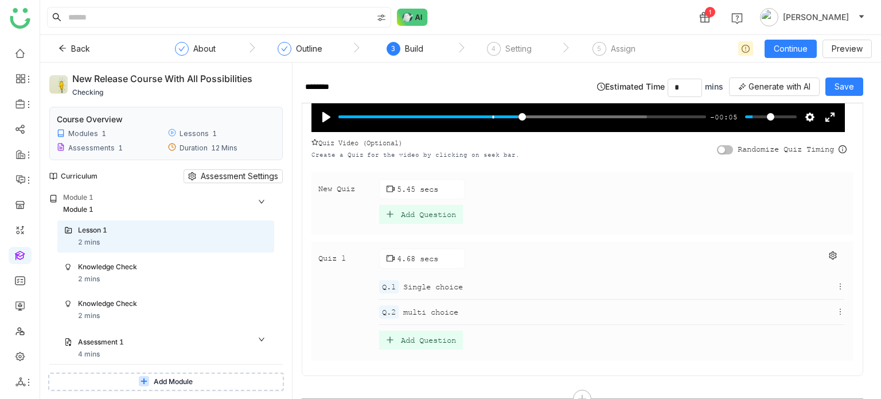
scroll to position [274, 0]
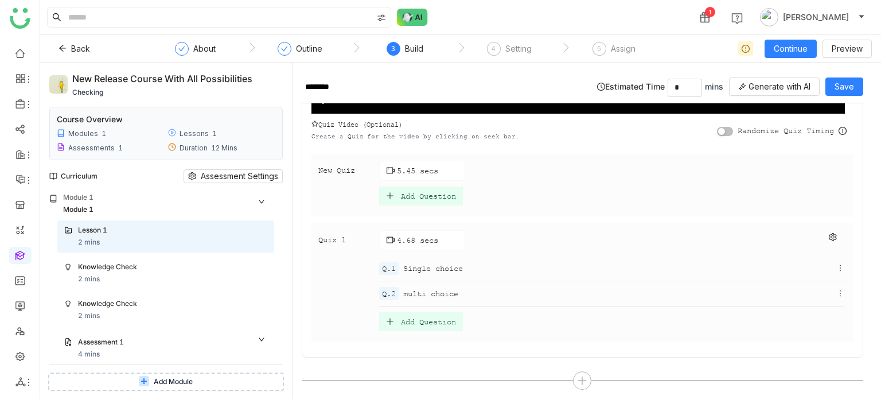
click at [568, 204] on div "New Quiz 5.45 secs Add Question" at bounding box center [582, 185] width 542 height 63
click at [677, 166] on div "5.45 secs" at bounding box center [611, 171] width 465 height 20
click at [849, 86] on span "Save" at bounding box center [843, 86] width 19 height 13
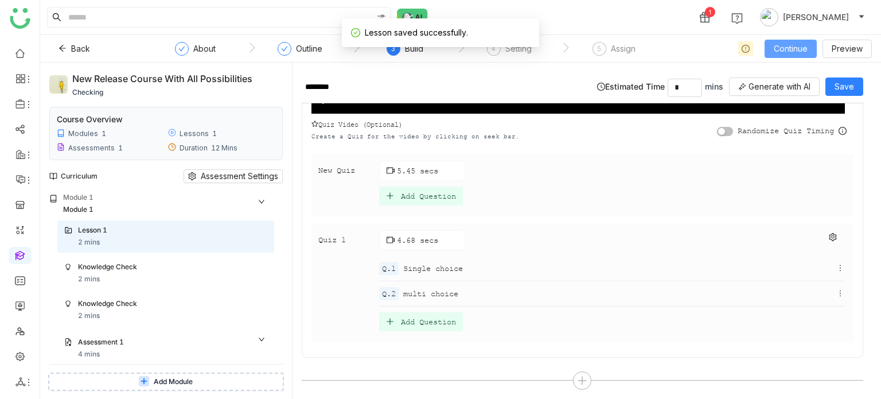
click at [795, 54] on span "Continue" at bounding box center [791, 48] width 34 height 13
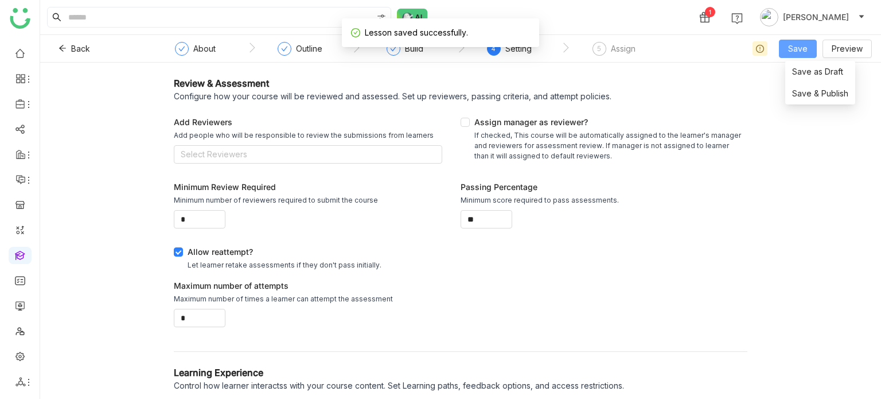
click at [795, 54] on span "Save" at bounding box center [797, 48] width 19 height 13
click at [807, 91] on span "Save & Publish" at bounding box center [820, 93] width 56 height 13
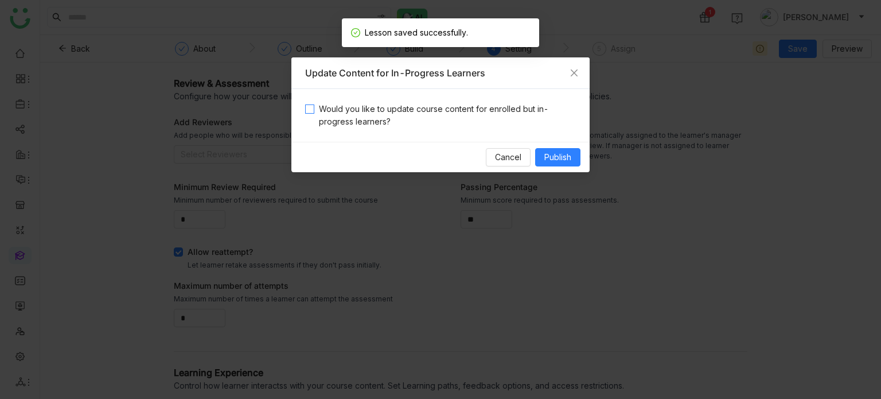
click at [458, 116] on span "Would you like to update course content for enrolled but in-progress learners?" at bounding box center [444, 115] width 261 height 25
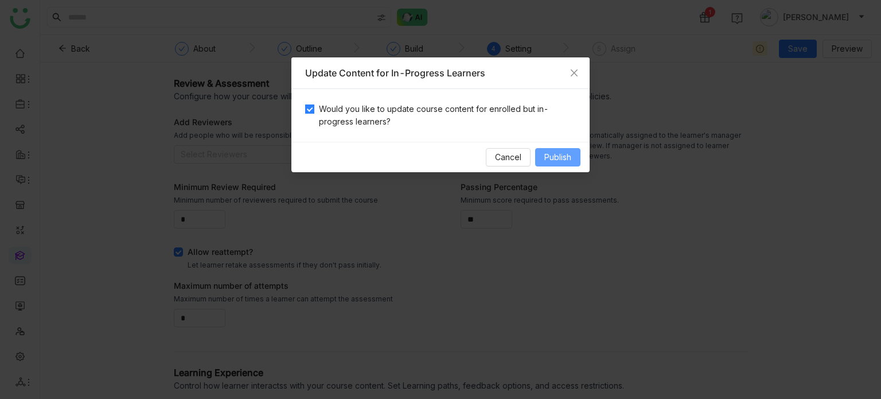
click at [568, 149] on button "Publish" at bounding box center [557, 157] width 45 height 18
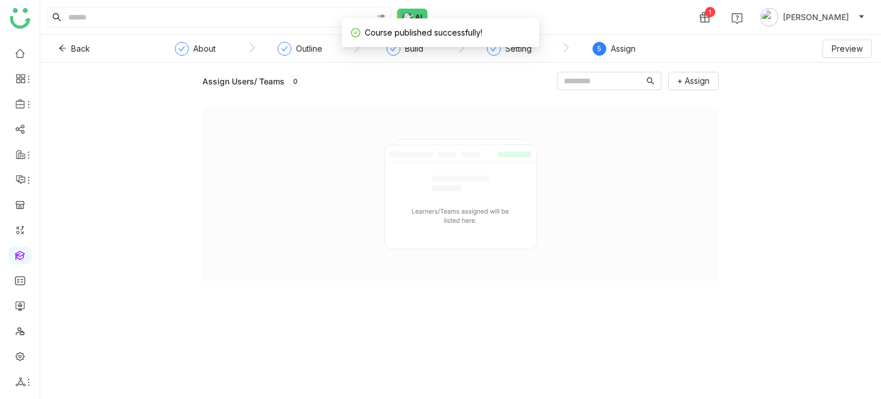
click at [629, 52] on div "Assign" at bounding box center [623, 49] width 25 height 14
click at [686, 83] on span "+ Assign" at bounding box center [693, 81] width 32 height 13
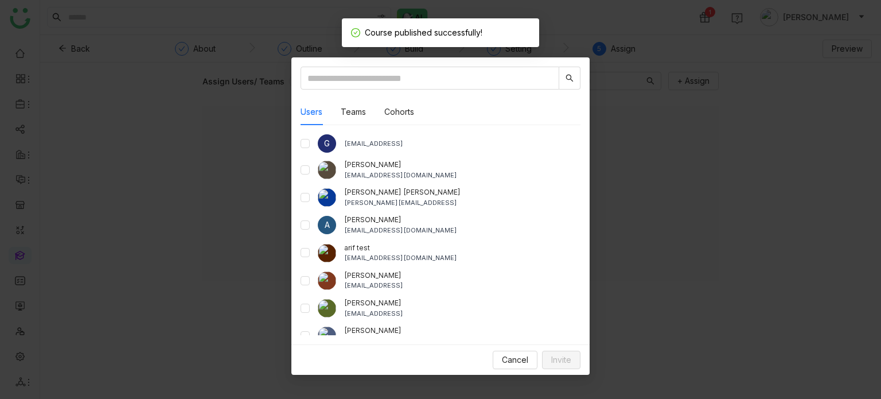
click at [311, 248] on div "arif test [EMAIL_ADDRESS][DOMAIN_NAME]" at bounding box center [440, 253] width 280 height 21
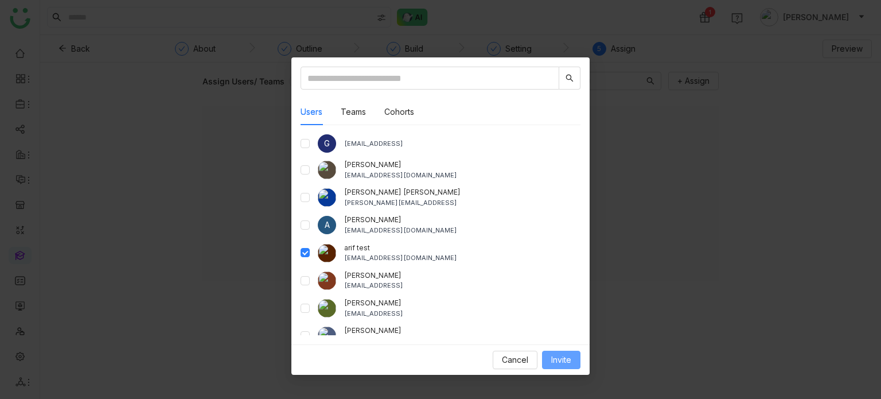
click at [554, 352] on button "Invite" at bounding box center [561, 359] width 38 height 18
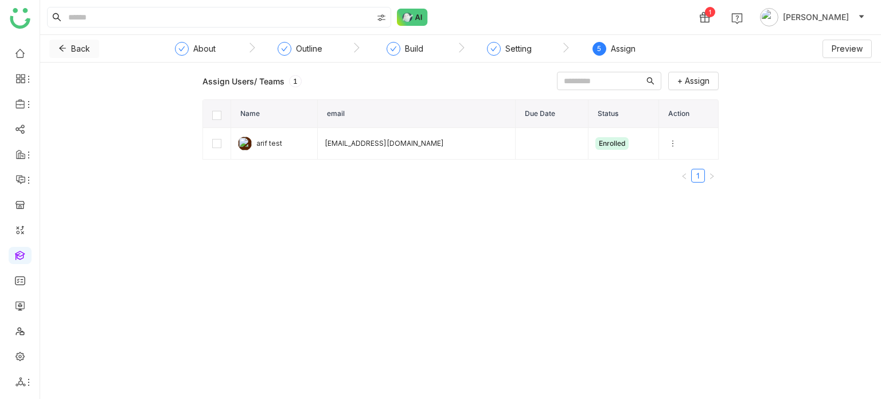
click at [71, 40] on button "Back" at bounding box center [74, 49] width 50 height 18
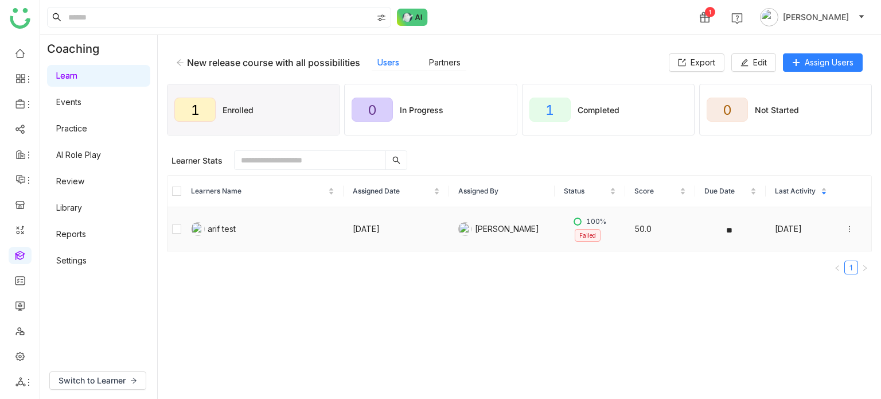
click at [659, 229] on td "50.0" at bounding box center [660, 229] width 71 height 44
click at [402, 231] on td "[DATE]" at bounding box center [396, 229] width 106 height 44
click at [174, 195] on label at bounding box center [176, 191] width 9 height 13
click at [401, 163] on button "Unenroll" at bounding box center [382, 160] width 58 height 18
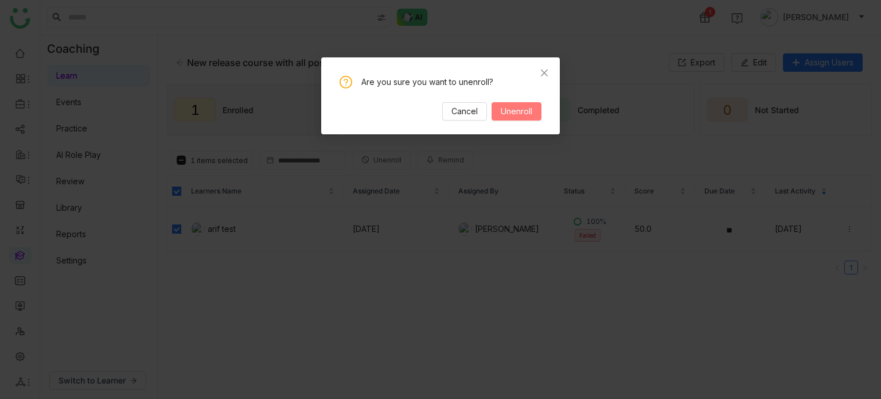
click at [530, 110] on span "Unenroll" at bounding box center [517, 111] width 32 height 13
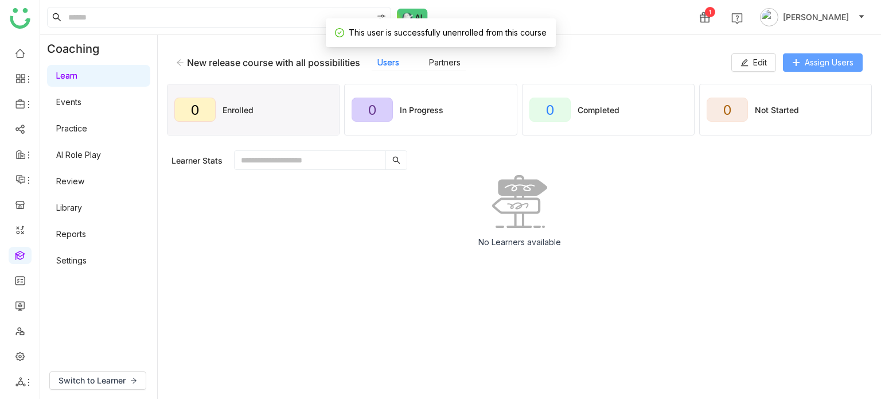
click at [833, 61] on span "Assign Users" at bounding box center [829, 62] width 49 height 13
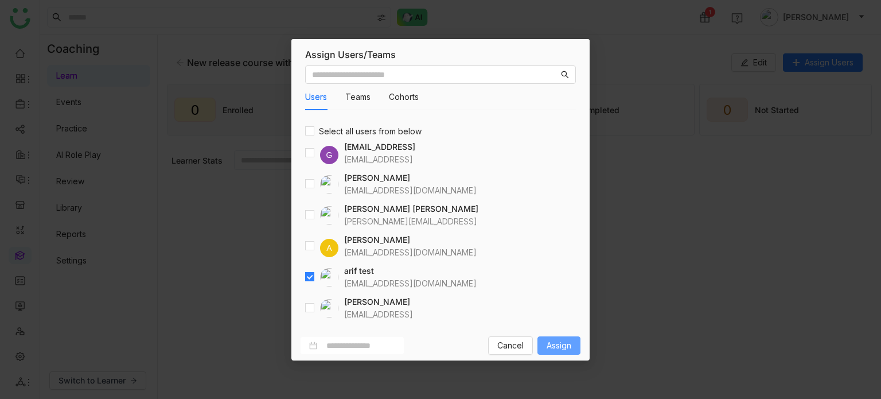
click at [559, 345] on span "Assign" at bounding box center [558, 345] width 25 height 13
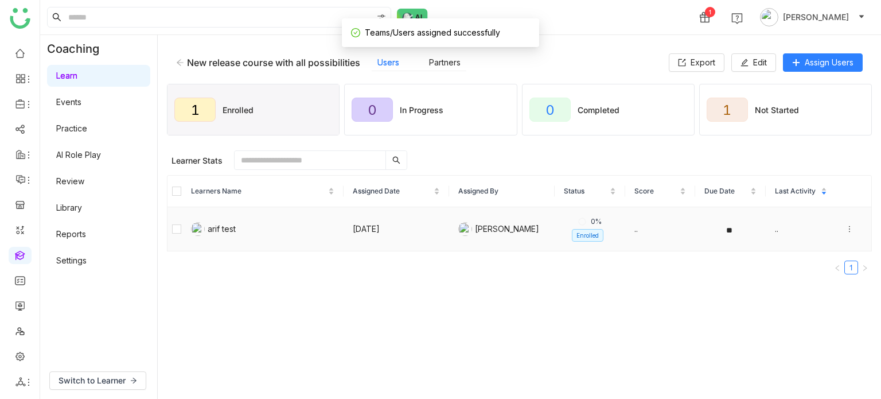
click at [845, 231] on icon at bounding box center [849, 229] width 8 height 8
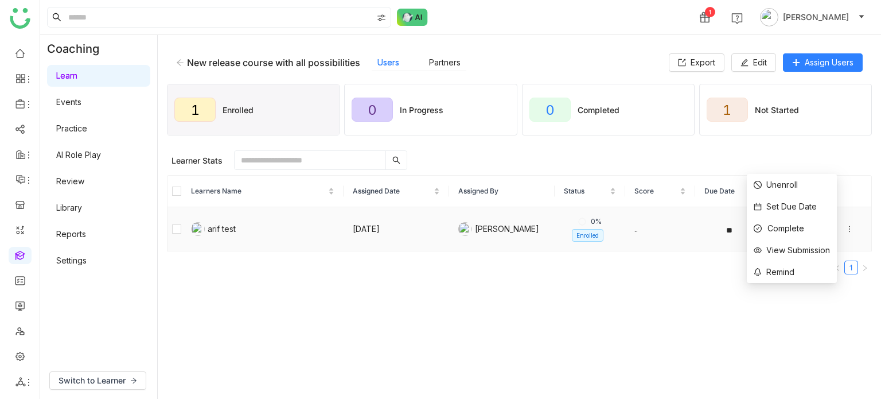
click at [381, 227] on td "[DATE]" at bounding box center [396, 229] width 106 height 44
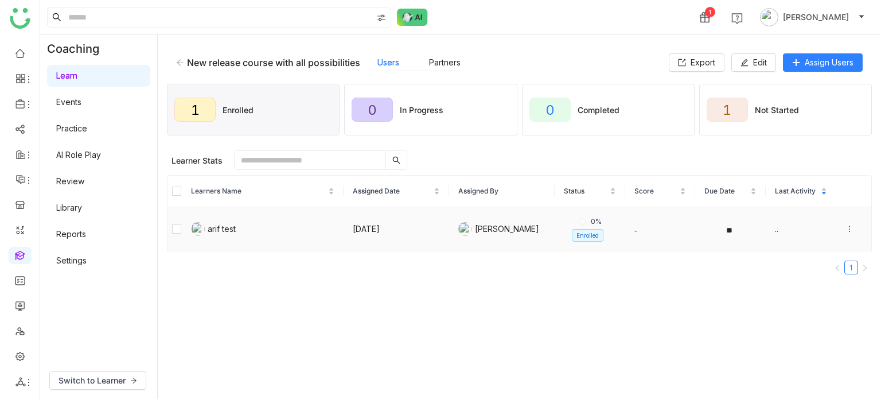
click at [845, 229] on icon at bounding box center [849, 229] width 8 height 8
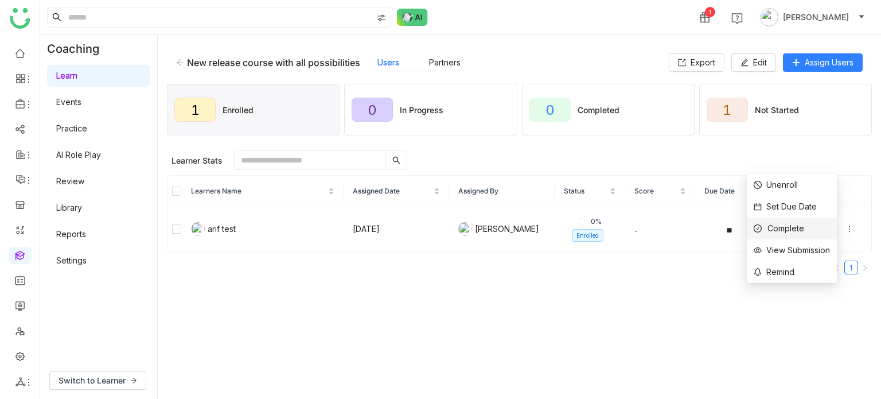
click at [808, 225] on li "Complete" at bounding box center [792, 228] width 90 height 22
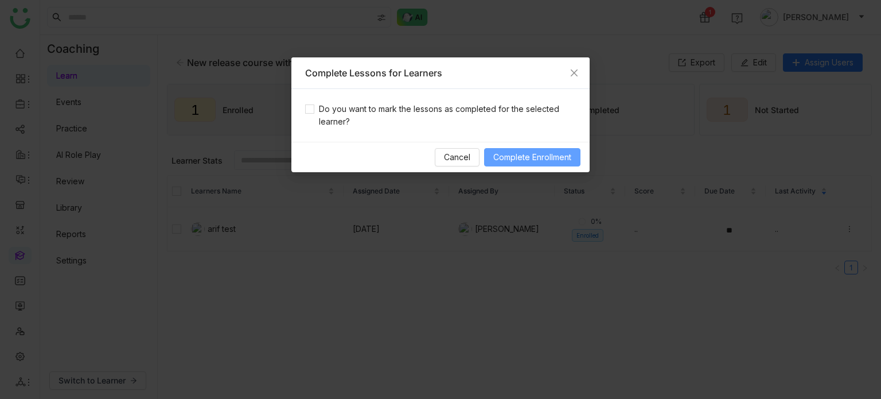
click at [577, 151] on button "Complete Enrollment" at bounding box center [532, 157] width 96 height 18
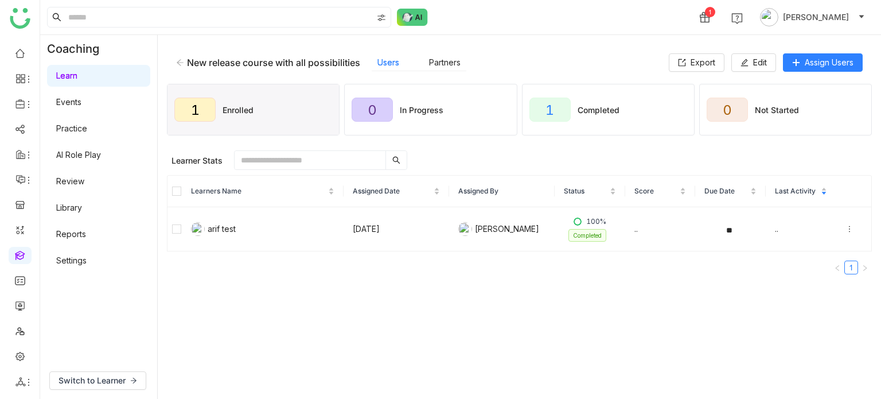
click at [77, 77] on link "Learn" at bounding box center [66, 76] width 21 height 10
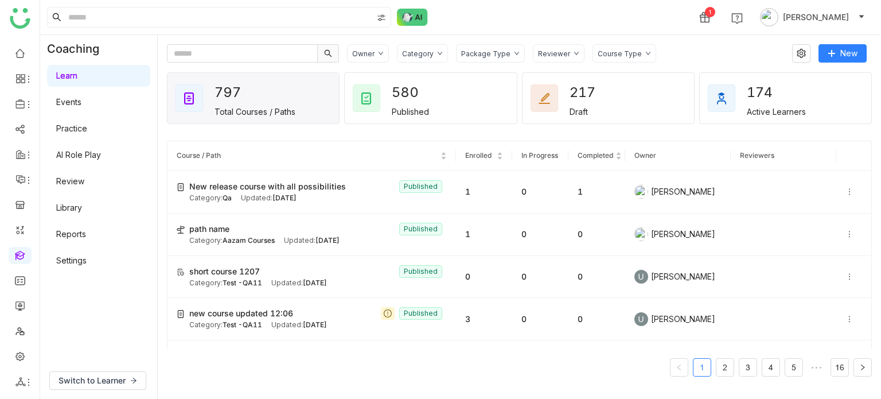
click at [532, 128] on gtmb-course-listing "Course / Path Enrolled In Progress Completed Owner Reviewers New release course…" at bounding box center [519, 258] width 705 height 263
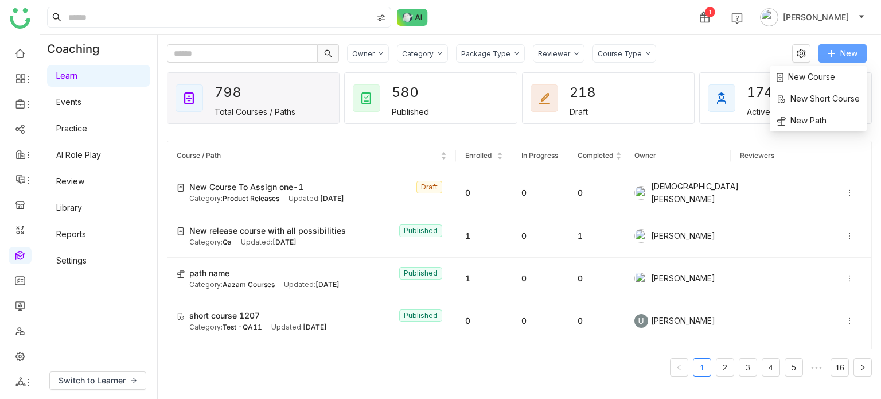
click at [853, 48] on span "New" at bounding box center [848, 53] width 17 height 13
click at [826, 72] on span "New Course" at bounding box center [805, 77] width 58 height 13
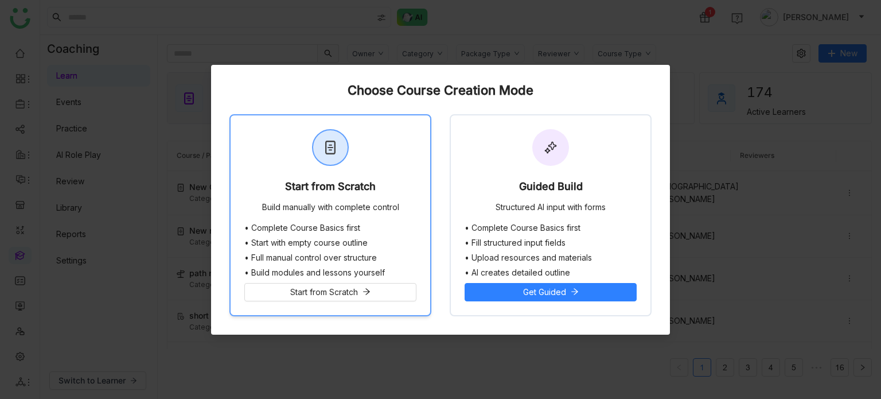
click at [328, 181] on div "Start from Scratch" at bounding box center [330, 189] width 91 height 16
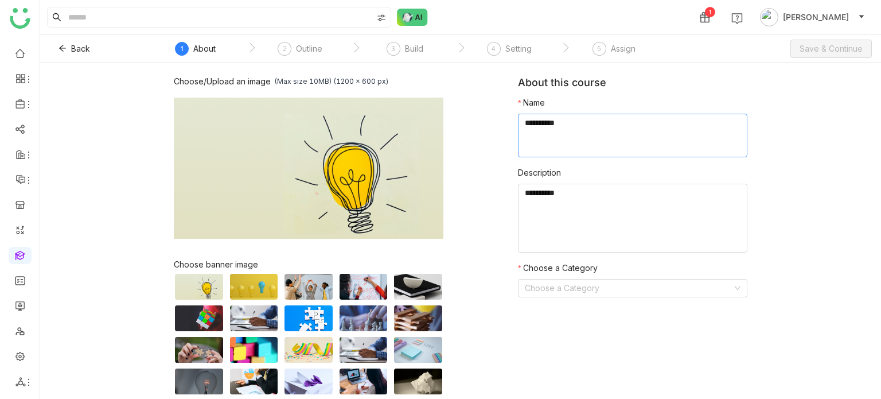
click at [677, 123] on textarea at bounding box center [632, 136] width 229 height 44
type textarea "**********"
type textarea "********"
click at [596, 286] on input at bounding box center [629, 287] width 208 height 17
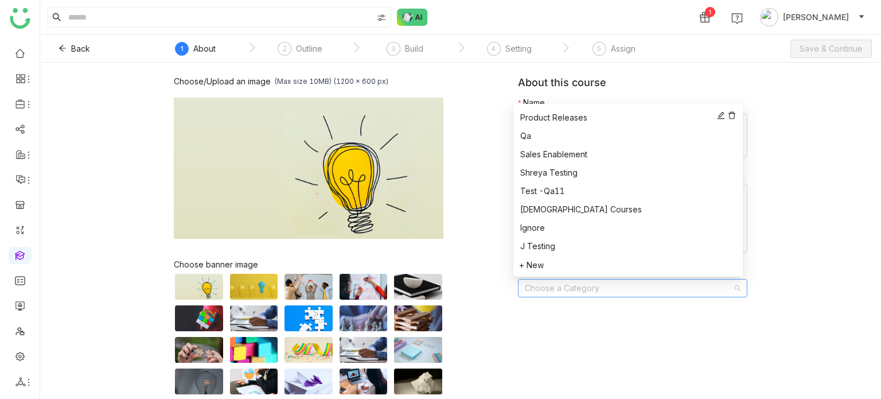
scroll to position [165, 0]
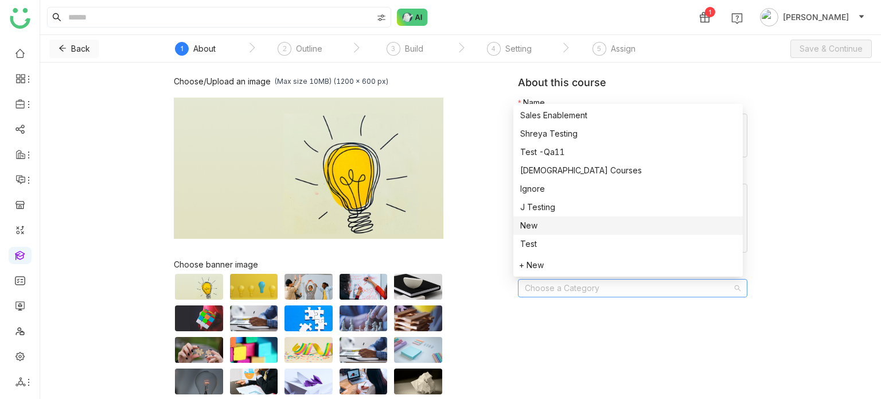
click at [72, 46] on span "Back" at bounding box center [80, 48] width 19 height 13
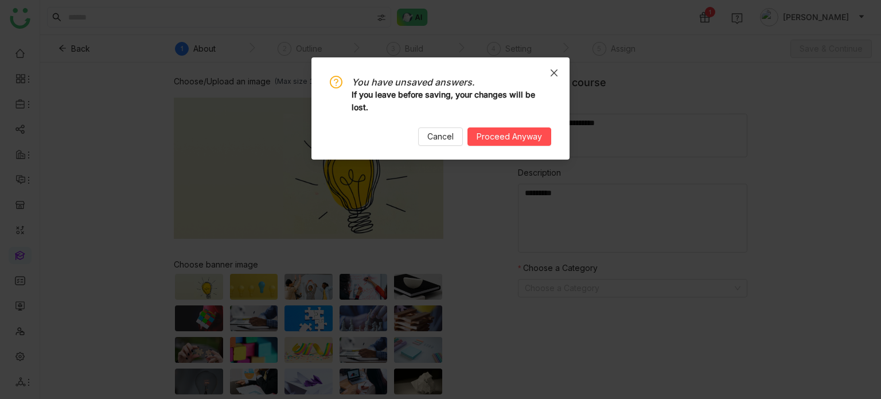
click at [551, 77] on span "Close" at bounding box center [553, 72] width 31 height 31
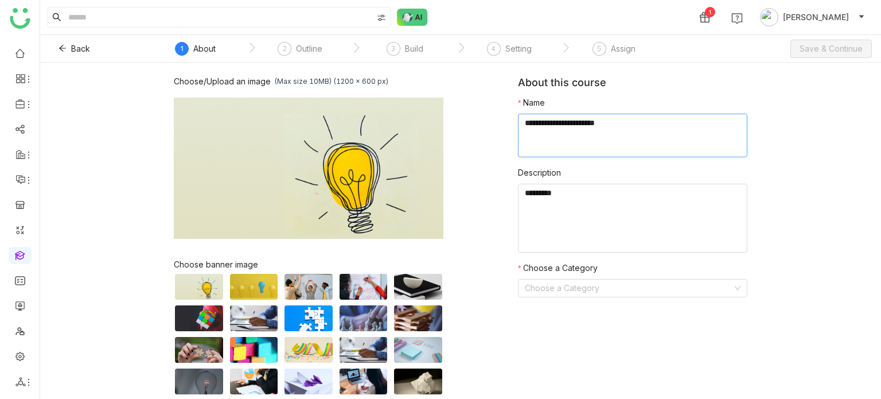
drag, startPoint x: 628, startPoint y: 110, endPoint x: 610, endPoint y: 119, distance: 21.0
click at [610, 119] on nz-form-item "Name" at bounding box center [632, 126] width 229 height 61
drag, startPoint x: 514, startPoint y: 128, endPoint x: 450, endPoint y: 135, distance: 64.6
click at [450, 135] on div "Choose/Upload an image (Max size 10MB) (1200 x 600 px) Browse Image Choose bann…" at bounding box center [460, 260] width 573 height 369
type textarea "**********"
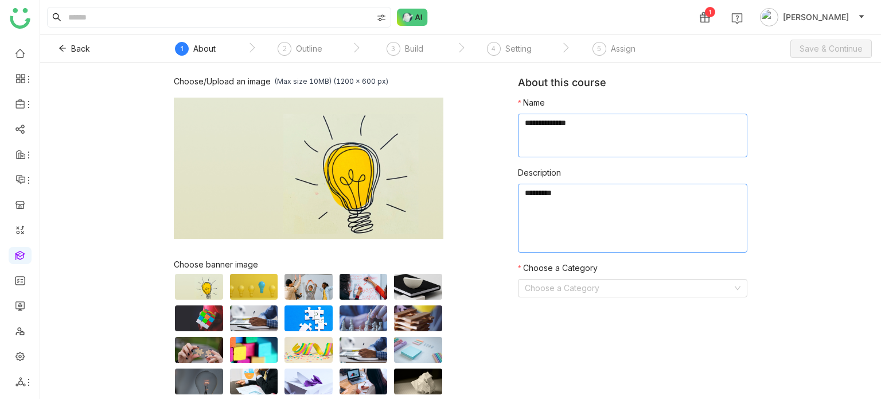
scroll to position [48, 0]
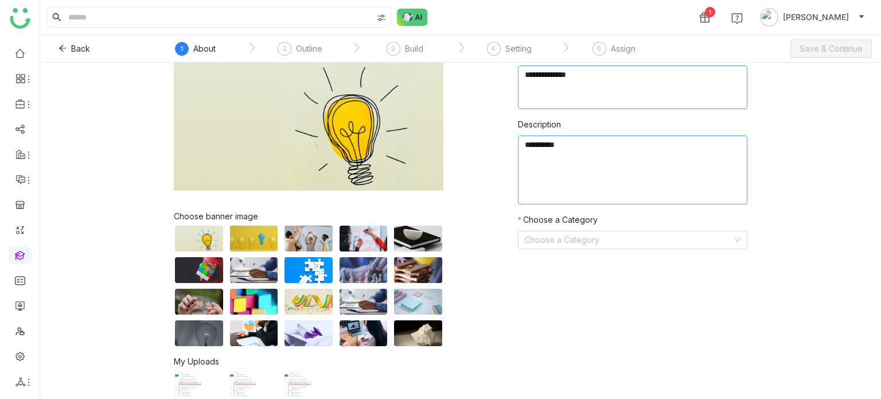
click at [631, 139] on textarea at bounding box center [632, 169] width 229 height 69
type textarea "********"
click at [631, 139] on textarea at bounding box center [632, 169] width 229 height 69
click at [641, 85] on textarea at bounding box center [632, 87] width 229 height 44
type textarea "**********"
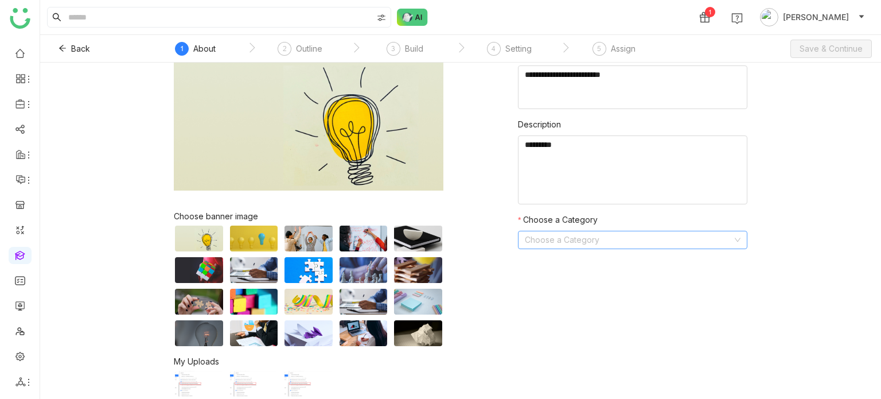
click at [542, 243] on input at bounding box center [629, 239] width 208 height 17
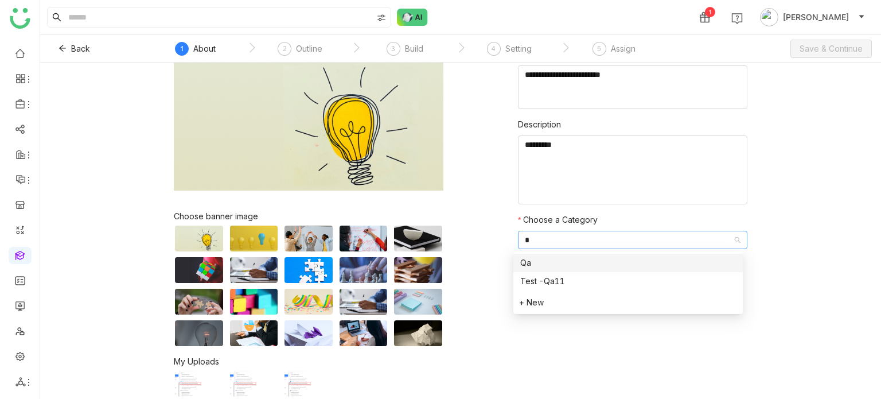
type input "**"
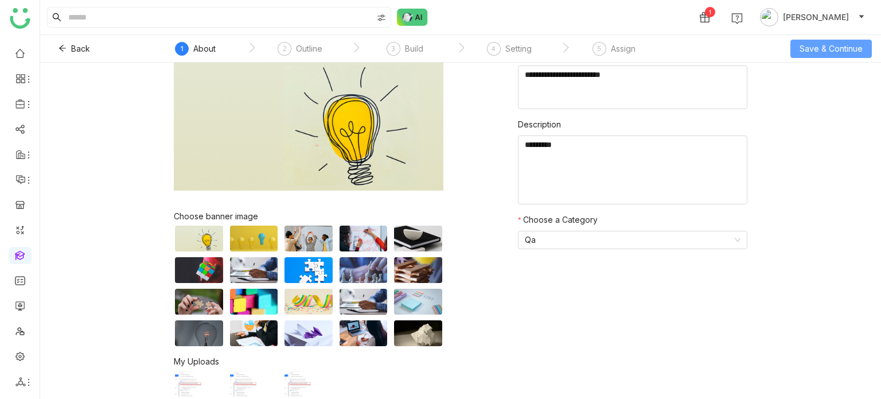
click at [827, 54] on span "Save & Continue" at bounding box center [830, 48] width 63 height 13
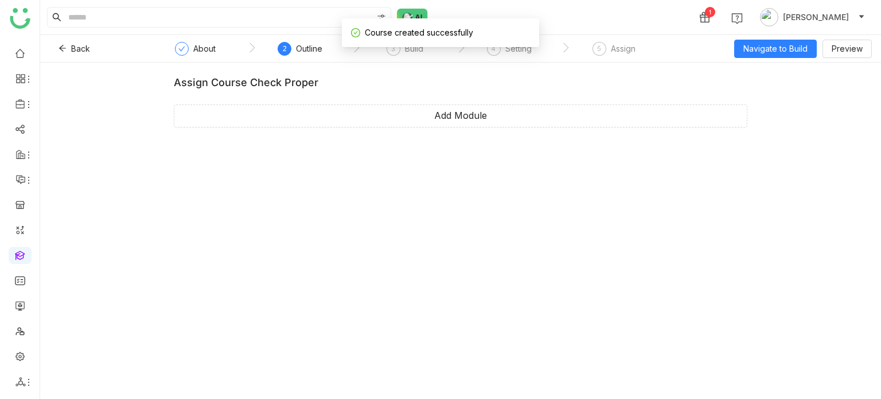
click at [504, 128] on div "Assign course check proper Add Module" at bounding box center [460, 106] width 573 height 60
click at [505, 126] on button "Add Module" at bounding box center [460, 115] width 573 height 23
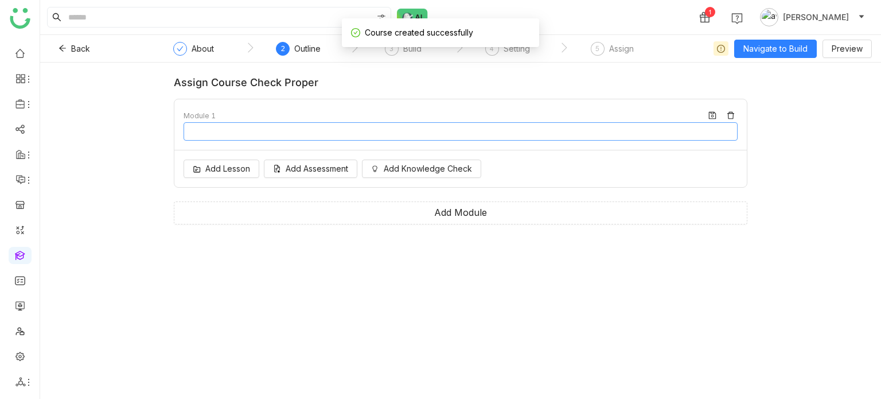
type input "********"
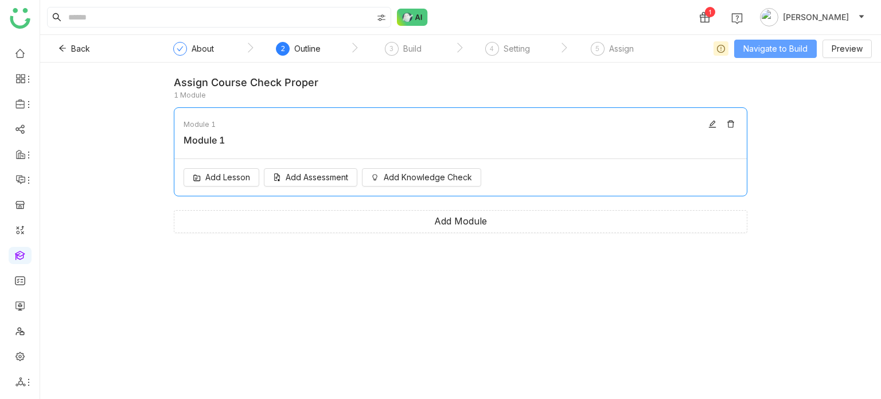
click at [783, 43] on span "Navigate to Build" at bounding box center [775, 48] width 64 height 13
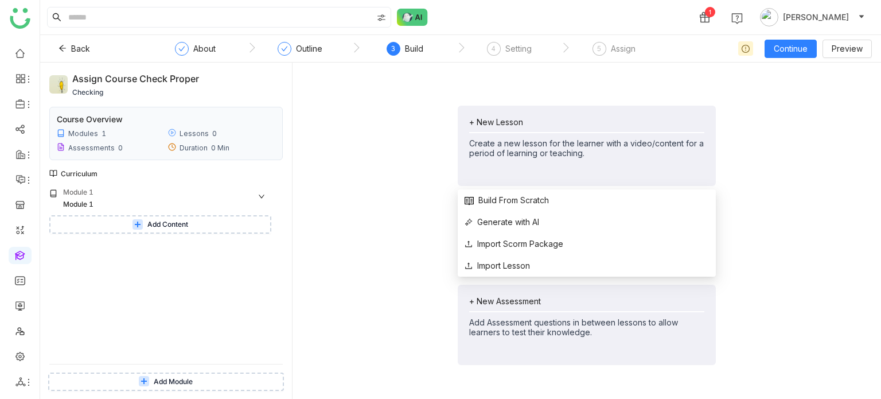
click at [534, 119] on div "+ New Lesson" at bounding box center [586, 122] width 235 height 10
click at [508, 209] on li "Build From Scratch" at bounding box center [587, 200] width 258 height 22
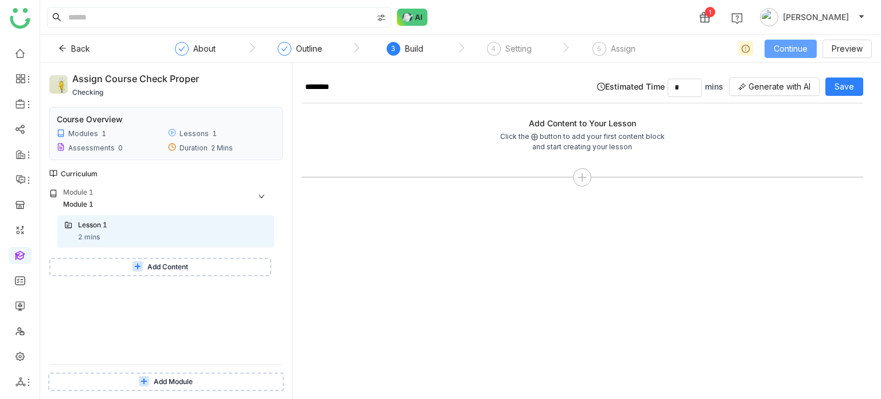
click at [807, 53] on span "Continue" at bounding box center [791, 48] width 34 height 13
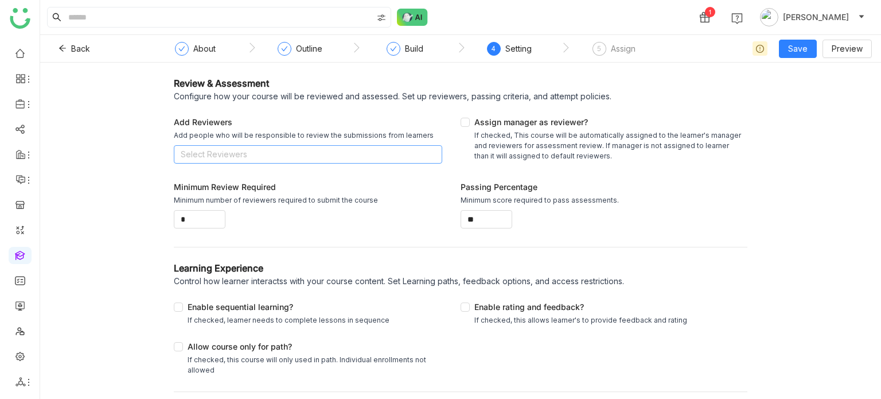
click at [372, 145] on nz-select-top-control "Select Reviewers" at bounding box center [308, 154] width 268 height 18
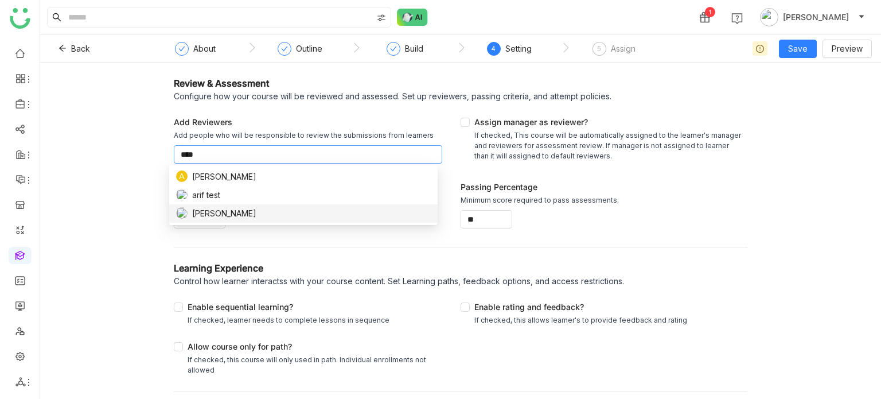
type input "****"
drag, startPoint x: 218, startPoint y: 209, endPoint x: 211, endPoint y: 210, distance: 7.0
click at [211, 210] on span "[PERSON_NAME]" at bounding box center [224, 213] width 64 height 13
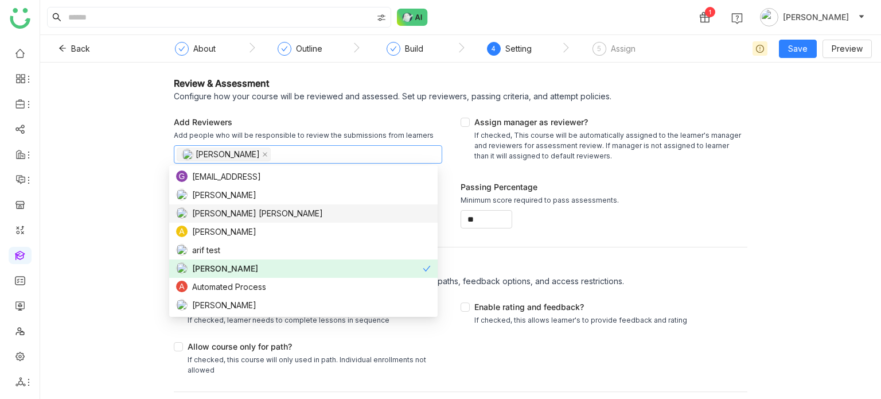
click at [109, 173] on div "Review & Assessment Configure how your course will be reviewed and assessed. Se…" at bounding box center [460, 231] width 841 height 336
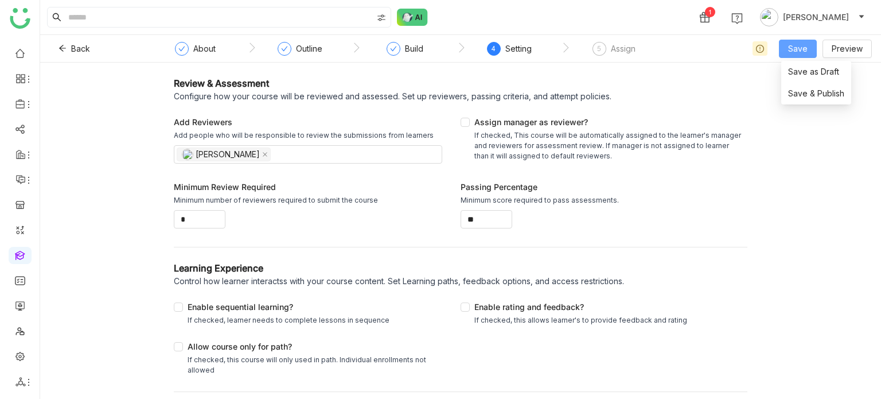
click at [803, 41] on button "Save" at bounding box center [798, 49] width 38 height 18
click at [805, 85] on li "Save & Publish" at bounding box center [816, 94] width 70 height 22
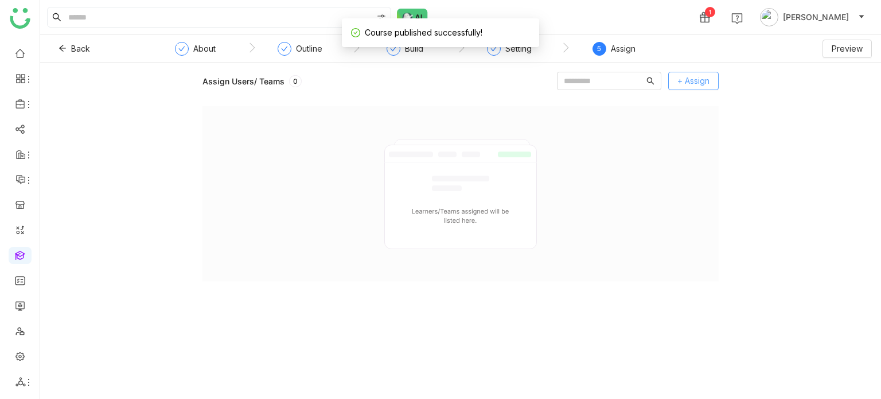
click at [702, 73] on button "+ Assign" at bounding box center [693, 81] width 50 height 18
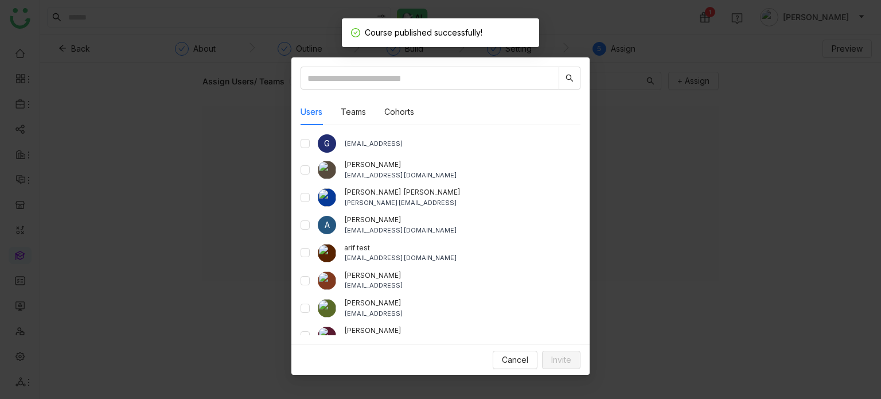
click at [245, 87] on nz-modal-container "Users Teams Cohorts G gayatrir@gtmbuddy.ai aavi aavi aavi@gtmcloud.net Anil Red…" at bounding box center [440, 199] width 881 height 399
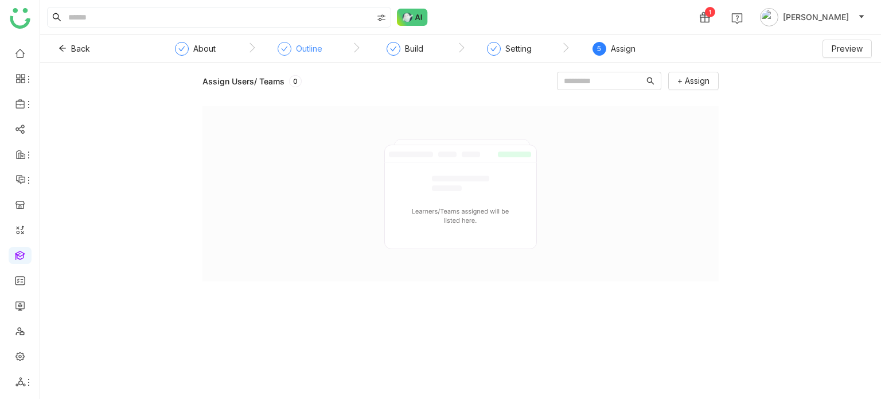
click at [298, 52] on div "Outline" at bounding box center [309, 49] width 26 height 14
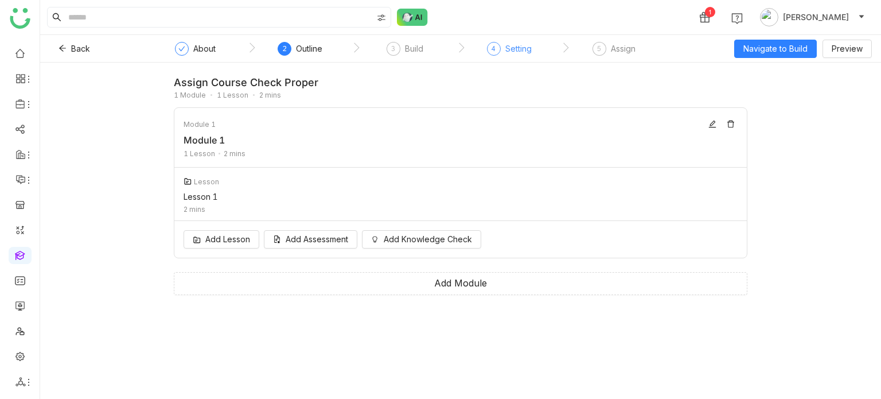
click at [528, 49] on div "Setting" at bounding box center [518, 49] width 26 height 14
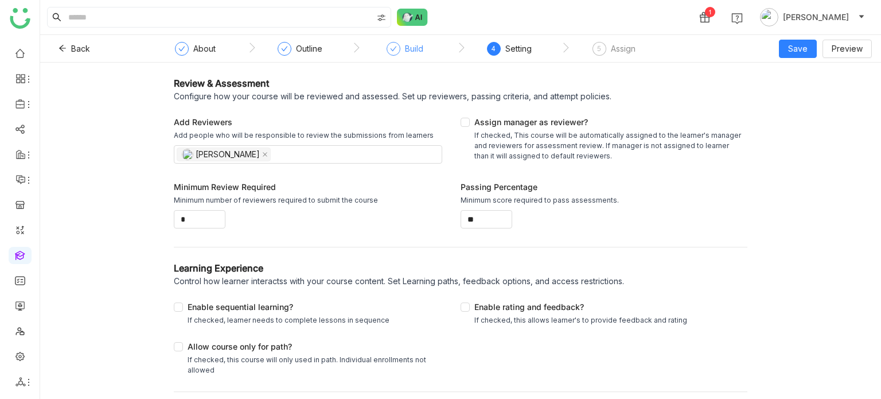
click at [411, 46] on div "Build" at bounding box center [414, 49] width 18 height 14
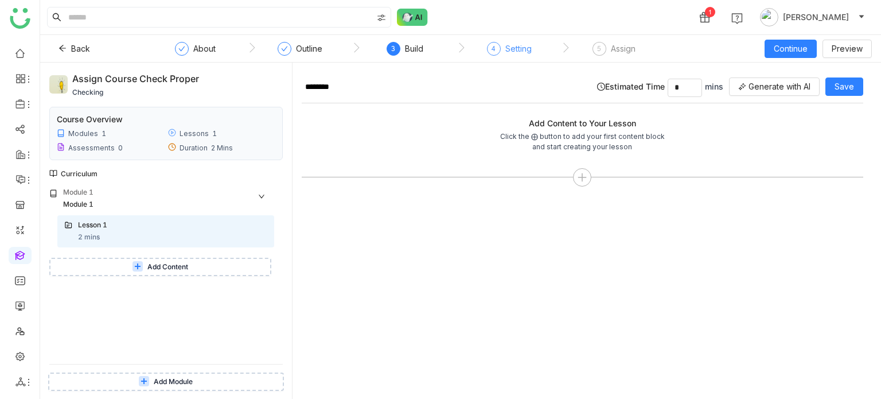
click at [501, 46] on div "4 Setting" at bounding box center [509, 52] width 45 height 21
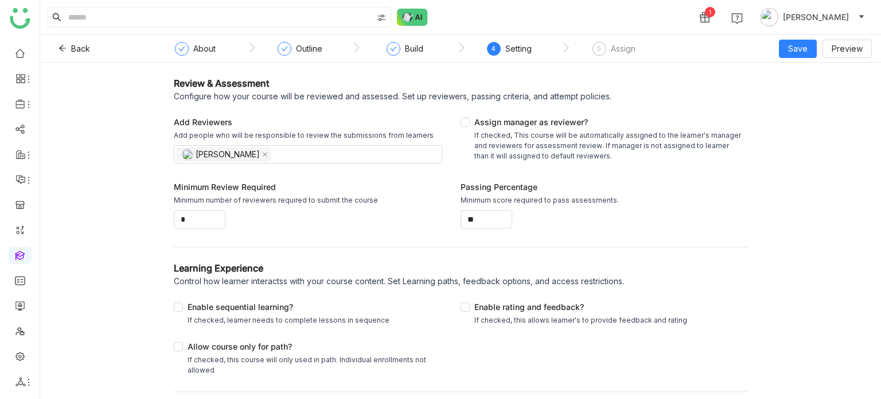
scroll to position [77, 0]
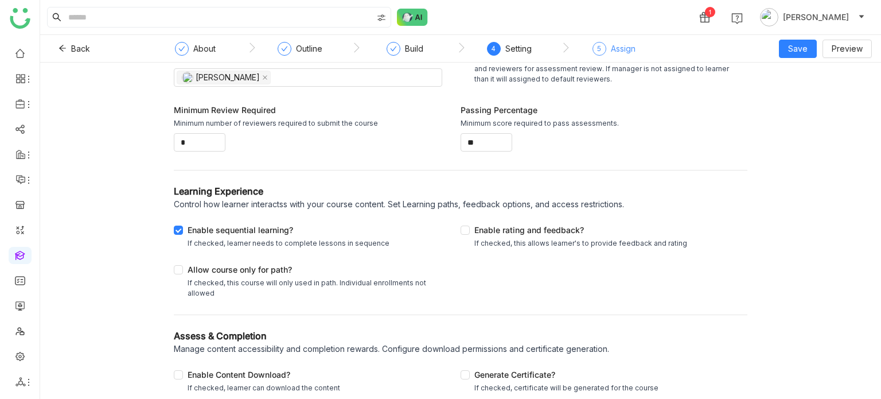
click at [622, 46] on div "Assign" at bounding box center [623, 49] width 25 height 14
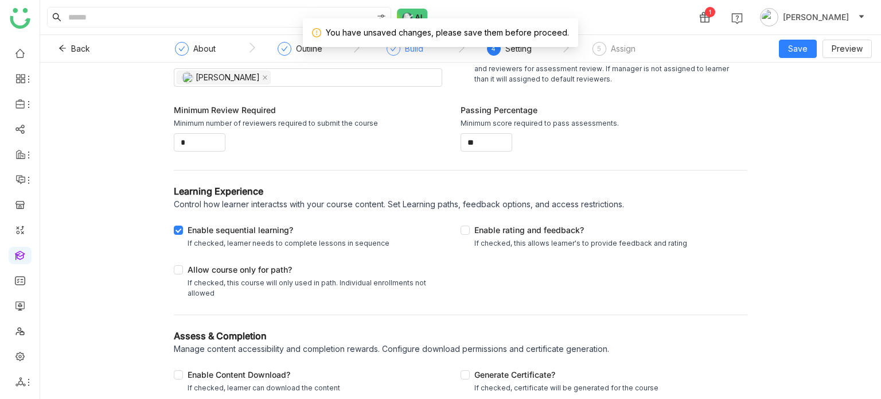
click at [395, 54] on div at bounding box center [393, 49] width 14 height 14
drag, startPoint x: 326, startPoint y: 55, endPoint x: 299, endPoint y: 50, distance: 26.8
click at [299, 50] on nz-step "Outline" at bounding box center [300, 52] width 104 height 21
click at [299, 50] on div "Outline" at bounding box center [309, 49] width 26 height 14
click at [210, 44] on div "About" at bounding box center [204, 49] width 22 height 14
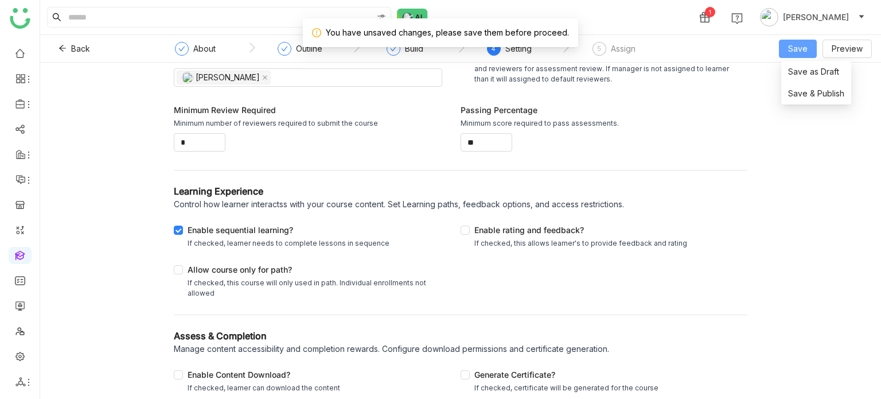
click at [799, 48] on span "Save" at bounding box center [797, 48] width 19 height 13
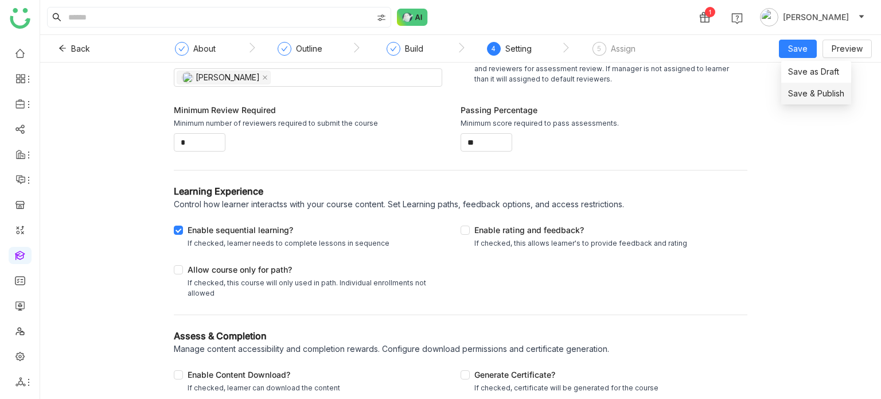
click at [806, 93] on span "Save & Publish" at bounding box center [816, 93] width 56 height 13
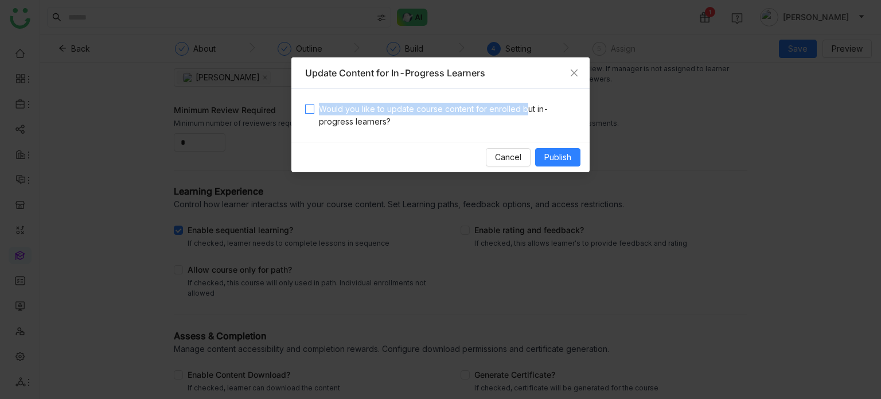
drag, startPoint x: 522, startPoint y: 99, endPoint x: 521, endPoint y: 107, distance: 8.2
click at [521, 107] on div "Would you like to update course content for enrolled but in-progress learners?" at bounding box center [440, 115] width 298 height 53
click at [521, 107] on span "Would you like to update course content for enrolled but in-progress learners?" at bounding box center [444, 115] width 261 height 25
click at [571, 149] on button "Publish" at bounding box center [557, 157] width 45 height 18
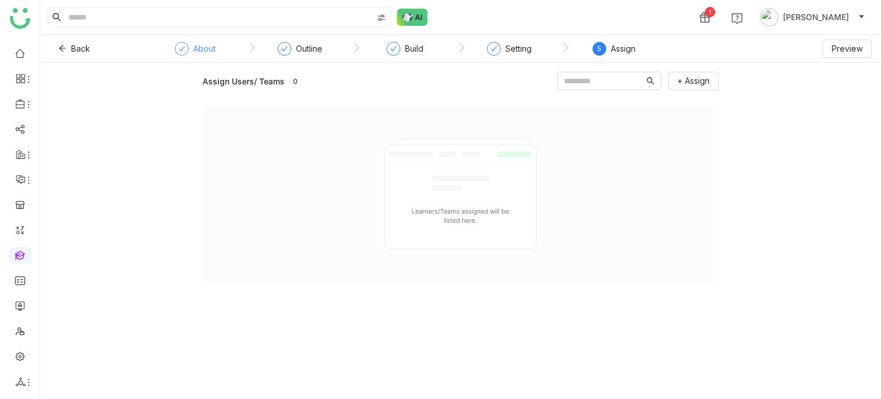
click at [204, 52] on div "About" at bounding box center [204, 49] width 22 height 14
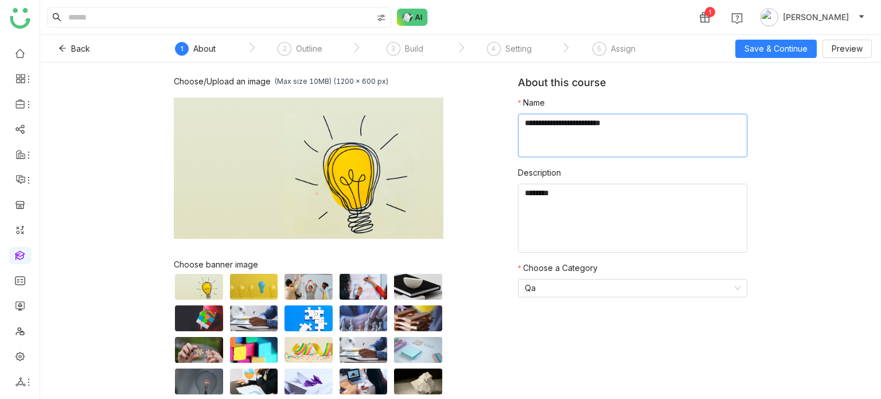
click at [646, 131] on textarea at bounding box center [632, 136] width 229 height 44
click at [622, 53] on div "Assign" at bounding box center [623, 49] width 25 height 14
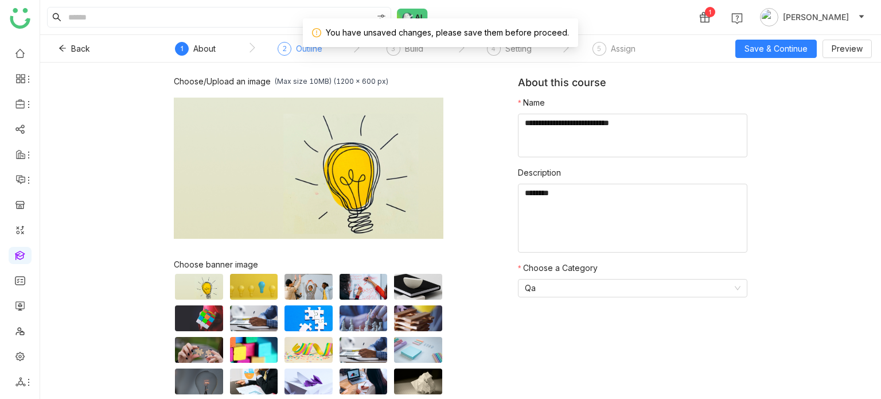
click at [310, 56] on div "2 Outline" at bounding box center [300, 52] width 45 height 21
click at [397, 50] on div "3" at bounding box center [393, 49] width 14 height 14
click at [528, 45] on div "You have unsaved changes, please save them before proceed." at bounding box center [440, 32] width 275 height 29
click at [528, 50] on div "Setting" at bounding box center [518, 49] width 26 height 14
click at [637, 47] on nz-step "5 Assign" at bounding box center [613, 52] width 104 height 21
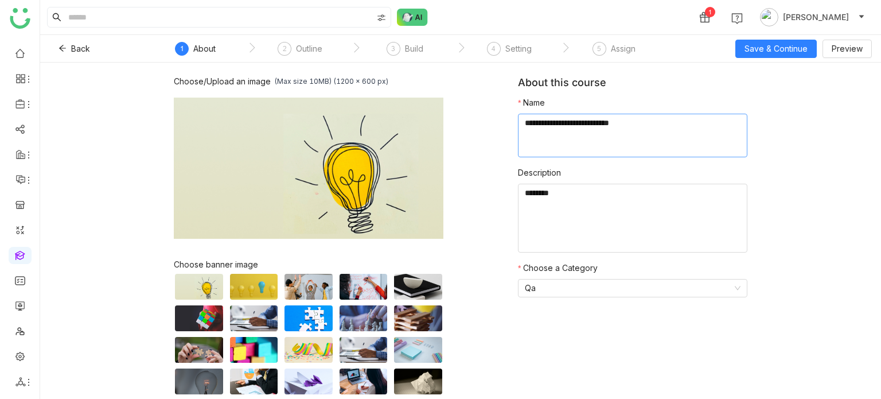
click at [678, 122] on textarea at bounding box center [632, 136] width 229 height 44
type textarea "**********"
click at [768, 49] on span "Save & Continue" at bounding box center [775, 48] width 63 height 13
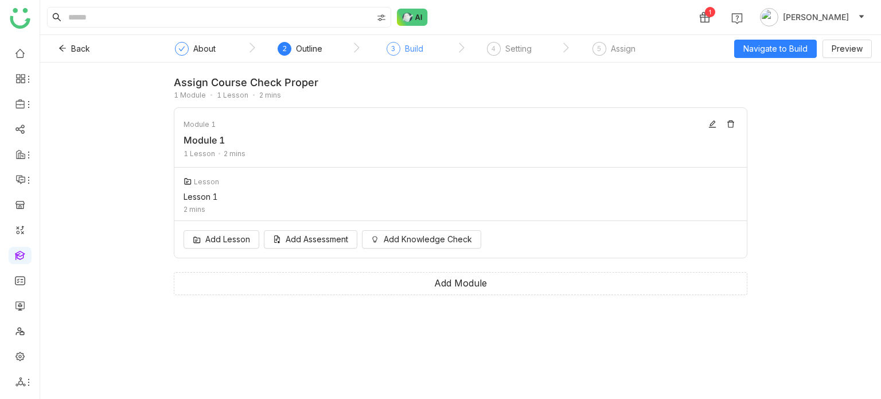
click at [408, 57] on div "3 Build" at bounding box center [404, 52] width 37 height 21
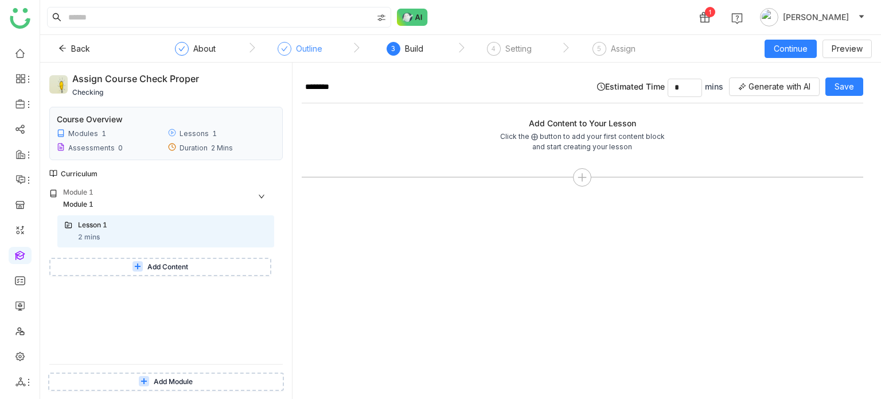
click at [314, 50] on div "Outline" at bounding box center [309, 49] width 26 height 14
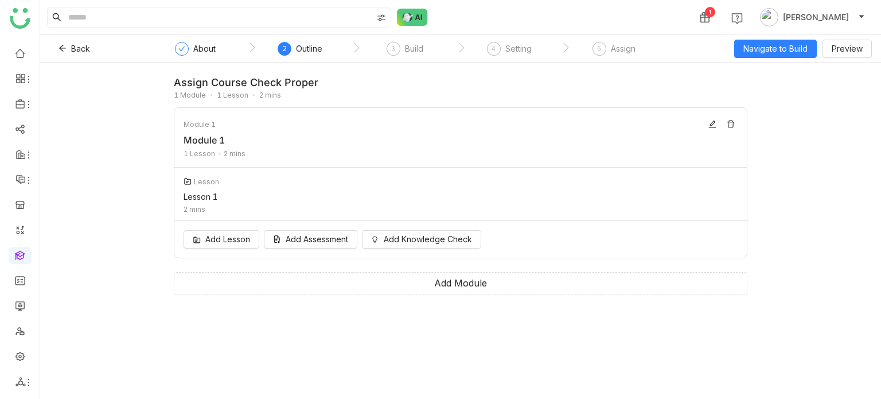
click at [190, 39] on nz-steps "` About ` 2 Outline ` 3 Build ` 4 Setting ` 5 Assign" at bounding box center [408, 49] width 516 height 28
click at [207, 52] on div "About" at bounding box center [204, 49] width 22 height 14
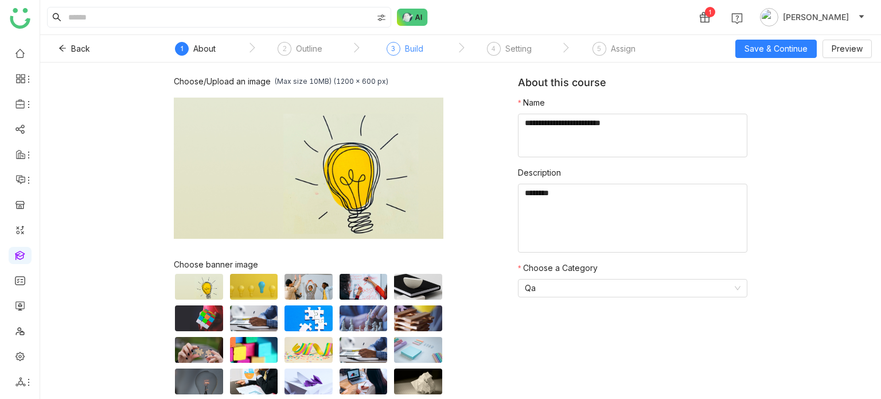
click at [420, 52] on div "Build" at bounding box center [414, 49] width 18 height 14
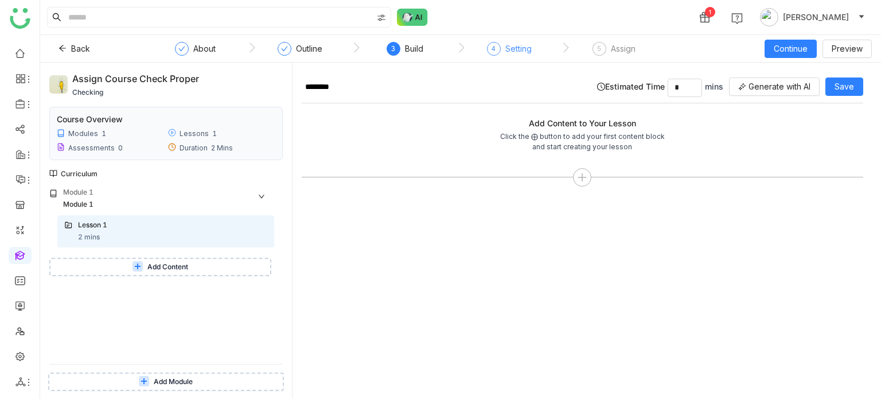
click at [512, 50] on div "Setting" at bounding box center [518, 49] width 26 height 14
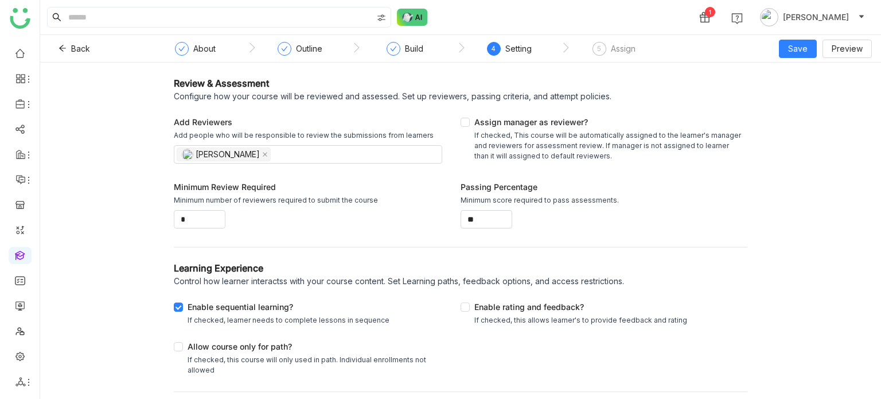
click at [509, 398] on div "Review & Assessment Configure how your course will be reviewed and assessed. Se…" at bounding box center [460, 275] width 573 height 399
click at [404, 59] on div "Build" at bounding box center [404, 52] width 37 height 21
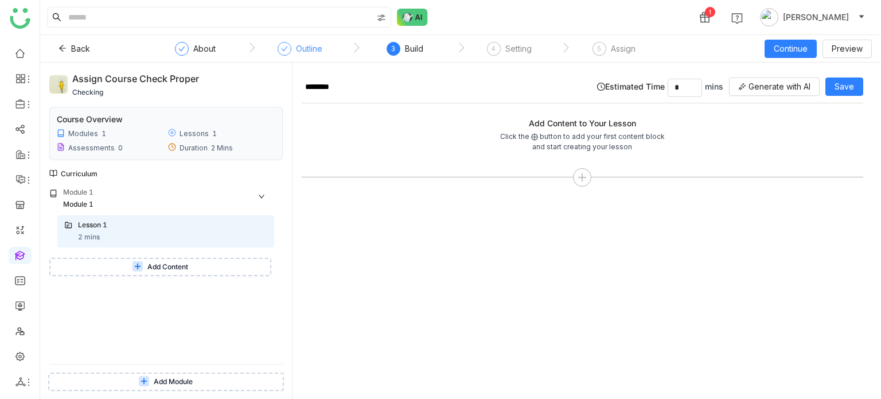
click at [312, 61] on div "Outline" at bounding box center [300, 52] width 45 height 21
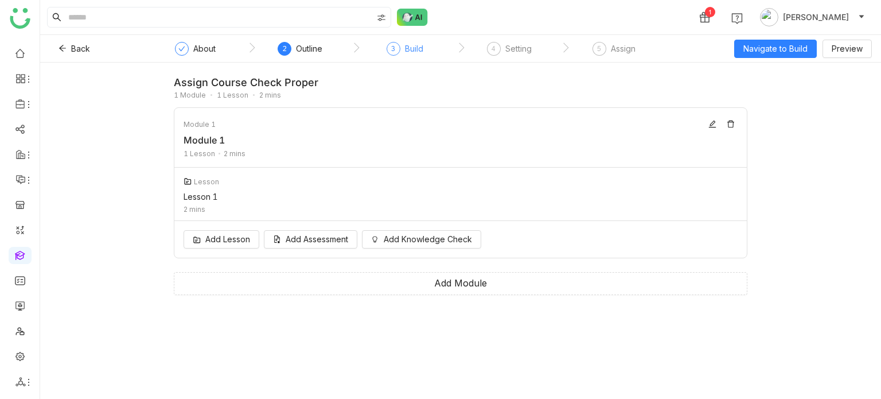
click at [421, 58] on div "3 Build" at bounding box center [404, 52] width 37 height 21
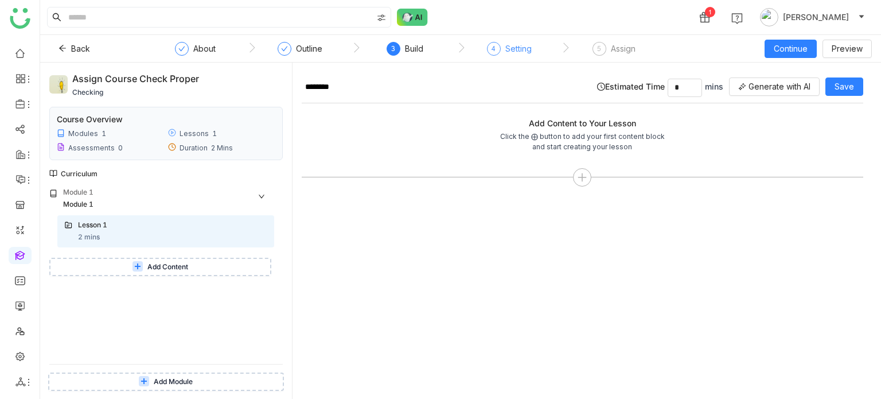
click at [526, 60] on div "4 Setting" at bounding box center [509, 52] width 45 height 21
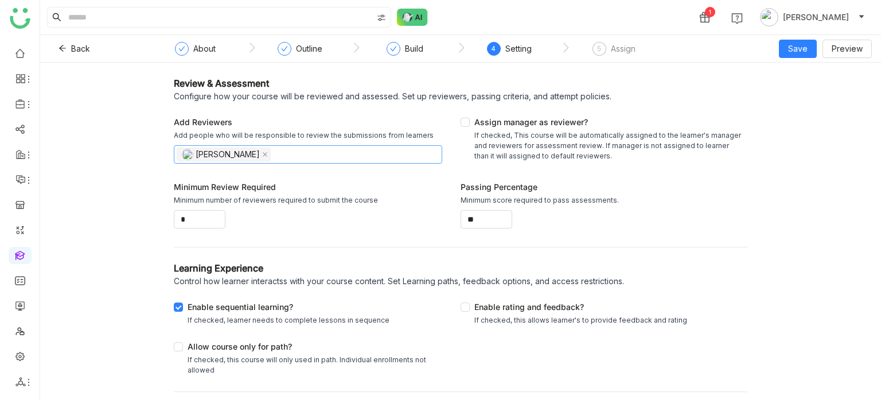
click at [286, 149] on nz-select-top-control "[PERSON_NAME]" at bounding box center [308, 154] width 268 height 18
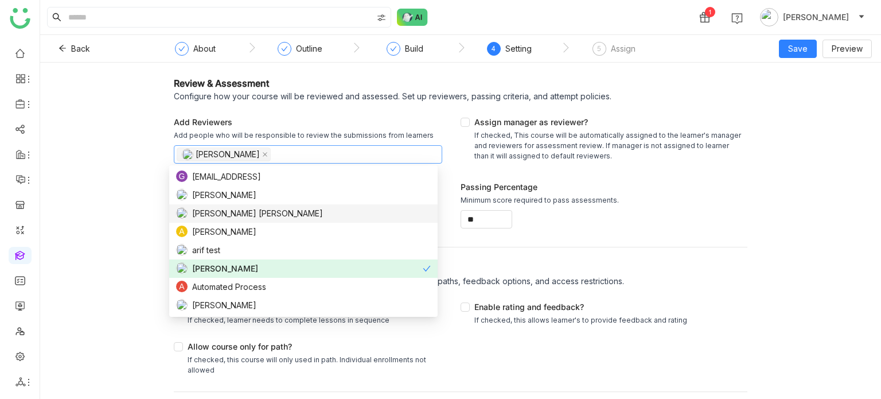
click at [261, 208] on span "[PERSON_NAME] [PERSON_NAME]" at bounding box center [257, 213] width 131 height 13
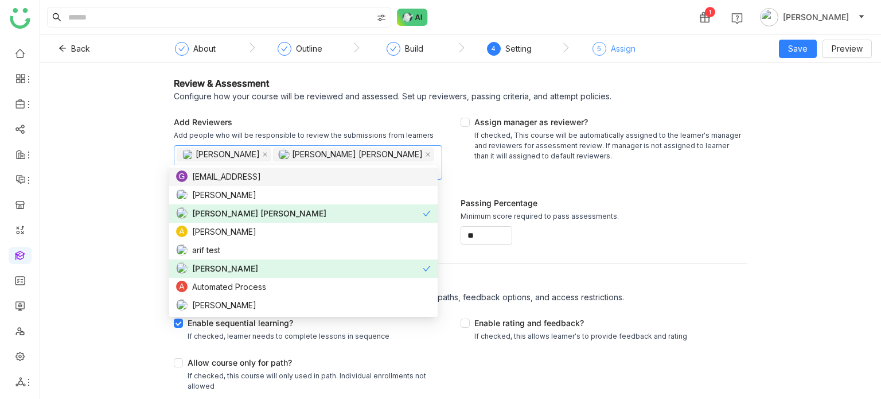
click at [620, 52] on div "Assign" at bounding box center [623, 49] width 25 height 14
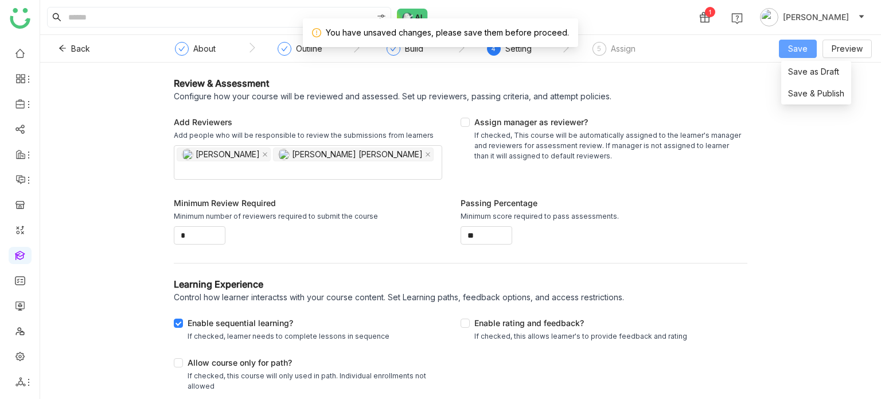
click at [814, 54] on button "Save" at bounding box center [798, 49] width 38 height 18
click at [812, 98] on span "Save & Publish" at bounding box center [816, 93] width 56 height 13
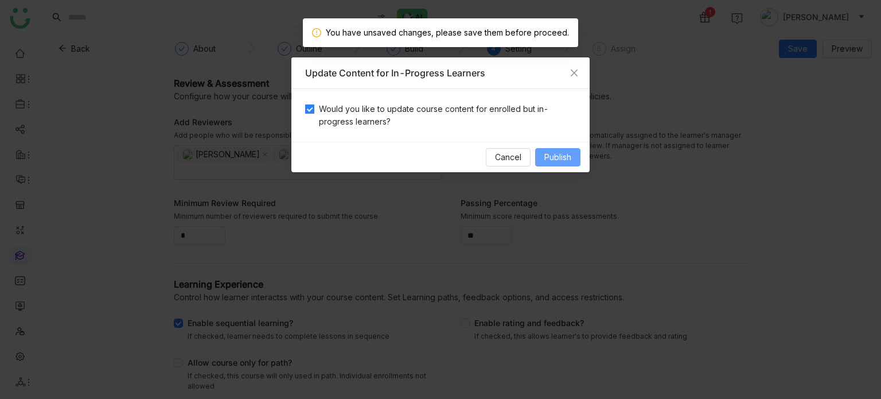
click at [571, 162] on span "Publish" at bounding box center [557, 157] width 27 height 13
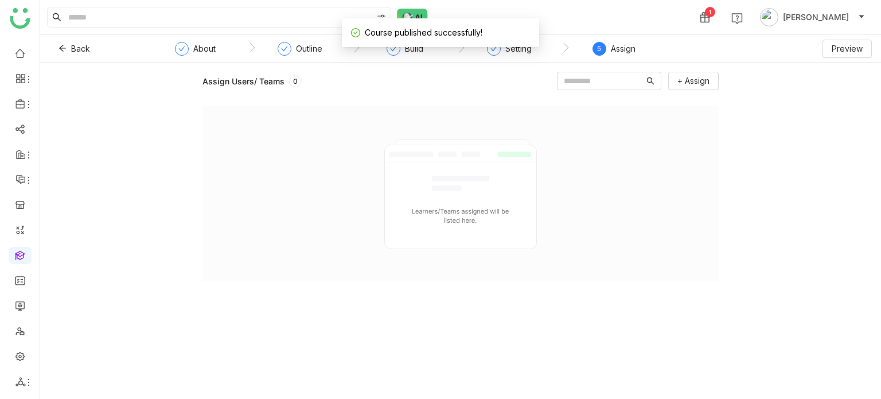
click at [618, 45] on div "Assign" at bounding box center [623, 49] width 25 height 14
click at [67, 43] on button "Back" at bounding box center [74, 49] width 50 height 18
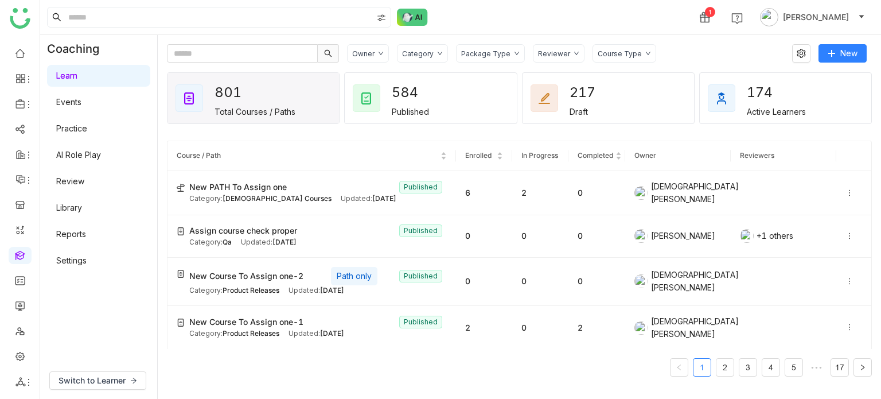
click at [866, 51] on gtmb-coaching-header "Owner Category Package Type Reviewer Course Type New" at bounding box center [519, 53] width 705 height 18
click at [860, 55] on button "New" at bounding box center [842, 53] width 48 height 18
click at [298, 190] on div "New PATH To Assign one Published" at bounding box center [317, 187] width 257 height 13
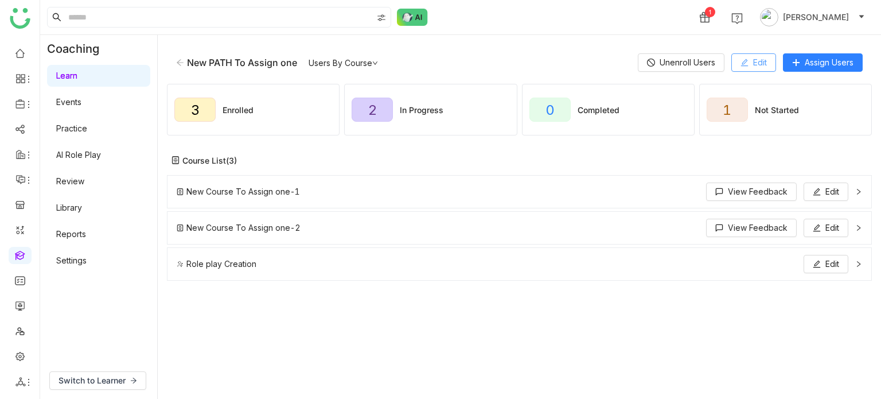
click at [749, 65] on button "Edit" at bounding box center [753, 62] width 45 height 18
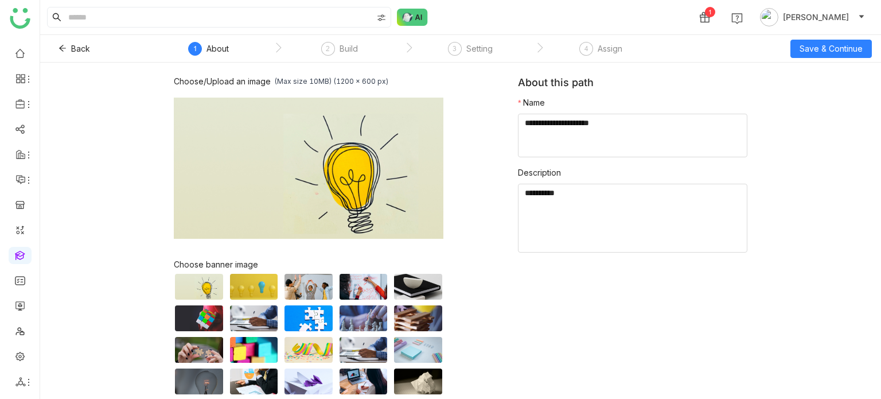
click at [329, 38] on nz-steps "` 1 About ` 2 Build ` 3 Setting ` 4 Assign" at bounding box center [408, 49] width 516 height 28
click at [334, 42] on div "2 Build" at bounding box center [339, 52] width 37 height 21
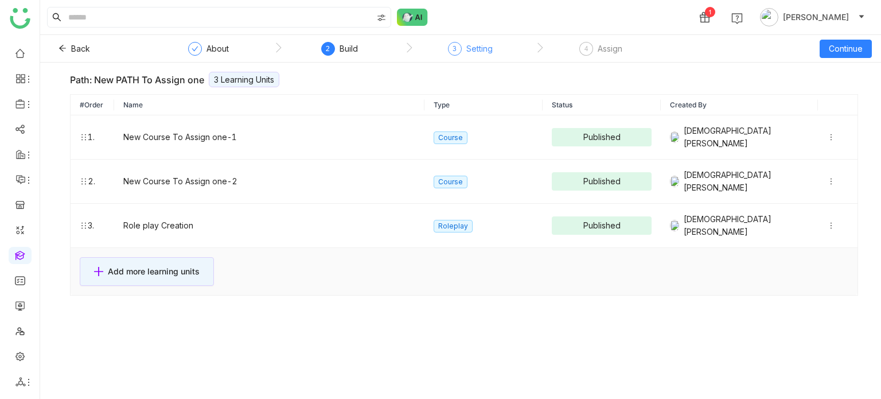
click at [468, 48] on div "Setting" at bounding box center [479, 49] width 26 height 14
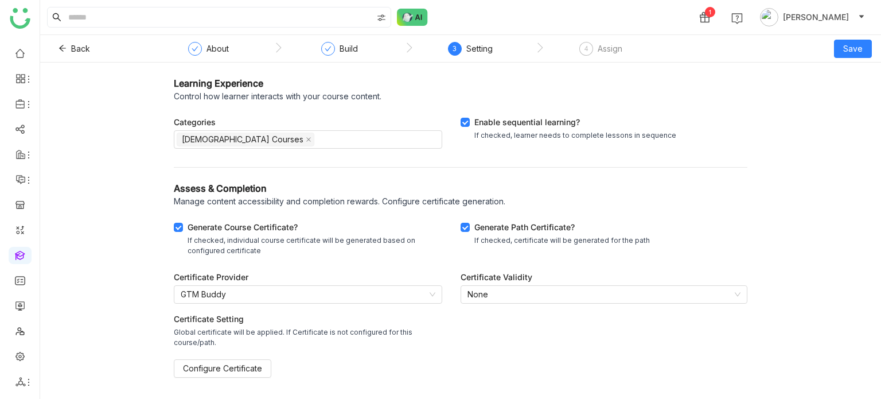
click at [631, 49] on nz-step "4 Assign" at bounding box center [601, 52] width 131 height 21
click at [591, 52] on div "4 Assign" at bounding box center [600, 52] width 43 height 21
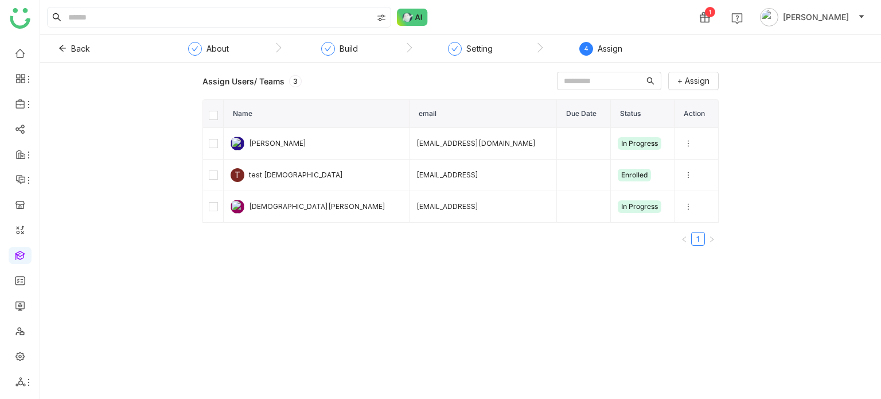
click at [237, 53] on nz-step "About" at bounding box center [212, 52] width 124 height 21
click at [225, 52] on div "About" at bounding box center [217, 49] width 22 height 14
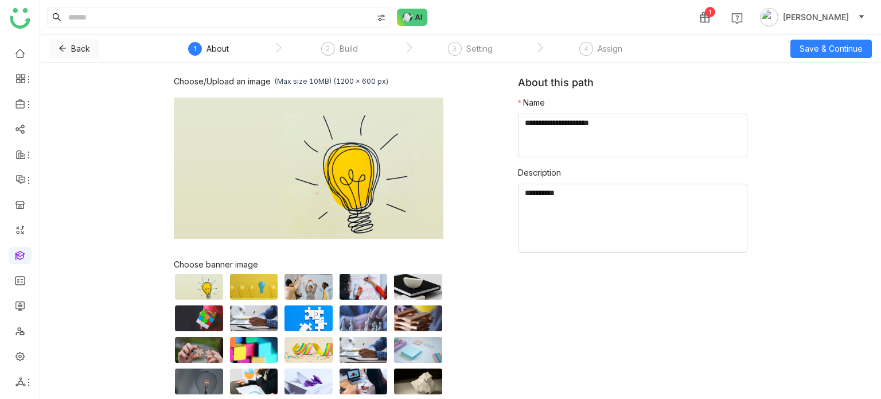
click at [54, 52] on button "Back" at bounding box center [74, 49] width 50 height 18
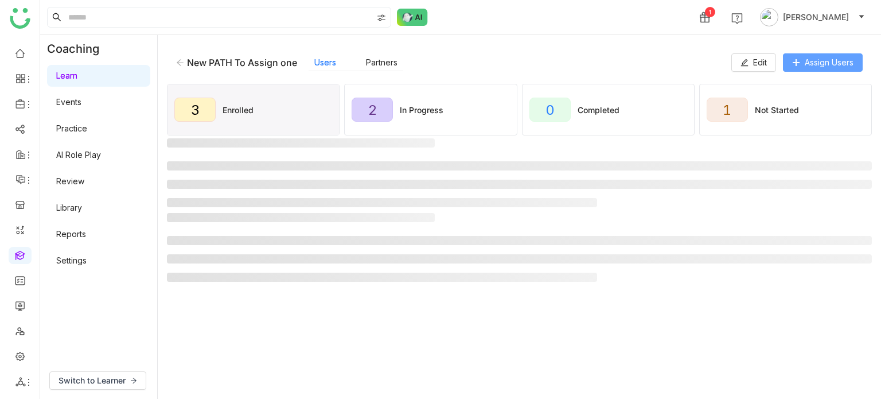
click at [815, 64] on span "Assign Users" at bounding box center [829, 62] width 49 height 13
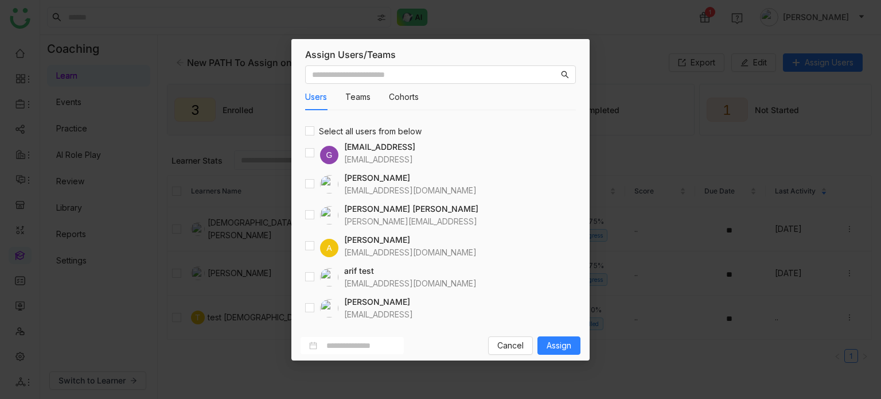
click at [689, 27] on nz-modal-container "Assign Users/Teams Users Teams Cohorts Select all users from below G [EMAIL_ADD…" at bounding box center [440, 199] width 881 height 399
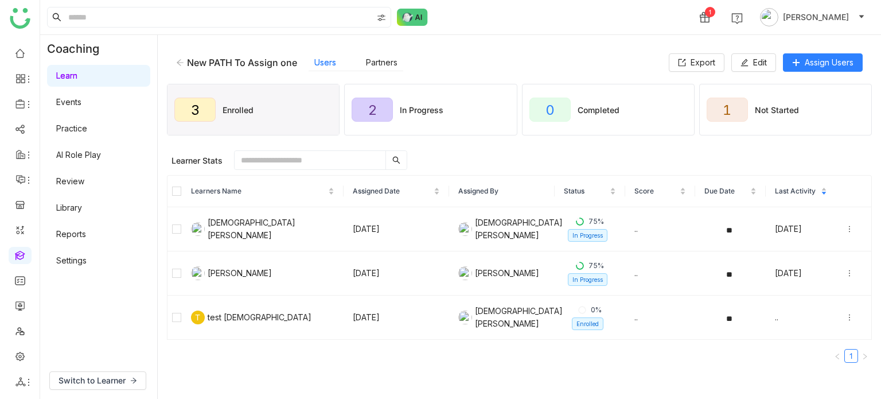
click at [188, 59] on div "New PATH To Assign one" at bounding box center [242, 62] width 110 height 11
click at [189, 60] on div "New PATH To Assign one" at bounding box center [242, 62] width 110 height 11
click at [181, 64] on icon at bounding box center [180, 62] width 8 height 8
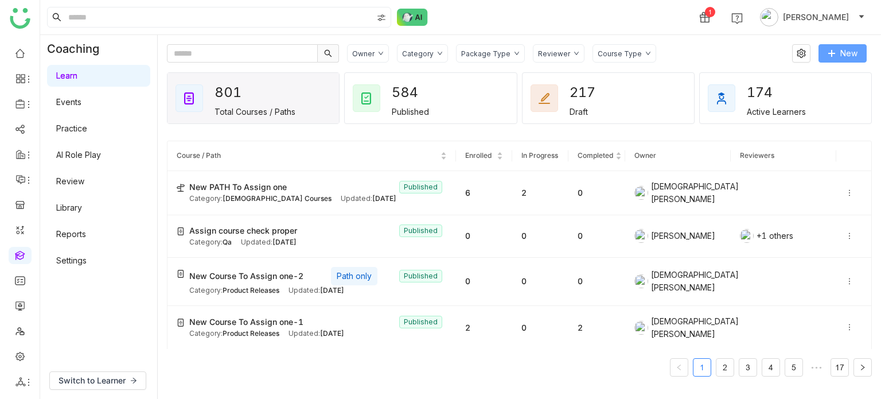
click at [823, 54] on button "New" at bounding box center [842, 53] width 48 height 18
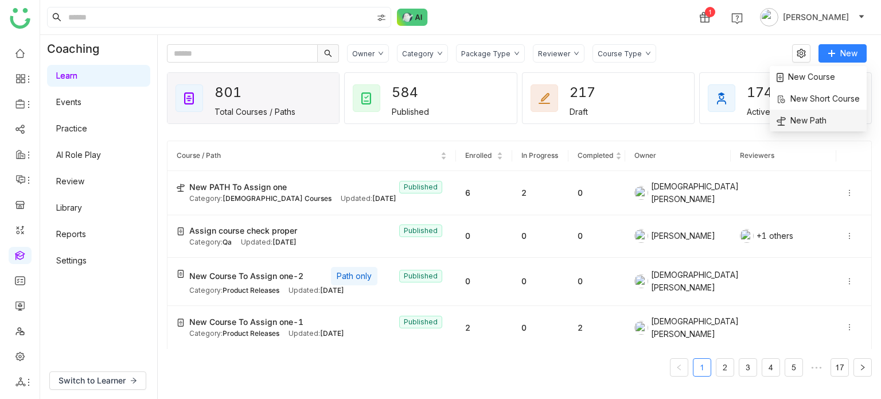
click at [794, 115] on span "New Path" at bounding box center [801, 120] width 50 height 13
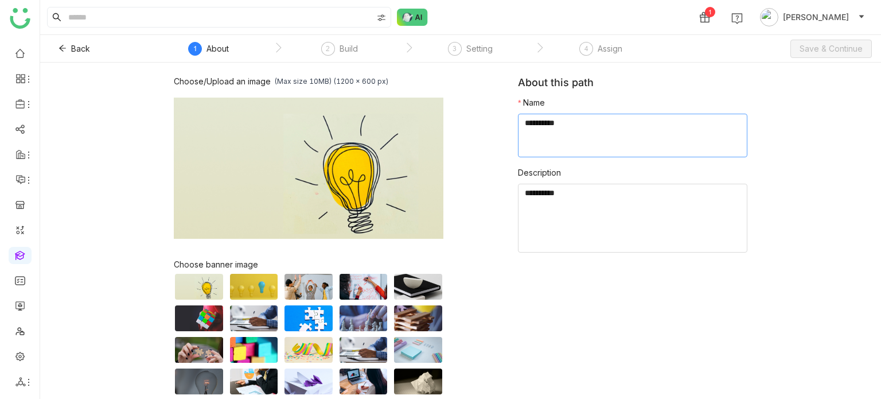
click at [571, 116] on textarea at bounding box center [632, 136] width 229 height 44
type textarea "********"
click at [542, 239] on textarea at bounding box center [632, 217] width 229 height 69
type textarea "*****"
click at [833, 59] on div "Back ` 1 About ` 2 Build ` 3 Setting ` 4 Assign Save & Continue" at bounding box center [460, 49] width 841 height 28
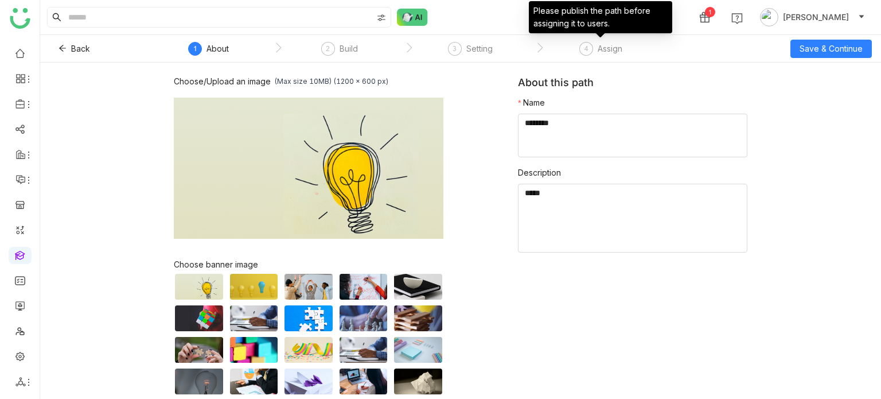
click at [589, 54] on div "4 Assign" at bounding box center [600, 52] width 43 height 21
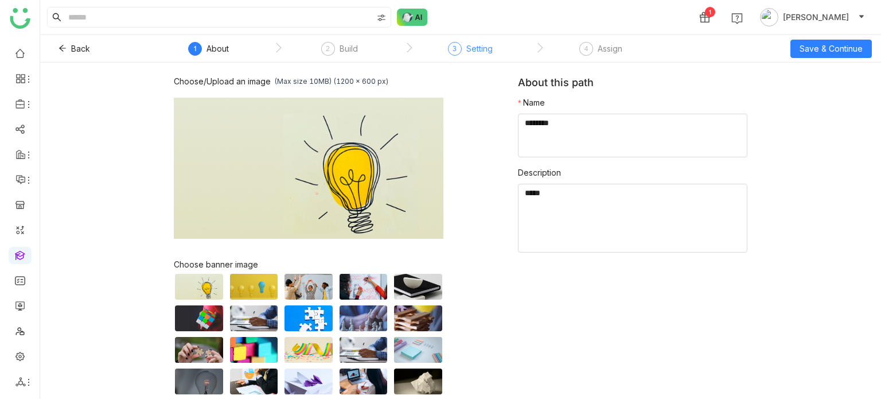
click at [460, 46] on div "3" at bounding box center [455, 49] width 14 height 14
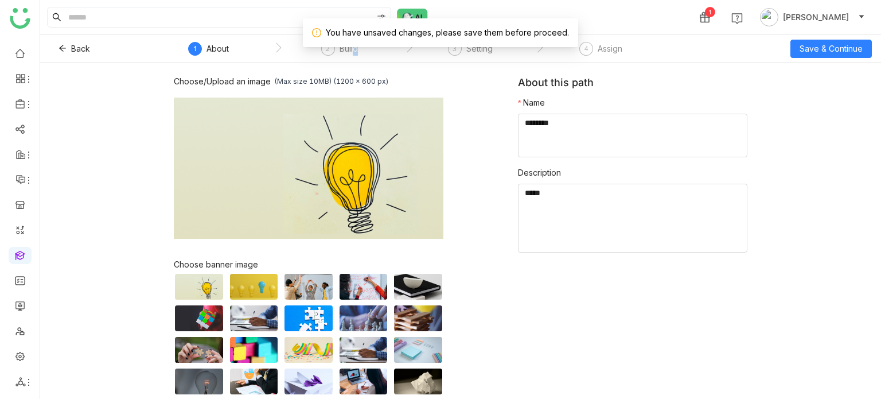
drag, startPoint x: 356, startPoint y: 54, endPoint x: 380, endPoint y: 50, distance: 24.5
click at [354, 54] on div "Build" at bounding box center [348, 49] width 18 height 14
click at [835, 48] on span "Save & Continue" at bounding box center [830, 48] width 63 height 13
click at [618, 124] on textarea at bounding box center [632, 136] width 229 height 44
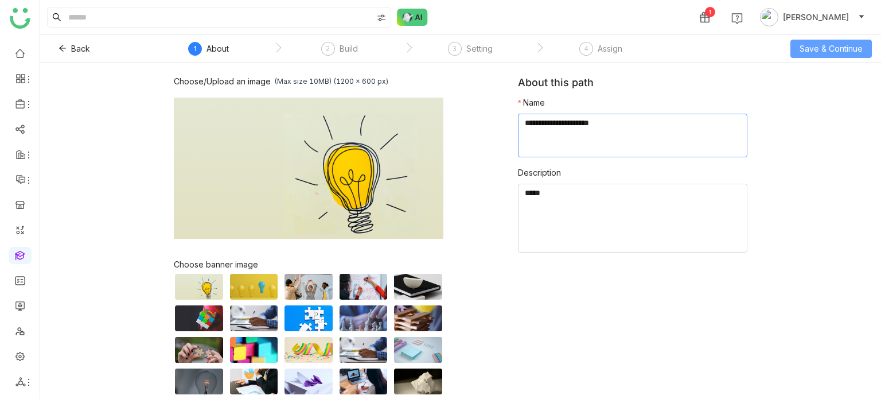
type textarea "**********"
click at [857, 42] on button "Save & Continue" at bounding box center [830, 49] width 81 height 18
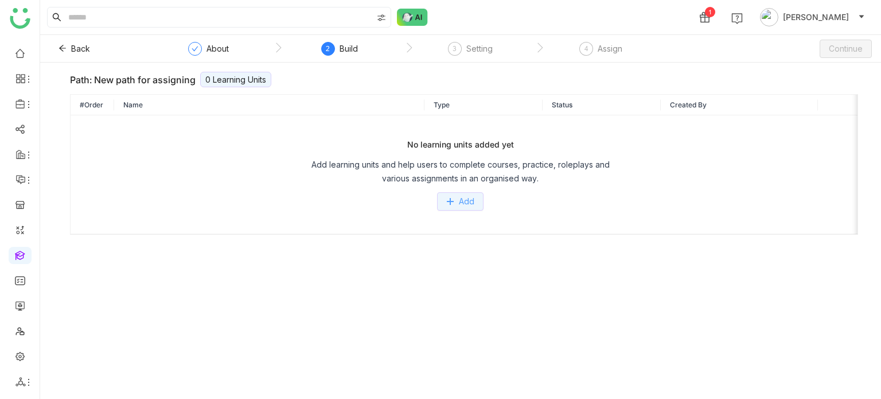
click at [439, 206] on button "Add" at bounding box center [460, 201] width 46 height 18
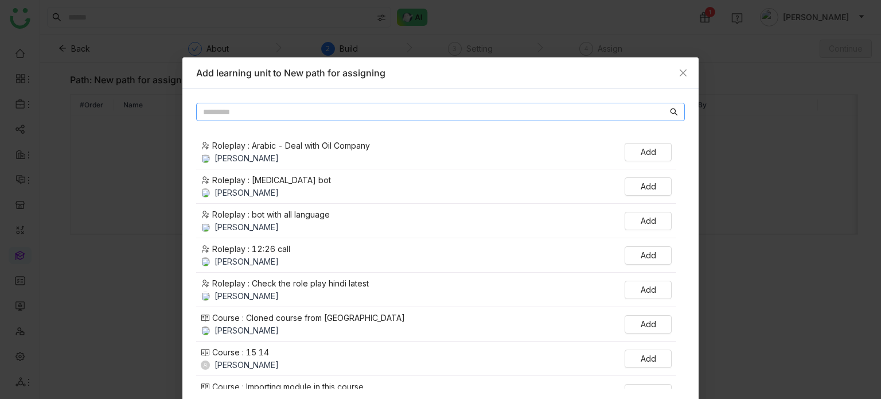
click at [473, 110] on input "text" at bounding box center [435, 112] width 464 height 13
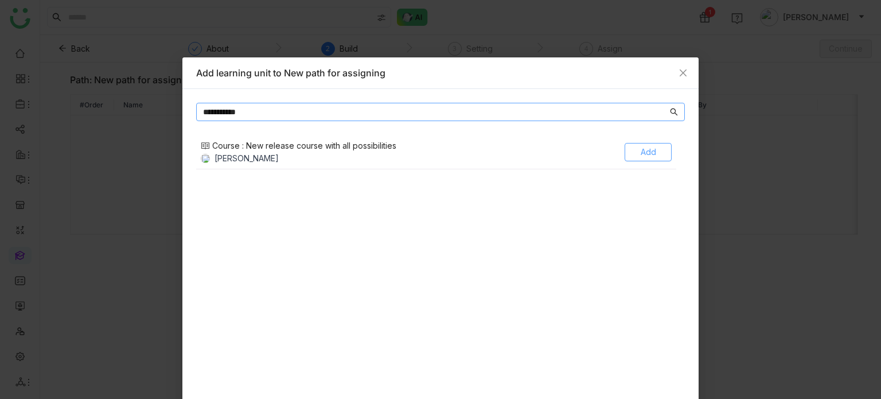
type input "**********"
click at [652, 149] on button "Add" at bounding box center [647, 152] width 47 height 18
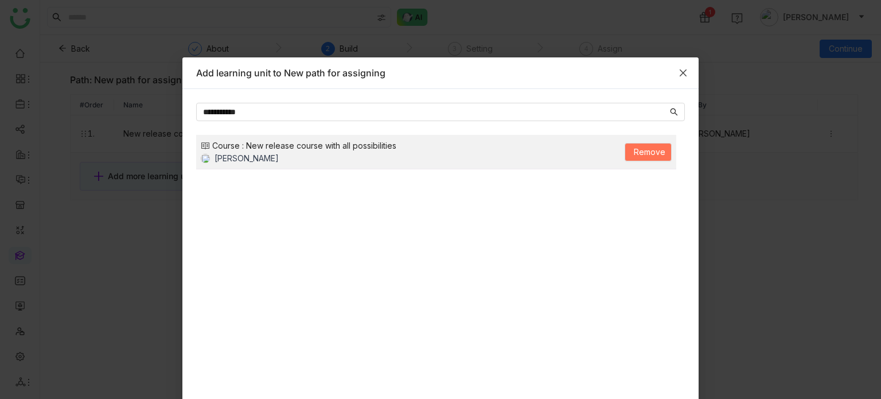
click at [682, 77] on span "Close" at bounding box center [682, 72] width 31 height 31
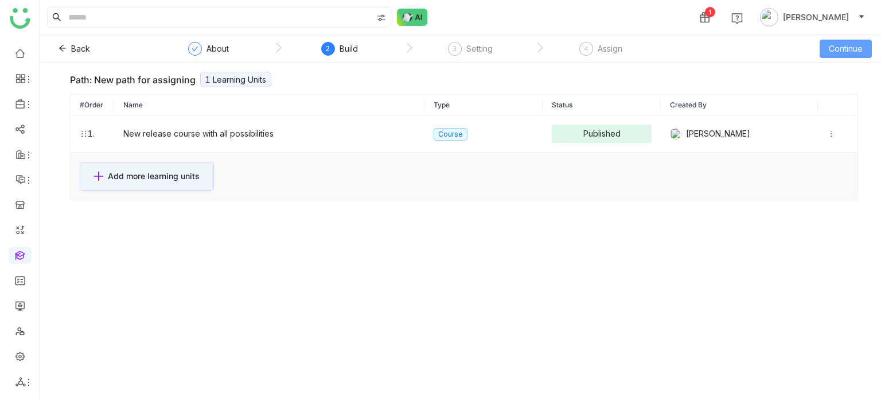
click at [845, 54] on button "Continue" at bounding box center [845, 49] width 52 height 18
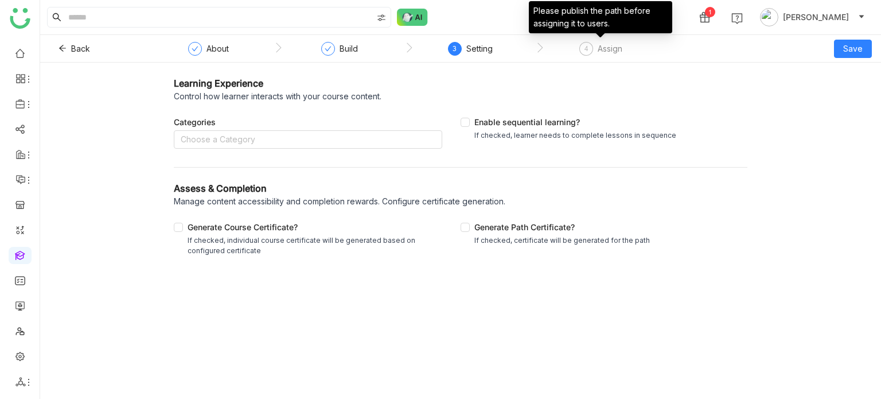
click at [604, 53] on div "Assign" at bounding box center [610, 49] width 25 height 14
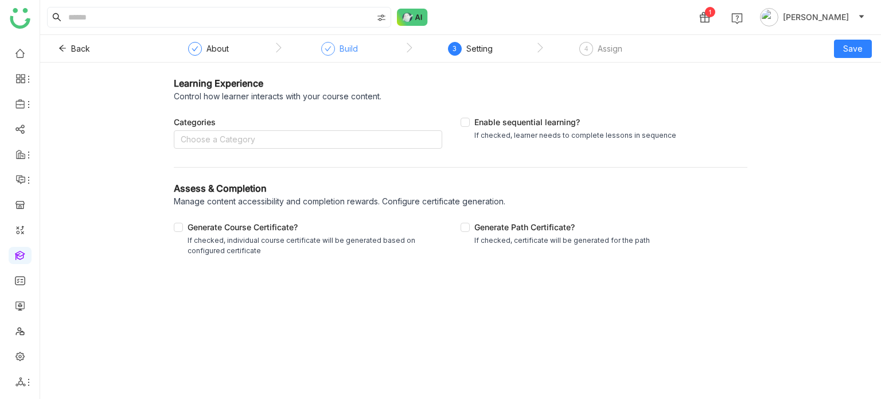
click at [328, 52] on span at bounding box center [328, 48] width 7 height 9
click at [263, 140] on nz-select-top-control "Choose a Category" at bounding box center [308, 139] width 268 height 18
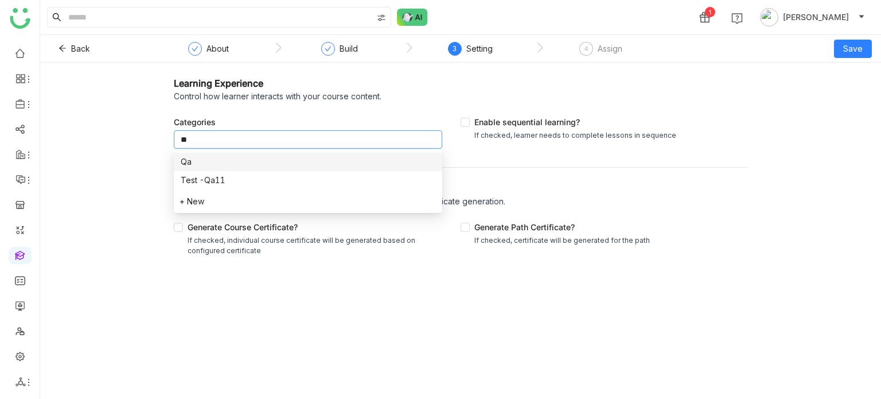
type input "**"
click at [308, 165] on div "Qa" at bounding box center [308, 161] width 255 height 13
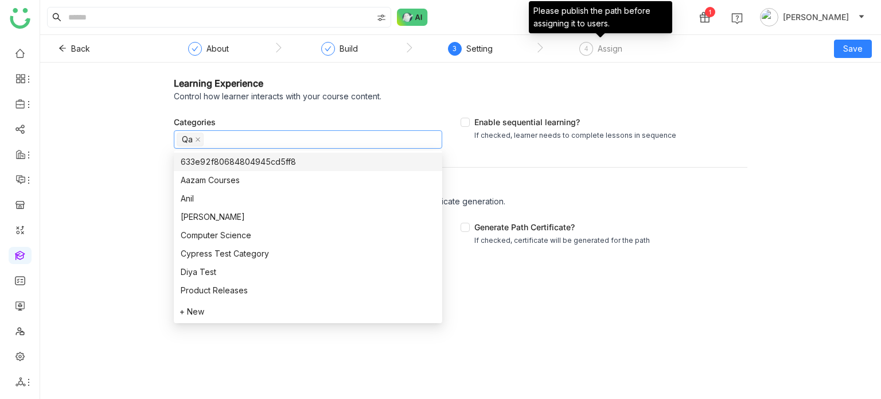
click at [601, 50] on div "Assign" at bounding box center [610, 49] width 25 height 14
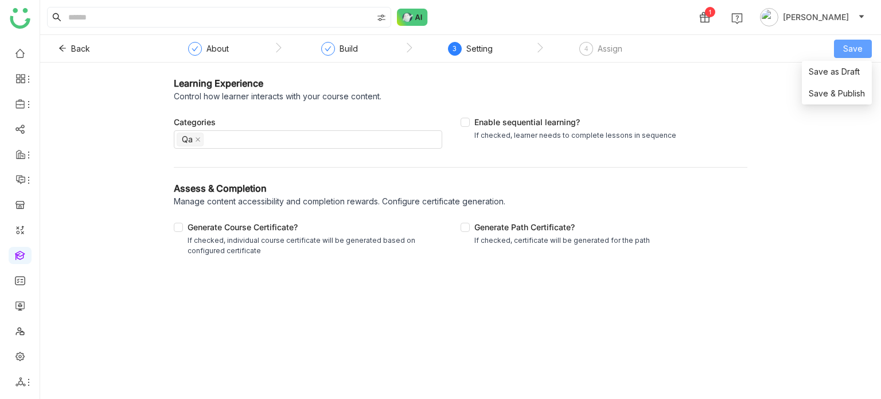
click at [847, 57] on button "Save" at bounding box center [853, 49] width 38 height 18
click at [846, 81] on li "Save as Draft" at bounding box center [837, 72] width 70 height 22
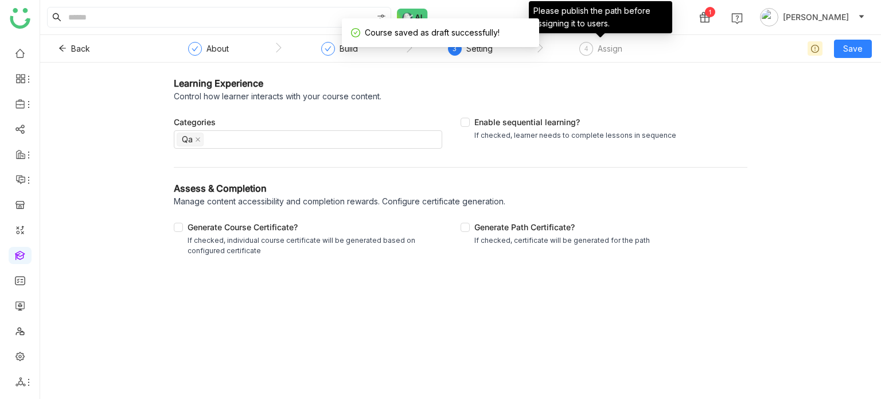
click at [587, 53] on div "4" at bounding box center [586, 49] width 14 height 14
click at [487, 55] on div "3 Setting" at bounding box center [470, 52] width 45 height 21
click at [617, 44] on div "Assign" at bounding box center [610, 49] width 25 height 14
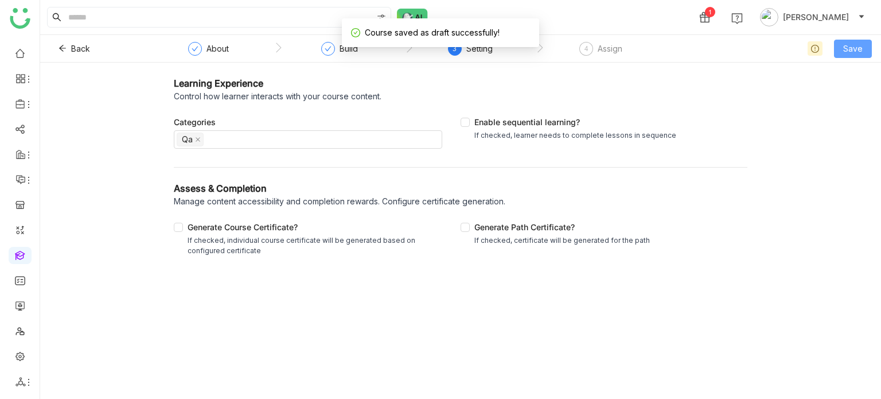
click at [857, 50] on span "Save" at bounding box center [852, 48] width 19 height 13
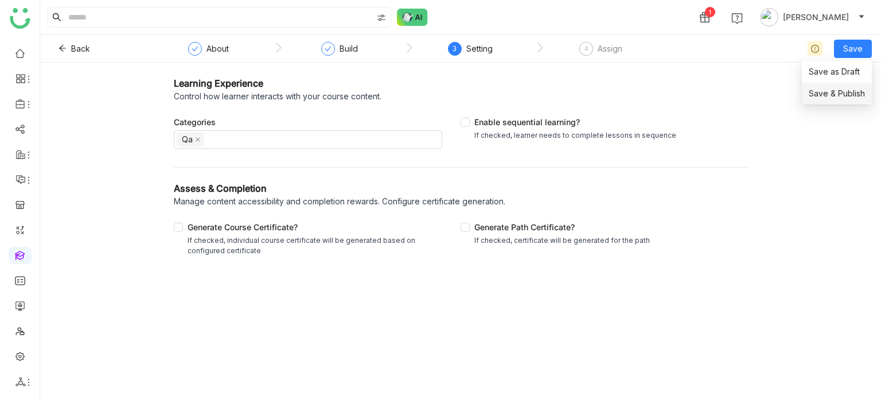
click at [808, 94] on li "Save & Publish" at bounding box center [837, 94] width 70 height 22
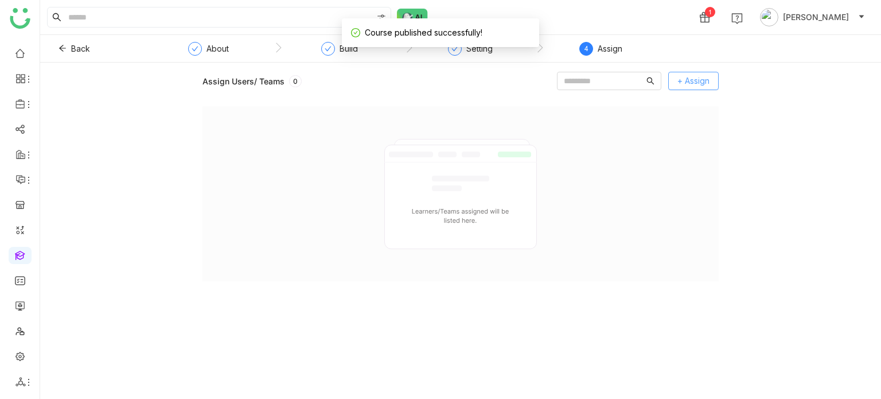
click at [693, 83] on span "+ Assign" at bounding box center [693, 81] width 32 height 13
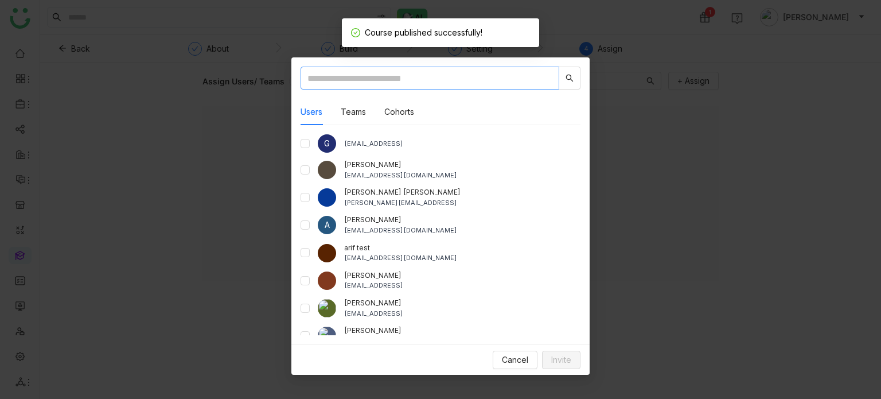
click at [358, 72] on input "text" at bounding box center [429, 78] width 259 height 23
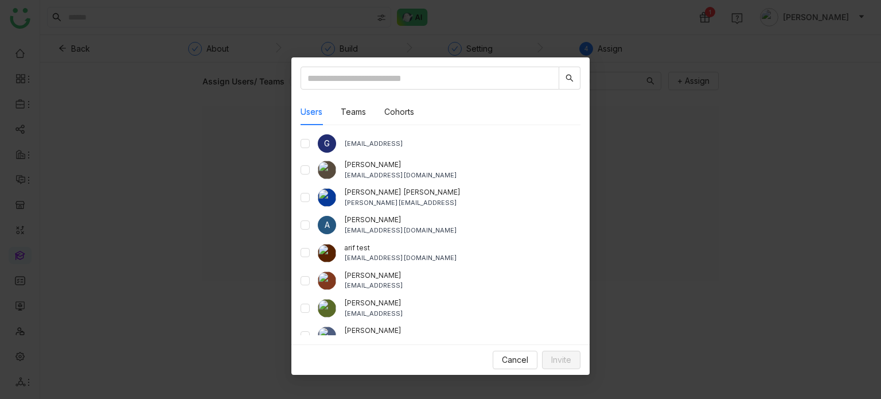
drag, startPoint x: 239, startPoint y: 195, endPoint x: 236, endPoint y: 166, distance: 28.9
click at [239, 195] on nz-modal-container "Users Teams Cohorts G gayatrir@gtmbuddy.ai aavi aavi aavi@gtmcloud.net Anil Red…" at bounding box center [440, 199] width 881 height 399
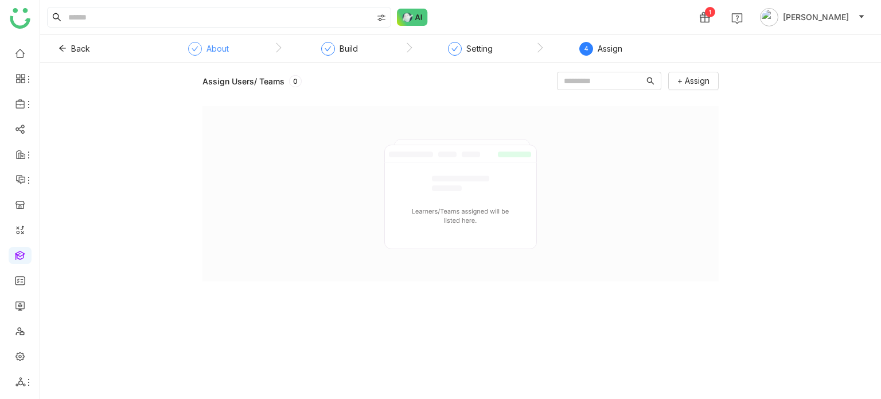
click at [213, 55] on div "About" at bounding box center [208, 52] width 41 height 21
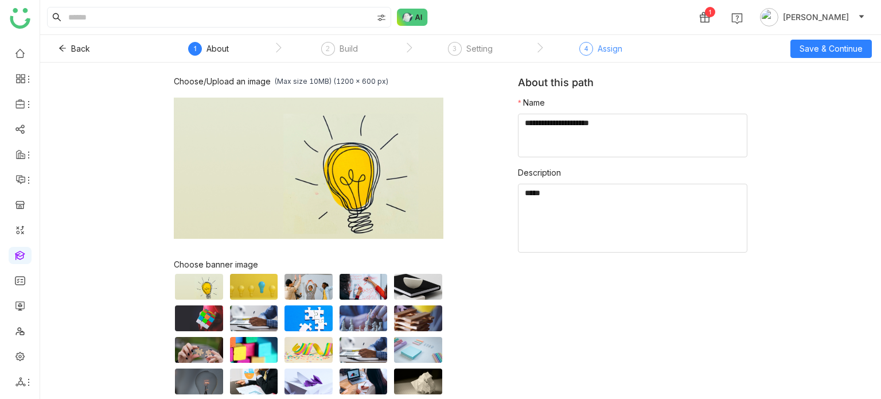
click at [586, 46] on span "4" at bounding box center [586, 48] width 4 height 9
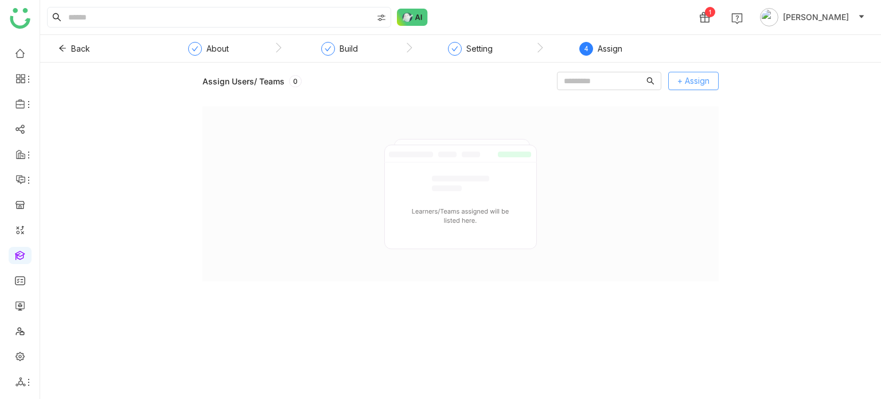
click at [686, 80] on span "+ Assign" at bounding box center [693, 81] width 32 height 13
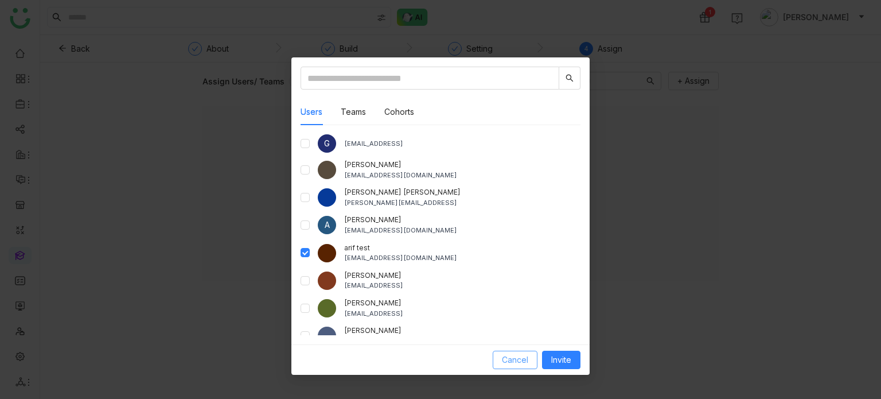
click at [525, 358] on span "Cancel" at bounding box center [515, 359] width 26 height 13
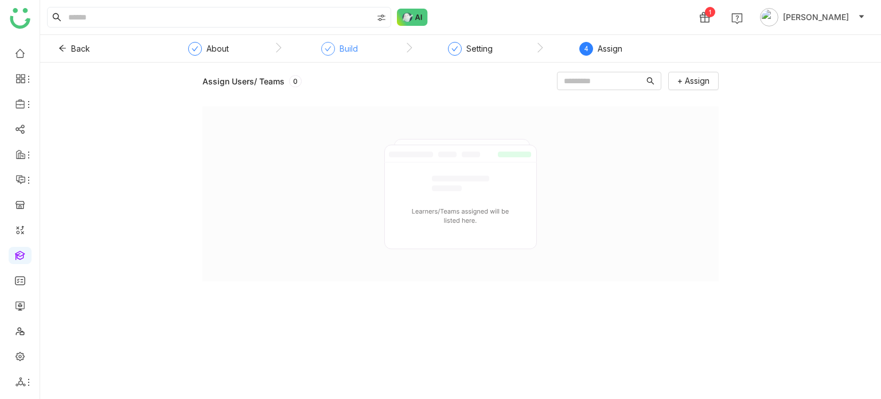
click at [336, 59] on div "Build" at bounding box center [339, 52] width 37 height 21
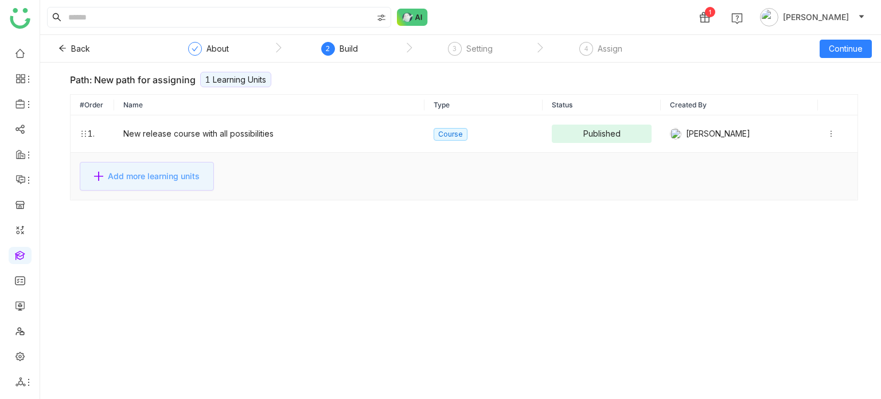
click at [169, 170] on span "Add more learning units" at bounding box center [154, 176] width 92 height 13
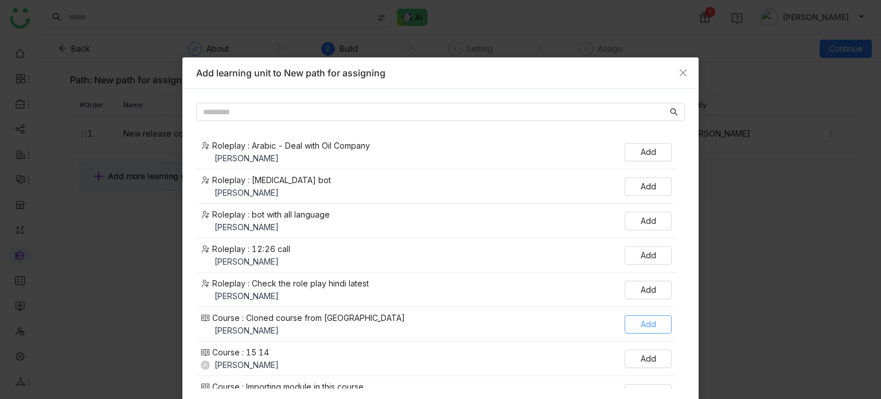
click at [656, 319] on button "Add" at bounding box center [647, 324] width 47 height 18
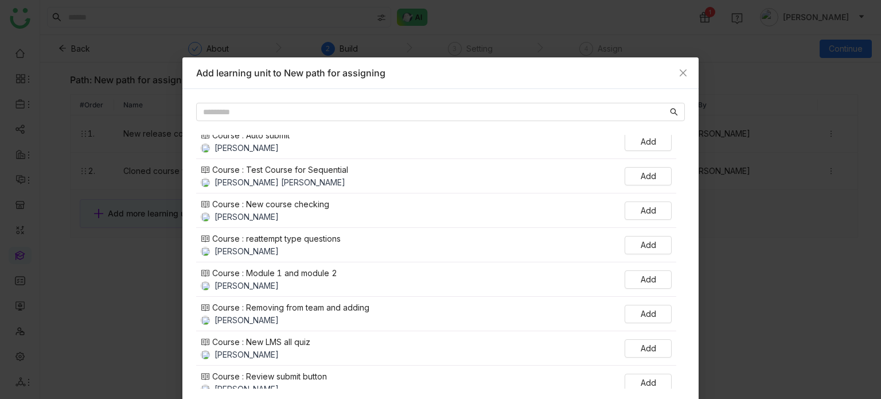
scroll to position [286, 0]
click at [678, 68] on icon "Close" at bounding box center [682, 72] width 9 height 9
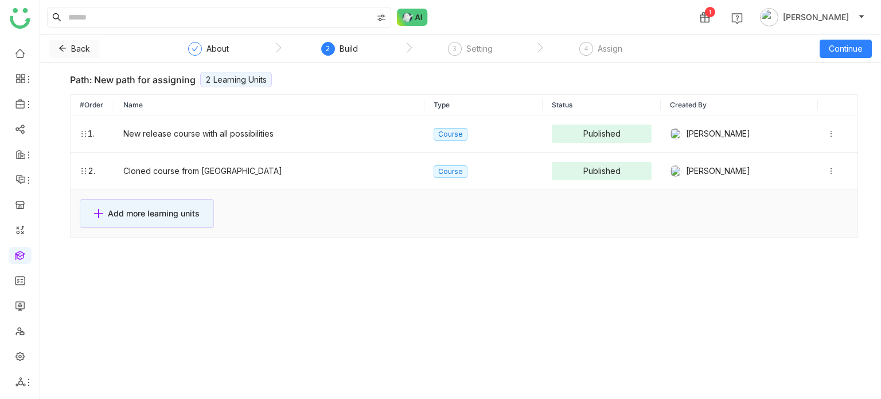
click at [67, 43] on button "Back" at bounding box center [74, 49] width 50 height 18
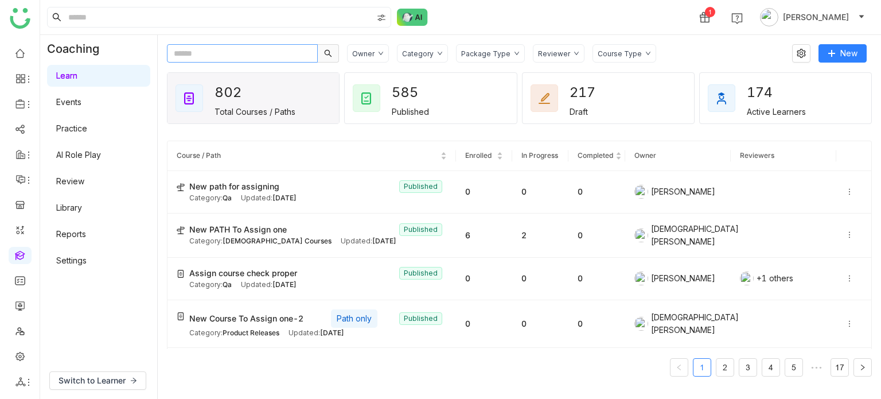
click at [253, 53] on input "text" at bounding box center [242, 53] width 151 height 18
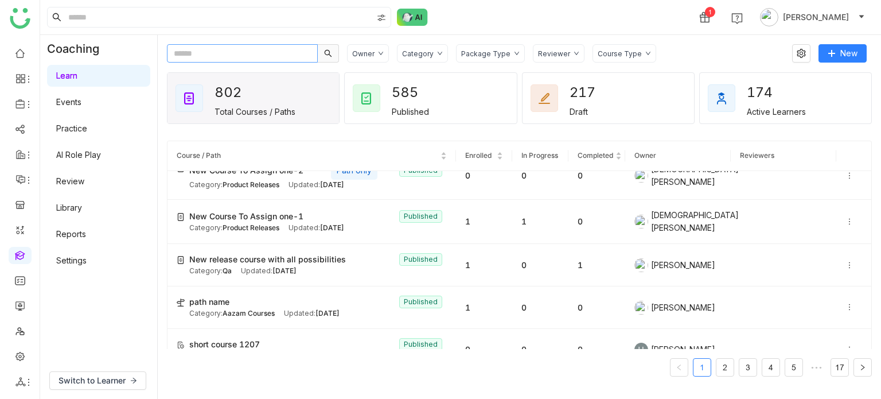
scroll to position [97, 0]
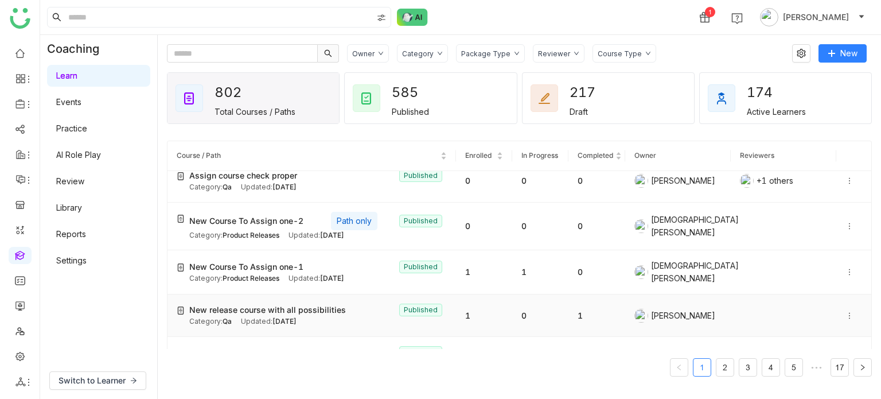
click at [287, 304] on span "New release course with all possibilities" at bounding box center [267, 309] width 157 height 13
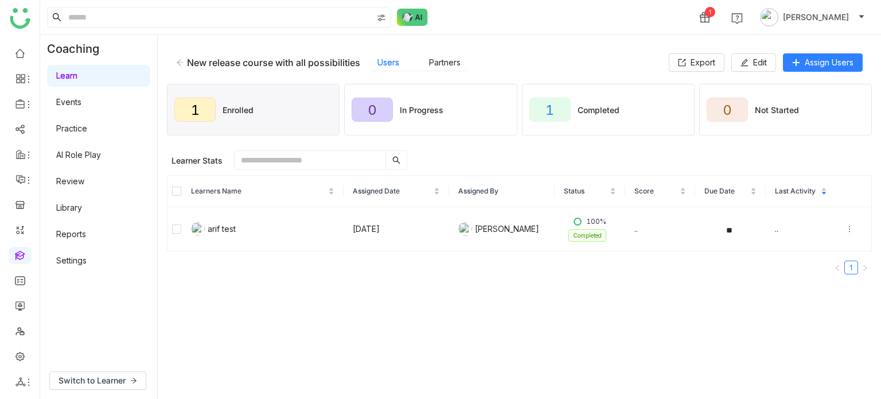
click at [759, 72] on div "New release course with all possibilities Users Partners Export Edit Assign Use…" at bounding box center [519, 62] width 705 height 37
click at [760, 68] on button "Edit" at bounding box center [753, 62] width 45 height 18
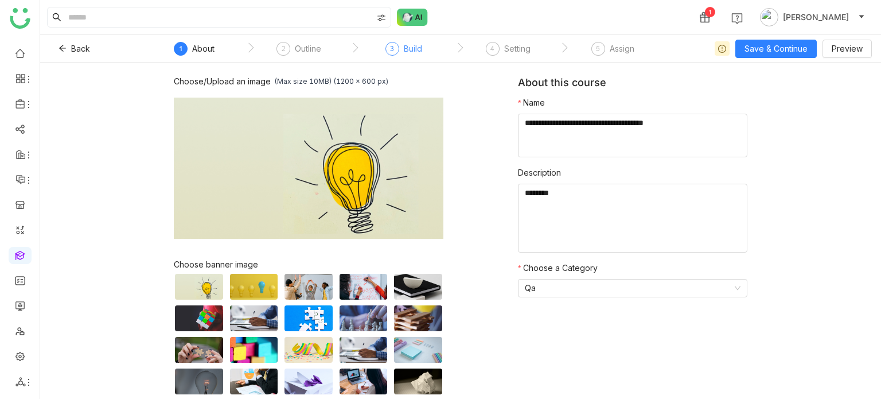
click at [396, 52] on div "3" at bounding box center [392, 49] width 14 height 14
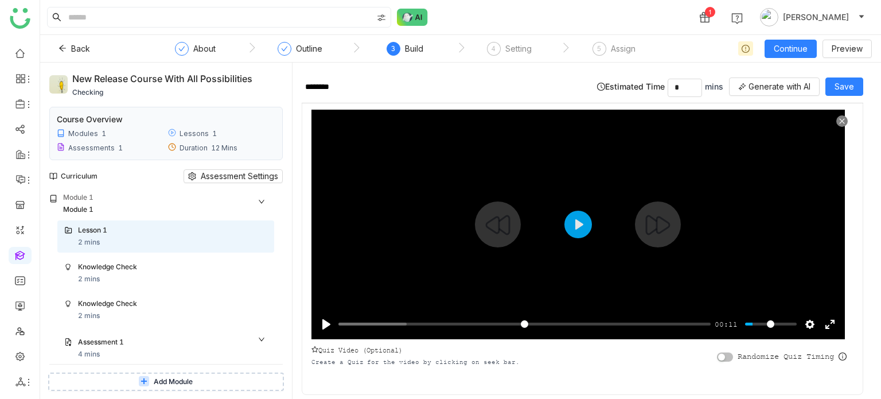
scroll to position [50, 0]
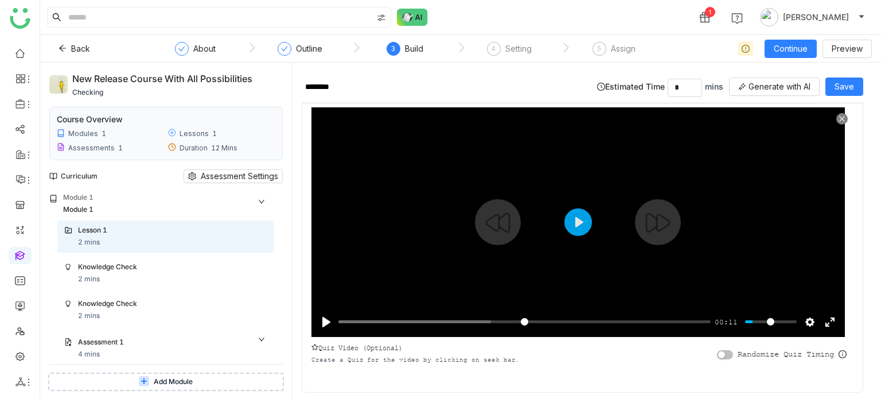
click at [555, 262] on div at bounding box center [577, 221] width 533 height 229
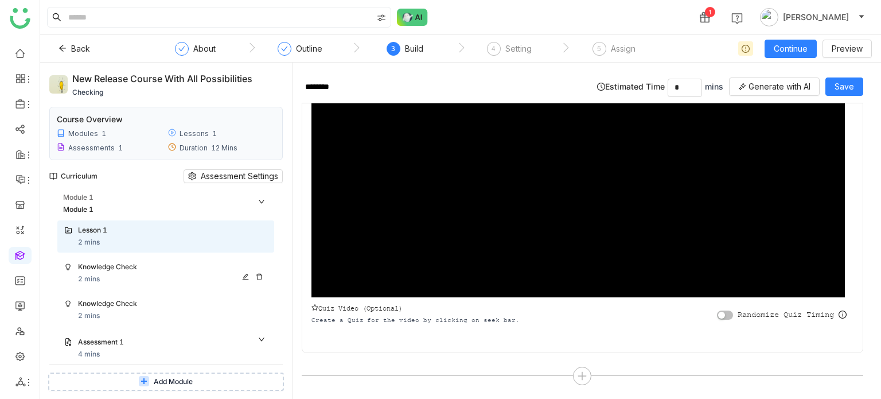
type input "*****"
click at [177, 276] on div "Knowledge Check 2 mins" at bounding box center [172, 272] width 189 height 23
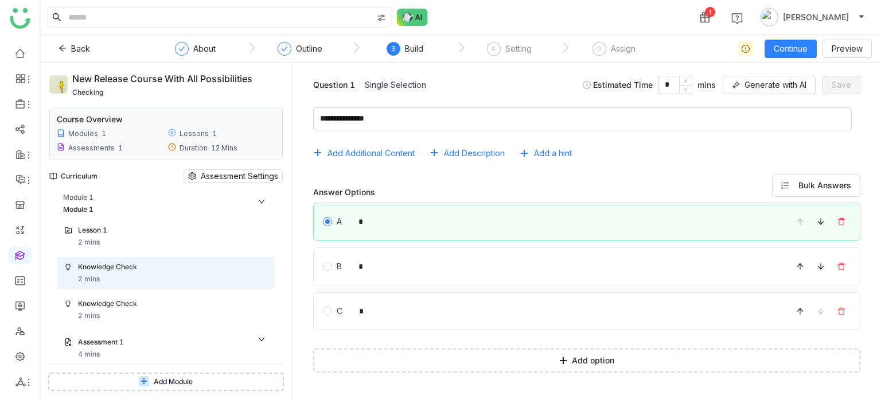
scroll to position [29, 0]
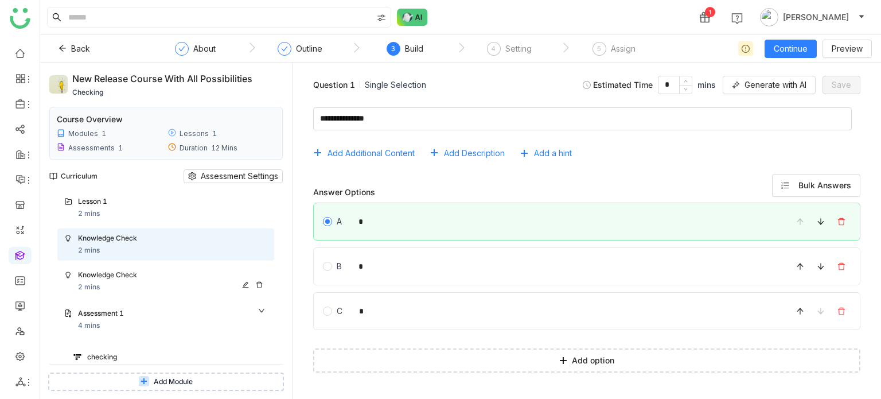
click at [172, 272] on div "Knowledge Check" at bounding box center [161, 275] width 166 height 11
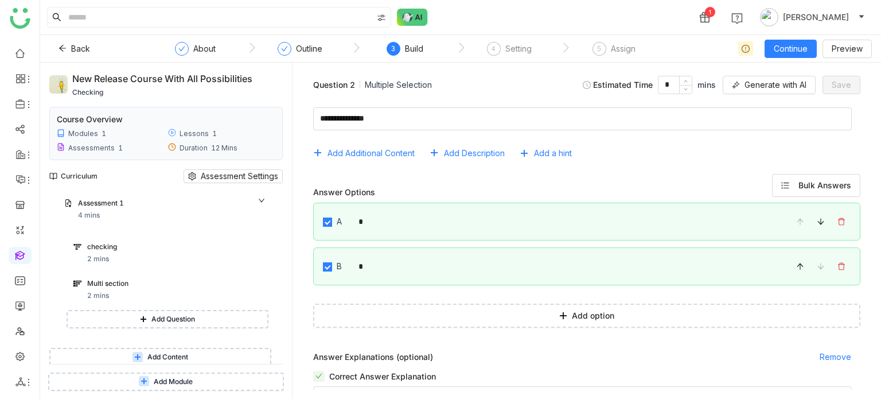
scroll to position [92, 0]
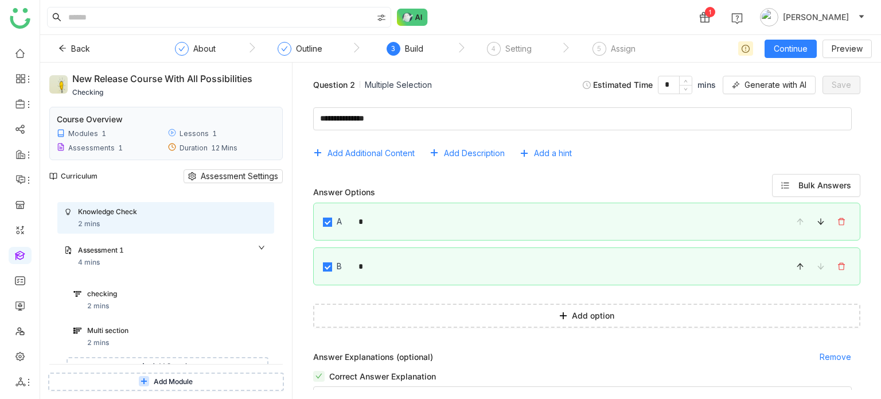
click at [176, 386] on span "Add Module" at bounding box center [173, 381] width 39 height 11
click at [298, 332] on div "Question 2 Multiple Selection Estimated Time * mins Generate with AI Save Add A…" at bounding box center [586, 231] width 588 height 336
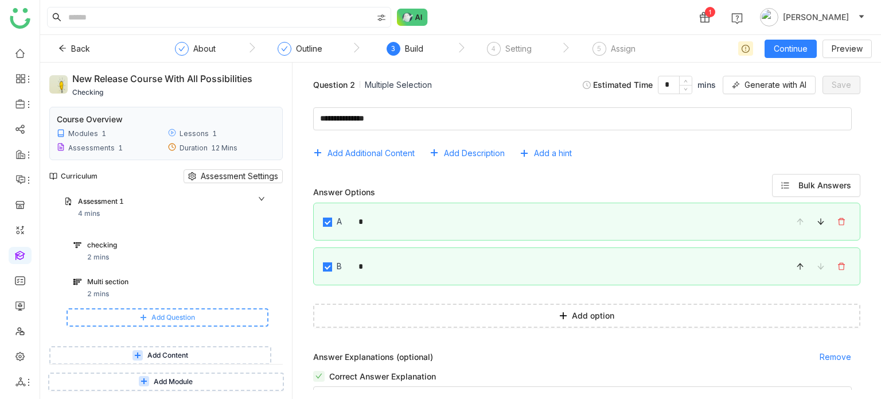
click at [183, 321] on span "Add Question" at bounding box center [173, 317] width 44 height 11
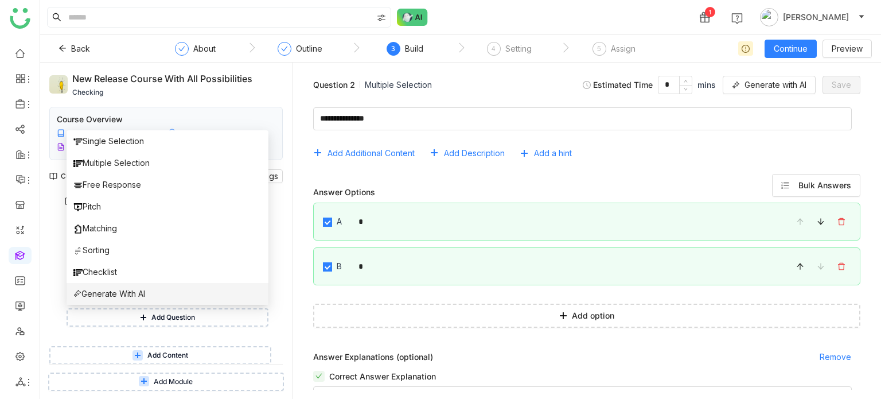
click at [162, 298] on li "Generate With AI" at bounding box center [168, 294] width 202 height 22
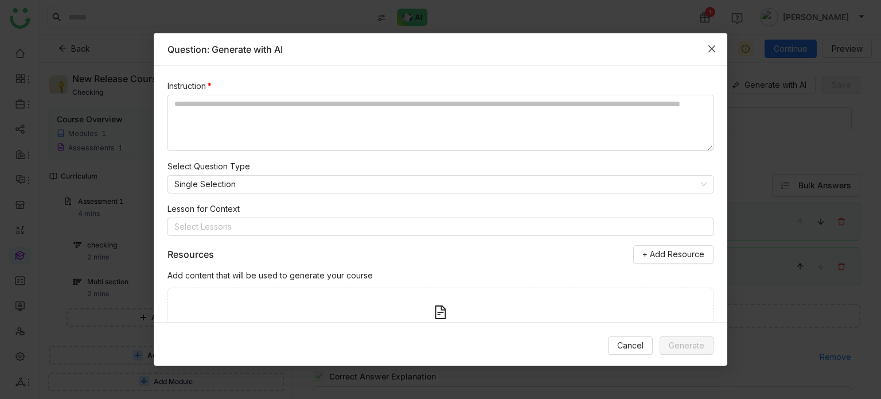
click at [717, 43] on span "Close" at bounding box center [711, 48] width 31 height 31
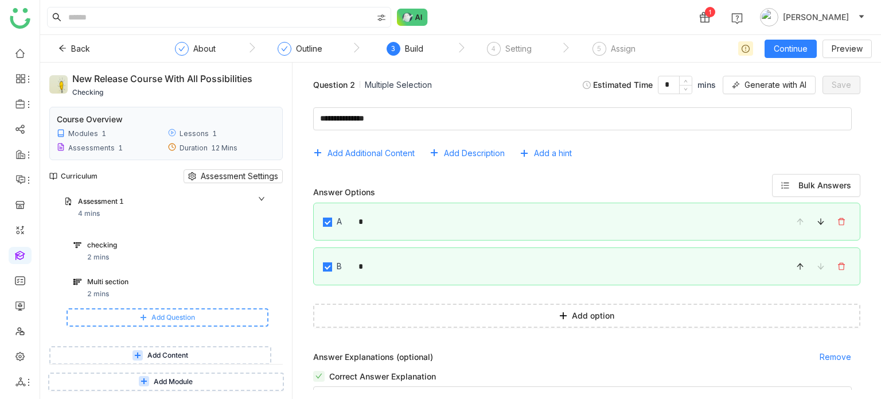
click at [152, 321] on span "Add Question" at bounding box center [173, 317] width 44 height 11
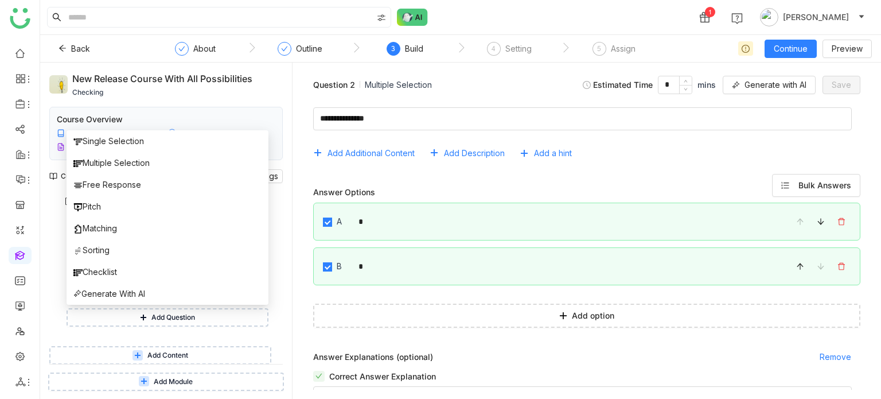
click at [372, 330] on div "Add Additional Content Add Description Add a hint Answer Options Bulk Answers A…" at bounding box center [587, 218] width 570 height 241
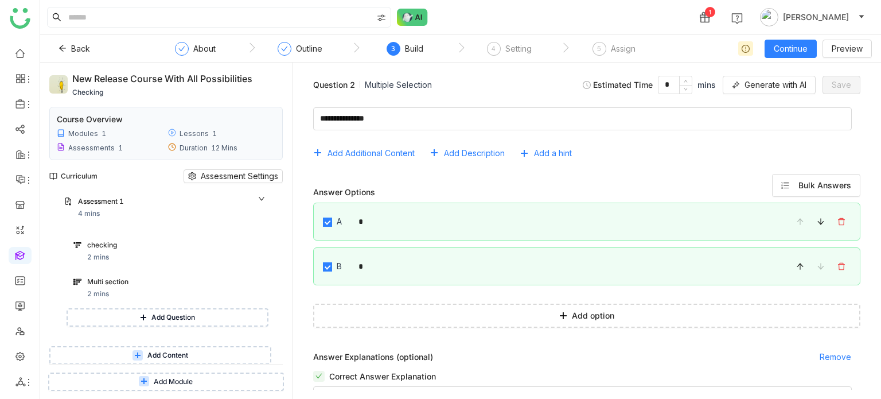
click at [186, 356] on span "Add Content" at bounding box center [167, 355] width 41 height 11
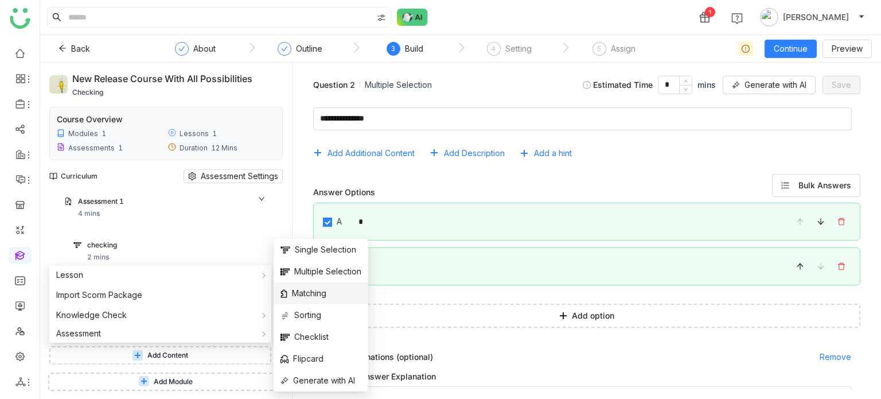
click at [326, 292] on span "Matching" at bounding box center [303, 293] width 46 height 13
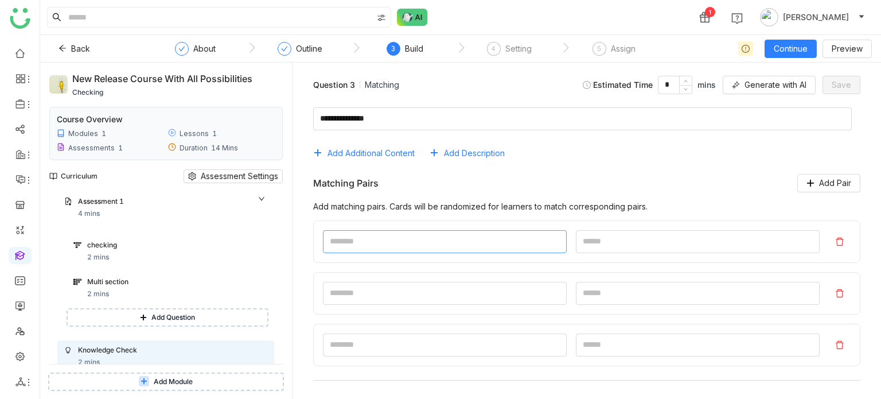
click at [399, 237] on input at bounding box center [445, 241] width 244 height 23
type input "*"
click at [583, 232] on input at bounding box center [698, 241] width 244 height 23
type input "*"
click at [493, 292] on input at bounding box center [445, 293] width 244 height 23
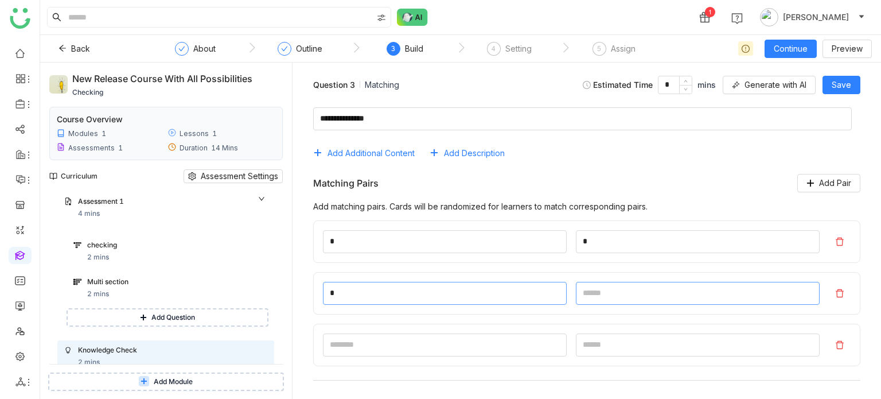
type input "*"
click at [669, 290] on input at bounding box center [698, 293] width 244 height 23
type input "*"
click at [849, 91] on button "Save" at bounding box center [841, 85] width 38 height 18
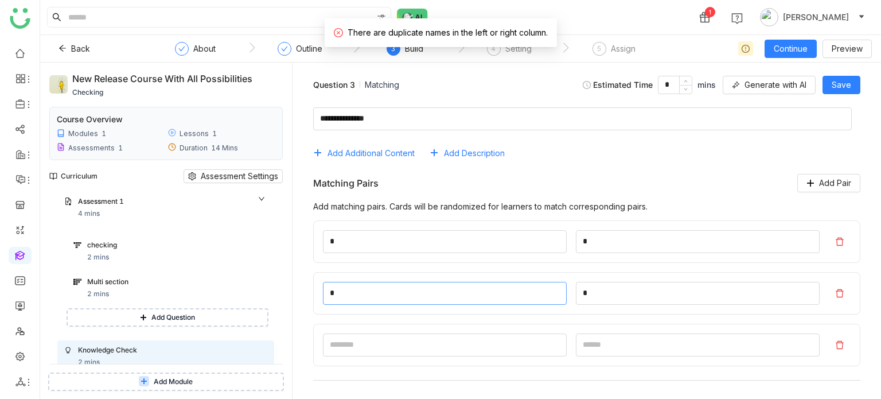
click at [404, 294] on input "*" at bounding box center [445, 293] width 244 height 23
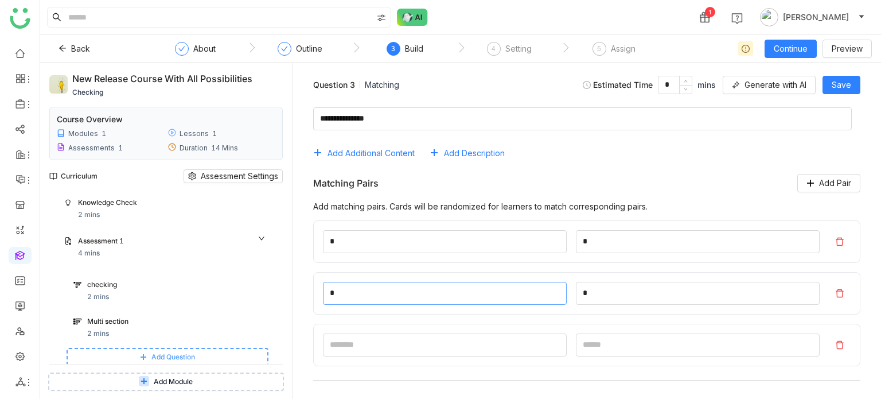
scroll to position [99, 0]
type input "*"
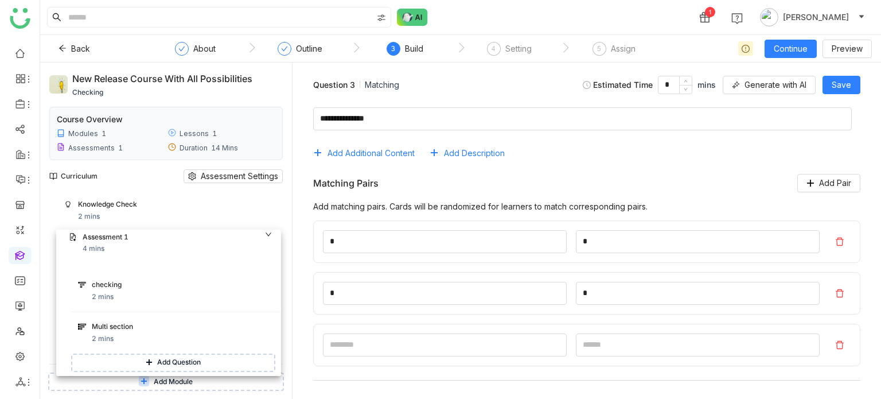
drag, startPoint x: 159, startPoint y: 244, endPoint x: 166, endPoint y: 243, distance: 7.0
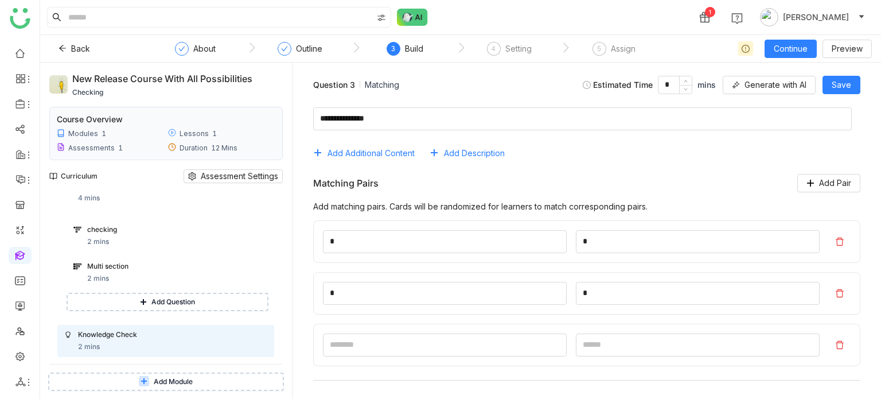
scroll to position [177, 0]
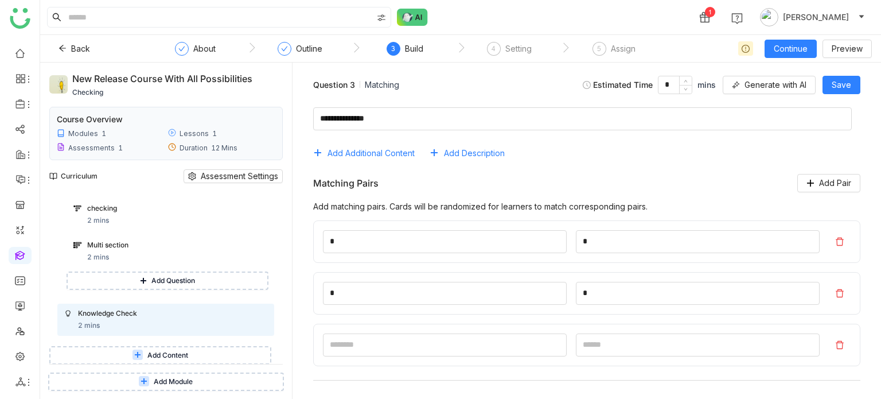
click at [156, 356] on span "Add Content" at bounding box center [167, 355] width 41 height 11
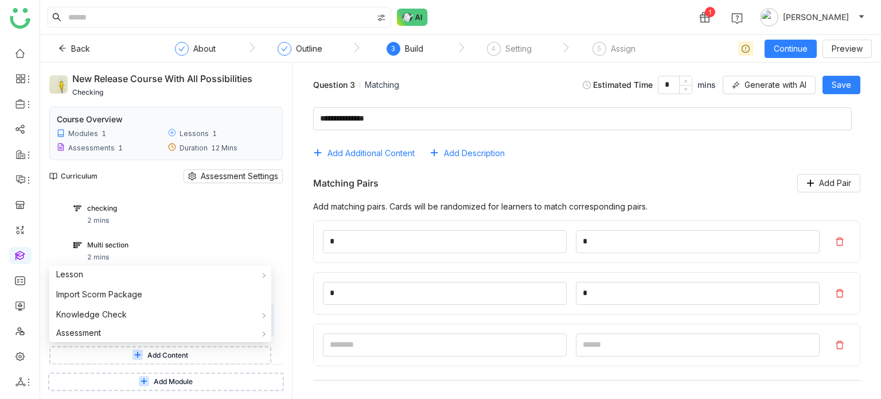
click at [836, 96] on div "Question 3 Matching Estimated Time * mins Generate with AI Save" at bounding box center [587, 85] width 570 height 26
click at [844, 89] on span "Save" at bounding box center [840, 85] width 19 height 13
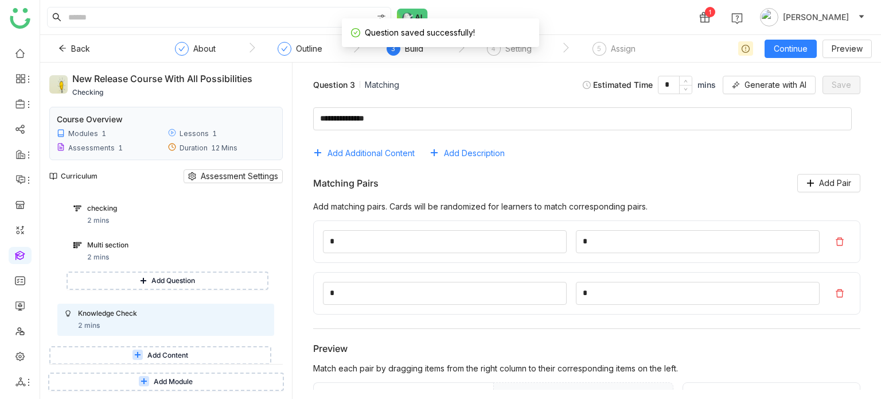
click at [150, 353] on span "Add Content" at bounding box center [167, 355] width 41 height 11
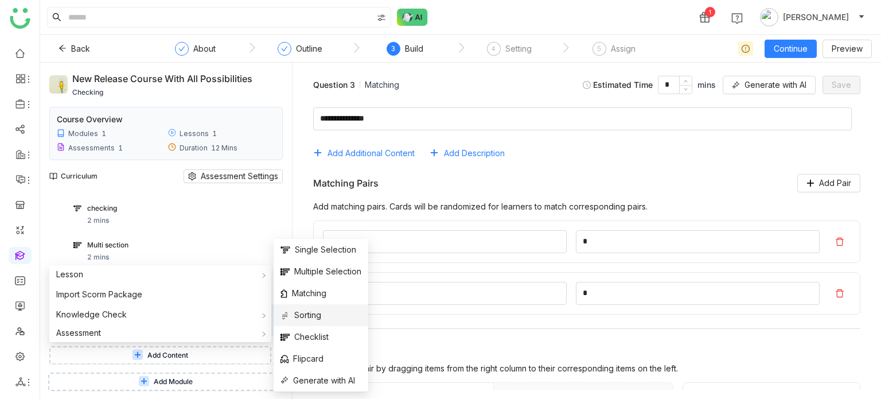
click at [318, 316] on span "Sorting" at bounding box center [300, 315] width 41 height 13
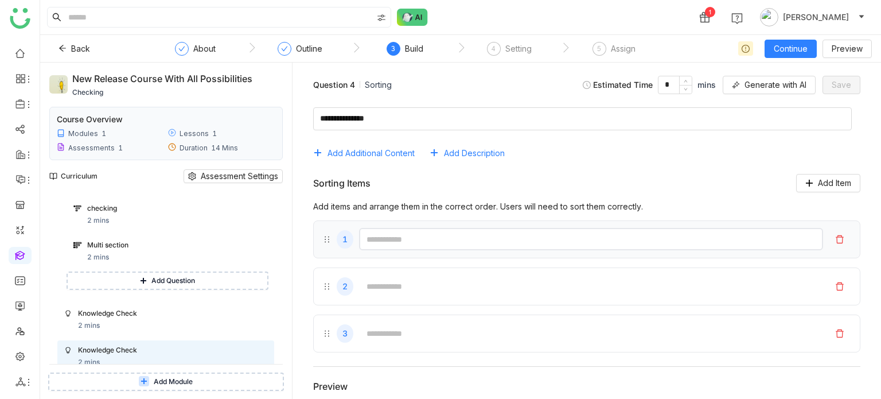
click at [392, 235] on input "text" at bounding box center [591, 239] width 464 height 22
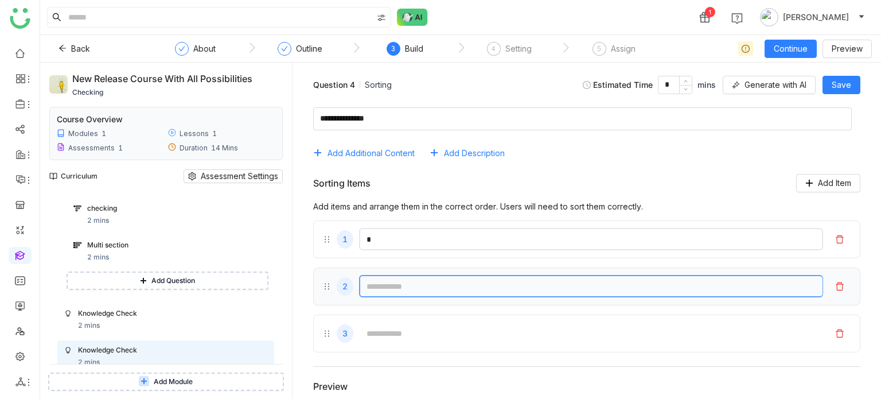
type input "*"
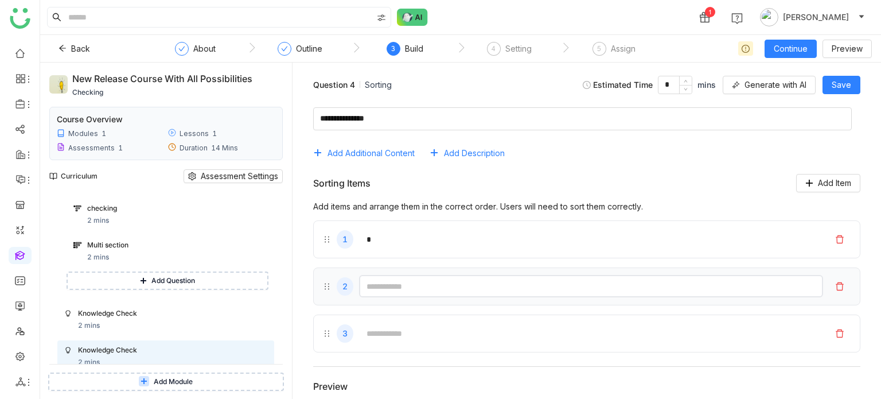
click at [382, 286] on input "text" at bounding box center [591, 286] width 464 height 22
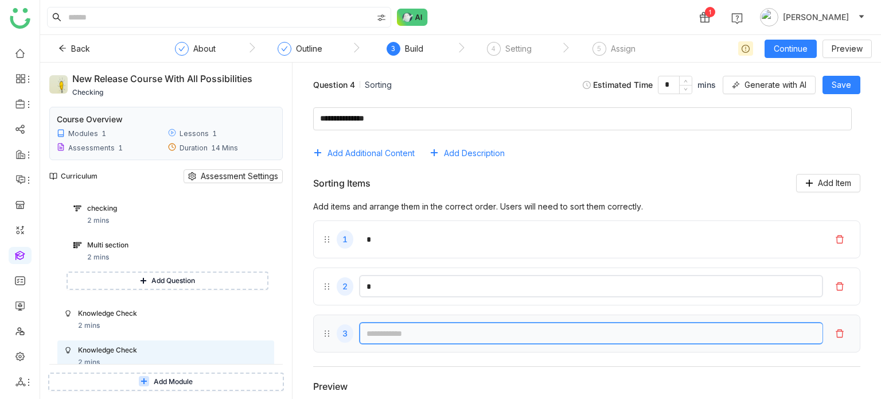
type input "*"
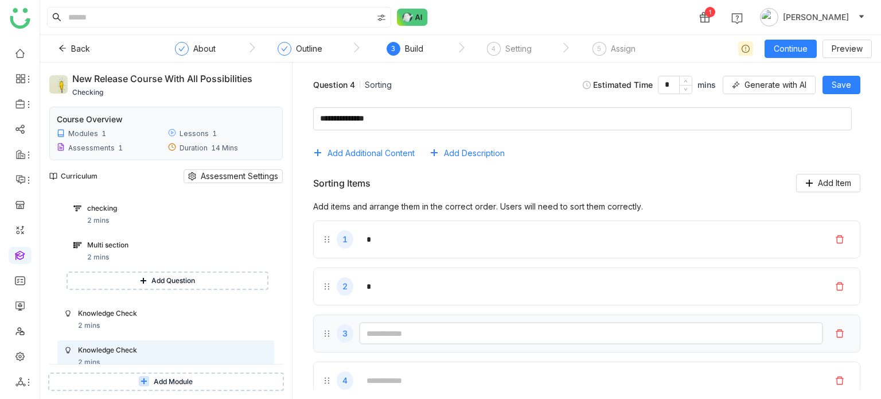
click at [378, 333] on input "text" at bounding box center [591, 333] width 464 height 22
type input "*"
click at [837, 77] on button "Save" at bounding box center [841, 85] width 38 height 18
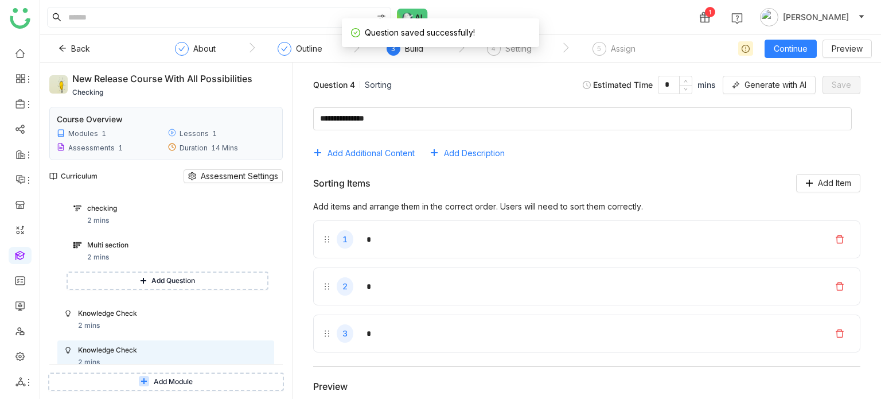
scroll to position [213, 0]
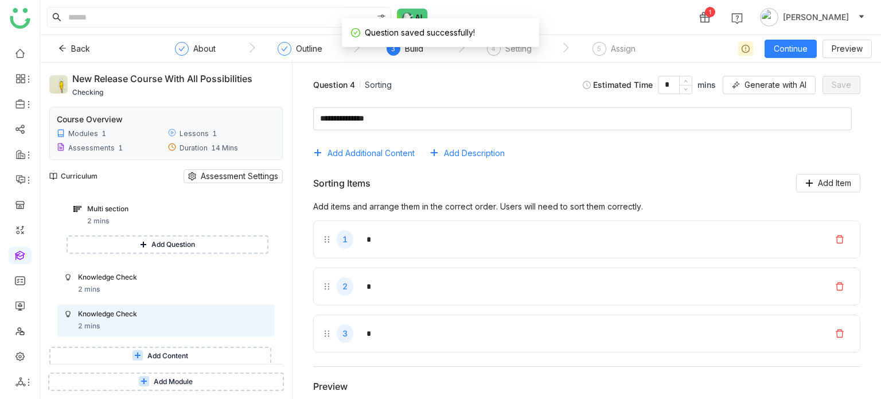
click at [148, 357] on span "Add Content" at bounding box center [167, 355] width 41 height 11
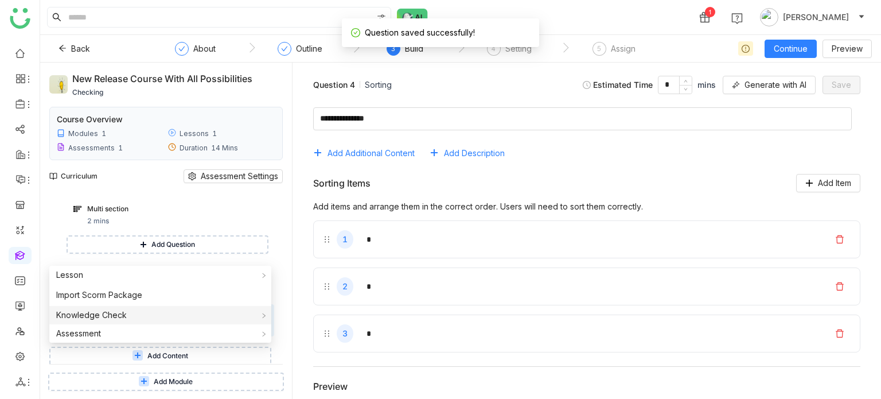
click at [138, 315] on div "Knowledge Check" at bounding box center [160, 315] width 222 height 18
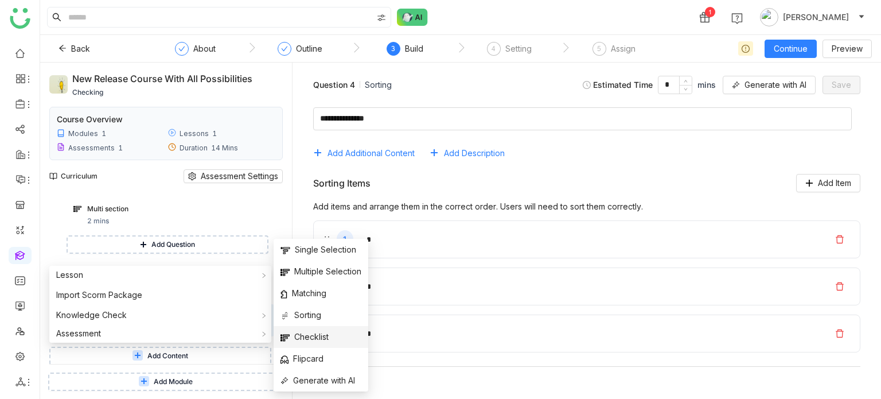
click at [339, 337] on li "Checklist" at bounding box center [321, 337] width 95 height 22
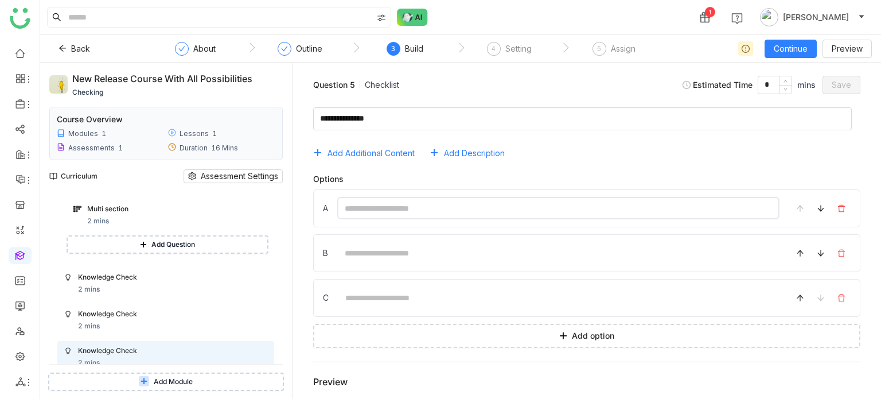
click at [412, 199] on input at bounding box center [558, 208] width 442 height 22
type input "*"
click at [376, 260] on input at bounding box center [558, 252] width 442 height 22
type input "*"
click at [368, 293] on input at bounding box center [559, 297] width 442 height 22
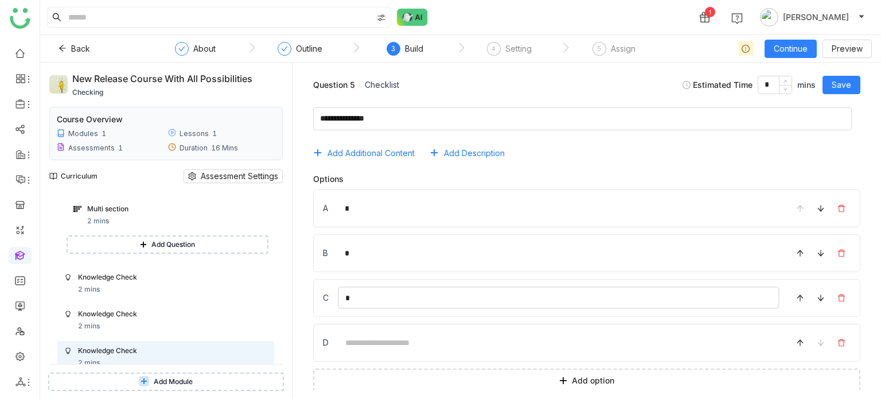
click at [368, 293] on input "*" at bounding box center [559, 297] width 442 height 22
type input "*"
click at [846, 79] on span "Save" at bounding box center [840, 85] width 19 height 13
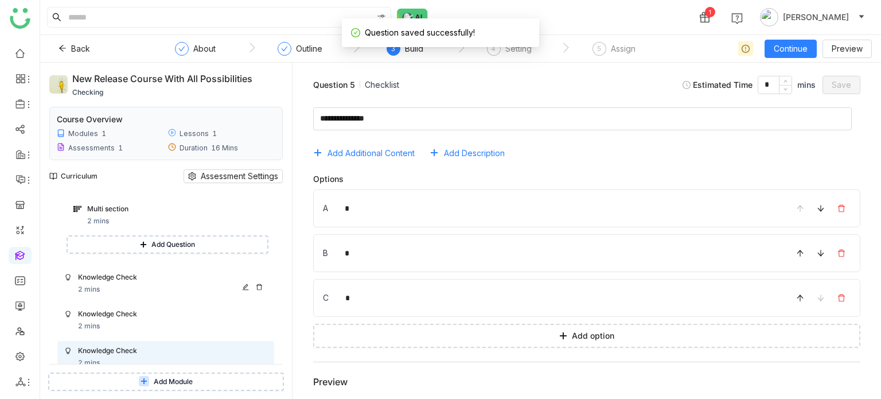
scroll to position [250, 0]
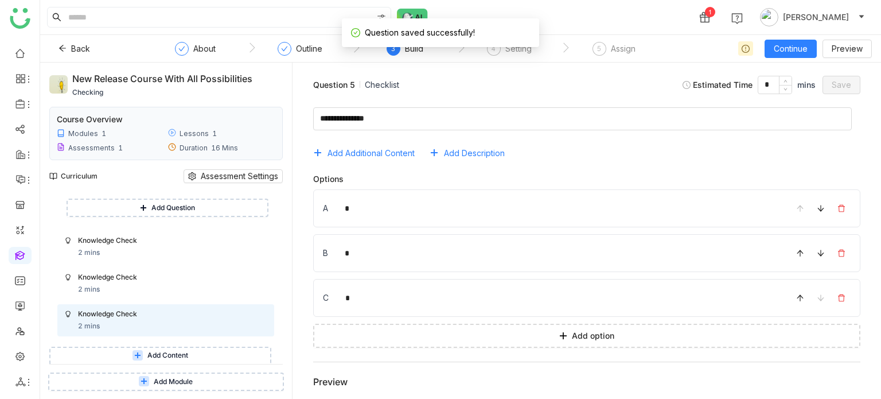
click at [139, 350] on icon at bounding box center [137, 355] width 10 height 10
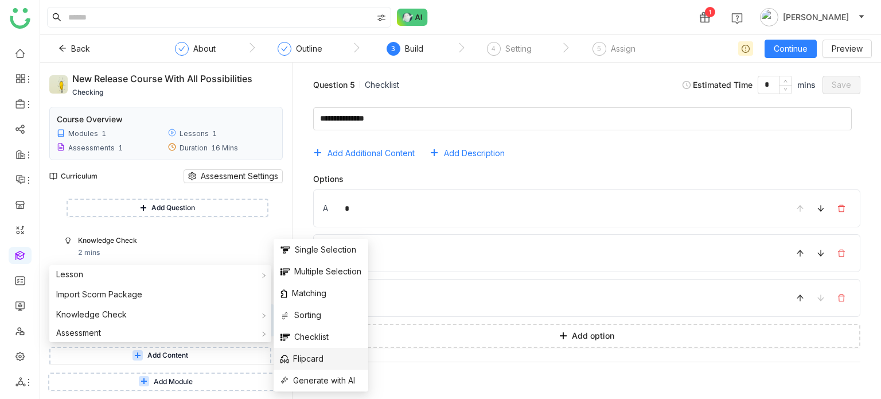
click at [310, 362] on span "Flipcard" at bounding box center [301, 358] width 43 height 13
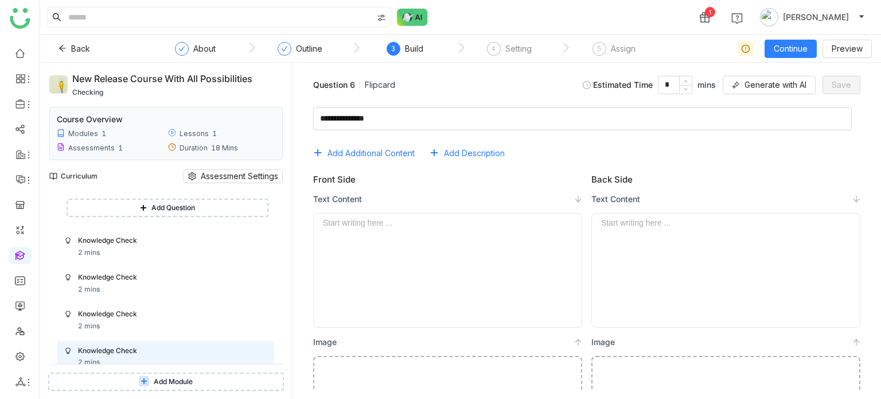
click at [398, 240] on div at bounding box center [447, 270] width 249 height 104
click at [619, 229] on div at bounding box center [725, 270] width 249 height 104
click at [842, 87] on span "Save" at bounding box center [840, 85] width 19 height 13
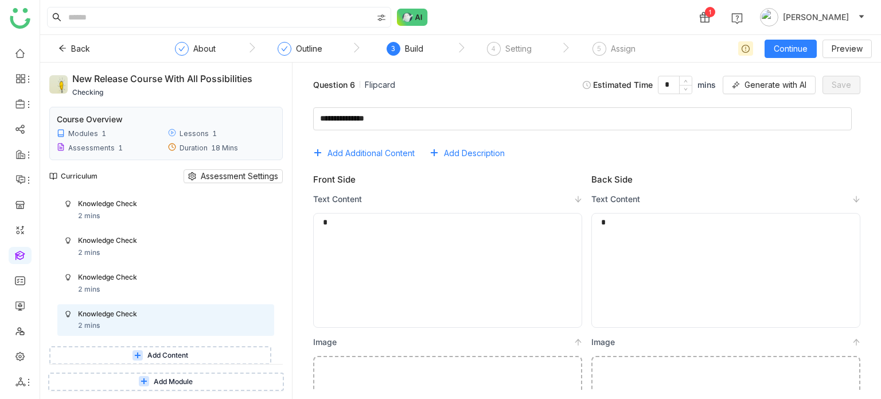
click at [188, 350] on span "Add Content" at bounding box center [167, 355] width 41 height 11
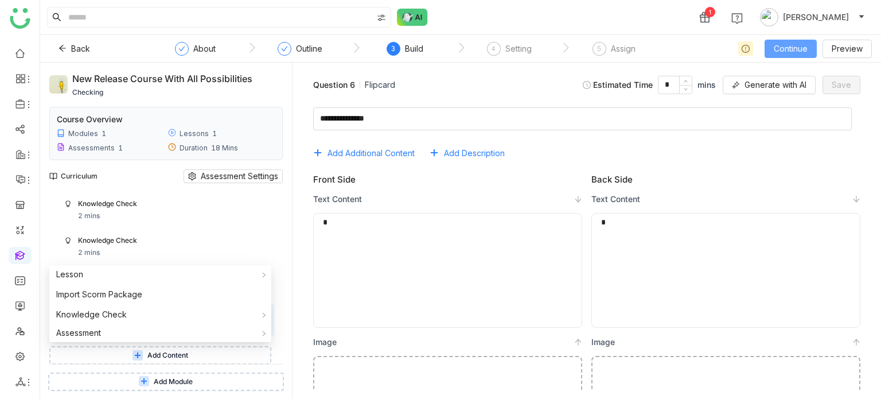
click at [805, 46] on span "Continue" at bounding box center [791, 48] width 34 height 13
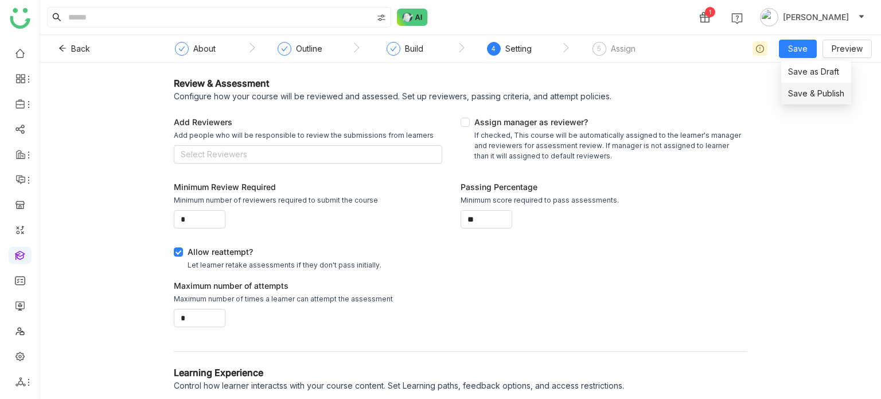
click at [803, 85] on li "Save & Publish" at bounding box center [816, 94] width 70 height 22
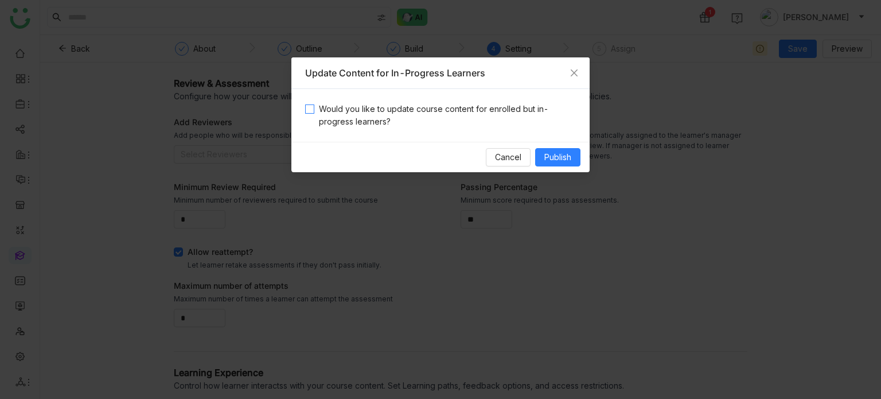
click at [489, 114] on span "Would you like to update course content for enrolled but in-progress learners?" at bounding box center [444, 115] width 261 height 25
click at [559, 155] on span "Publish" at bounding box center [557, 157] width 27 height 13
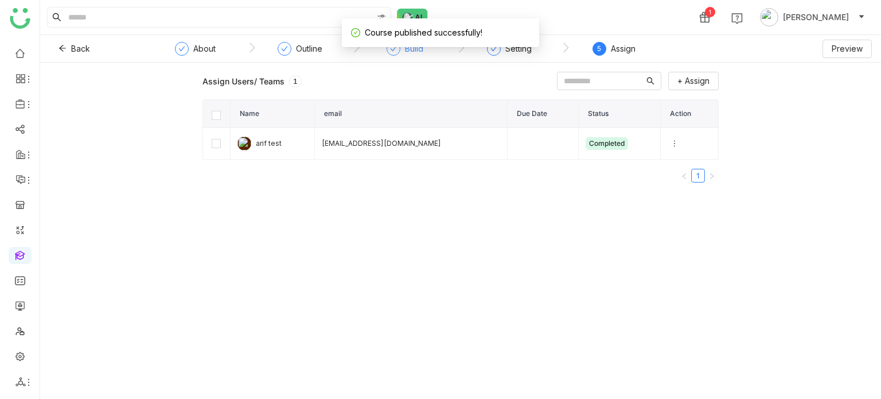
click at [417, 52] on div "Build" at bounding box center [414, 49] width 18 height 14
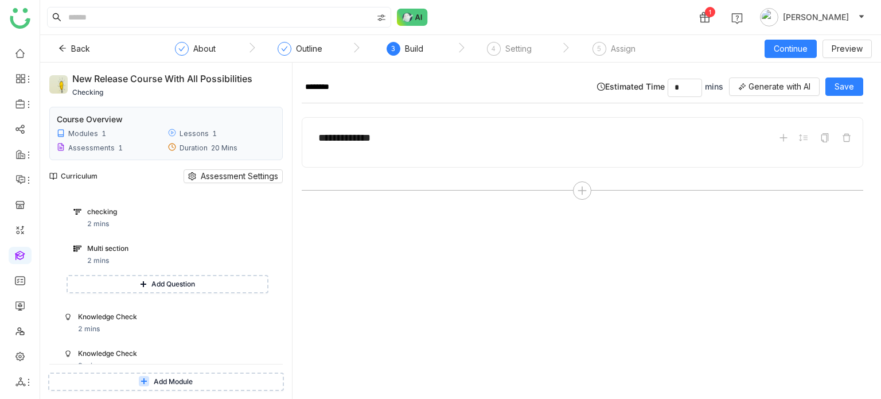
scroll to position [174, 0]
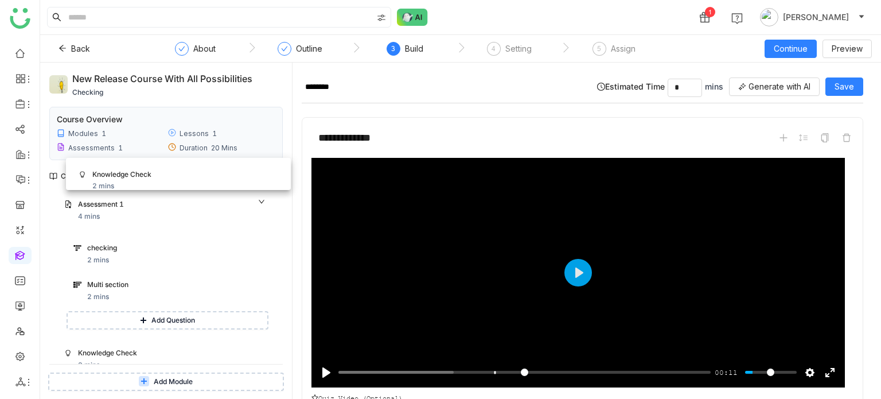
drag, startPoint x: 134, startPoint y: 322, endPoint x: 148, endPoint y: 183, distance: 138.9
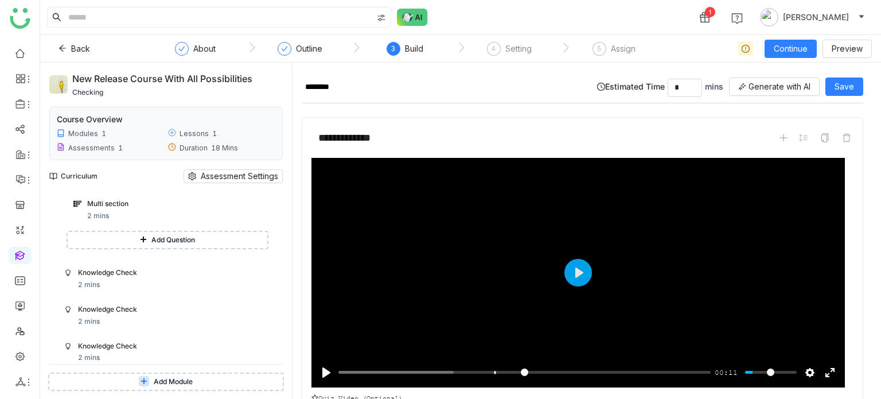
scroll to position [259, 0]
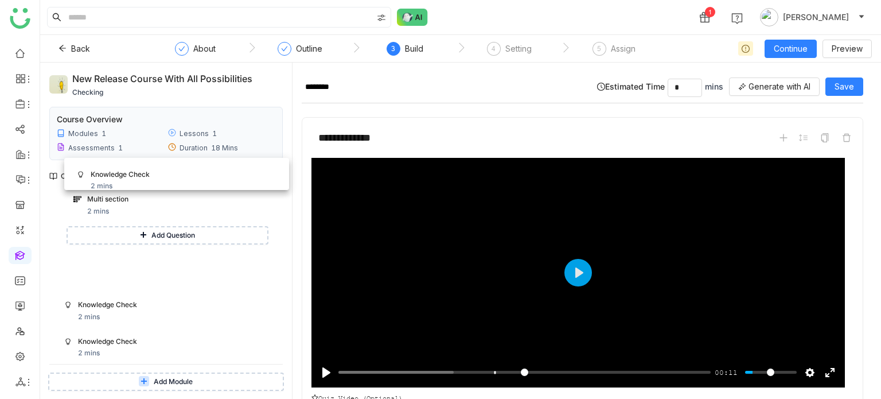
drag, startPoint x: 146, startPoint y: 271, endPoint x: 160, endPoint y: 173, distance: 98.5
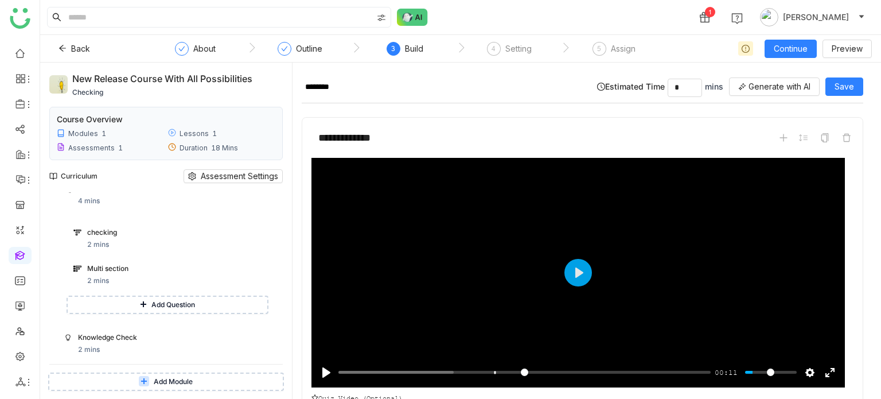
scroll to position [190, 0]
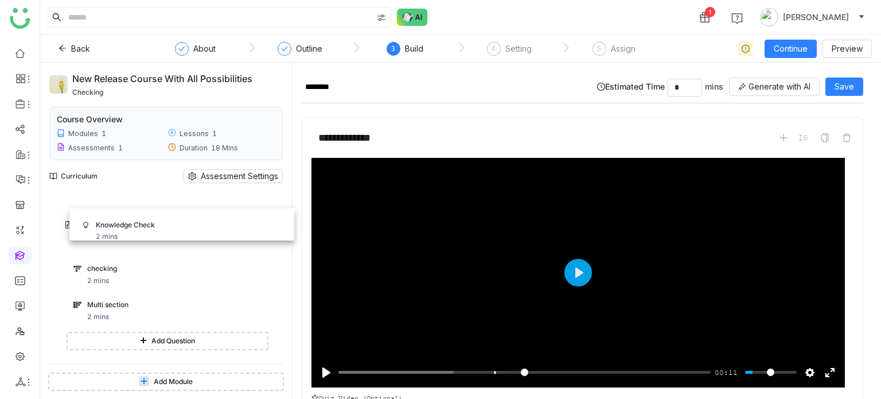
drag, startPoint x: 122, startPoint y: 339, endPoint x: 142, endPoint y: 217, distance: 123.3
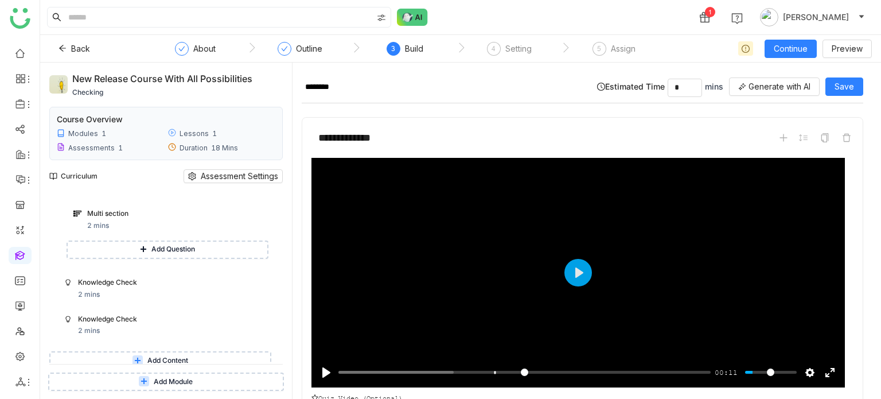
scroll to position [0, 0]
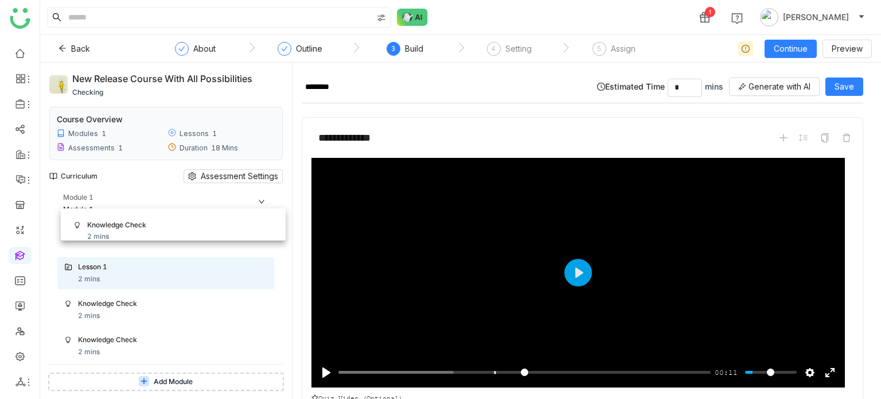
drag, startPoint x: 136, startPoint y: 309, endPoint x: 148, endPoint y: 222, distance: 87.4
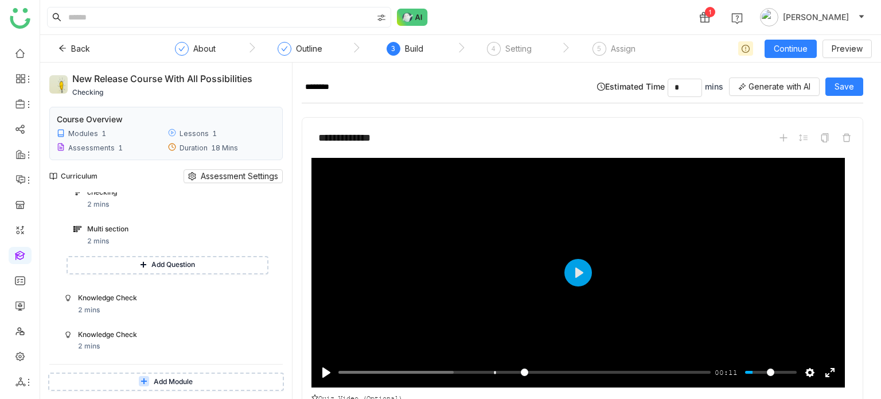
scroll to position [268, 0]
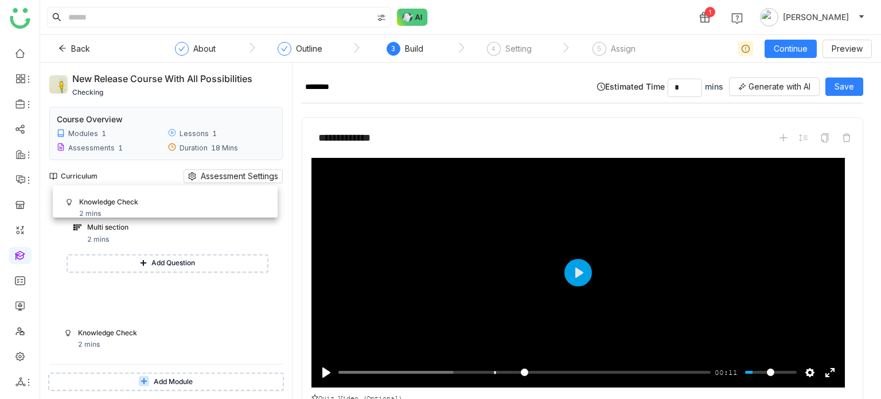
drag, startPoint x: 145, startPoint y: 299, endPoint x: 149, endPoint y: 198, distance: 100.4
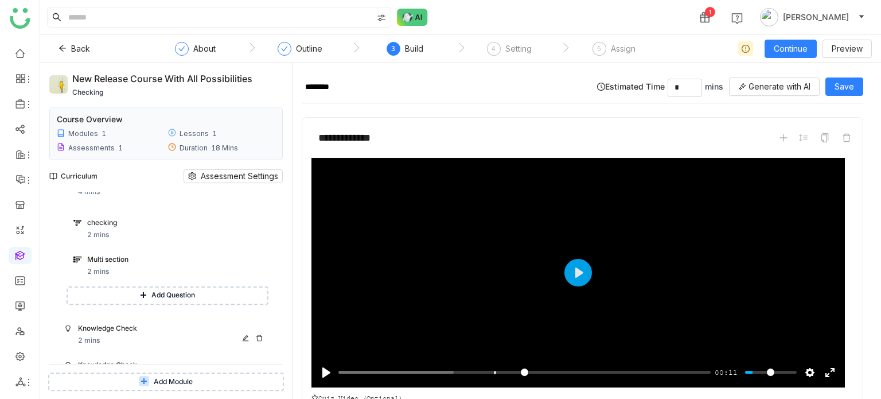
scroll to position [287, 0]
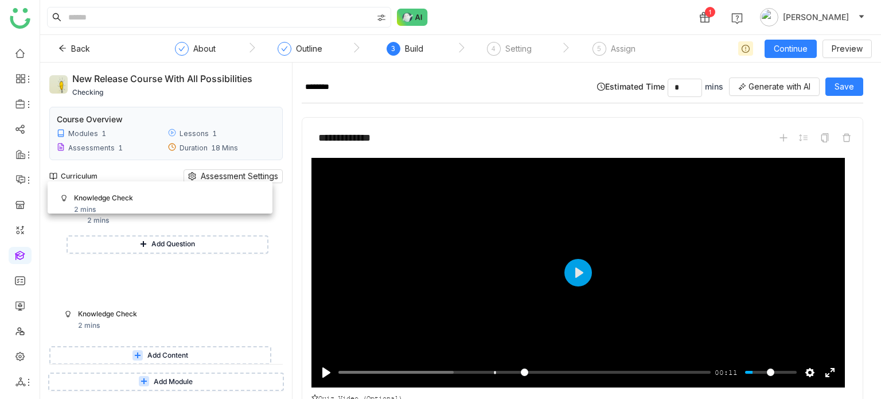
drag, startPoint x: 137, startPoint y: 282, endPoint x: 135, endPoint y: 196, distance: 85.5
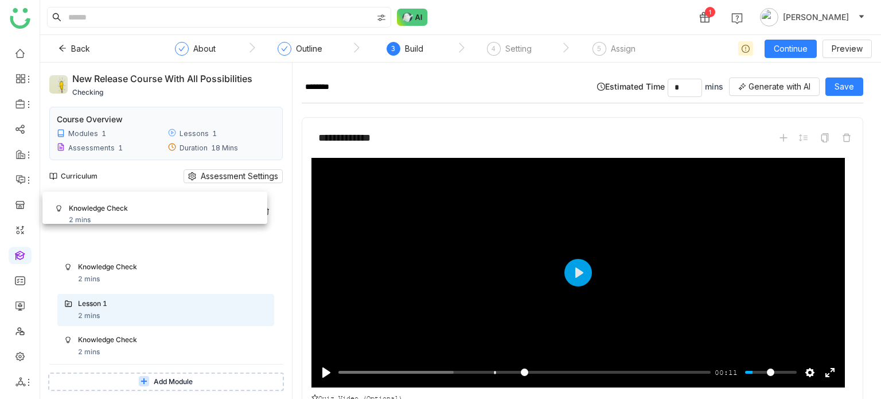
drag, startPoint x: 119, startPoint y: 310, endPoint x: 110, endPoint y: 209, distance: 100.8
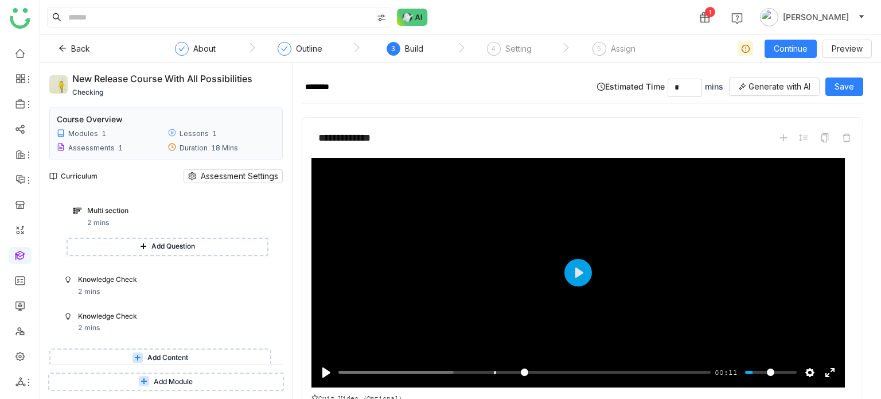
scroll to position [286, 0]
drag, startPoint x: 119, startPoint y: 288, endPoint x: 118, endPoint y: 310, distance: 21.3
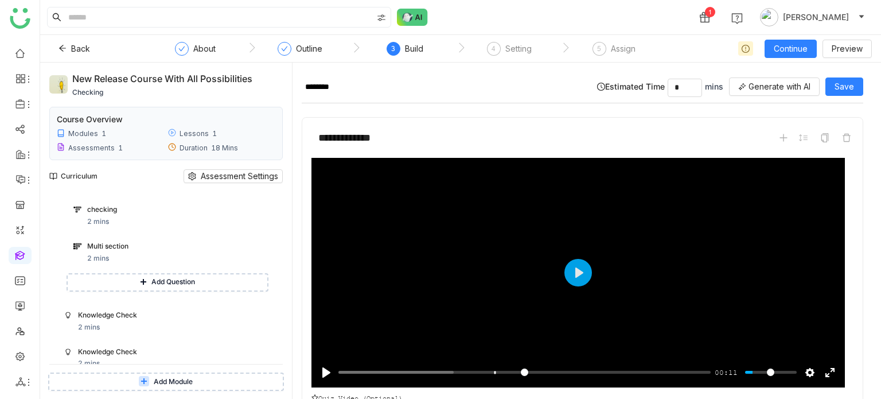
scroll to position [287, 0]
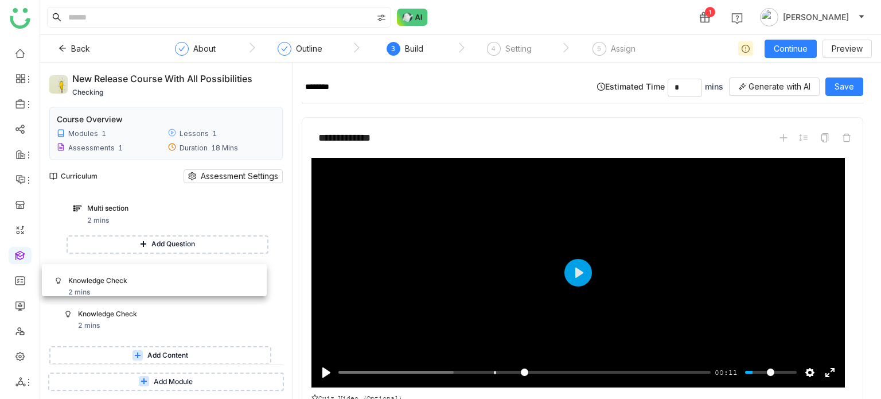
drag, startPoint x: 138, startPoint y: 282, endPoint x: 131, endPoint y: 281, distance: 7.0
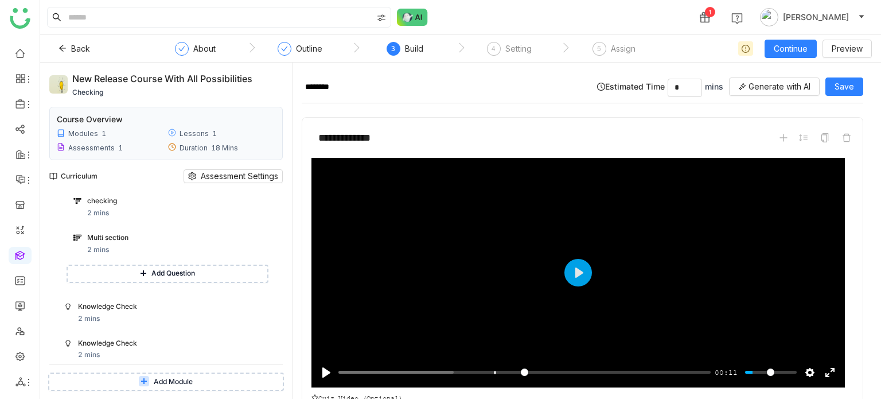
scroll to position [261, 0]
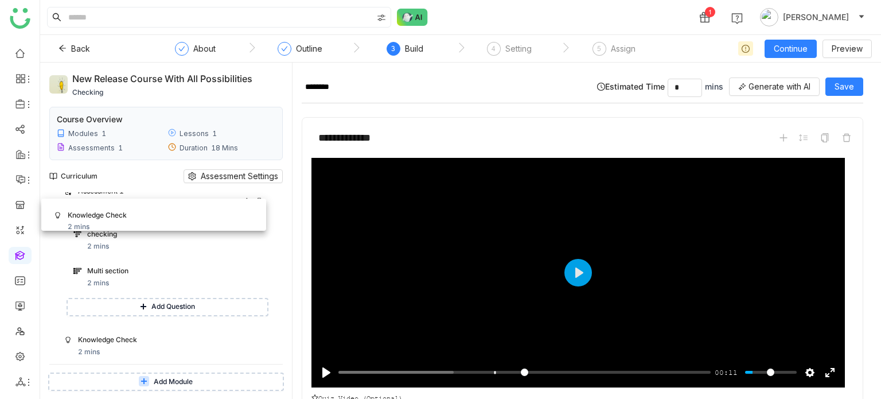
drag, startPoint x: 135, startPoint y: 334, endPoint x: 127, endPoint y: 203, distance: 131.0
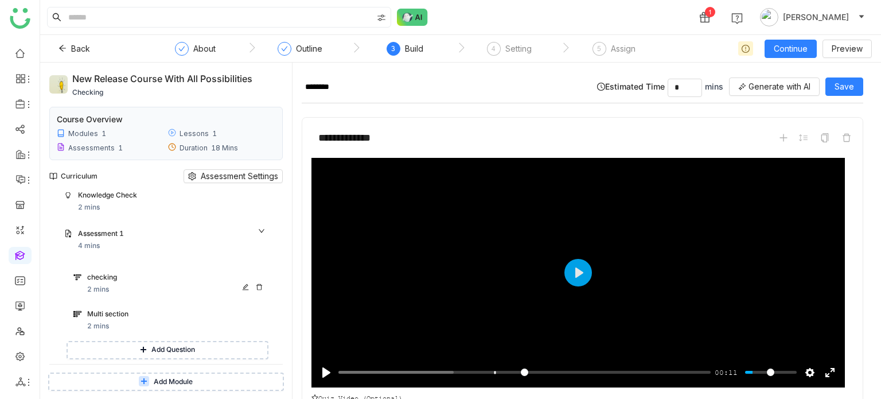
scroll to position [236, 0]
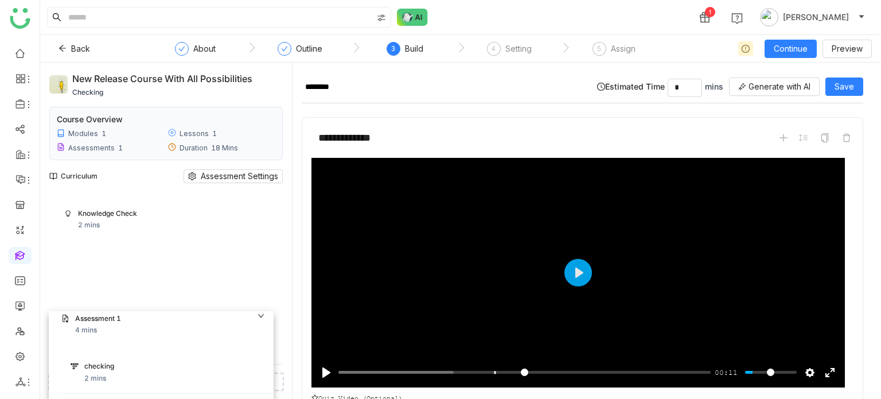
drag, startPoint x: 151, startPoint y: 227, endPoint x: 154, endPoint y: 326, distance: 99.2
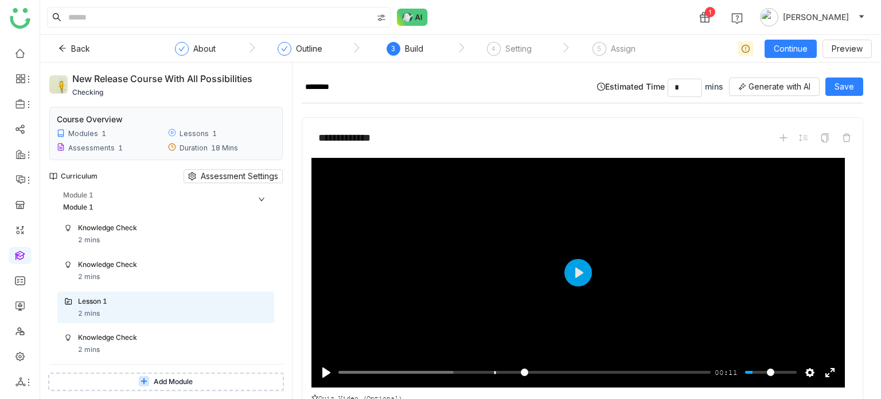
scroll to position [0, 0]
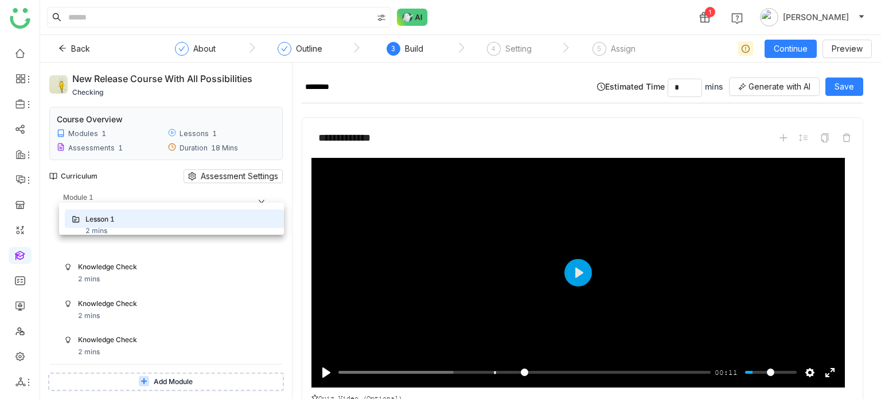
drag, startPoint x: 120, startPoint y: 307, endPoint x: 130, endPoint y: 216, distance: 91.7
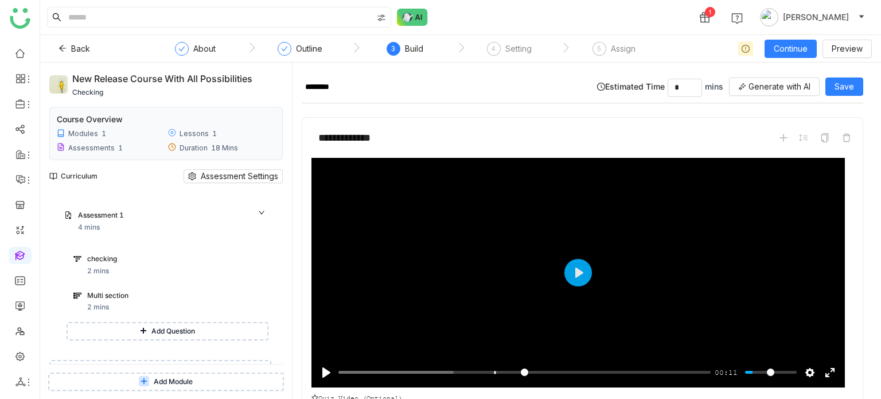
scroll to position [287, 0]
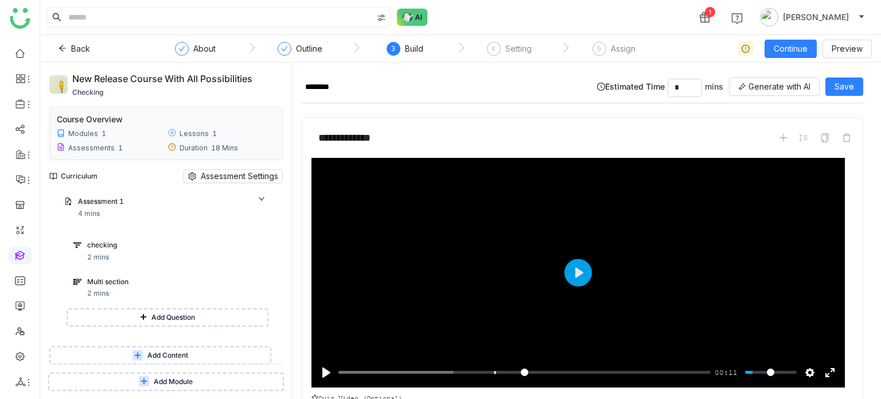
click at [852, 76] on div "******** Estimated Time * mins Generate with AI Save" at bounding box center [582, 88] width 561 height 32
click at [847, 84] on span "Save" at bounding box center [843, 86] width 19 height 13
click at [508, 56] on div "4 Setting" at bounding box center [509, 52] width 45 height 21
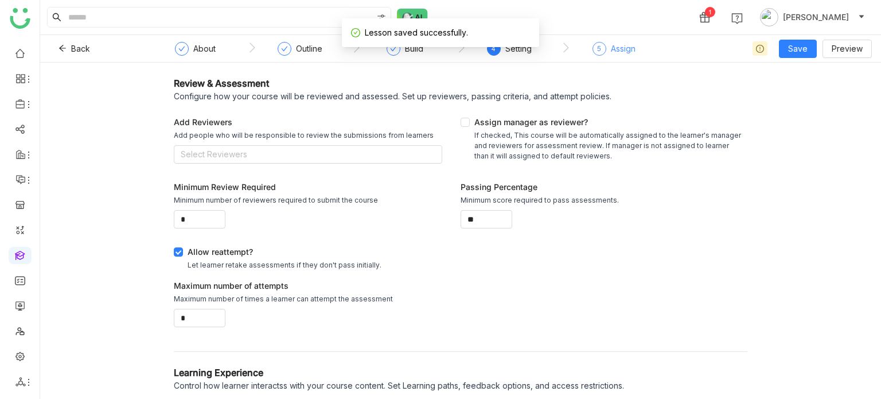
click at [603, 60] on div "5 Assign" at bounding box center [613, 52] width 43 height 21
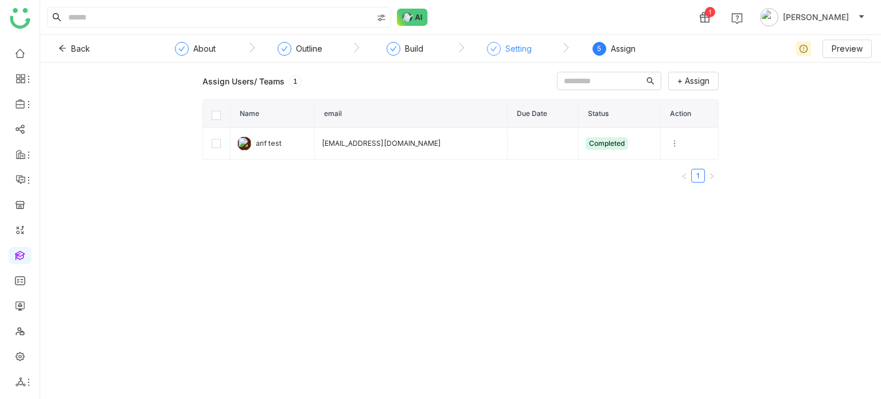
click at [524, 48] on div "Setting" at bounding box center [518, 49] width 26 height 14
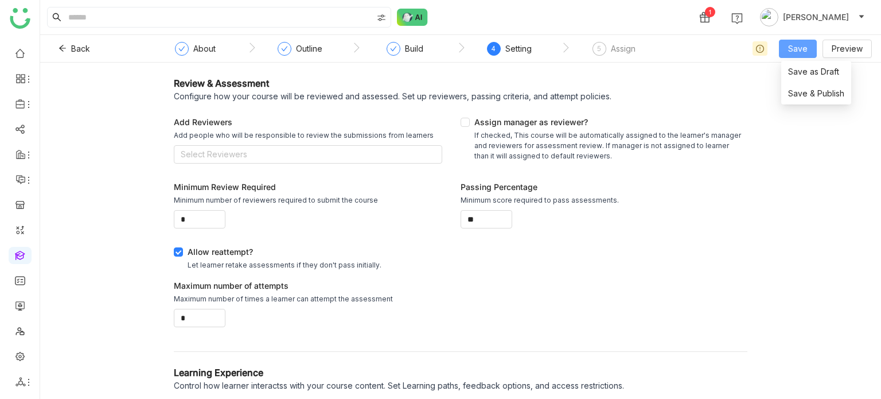
click at [788, 45] on button "Save" at bounding box center [798, 49] width 38 height 18
click at [798, 93] on span "Save & Publish" at bounding box center [816, 93] width 56 height 13
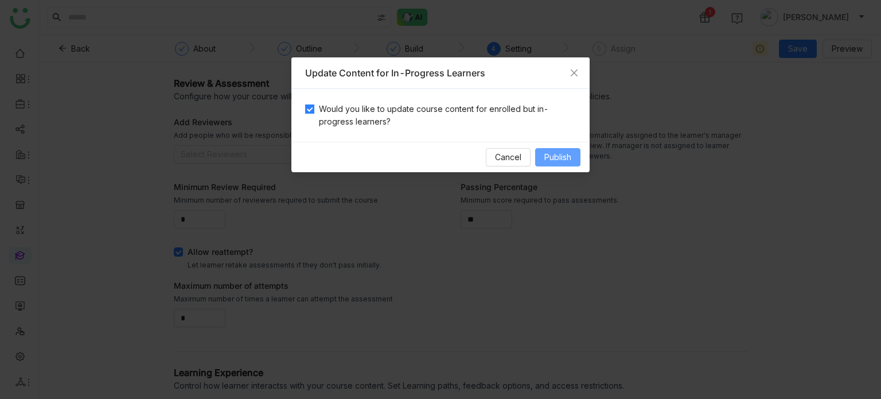
click at [565, 151] on span "Publish" at bounding box center [557, 157] width 27 height 13
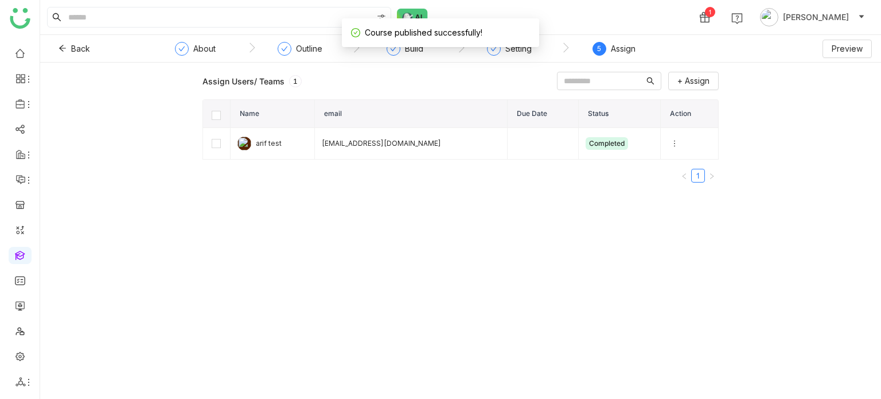
click at [628, 52] on div "Assign" at bounding box center [623, 49] width 25 height 14
click at [670, 143] on icon at bounding box center [674, 143] width 8 height 8
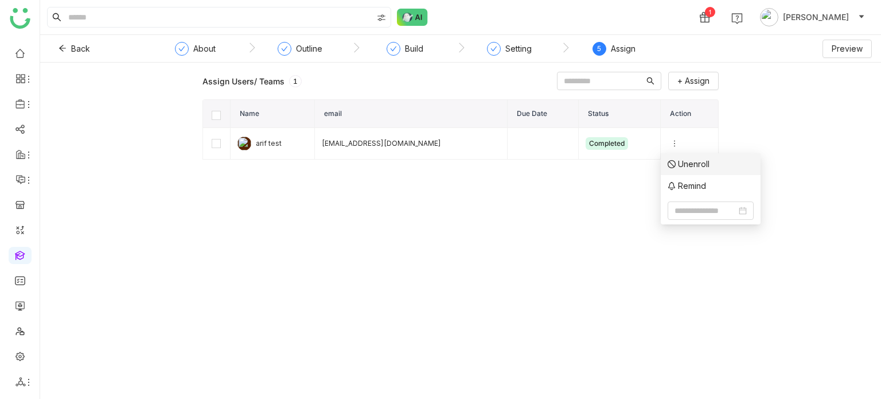
click at [679, 165] on span "Unenroll" at bounding box center [688, 164] width 42 height 13
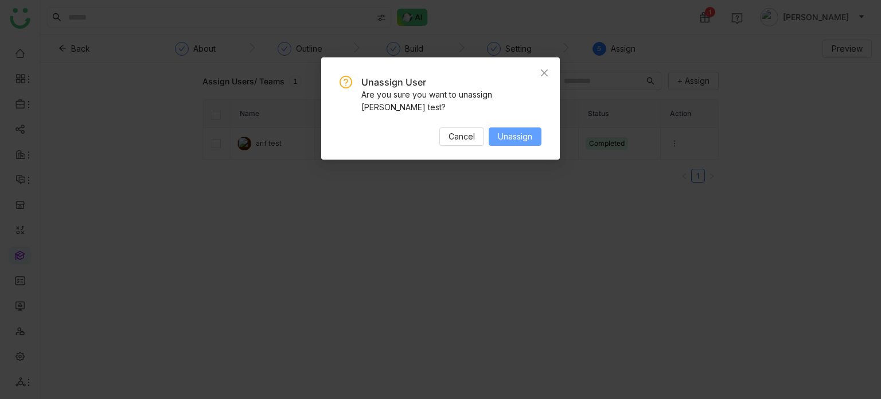
click at [515, 130] on span "Unassign" at bounding box center [515, 136] width 34 height 13
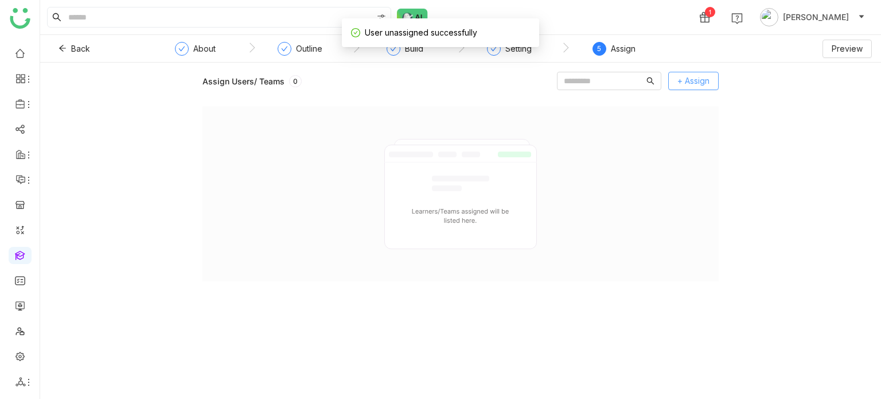
click at [694, 83] on span "+ Assign" at bounding box center [693, 81] width 32 height 13
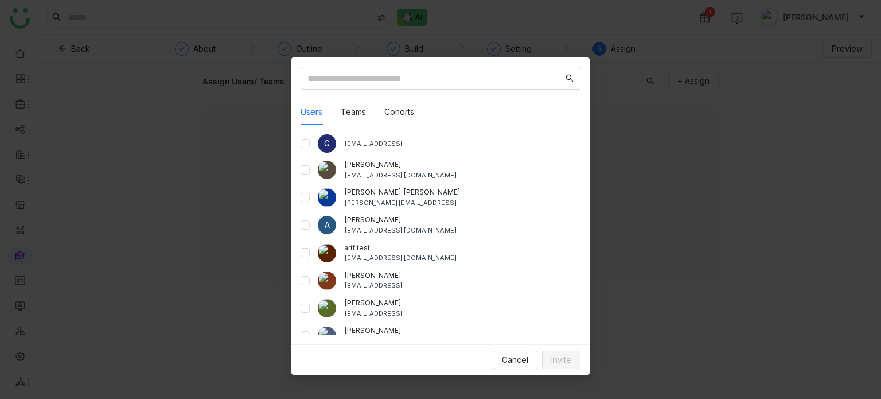
click at [307, 245] on div "arif test bugtest1mail@gmail.com" at bounding box center [440, 253] width 280 height 21
click at [555, 352] on button "Invite" at bounding box center [561, 359] width 38 height 18
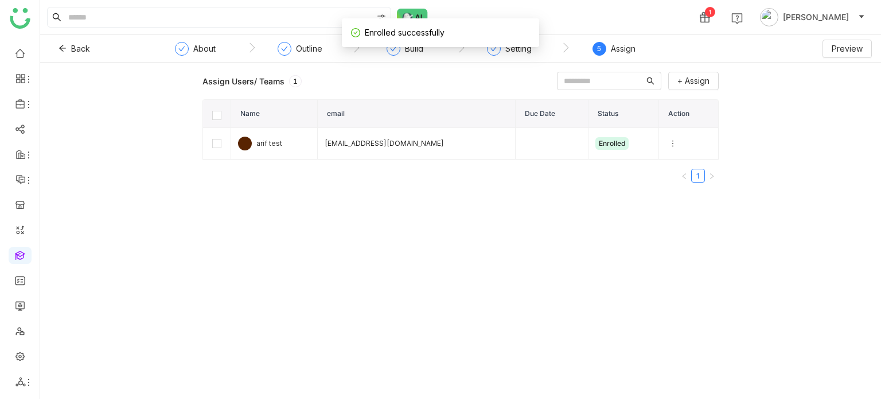
click at [152, 75] on div "Assign Users/ Teams 1 + Assign Name email Due Date Status Action arif test bugt…" at bounding box center [460, 231] width 841 height 336
click at [73, 40] on button "Back" at bounding box center [74, 49] width 50 height 18
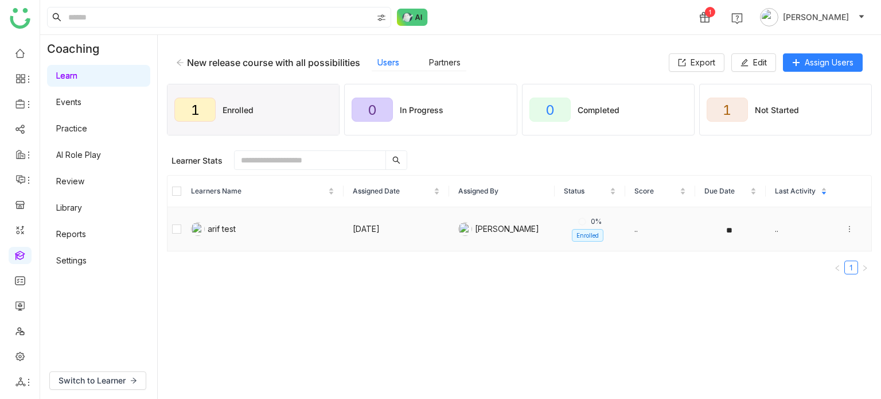
click at [845, 229] on icon at bounding box center [849, 229] width 8 height 8
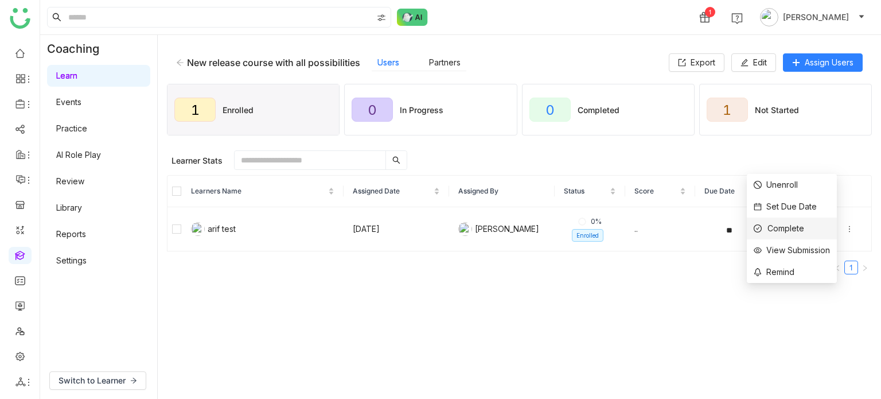
click at [816, 233] on li "Complete" at bounding box center [792, 228] width 90 height 22
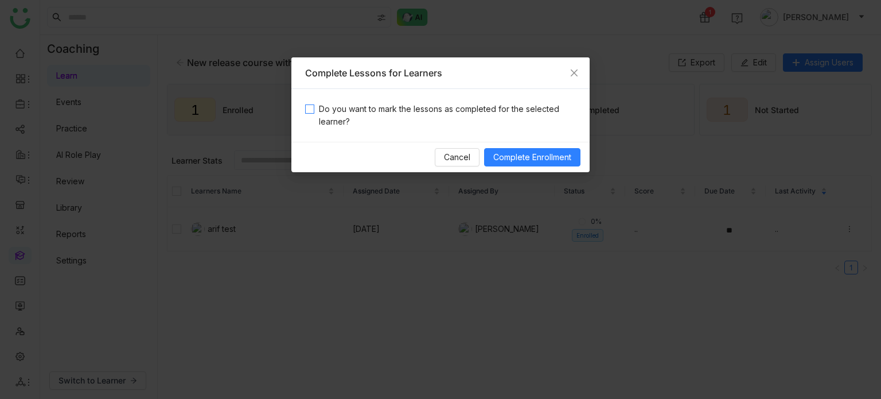
click at [478, 107] on span "Do you want to mark the lessons as completed for the selected learner?" at bounding box center [444, 115] width 261 height 25
click at [518, 157] on span "Complete Enrollment" at bounding box center [532, 157] width 78 height 13
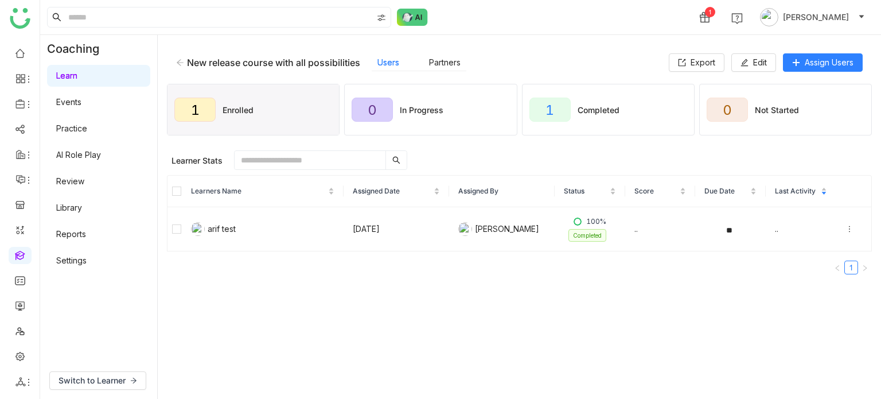
click at [518, 157] on div "Learner Stats" at bounding box center [521, 159] width 700 height 19
click at [759, 66] on span "Edit" at bounding box center [760, 62] width 14 height 13
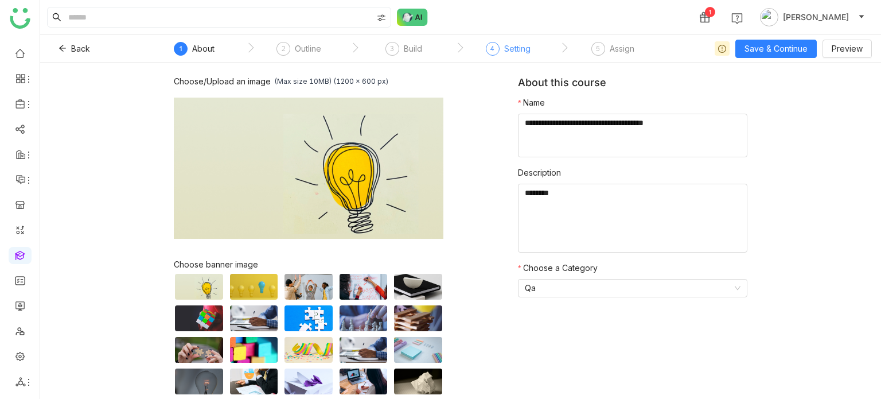
click at [512, 57] on div "4 Setting" at bounding box center [508, 52] width 45 height 21
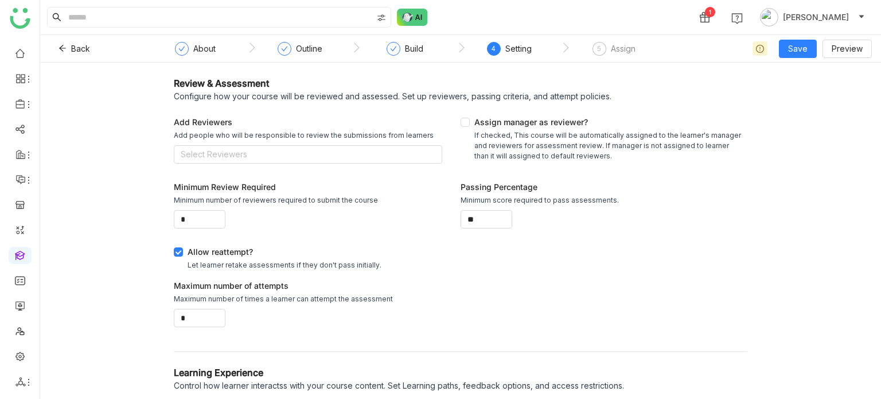
click at [415, 67] on div "Review & Assessment Configure how your course will be reviewed and assessed. Se…" at bounding box center [460, 231] width 841 height 336
click at [412, 58] on div "Build" at bounding box center [404, 52] width 37 height 21
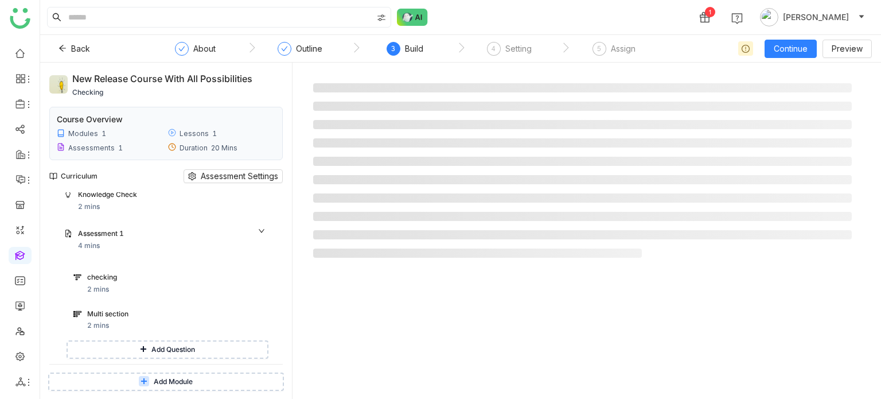
scroll to position [287, 0]
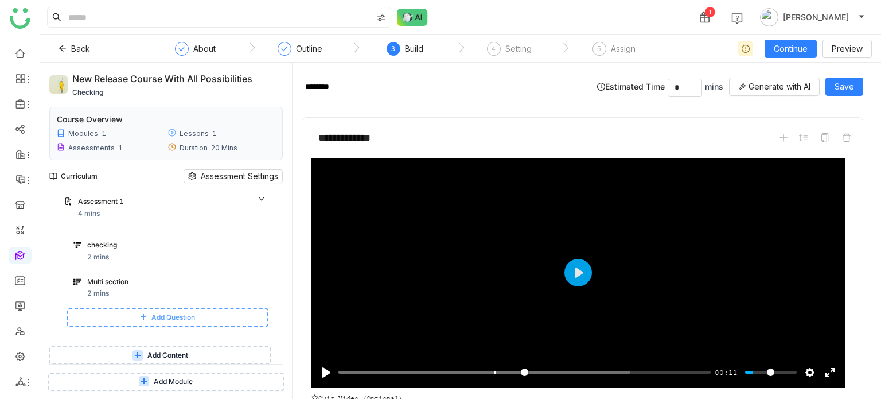
click at [200, 316] on button "Add Question" at bounding box center [168, 317] width 202 height 18
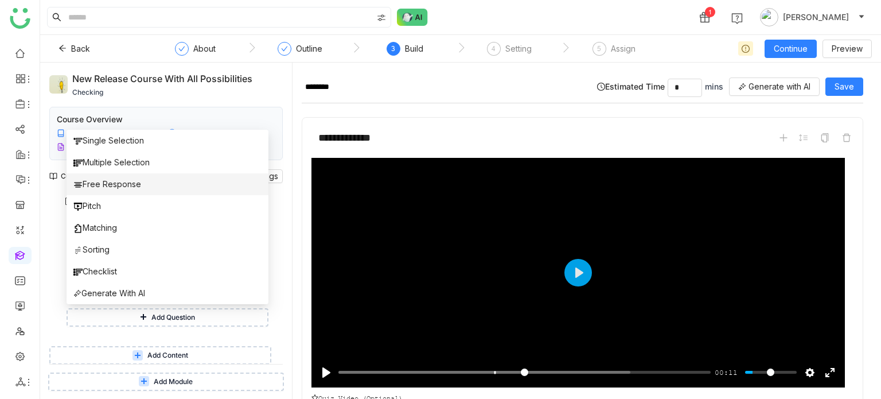
click at [195, 177] on li "Free Response" at bounding box center [168, 184] width 202 height 22
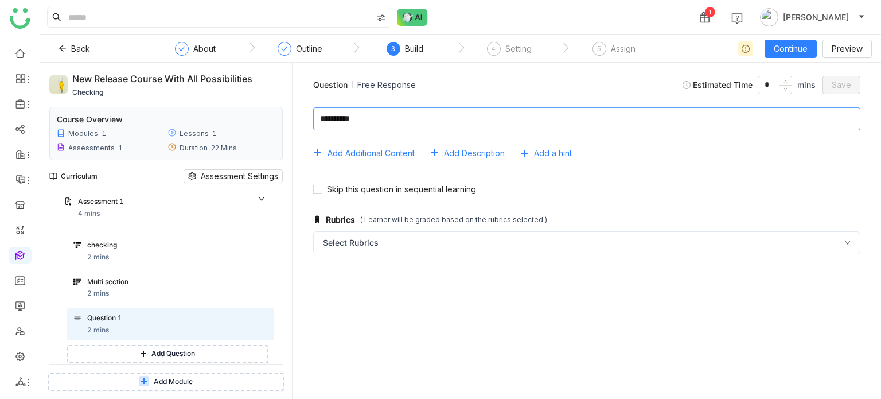
click at [397, 127] on textarea at bounding box center [586, 118] width 547 height 23
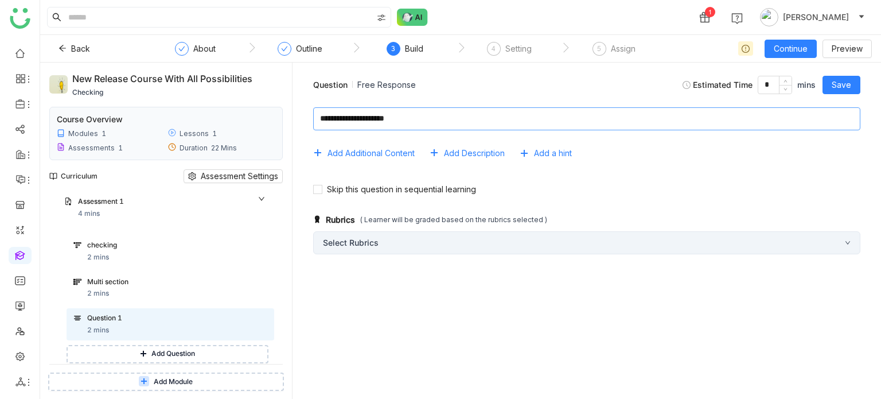
type textarea "**********"
click at [385, 245] on div "Select Rubrics" at bounding box center [586, 242] width 547 height 23
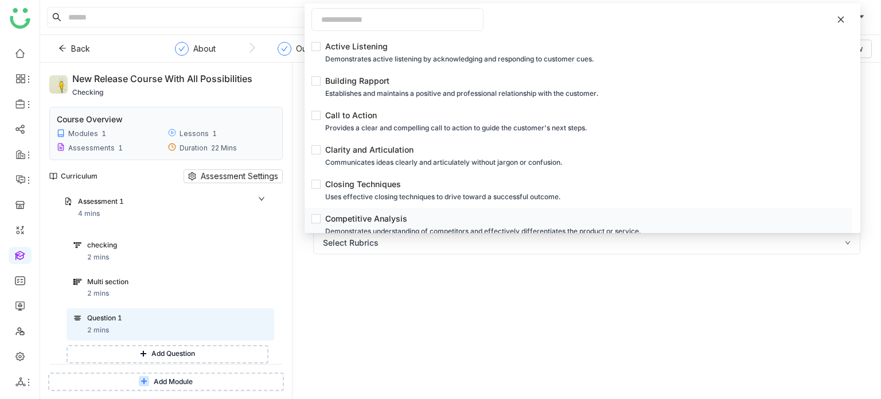
click at [393, 208] on li "Competitive Analysis Demonstrates understanding of competitors and effectively …" at bounding box center [577, 225] width 547 height 34
click at [356, 223] on div "Competitive Analysis" at bounding box center [581, 218] width 513 height 13
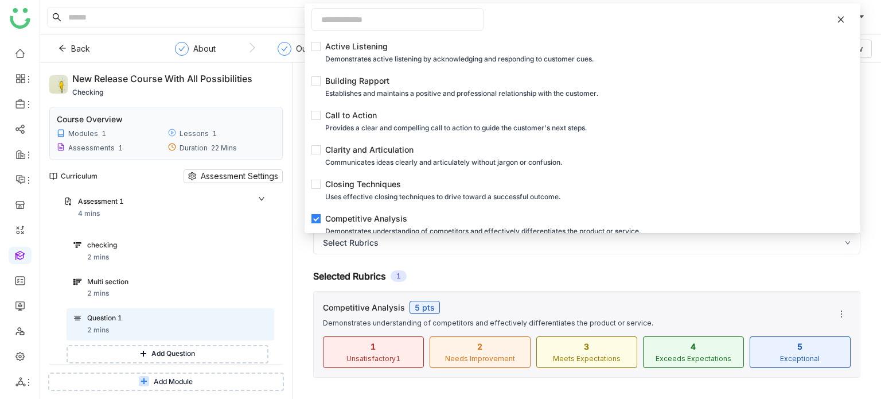
click at [304, 251] on div "Rubrics ( Learner will be graded based on the rubrics selected ) Select Rubrics…" at bounding box center [587, 296] width 570 height 186
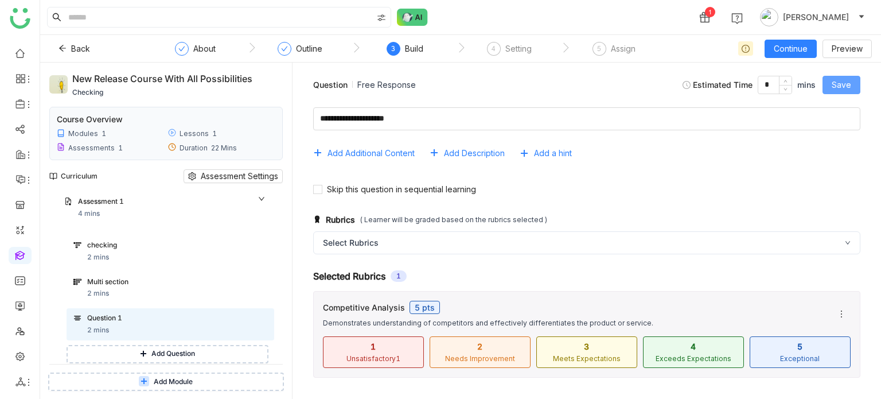
click at [854, 76] on button "Save" at bounding box center [841, 85] width 38 height 18
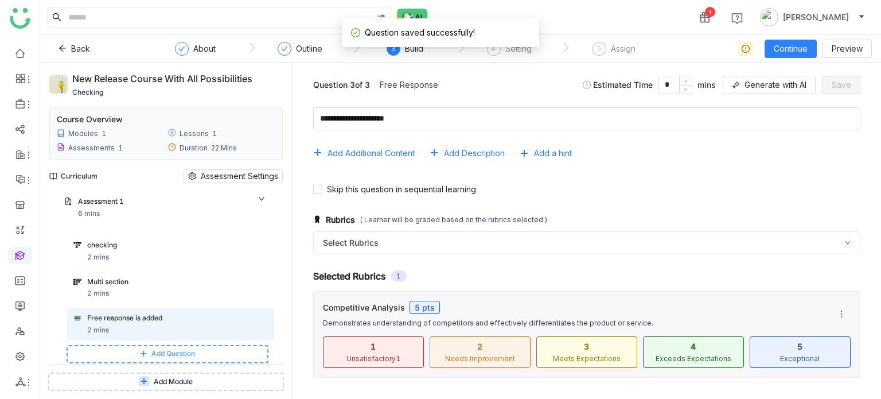
click at [206, 348] on button "Add Question" at bounding box center [168, 354] width 202 height 18
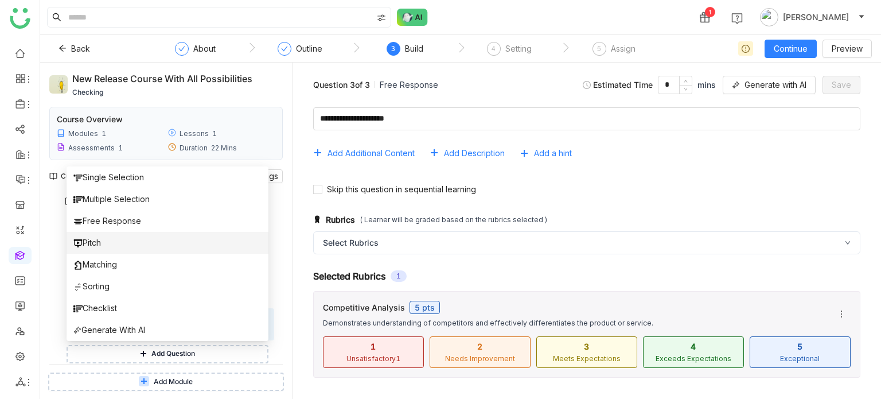
click at [169, 243] on li "Pitch" at bounding box center [168, 243] width 202 height 22
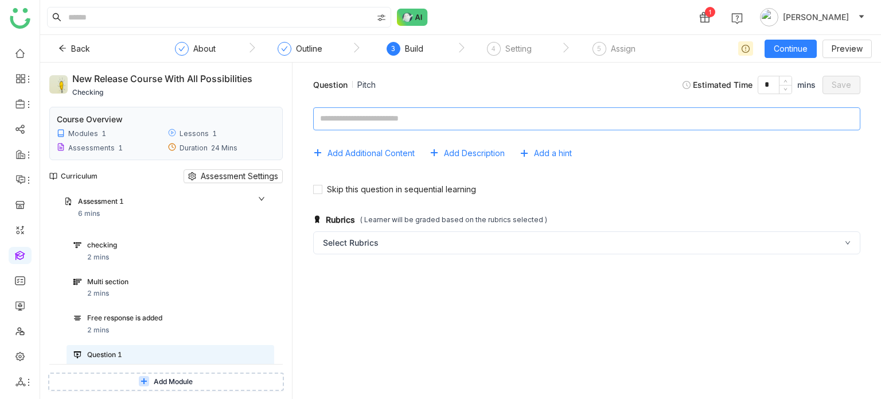
click at [464, 107] on textarea at bounding box center [586, 118] width 547 height 23
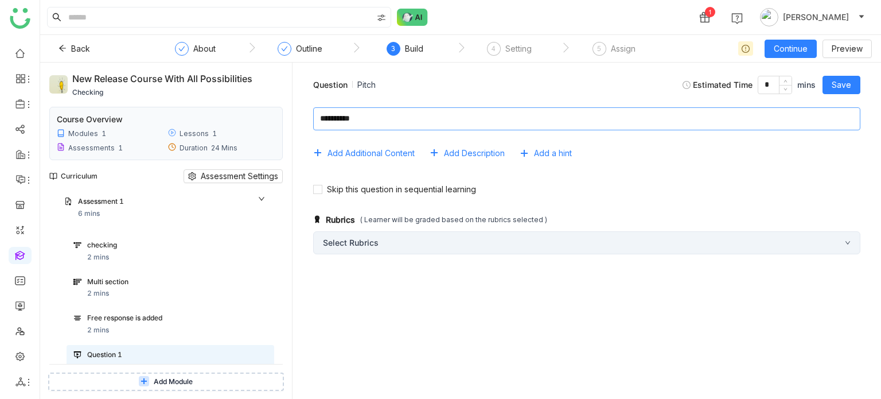
type textarea "**********"
click at [378, 245] on div "Select Rubrics" at bounding box center [586, 242] width 547 height 23
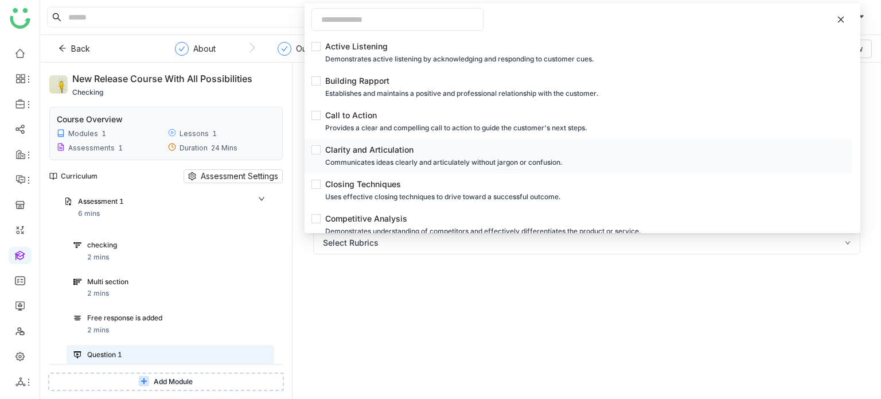
click at [349, 172] on li "Clarity and Articulation Communicates ideas clearly and articulately without ja…" at bounding box center [577, 156] width 547 height 34
click at [342, 185] on div "Closing Techniques" at bounding box center [581, 184] width 513 height 13
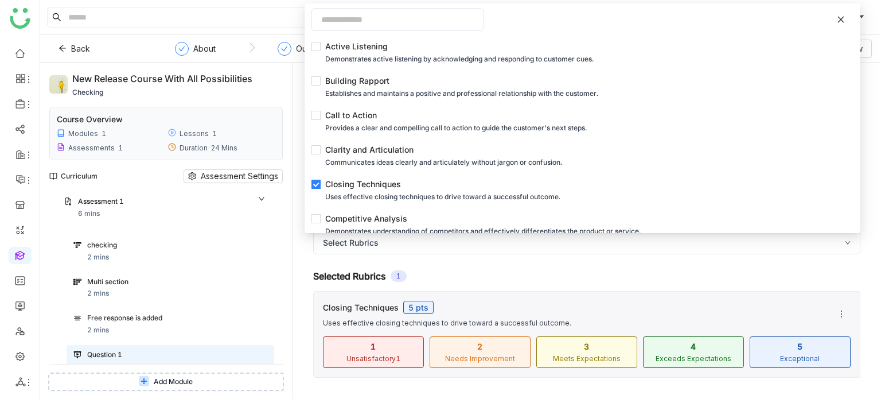
click at [287, 233] on div "New release course with all possibilities checking Course Overview Modules 1 Le…" at bounding box center [166, 231] width 252 height 336
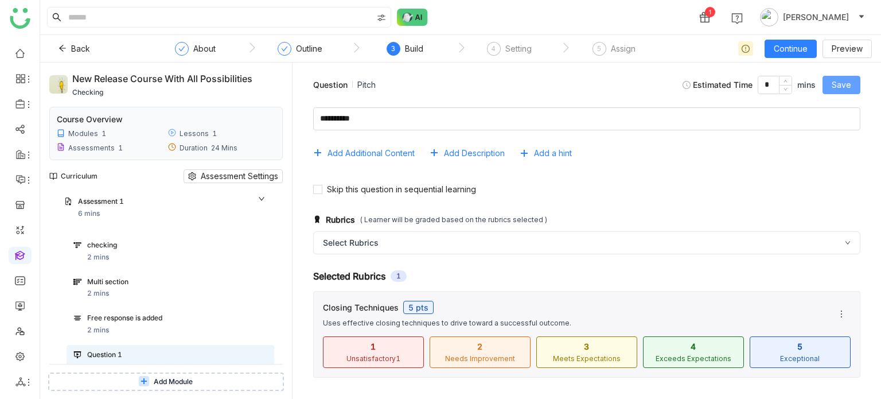
click at [835, 80] on span "Save" at bounding box center [840, 85] width 19 height 13
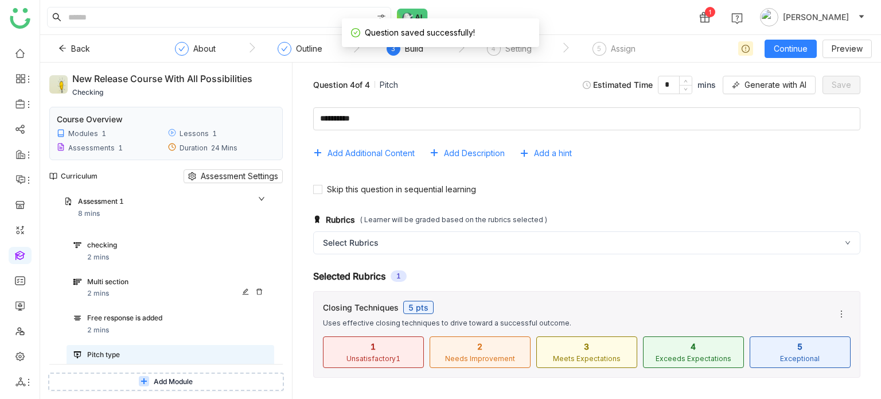
scroll to position [360, 0]
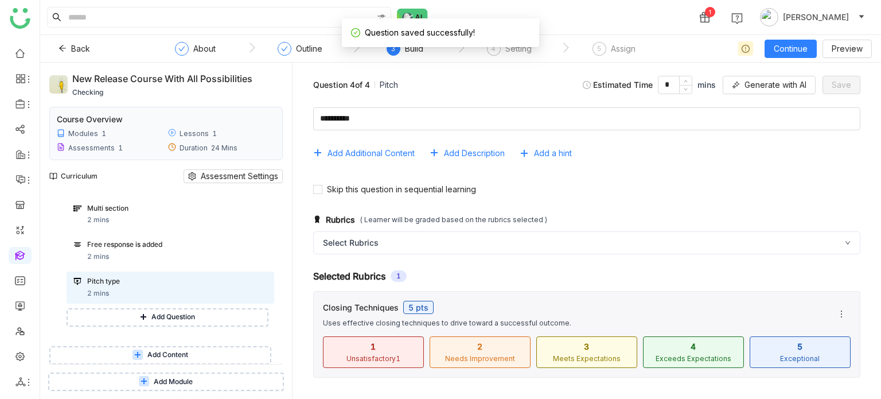
click at [142, 327] on div "checking 2 mins Multi section 2 mins Free response is added 2 mins Pitch type 2…" at bounding box center [165, 246] width 217 height 178
click at [153, 316] on span "Add Question" at bounding box center [173, 316] width 44 height 11
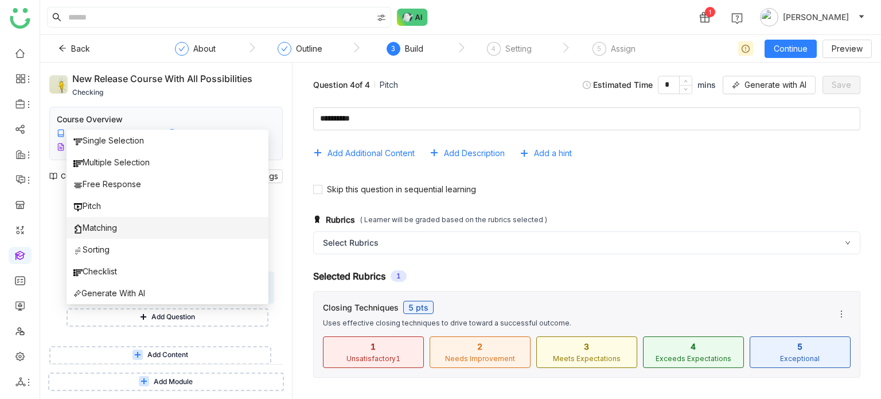
click at [134, 231] on li "Matching" at bounding box center [168, 228] width 202 height 22
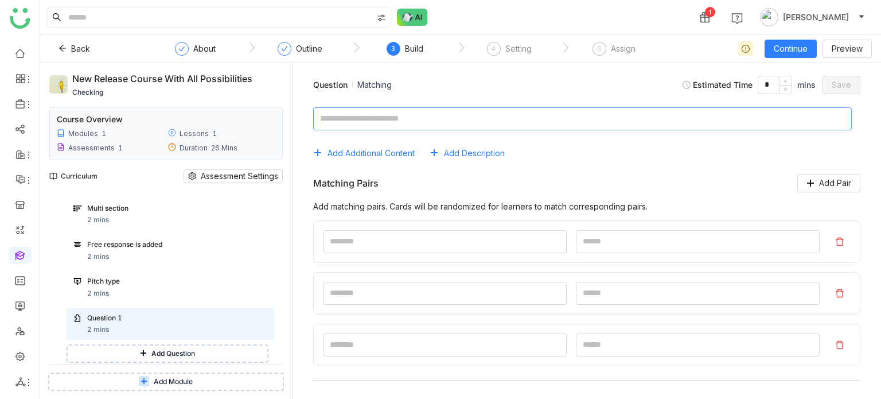
click at [431, 128] on textarea at bounding box center [582, 118] width 538 height 23
type textarea "********"
click at [381, 243] on input at bounding box center [445, 241] width 244 height 23
type input "*"
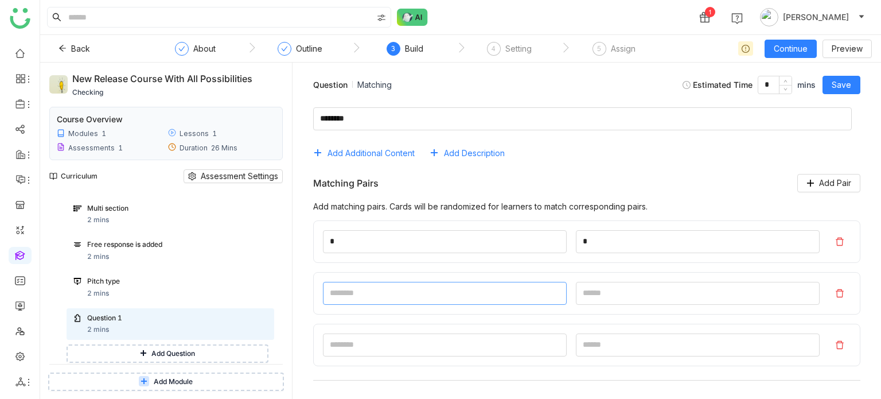
click at [384, 301] on input at bounding box center [445, 293] width 244 height 23
type input "*"
click at [600, 303] on input at bounding box center [698, 293] width 244 height 23
click at [600, 303] on input "*" at bounding box center [698, 293] width 244 height 23
type input "*"
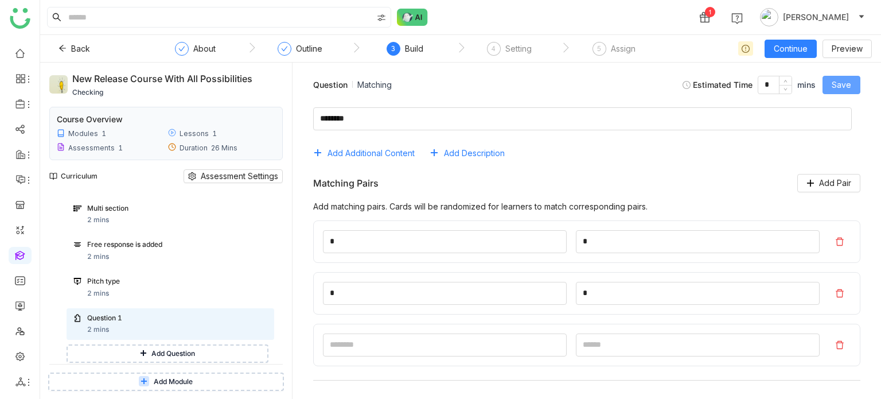
click at [843, 89] on span "Save" at bounding box center [840, 85] width 19 height 13
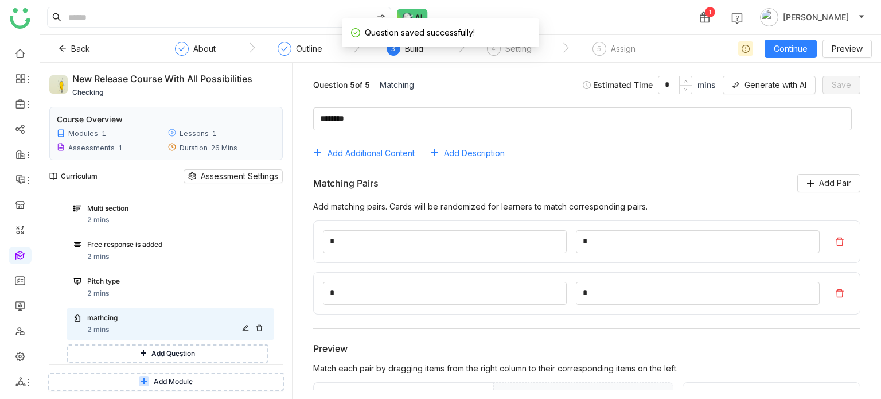
scroll to position [397, 0]
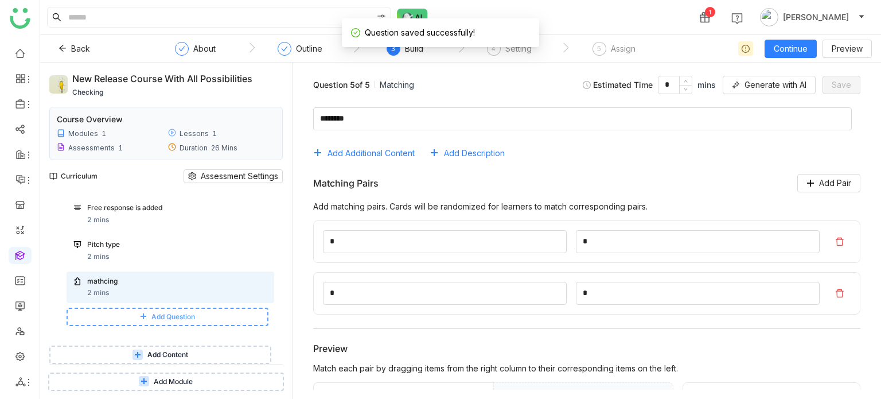
click at [178, 311] on span "Add Question" at bounding box center [173, 316] width 44 height 11
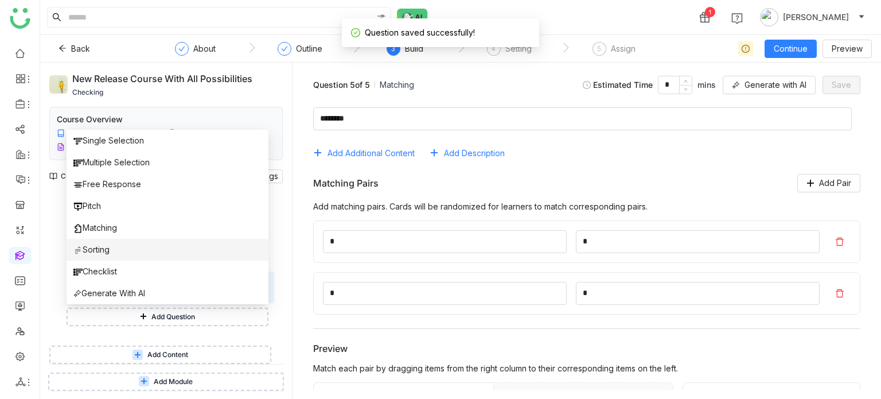
click at [154, 246] on li "Sorting" at bounding box center [168, 250] width 202 height 22
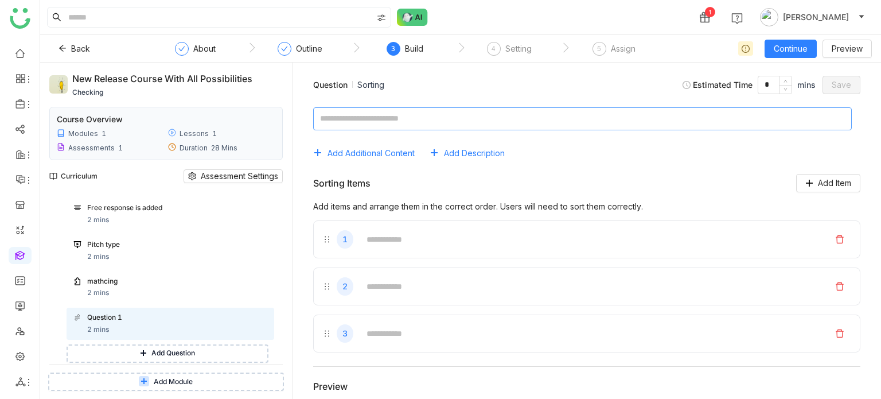
click at [423, 116] on textarea at bounding box center [582, 118] width 538 height 23
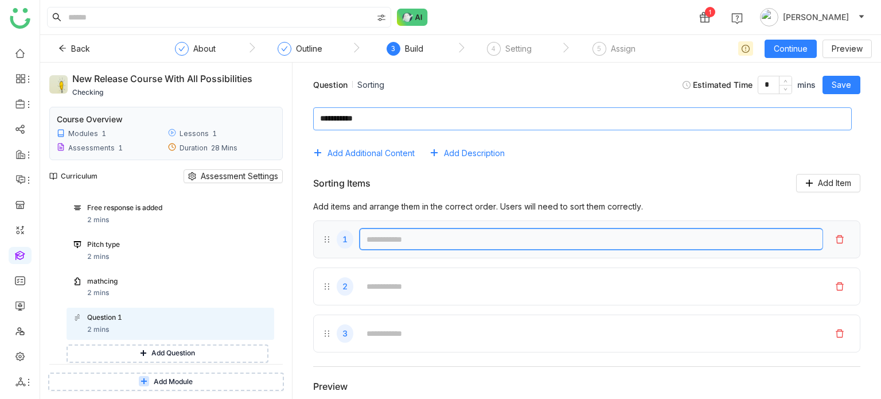
type textarea "**********"
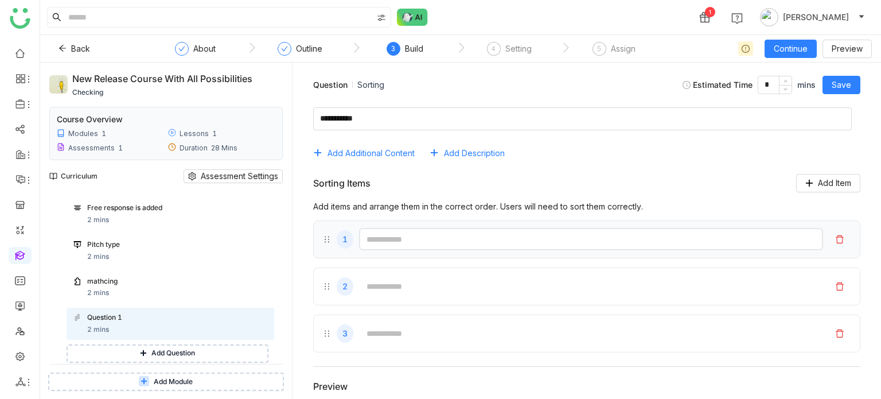
click at [397, 236] on input "text" at bounding box center [591, 239] width 464 height 22
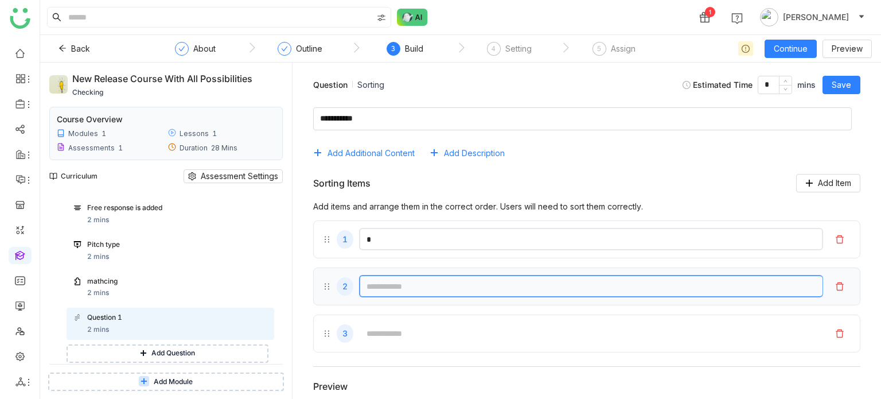
type input "*"
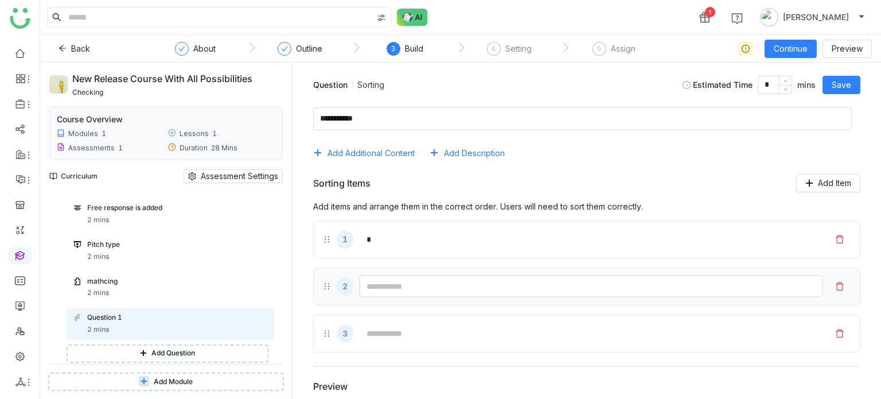
click at [384, 283] on input "text" at bounding box center [591, 286] width 464 height 22
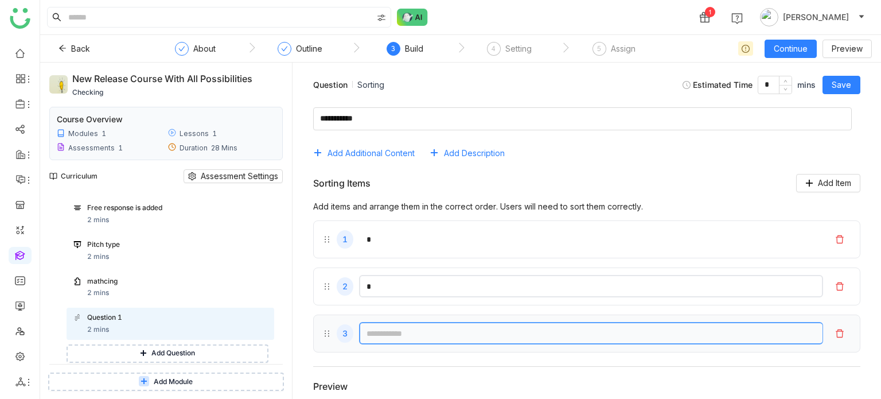
type input "*"
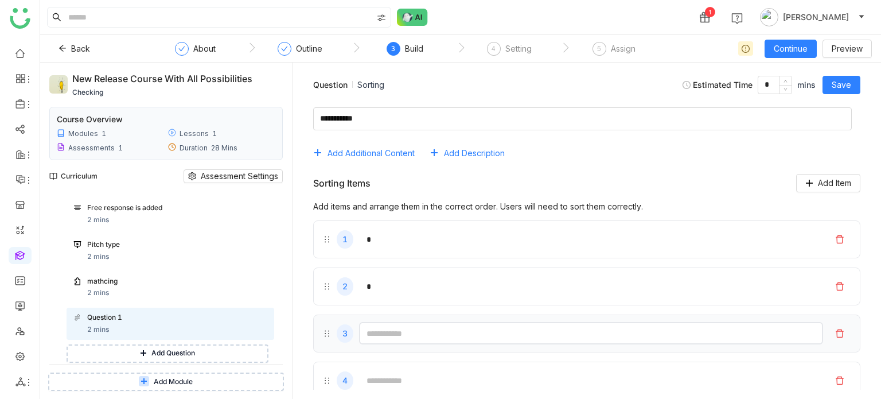
click at [390, 329] on input "text" at bounding box center [591, 333] width 464 height 22
type input "*"
click at [826, 79] on button "Save" at bounding box center [841, 85] width 38 height 18
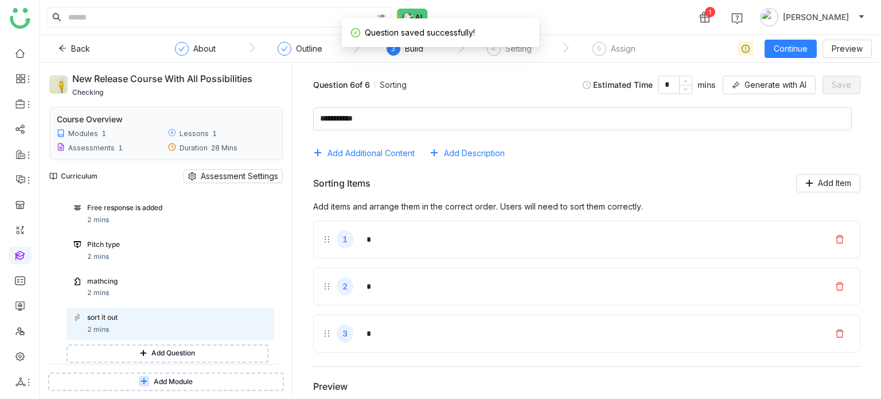
scroll to position [433, 0]
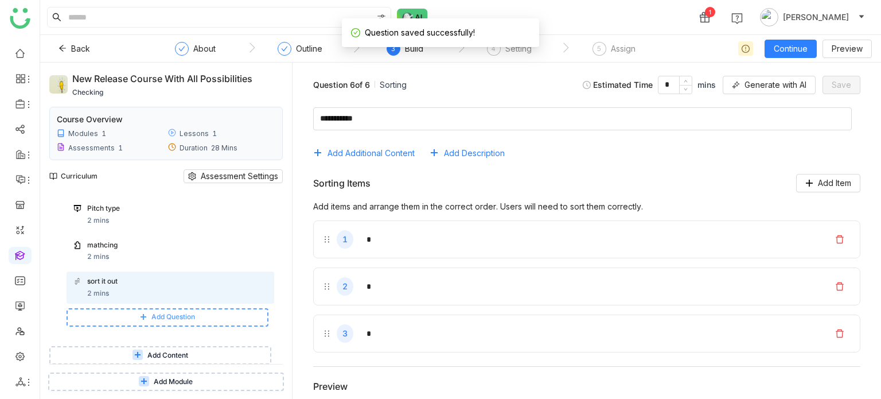
click at [157, 316] on span "Add Question" at bounding box center [173, 316] width 44 height 11
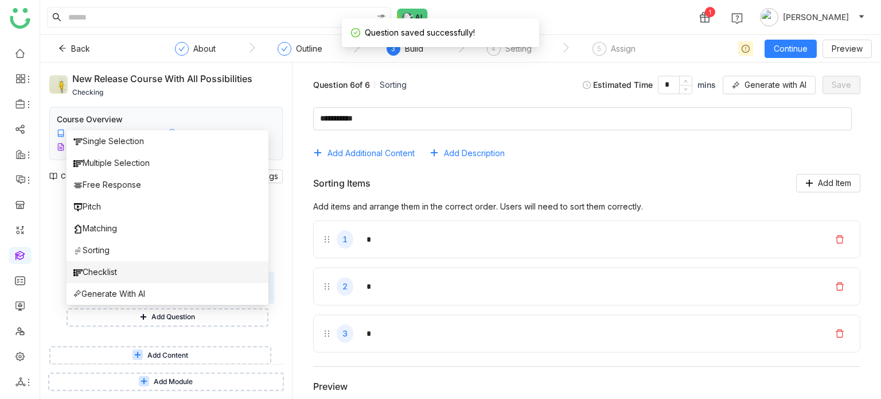
click at [131, 275] on li "Checklist" at bounding box center [168, 272] width 202 height 22
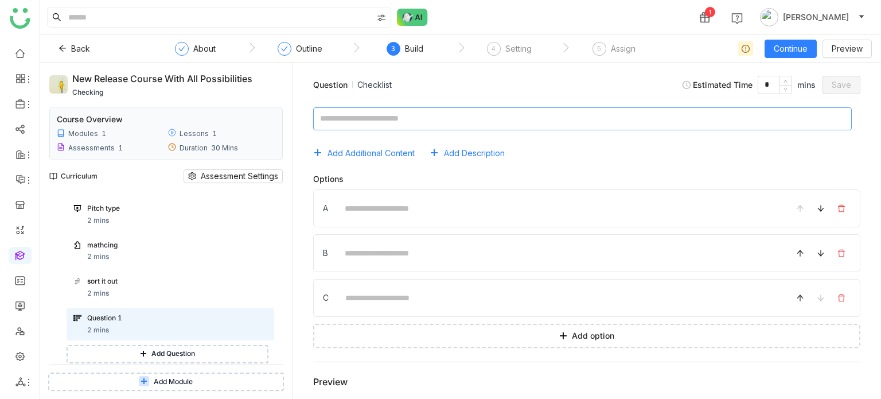
click at [470, 116] on textarea at bounding box center [582, 118] width 538 height 23
type textarea "**********"
click at [407, 203] on input at bounding box center [558, 208] width 442 height 22
type input "*"
click at [383, 242] on input at bounding box center [558, 252] width 442 height 22
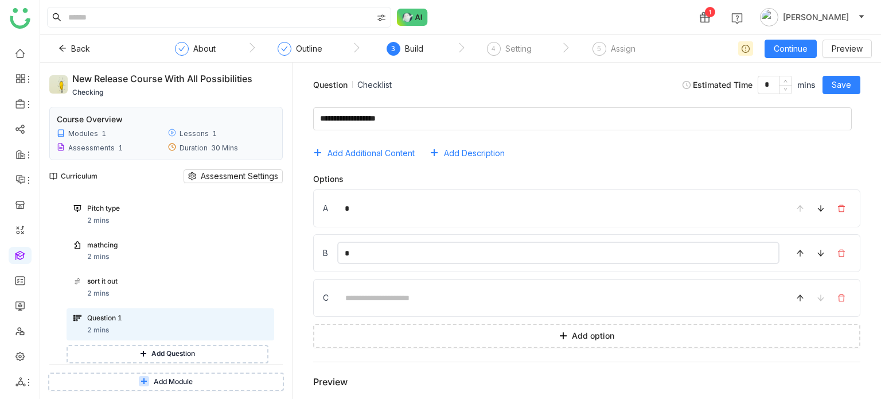
type input "*"
click at [358, 302] on input at bounding box center [559, 297] width 442 height 22
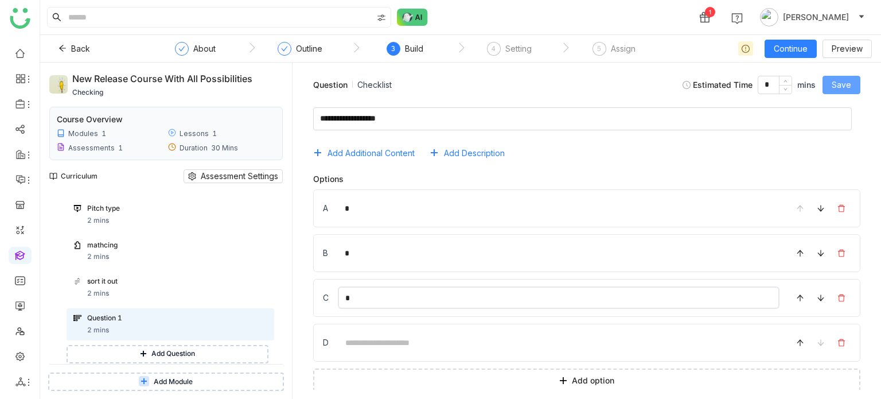
type input "*"
click at [845, 88] on span "Save" at bounding box center [840, 85] width 19 height 13
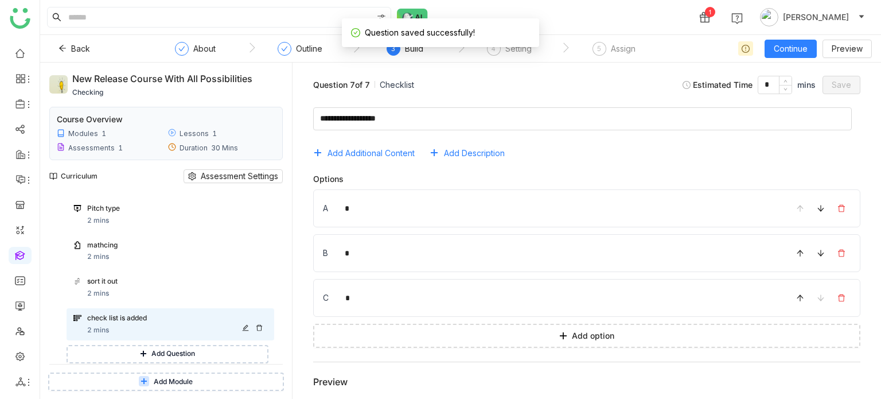
scroll to position [470, 0]
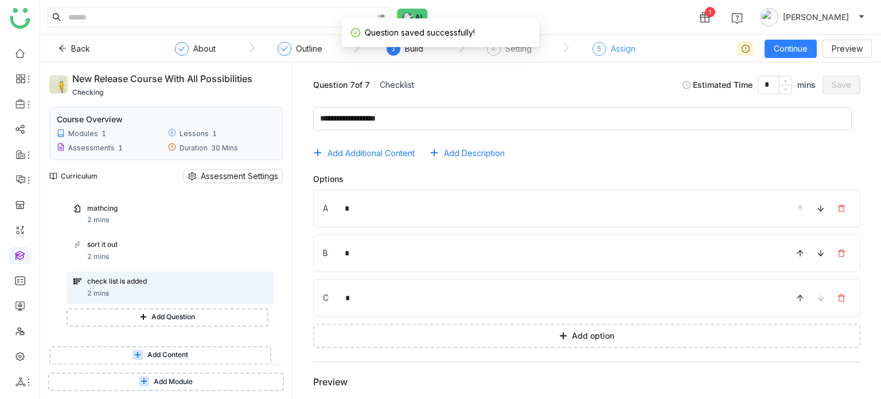
click at [607, 45] on div "5 Assign" at bounding box center [613, 52] width 43 height 21
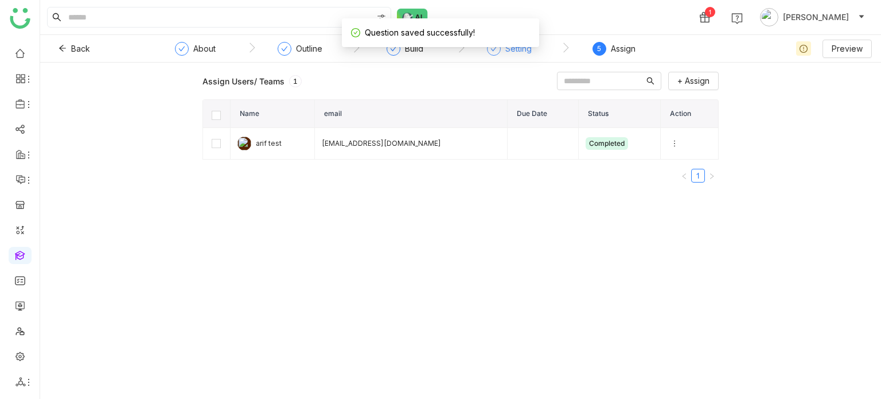
click at [509, 59] on div "Setting" at bounding box center [509, 52] width 45 height 21
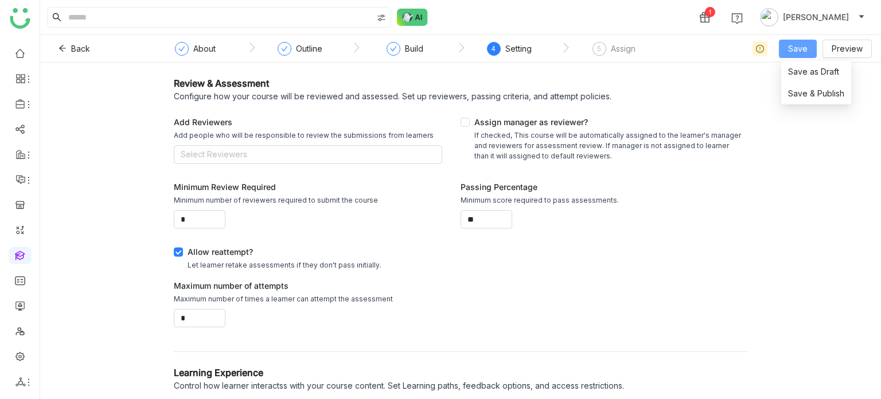
click at [801, 52] on span "Save" at bounding box center [797, 48] width 19 height 13
click at [796, 91] on span "Save & Publish" at bounding box center [816, 93] width 56 height 13
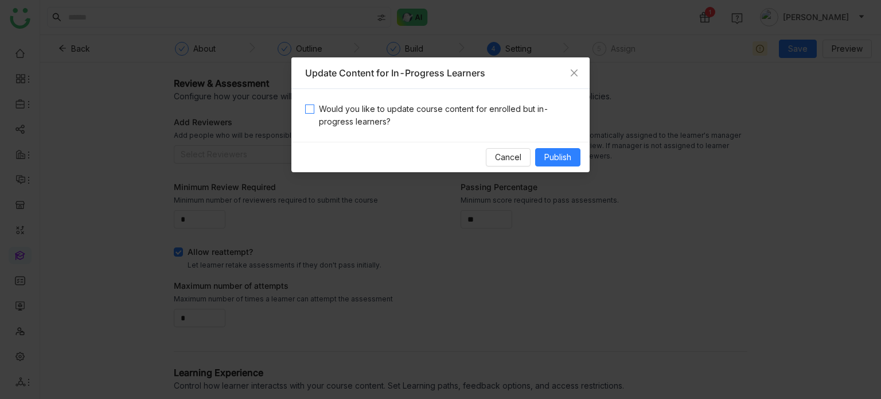
click at [456, 119] on span "Would you like to update course content for enrolled but in-progress learners?" at bounding box center [444, 115] width 261 height 25
click at [548, 154] on span "Publish" at bounding box center [557, 157] width 27 height 13
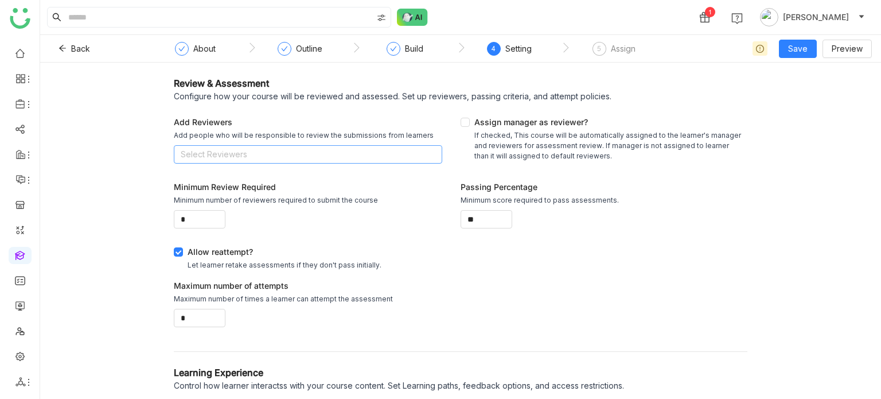
click at [276, 149] on nz-select-top-control "Select Reviewers" at bounding box center [308, 154] width 268 height 18
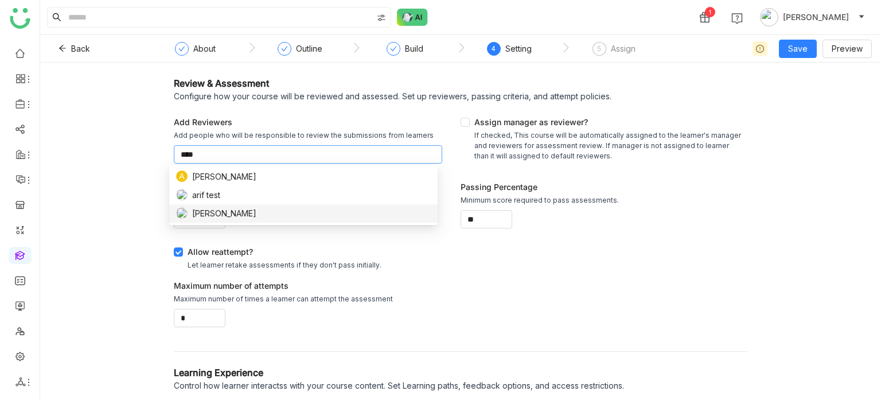
type input "****"
click at [201, 216] on span "[PERSON_NAME]" at bounding box center [224, 213] width 64 height 13
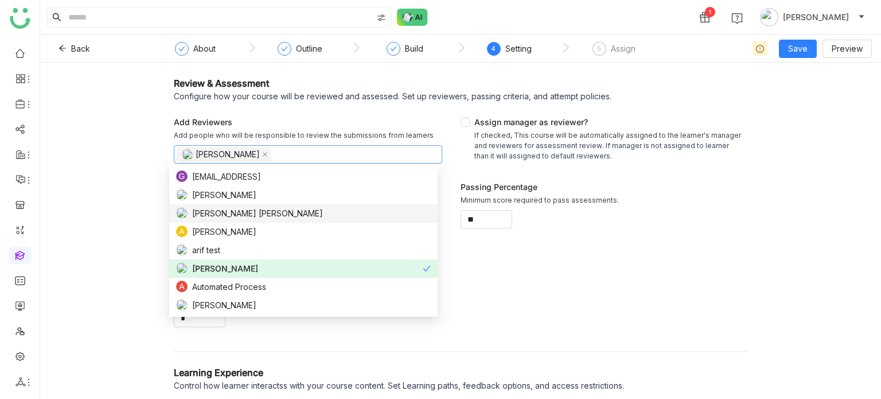
click at [121, 184] on div "Review & Assessment Configure how your course will be reviewed and assessed. Se…" at bounding box center [460, 231] width 841 height 336
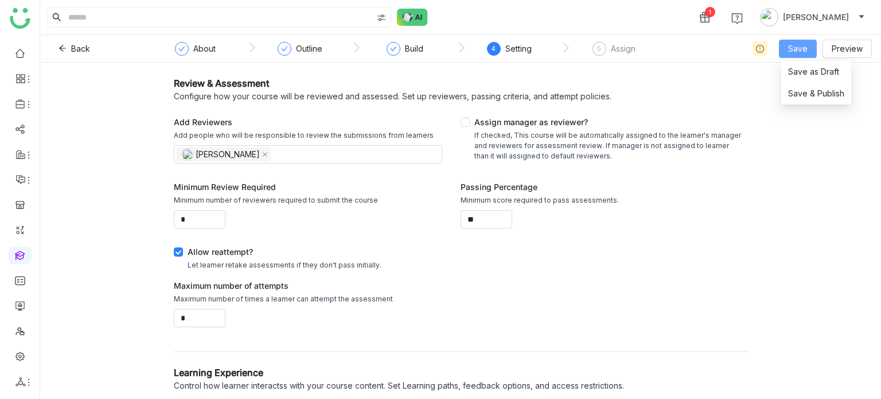
click at [793, 48] on span "Save" at bounding box center [797, 48] width 19 height 13
click at [800, 99] on span "Save & Publish" at bounding box center [816, 93] width 56 height 13
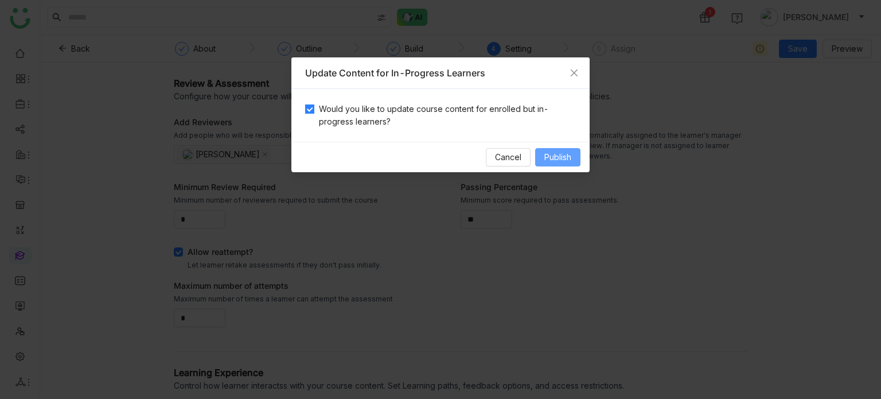
click at [557, 157] on span "Publish" at bounding box center [557, 157] width 27 height 13
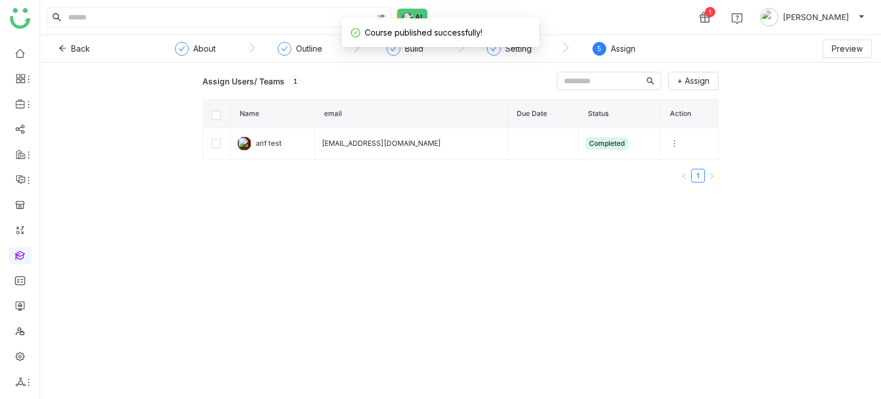
click at [619, 52] on div "Assign" at bounding box center [623, 49] width 25 height 14
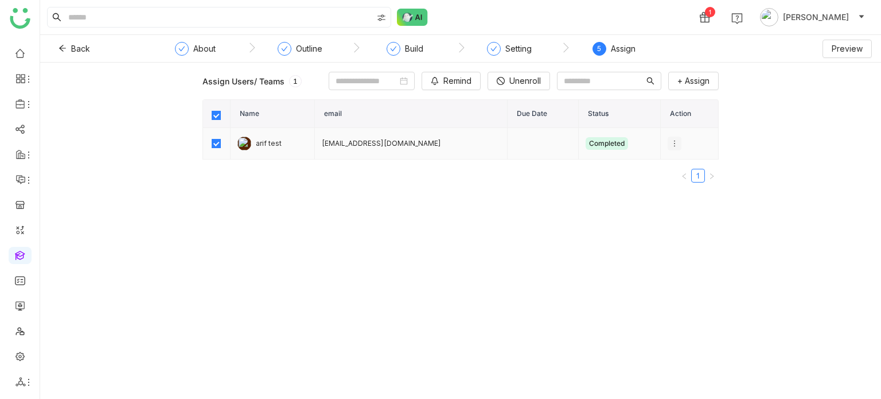
click at [670, 147] on icon at bounding box center [674, 143] width 8 height 8
click at [677, 178] on li "Unenroll" at bounding box center [711, 170] width 100 height 22
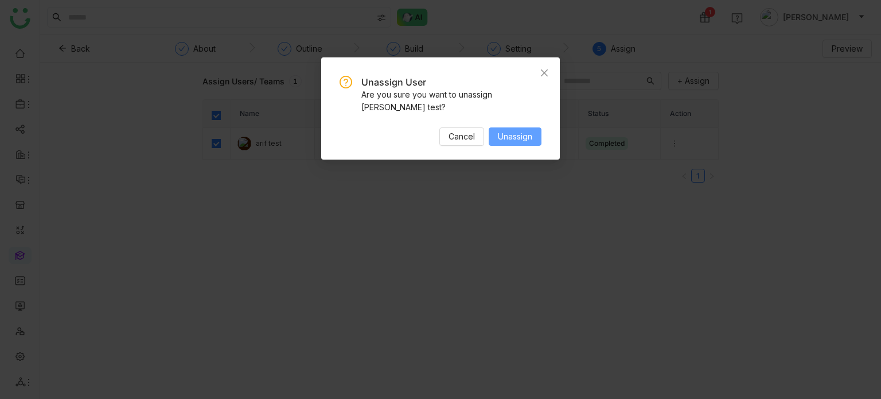
click at [514, 130] on span "Unassign" at bounding box center [515, 136] width 34 height 13
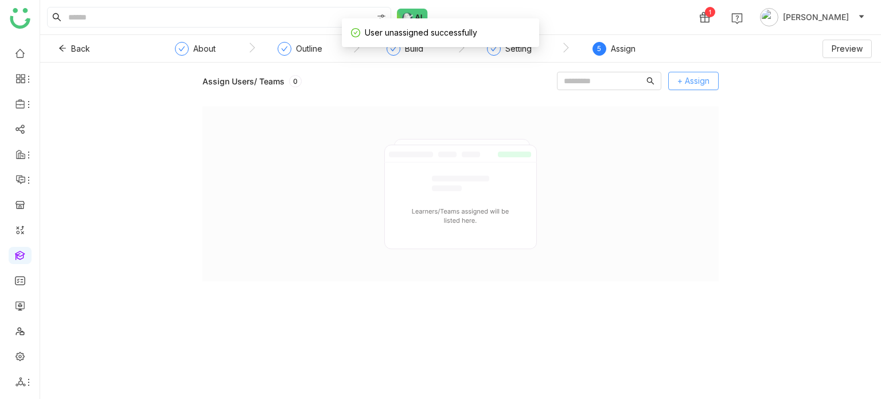
drag, startPoint x: 675, startPoint y: 100, endPoint x: 693, endPoint y: 88, distance: 21.5
click at [676, 99] on div "Assign Users/ Teams 0 + Assign" at bounding box center [460, 176] width 516 height 209
click at [697, 85] on span "+ Assign" at bounding box center [693, 81] width 32 height 13
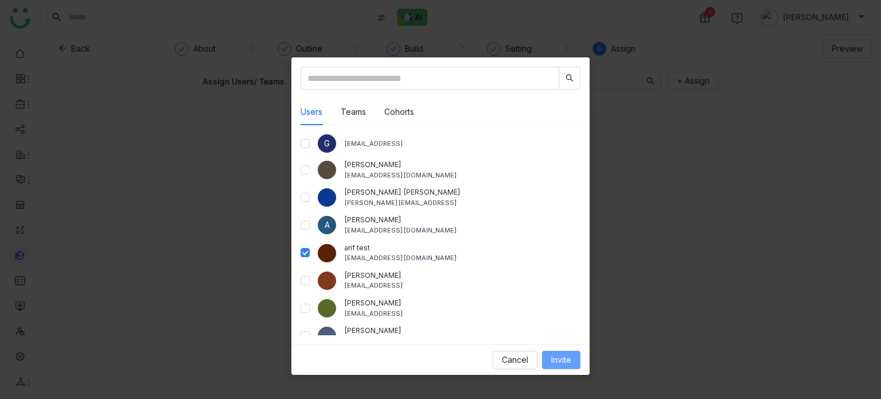
click at [554, 350] on div "Cancel Invite" at bounding box center [440, 359] width 298 height 30
click at [554, 351] on button "Invite" at bounding box center [561, 359] width 38 height 18
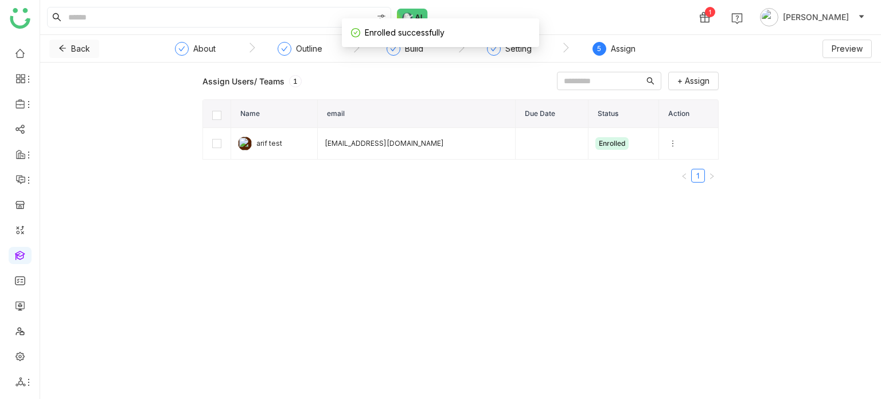
click at [77, 49] on span "Back" at bounding box center [80, 48] width 19 height 13
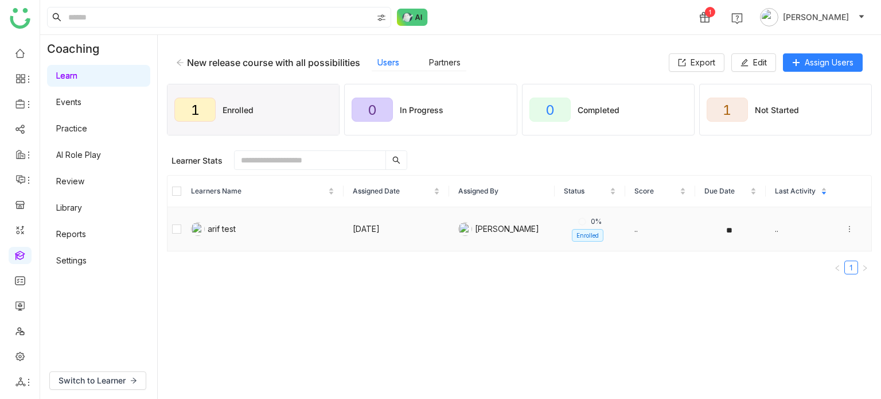
click at [845, 230] on icon at bounding box center [849, 229] width 8 height 8
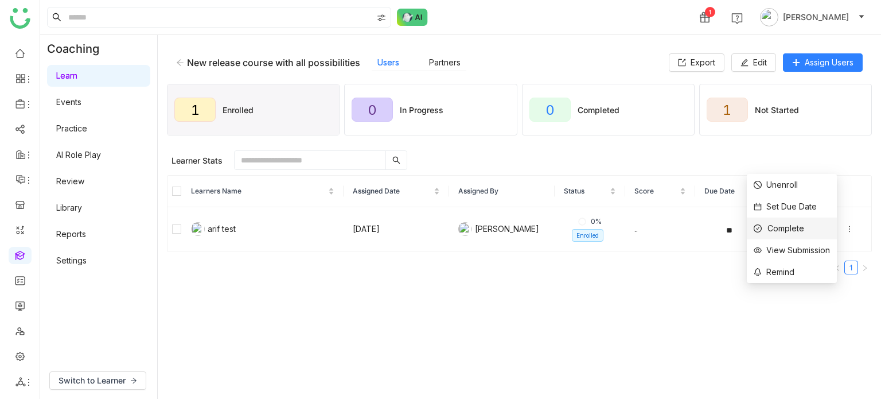
click at [803, 228] on li "Complete" at bounding box center [792, 228] width 90 height 22
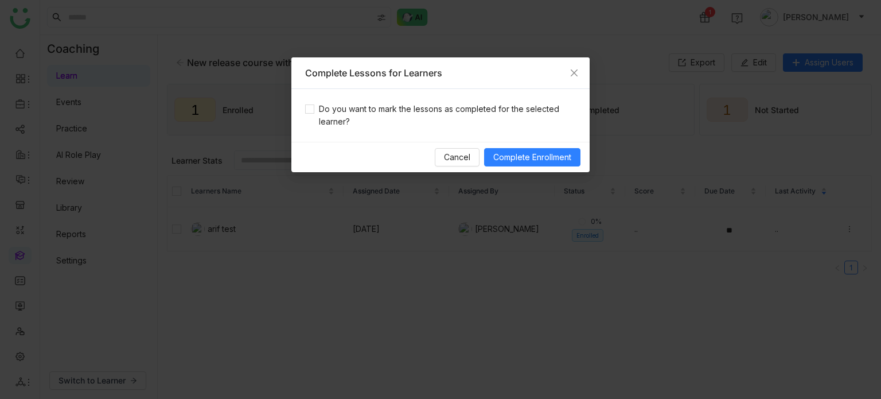
drag, startPoint x: 502, startPoint y: 104, endPoint x: 523, endPoint y: 147, distance: 47.2
click at [502, 105] on span "Do you want to mark the lessons as completed for the selected learner?" at bounding box center [444, 115] width 261 height 25
click at [525, 151] on span "Complete Enrollment" at bounding box center [532, 157] width 78 height 13
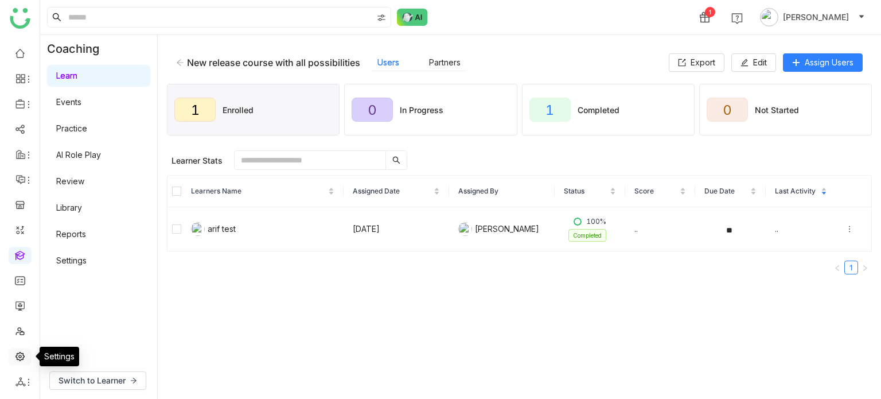
click at [15, 359] on link at bounding box center [20, 355] width 10 height 10
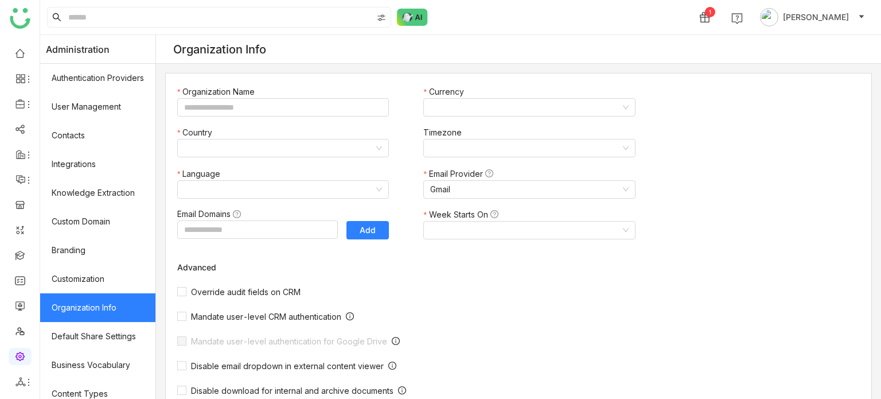
type input "*******"
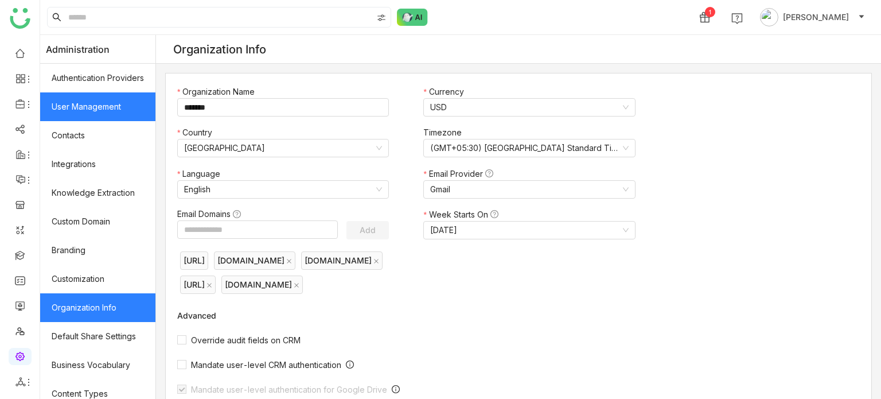
click at [110, 100] on link "User Management" at bounding box center [97, 106] width 115 height 29
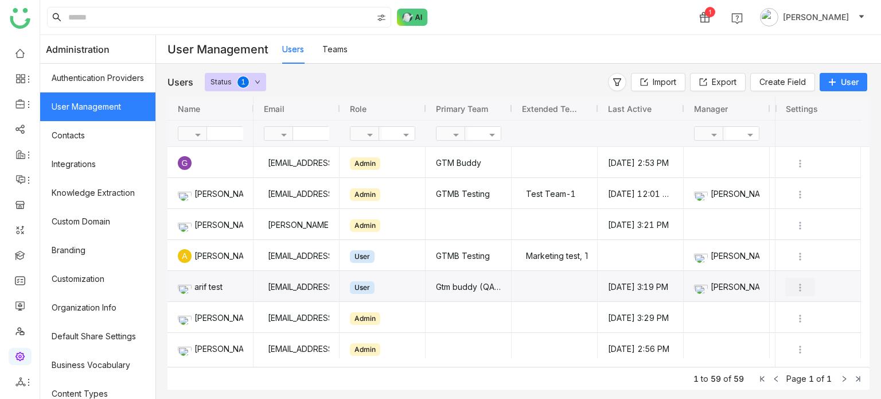
click at [798, 284] on img "Press SPACE to select this row." at bounding box center [799, 287] width 11 height 11
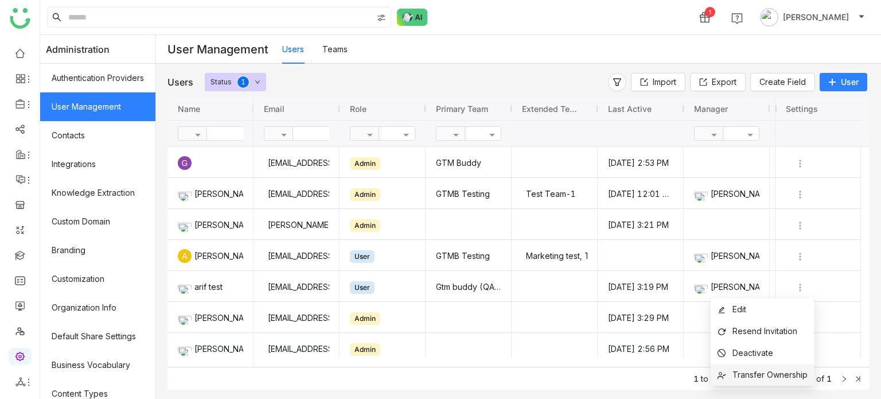
click at [770, 378] on span "Transfer Ownership" at bounding box center [769, 374] width 75 height 10
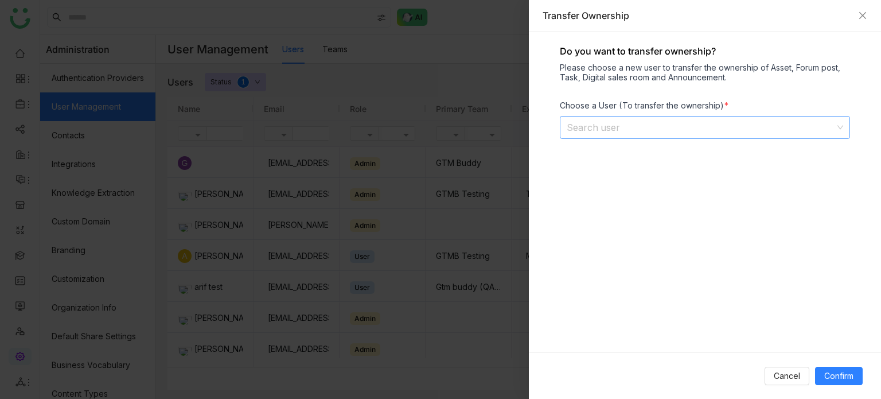
click at [734, 137] on input at bounding box center [701, 127] width 268 height 22
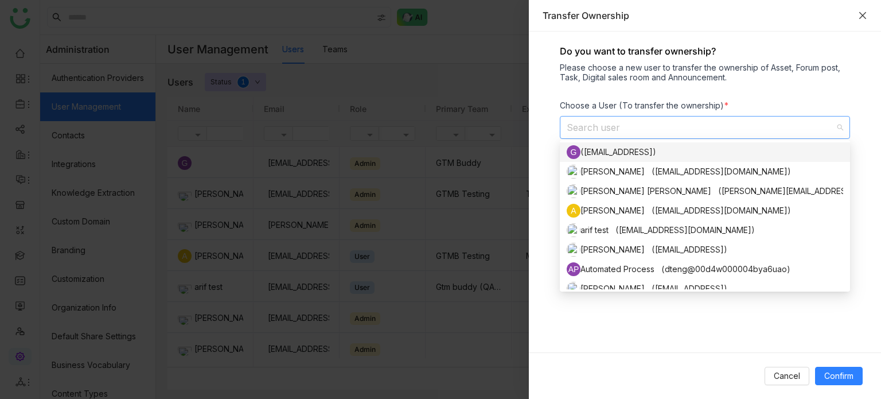
click at [862, 12] on icon "Close" at bounding box center [862, 15] width 9 height 9
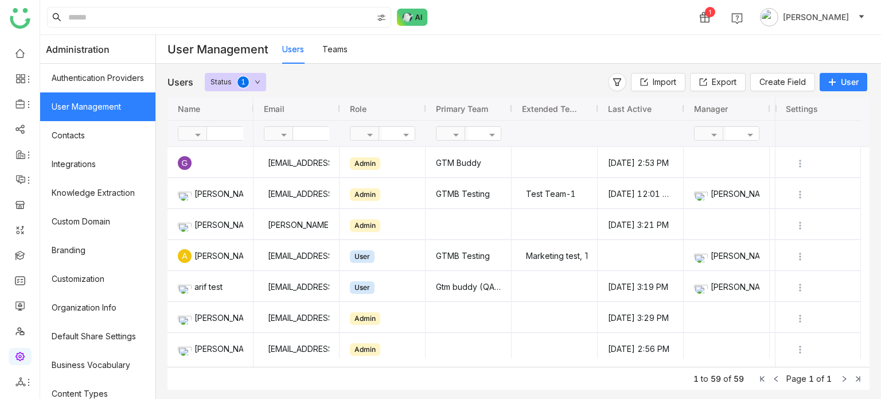
click at [24, 369] on ul at bounding box center [20, 217] width 40 height 361
click at [24, 372] on ul at bounding box center [20, 217] width 40 height 361
click at [24, 382] on icon at bounding box center [28, 381] width 9 height 9
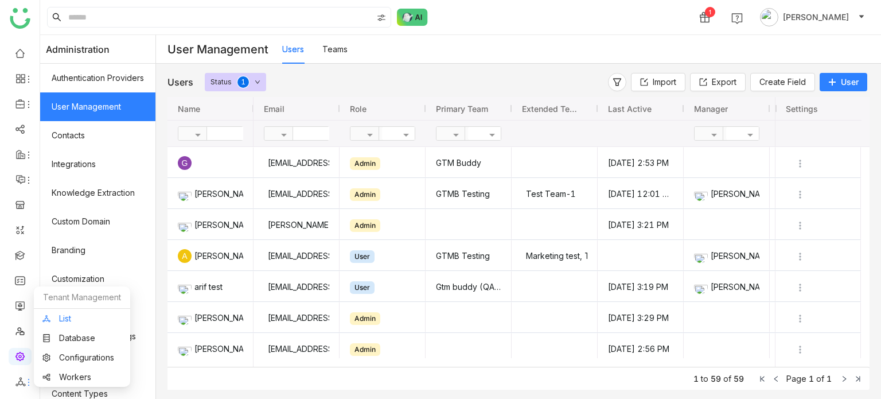
click at [84, 322] on link "List" at bounding box center [81, 318] width 79 height 8
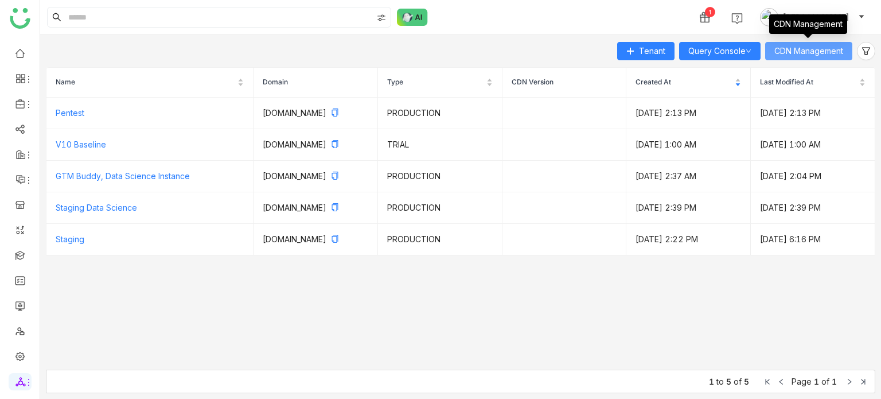
click at [815, 48] on span "CDN Management" at bounding box center [808, 51] width 69 height 13
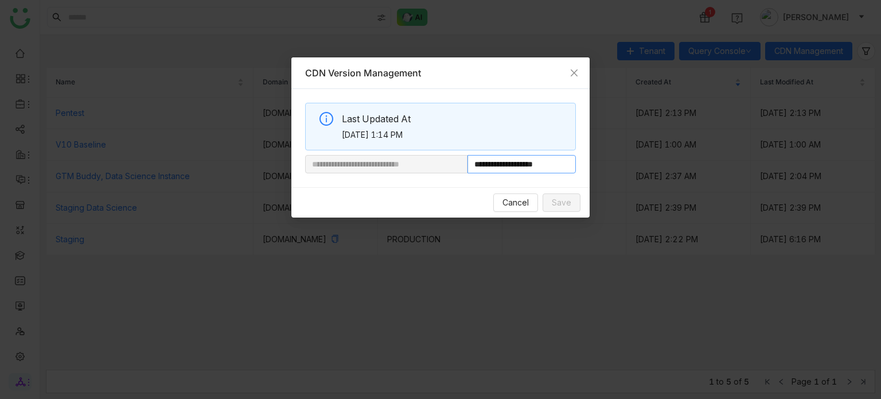
drag, startPoint x: 509, startPoint y: 162, endPoint x: 569, endPoint y: 170, distance: 60.7
click at [569, 170] on input "**********" at bounding box center [521, 164] width 108 height 18
paste input "**********"
type input "**********"
click at [564, 201] on span "Save" at bounding box center [561, 202] width 19 height 13
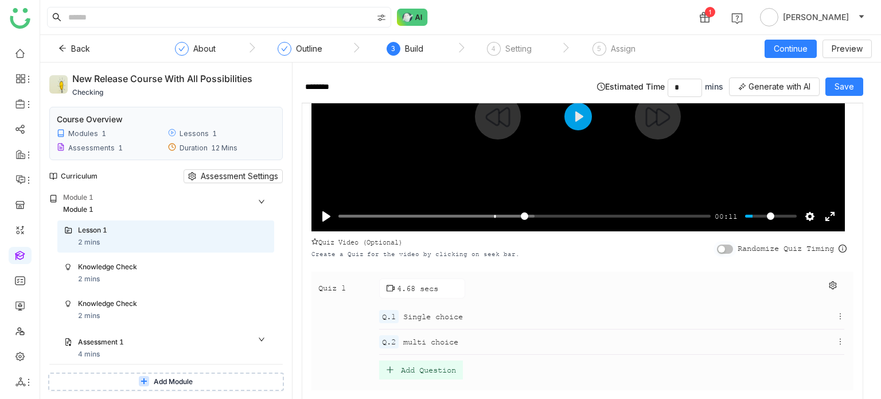
scroll to position [208, 0]
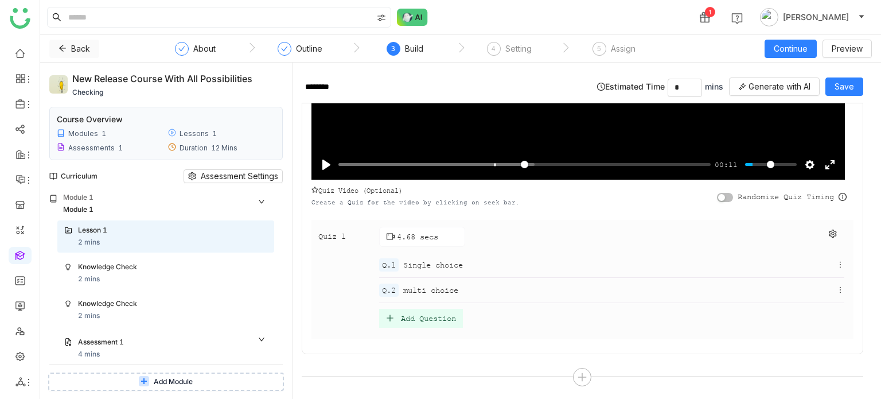
click at [65, 46] on icon at bounding box center [62, 48] width 8 height 8
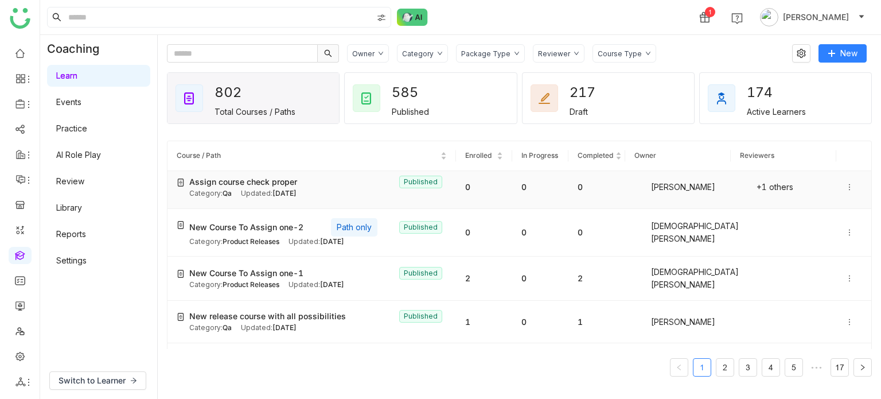
scroll to position [98, 0]
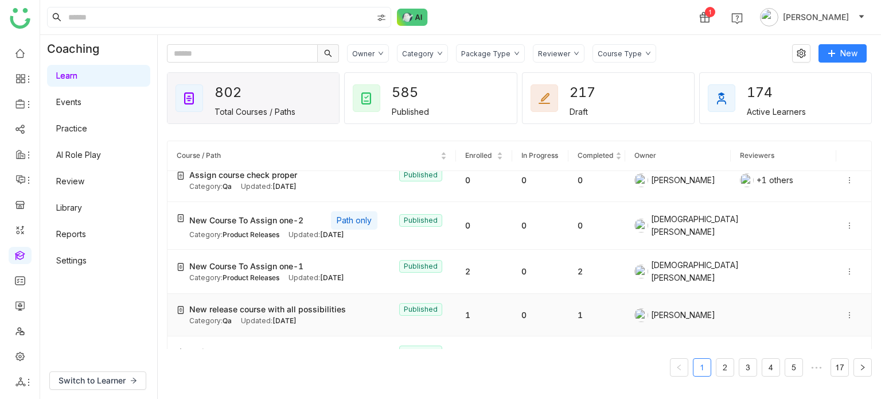
click at [285, 303] on span "New release course with all possibilities" at bounding box center [267, 309] width 157 height 13
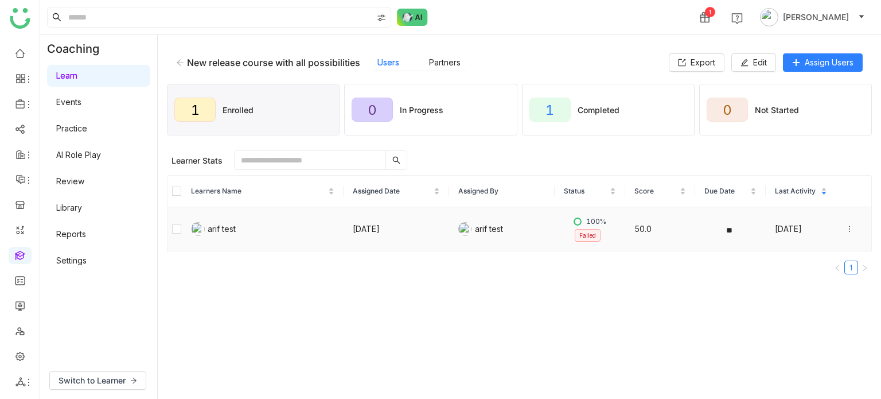
click at [845, 229] on icon at bounding box center [849, 229] width 8 height 8
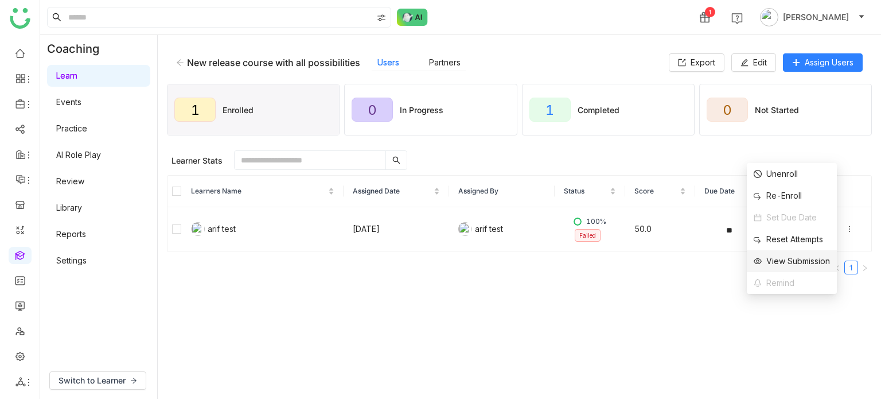
click at [803, 263] on div "View Submission" at bounding box center [791, 261] width 76 height 13
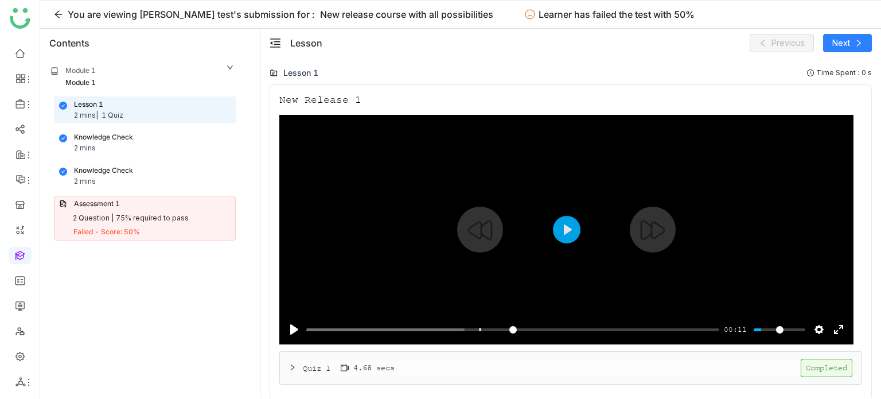
scroll to position [1, 0]
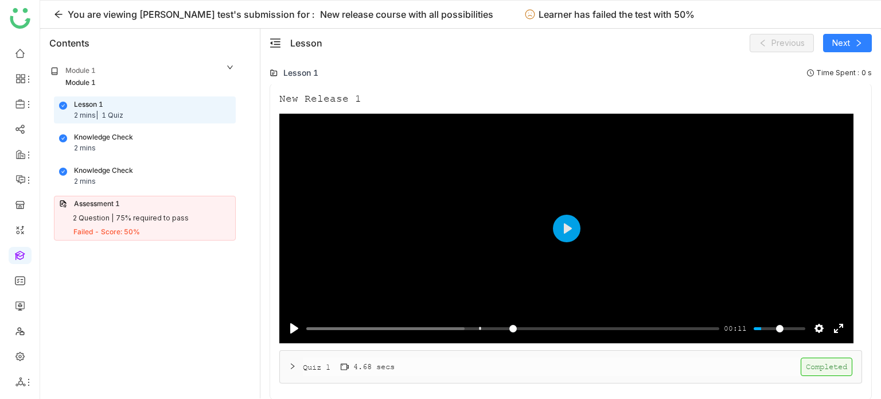
click at [451, 358] on div "Quiz 1 4.68 secs Completed" at bounding box center [577, 366] width 549 height 18
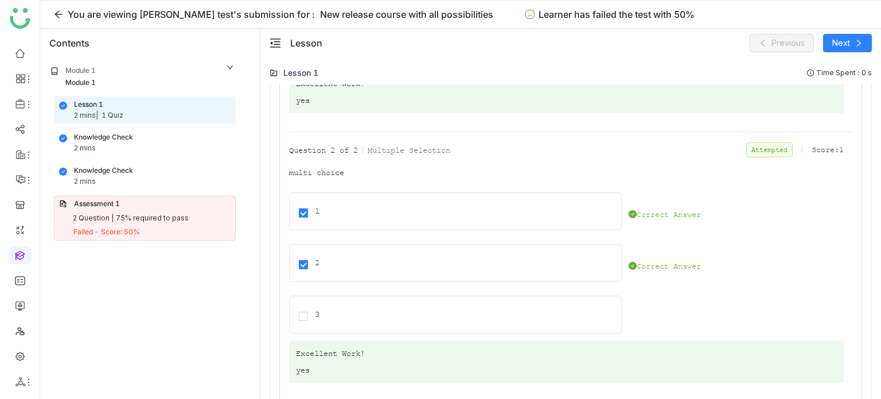
scroll to position [594, 0]
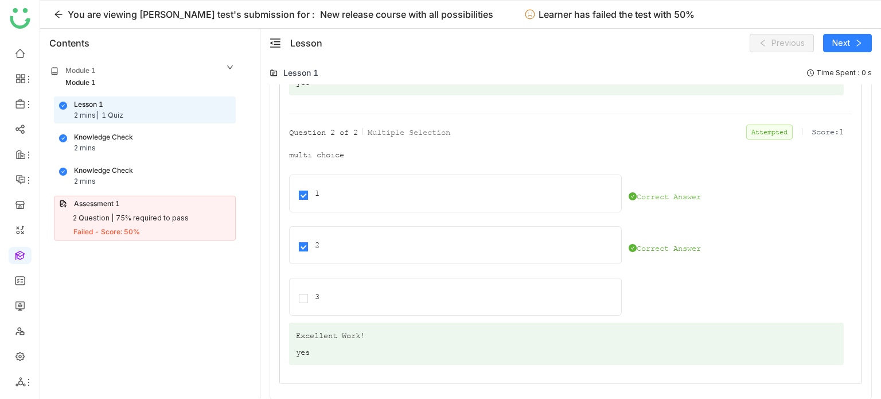
click at [165, 143] on div "Knowledge Check 2 mins" at bounding box center [144, 143] width 171 height 22
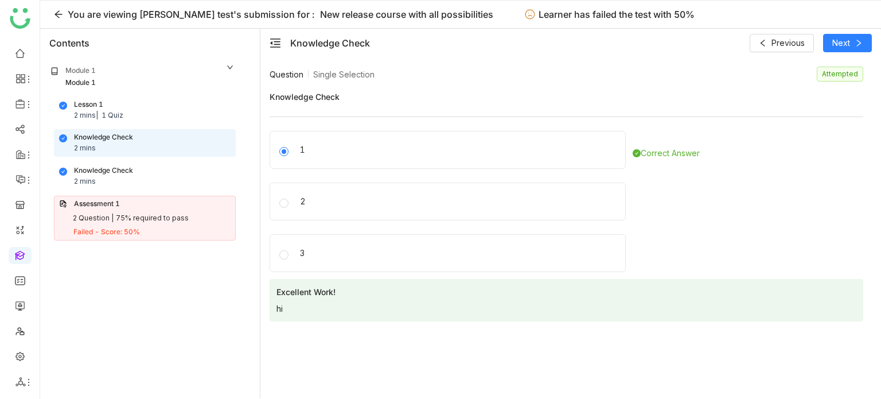
click at [185, 167] on div "Knowledge Check 2 mins" at bounding box center [144, 176] width 171 height 22
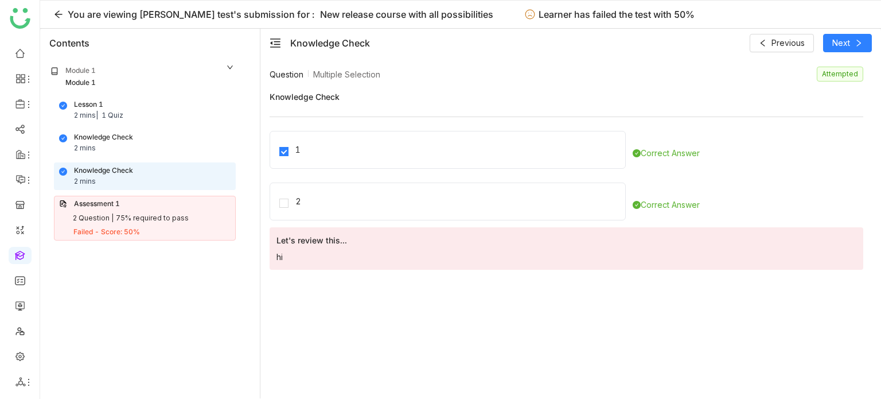
click at [146, 202] on div "Assessment 1" at bounding box center [144, 203] width 171 height 11
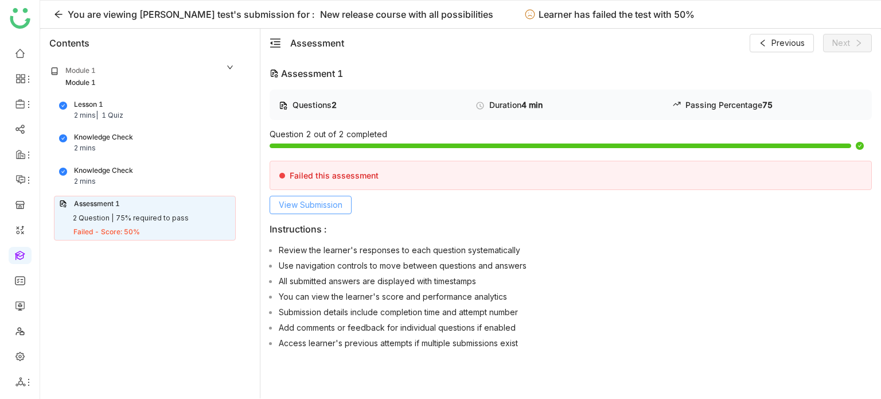
drag, startPoint x: 329, startPoint y: 214, endPoint x: 338, endPoint y: 205, distance: 12.6
click at [338, 205] on div "Questions 2 Duration 4 min Passing Percentage 75 Question 2 out of 2 completed …" at bounding box center [571, 221] width 602 height 264
click at [338, 205] on span "View Submission" at bounding box center [311, 204] width 64 height 13
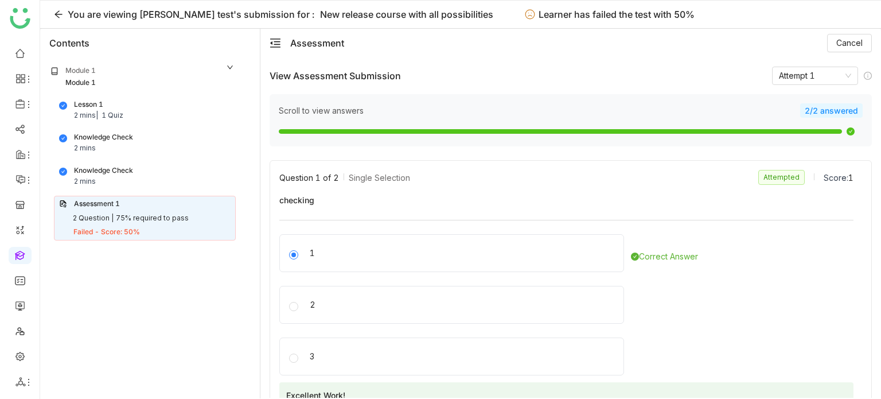
scroll to position [276, 0]
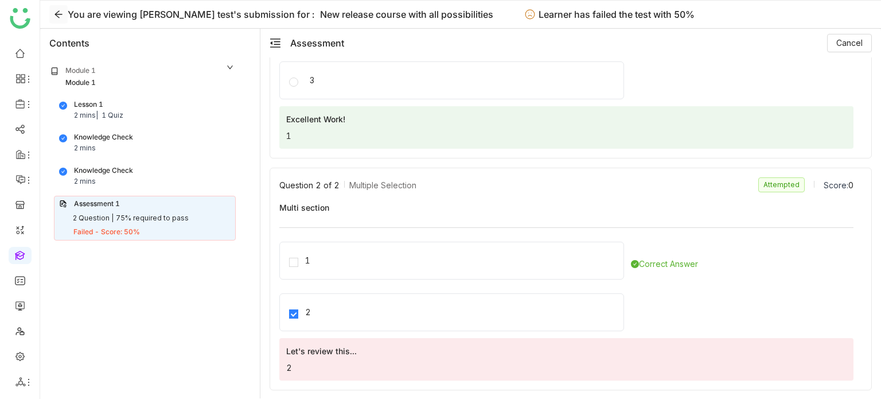
click at [56, 13] on icon at bounding box center [58, 14] width 9 height 9
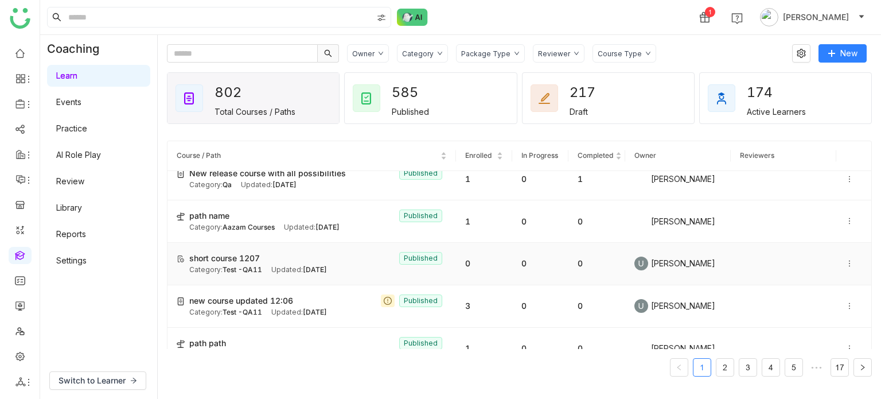
scroll to position [175, 0]
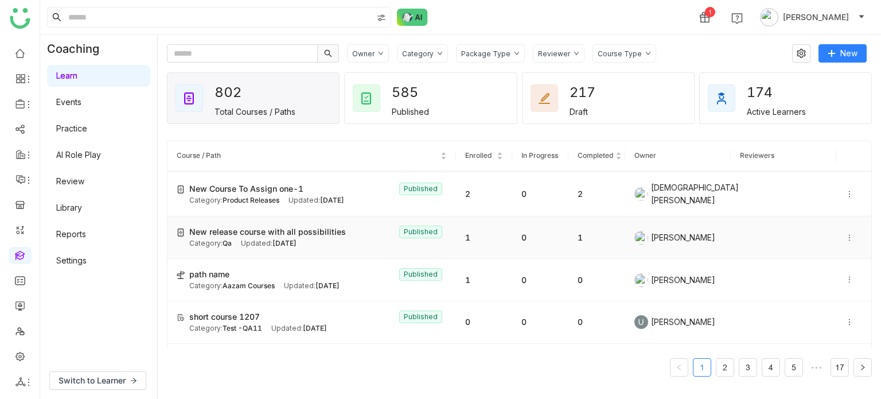
click at [364, 238] on div "Category: Qa Updated: Oct 09, 2025" at bounding box center [317, 243] width 257 height 11
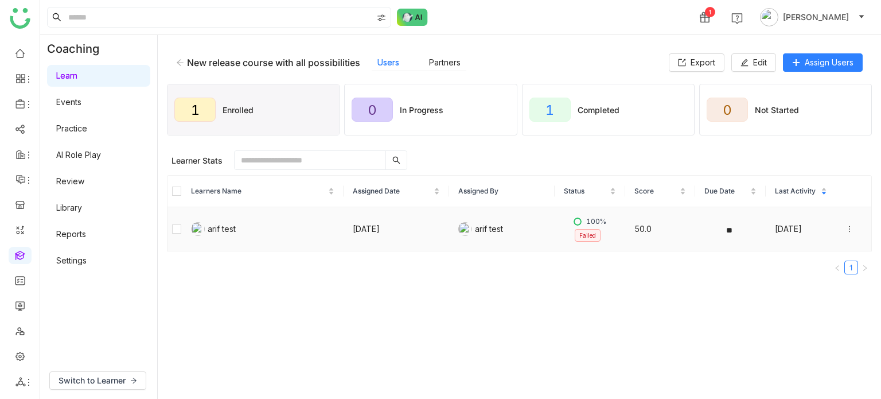
click at [845, 227] on icon at bounding box center [849, 229] width 8 height 8
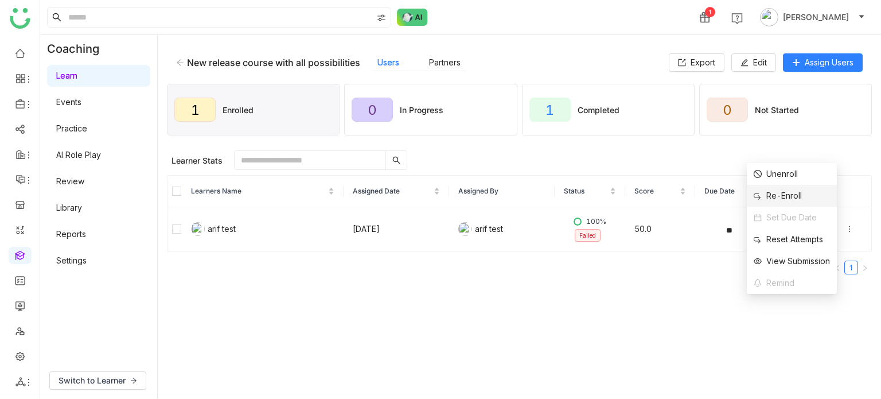
click at [822, 194] on li "Re-Enroll" at bounding box center [792, 196] width 90 height 22
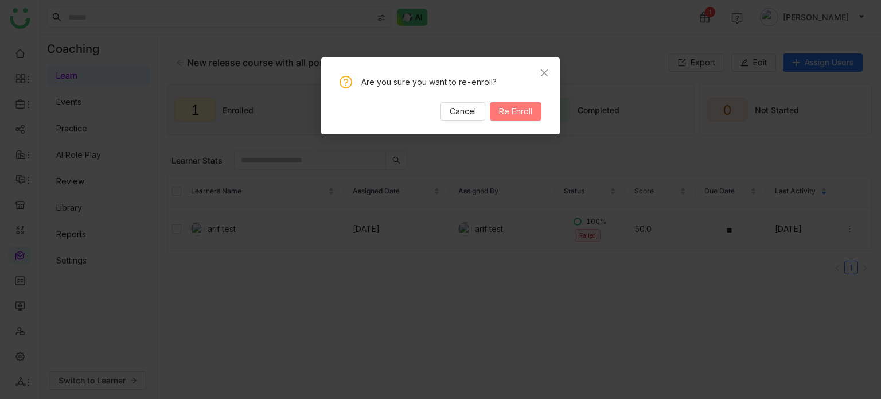
click at [532, 110] on button "Re Enroll" at bounding box center [516, 111] width 52 height 18
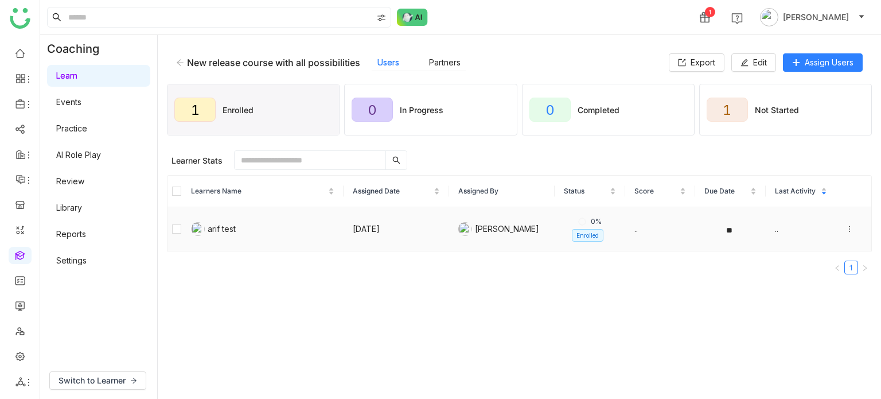
click at [845, 227] on icon at bounding box center [849, 229] width 8 height 8
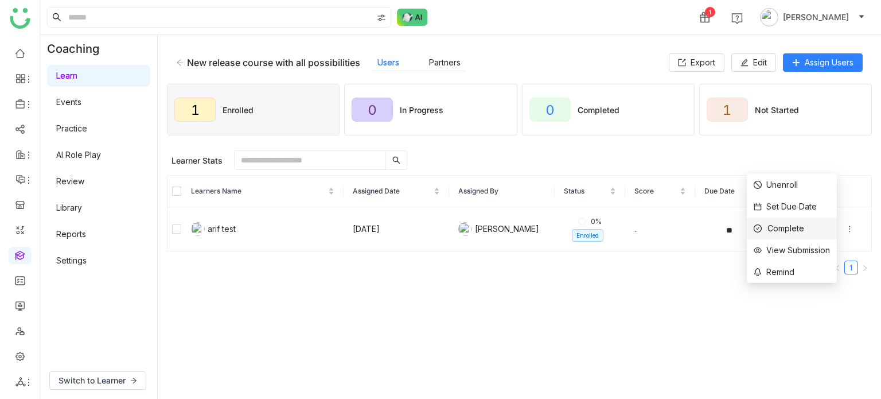
click at [806, 229] on li "Complete" at bounding box center [792, 228] width 90 height 22
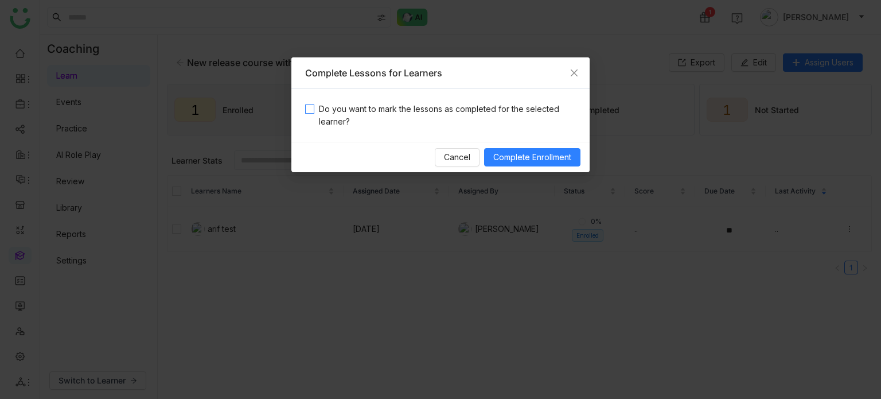
click at [503, 115] on span "Do you want to mark the lessons as completed for the selected learner?" at bounding box center [444, 115] width 261 height 25
click at [549, 159] on span "Complete Enrollment" at bounding box center [532, 157] width 78 height 13
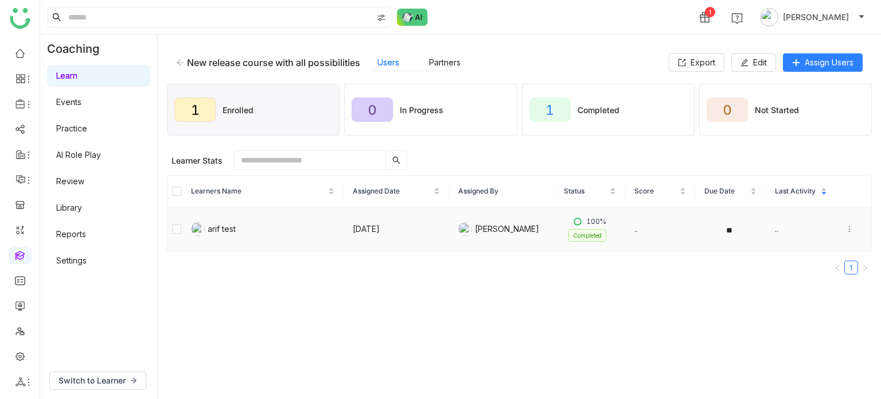
click at [845, 225] on icon at bounding box center [849, 229] width 8 height 8
click at [755, 72] on div "New release course with all possibilities Users Partners Export Edit Assign Use…" at bounding box center [519, 62] width 705 height 37
click at [758, 64] on span "Edit" at bounding box center [760, 62] width 14 height 13
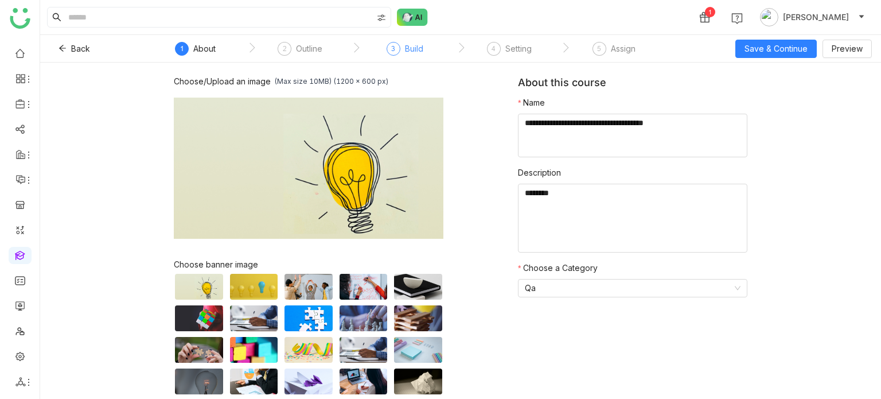
click at [396, 52] on div "3" at bounding box center [393, 49] width 14 height 14
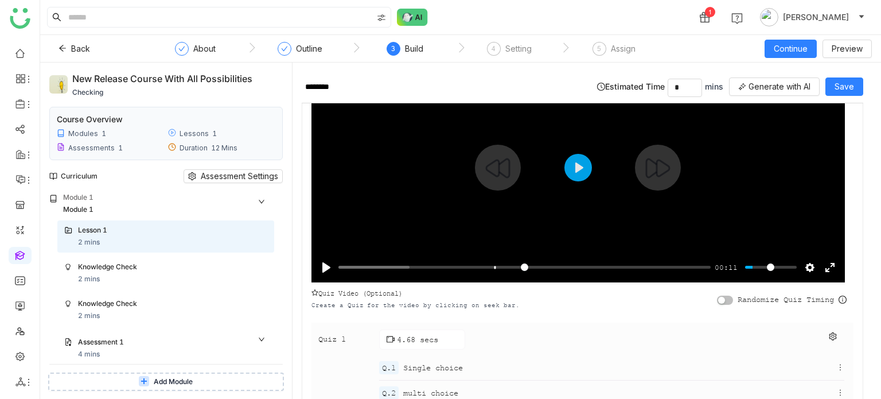
scroll to position [116, 0]
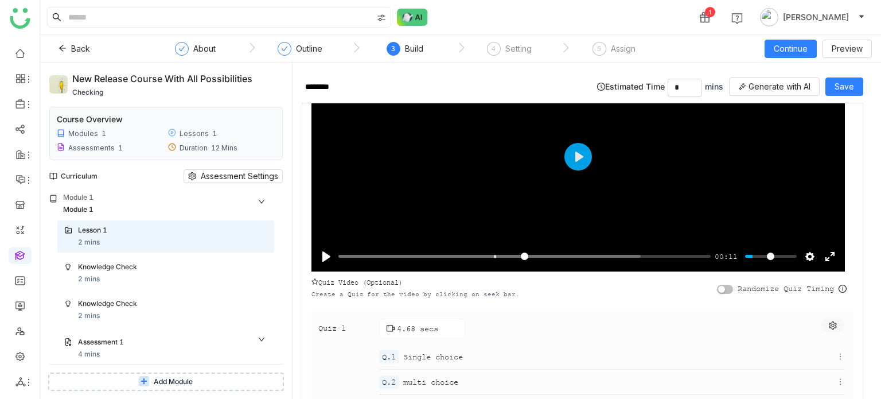
click at [829, 321] on icon at bounding box center [832, 325] width 7 height 8
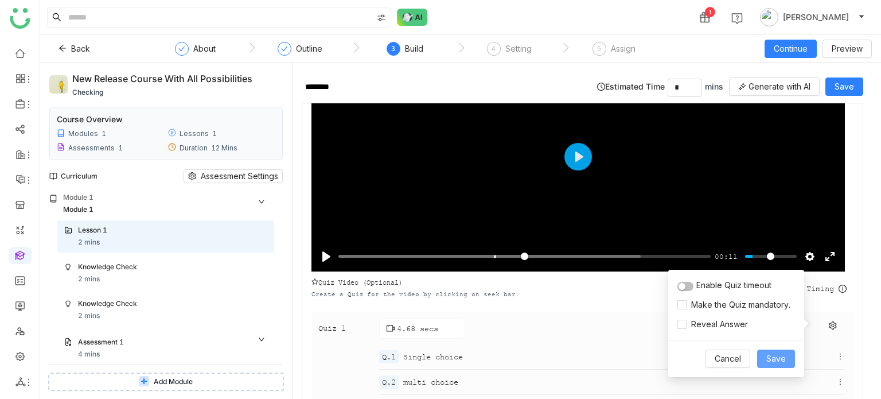
click at [784, 365] on button "Save" at bounding box center [776, 358] width 38 height 18
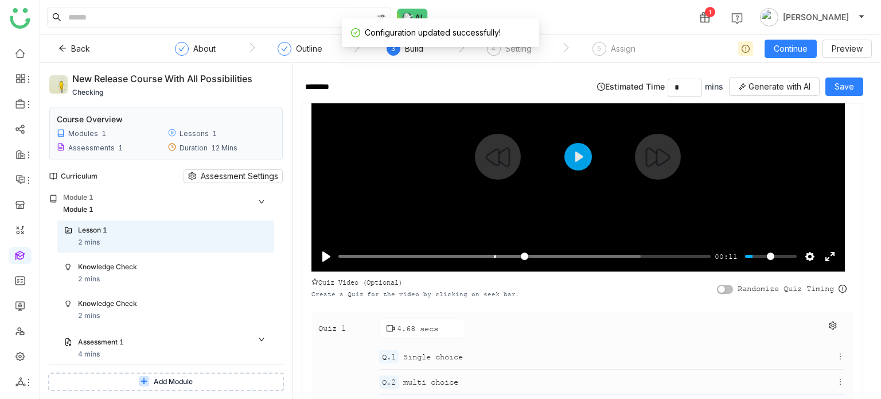
scroll to position [208, 0]
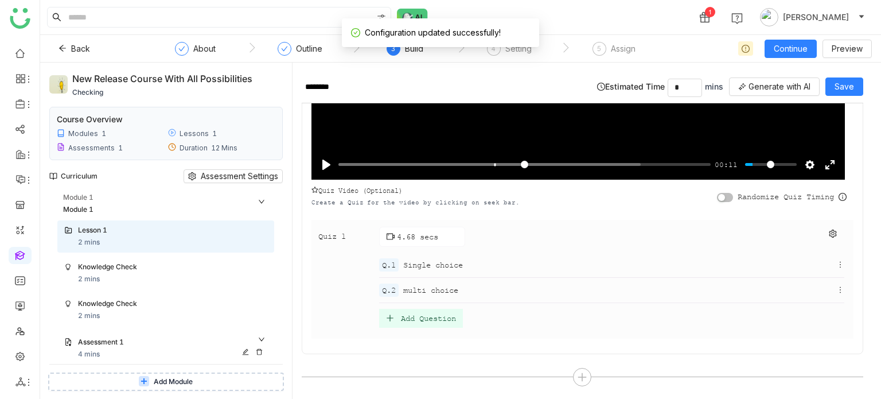
click at [165, 334] on div "Assessment 1 4 mins" at bounding box center [165, 348] width 217 height 37
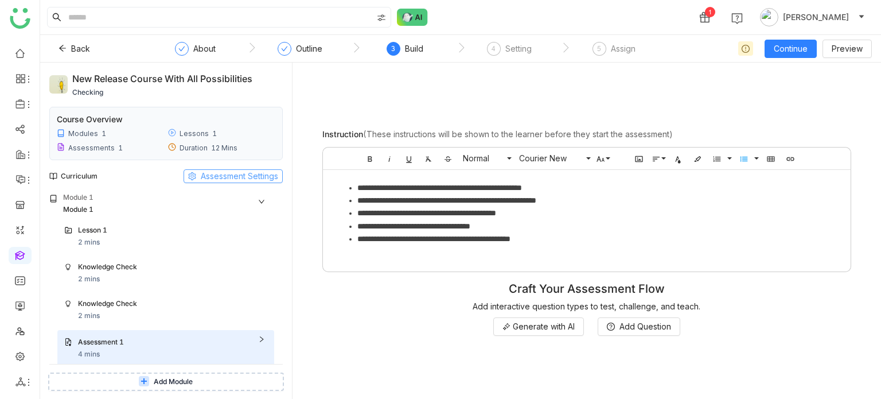
click at [239, 174] on span "Assessment Settings" at bounding box center [239, 176] width 77 height 13
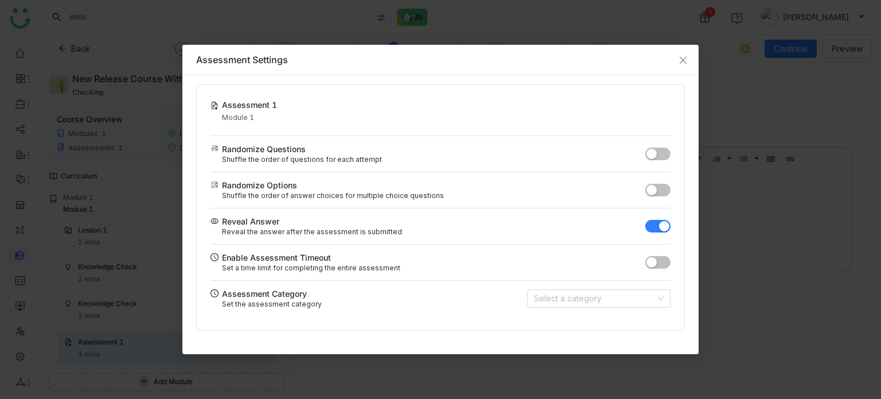
click at [651, 229] on button "button" at bounding box center [657, 226] width 25 height 13
click at [676, 61] on span "Close" at bounding box center [682, 60] width 31 height 31
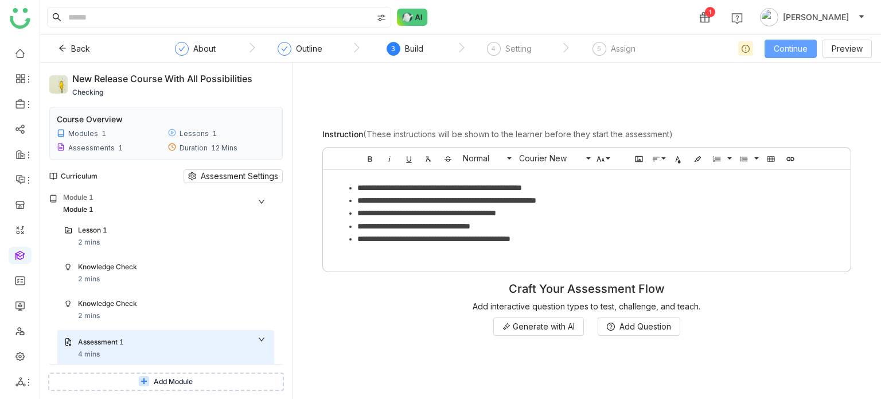
click at [789, 54] on span "Continue" at bounding box center [791, 48] width 34 height 13
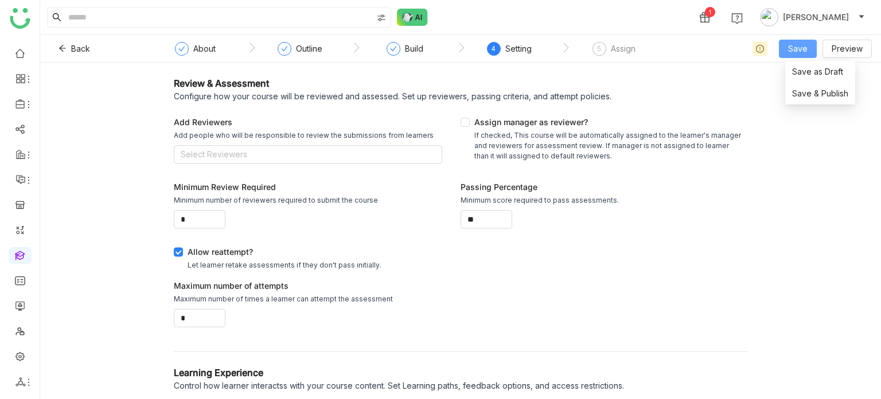
click at [789, 54] on button "Save" at bounding box center [798, 49] width 38 height 18
click at [799, 92] on span "Save & Publish" at bounding box center [820, 93] width 56 height 13
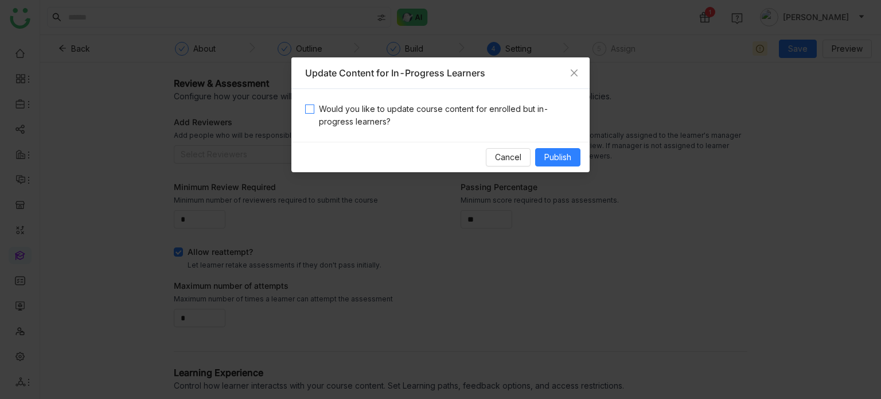
click at [486, 112] on span "Would you like to update course content for enrolled but in-progress learners?" at bounding box center [444, 115] width 261 height 25
click at [569, 158] on span "Publish" at bounding box center [557, 157] width 27 height 13
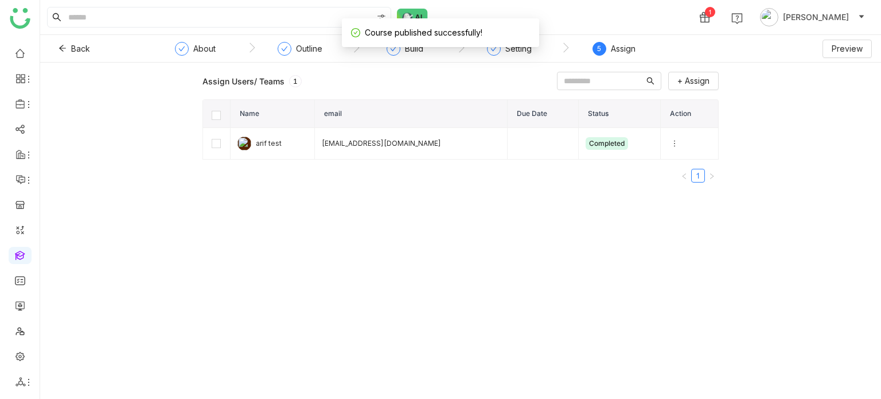
click at [611, 45] on div "Assign" at bounding box center [623, 49] width 25 height 14
click at [670, 142] on icon at bounding box center [674, 143] width 8 height 8
click at [686, 165] on span "Unenroll" at bounding box center [688, 164] width 42 height 13
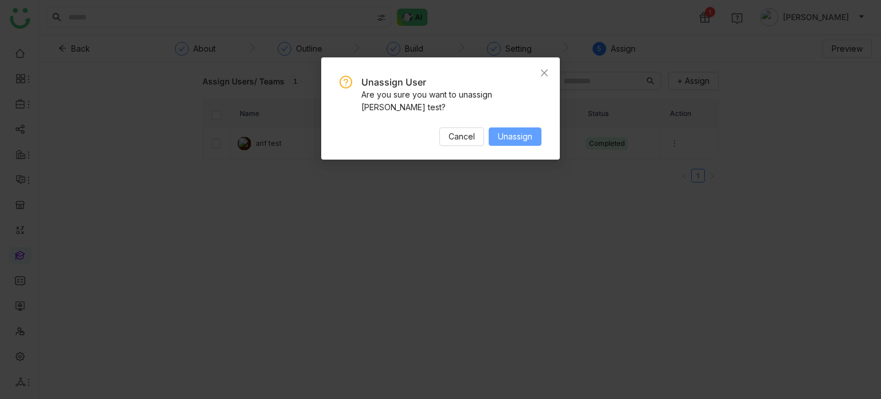
click at [526, 127] on button "Unassign" at bounding box center [515, 136] width 53 height 18
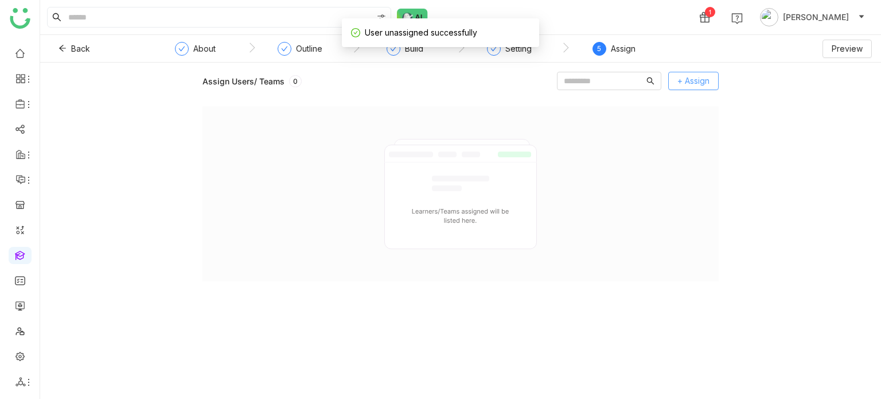
click at [703, 81] on span "+ Assign" at bounding box center [693, 81] width 32 height 13
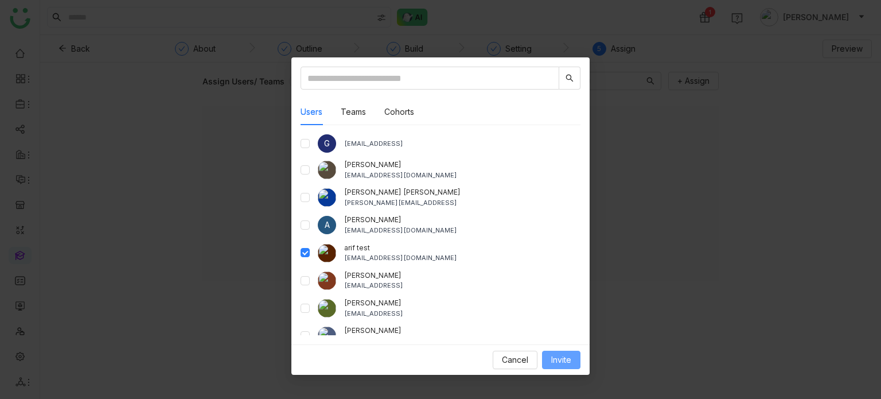
click at [557, 362] on span "Invite" at bounding box center [561, 359] width 20 height 13
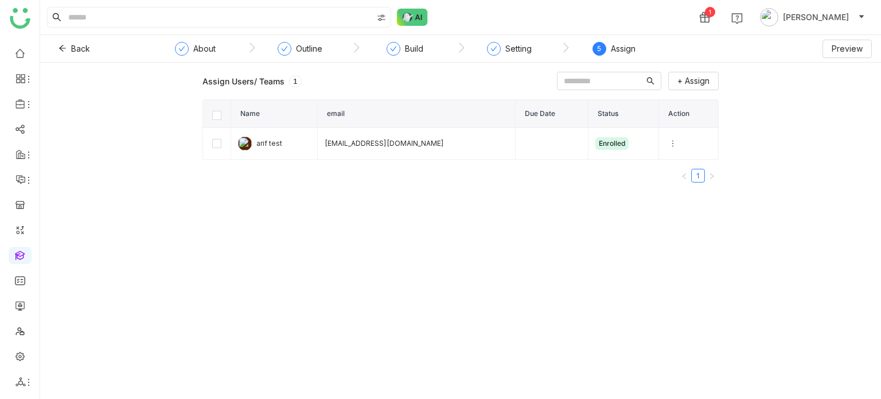
click at [506, 87] on div "Assign Users/ Teams 1 + Assign" at bounding box center [460, 81] width 516 height 18
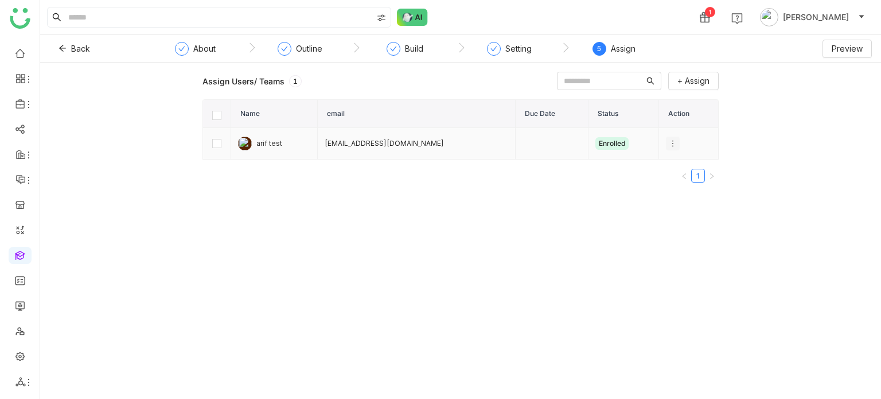
click at [669, 142] on icon at bounding box center [673, 143] width 8 height 8
click at [675, 163] on span "Unenroll" at bounding box center [687, 164] width 42 height 13
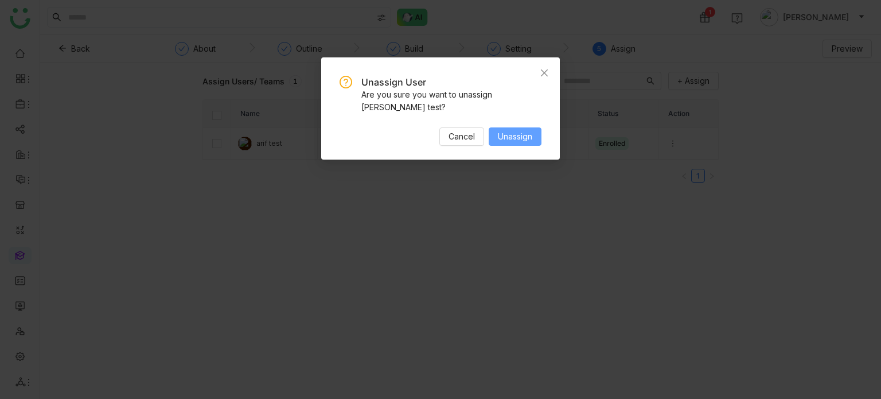
click at [520, 130] on span "Unassign" at bounding box center [515, 136] width 34 height 13
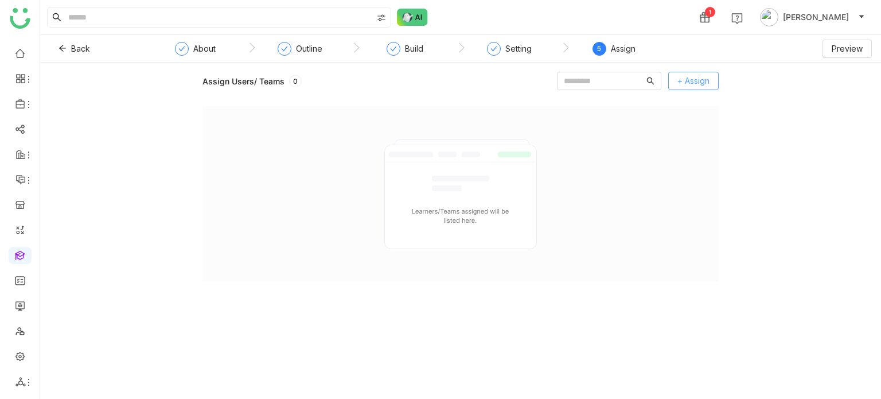
click at [684, 87] on button "+ Assign" at bounding box center [693, 81] width 50 height 18
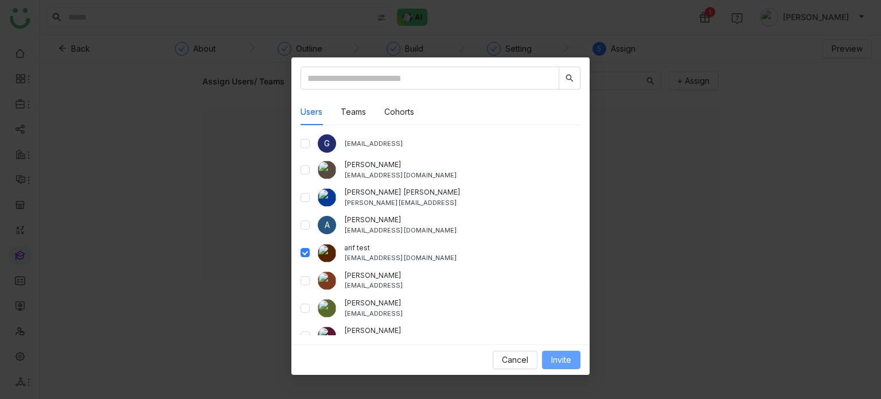
click at [570, 358] on span "Invite" at bounding box center [561, 359] width 20 height 13
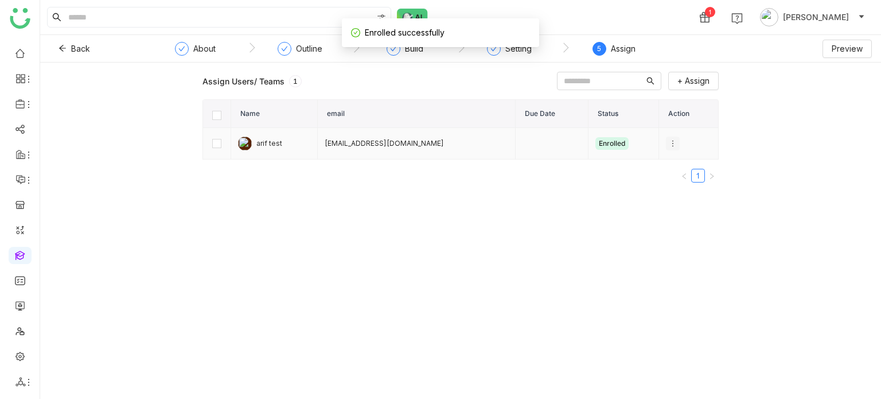
click at [669, 139] on icon at bounding box center [673, 143] width 8 height 8
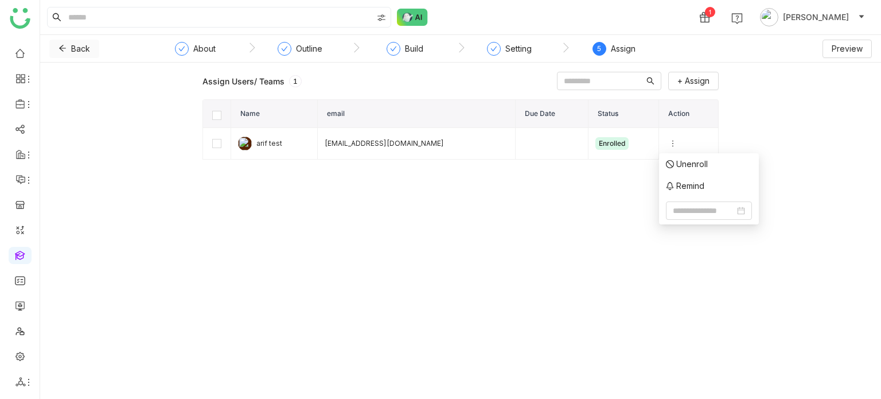
click at [64, 50] on icon at bounding box center [62, 48] width 8 height 8
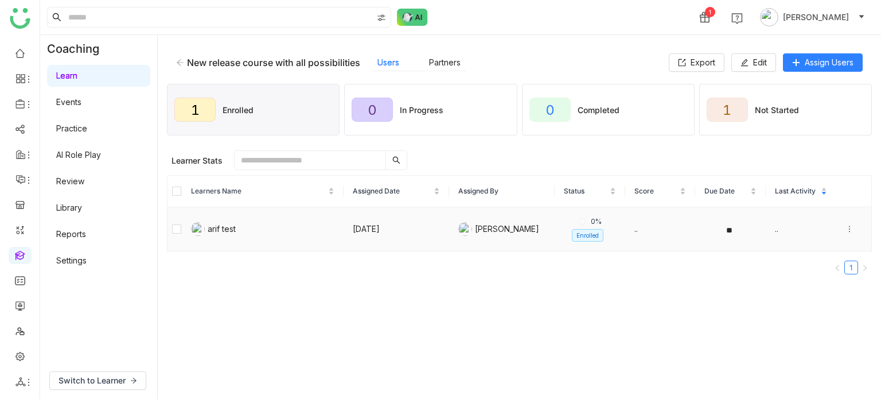
click at [845, 222] on div at bounding box center [853, 228] width 17 height 13
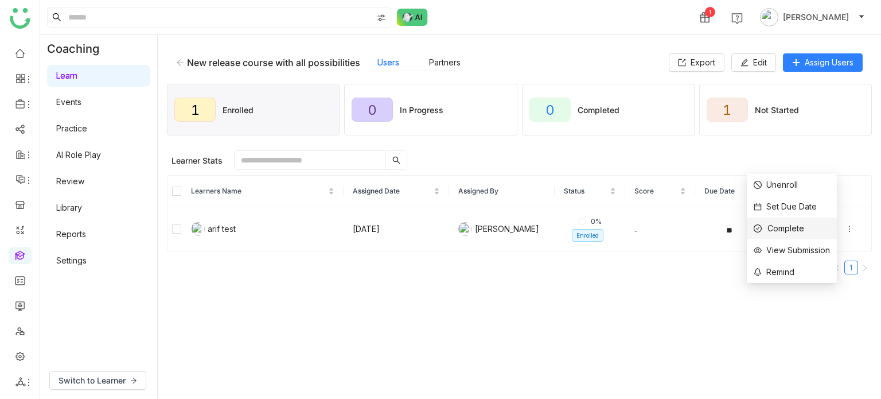
click at [798, 226] on div "Complete" at bounding box center [778, 228] width 50 height 13
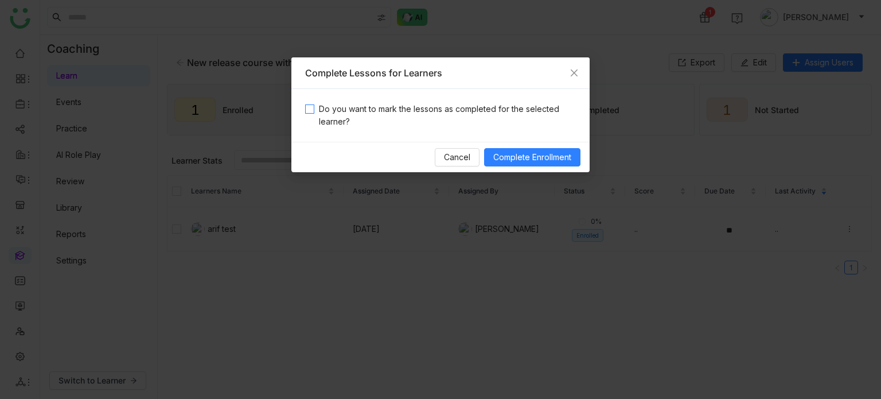
click at [459, 119] on span "Do you want to mark the lessons as completed for the selected learner?" at bounding box center [444, 115] width 261 height 25
click at [528, 157] on span "Complete Enrollment" at bounding box center [532, 157] width 78 height 13
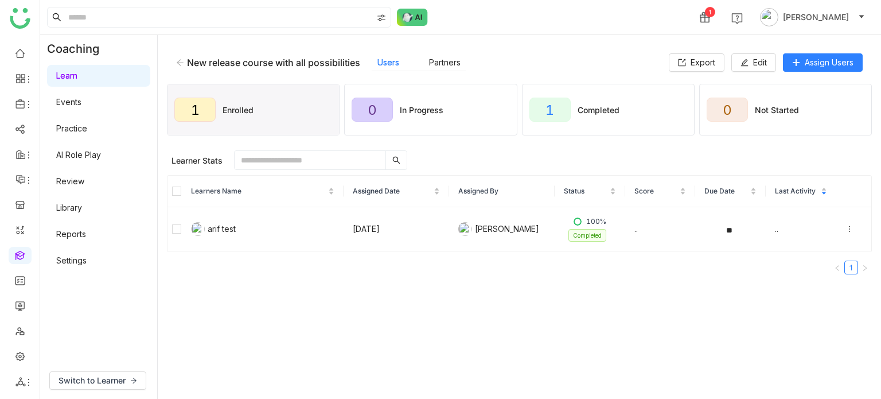
click at [556, 163] on div "Learner Stats" at bounding box center [521, 159] width 700 height 19
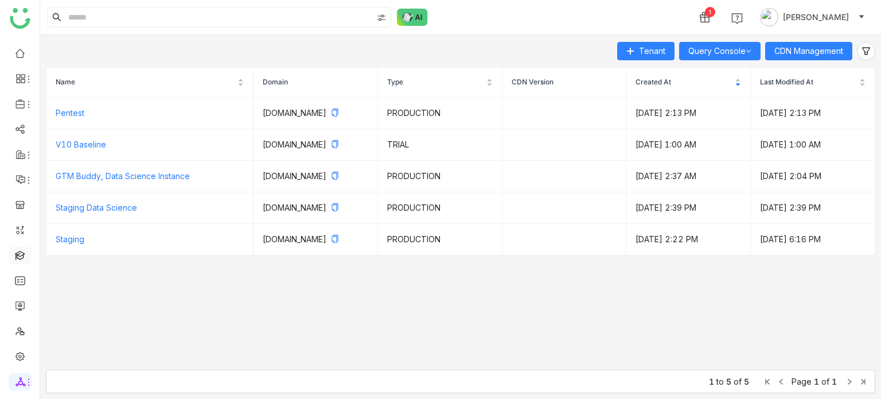
click at [24, 249] on link at bounding box center [20, 254] width 10 height 10
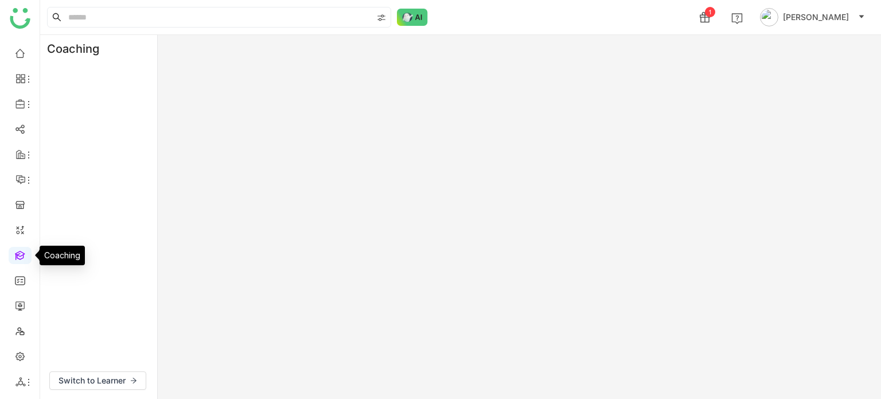
click at [25, 259] on link at bounding box center [20, 254] width 10 height 10
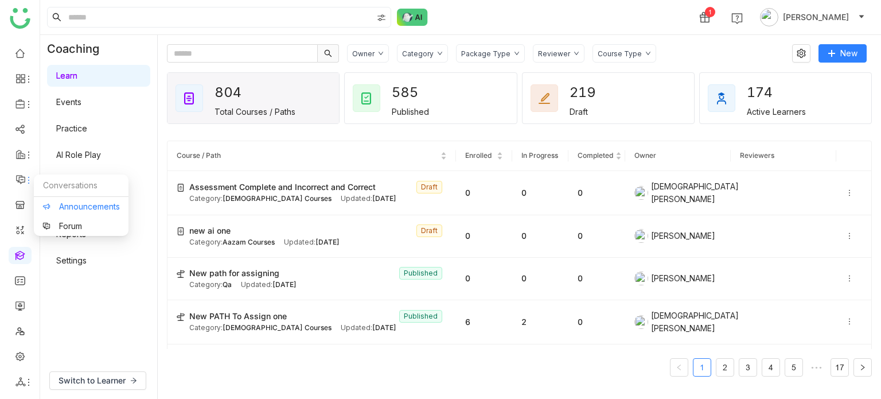
click at [69, 206] on link "Announcements" at bounding box center [80, 206] width 77 height 8
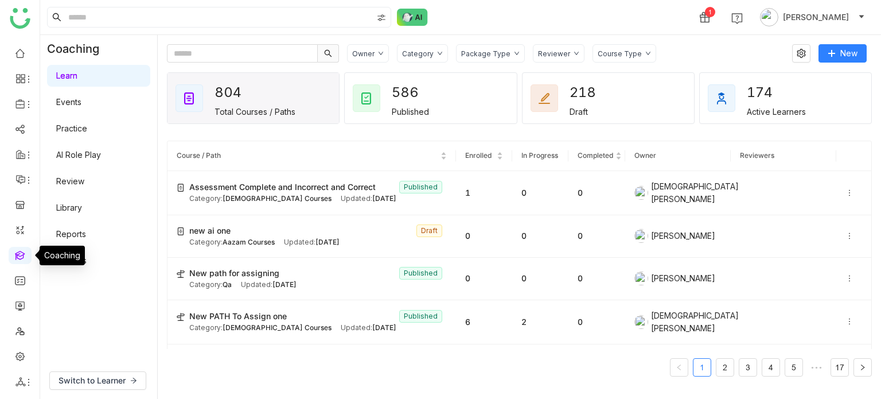
click at [21, 259] on link at bounding box center [20, 254] width 10 height 10
click at [20, 256] on link at bounding box center [20, 254] width 10 height 10
click at [55, 222] on link "Forum" at bounding box center [80, 226] width 77 height 8
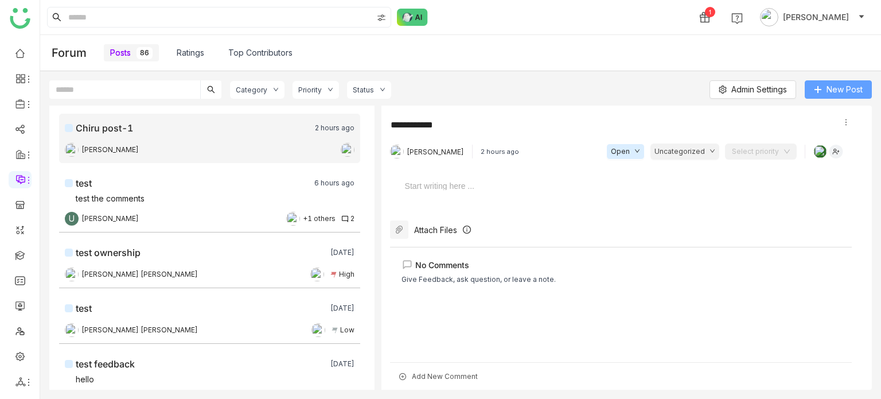
click at [823, 82] on button "New Post" at bounding box center [838, 89] width 67 height 18
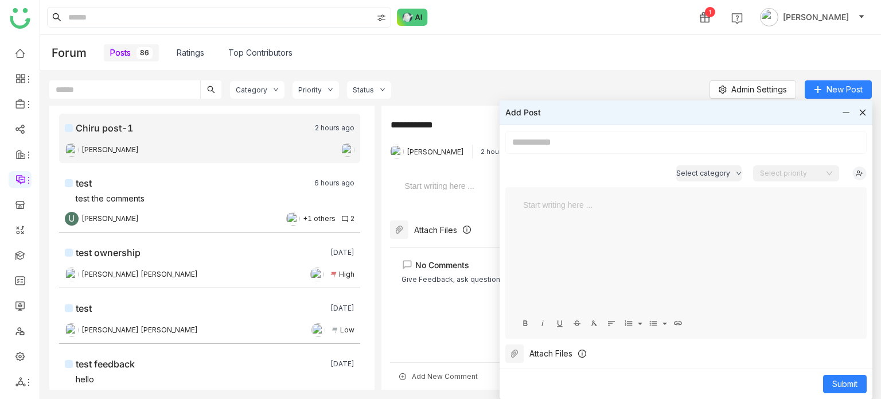
click at [732, 149] on input at bounding box center [685, 142] width 361 height 23
type input "**********"
click at [734, 171] on button "Select category" at bounding box center [708, 173] width 65 height 16
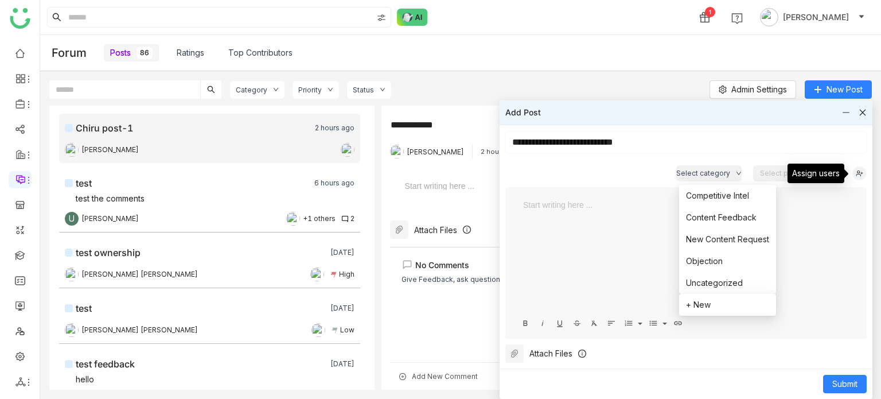
click at [860, 171] on img at bounding box center [859, 173] width 14 height 14
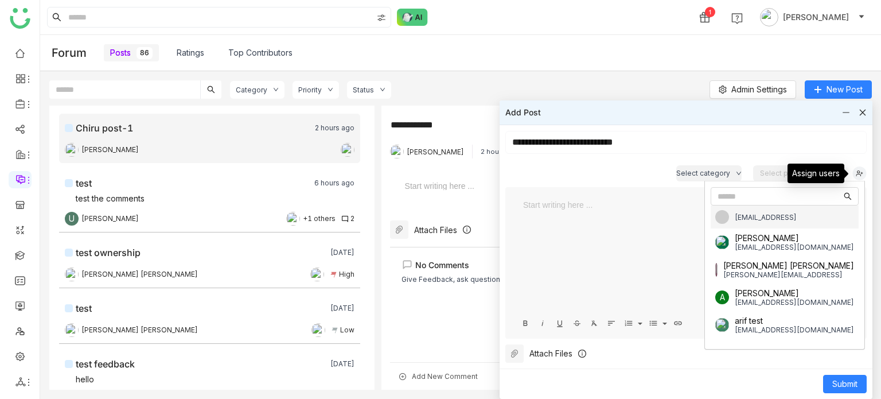
click at [573, 208] on div at bounding box center [686, 204] width 326 height 13
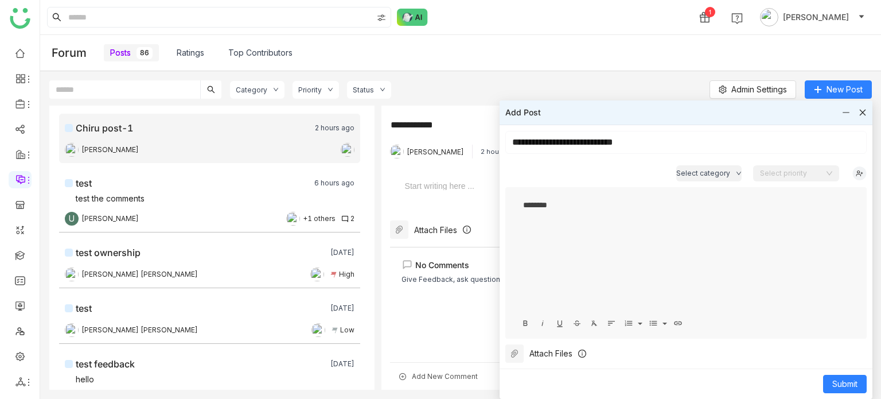
click at [783, 175] on input at bounding box center [792, 173] width 64 height 17
click at [776, 218] on div "Low" at bounding box center [778, 214] width 15 height 13
click at [632, 240] on div "********" at bounding box center [686, 255] width 338 height 115
click at [864, 387] on button "Submit" at bounding box center [845, 383] width 44 height 18
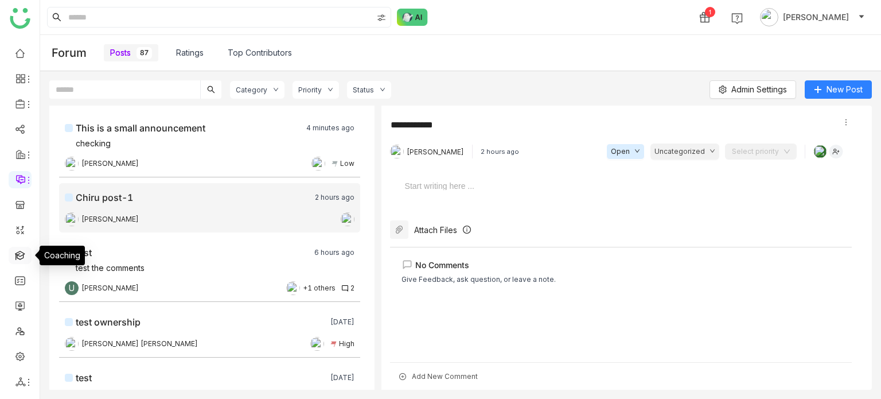
click at [16, 249] on link at bounding box center [20, 254] width 10 height 10
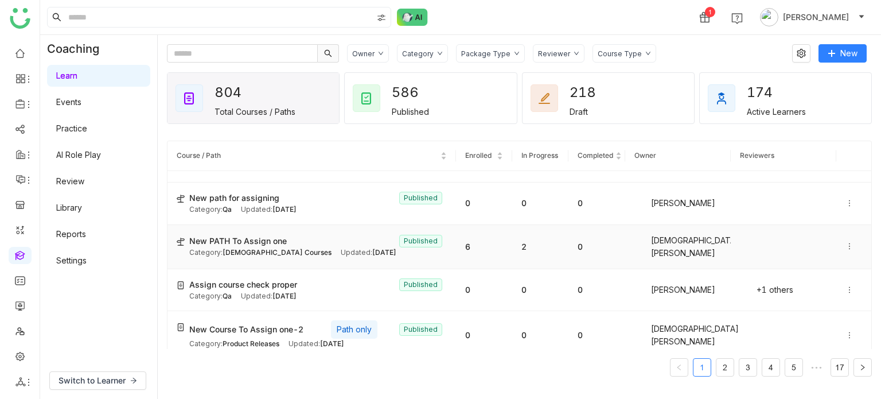
scroll to position [76, 0]
click at [272, 230] on td "New PATH To Assign one Published Category: [DEMOGRAPHIC_DATA] Courses Updated: …" at bounding box center [311, 246] width 288 height 44
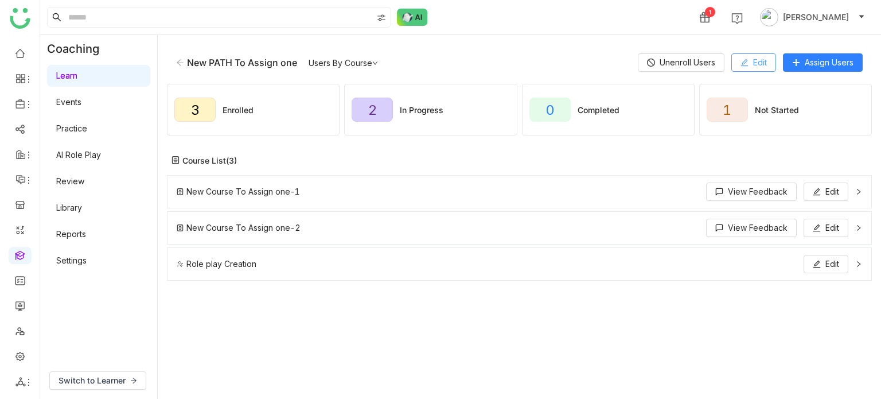
click at [766, 61] on button "Edit" at bounding box center [753, 62] width 45 height 18
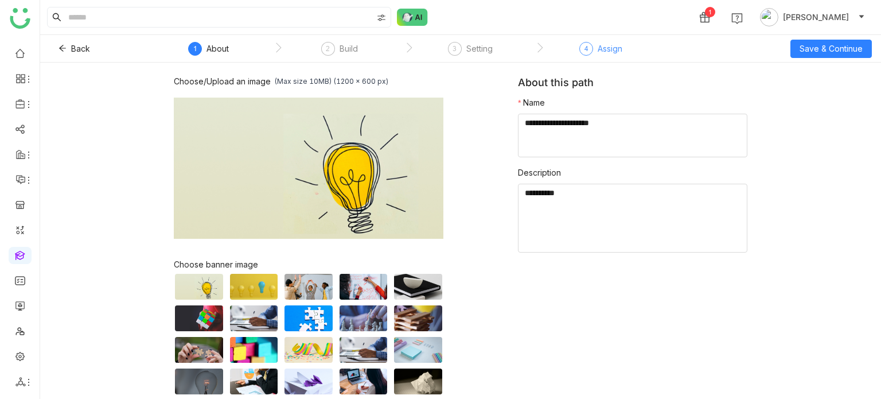
click at [584, 48] on span "4" at bounding box center [586, 48] width 4 height 9
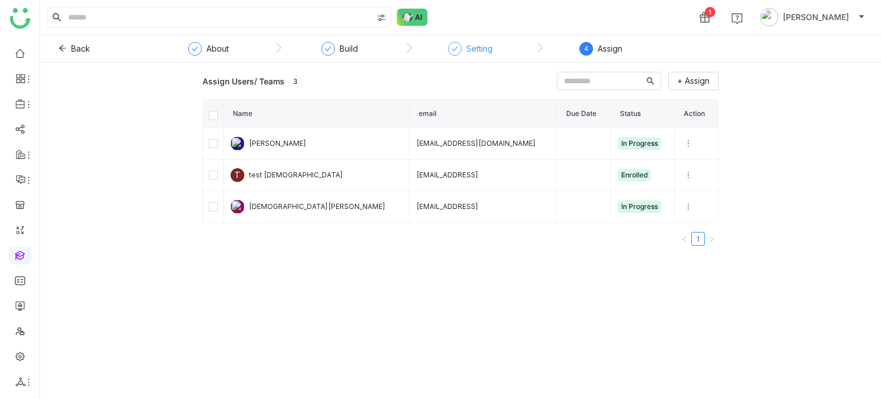
click at [484, 50] on div "Setting" at bounding box center [479, 49] width 26 height 14
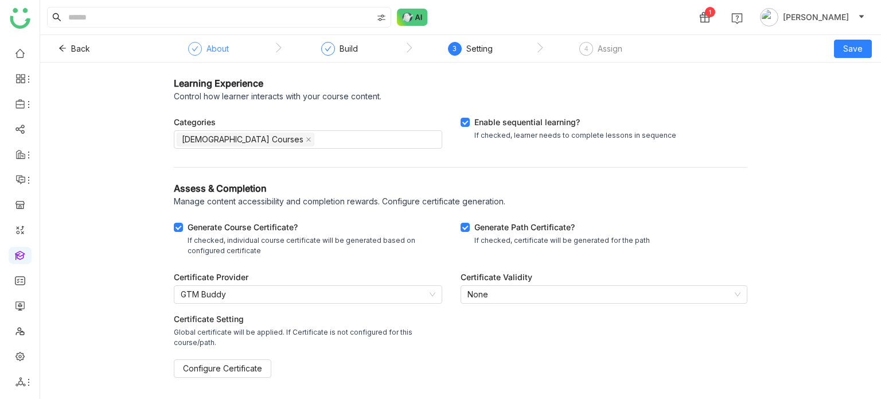
click at [200, 52] on div "About" at bounding box center [208, 52] width 41 height 21
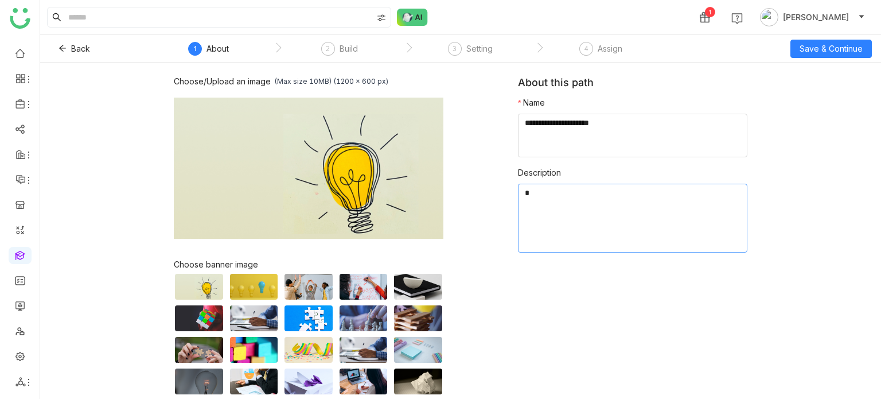
click at [570, 224] on textarea at bounding box center [632, 217] width 229 height 69
type textarea "*****"
click at [619, 52] on div "Assign" at bounding box center [610, 49] width 25 height 14
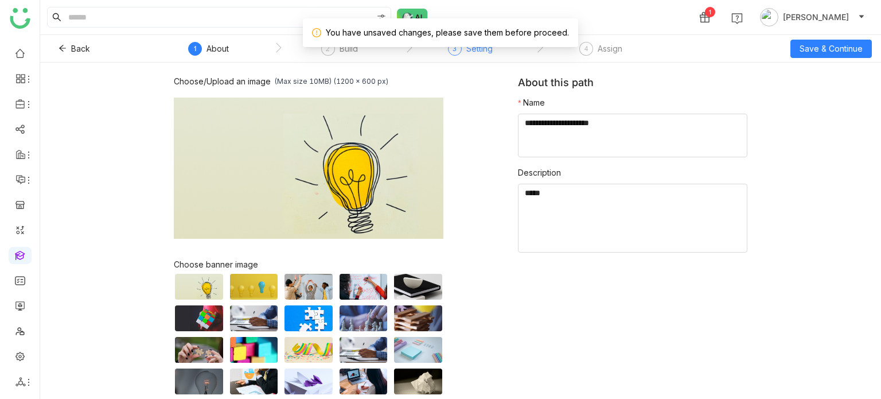
click at [479, 50] on div "Setting" at bounding box center [479, 49] width 26 height 14
click at [345, 54] on div "Build" at bounding box center [348, 49] width 18 height 14
click at [814, 61] on div "Back ` 1 About ` 2 Build ` 3 Setting ` 4 Assign Save & Continue" at bounding box center [460, 49] width 841 height 28
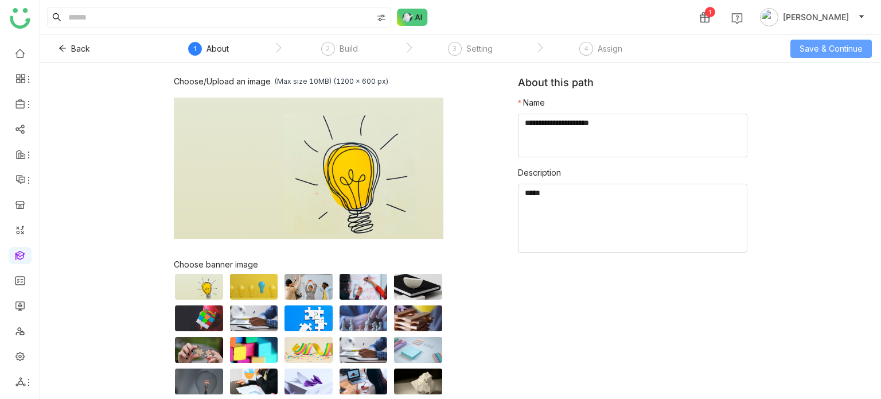
click at [820, 54] on button "Save & Continue" at bounding box center [830, 49] width 81 height 18
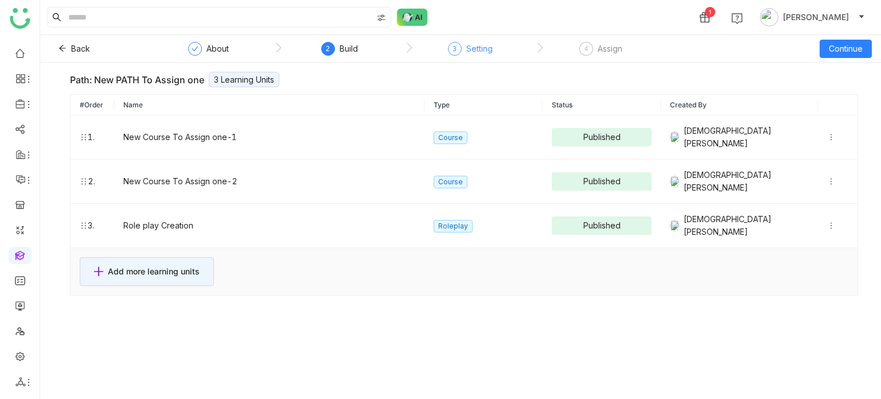
click at [482, 53] on div "Setting" at bounding box center [479, 49] width 26 height 14
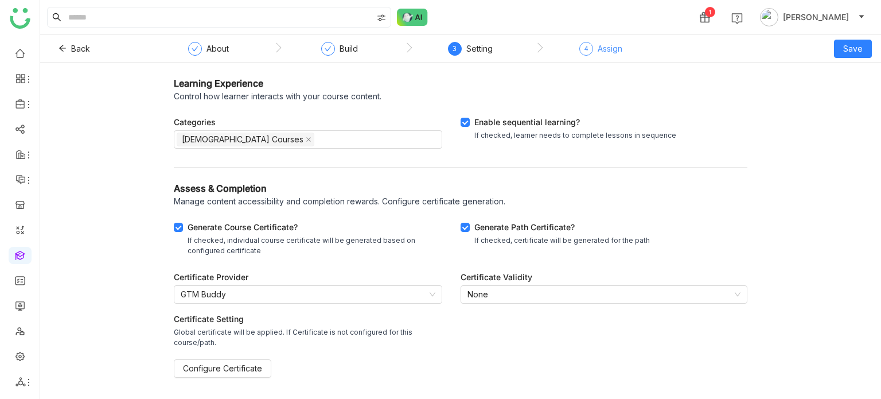
click at [584, 60] on div "4 Assign" at bounding box center [600, 52] width 43 height 21
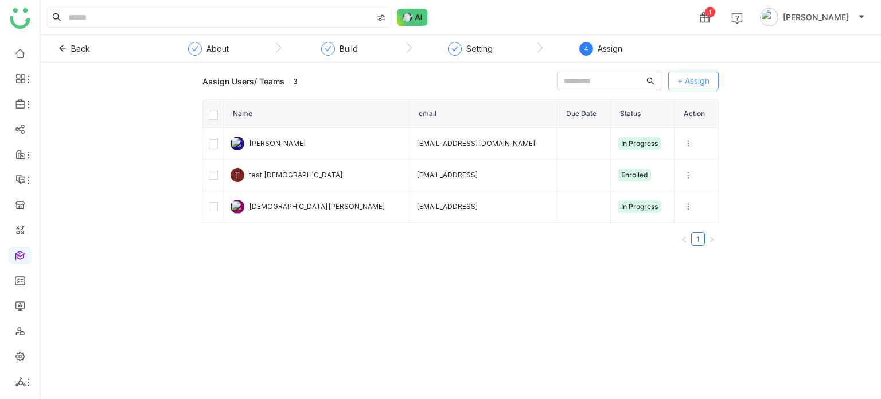
click at [701, 86] on span "+ Assign" at bounding box center [693, 81] width 32 height 13
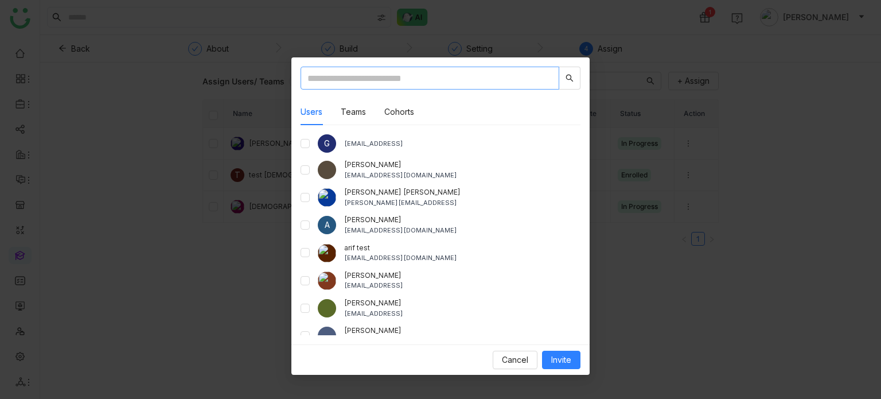
click at [473, 77] on input "text" at bounding box center [429, 78] width 259 height 23
type input "*"
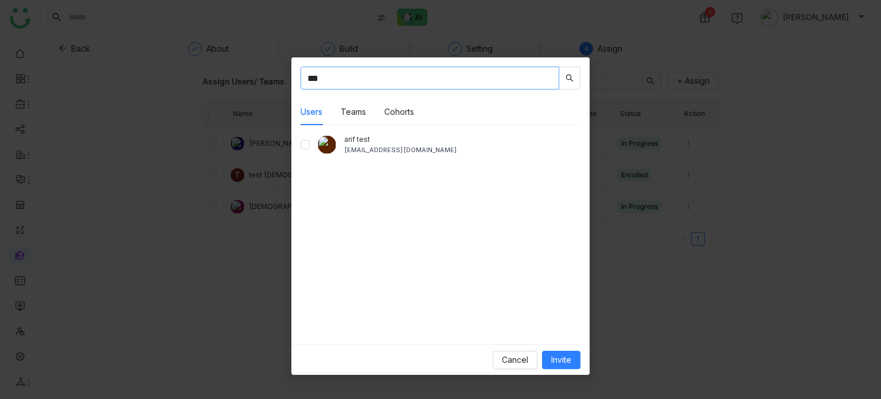
type input "***"
click at [544, 364] on button "Invite" at bounding box center [561, 359] width 38 height 18
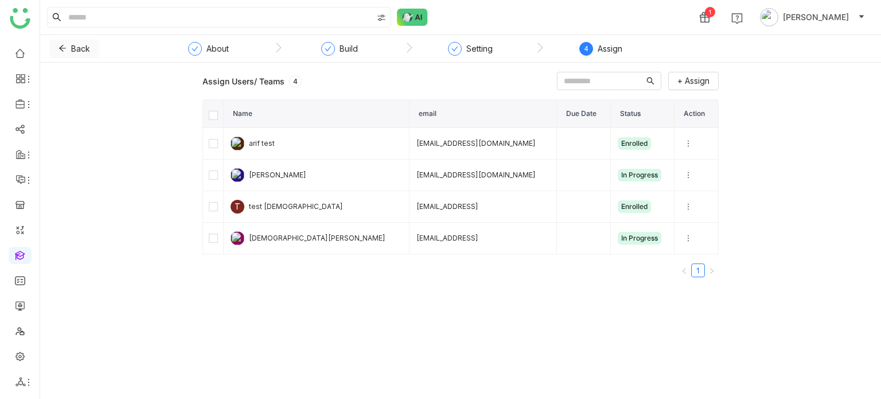
click at [90, 48] on button "Back" at bounding box center [74, 49] width 50 height 18
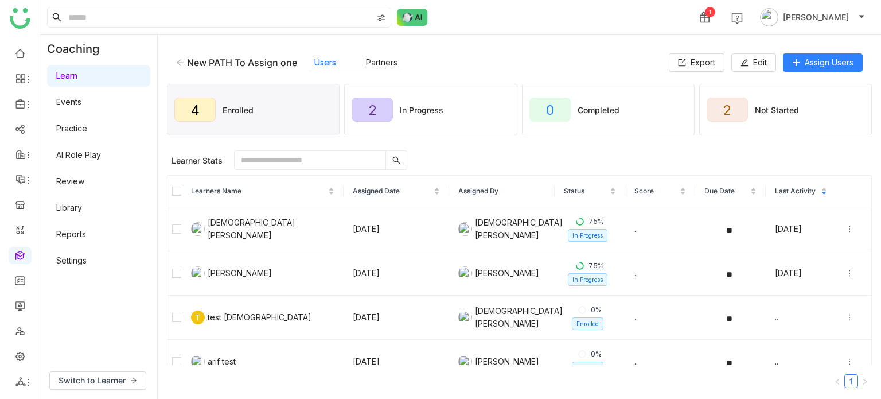
click at [77, 74] on link "Learn" at bounding box center [66, 76] width 21 height 10
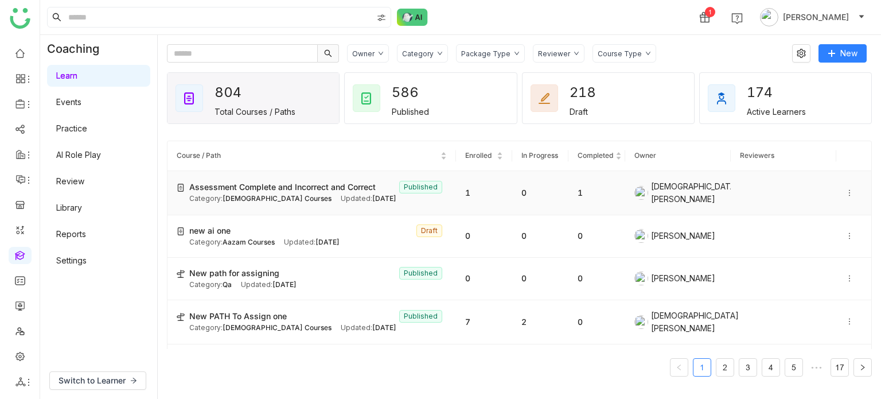
click at [845, 192] on icon at bounding box center [849, 193] width 8 height 8
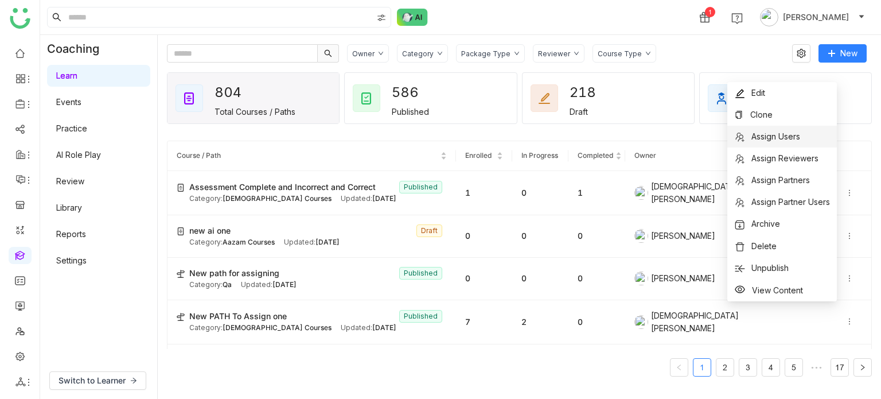
click at [801, 139] on li "Assign Users" at bounding box center [782, 137] width 110 height 22
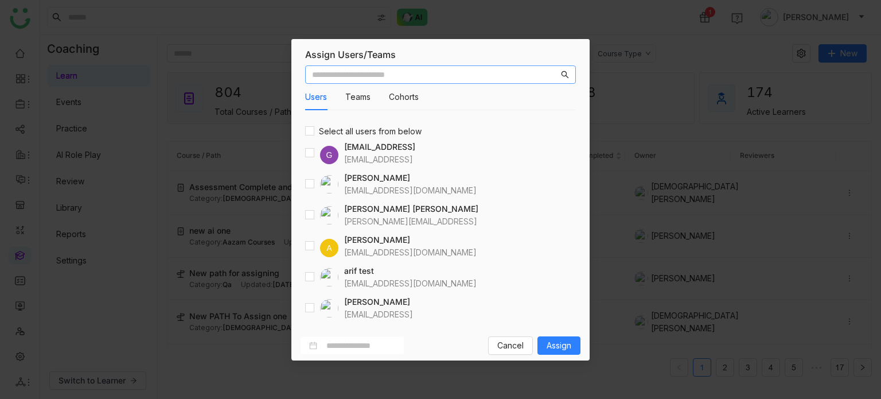
click at [461, 79] on input "text" at bounding box center [435, 74] width 247 height 13
click at [304, 275] on div "Users Teams Cohorts Select all users from below G [EMAIL_ADDRESS] [EMAIL_ADDRES…" at bounding box center [440, 196] width 298 height 270
click at [552, 344] on span "Assign" at bounding box center [558, 345] width 25 height 13
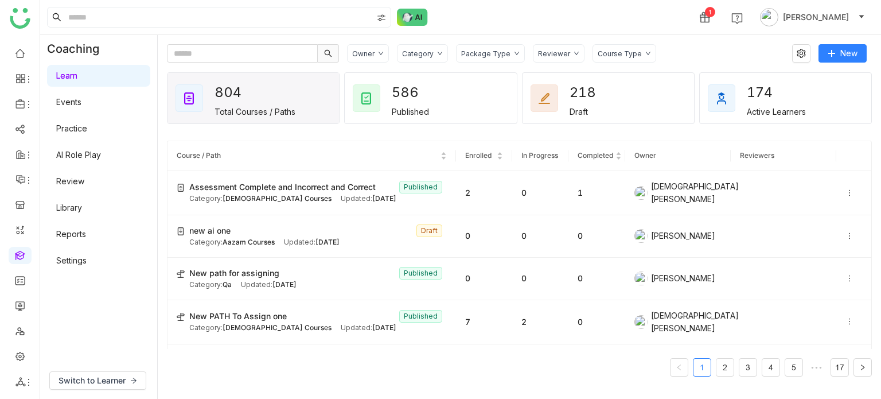
click at [19, 256] on link at bounding box center [20, 254] width 10 height 10
click at [101, 154] on link "AI Role Play" at bounding box center [78, 155] width 45 height 10
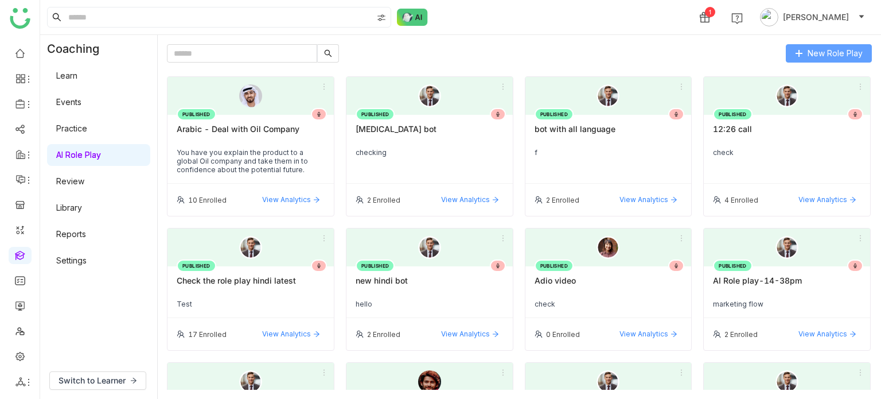
click at [796, 60] on button "New Role Play" at bounding box center [829, 53] width 86 height 18
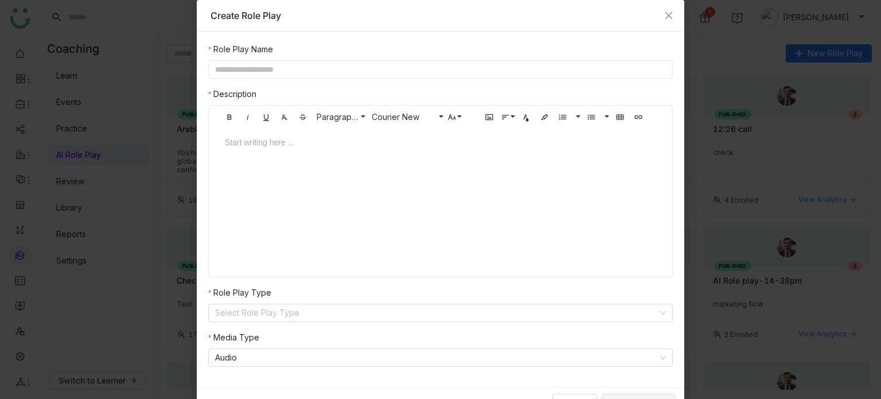
click at [402, 57] on nz-form-label "Role Play Name" at bounding box center [440, 51] width 464 height 17
drag, startPoint x: 402, startPoint y: 59, endPoint x: 402, endPoint y: 66, distance: 6.9
click at [402, 63] on nz-form-item "Role Play Name" at bounding box center [440, 61] width 464 height 36
click at [402, 67] on input "text" at bounding box center [440, 69] width 464 height 18
type input "**********"
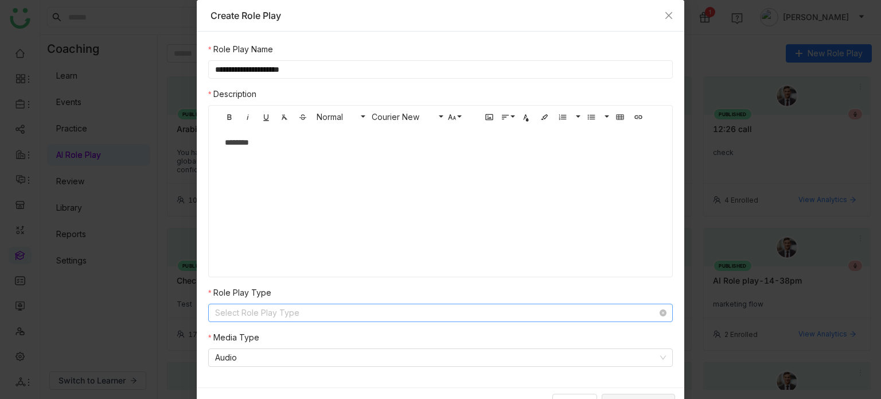
click at [286, 316] on input at bounding box center [436, 312] width 443 height 17
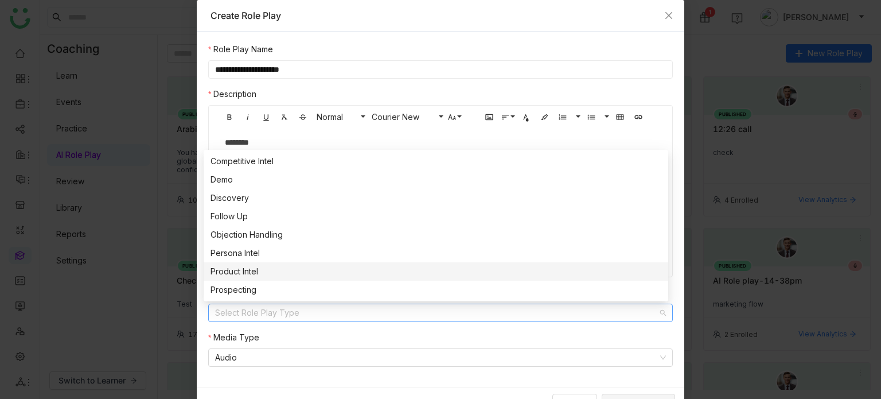
click at [289, 276] on div "Product Intel" at bounding box center [435, 271] width 451 height 13
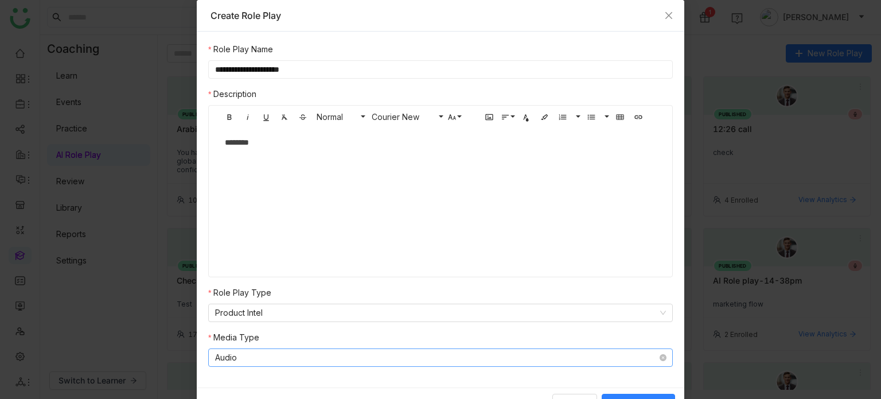
click at [273, 356] on nz-select-item "Audio" at bounding box center [440, 357] width 451 height 17
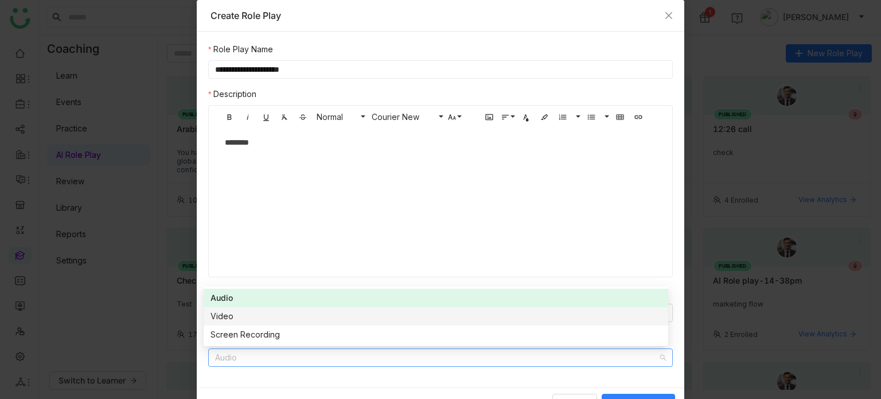
click at [362, 316] on div "Video" at bounding box center [435, 316] width 451 height 13
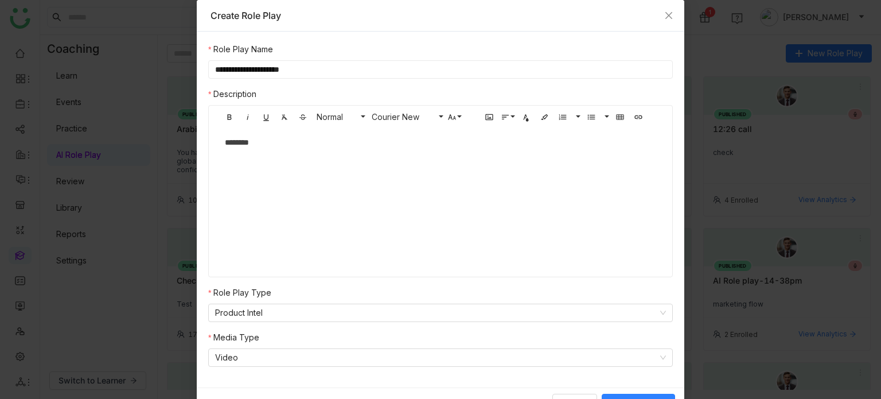
click at [365, 376] on div "**********" at bounding box center [440, 210] width 487 height 356
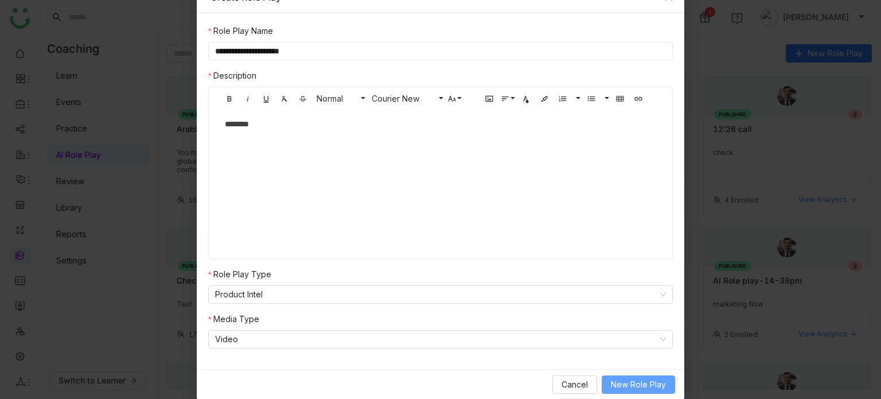
click at [646, 387] on span "New Role Play" at bounding box center [638, 384] width 55 height 13
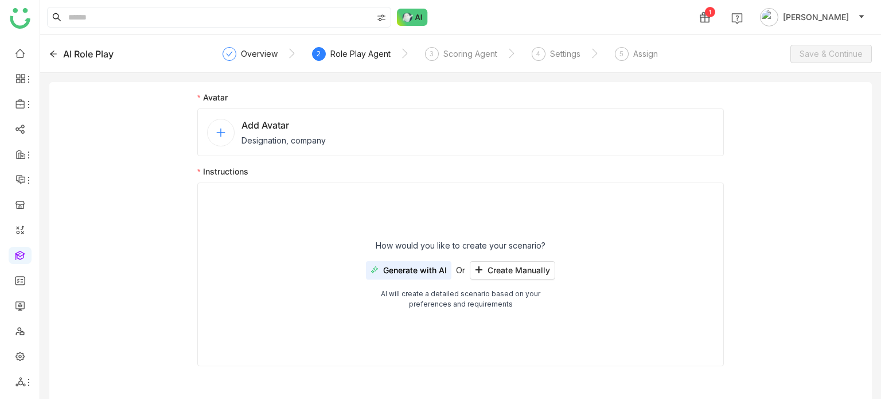
click at [400, 135] on div "Add Avatar Designation, company" at bounding box center [460, 132] width 526 height 48
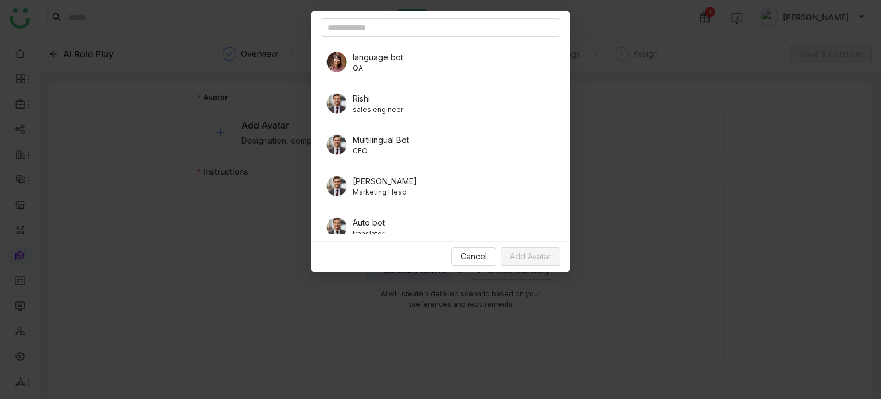
click at [358, 73] on div "language bot QA" at bounding box center [441, 62] width 240 height 32
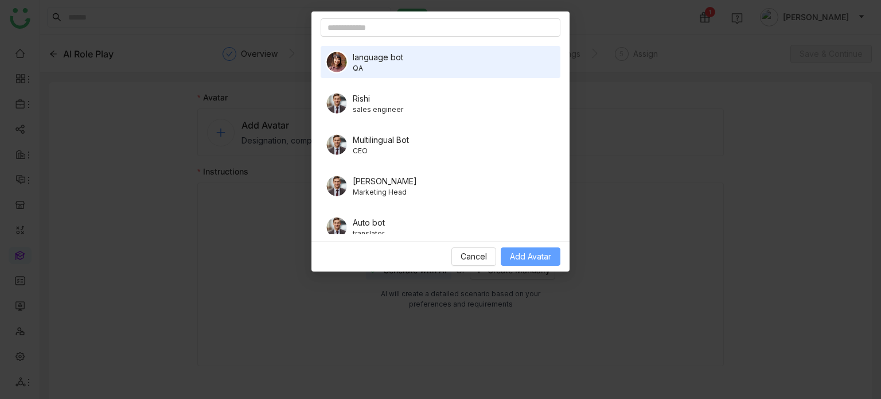
click at [512, 253] on span "Add Avatar" at bounding box center [530, 256] width 41 height 13
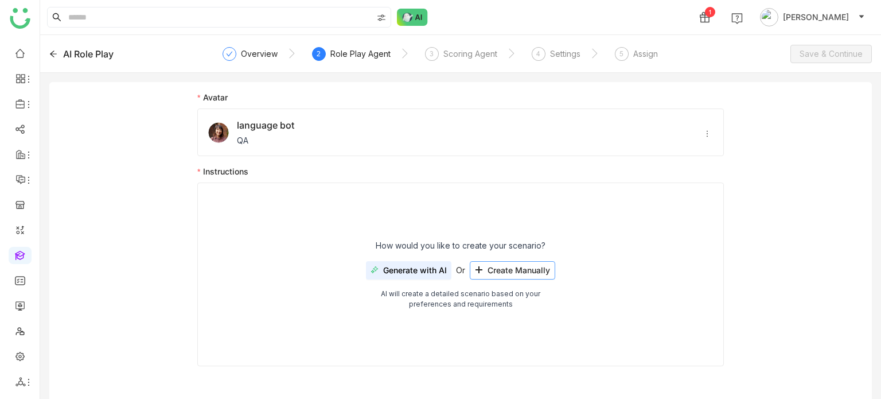
click at [498, 268] on span "Create Manually" at bounding box center [518, 269] width 63 height 9
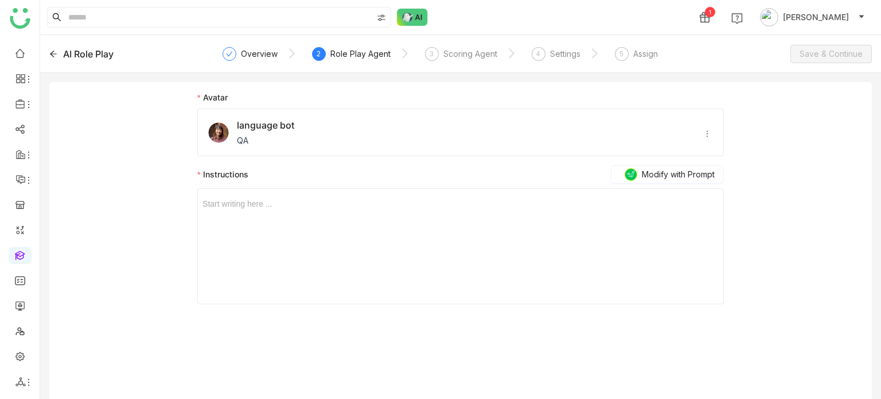
click at [327, 210] on div "Start writing here ..." at bounding box center [460, 246] width 516 height 115
click at [296, 204] on div "*" at bounding box center [460, 203] width 516 height 13
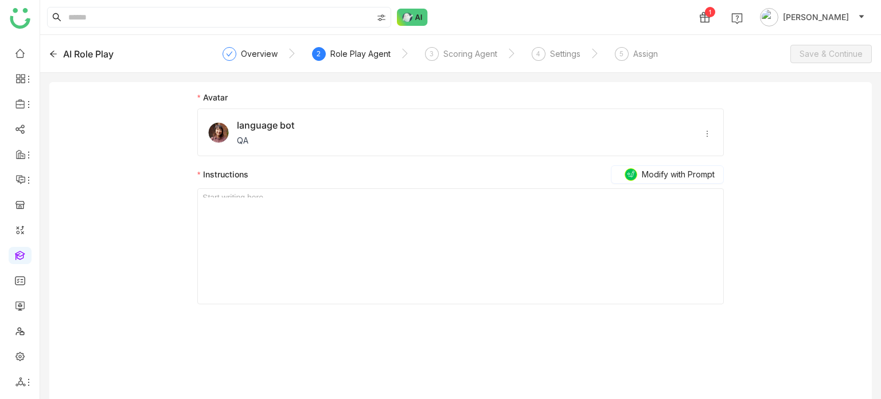
click at [296, 204] on div "*" at bounding box center [460, 203] width 516 height 13
click at [462, 54] on div "Scoring Agent" at bounding box center [470, 54] width 54 height 14
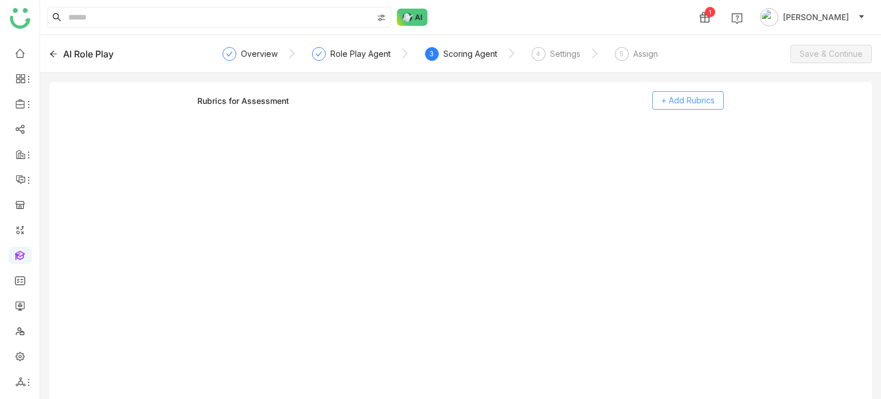
click at [696, 105] on span "+ Add Rubrics" at bounding box center [687, 100] width 53 height 13
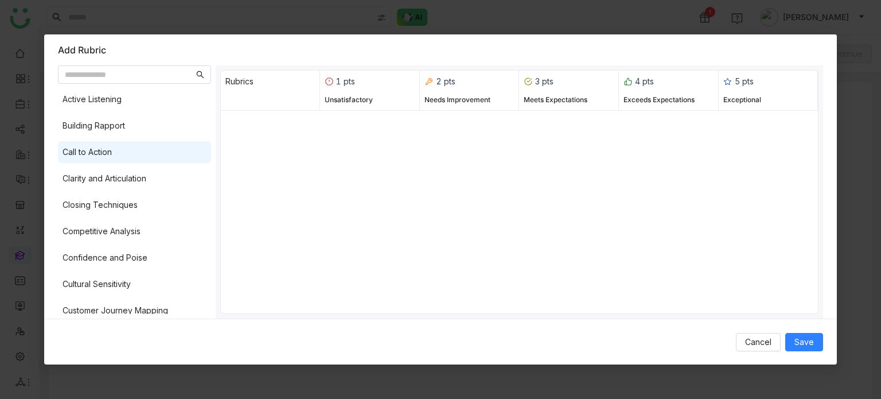
click at [176, 151] on div "Call to Action" at bounding box center [134, 152] width 153 height 22
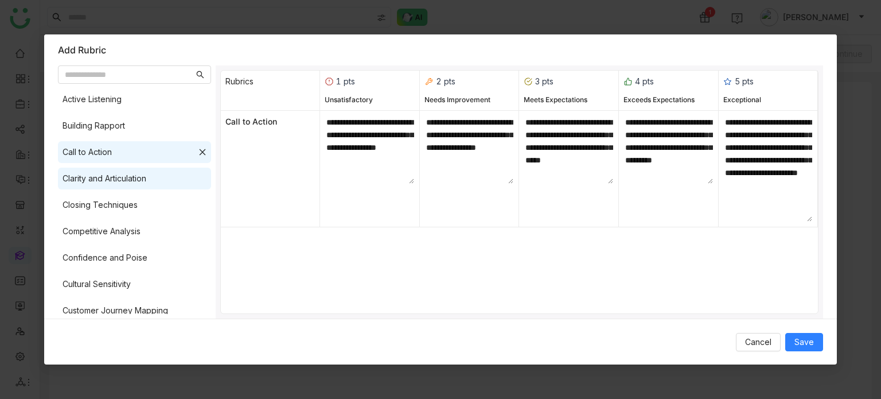
click at [175, 175] on div "Clarity and Articulation" at bounding box center [134, 178] width 153 height 22
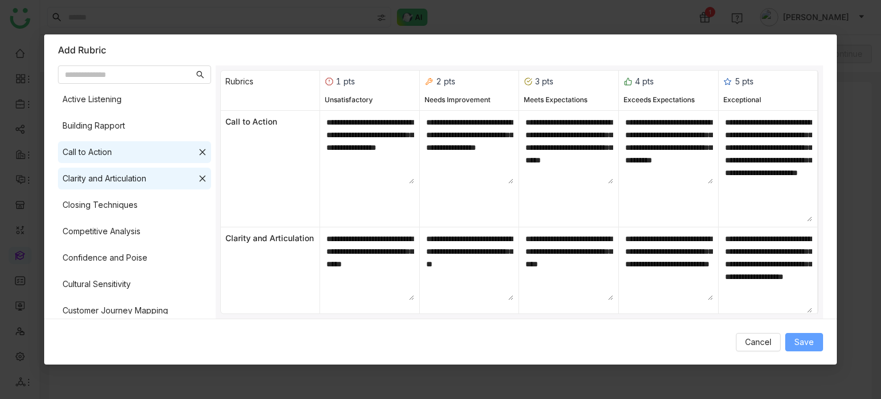
click at [809, 343] on span "Save" at bounding box center [803, 341] width 19 height 13
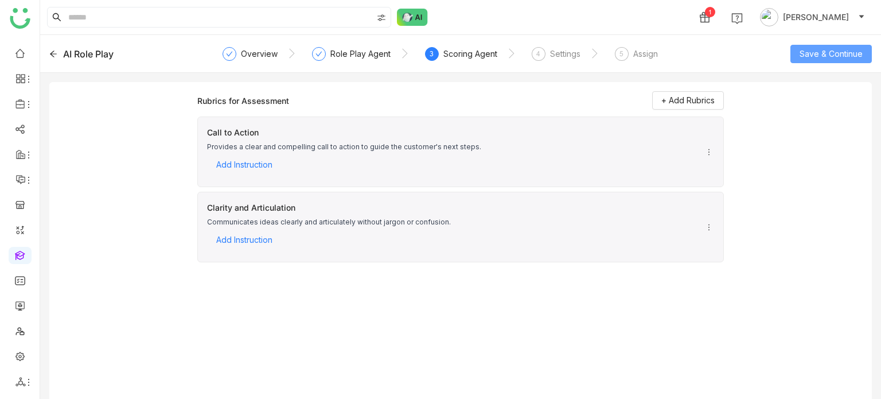
click at [811, 57] on span "Save & Continue" at bounding box center [830, 54] width 63 height 13
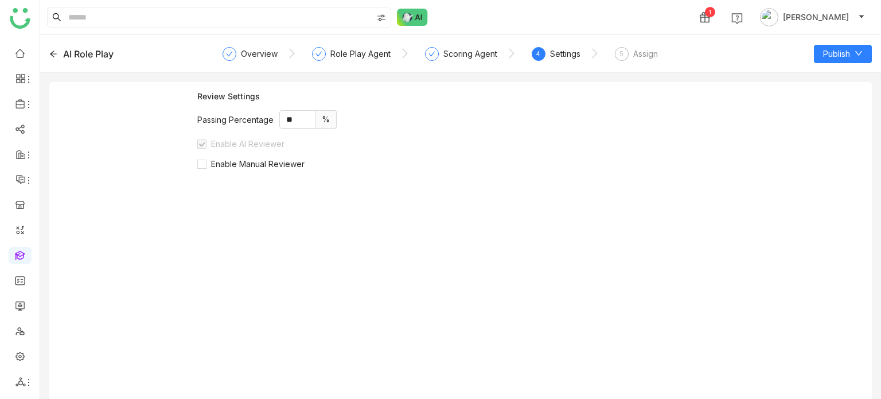
click at [271, 157] on label "Enable AI Reviewer" at bounding box center [243, 148] width 92 height 20
click at [271, 167] on span "Enable Manual Reviewer" at bounding box center [257, 164] width 103 height 10
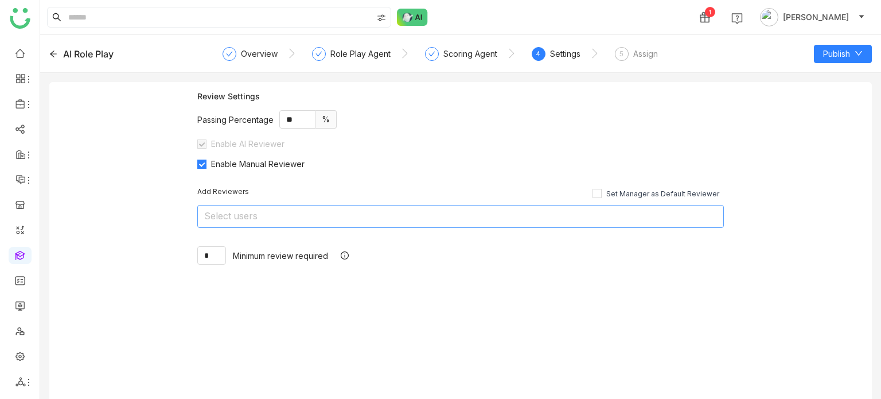
click at [275, 208] on nz-select-top-control "Select users" at bounding box center [460, 216] width 526 height 23
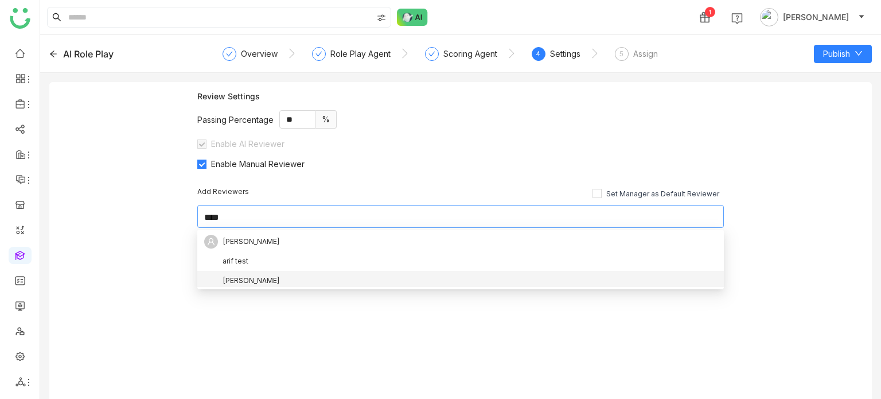
type input "****"
click at [239, 284] on div "[PERSON_NAME]" at bounding box center [250, 280] width 57 height 13
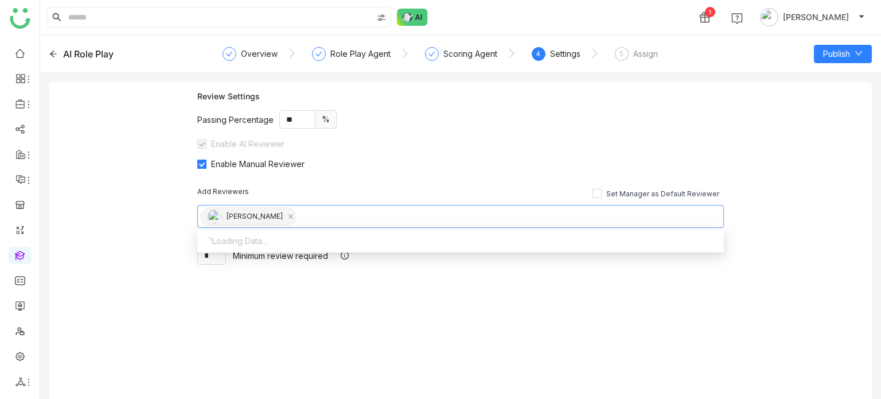
click at [118, 237] on div "Review Settings Passing Percentage ** % Enable AI Reviewer Enable Manual Review…" at bounding box center [460, 245] width 822 height 326
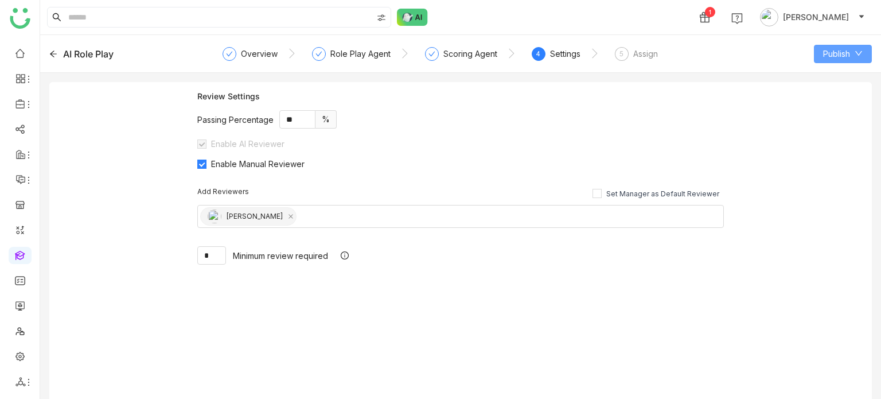
click at [850, 55] on button "Publish" at bounding box center [843, 54] width 58 height 18
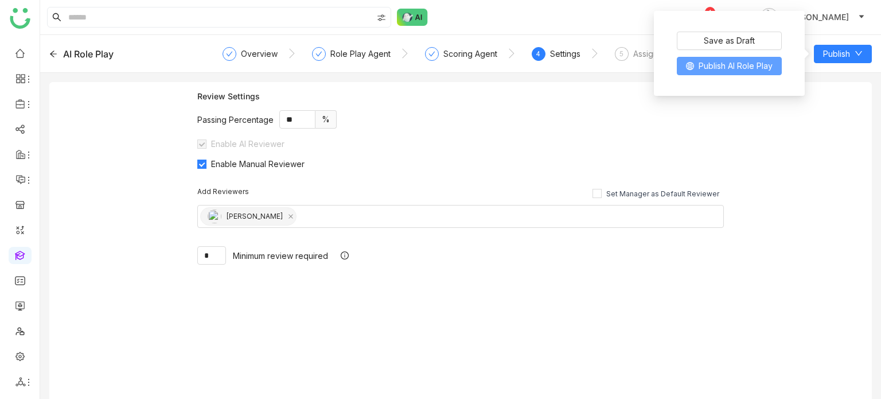
click at [759, 65] on span "Publish AI Role Play" at bounding box center [735, 66] width 74 height 13
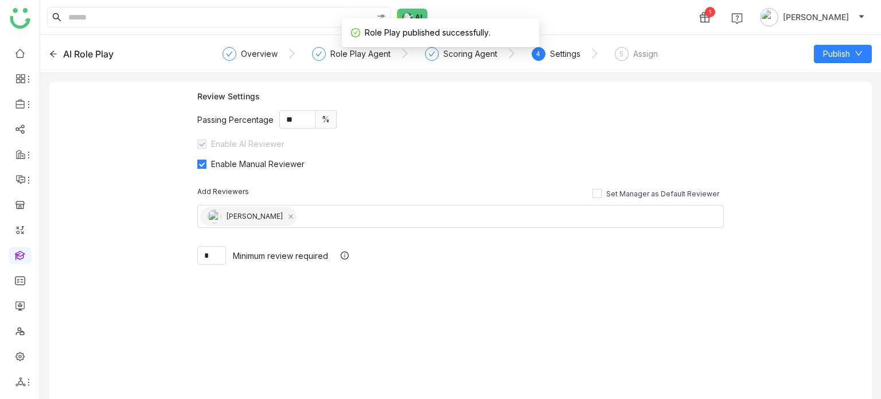
click at [637, 48] on div "Assign" at bounding box center [645, 54] width 25 height 14
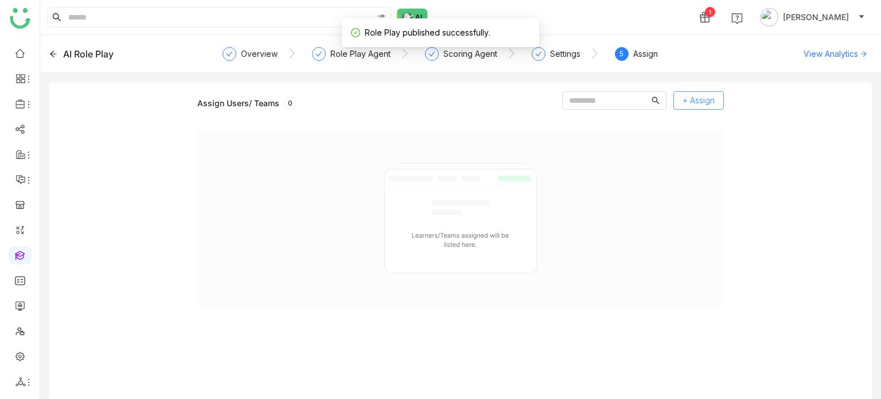
click at [709, 107] on button "+ Assign" at bounding box center [698, 100] width 50 height 18
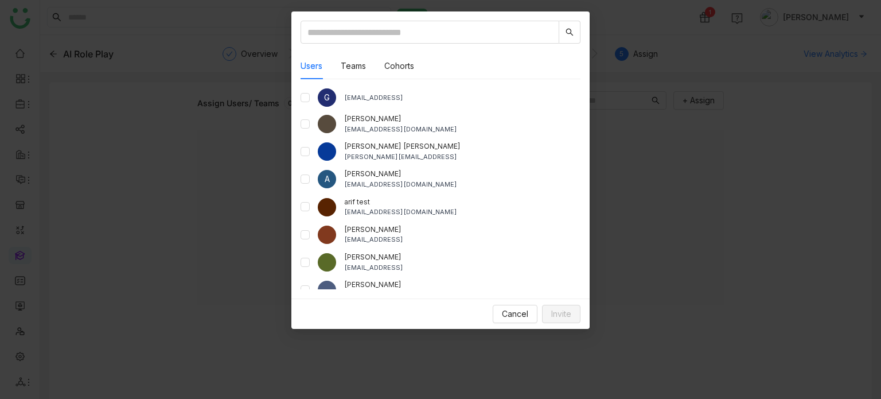
click at [298, 209] on div "Users Teams Cohorts G [EMAIL_ADDRESS] aavi aavi [EMAIL_ADDRESS][DOMAIN_NAME] [P…" at bounding box center [440, 154] width 298 height 287
click at [571, 316] on button "Invite" at bounding box center [561, 313] width 38 height 18
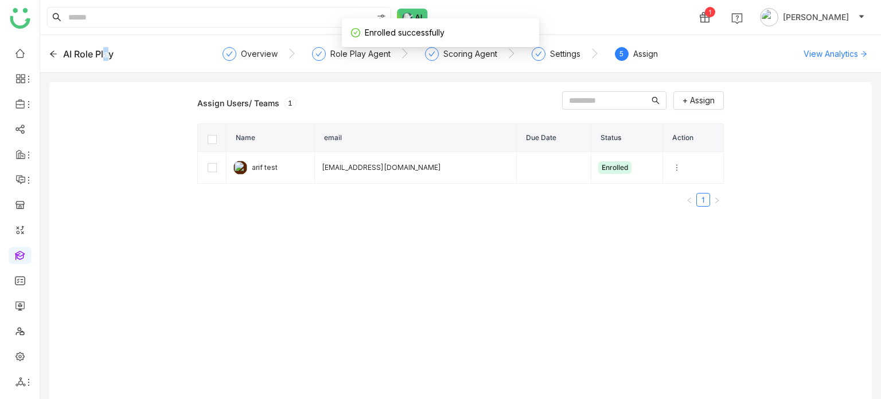
click at [106, 59] on div "AI Role Play" at bounding box center [88, 54] width 50 height 14
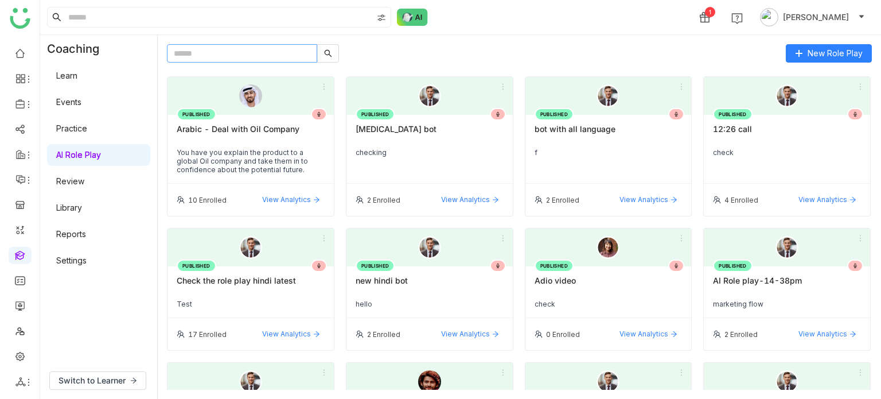
click at [282, 54] on input "text" at bounding box center [242, 53] width 150 height 18
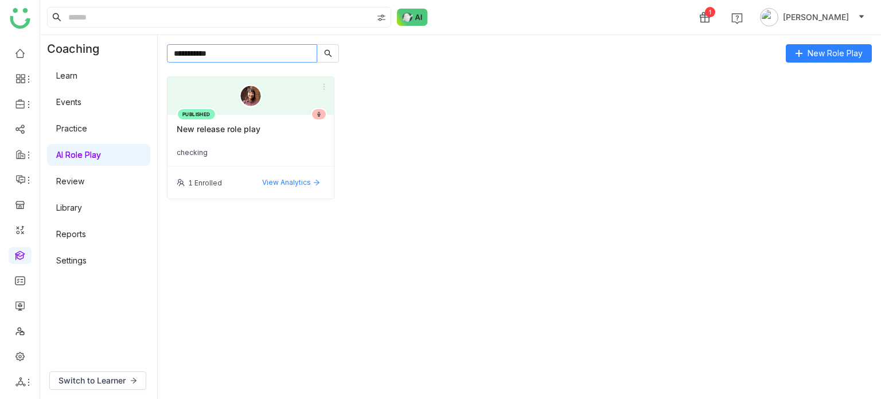
type input "**********"
click at [252, 131] on div "New release role play" at bounding box center [251, 133] width 148 height 19
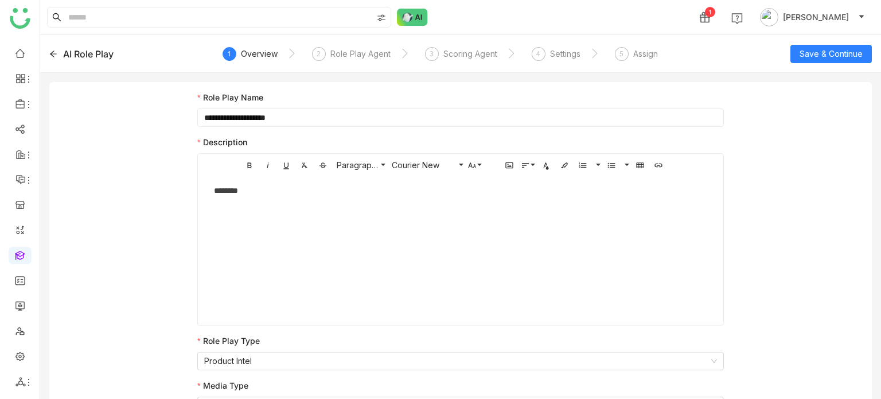
scroll to position [15, 0]
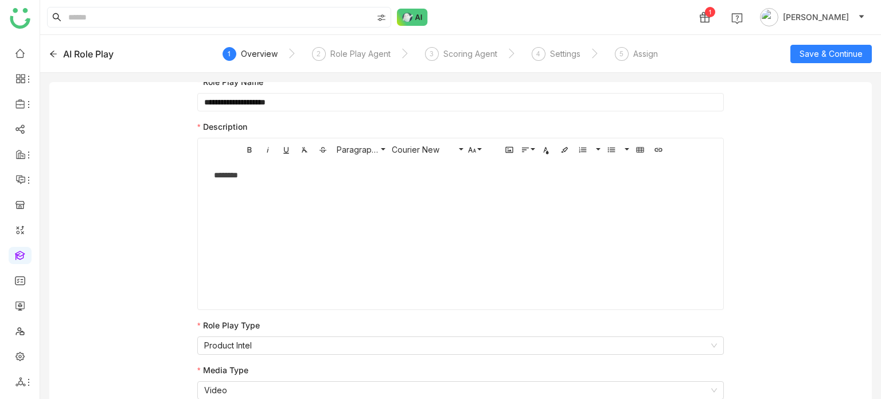
click at [47, 58] on div "AI Role Play 1 Overview 2 Role Play Agent 3 Scoring Agent 4 Settings 5 Assign S…" at bounding box center [460, 54] width 841 height 38
click at [52, 52] on icon at bounding box center [53, 53] width 7 height 6
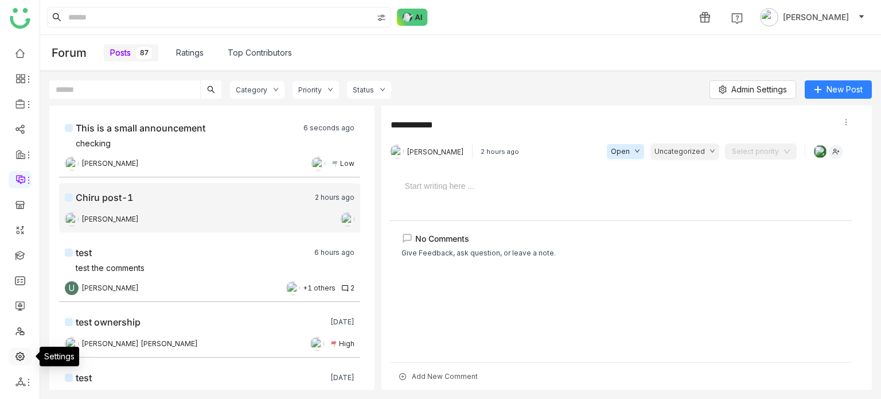
click at [19, 351] on link at bounding box center [20, 355] width 10 height 10
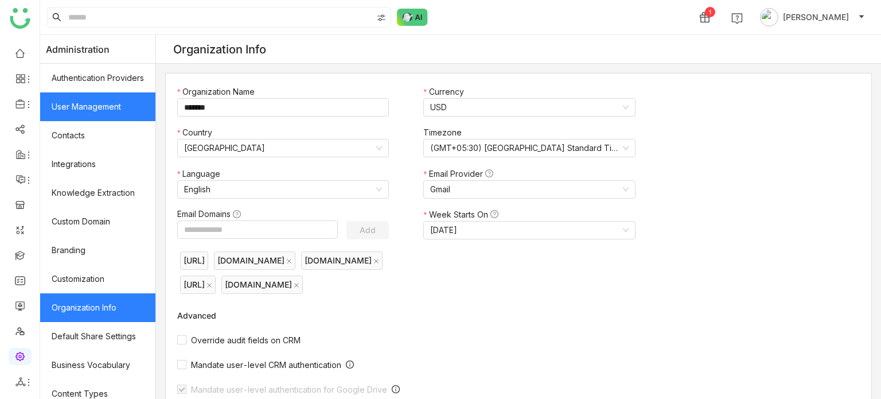
click at [101, 95] on link "User Management" at bounding box center [97, 106] width 115 height 29
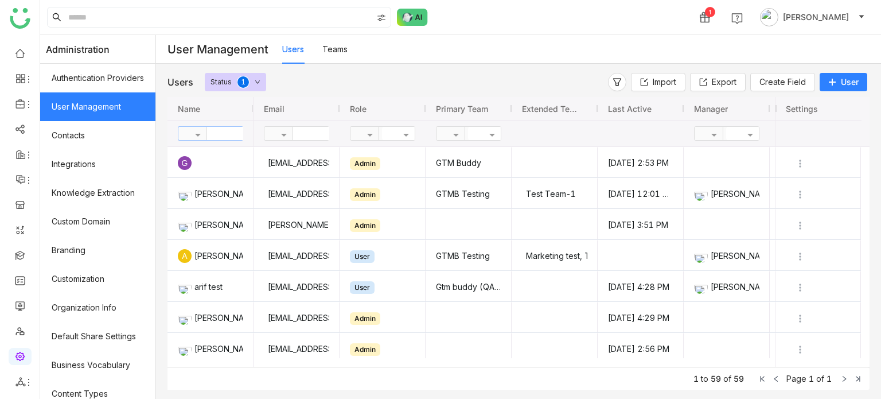
click at [239, 128] on input "text" at bounding box center [248, 133] width 83 height 13
type input "*"
type input "****"
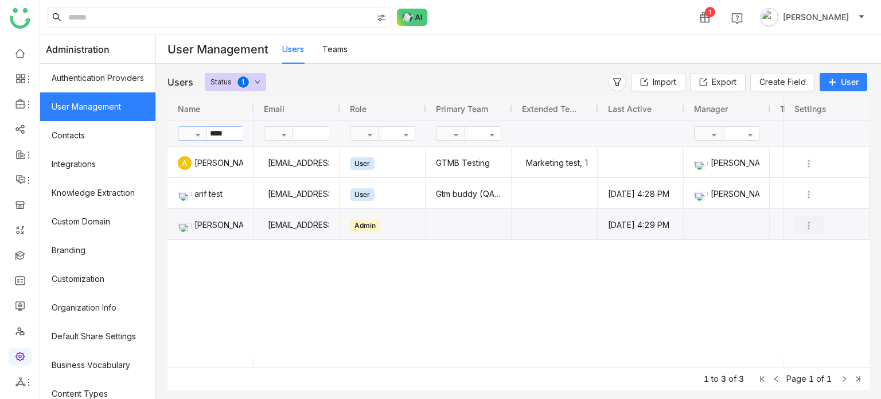
click at [806, 227] on img "Press SPACE to select this row." at bounding box center [808, 225] width 11 height 11
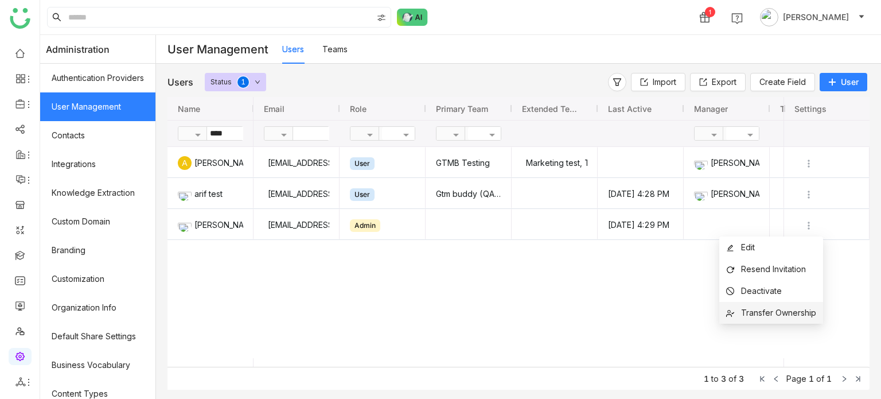
click at [790, 310] on span "Transfer Ownership" at bounding box center [778, 312] width 75 height 10
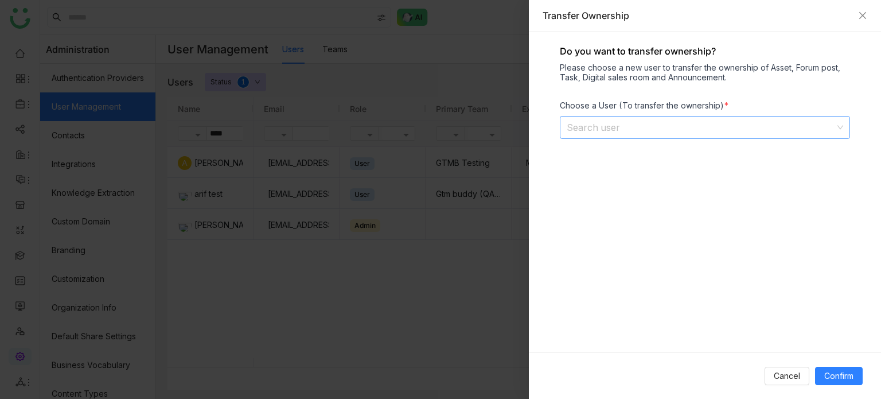
click at [639, 124] on input at bounding box center [701, 127] width 268 height 22
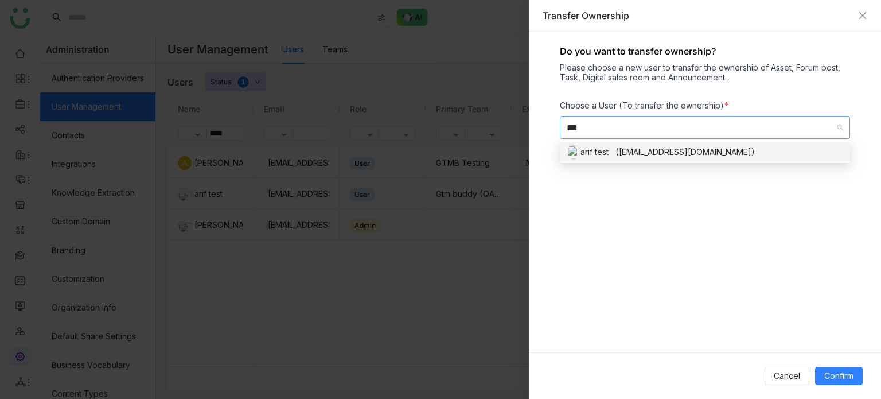
type input "***"
click at [628, 146] on div "arif test ([EMAIL_ADDRESS][DOMAIN_NAME])" at bounding box center [705, 152] width 276 height 14
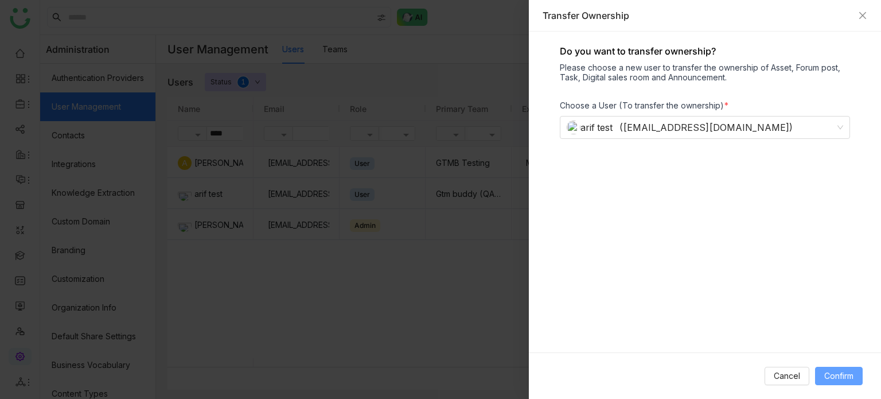
click at [830, 372] on span "Confirm" at bounding box center [838, 375] width 29 height 13
click at [760, 123] on div "arif test ([EMAIL_ADDRESS][DOMAIN_NAME])" at bounding box center [700, 127] width 266 height 22
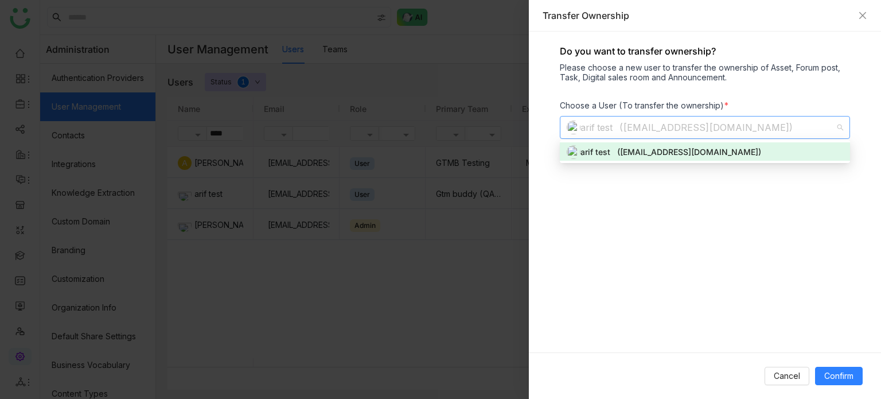
click at [714, 205] on div "Do you want to transfer ownership? Please choose a new user to transfer the own…" at bounding box center [705, 192] width 352 height 321
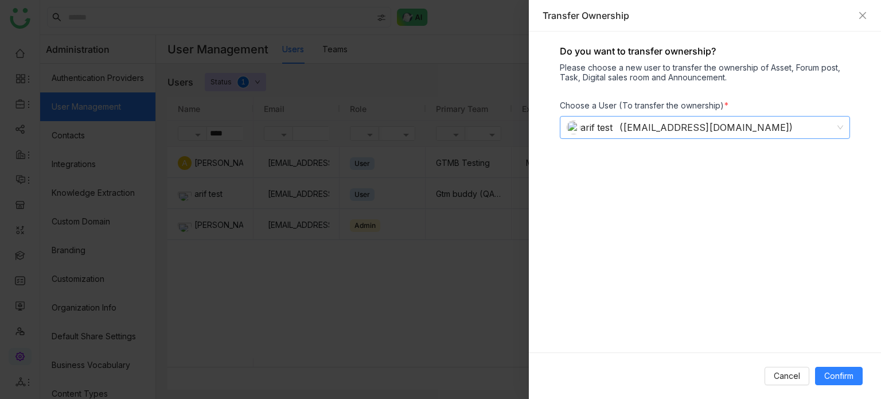
click at [776, 134] on div "arif test ([EMAIL_ADDRESS][DOMAIN_NAME])" at bounding box center [700, 127] width 266 height 22
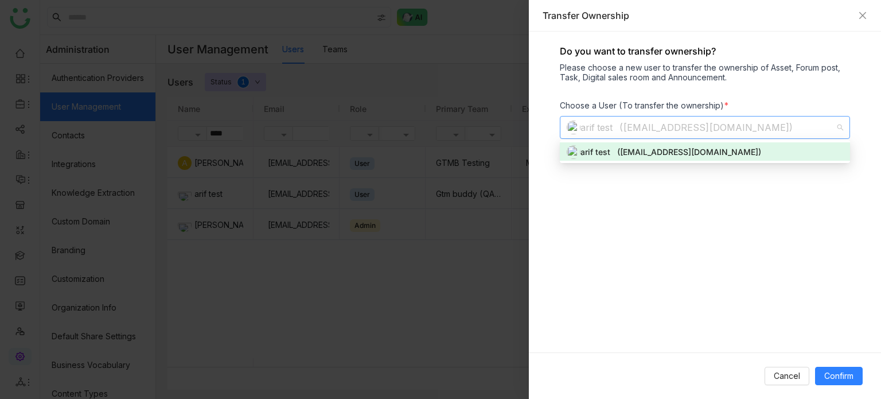
click at [815, 278] on div "Do you want to transfer ownership? Please choose a new user to transfer the own…" at bounding box center [705, 192] width 352 height 321
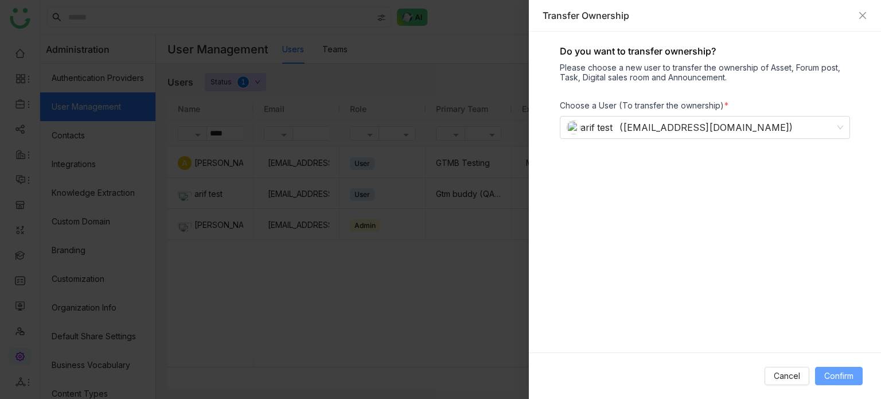
click at [839, 375] on span "Confirm" at bounding box center [838, 375] width 29 height 13
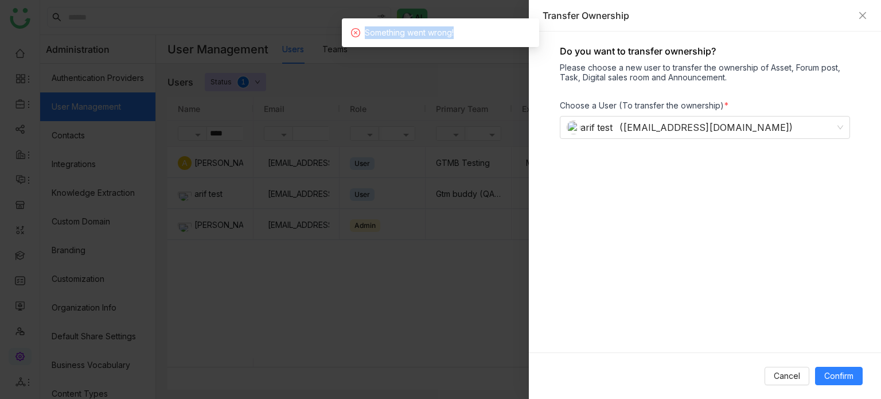
drag, startPoint x: 455, startPoint y: 36, endPoint x: 358, endPoint y: 33, distance: 97.5
click at [358, 33] on div "Something went wrong!" at bounding box center [440, 32] width 179 height 13
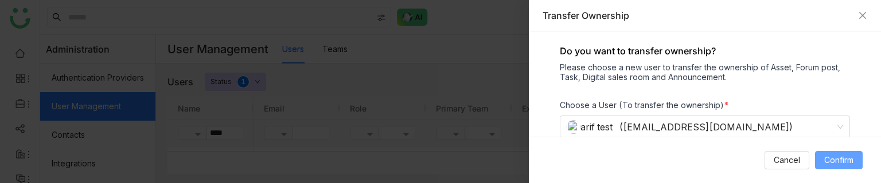
click at [849, 162] on span "Confirm" at bounding box center [838, 160] width 29 height 13
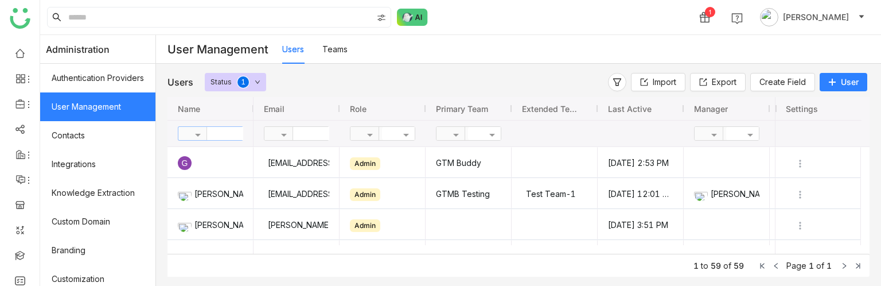
click at [236, 128] on input "text" at bounding box center [248, 133] width 83 height 13
type input "****"
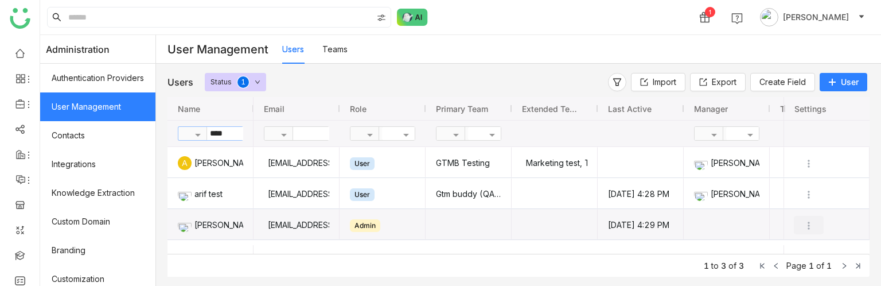
click at [807, 183] on img "Press SPACE to select this row." at bounding box center [808, 225] width 11 height 11
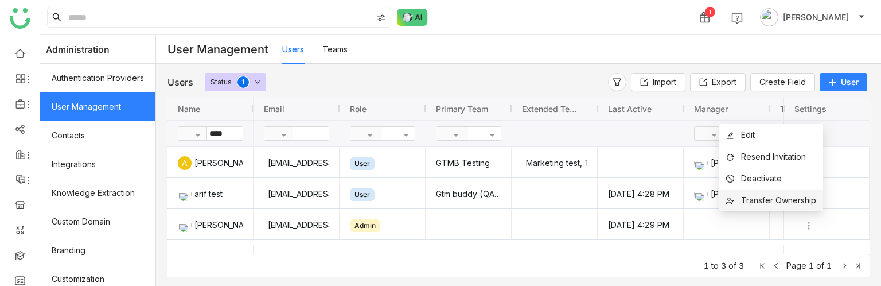
click at [787, 183] on span "Transfer Ownership" at bounding box center [778, 200] width 75 height 10
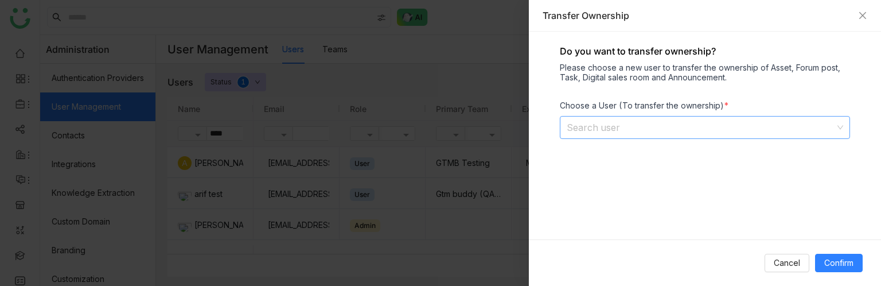
click at [721, 129] on input at bounding box center [701, 127] width 268 height 22
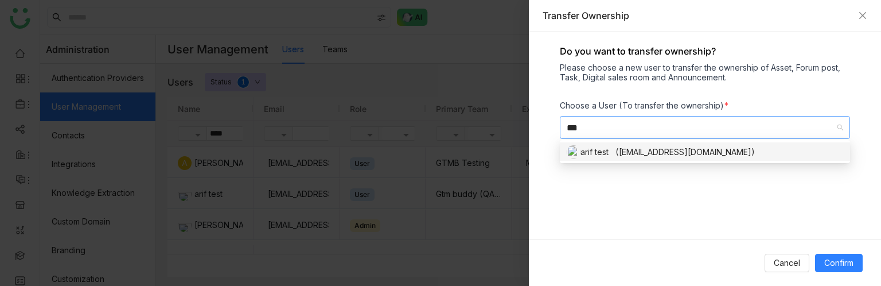
type input "***"
click at [602, 150] on div "arif test ([EMAIL_ADDRESS][DOMAIN_NAME])" at bounding box center [705, 152] width 276 height 14
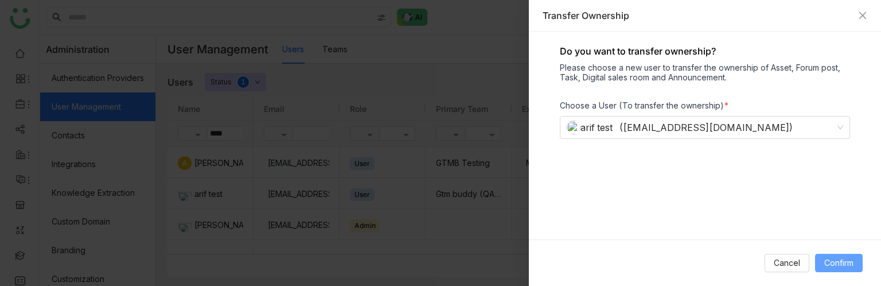
click at [830, 183] on span "Confirm" at bounding box center [838, 262] width 29 height 13
click at [792, 127] on div "arif test ([EMAIL_ADDRESS][DOMAIN_NAME])" at bounding box center [700, 127] width 266 height 22
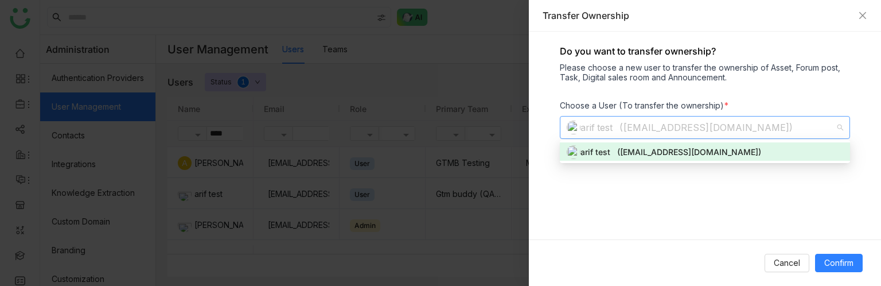
click at [741, 130] on div "arif test ([EMAIL_ADDRESS][DOMAIN_NAME])" at bounding box center [700, 127] width 266 height 22
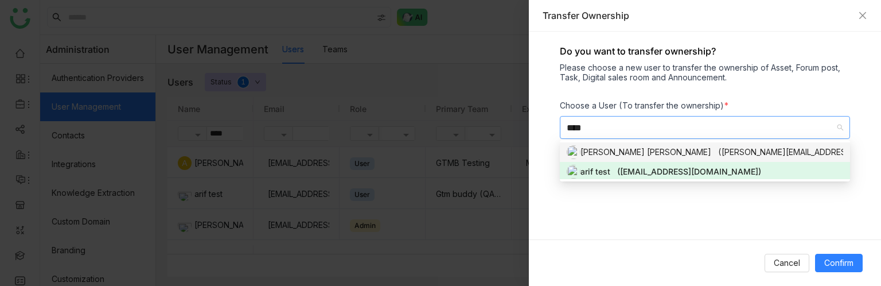
type input "****"
click at [725, 146] on div "[PERSON_NAME] [PERSON_NAME] ([PERSON_NAME][EMAIL_ADDRESS])" at bounding box center [705, 152] width 276 height 14
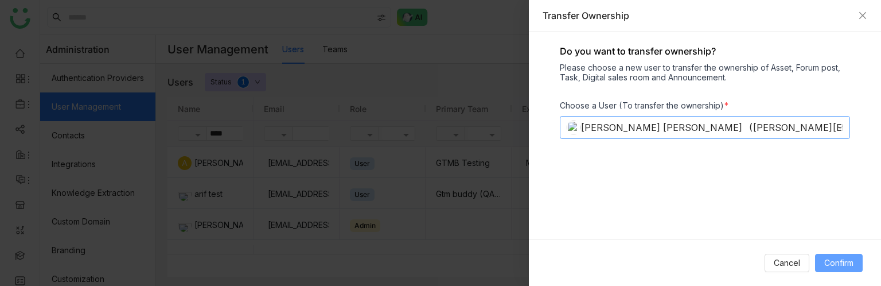
click at [840, 183] on span "Confirm" at bounding box center [838, 262] width 29 height 13
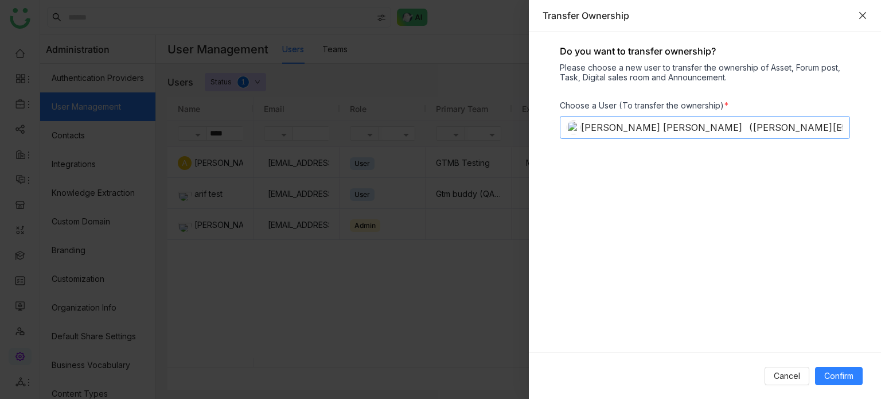
click at [861, 13] on icon "Close" at bounding box center [862, 15] width 9 height 9
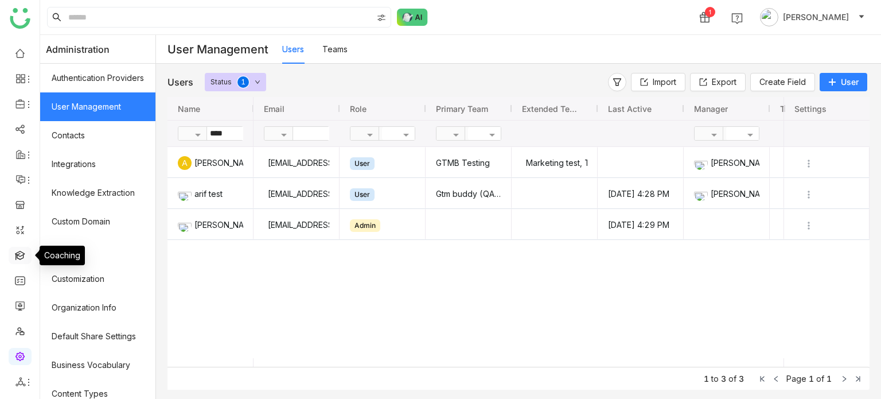
click at [17, 183] on link at bounding box center [20, 254] width 10 height 10
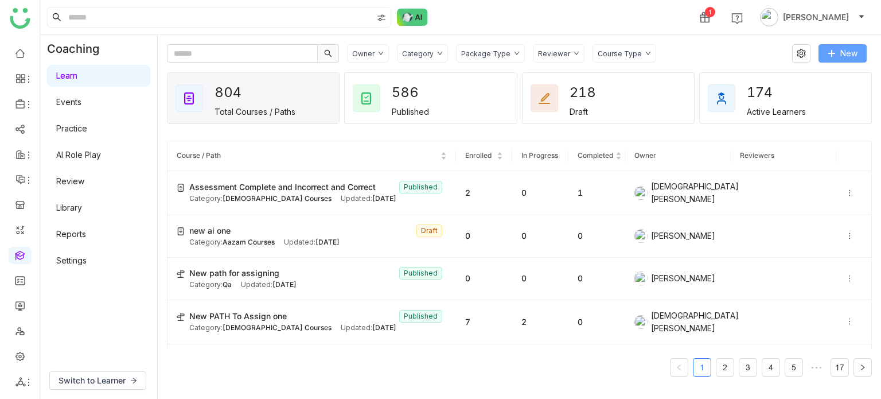
click at [846, 49] on span "New" at bounding box center [848, 53] width 17 height 13
click at [834, 48] on button "New" at bounding box center [842, 53] width 48 height 18
click at [828, 64] on body "1 [PERSON_NAME] Coaching Learn Events Practice AI Role Play Review Library Repo…" at bounding box center [440, 199] width 881 height 399
click at [838, 52] on button "New" at bounding box center [842, 53] width 48 height 18
click at [284, 183] on div "Updated: [DATE]" at bounding box center [269, 284] width 56 height 11
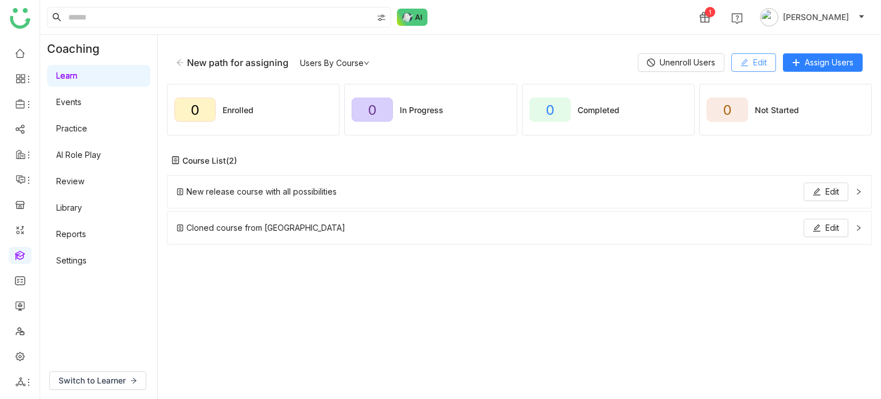
click at [762, 64] on span "Edit" at bounding box center [760, 62] width 14 height 13
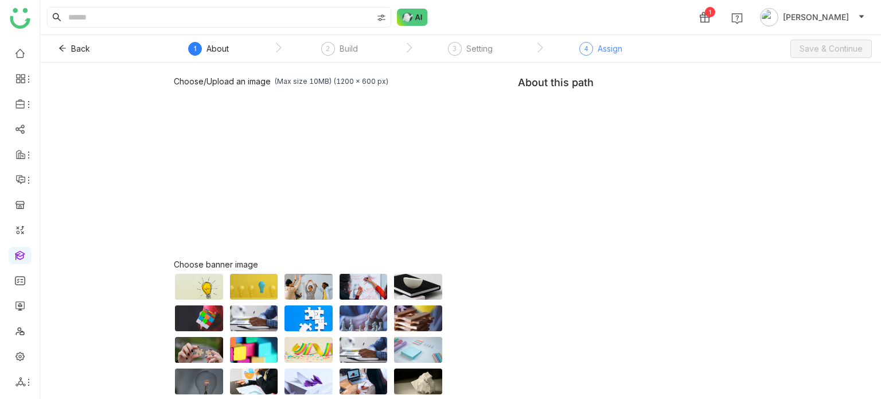
click at [601, 49] on div "Assign" at bounding box center [610, 49] width 25 height 14
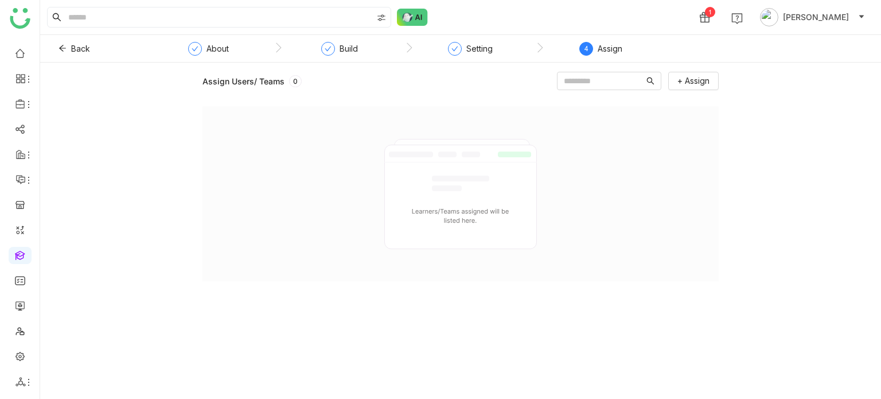
click at [319, 52] on nz-step "Build" at bounding box center [339, 52] width 131 height 21
click at [352, 55] on div "Build" at bounding box center [339, 52] width 37 height 21
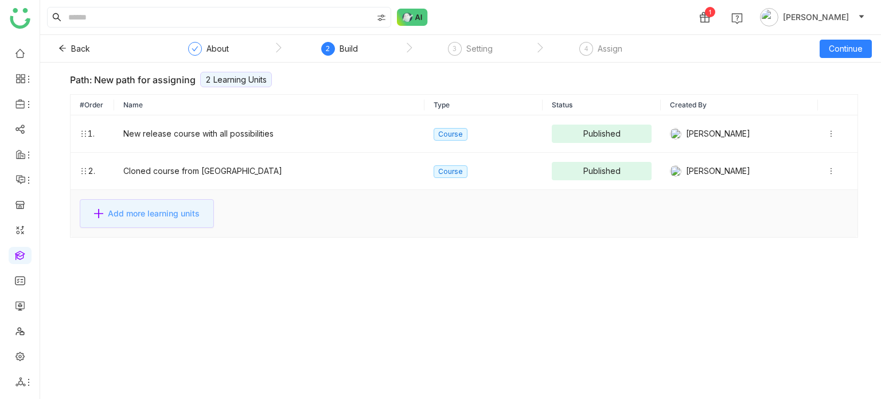
click at [177, 183] on span "Add more learning units" at bounding box center [154, 213] width 92 height 13
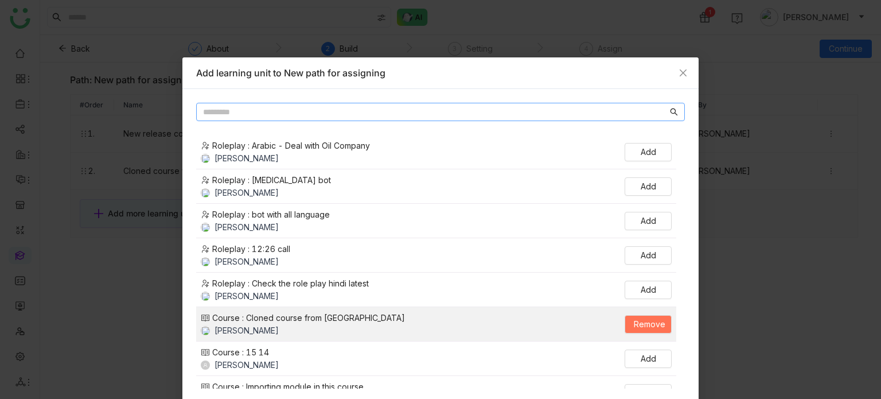
click at [309, 106] on input "text" at bounding box center [435, 112] width 464 height 13
click at [67, 79] on nz-modal-container "Add learning unit to New path for assigning Roleplay : Arabic - Deal with Oil C…" at bounding box center [440, 199] width 881 height 399
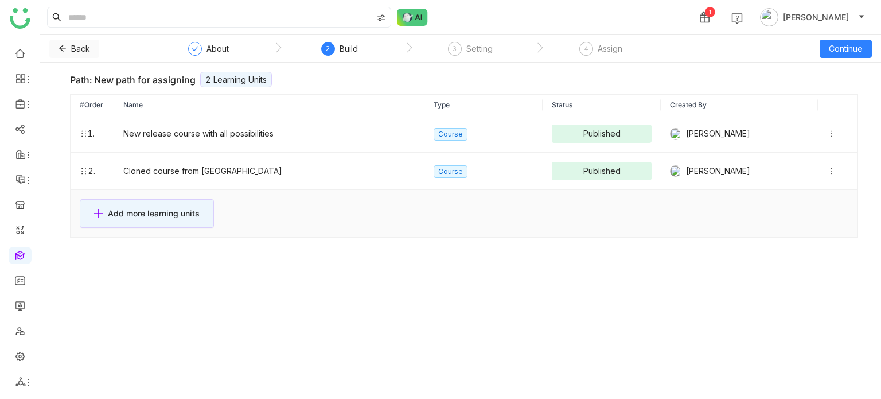
click at [52, 42] on button "Back" at bounding box center [74, 49] width 50 height 18
click at [73, 49] on span "Back" at bounding box center [80, 48] width 19 height 13
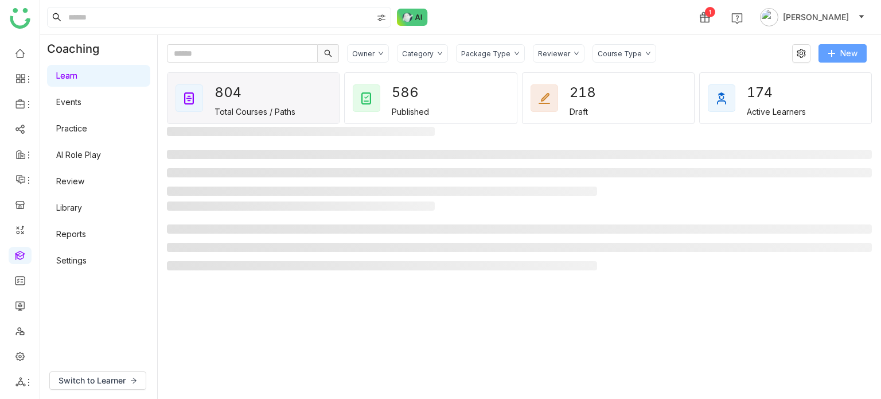
click at [852, 55] on span "New" at bounding box center [848, 53] width 17 height 13
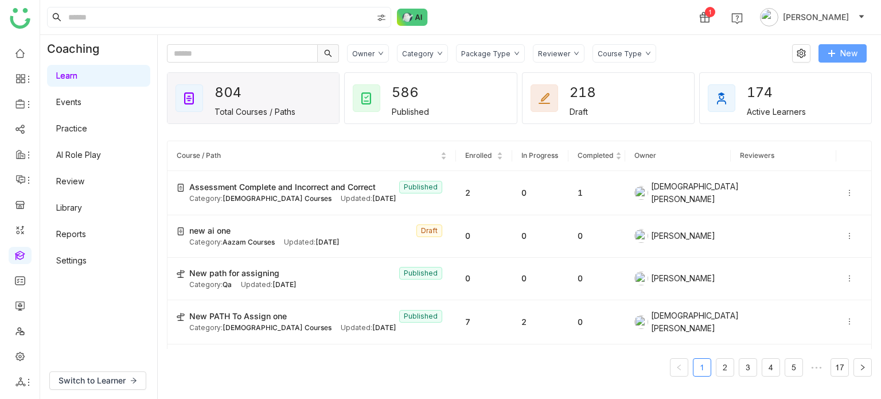
click at [828, 52] on icon at bounding box center [831, 53] width 8 height 8
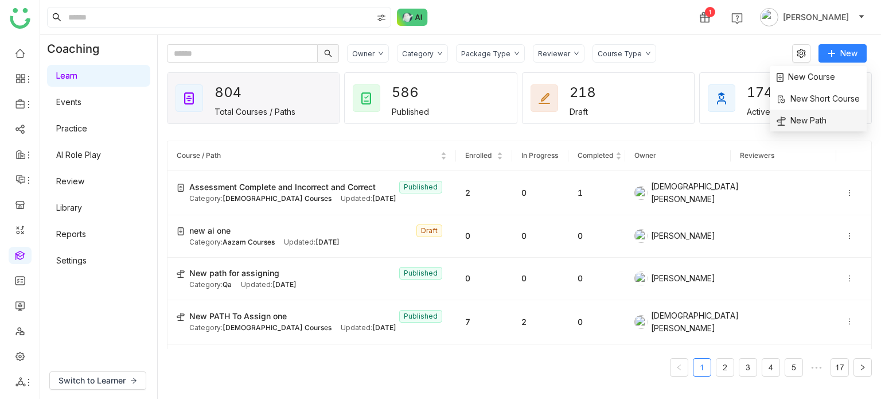
click at [813, 118] on span "New Path" at bounding box center [801, 120] width 50 height 13
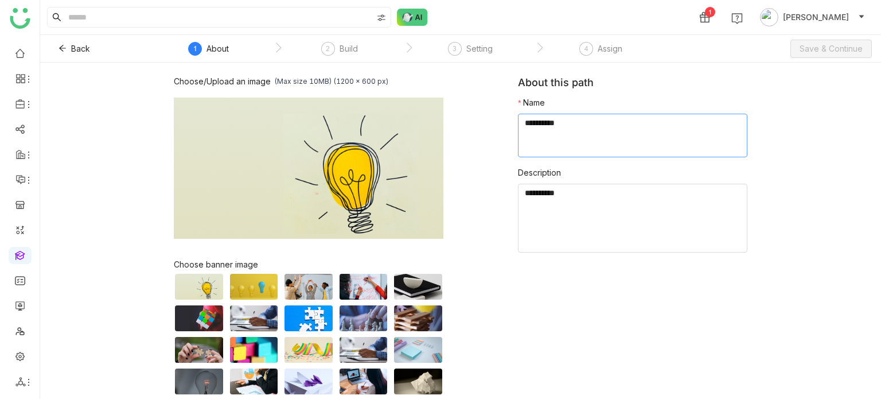
click at [555, 123] on textarea at bounding box center [632, 136] width 229 height 44
type textarea "**********"
click at [814, 48] on span "Save & Continue" at bounding box center [830, 48] width 63 height 13
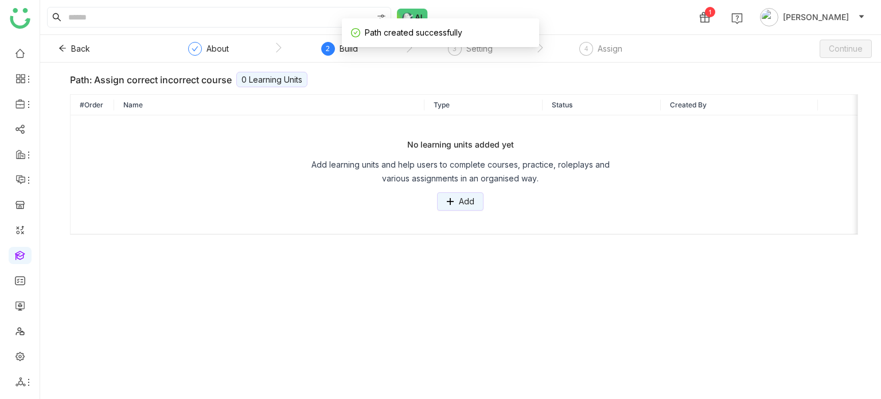
click at [466, 183] on div "No learning units added yet Add learning units and help users to complete cours…" at bounding box center [460, 174] width 779 height 118
click at [470, 183] on span "Add" at bounding box center [466, 201] width 15 height 13
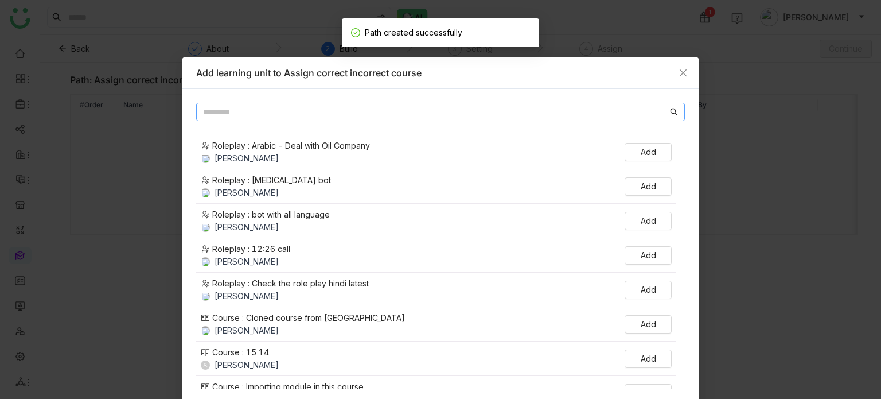
click at [346, 116] on input "text" at bounding box center [435, 112] width 464 height 13
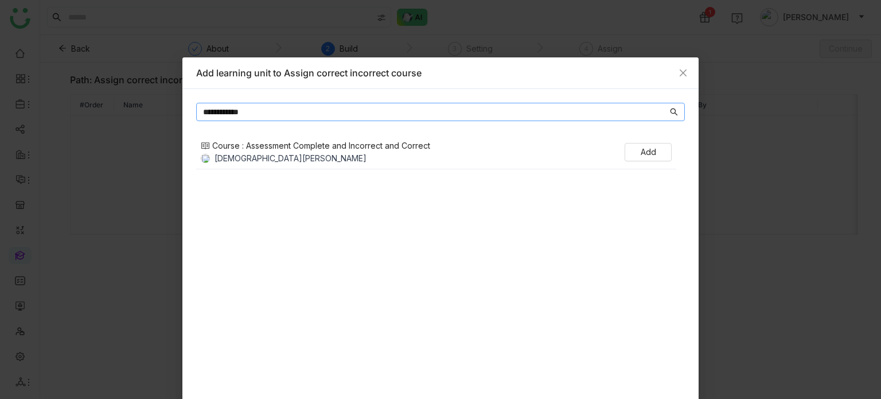
type input "**********"
click at [636, 142] on div "Course : Assessment Complete and Incorrect and Correct [PERSON_NAME] Add" at bounding box center [436, 152] width 480 height 34
click at [641, 149] on span "Add" at bounding box center [648, 152] width 15 height 13
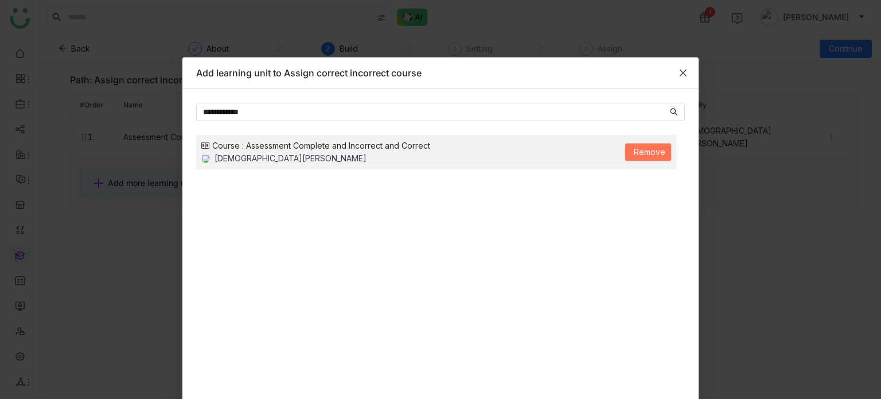
click at [681, 71] on icon "Close" at bounding box center [682, 72] width 9 height 9
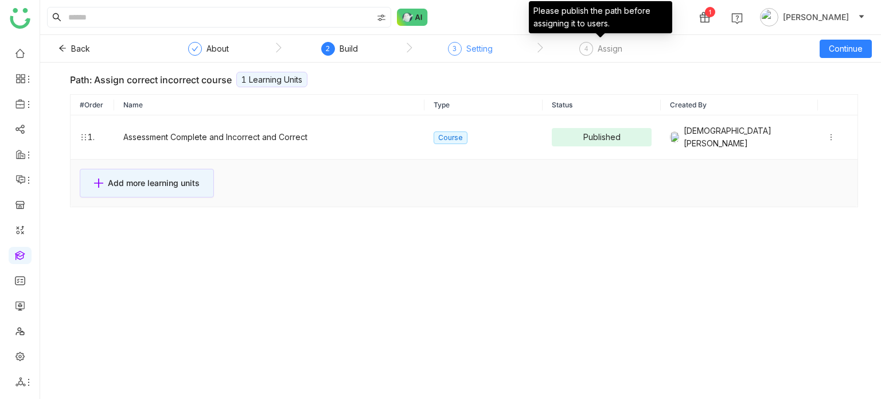
click at [479, 52] on div "Setting" at bounding box center [479, 49] width 26 height 14
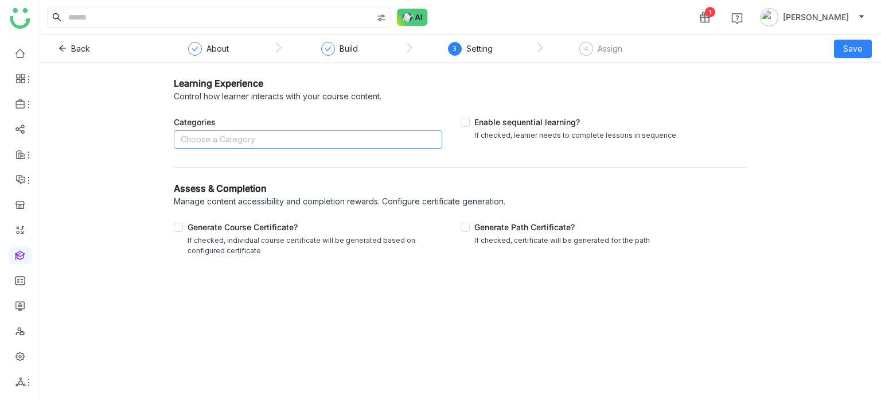
click at [354, 134] on nz-select-top-control "Choose a Category" at bounding box center [308, 139] width 268 height 18
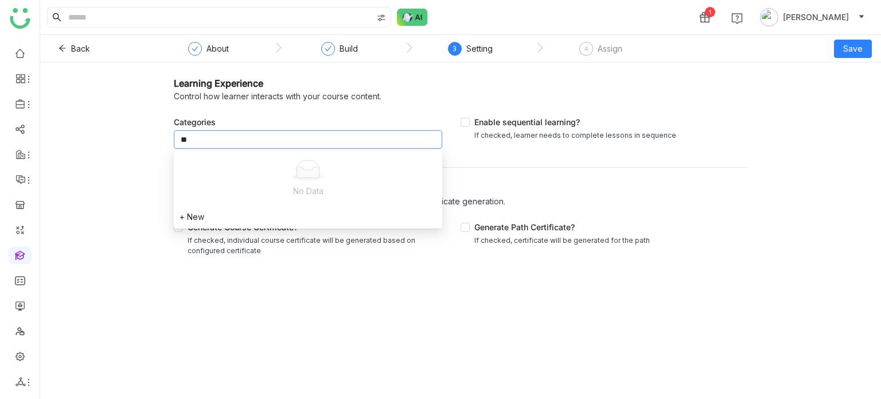
type input "*"
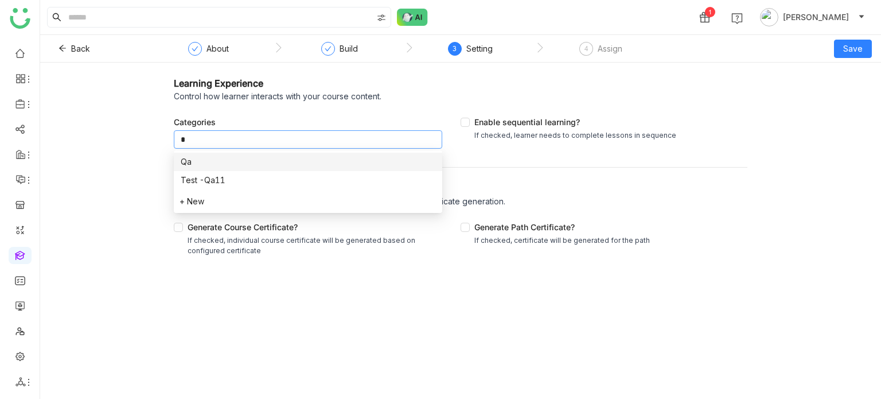
type input "**"
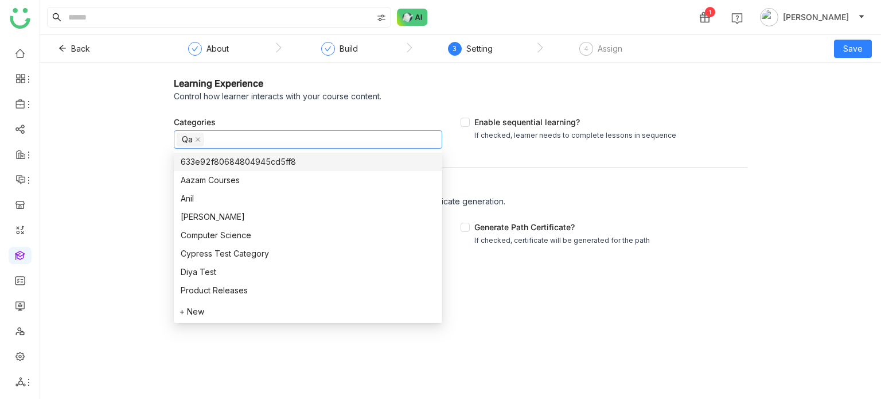
click at [658, 174] on div "Learning Experience Control how learner interacts with your course content. Cat…" at bounding box center [460, 168] width 573 height 185
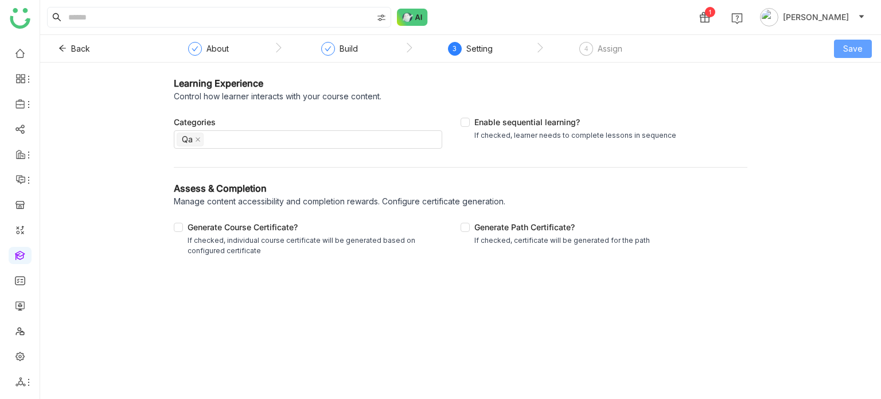
click at [853, 49] on span "Save" at bounding box center [852, 48] width 19 height 13
click at [855, 98] on span "Save & Publish" at bounding box center [837, 93] width 56 height 13
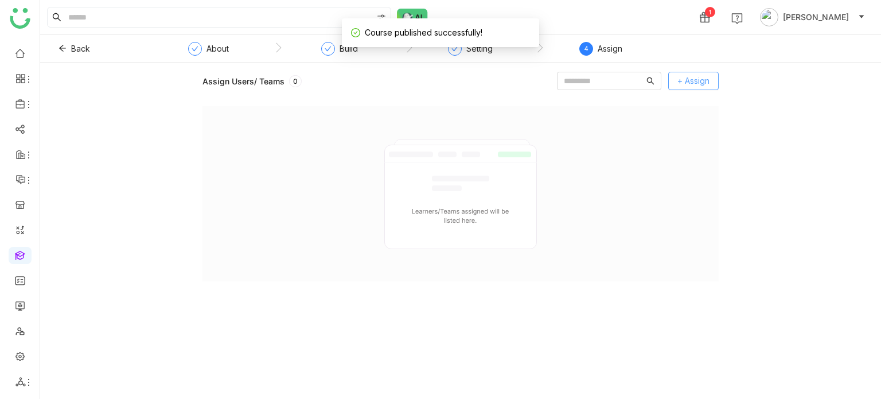
click at [704, 72] on button "+ Assign" at bounding box center [693, 81] width 50 height 18
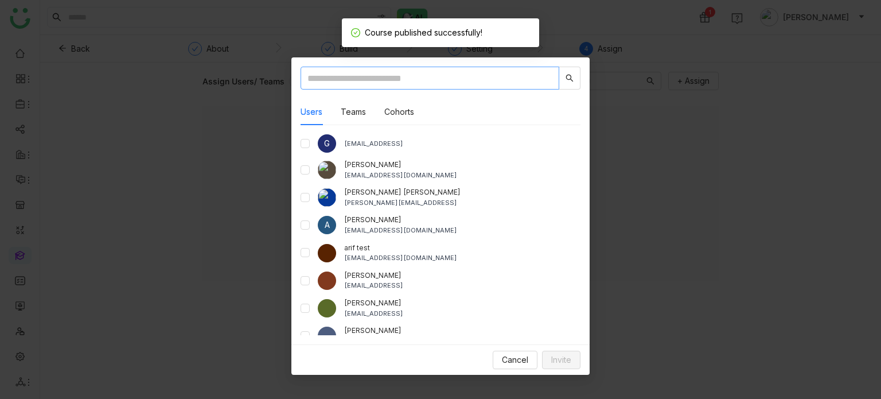
click at [439, 77] on input "text" at bounding box center [429, 78] width 259 height 23
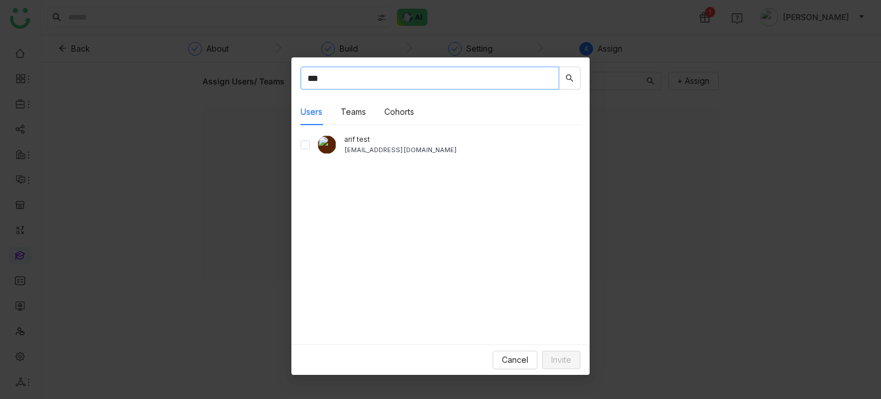
type input "***"
click at [312, 142] on div "arif test [EMAIL_ADDRESS][DOMAIN_NAME]" at bounding box center [440, 144] width 280 height 21
click at [564, 183] on span "Invite" at bounding box center [561, 359] width 20 height 13
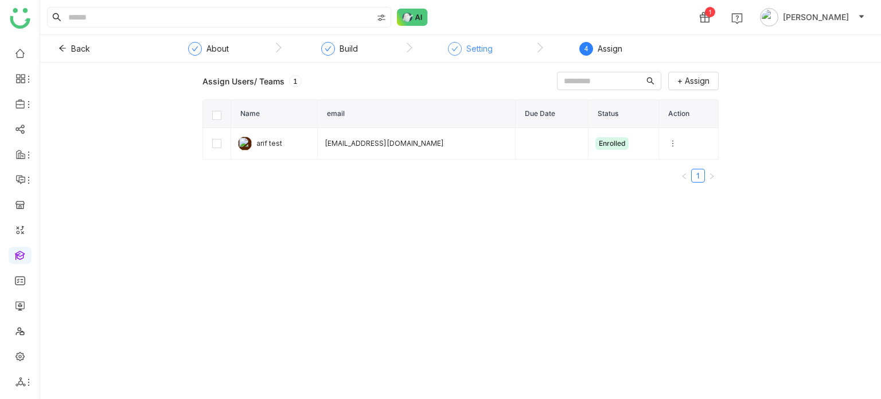
click at [491, 56] on div "Setting" at bounding box center [470, 52] width 45 height 21
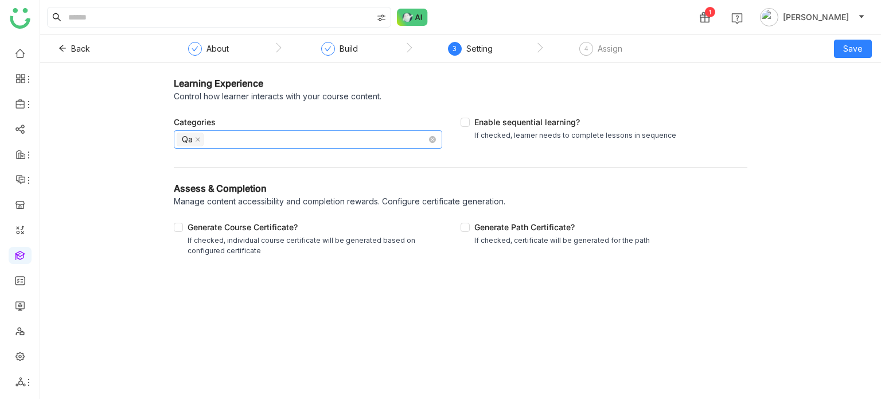
click at [260, 134] on nz-select-top-control "Qa" at bounding box center [308, 139] width 268 height 18
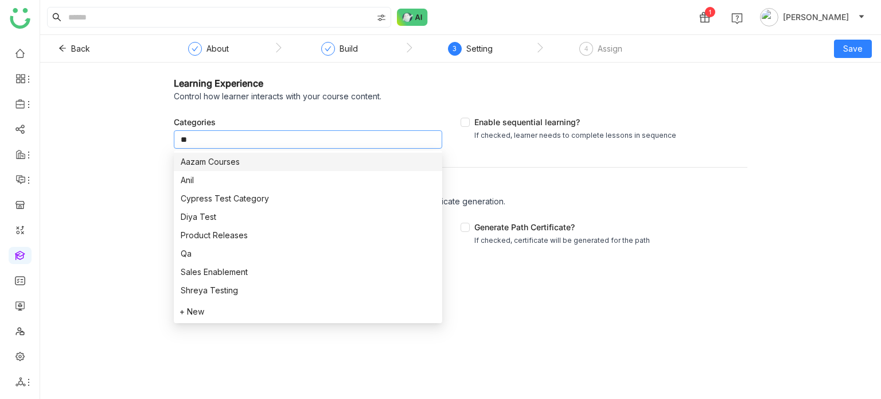
type input "*"
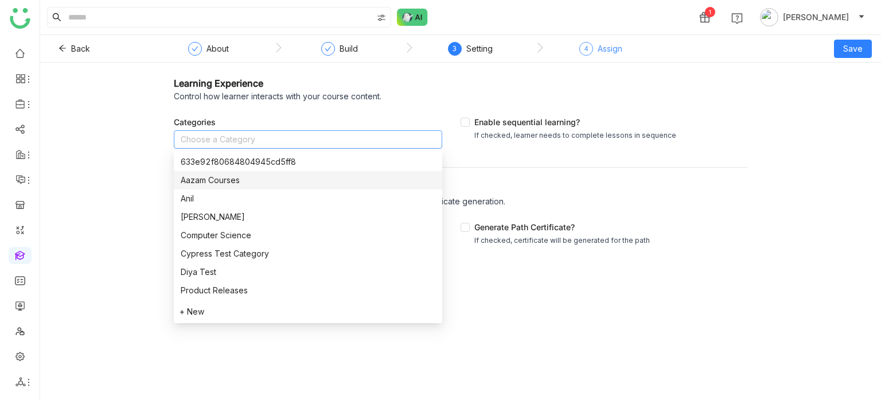
click at [617, 53] on div "Assign" at bounding box center [610, 49] width 25 height 14
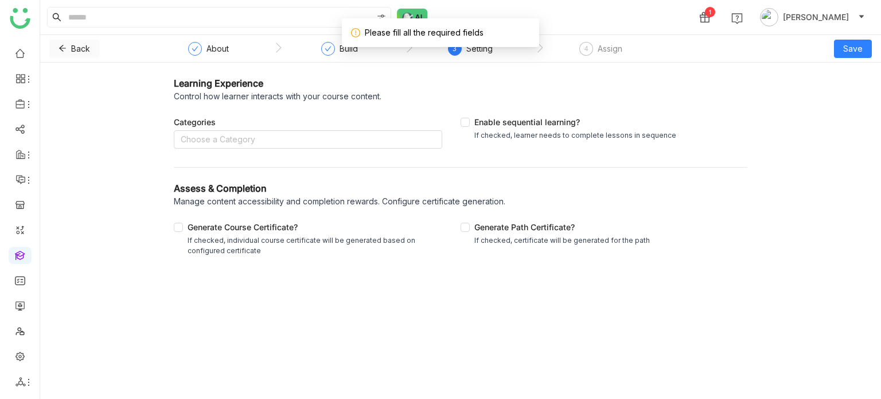
click at [68, 52] on button "Back" at bounding box center [74, 49] width 50 height 18
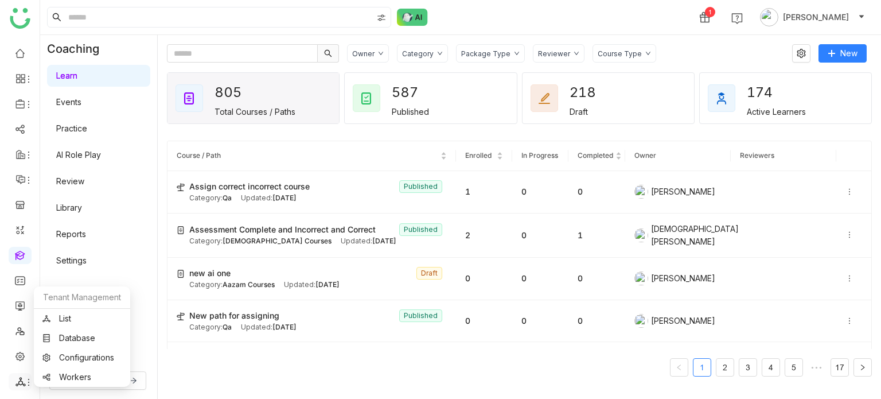
click at [25, 183] on icon at bounding box center [28, 381] width 9 height 9
click at [87, 183] on link "List" at bounding box center [81, 318] width 79 height 8
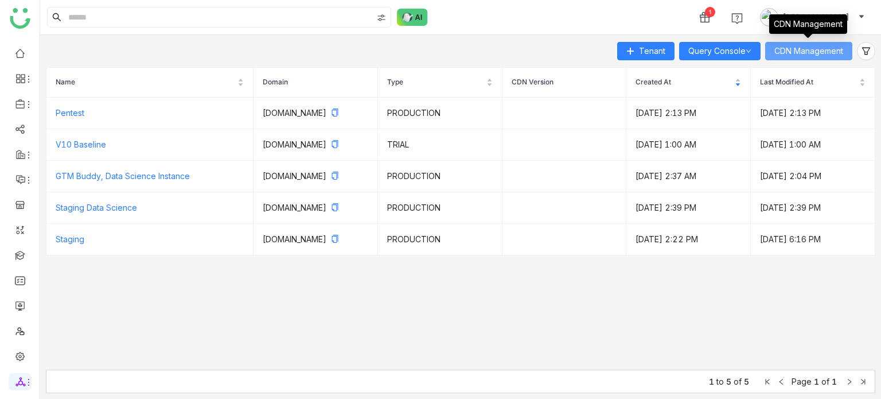
click at [837, 50] on span "CDN Management" at bounding box center [808, 51] width 69 height 13
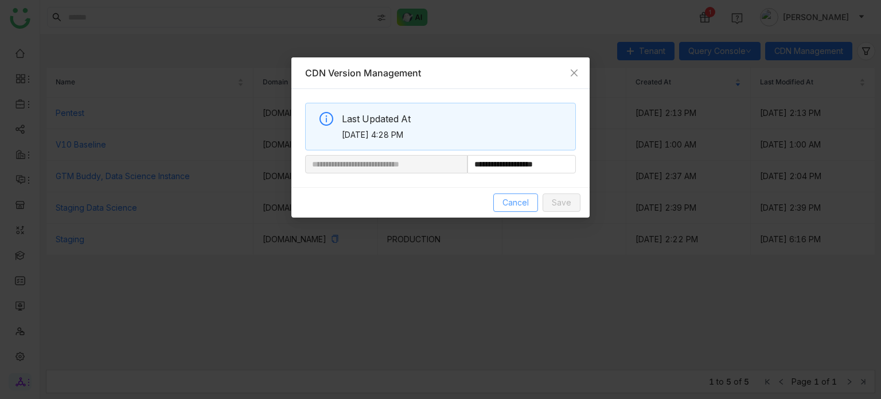
click at [507, 183] on span "Cancel" at bounding box center [515, 202] width 26 height 13
